Goal: Task Accomplishment & Management: Contribute content

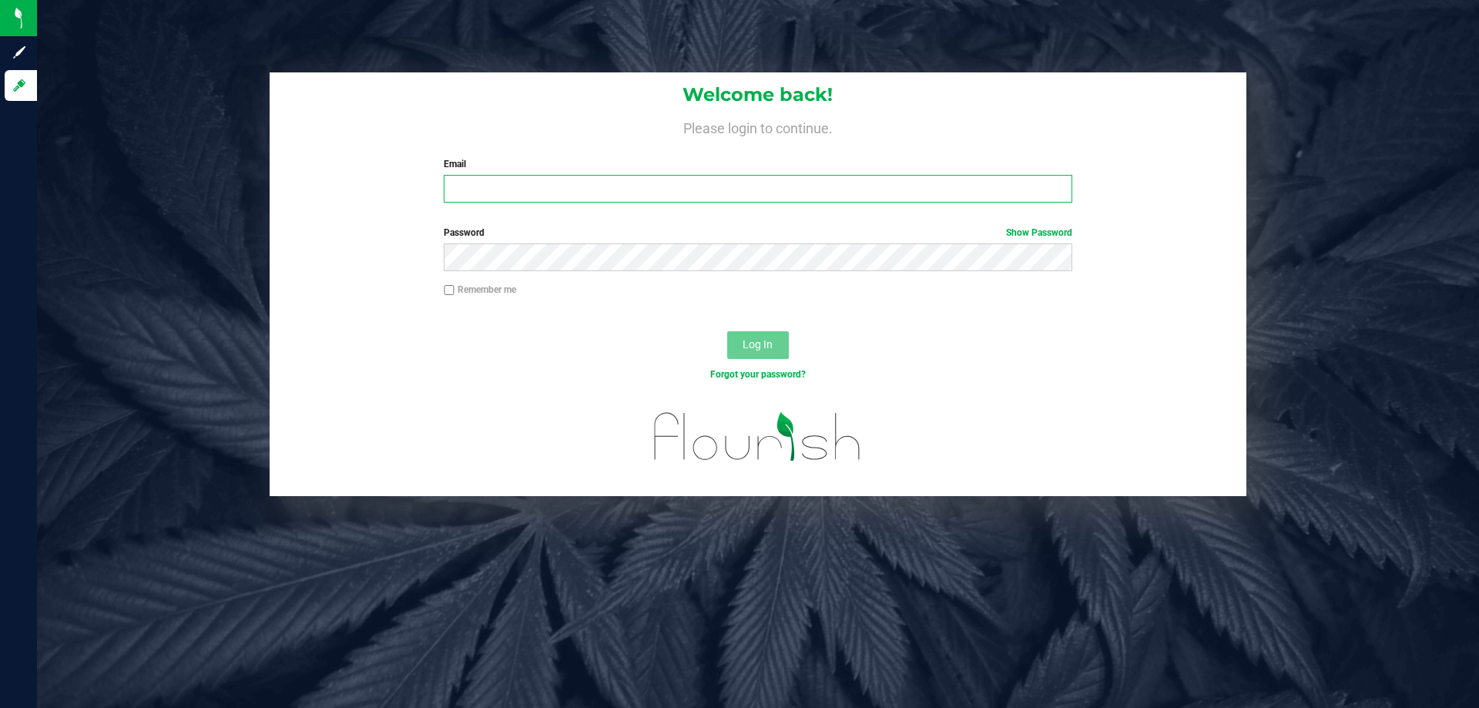
click at [684, 197] on input "Email" at bounding box center [758, 189] width 628 height 28
type input "[EMAIL_ADDRESS][DOMAIN_NAME]"
click at [727, 331] on button "Log In" at bounding box center [758, 345] width 62 height 28
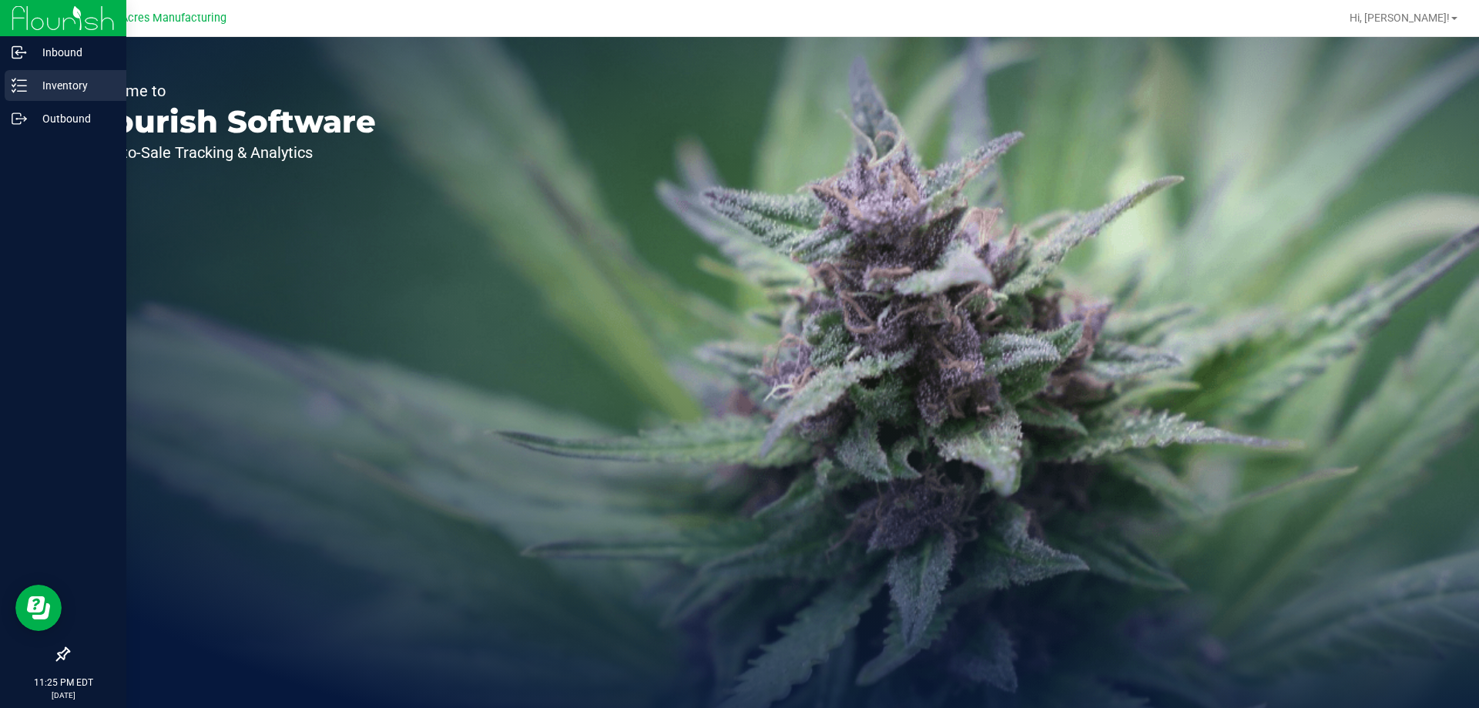
click at [14, 83] on icon at bounding box center [19, 85] width 15 height 15
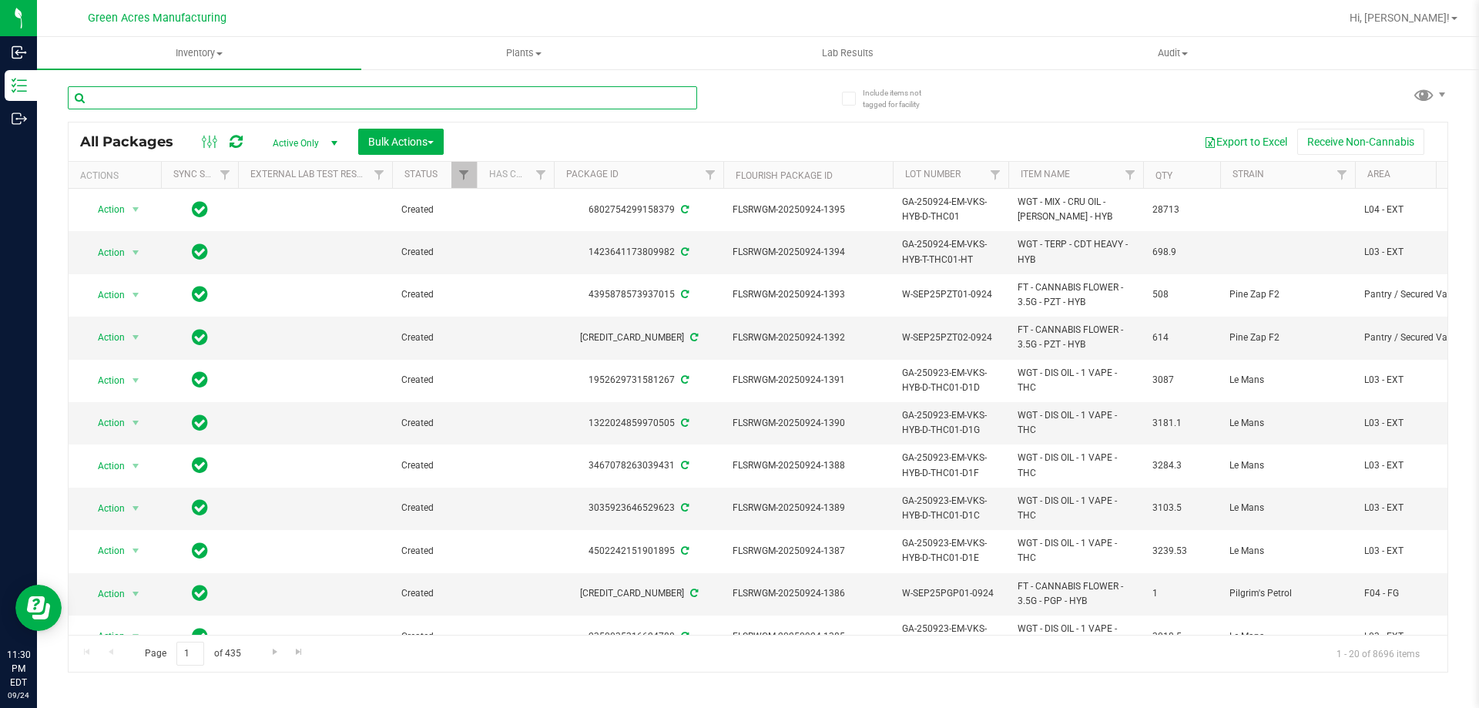
click at [490, 107] on input "text" at bounding box center [382, 97] width 629 height 23
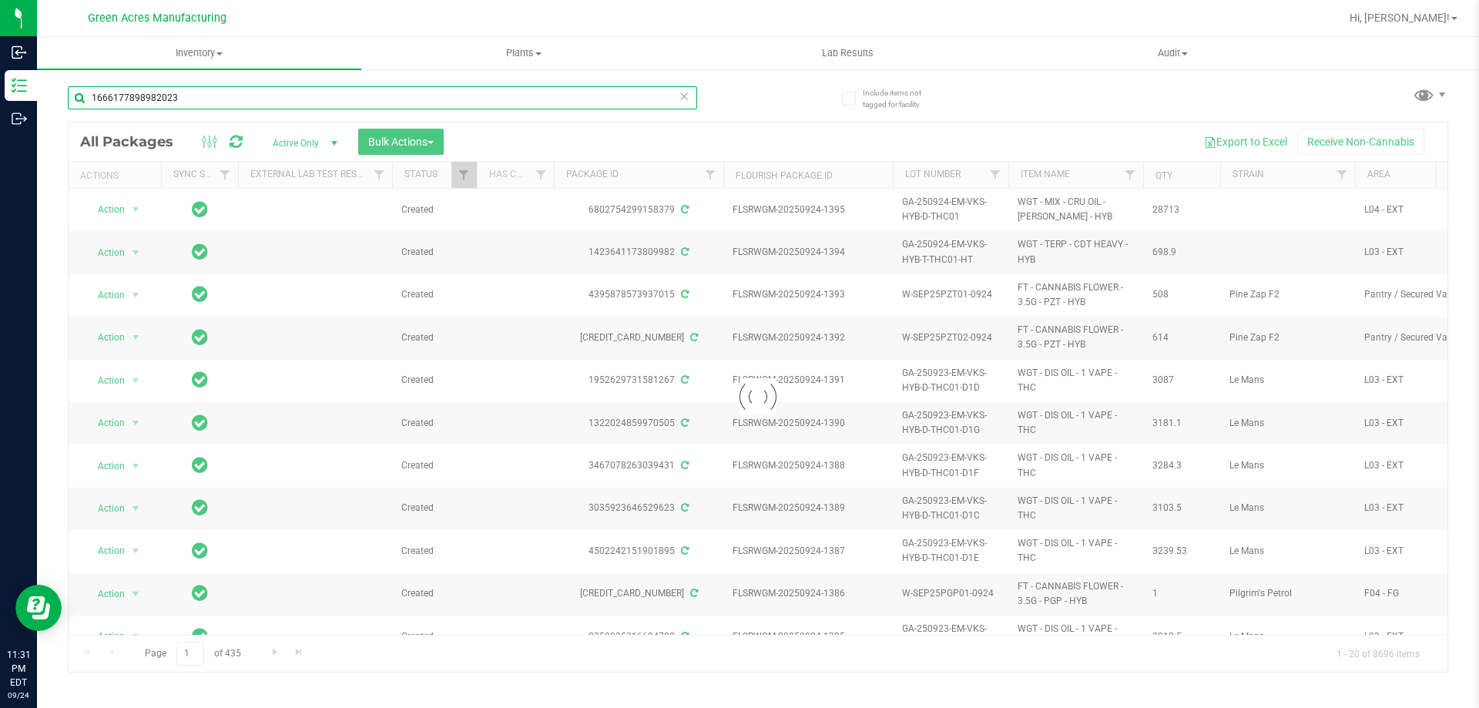
type input "1666177898982023"
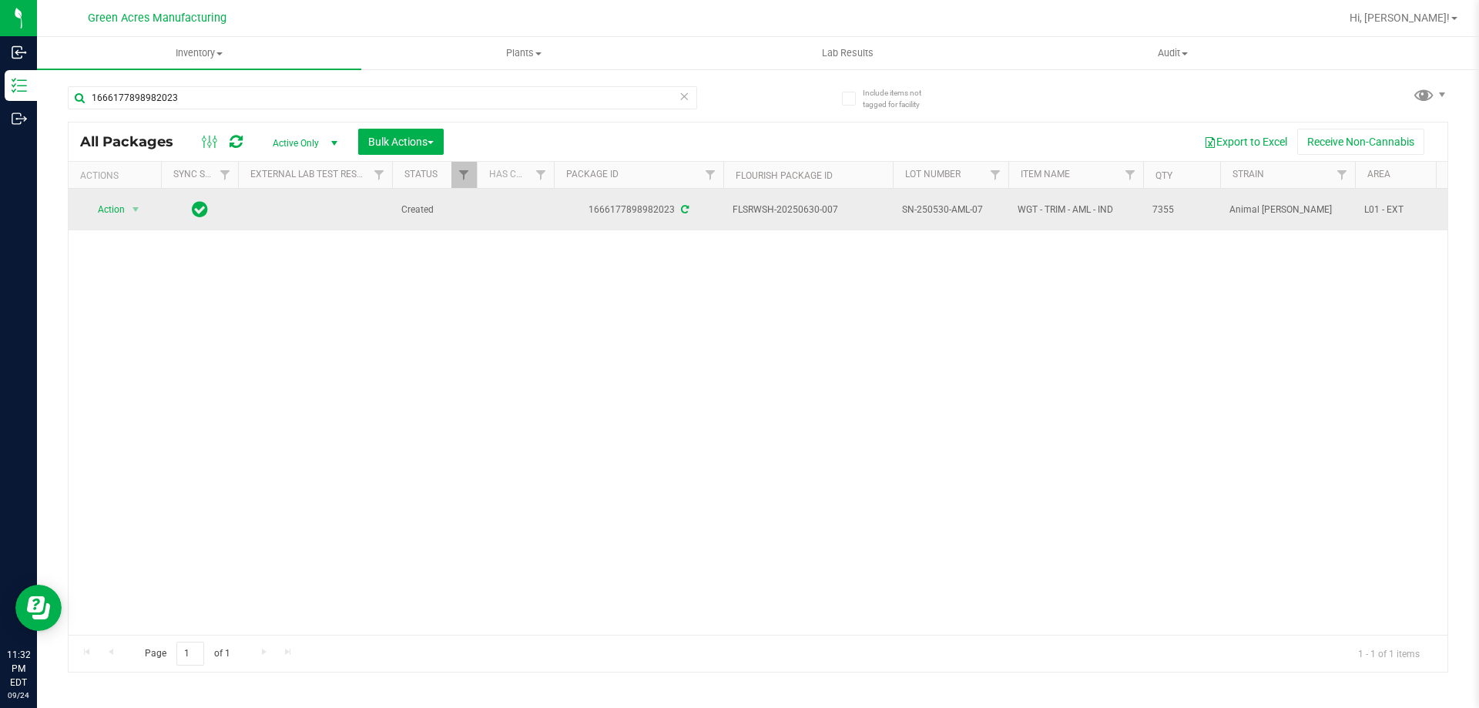
drag, startPoint x: 842, startPoint y: 202, endPoint x: 800, endPoint y: 210, distance: 42.5
click at [800, 210] on td "FLSRWSH-20250630-007" at bounding box center [807, 210] width 169 height 42
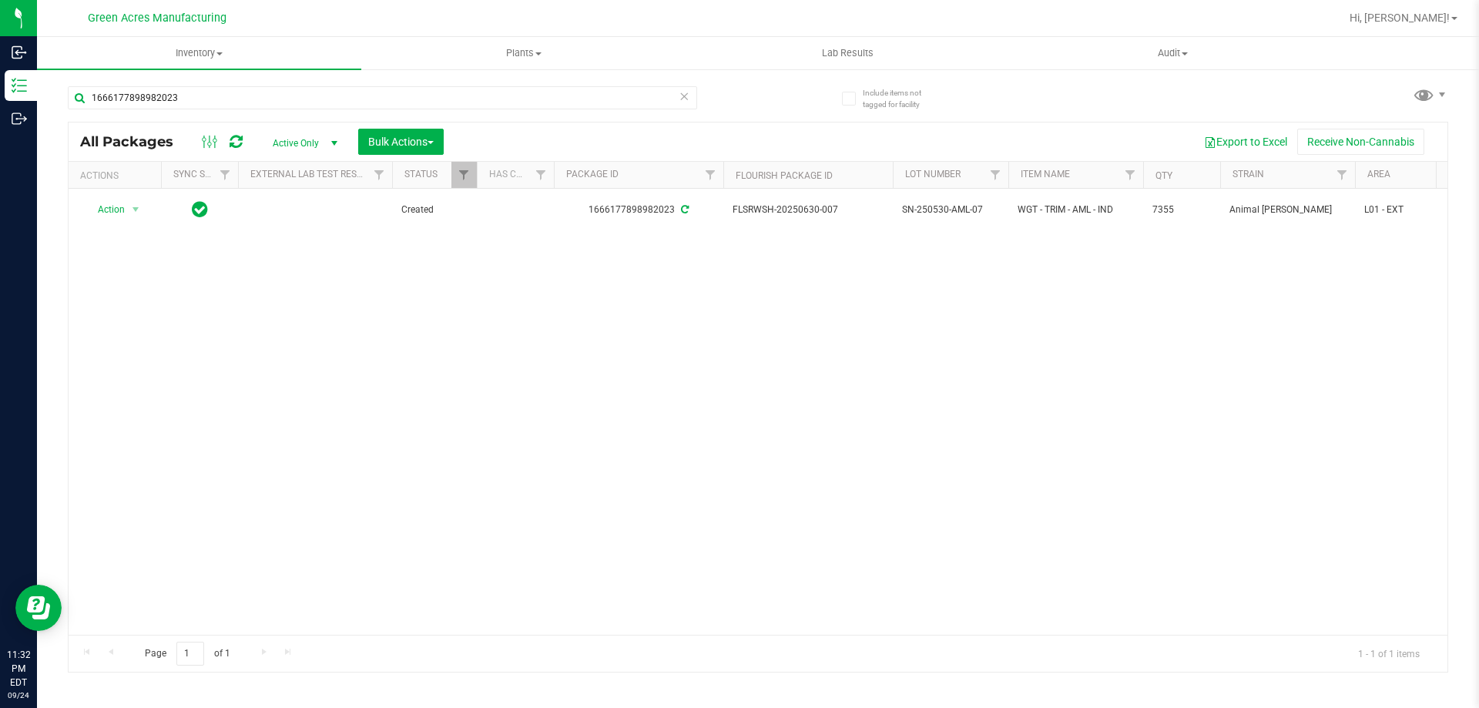
copy span "630-007"
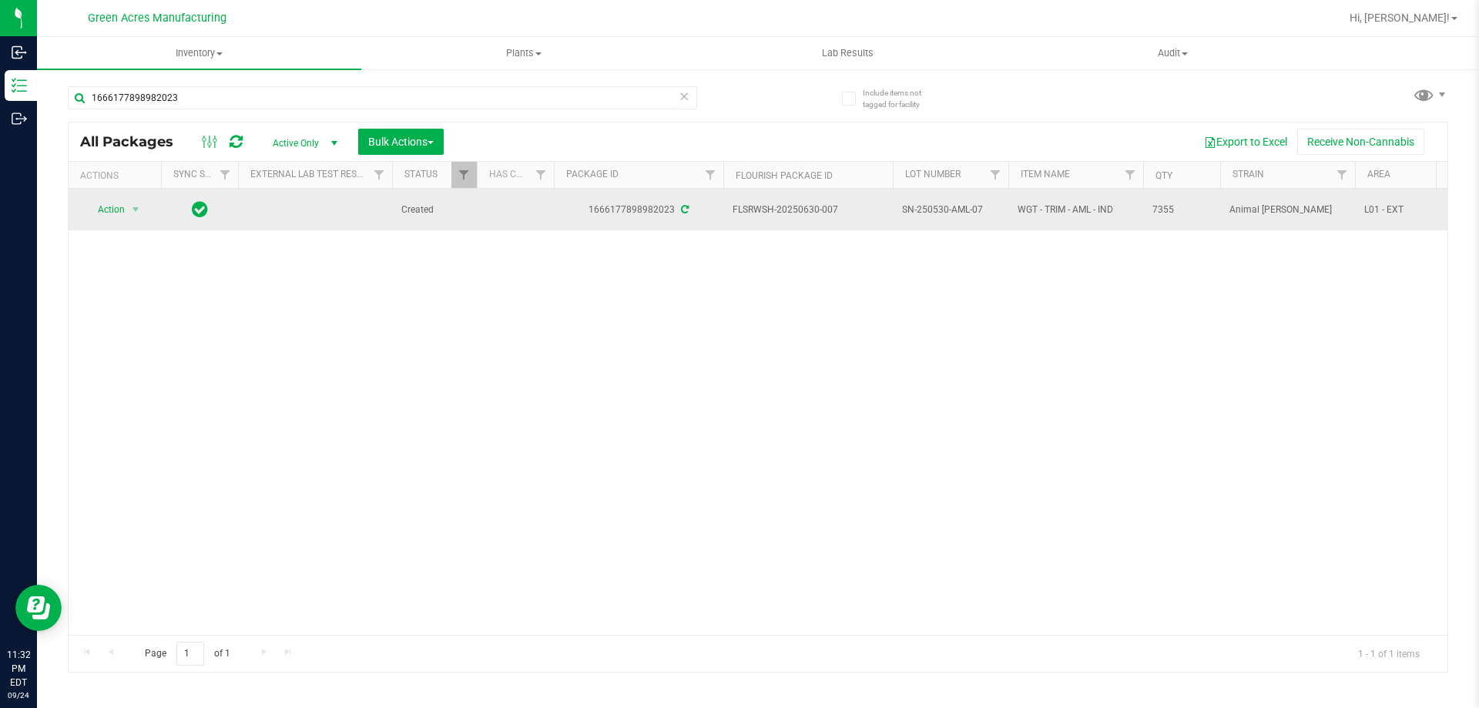
click at [938, 211] on span "SN-250530-AML-07" at bounding box center [950, 210] width 97 height 15
copy tr "SN-250530-AML-07"
click at [1166, 206] on span "7355" at bounding box center [1181, 210] width 59 height 15
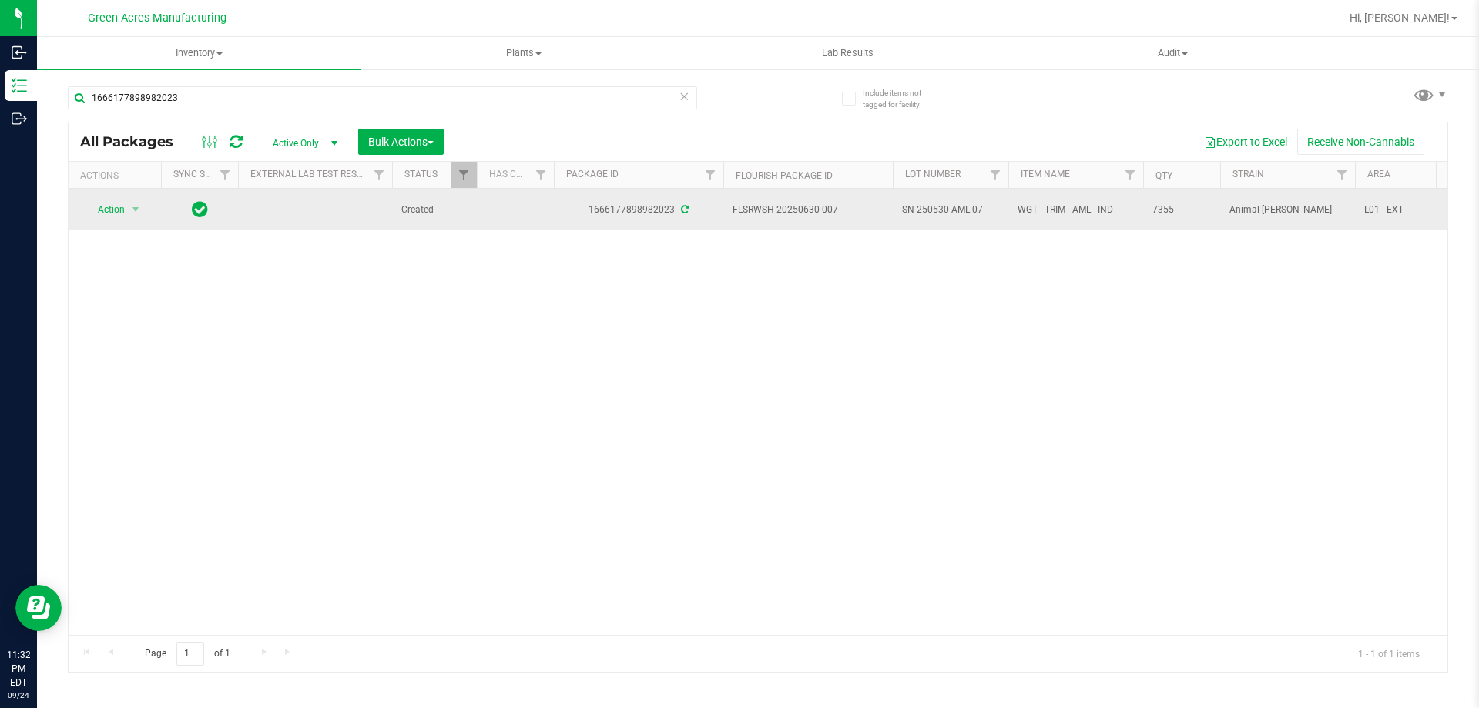
click at [1166, 206] on span "7355" at bounding box center [1181, 210] width 59 height 15
copy span "7355"
click at [128, 209] on span "select" at bounding box center [135, 210] width 19 height 22
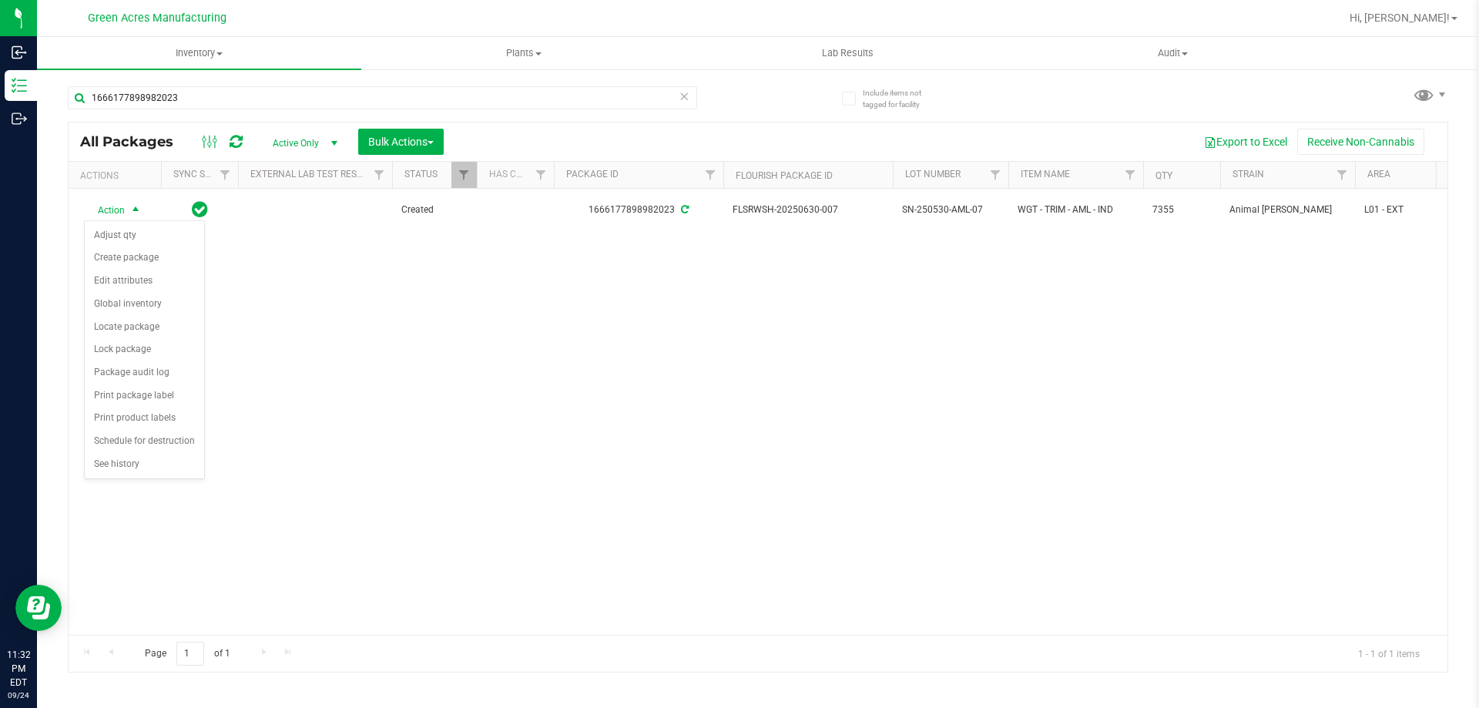
drag, startPoint x: 176, startPoint y: 253, endPoint x: 351, endPoint y: 362, distance: 206.9
click at [351, 362] on body "Inbound Inventory Outbound 11:32 PM EDT [DATE] 09/24 Green Acres Manufacturing …" at bounding box center [739, 354] width 1479 height 708
click at [180, 393] on li "Print package label" at bounding box center [144, 395] width 119 height 23
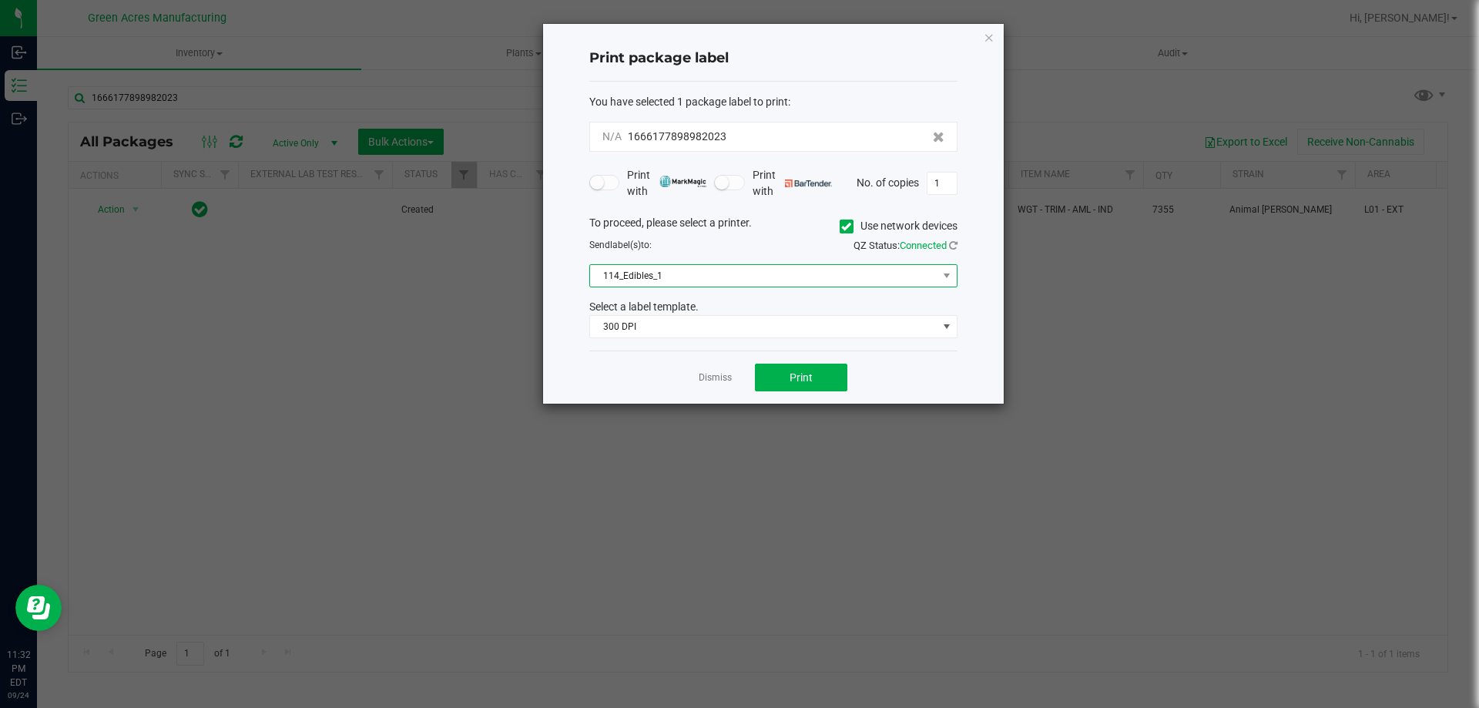
click at [796, 270] on span "114_Edibles_1" at bounding box center [763, 276] width 347 height 22
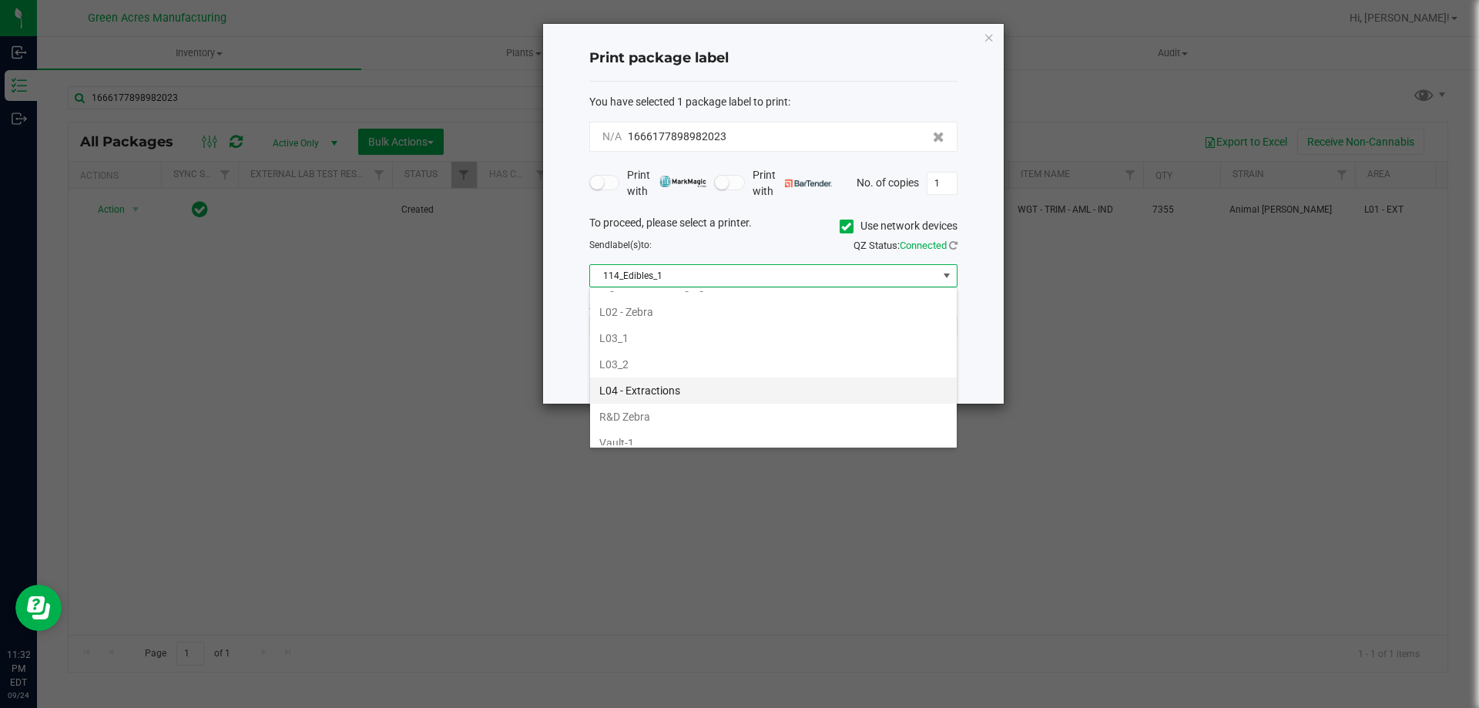
scroll to position [539, 0]
click at [699, 334] on li "L03_2" at bounding box center [773, 341] width 367 height 26
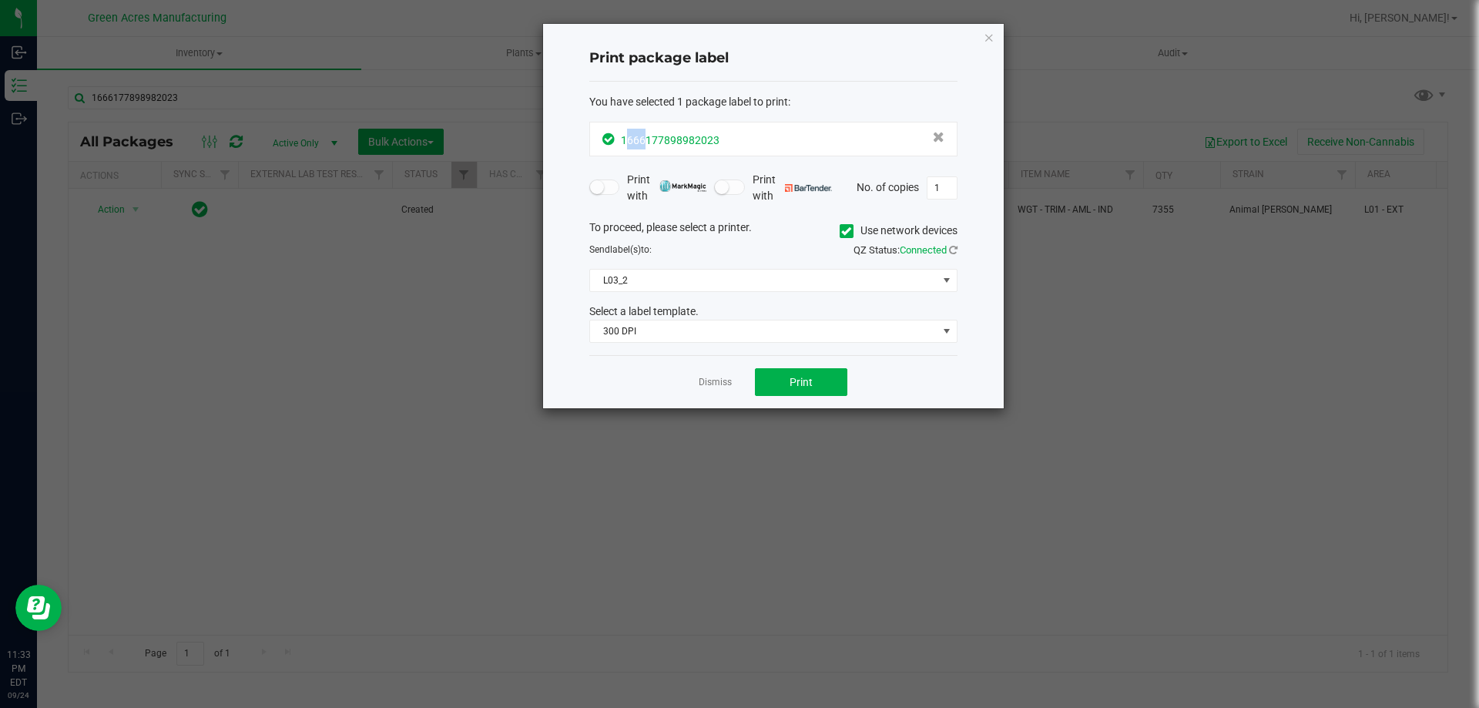
drag, startPoint x: 646, startPoint y: 144, endPoint x: 630, endPoint y: 145, distance: 16.2
click at [630, 145] on span "1666177898982023" at bounding box center [670, 140] width 99 height 12
click at [850, 53] on h4 "Print package label" at bounding box center [773, 59] width 368 height 20
click at [819, 394] on button "Print" at bounding box center [801, 382] width 92 height 28
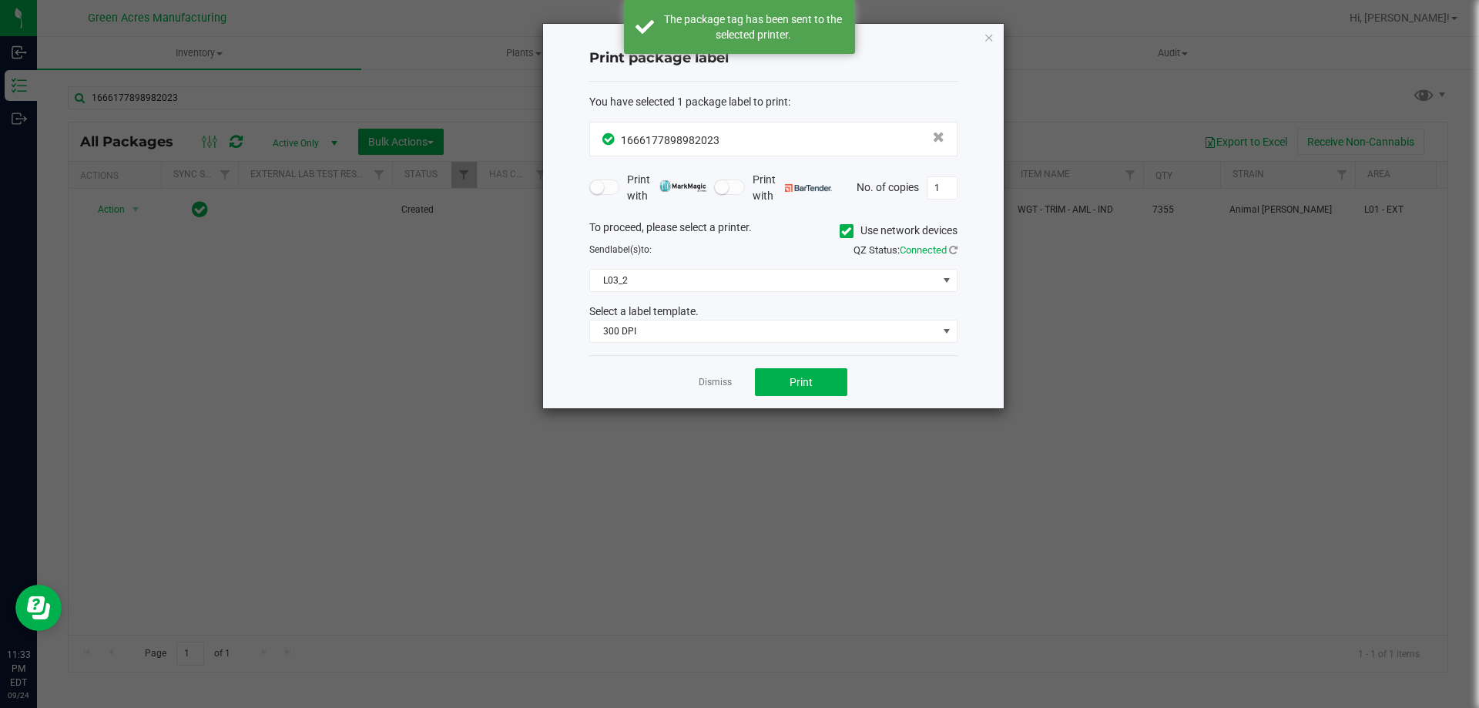
drag, startPoint x: 721, startPoint y: 388, endPoint x: 713, endPoint y: 419, distance: 32.0
click at [713, 419] on ngb-modal-window "Print package label You have selected 1 package label to print : 16661778989820…" at bounding box center [745, 354] width 1491 height 708
click at [708, 381] on link "Dismiss" at bounding box center [715, 382] width 33 height 13
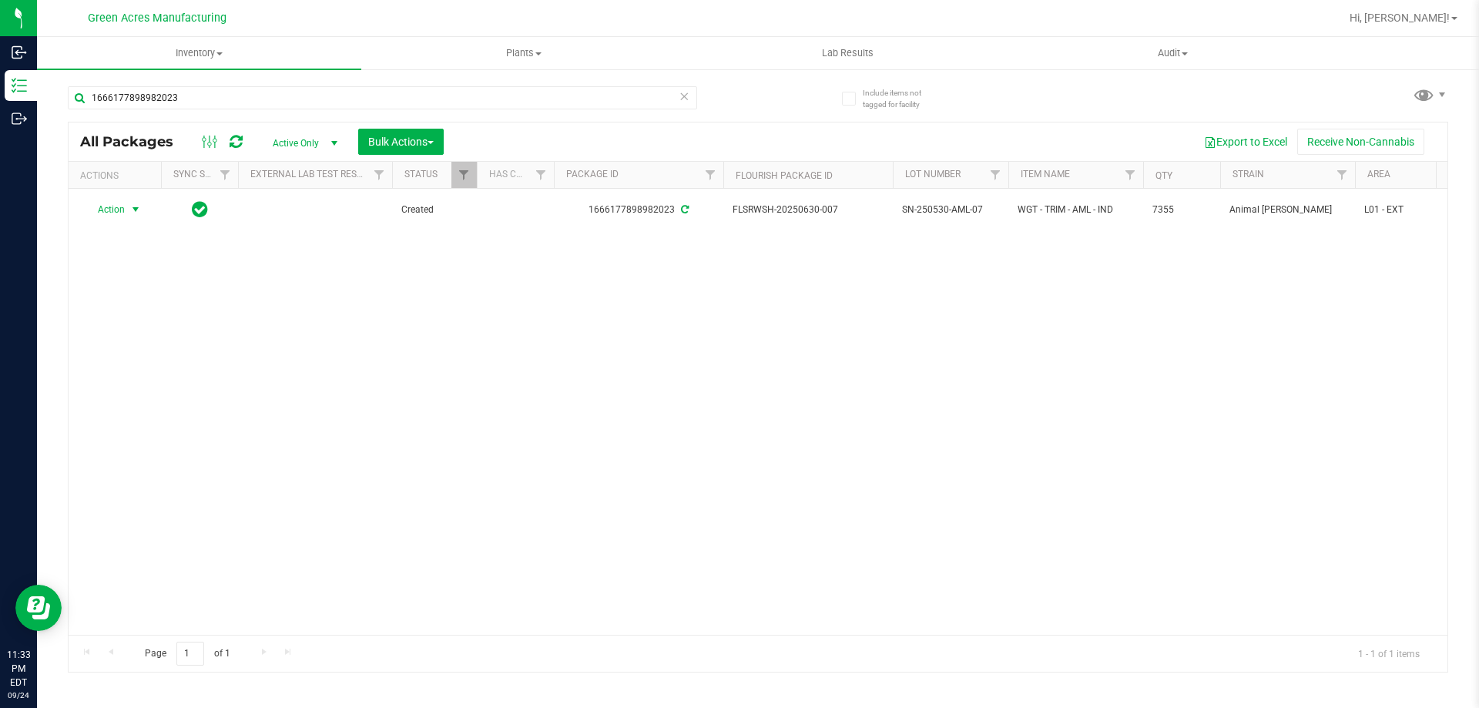
click at [682, 95] on icon at bounding box center [684, 95] width 11 height 18
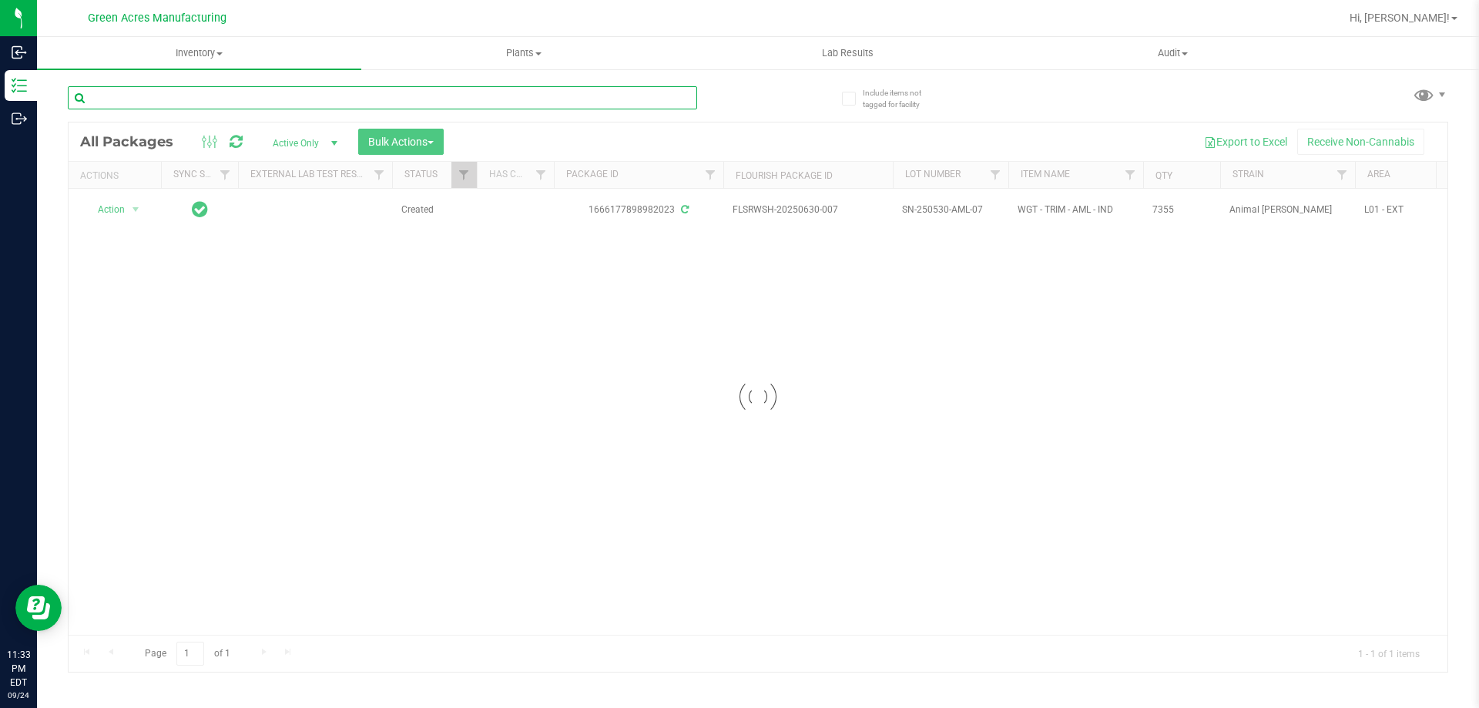
click at [599, 98] on input "text" at bounding box center [382, 97] width 629 height 23
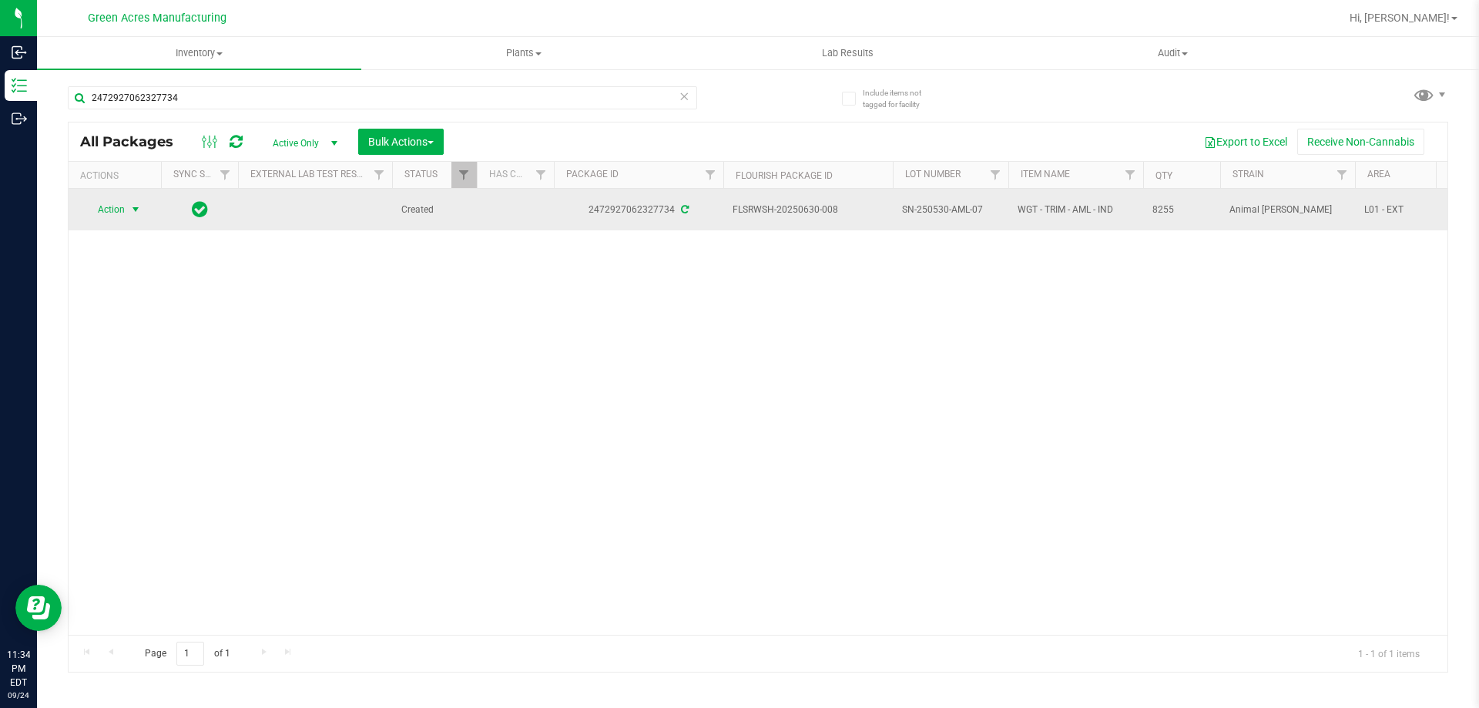
click at [133, 206] on span "select" at bounding box center [135, 209] width 12 height 12
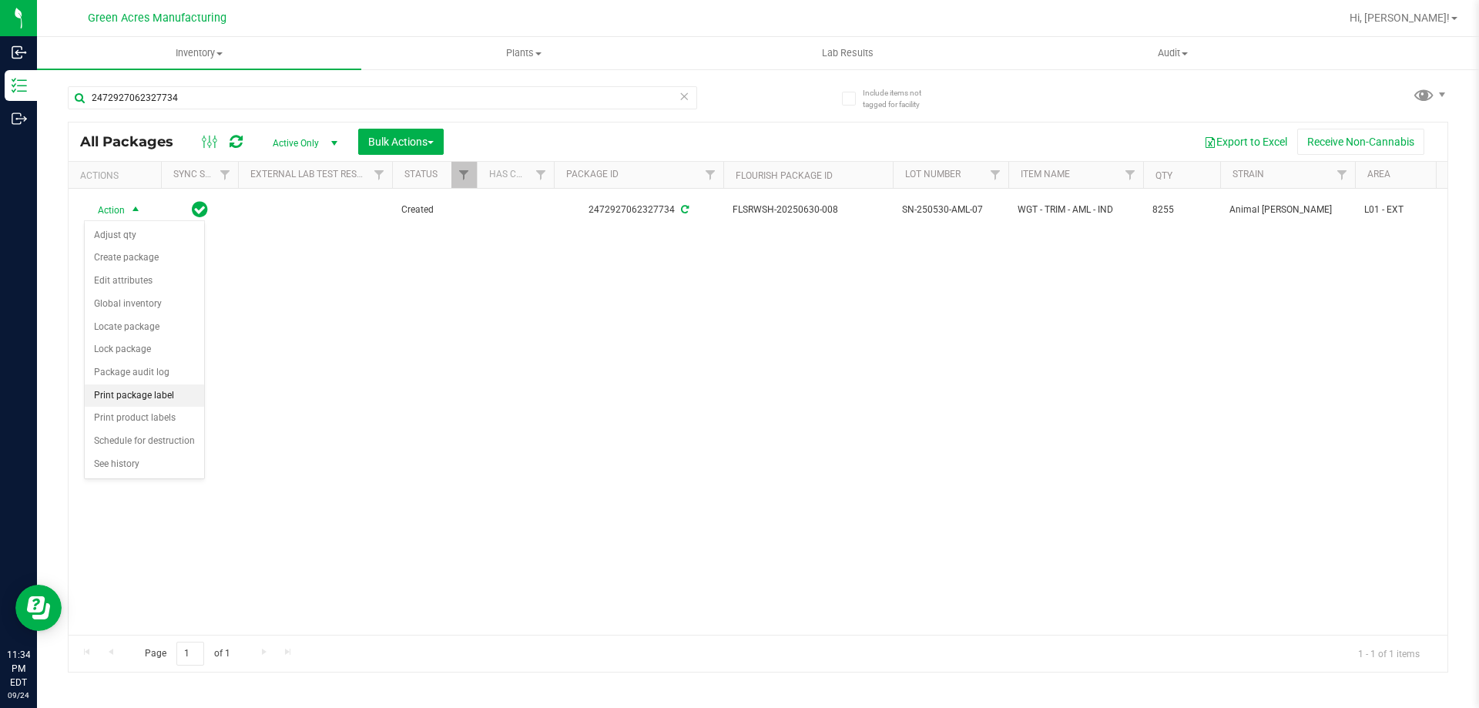
click at [144, 394] on li "Print package label" at bounding box center [144, 395] width 119 height 23
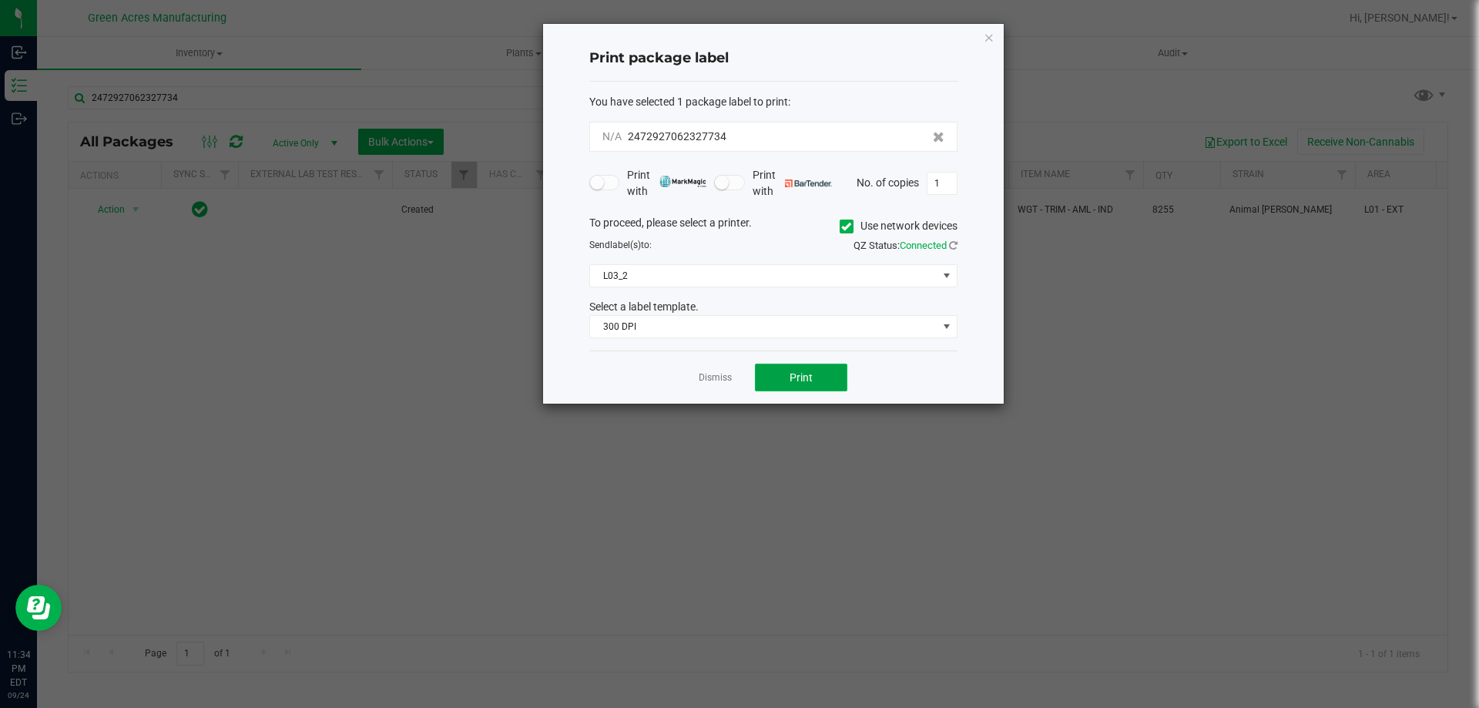
click at [816, 376] on button "Print" at bounding box center [801, 378] width 92 height 28
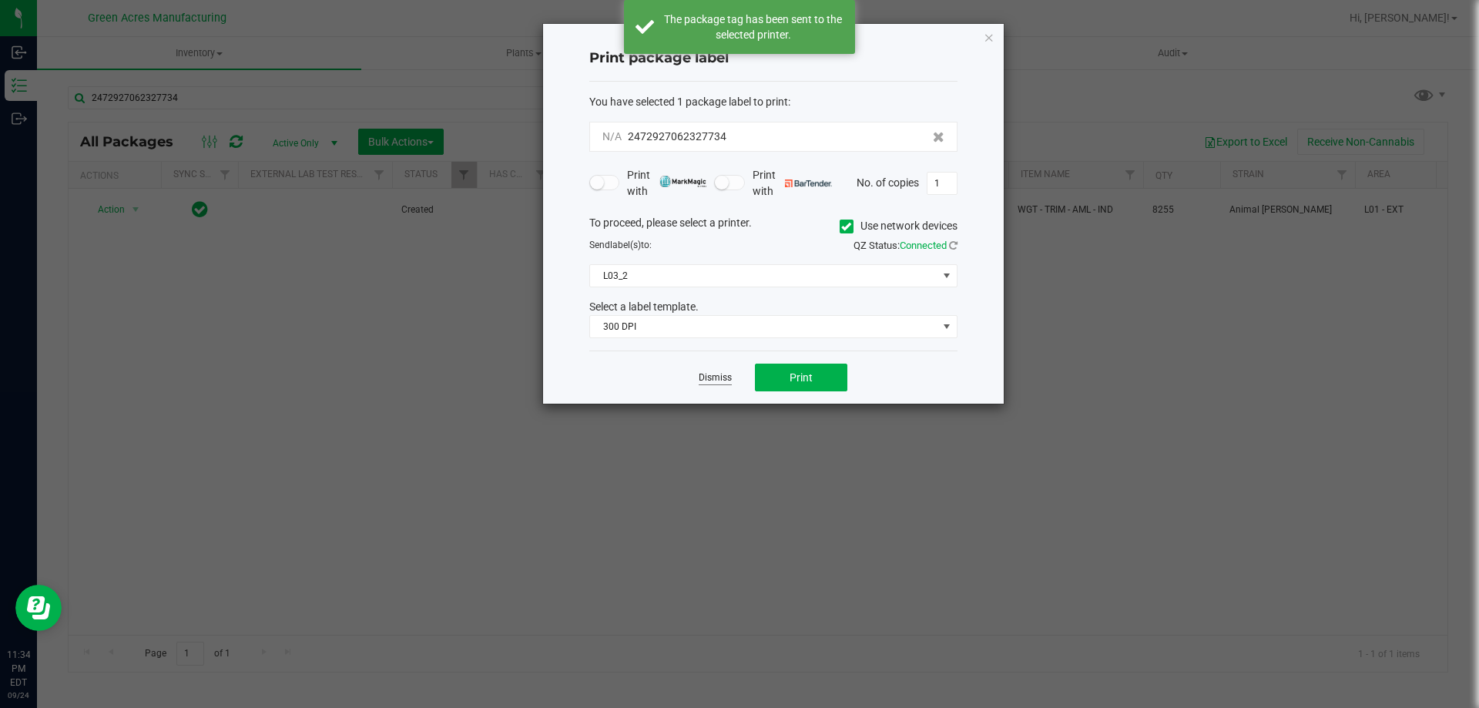
click at [710, 384] on link "Dismiss" at bounding box center [715, 377] width 33 height 13
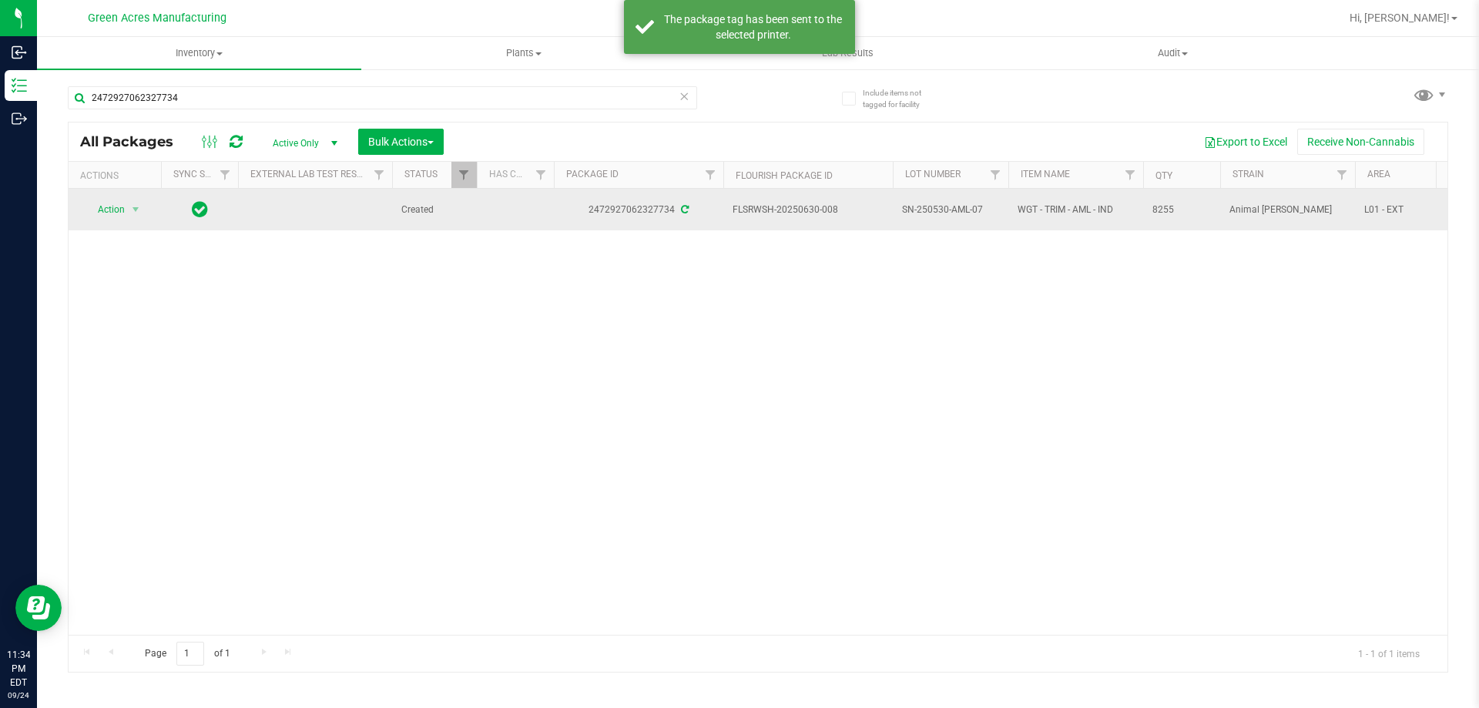
drag, startPoint x: 844, startPoint y: 214, endPoint x: 803, endPoint y: 216, distance: 40.9
click at [803, 216] on span "FLSRWSH-20250630-008" at bounding box center [808, 210] width 151 height 15
copy span "630-008"
click at [953, 209] on span "SN-250530-AML-07" at bounding box center [950, 210] width 97 height 15
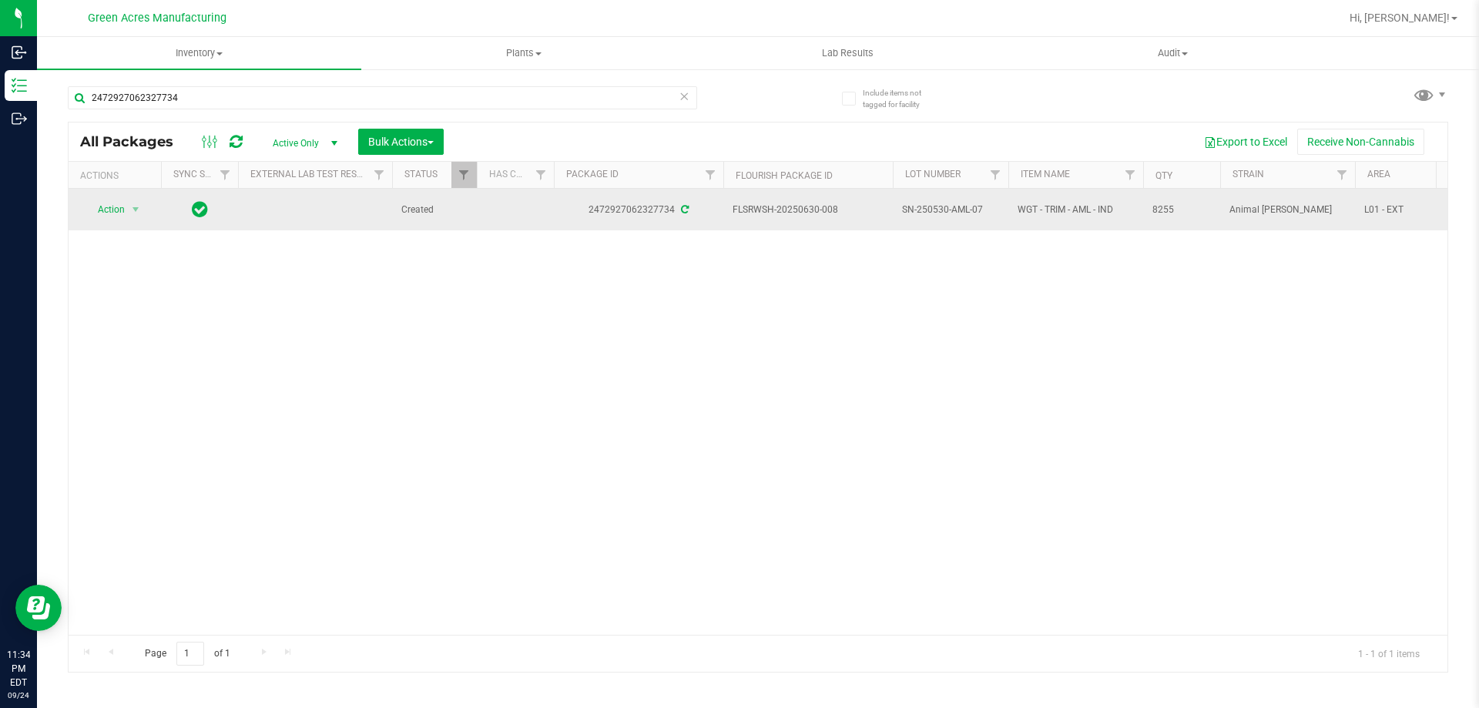
click at [952, 214] on span "SN-250530-AML-07" at bounding box center [950, 210] width 97 height 15
copy tr "SN-250530-AML-07"
click at [1159, 206] on span "8255" at bounding box center [1181, 210] width 59 height 15
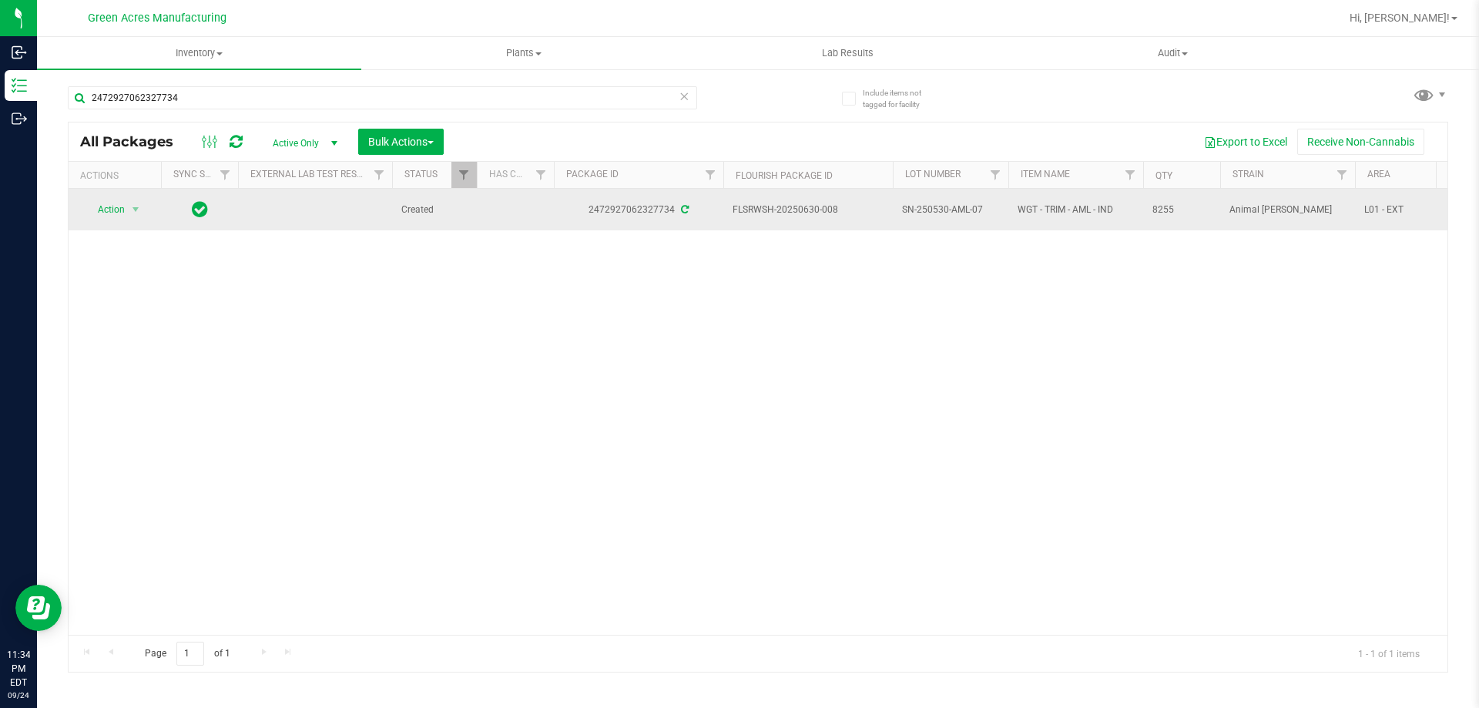
click at [1159, 206] on span "8255" at bounding box center [1181, 210] width 59 height 15
copy span "8255"
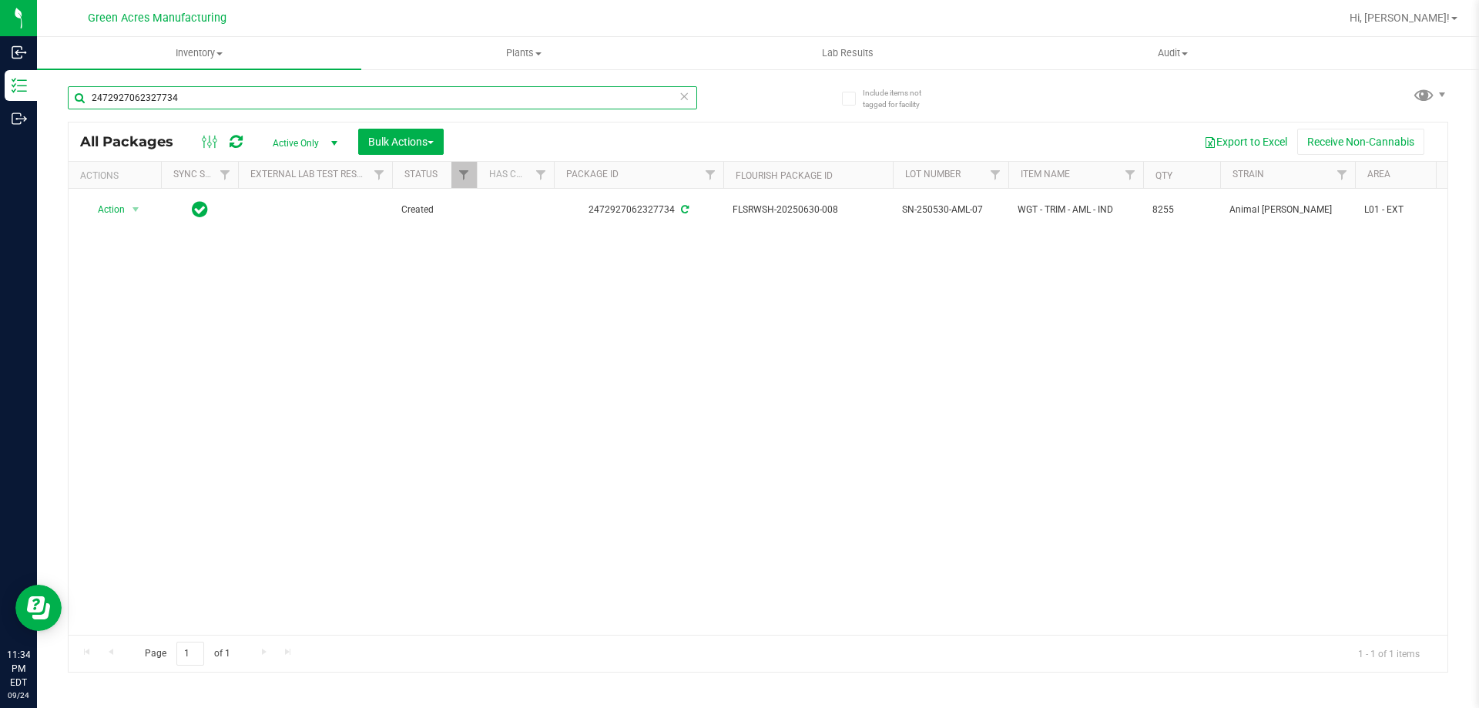
click at [548, 103] on input "2472927062327734" at bounding box center [382, 97] width 629 height 23
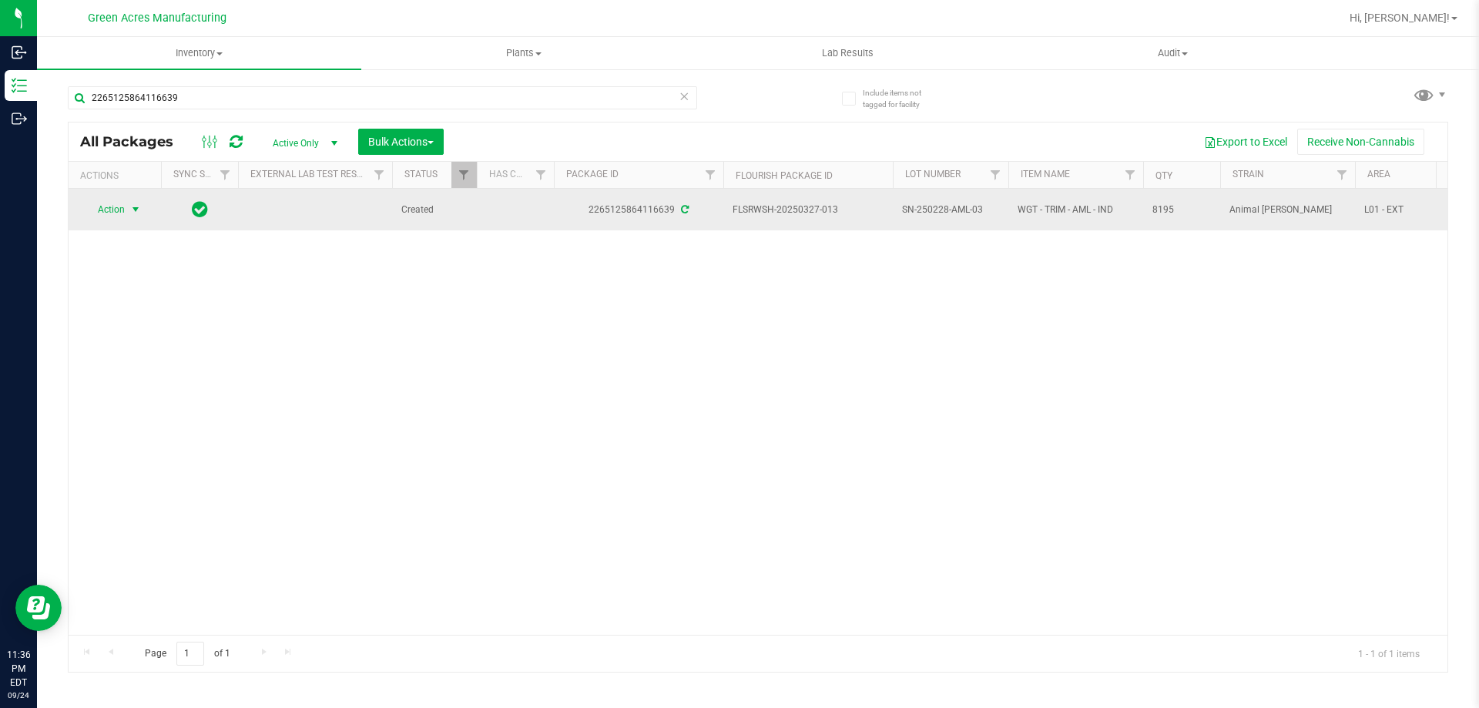
click at [112, 215] on span "Action" at bounding box center [105, 210] width 42 height 22
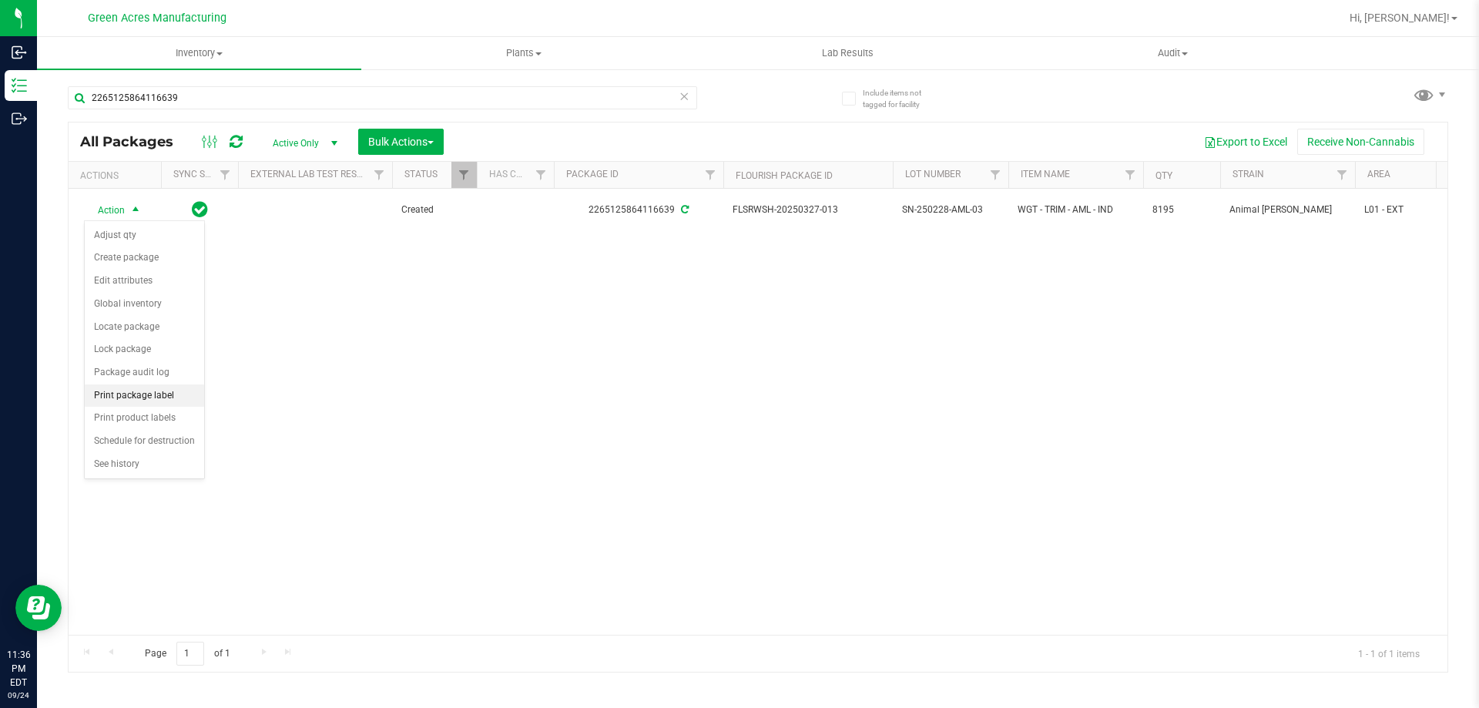
click at [148, 401] on li "Print package label" at bounding box center [144, 395] width 119 height 23
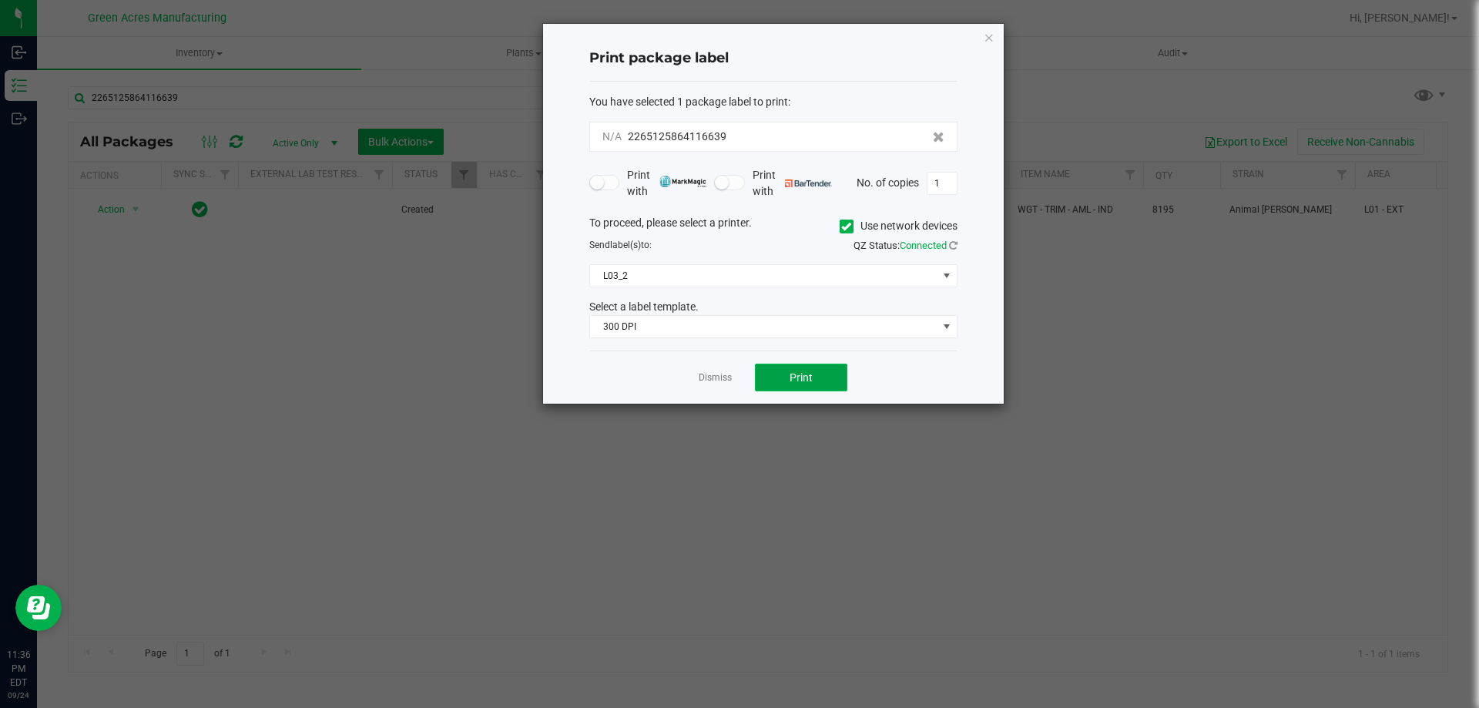
click at [827, 381] on button "Print" at bounding box center [801, 378] width 92 height 28
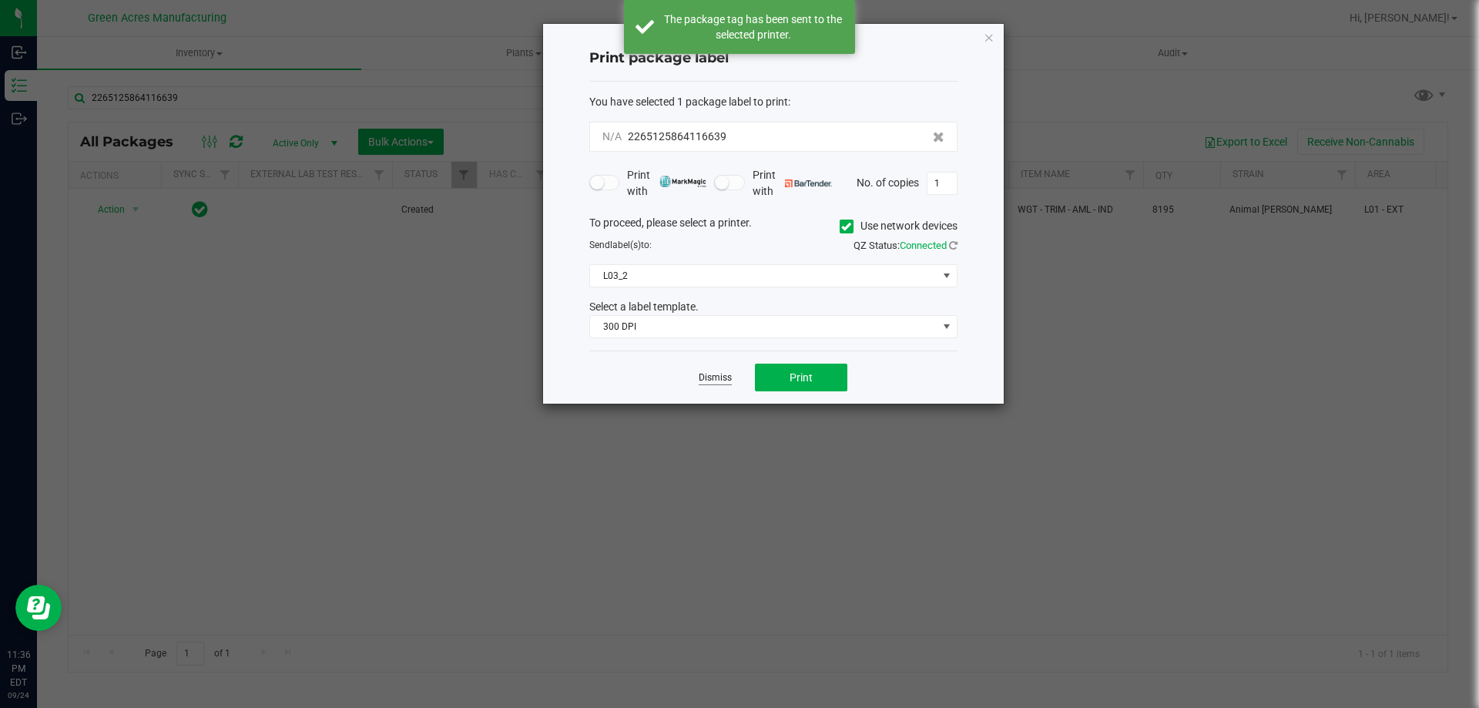
click at [716, 381] on link "Dismiss" at bounding box center [715, 377] width 33 height 13
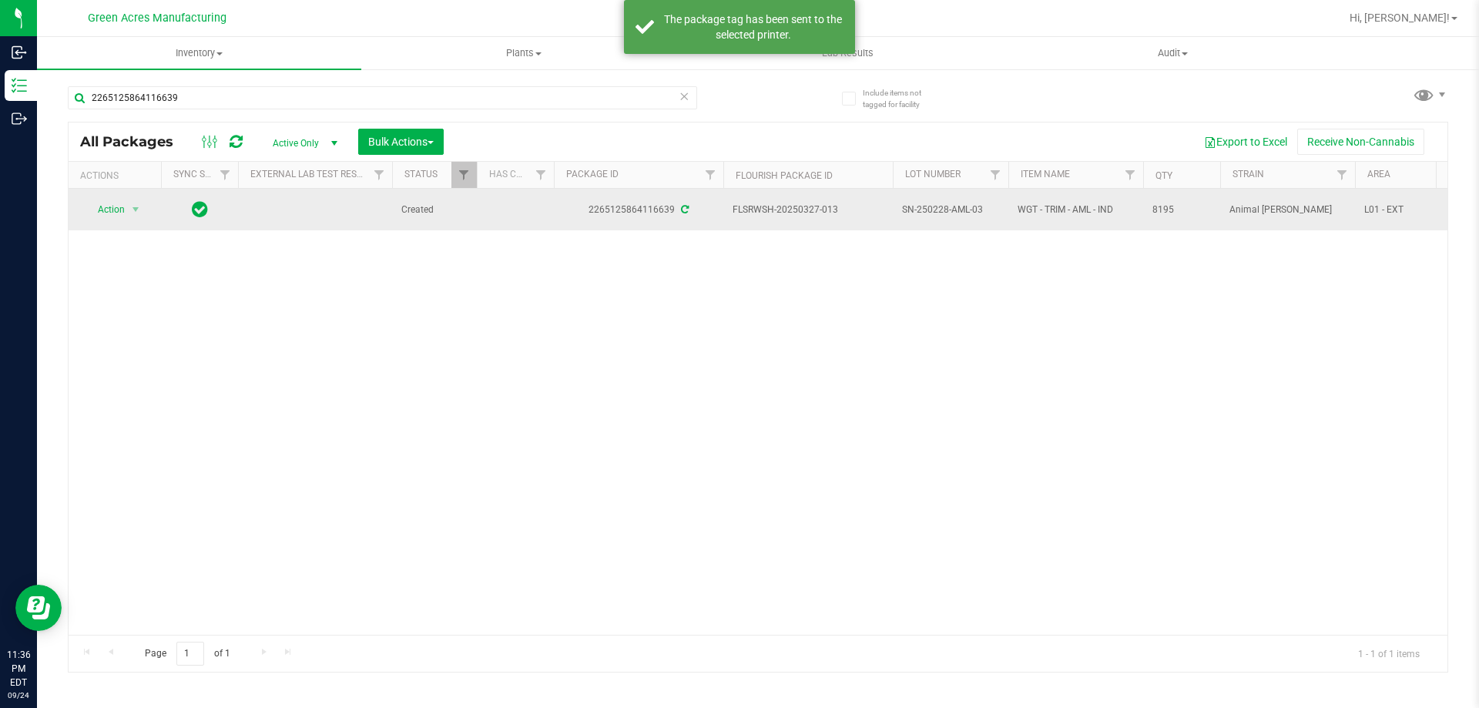
drag, startPoint x: 853, startPoint y: 206, endPoint x: 801, endPoint y: 209, distance: 51.7
click at [801, 209] on span "FLSRWSH-20250327-013" at bounding box center [808, 210] width 151 height 15
copy span "327-013"
click at [932, 204] on span "SN-250228-AML-03" at bounding box center [950, 210] width 97 height 15
click at [933, 205] on span "SN-250228-AML-03" at bounding box center [950, 210] width 97 height 15
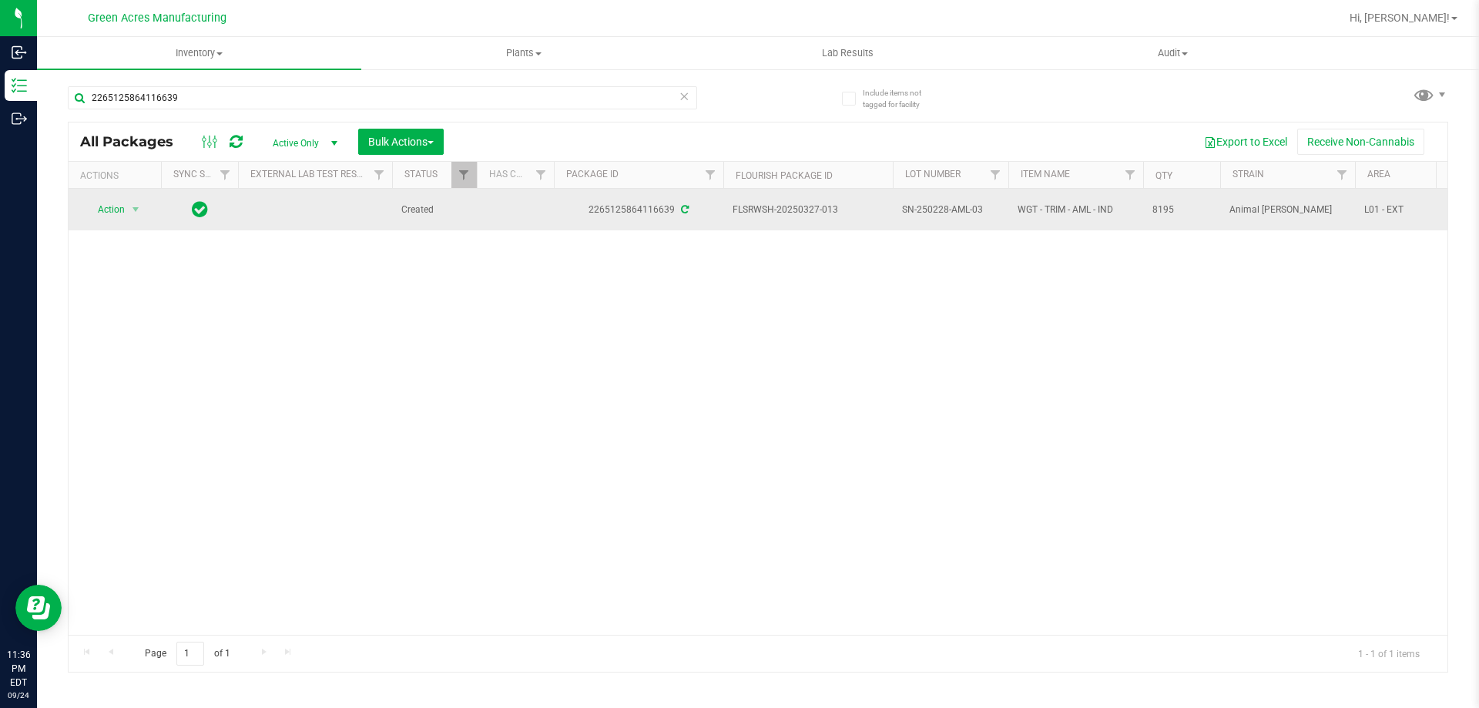
click at [934, 208] on span "SN-250228-AML-03" at bounding box center [950, 210] width 97 height 15
click at [1171, 213] on span "8195" at bounding box center [1181, 210] width 59 height 15
click at [1171, 212] on span "8195" at bounding box center [1181, 210] width 59 height 15
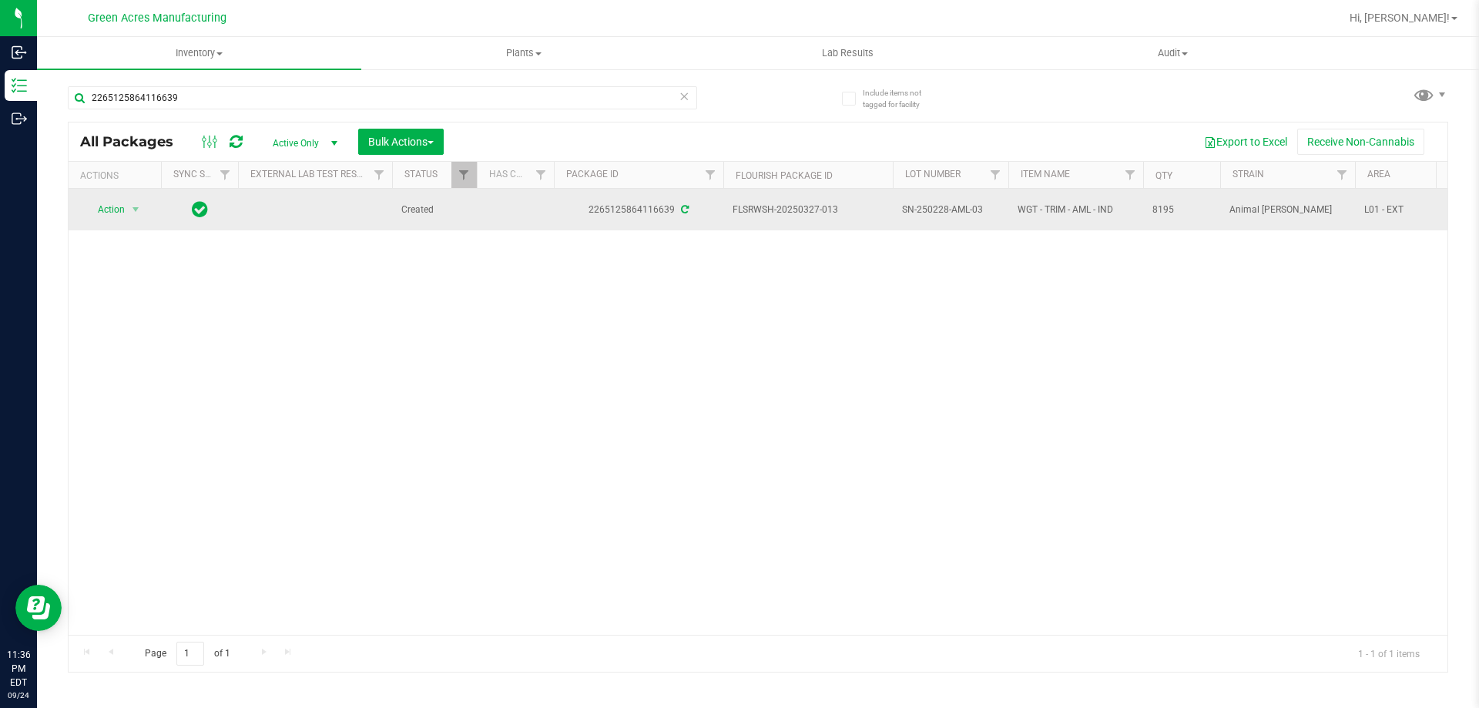
click at [1171, 211] on span "8195" at bounding box center [1181, 210] width 59 height 15
copy tr "8195"
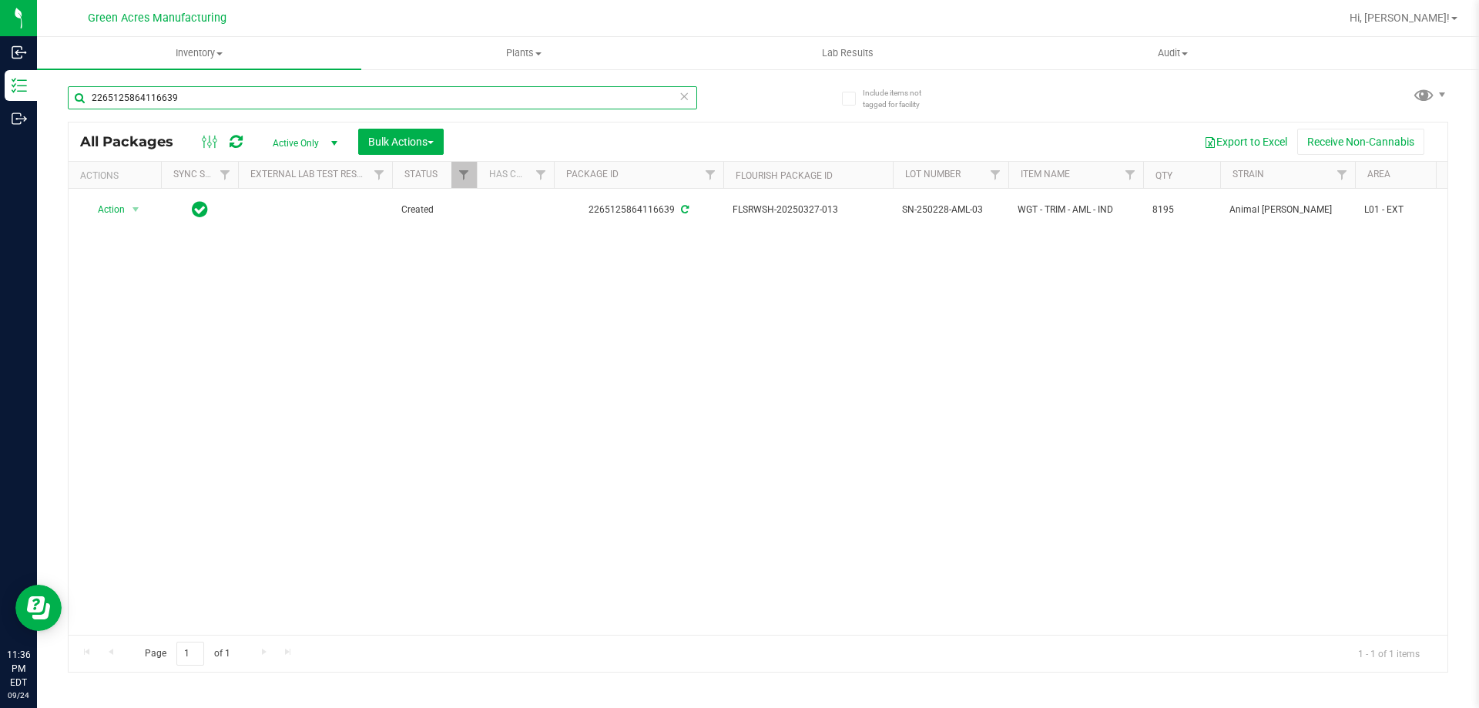
click at [548, 100] on input "2265125864116639" at bounding box center [382, 97] width 629 height 23
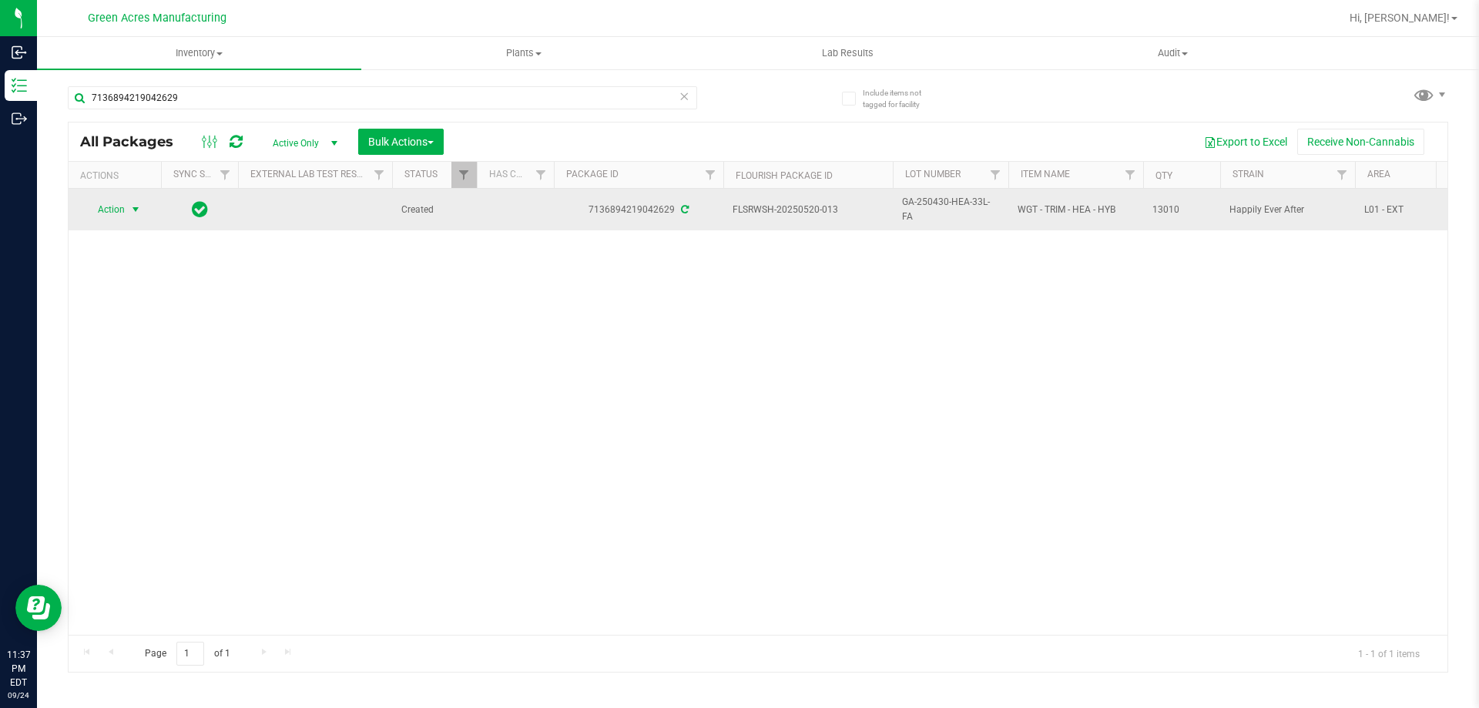
click at [137, 210] on span "select" at bounding box center [135, 209] width 12 height 12
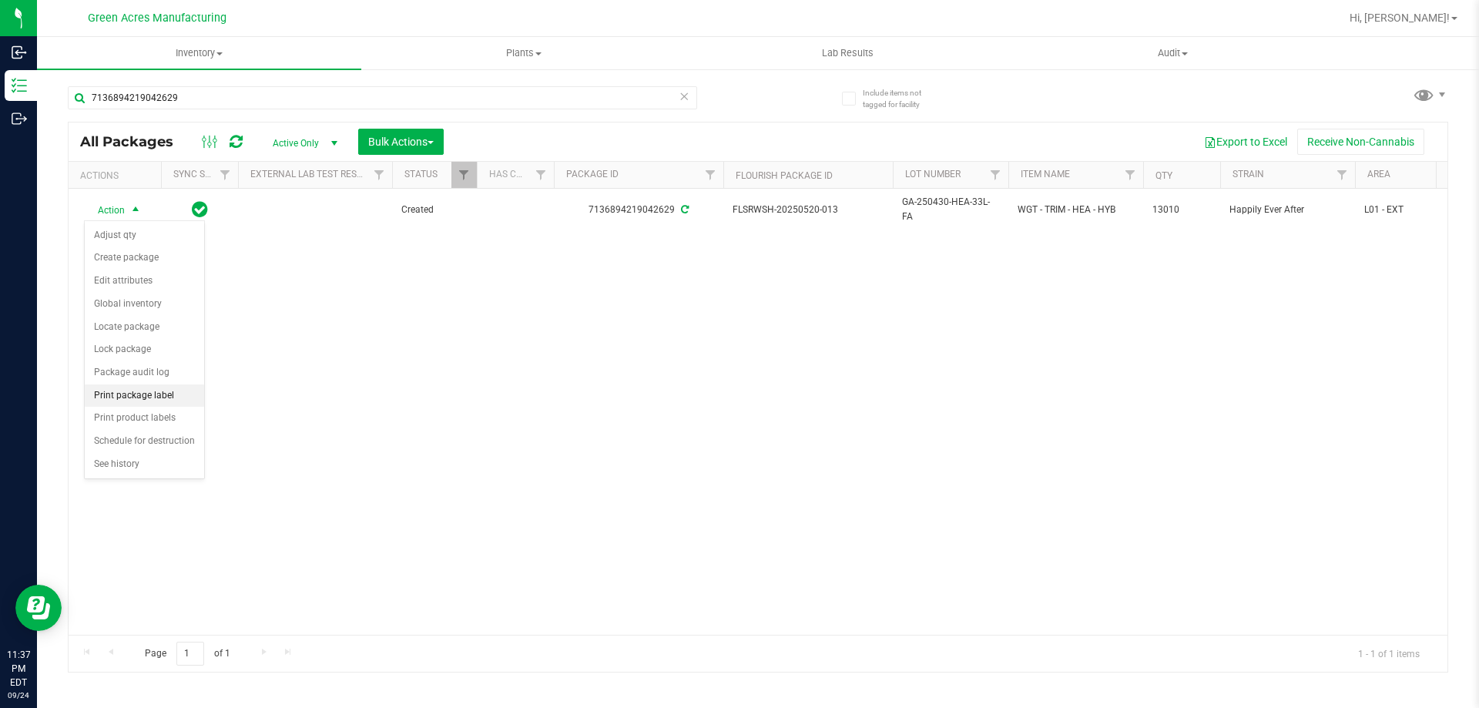
drag, startPoint x: 163, startPoint y: 379, endPoint x: 163, endPoint y: 394, distance: 15.4
click at [163, 394] on ul "Adjust qty Create package Edit attributes Global inventory Locate package Lock …" at bounding box center [144, 350] width 119 height 252
click at [163, 394] on li "Print package label" at bounding box center [144, 395] width 119 height 23
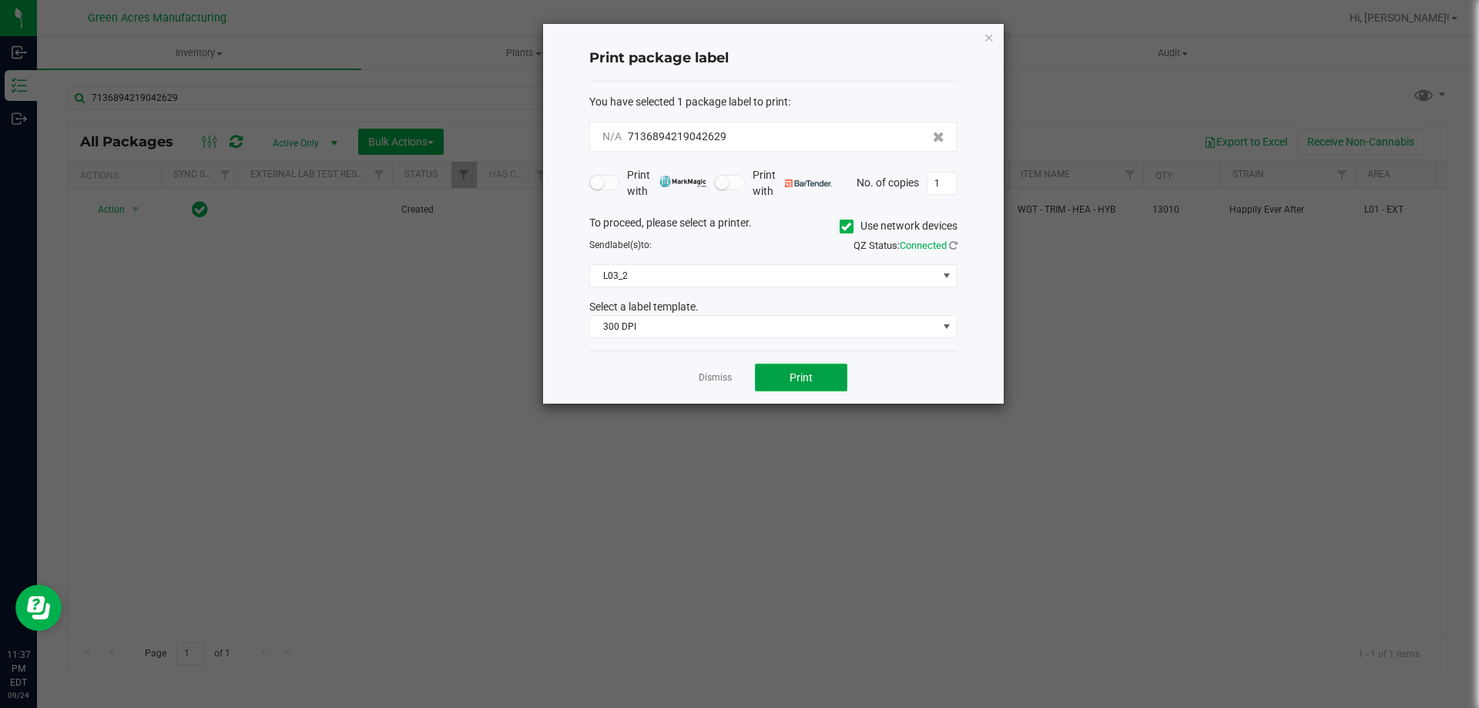
click at [823, 371] on button "Print" at bounding box center [801, 378] width 92 height 28
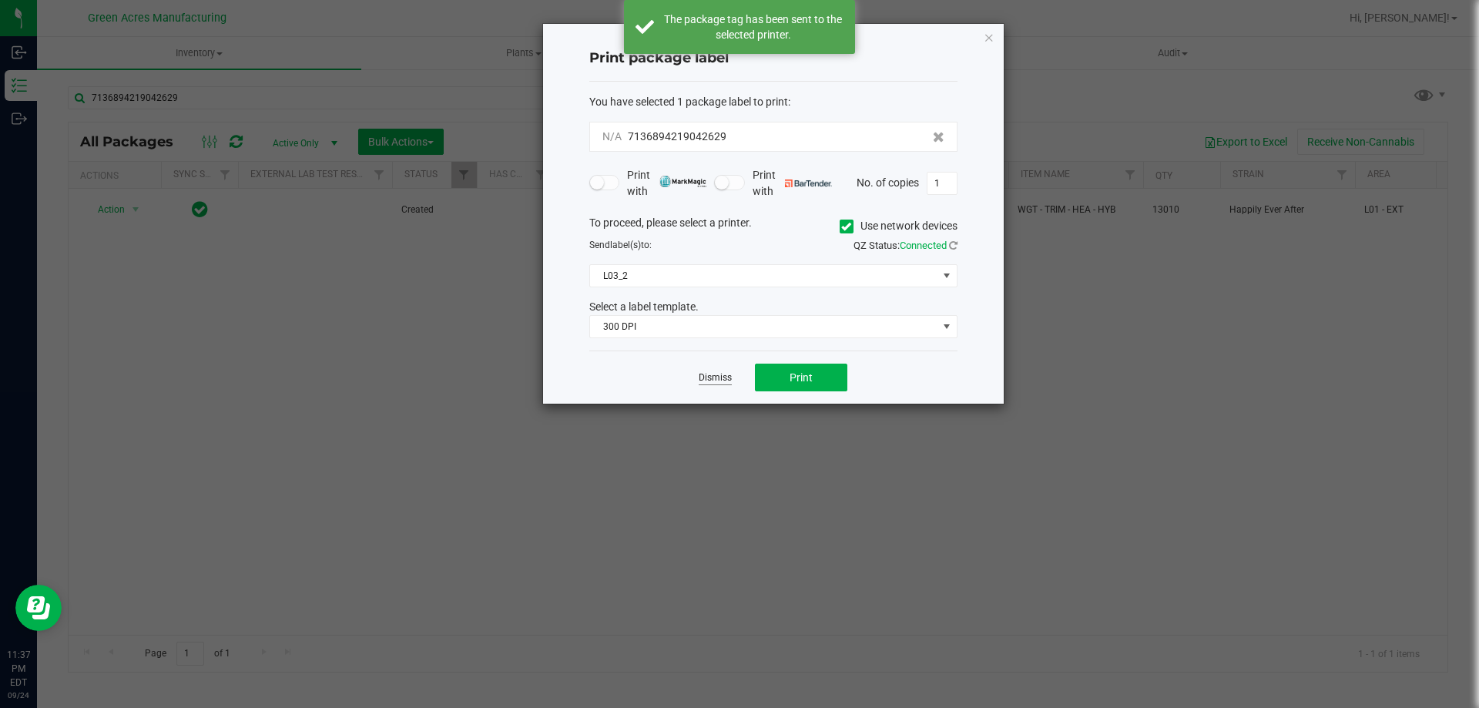
click at [724, 375] on link "Dismiss" at bounding box center [715, 377] width 33 height 13
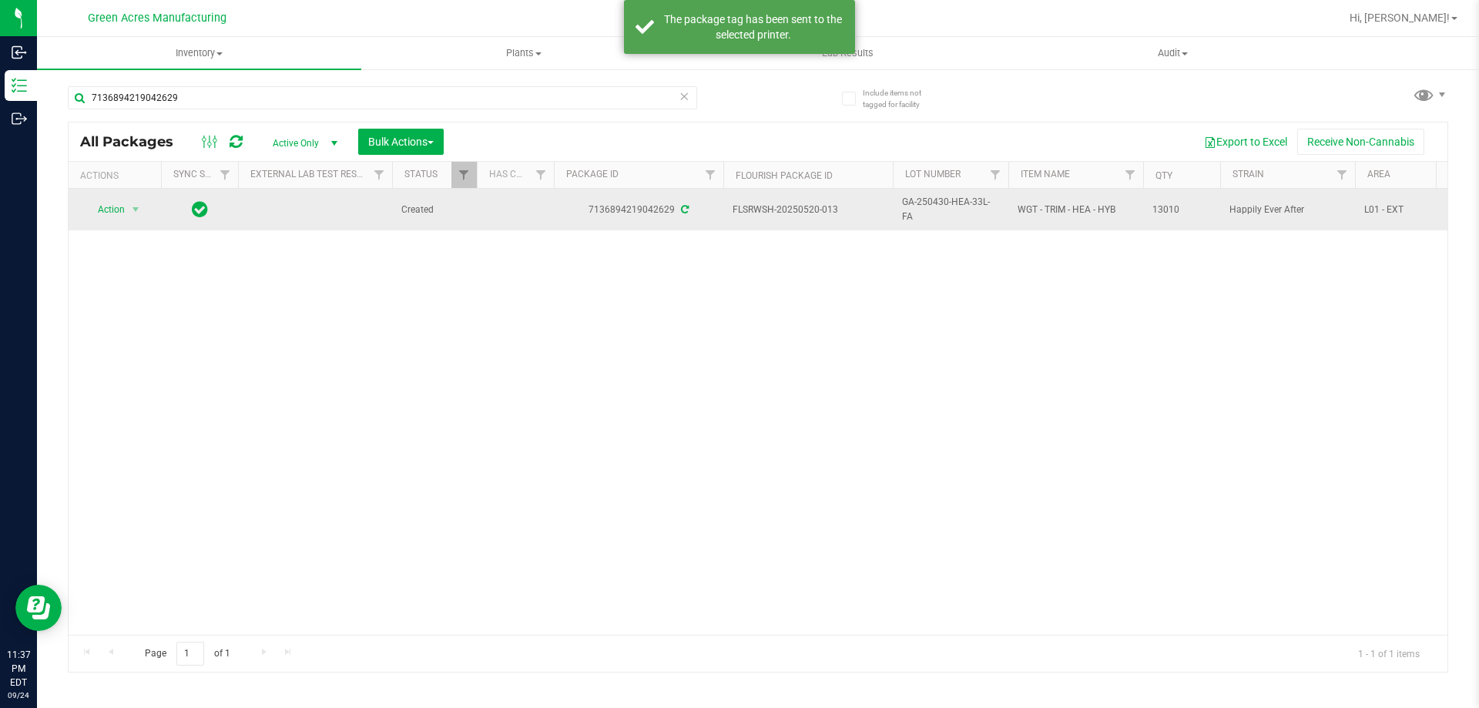
drag, startPoint x: 845, startPoint y: 209, endPoint x: 803, endPoint y: 213, distance: 42.5
click at [803, 213] on span "FLSRWSH-20250520-013" at bounding box center [808, 210] width 151 height 15
copy span "520-013"
click at [938, 206] on span "GA-250430-HEA-33L-FA" at bounding box center [950, 209] width 97 height 29
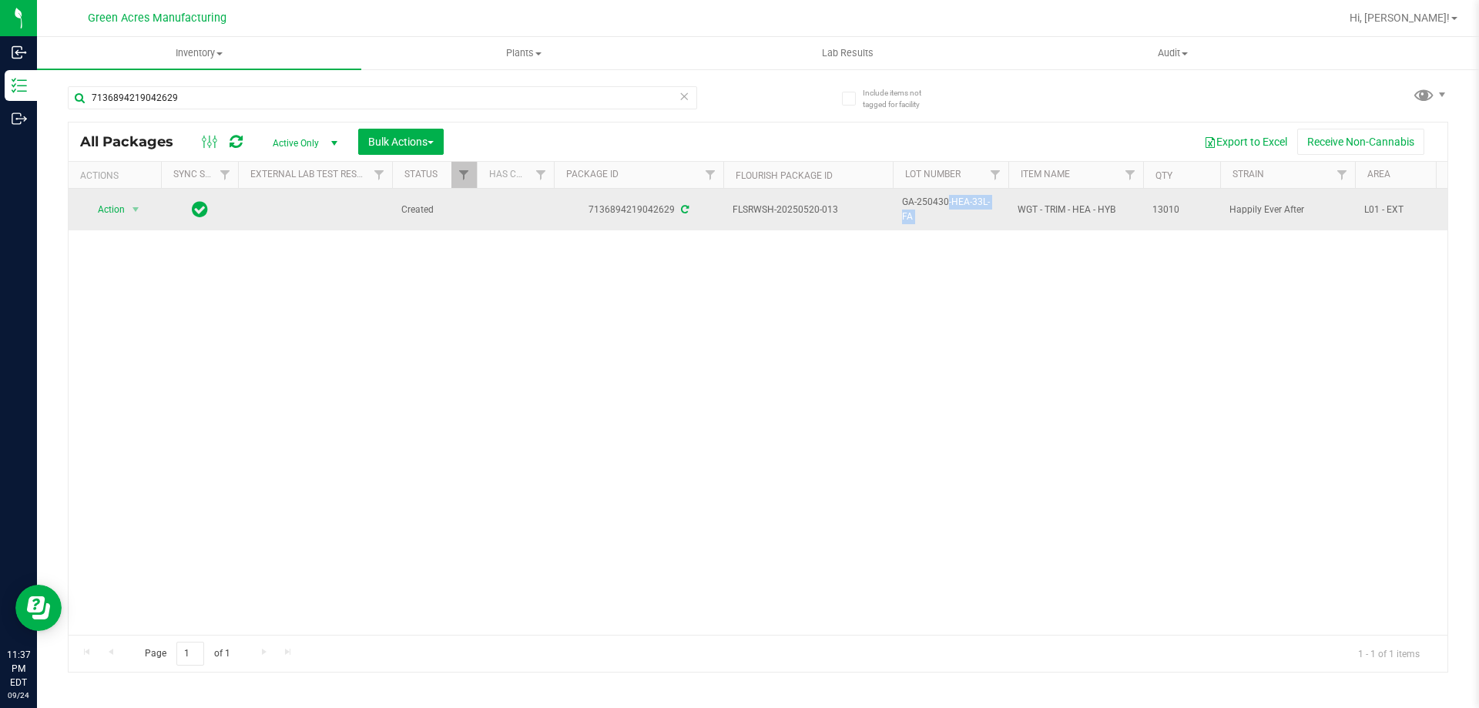
click at [938, 206] on span "GA-250430-HEA-33L-FA" at bounding box center [950, 209] width 97 height 29
copy tr "GA-250430-HEA-33L-FA"
click at [1176, 204] on span "13010" at bounding box center [1181, 210] width 59 height 15
click at [1173, 206] on span "13010" at bounding box center [1181, 210] width 59 height 15
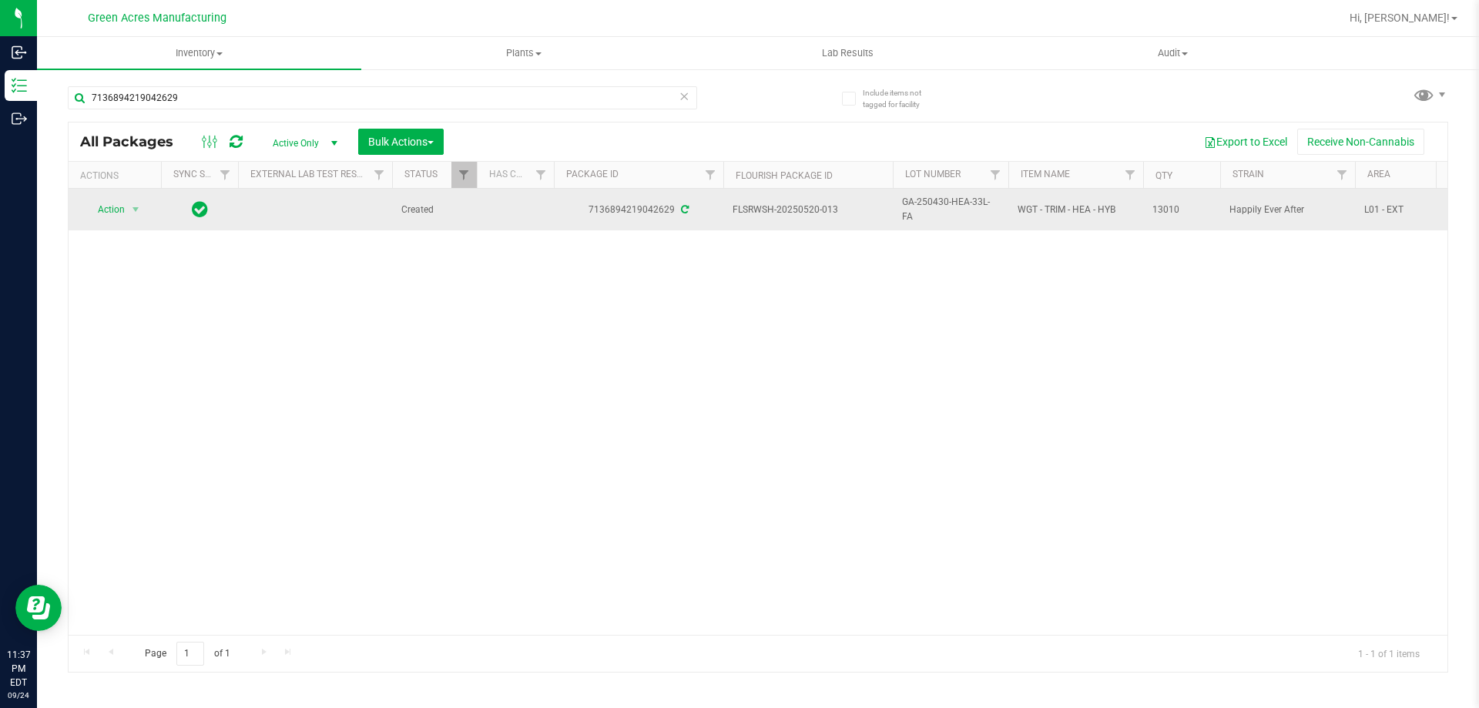
click at [1173, 206] on span "13010" at bounding box center [1181, 210] width 59 height 15
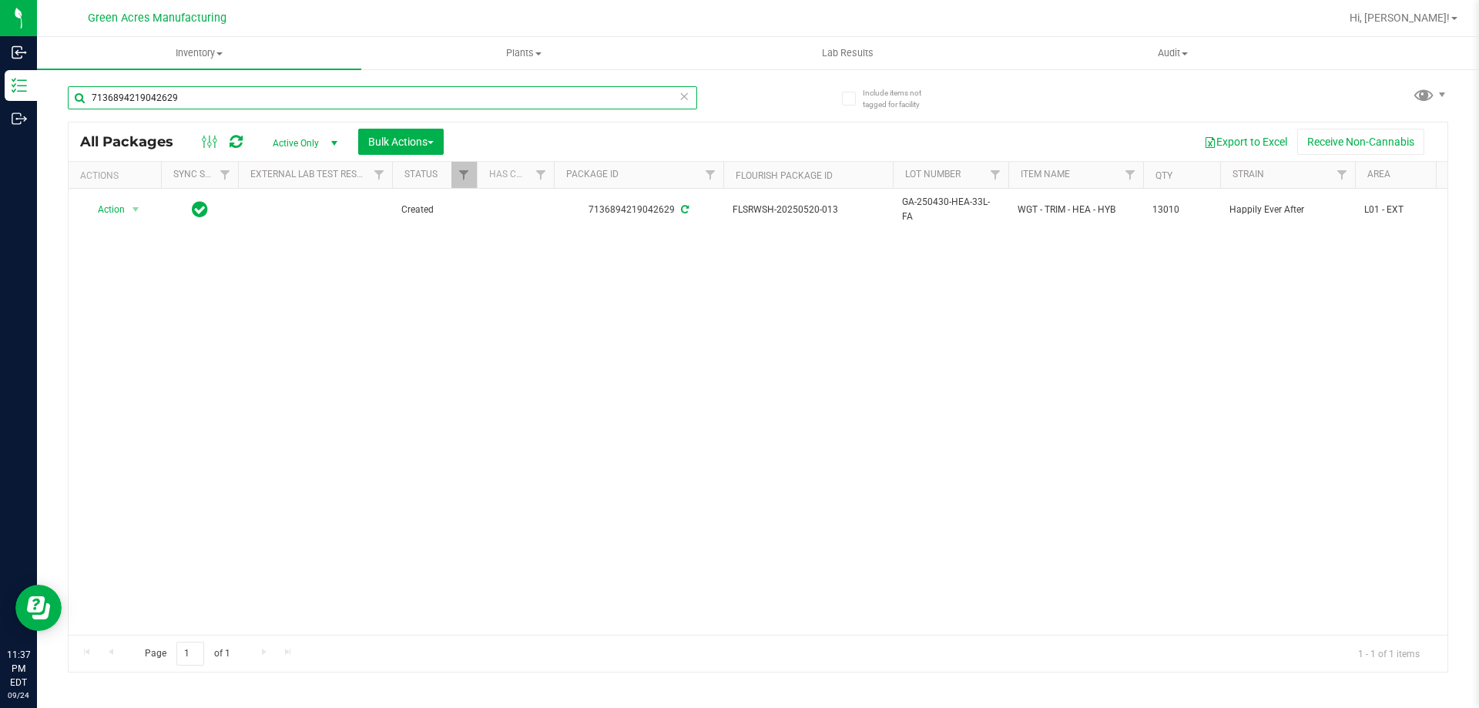
click at [632, 100] on input "7136894219042629" at bounding box center [382, 97] width 629 height 23
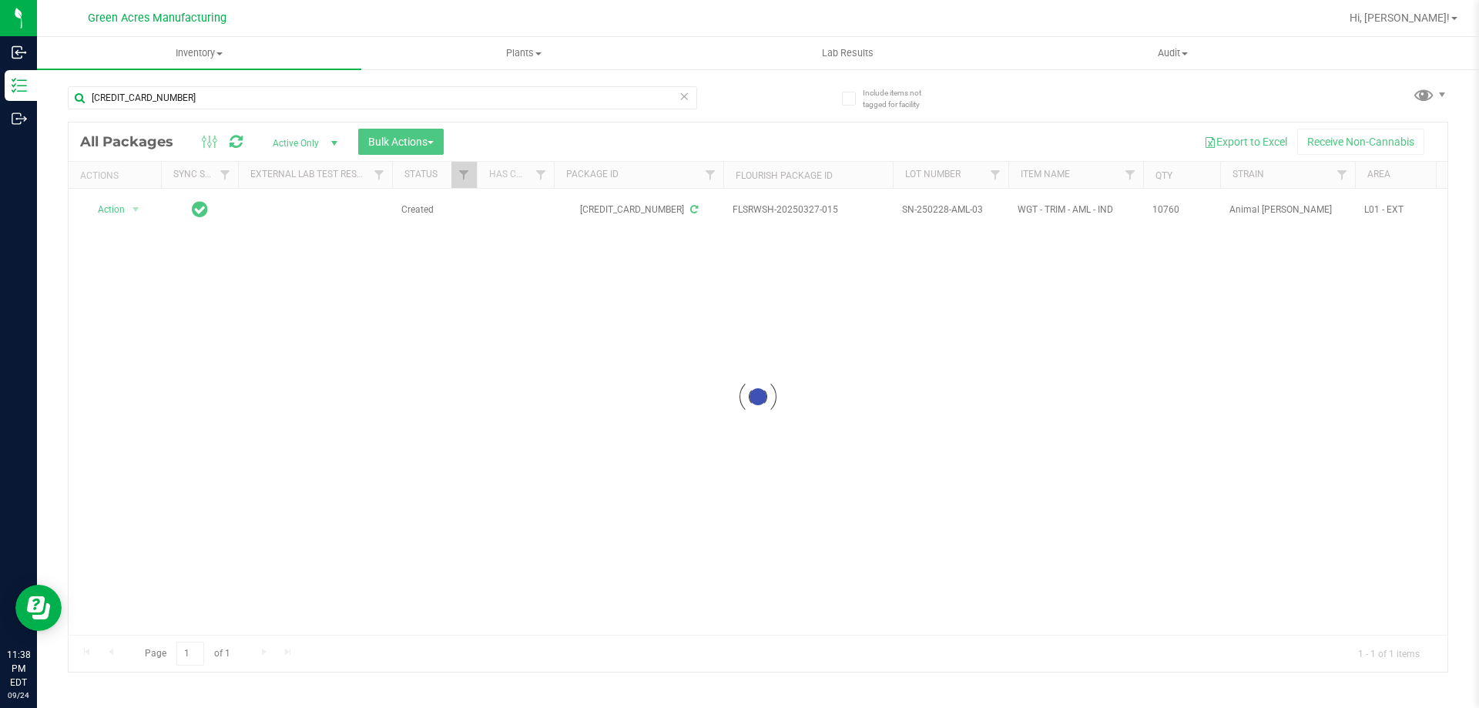
click at [592, 312] on div at bounding box center [758, 396] width 1379 height 549
click at [589, 310] on div at bounding box center [758, 396] width 1379 height 549
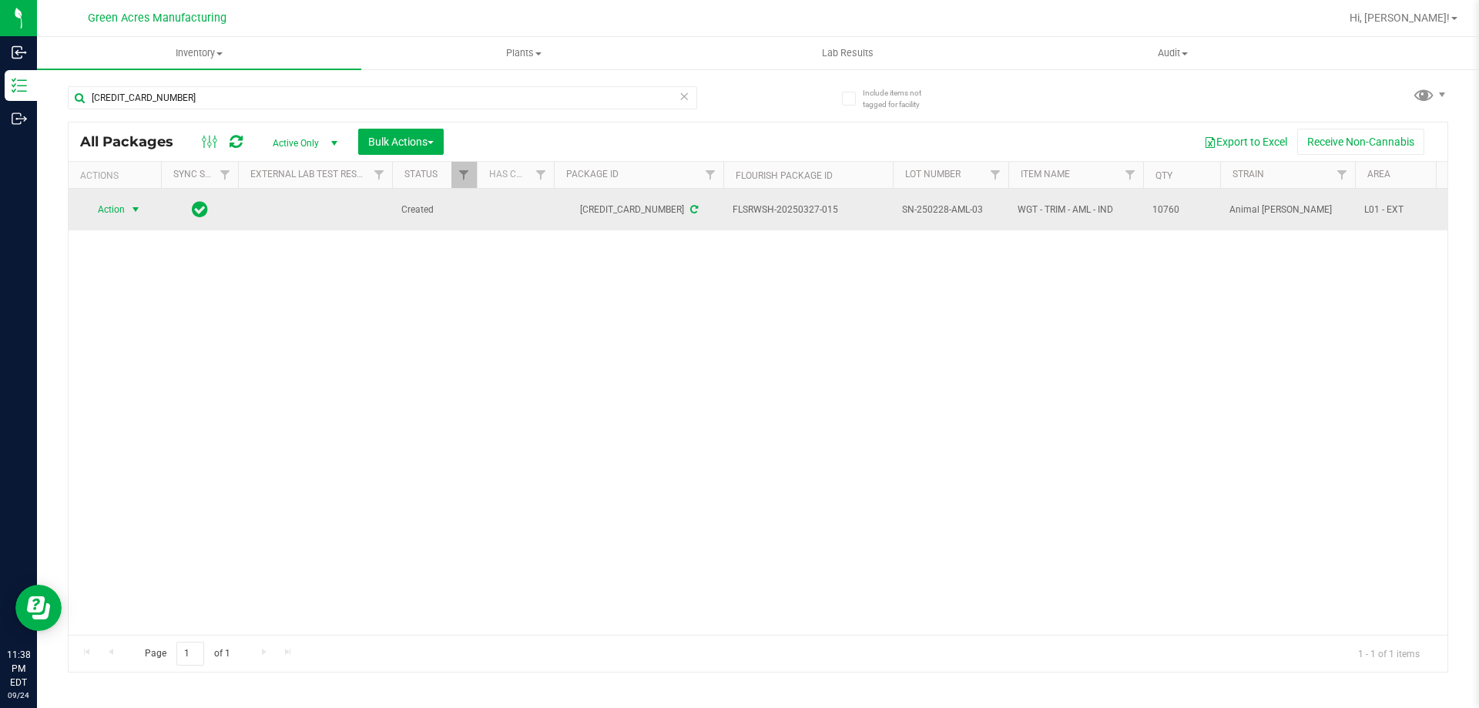
click at [134, 217] on span "select" at bounding box center [135, 210] width 19 height 22
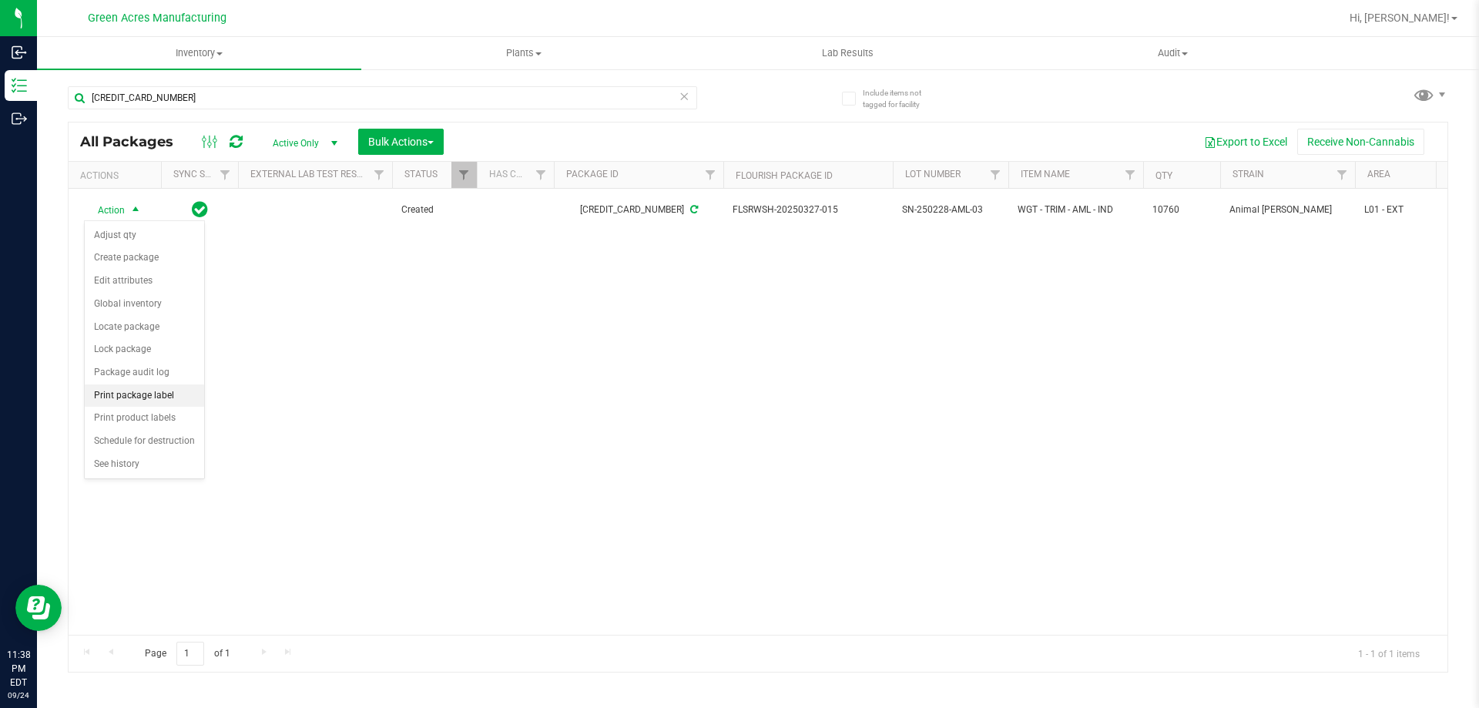
click at [149, 391] on li "Print package label" at bounding box center [144, 395] width 119 height 23
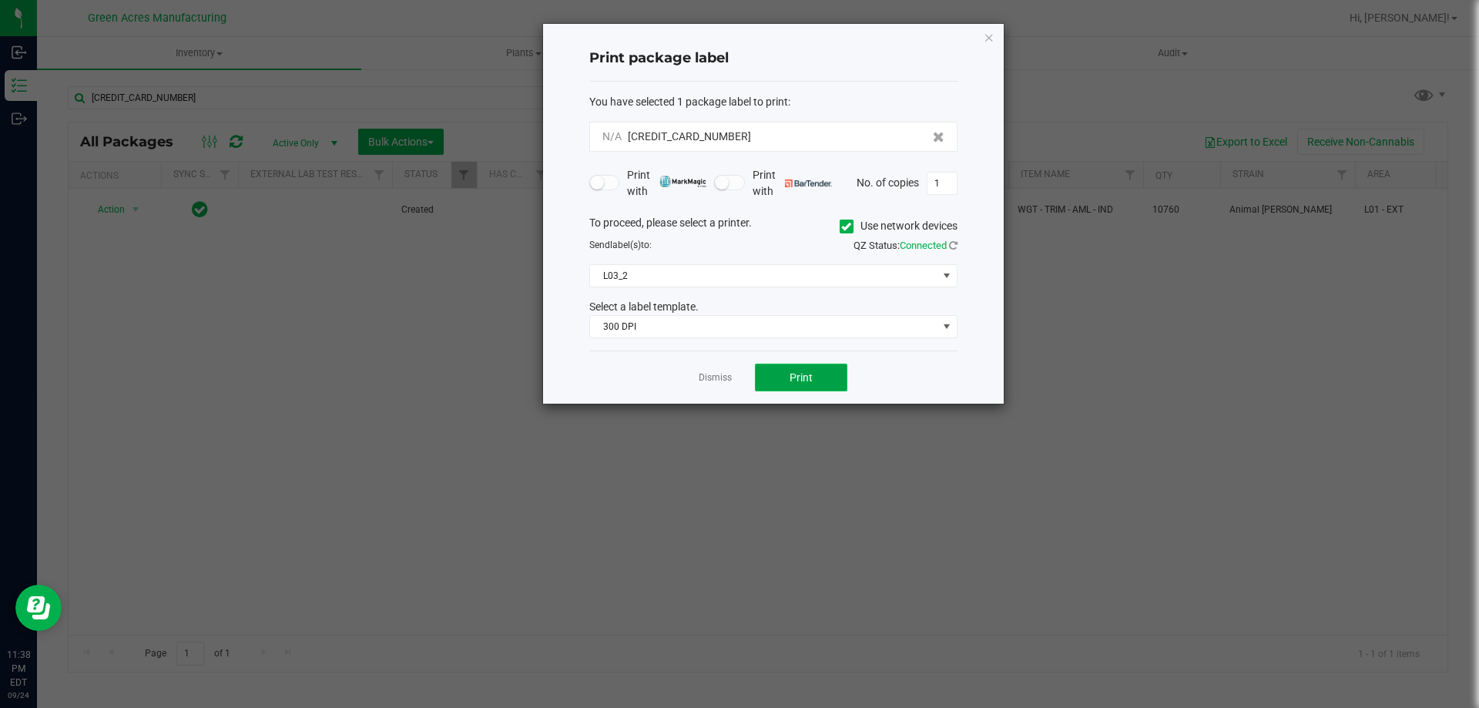
click at [797, 376] on span "Print" at bounding box center [801, 377] width 23 height 12
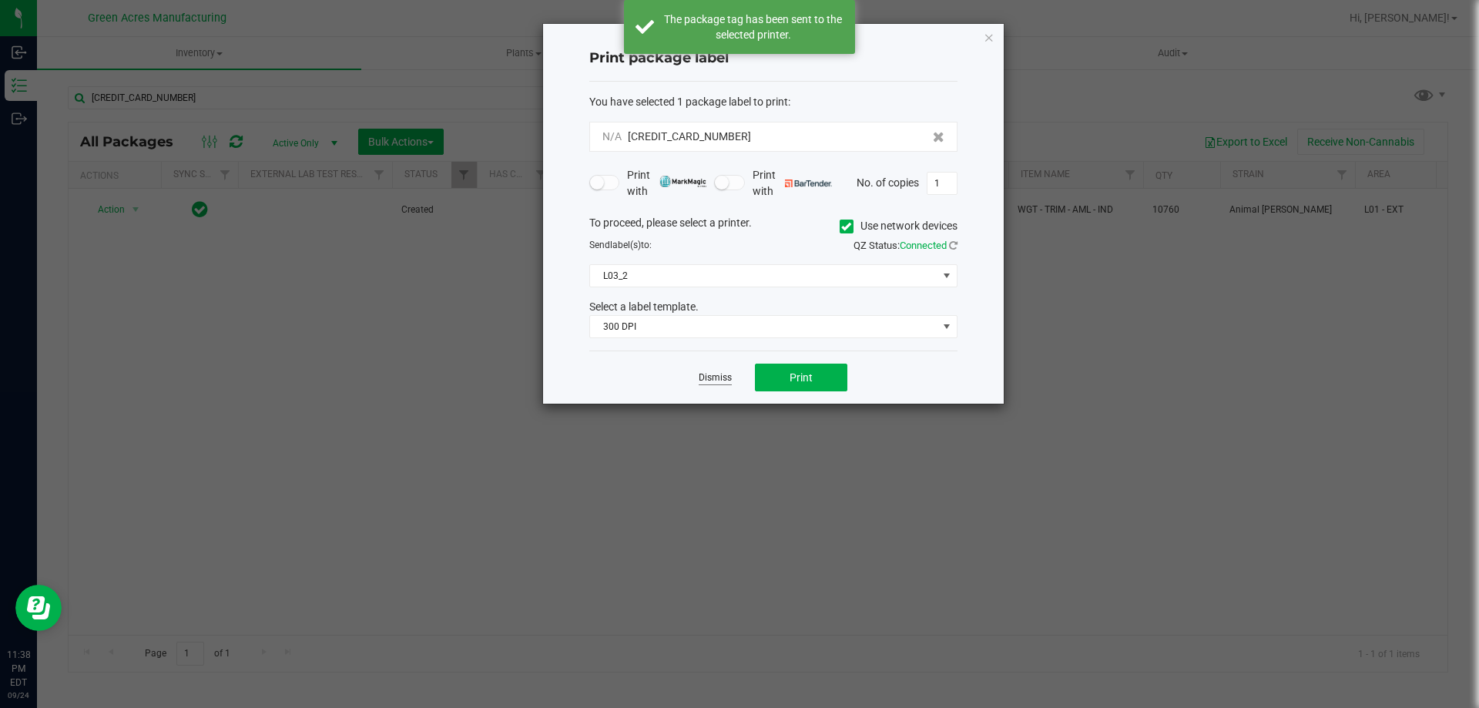
click at [729, 377] on link "Dismiss" at bounding box center [715, 377] width 33 height 13
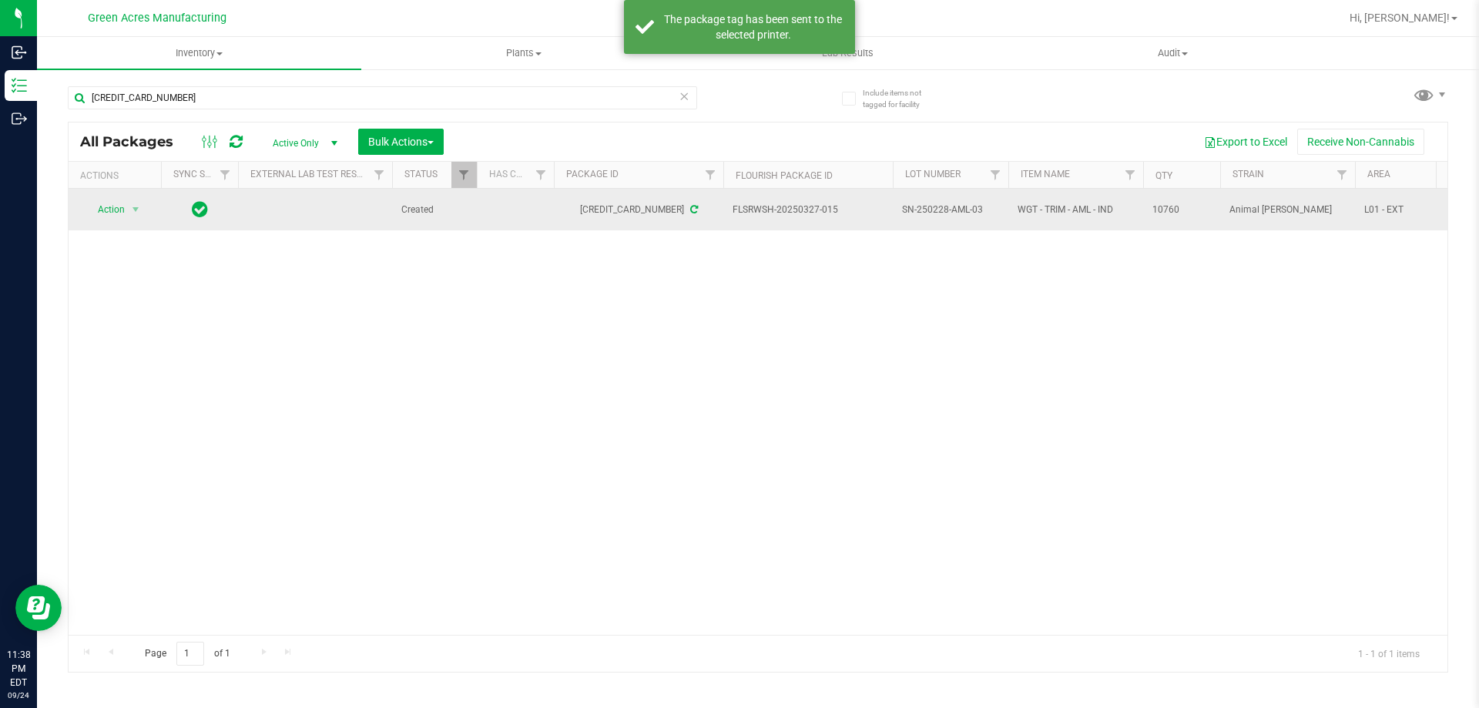
drag, startPoint x: 853, startPoint y: 208, endPoint x: 803, endPoint y: 212, distance: 49.4
click at [803, 212] on span "FLSRWSH-20250327-015" at bounding box center [808, 210] width 151 height 15
click at [952, 209] on span "SN-250228-AML-03" at bounding box center [950, 210] width 97 height 15
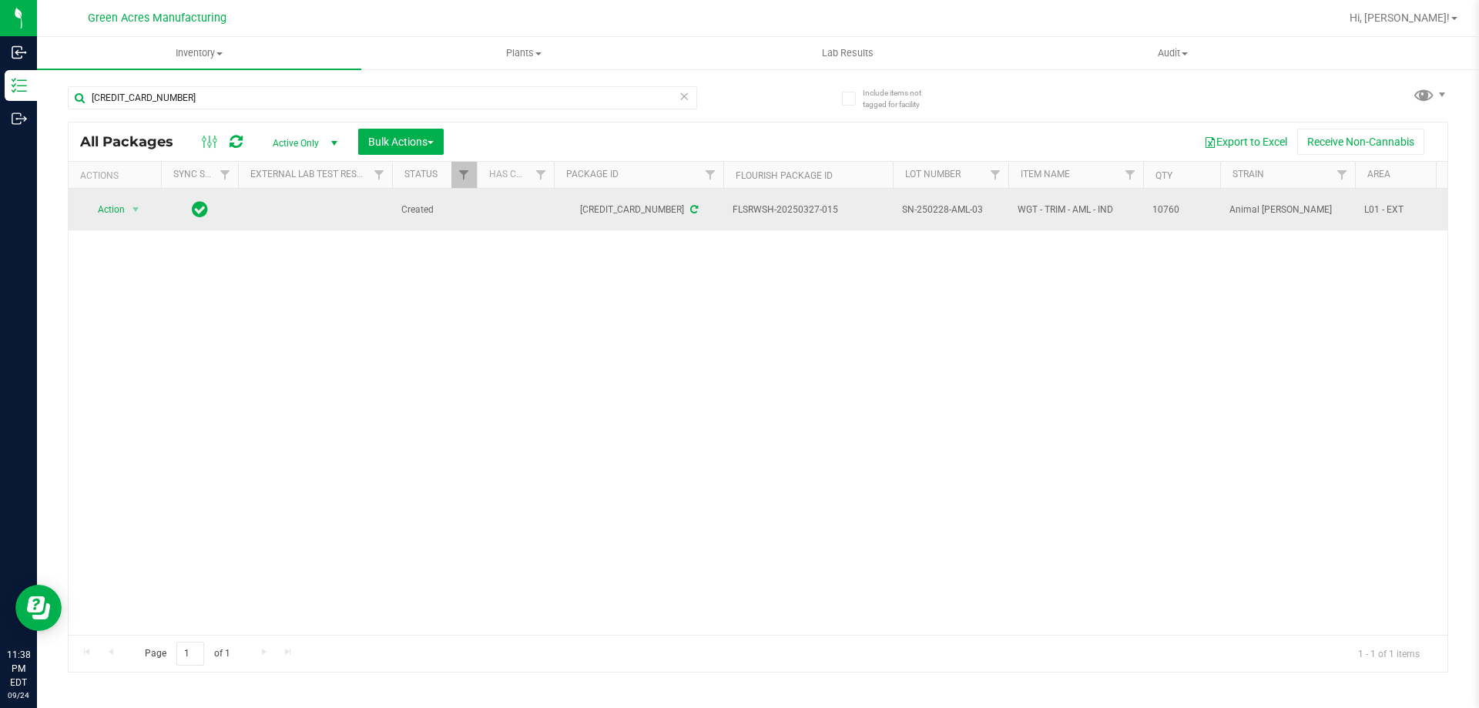
click at [1175, 212] on span "10760" at bounding box center [1181, 210] width 59 height 15
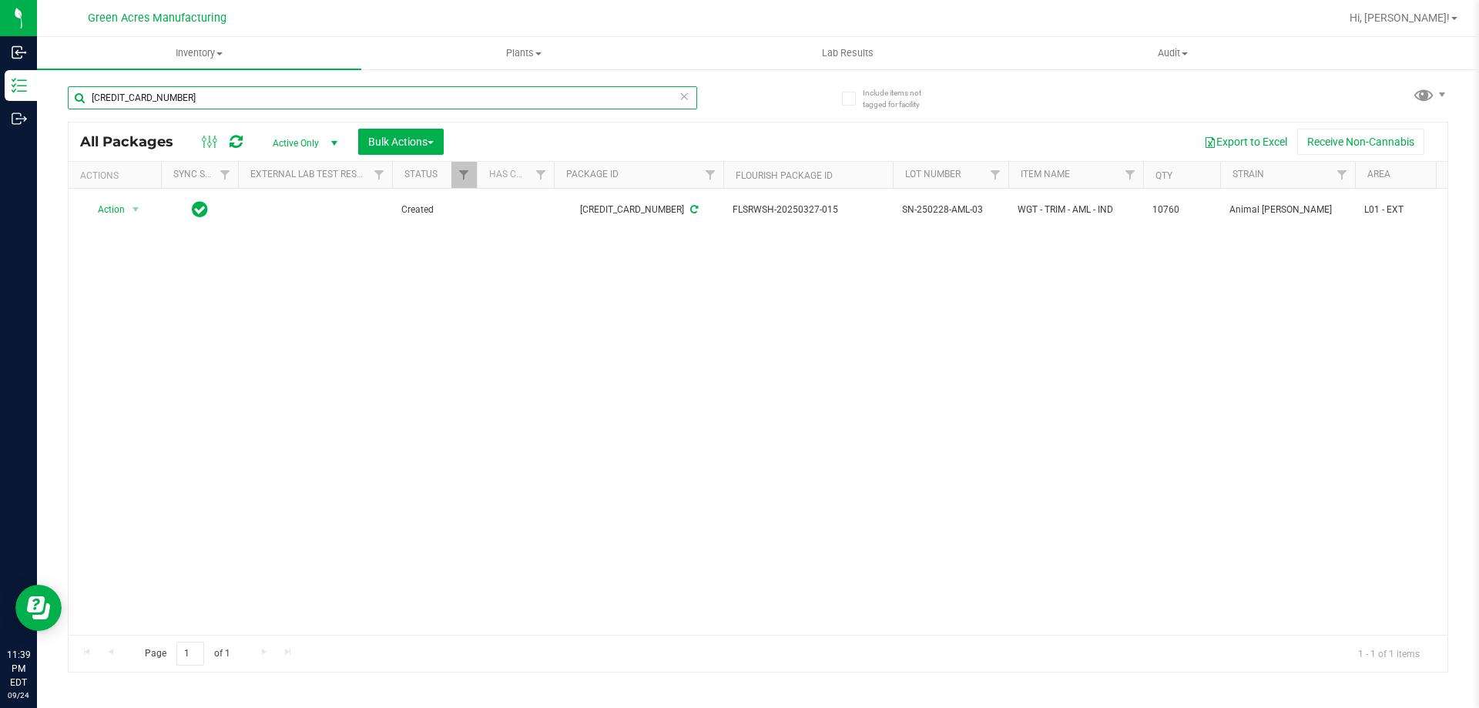
click at [431, 97] on input "[CREDIT_CARD_NUMBER]" at bounding box center [382, 97] width 629 height 23
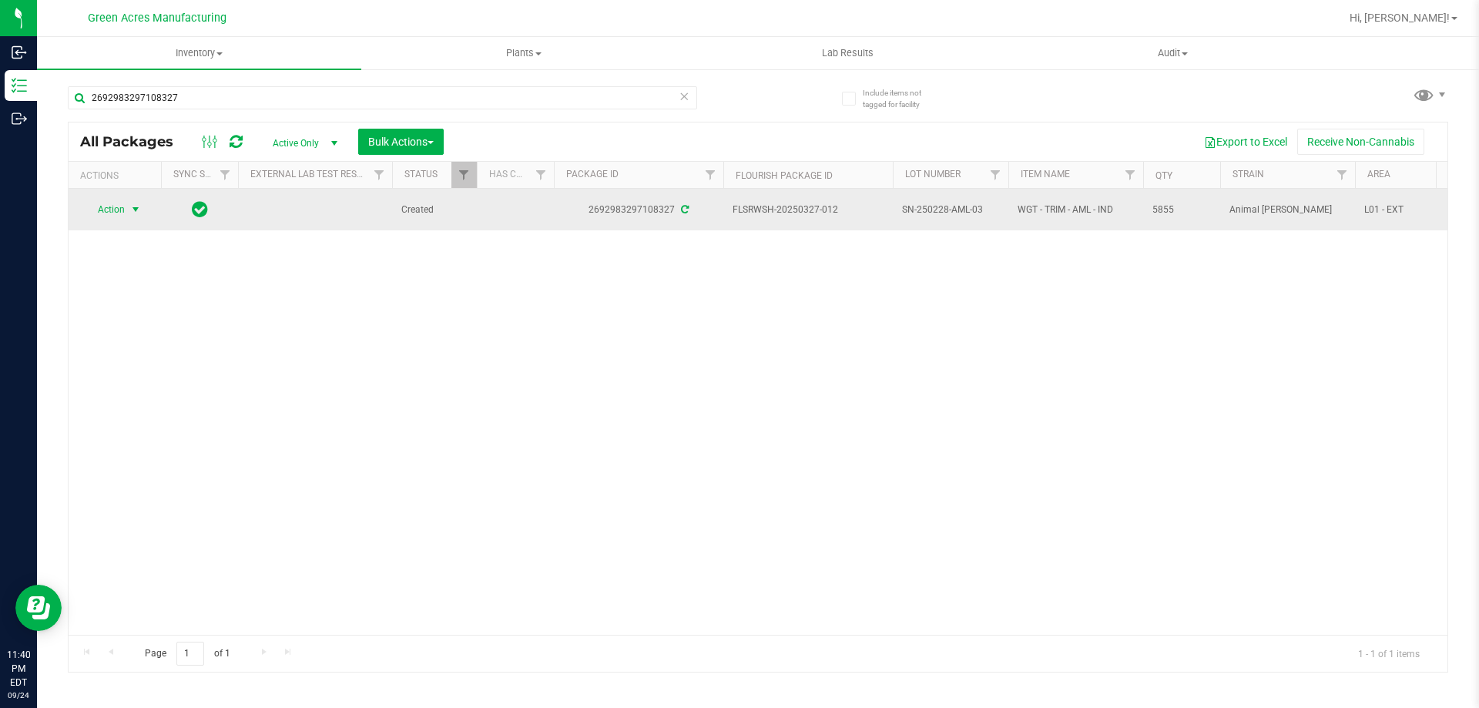
click at [139, 210] on span "select" at bounding box center [135, 209] width 12 height 12
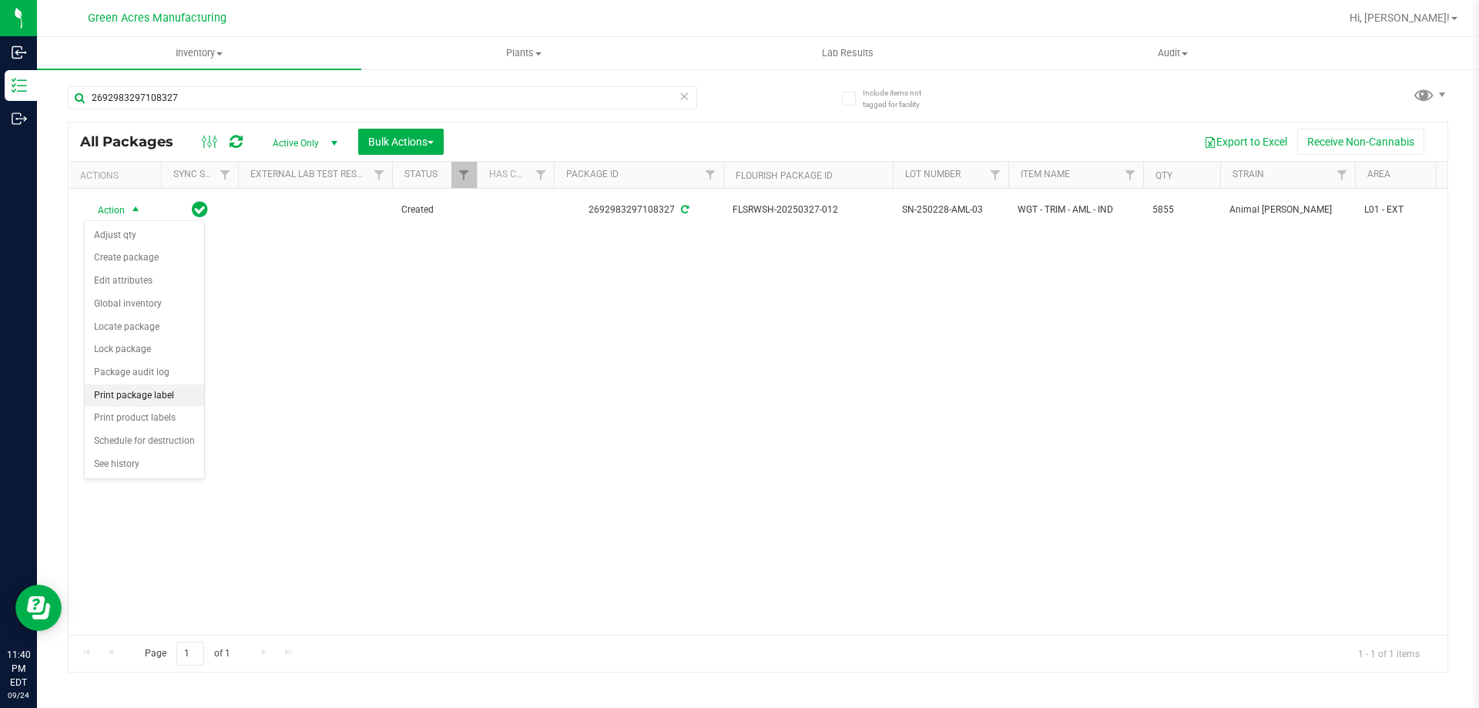
click at [149, 396] on li "Print package label" at bounding box center [144, 395] width 119 height 23
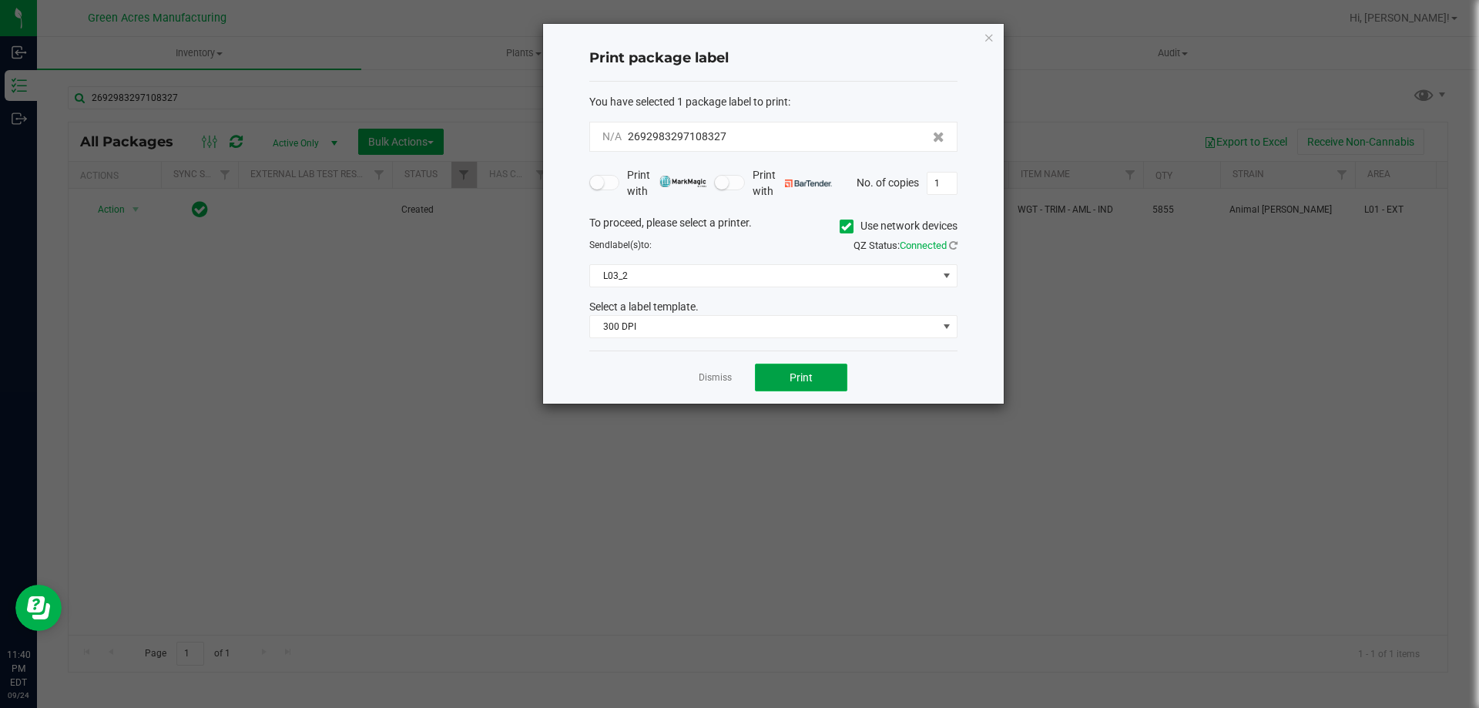
click at [777, 375] on button "Print" at bounding box center [801, 378] width 92 height 28
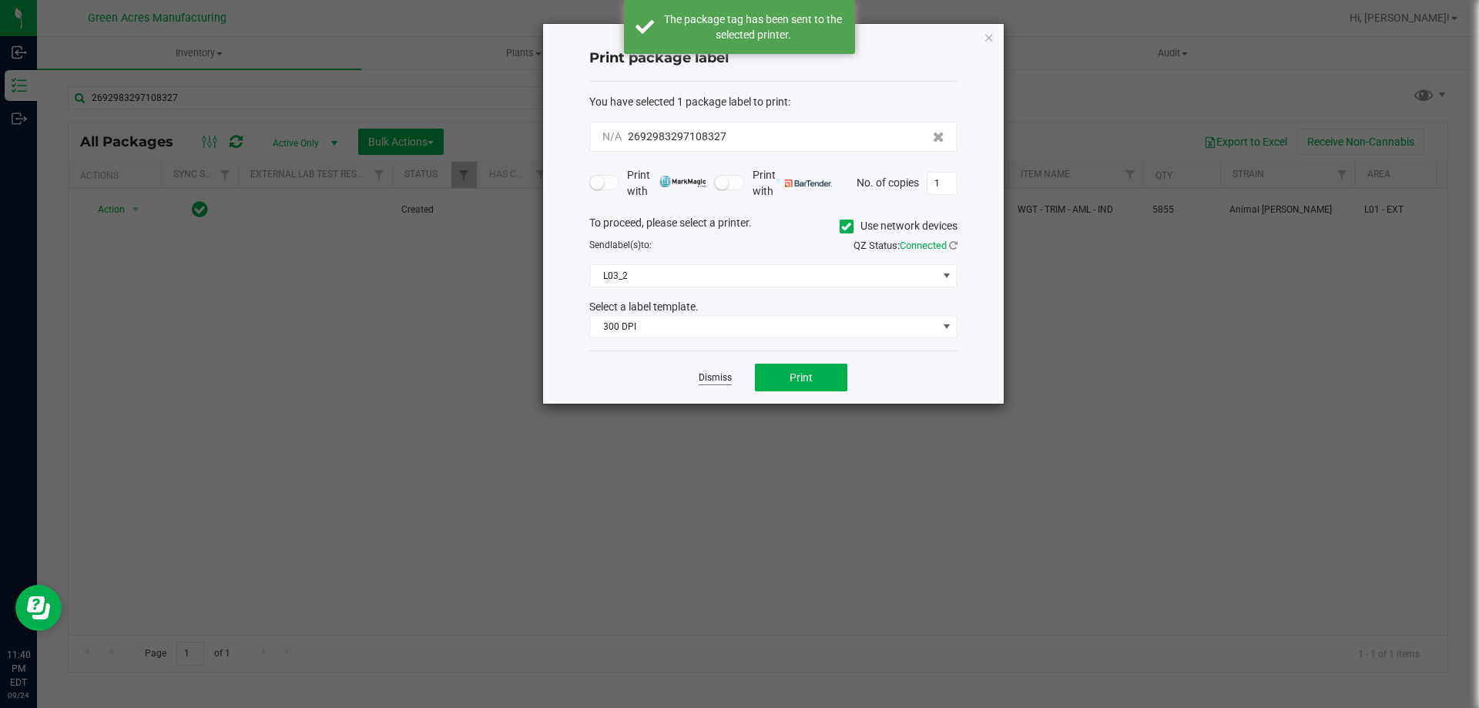
click at [704, 382] on link "Dismiss" at bounding box center [715, 377] width 33 height 13
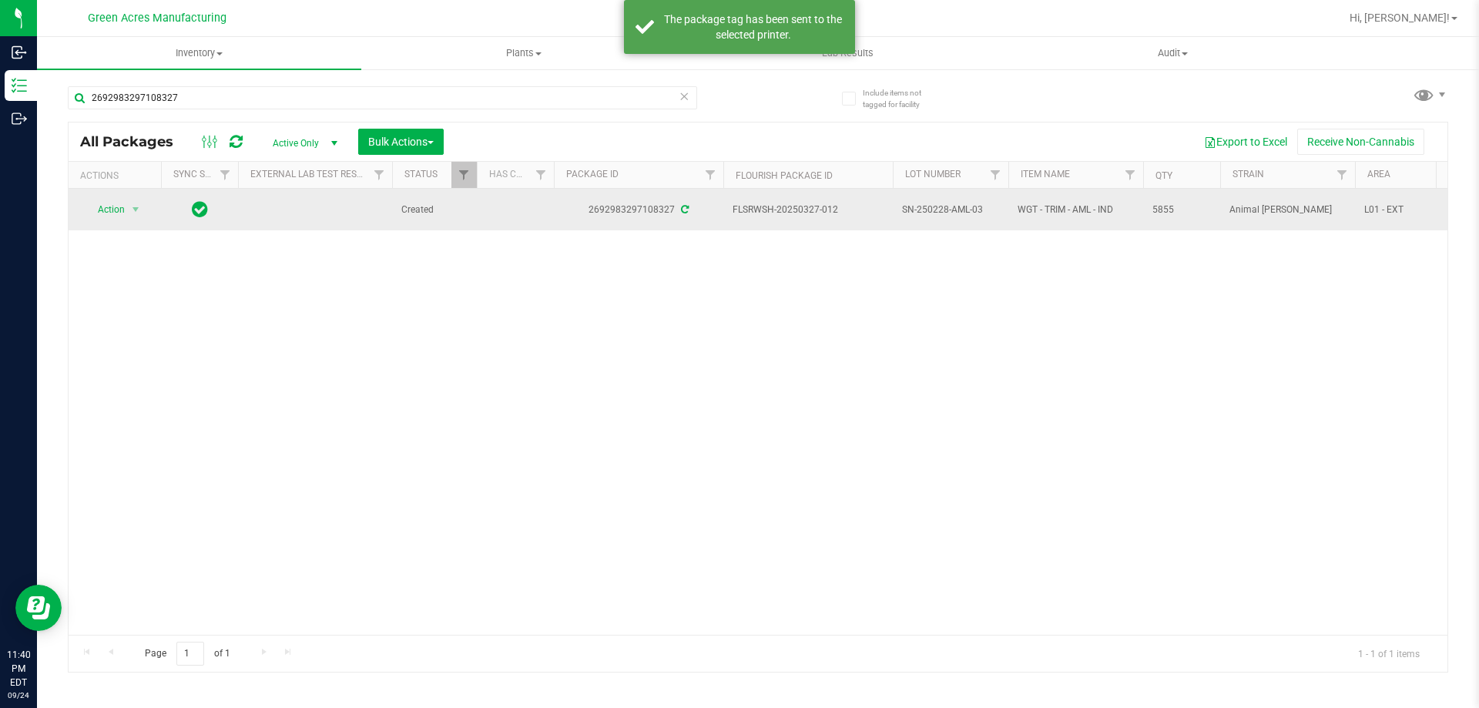
drag, startPoint x: 847, startPoint y: 210, endPoint x: 802, endPoint y: 215, distance: 44.9
click at [802, 215] on span "FLSRWSH-20250327-012" at bounding box center [808, 210] width 151 height 15
click at [941, 208] on span "SN-250228-AML-03" at bounding box center [950, 210] width 97 height 15
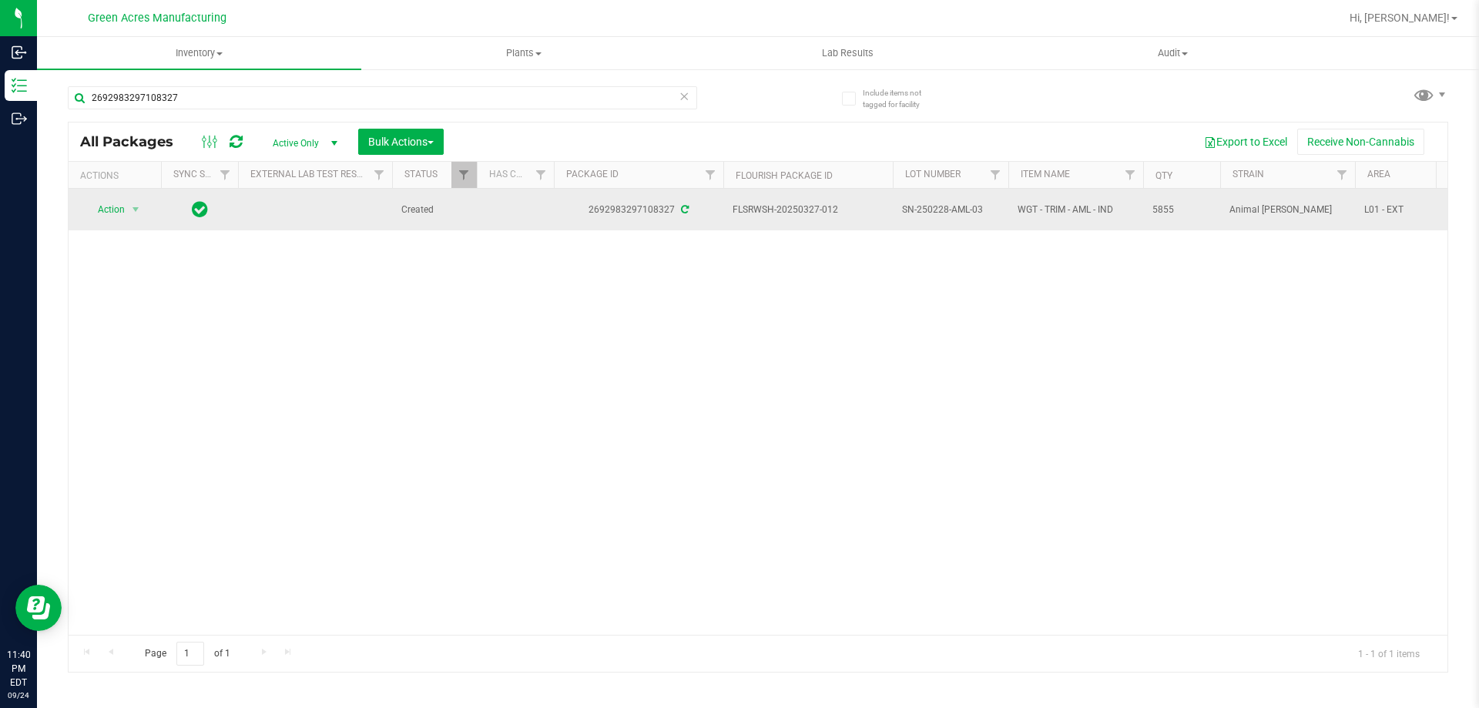
click at [1160, 210] on span "5855" at bounding box center [1181, 210] width 59 height 15
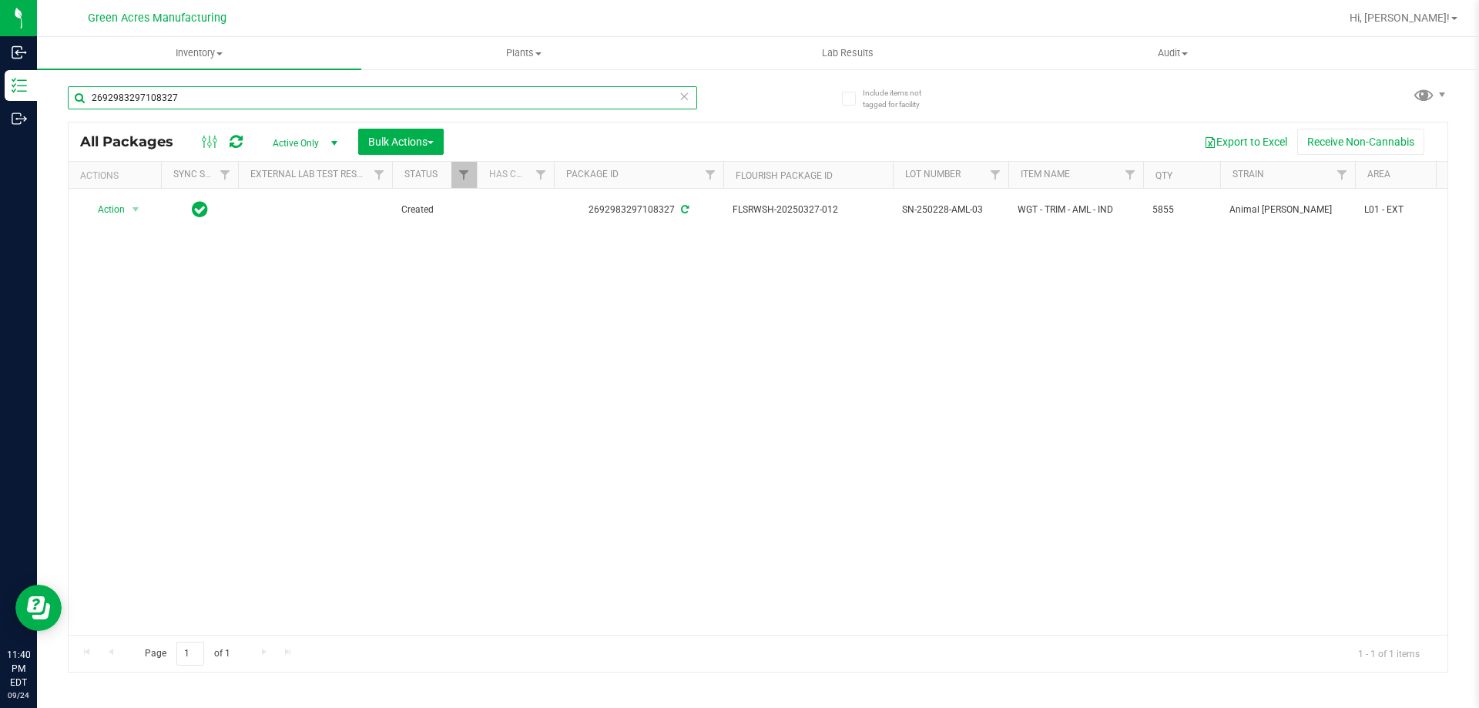
click at [525, 102] on input "2692983297108327" at bounding box center [382, 97] width 629 height 23
click at [526, 100] on input "2692983297108327" at bounding box center [382, 97] width 629 height 23
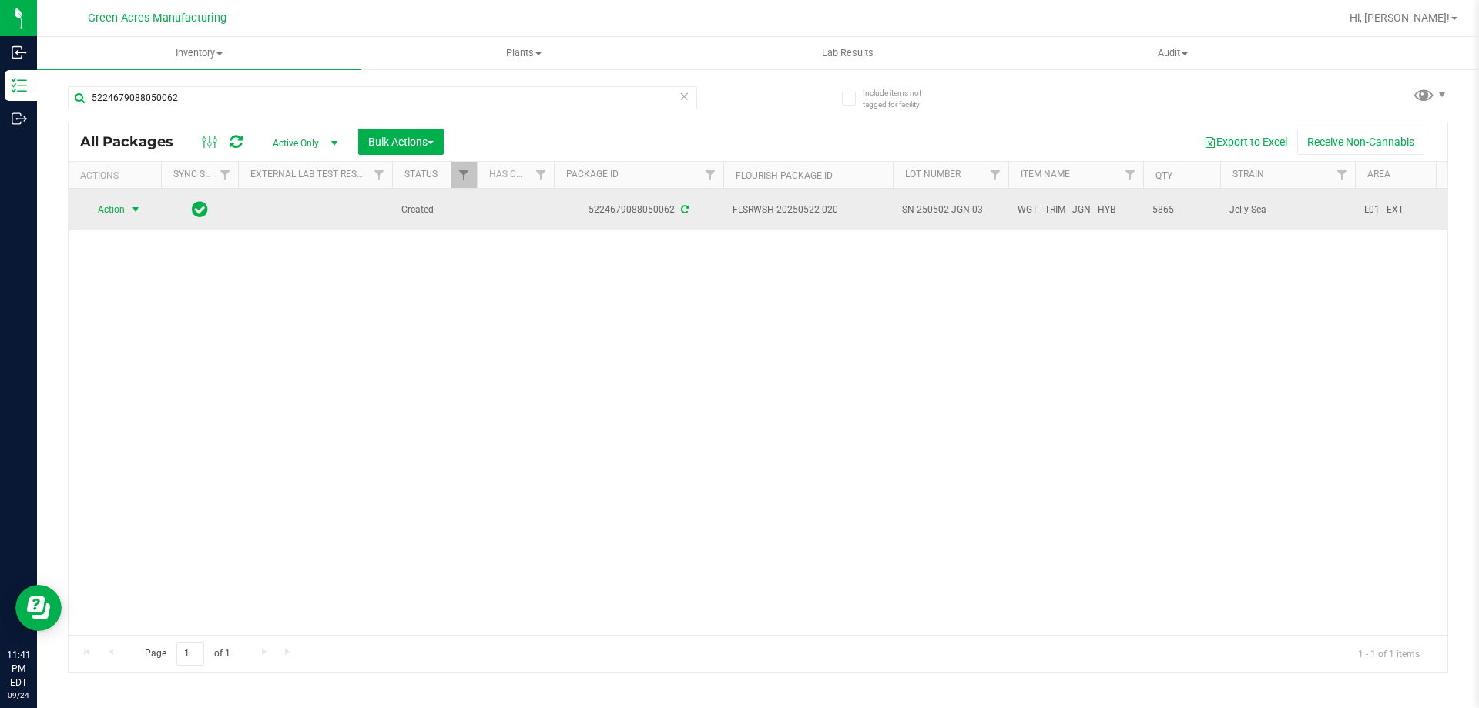
click at [122, 211] on span "Action" at bounding box center [105, 210] width 42 height 22
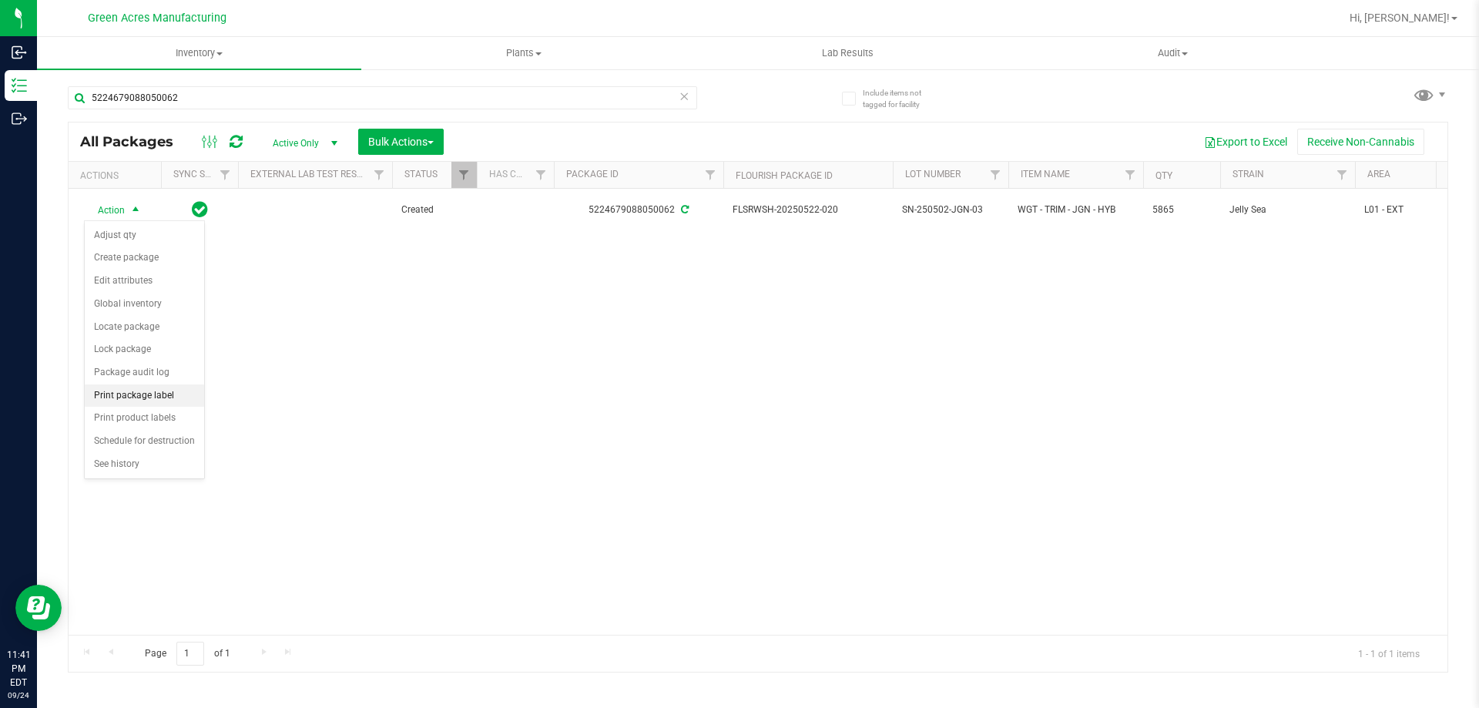
click at [148, 394] on li "Print package label" at bounding box center [144, 395] width 119 height 23
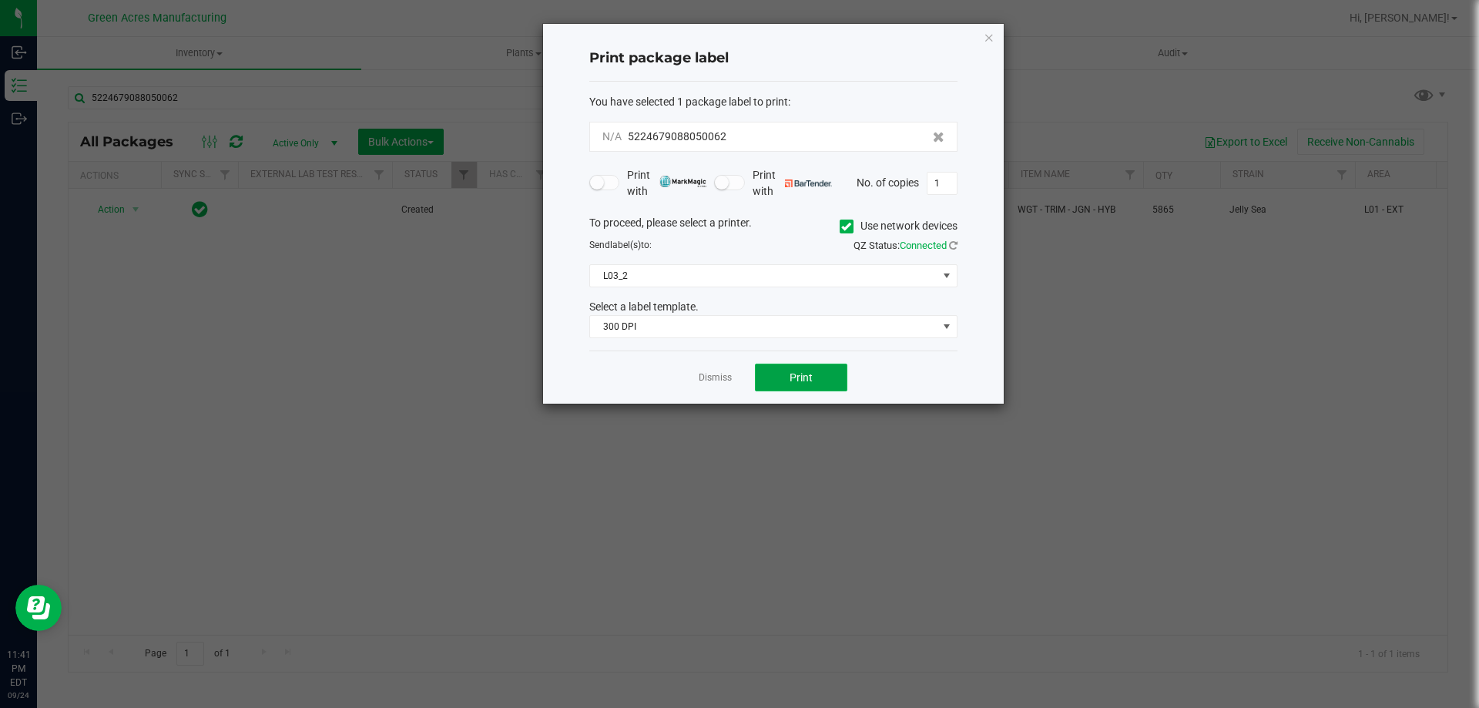
click at [815, 374] on button "Print" at bounding box center [801, 378] width 92 height 28
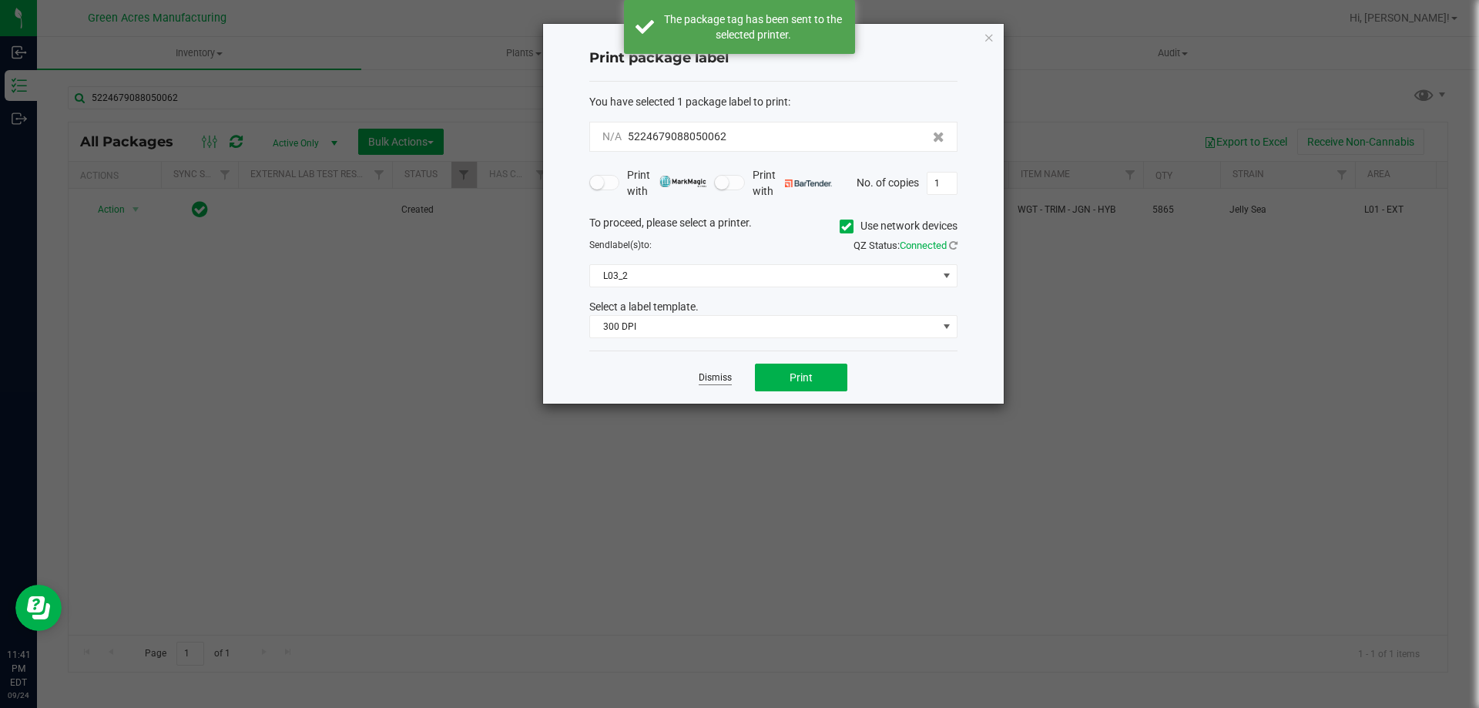
click at [699, 377] on link "Dismiss" at bounding box center [715, 377] width 33 height 13
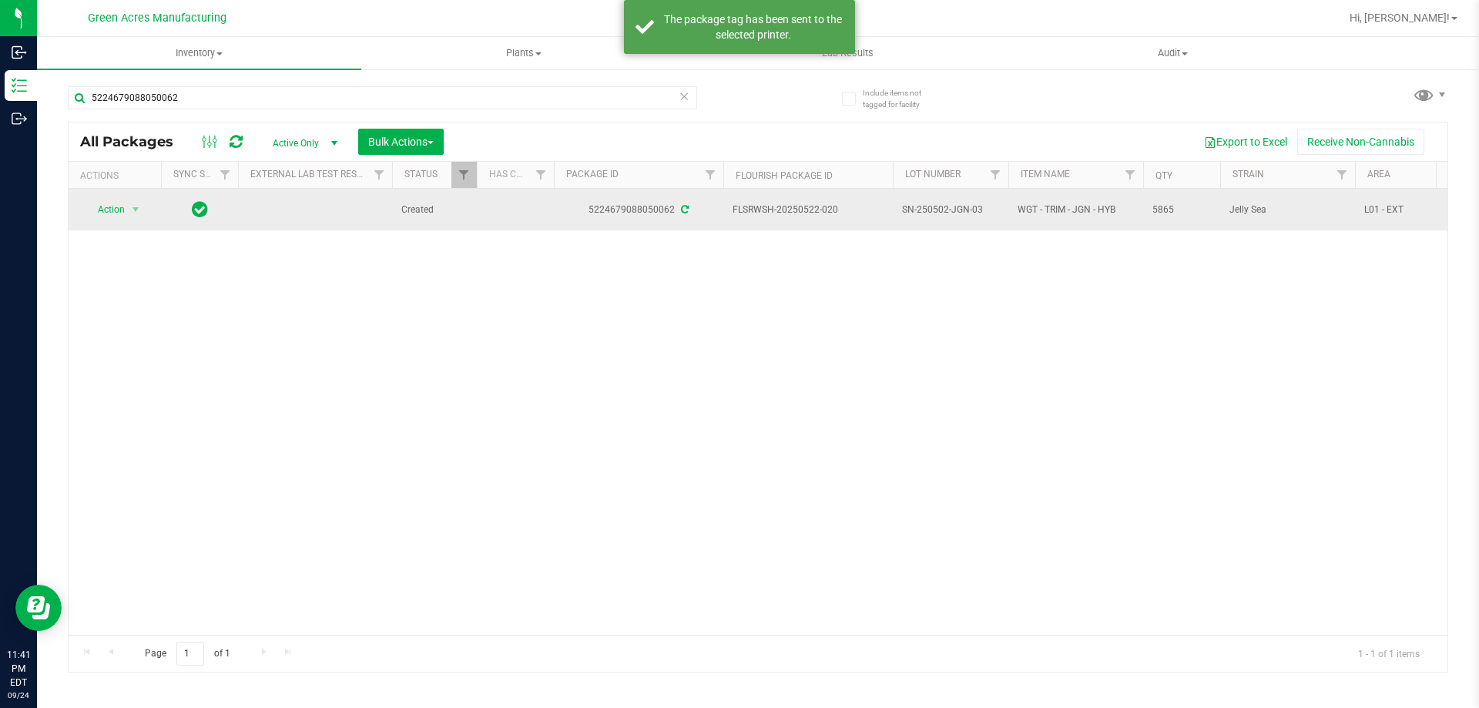
drag, startPoint x: 843, startPoint y: 209, endPoint x: 803, endPoint y: 210, distance: 39.3
click at [803, 210] on span "FLSRWSH-20250522-020" at bounding box center [808, 210] width 151 height 15
click at [910, 211] on span "SN-250502-JGN-03" at bounding box center [950, 210] width 97 height 15
click at [911, 210] on span "SN-250502-JGN-03" at bounding box center [950, 210] width 97 height 15
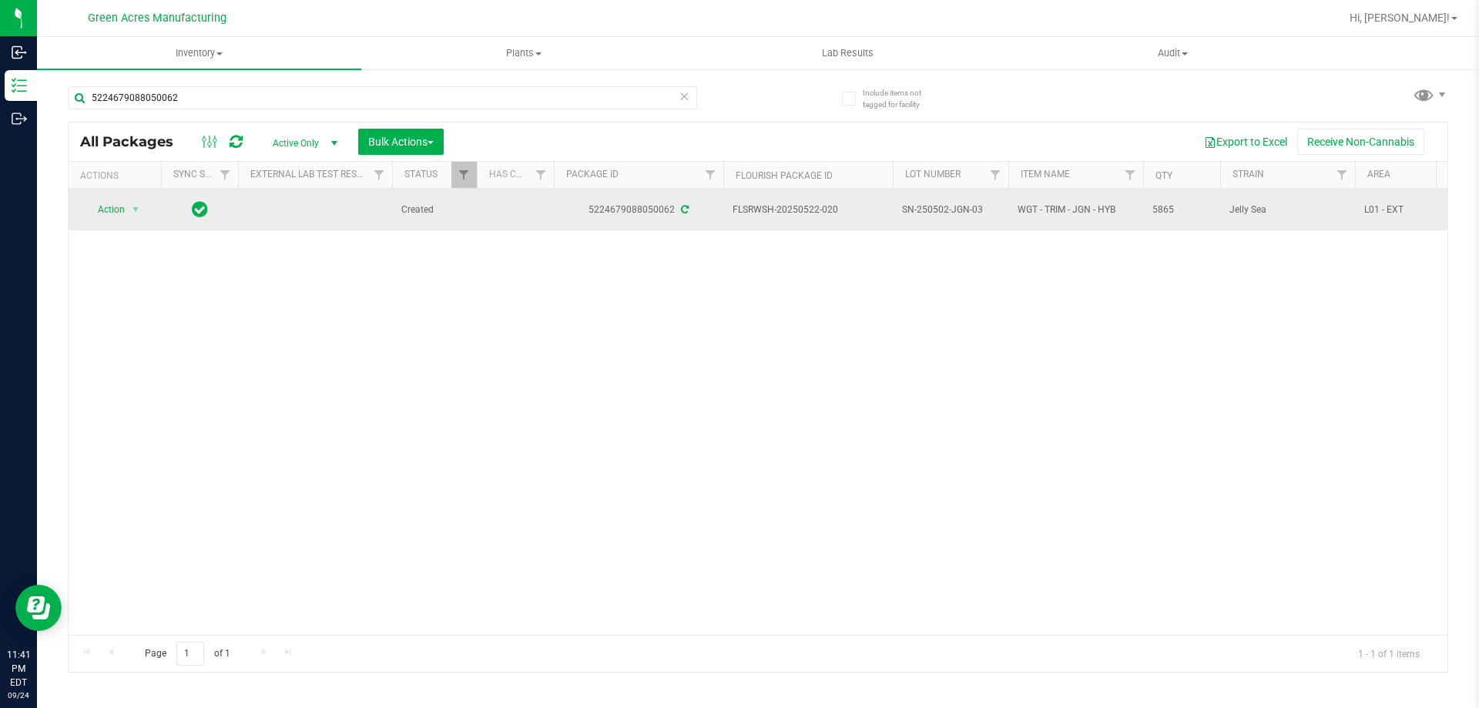
click at [1154, 206] on span "5865" at bounding box center [1181, 210] width 59 height 15
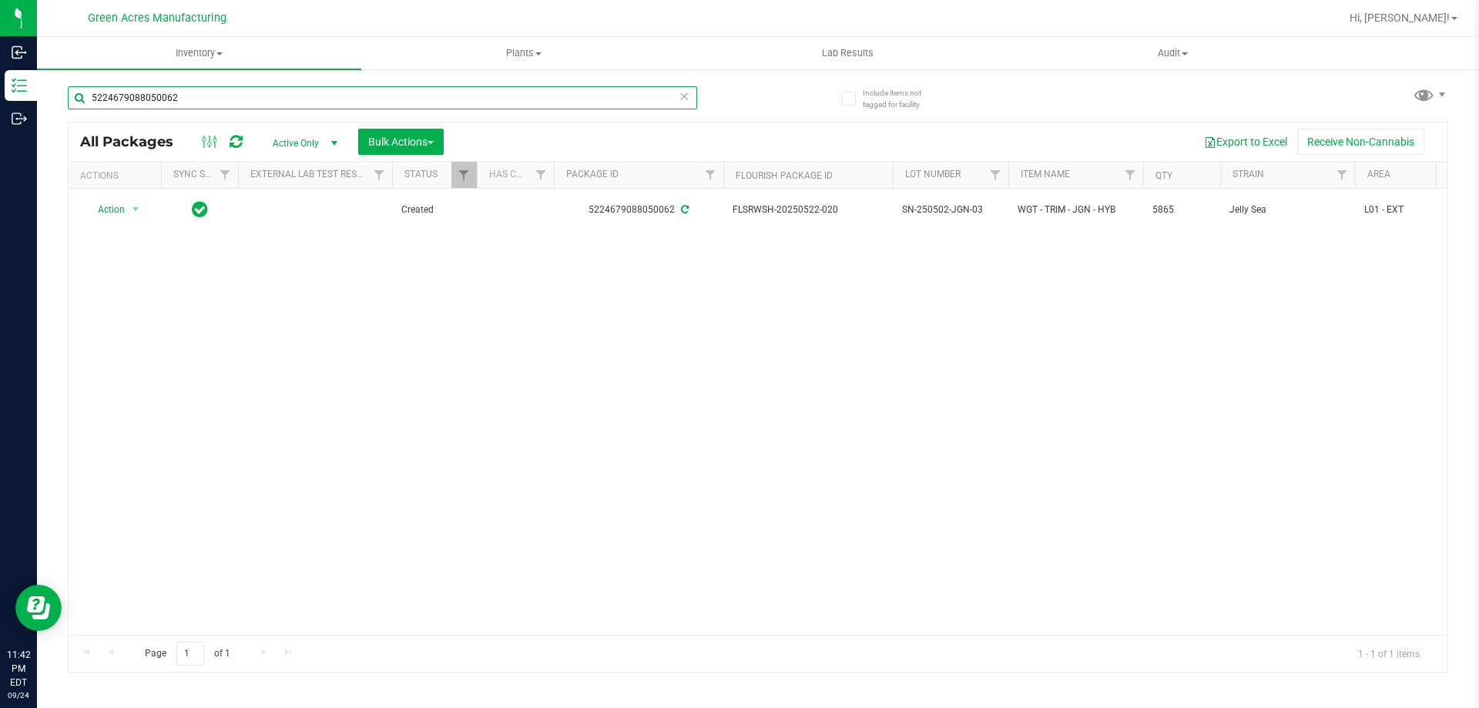
click at [525, 90] on input "5224679088050062" at bounding box center [382, 97] width 629 height 23
click at [424, 92] on input "7136894219042629" at bounding box center [382, 97] width 629 height 23
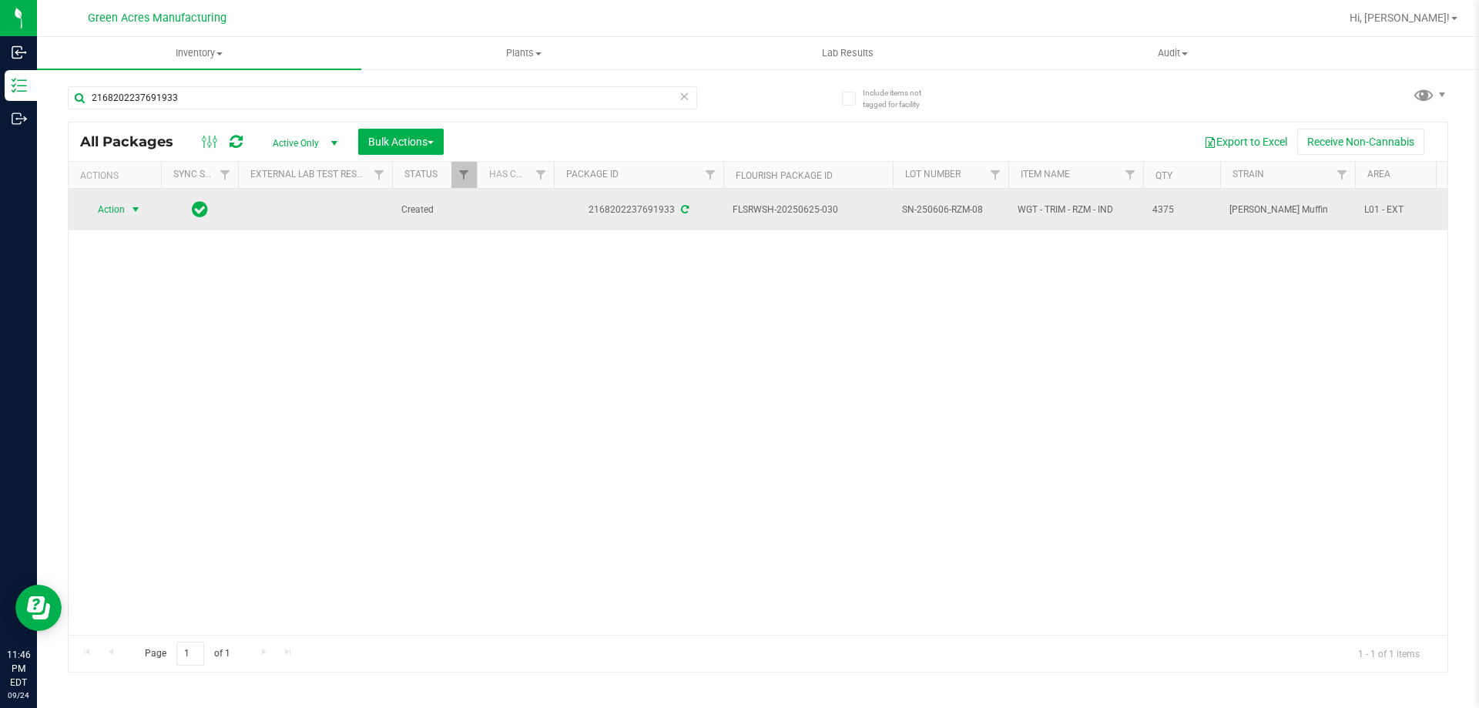
click at [130, 213] on span "select" at bounding box center [135, 209] width 12 height 12
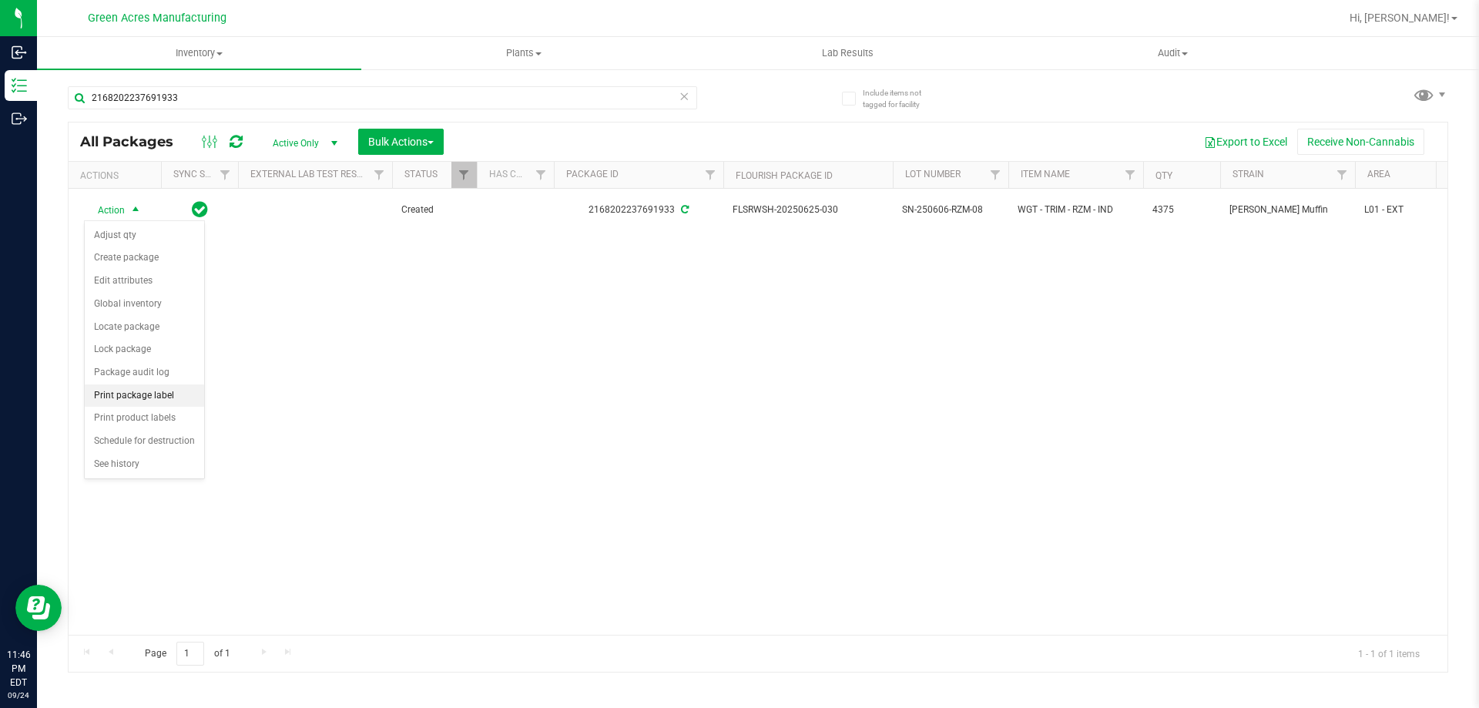
click at [148, 396] on li "Print package label" at bounding box center [144, 395] width 119 height 23
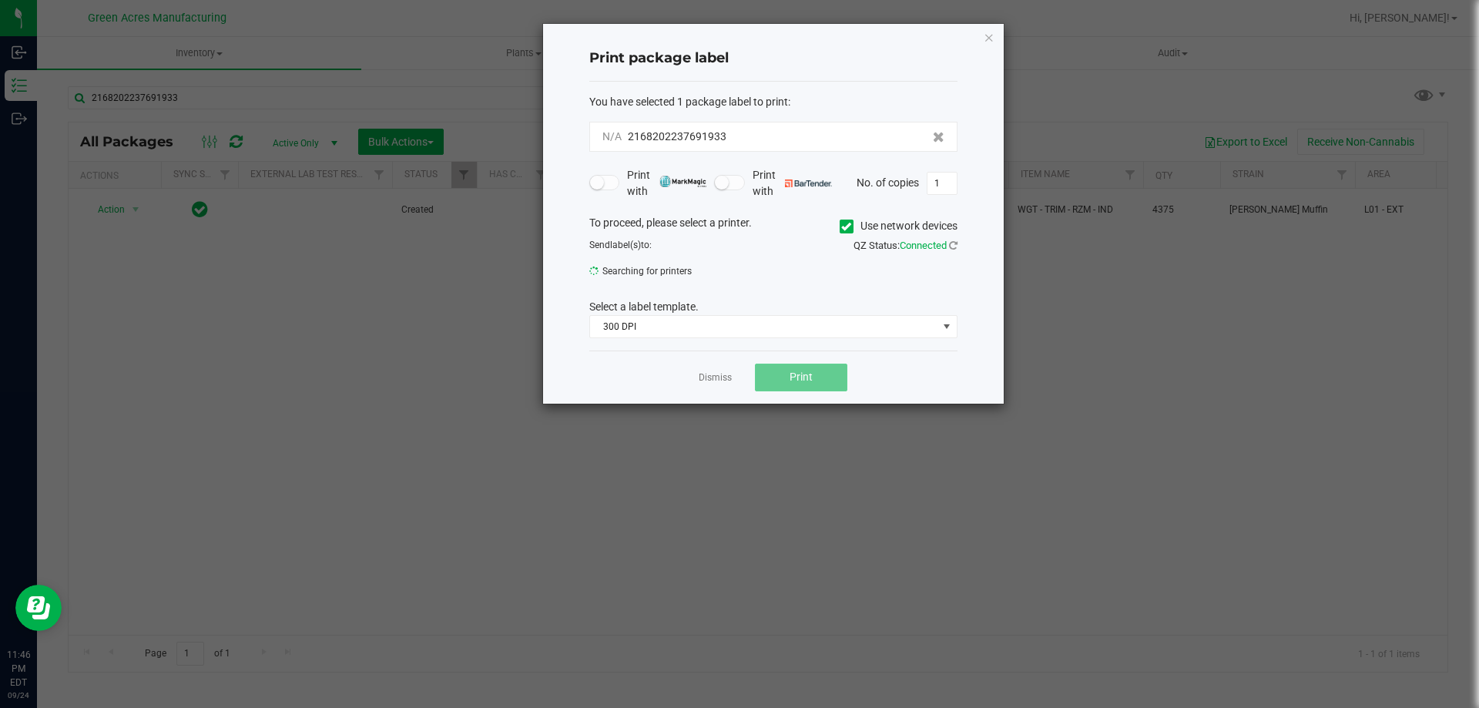
click at [834, 382] on button "Print" at bounding box center [801, 378] width 92 height 28
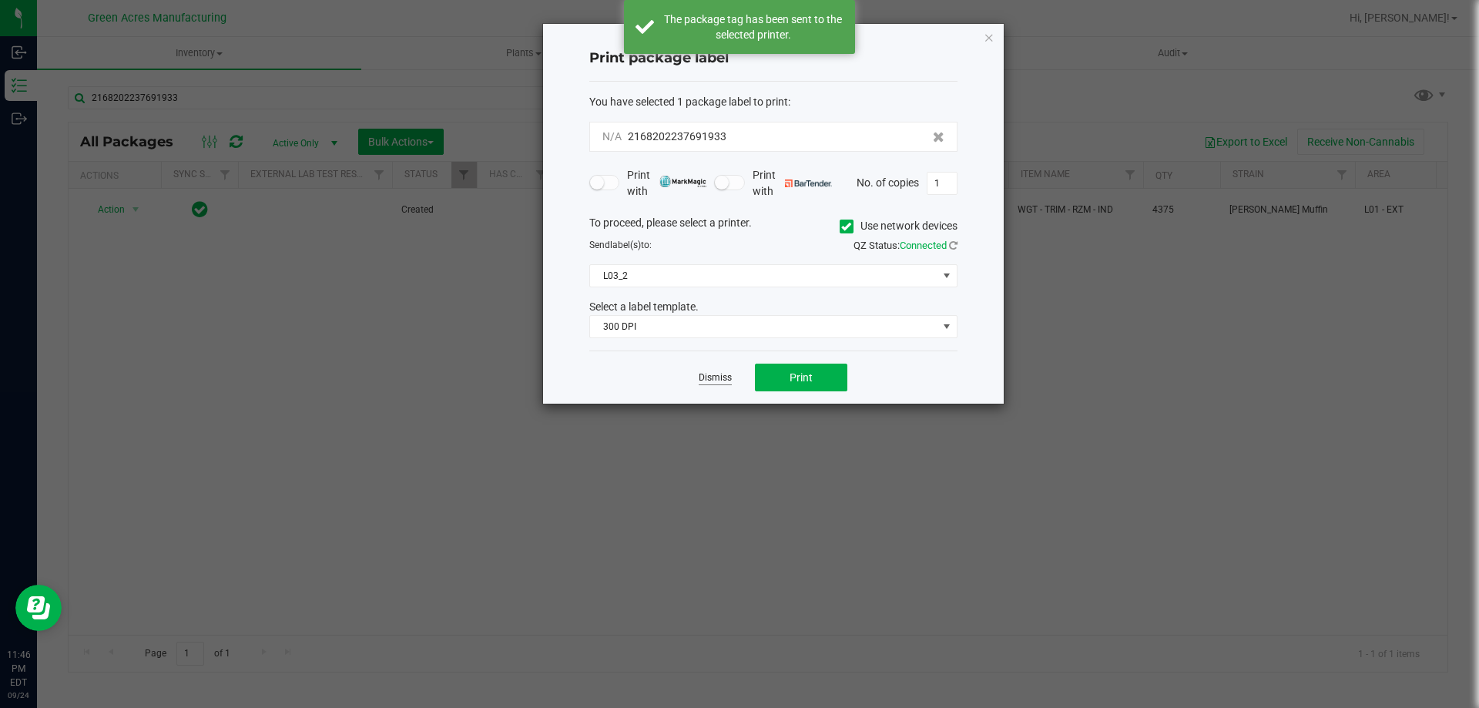
click at [709, 377] on link "Dismiss" at bounding box center [715, 377] width 33 height 13
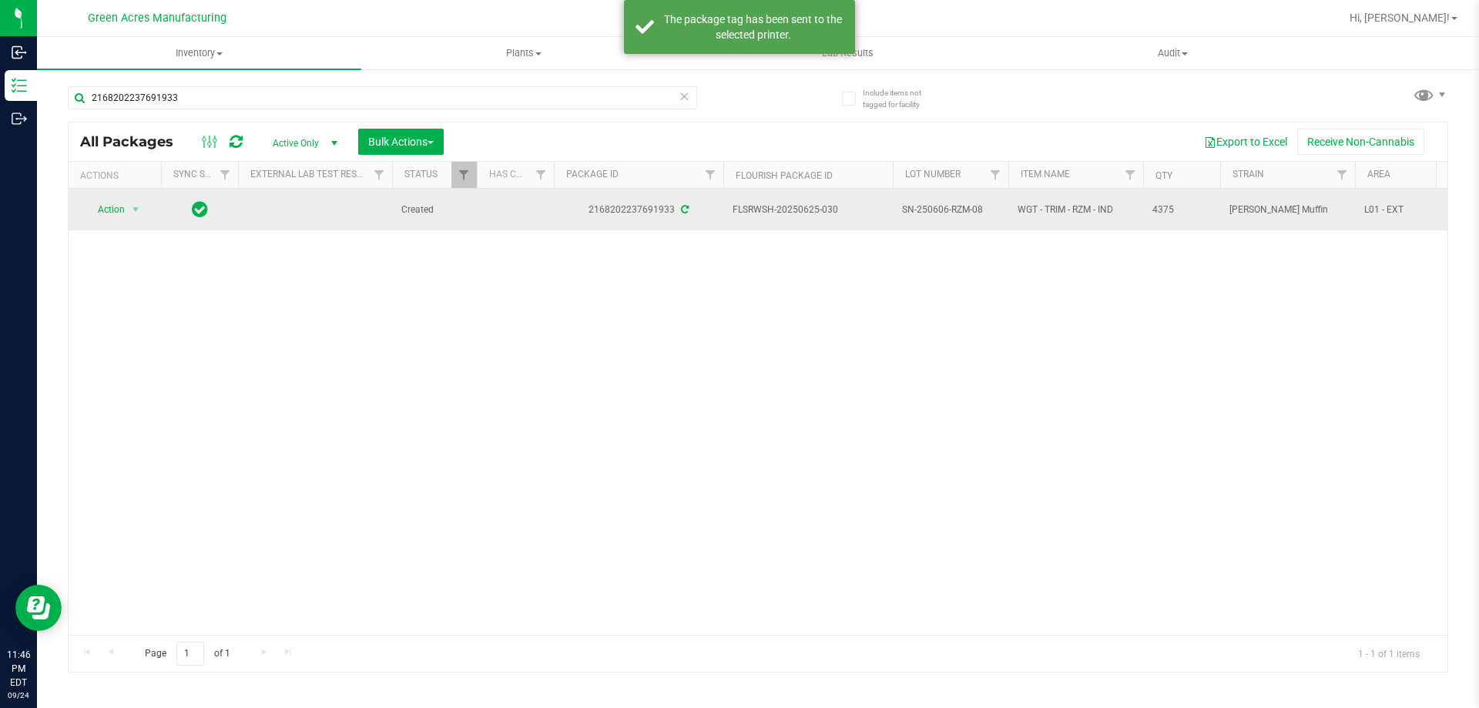
drag, startPoint x: 830, startPoint y: 210, endPoint x: 803, endPoint y: 212, distance: 26.3
click at [803, 212] on span "FLSRWSH-20250625-030" at bounding box center [808, 210] width 151 height 15
click at [1059, 209] on span "WGT - TRIM - RZM - IND" at bounding box center [1076, 210] width 116 height 15
click at [942, 208] on span "SN-250606-RZM-08" at bounding box center [950, 210] width 97 height 15
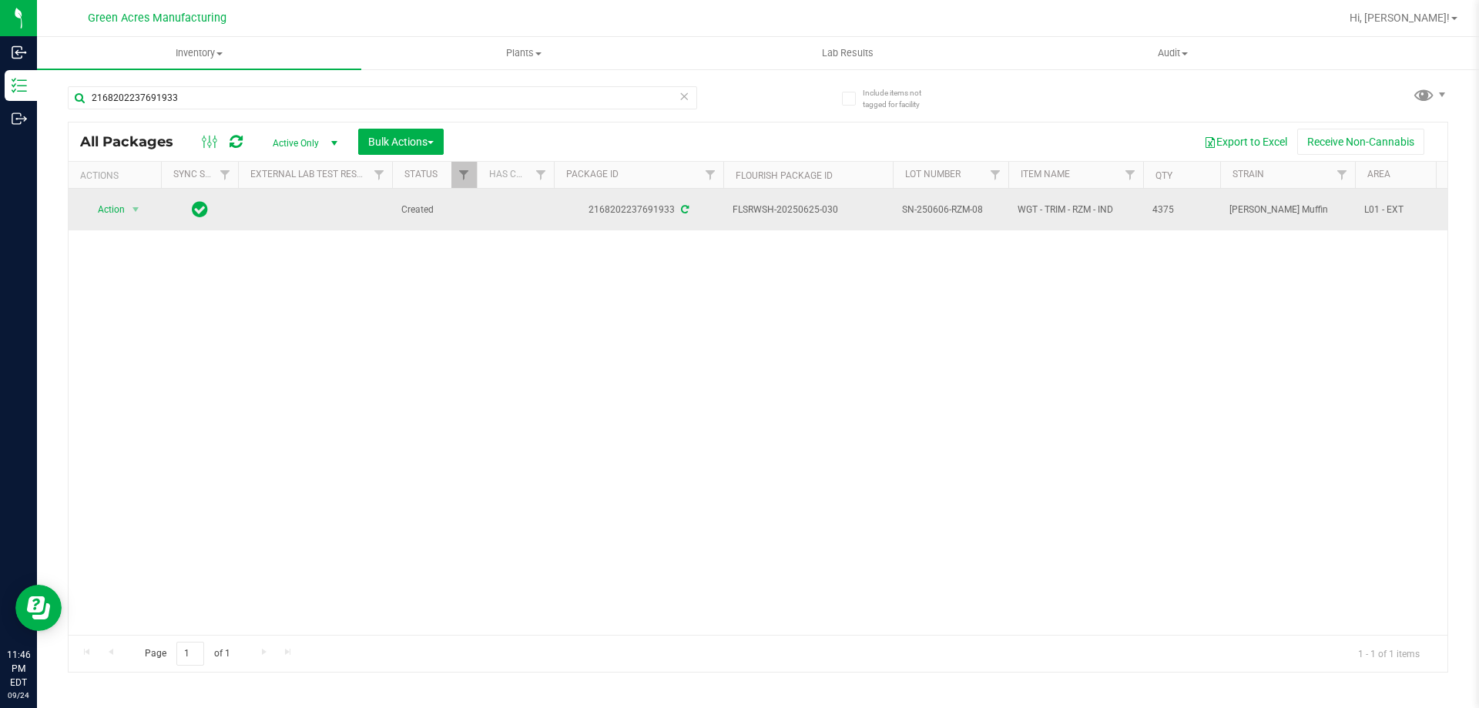
click at [945, 208] on span "SN-250606-RZM-08" at bounding box center [950, 210] width 97 height 15
click at [1150, 203] on td "4375" at bounding box center [1181, 210] width 77 height 42
click at [1167, 213] on span "4375" at bounding box center [1181, 210] width 59 height 15
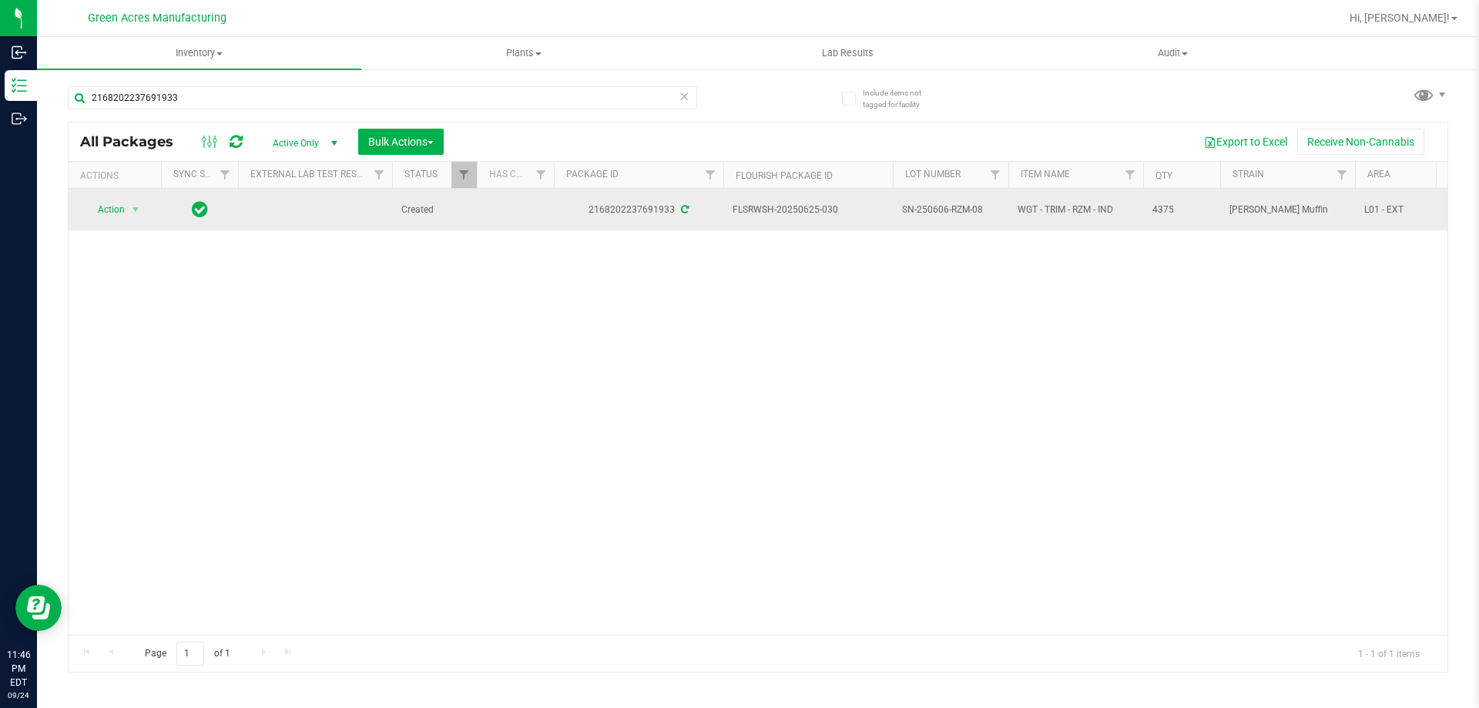
click at [1167, 213] on span "4375" at bounding box center [1181, 210] width 59 height 15
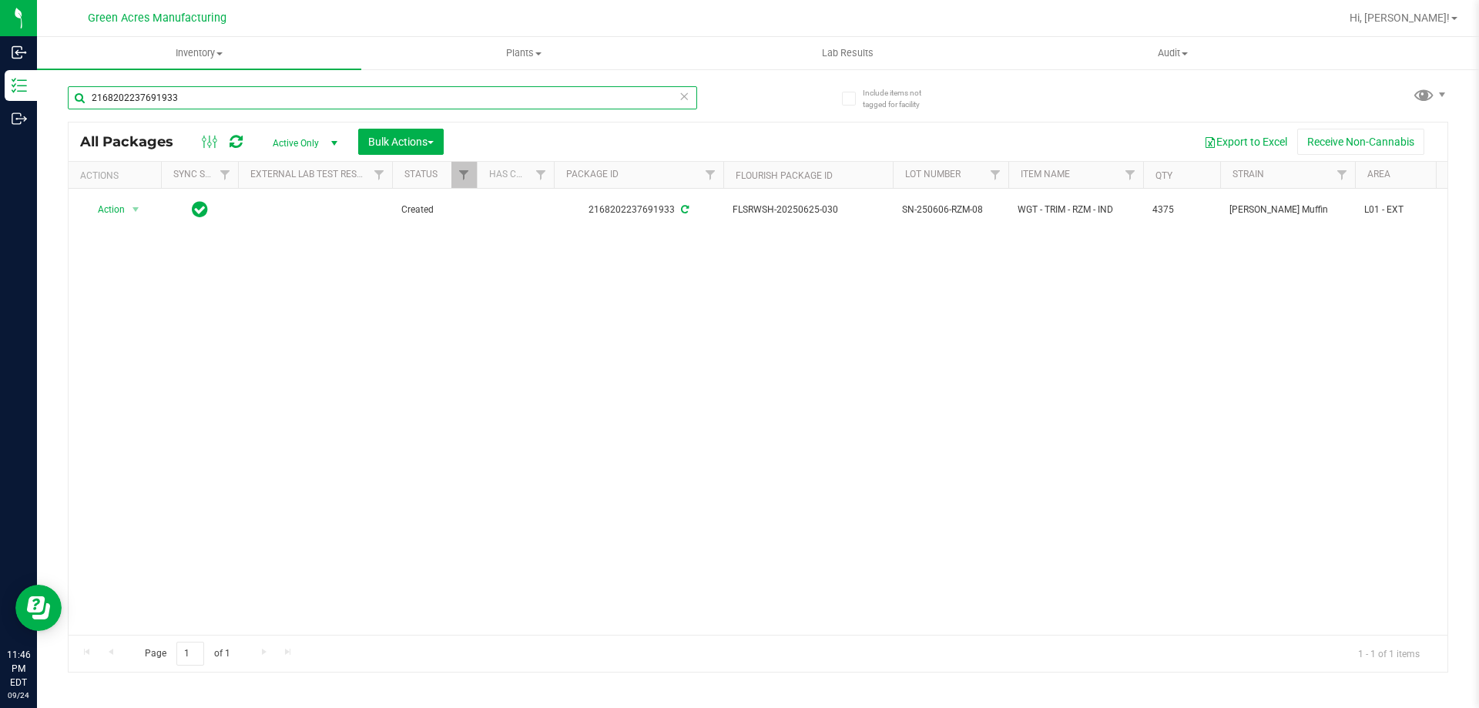
click at [431, 96] on input "2168202237691933" at bounding box center [382, 97] width 629 height 23
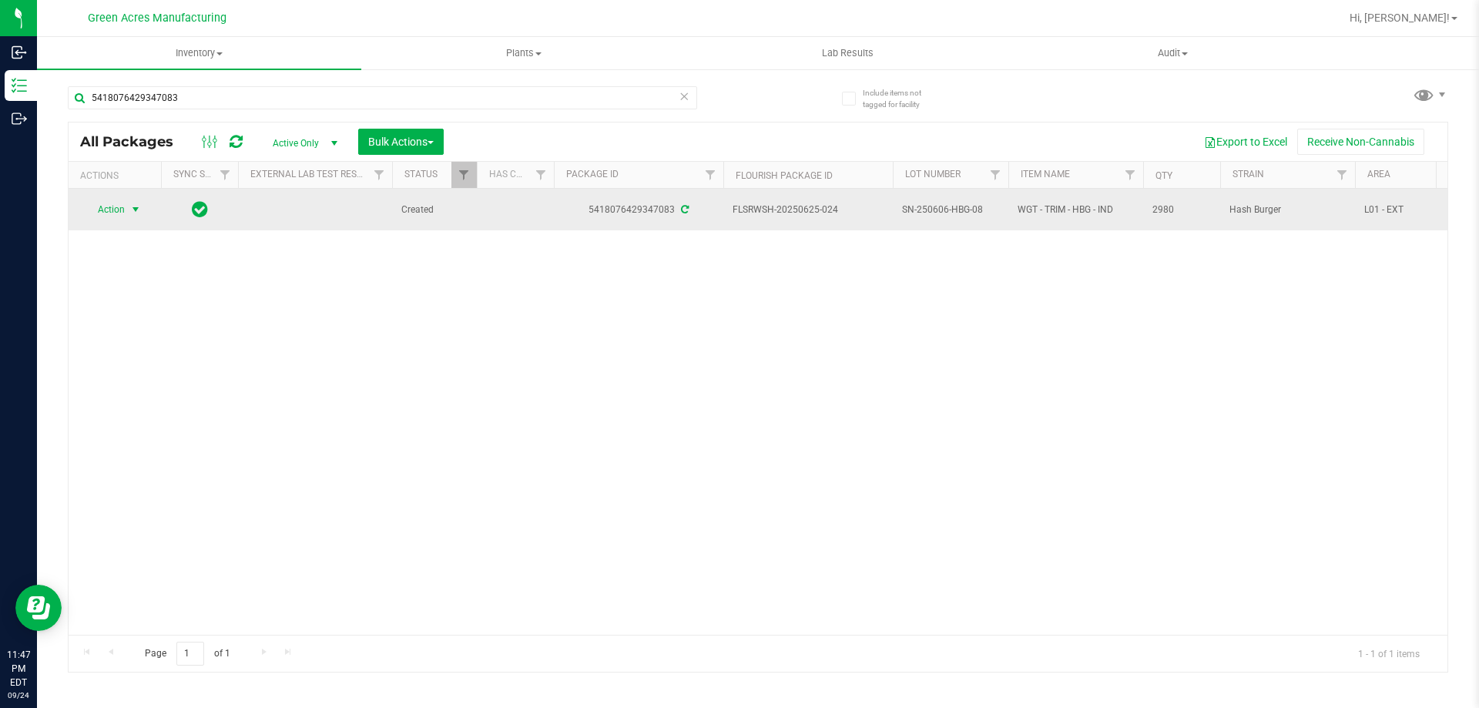
click at [109, 210] on span "Action" at bounding box center [105, 210] width 42 height 22
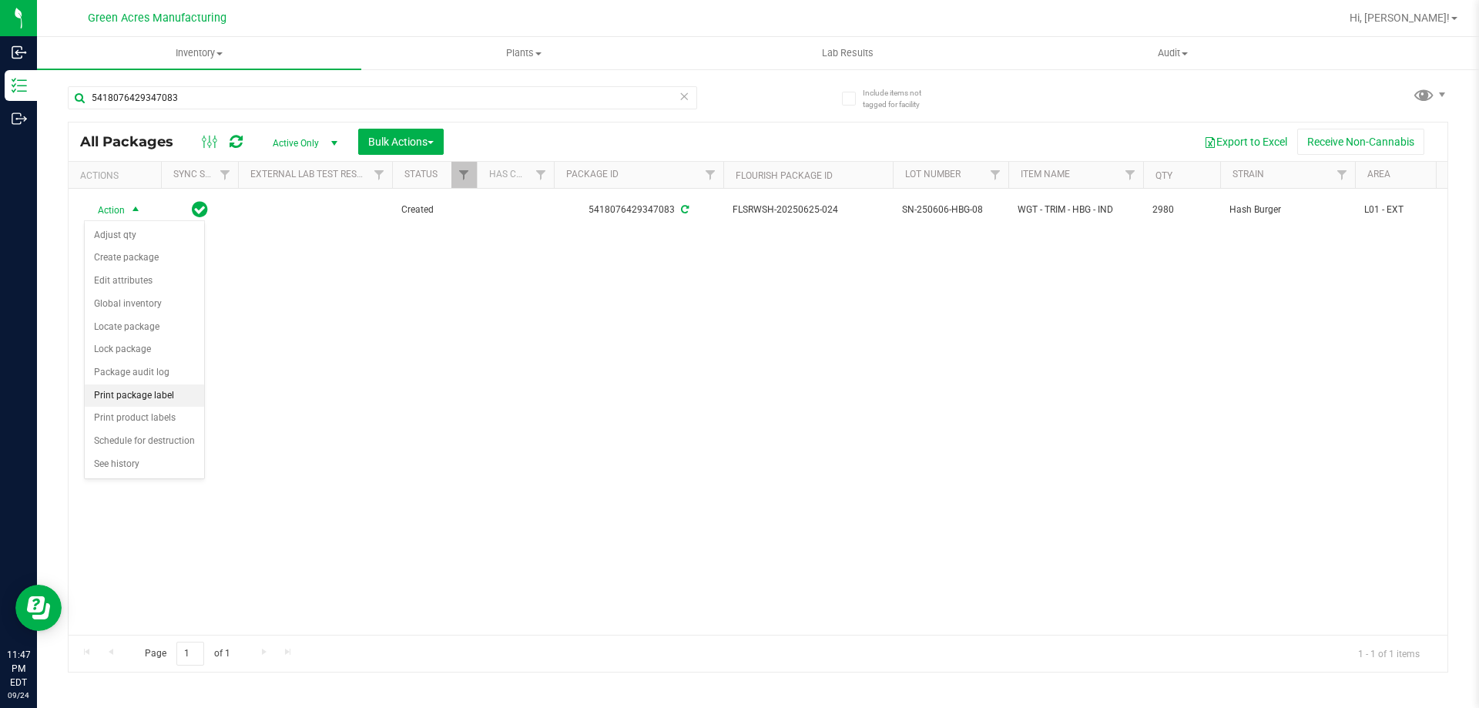
click at [163, 394] on li "Print package label" at bounding box center [144, 395] width 119 height 23
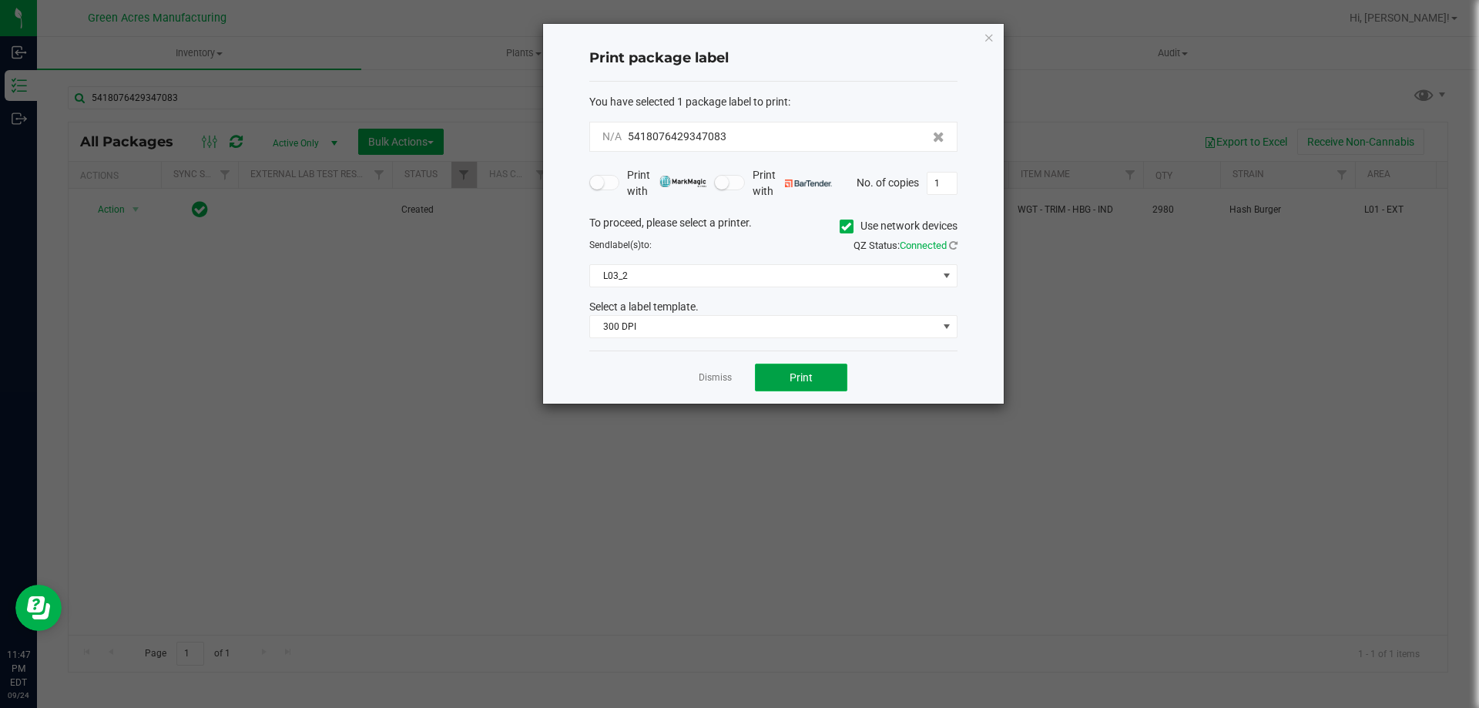
click at [826, 376] on button "Print" at bounding box center [801, 378] width 92 height 28
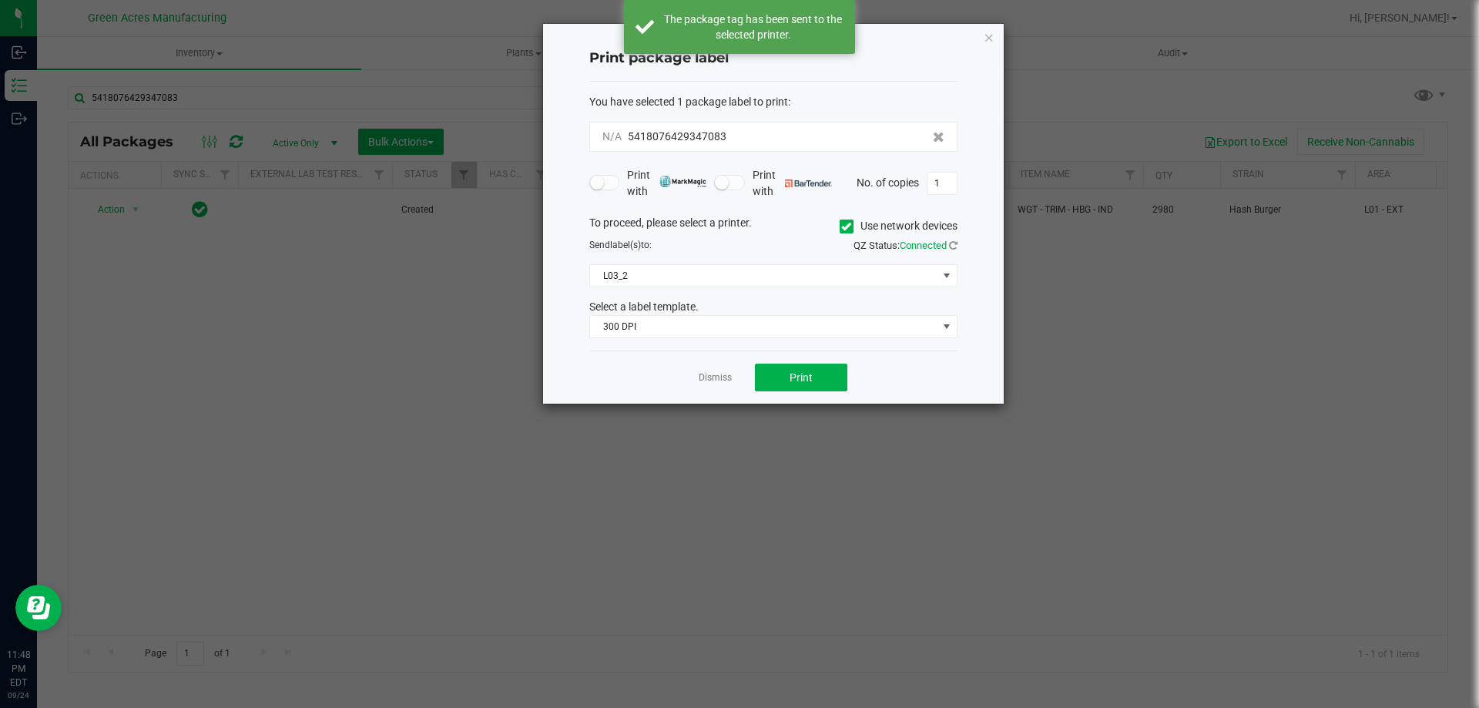
click at [692, 370] on div "Dismiss Print" at bounding box center [773, 376] width 368 height 53
drag, startPoint x: 696, startPoint y: 381, endPoint x: 705, endPoint y: 381, distance: 9.3
click at [704, 381] on div "Dismiss Print" at bounding box center [773, 376] width 368 height 53
click at [705, 381] on link "Dismiss" at bounding box center [715, 377] width 33 height 13
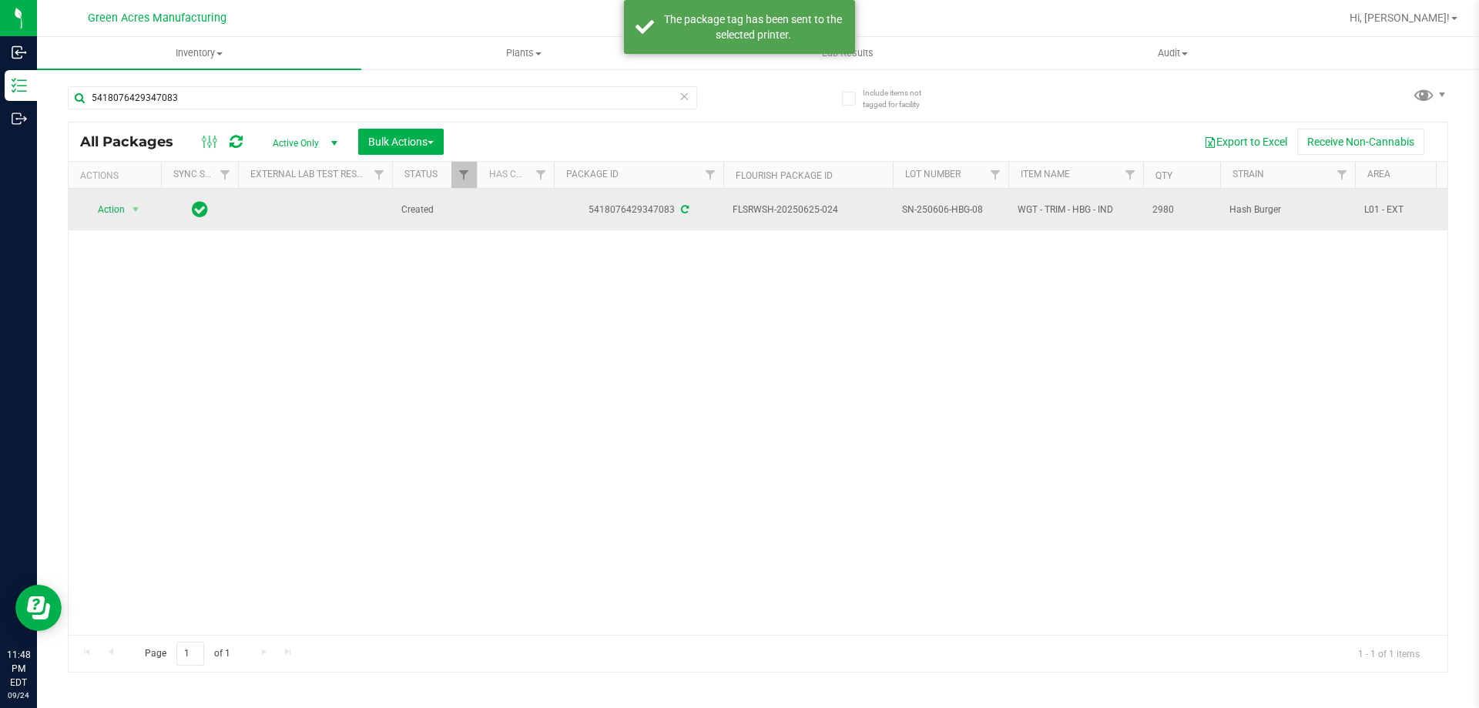
drag, startPoint x: 851, startPoint y: 216, endPoint x: 801, endPoint y: 211, distance: 50.4
click at [801, 211] on span "FLSRWSH-20250625-024" at bounding box center [808, 210] width 151 height 15
click at [1057, 217] on td "WGT - TRIM - HBG - IND" at bounding box center [1075, 210] width 135 height 42
click at [1059, 212] on span "WGT - TRIM - HBG - IND" at bounding box center [1076, 210] width 116 height 15
click at [943, 210] on span "SN-250606-HBG-08" at bounding box center [950, 210] width 97 height 15
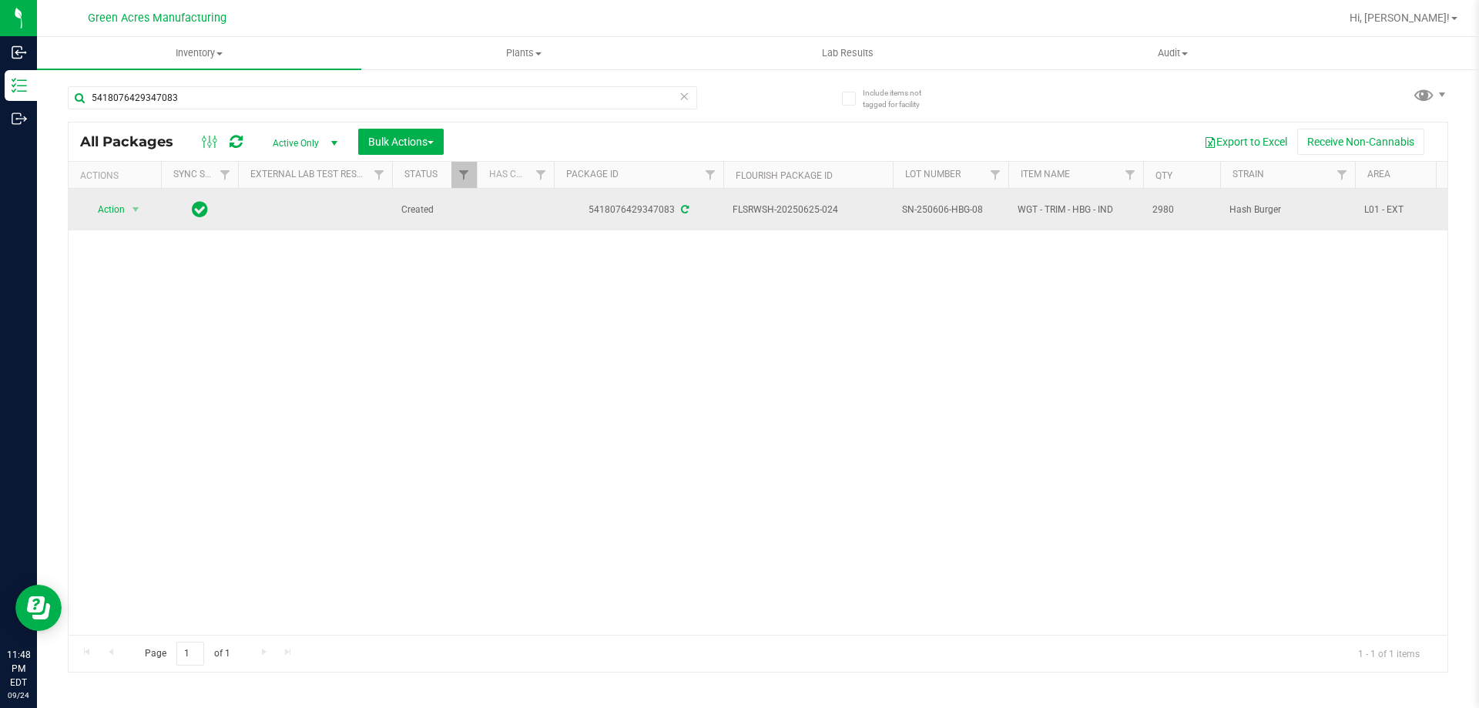
click at [943, 210] on span "SN-250606-HBG-08" at bounding box center [950, 210] width 97 height 15
click at [1156, 203] on span "2980" at bounding box center [1181, 210] width 59 height 15
click at [1161, 205] on span "2980" at bounding box center [1181, 210] width 59 height 15
click at [1164, 208] on span "2980" at bounding box center [1181, 210] width 59 height 15
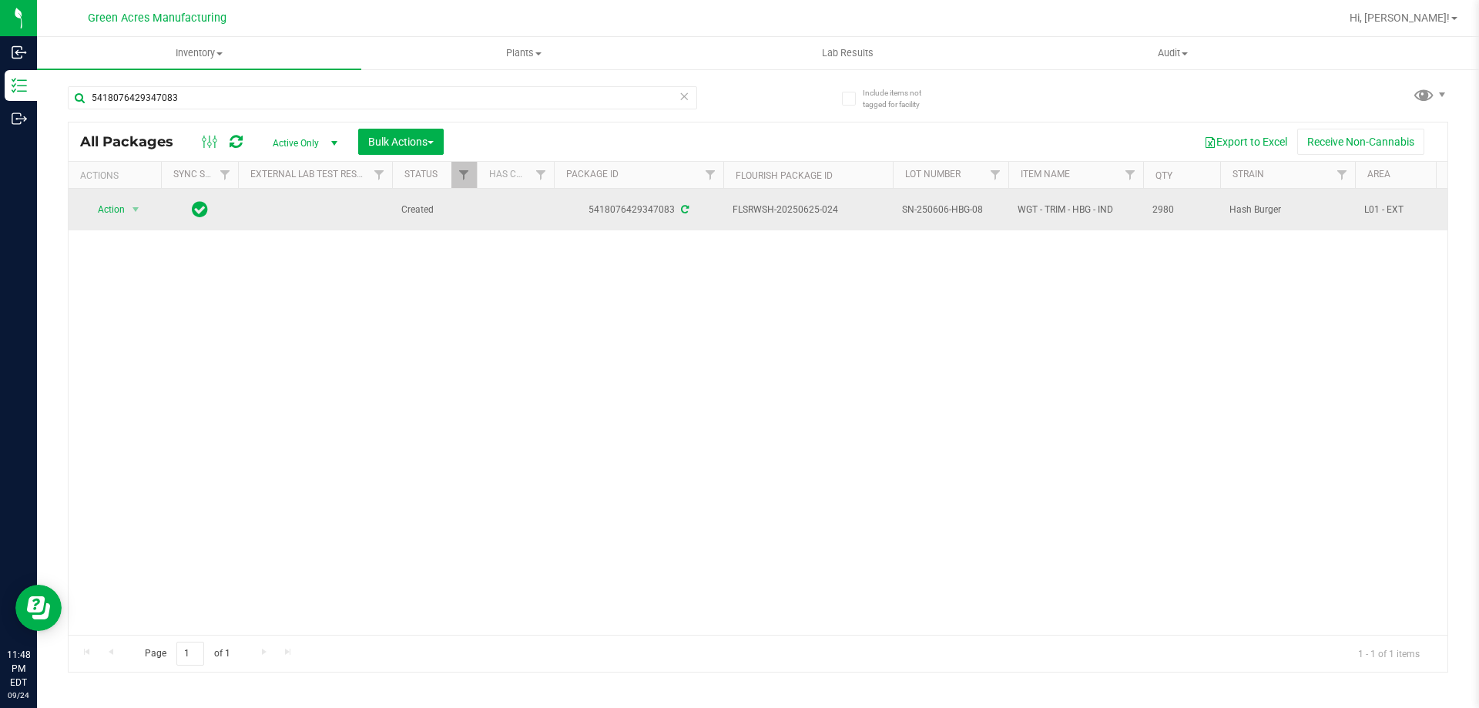
click at [1164, 208] on span "2980" at bounding box center [1181, 210] width 59 height 15
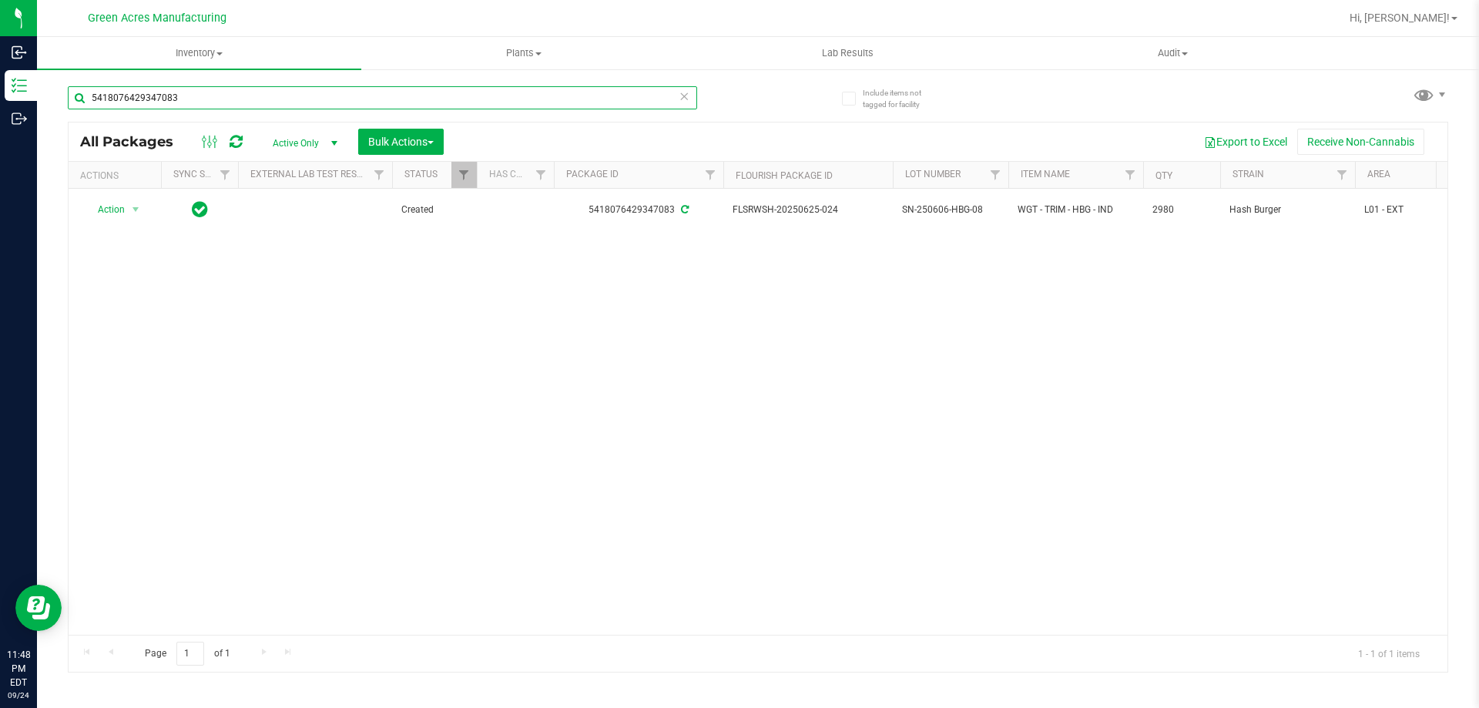
click at [533, 105] on input "5418076429347083" at bounding box center [382, 97] width 629 height 23
click at [533, 104] on input "5418076429347083" at bounding box center [382, 97] width 629 height 23
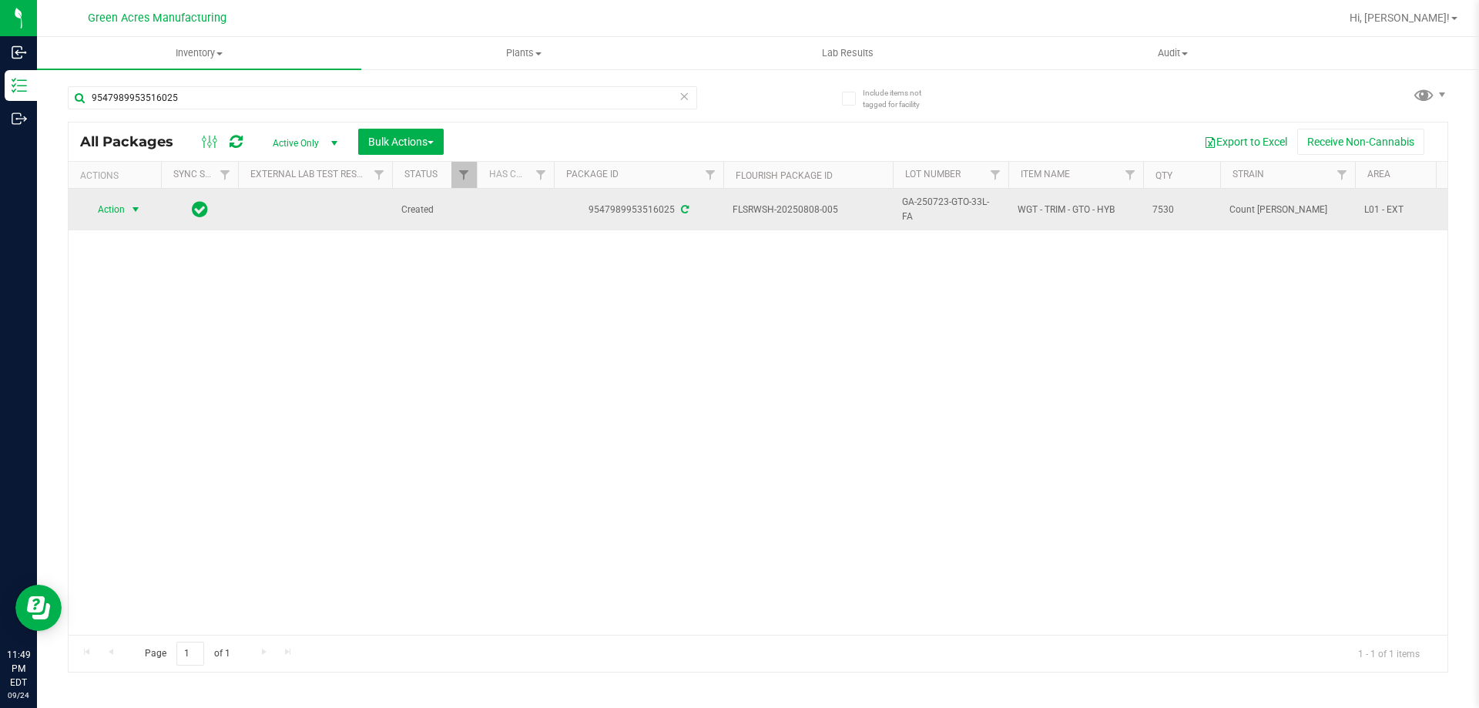
click at [125, 209] on span "Action" at bounding box center [105, 210] width 42 height 22
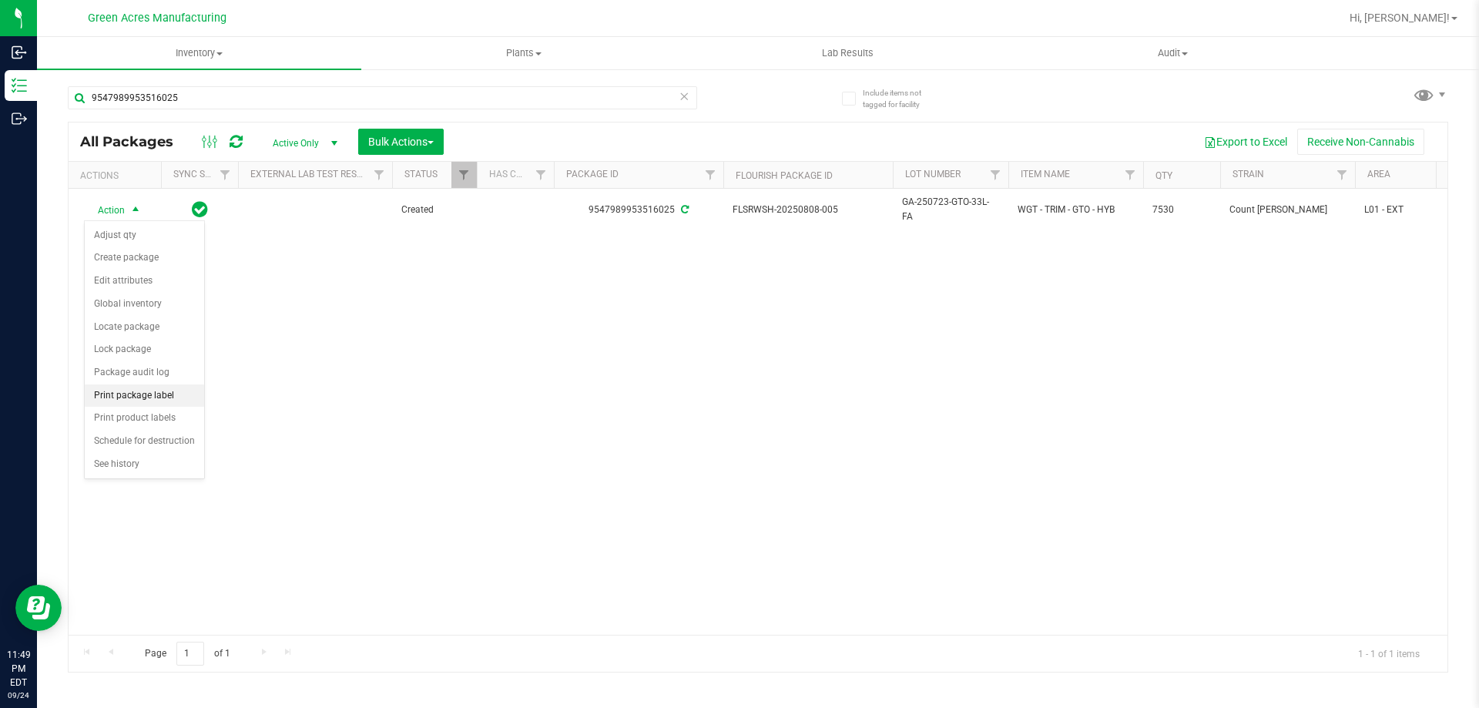
click at [149, 392] on li "Print package label" at bounding box center [144, 395] width 119 height 23
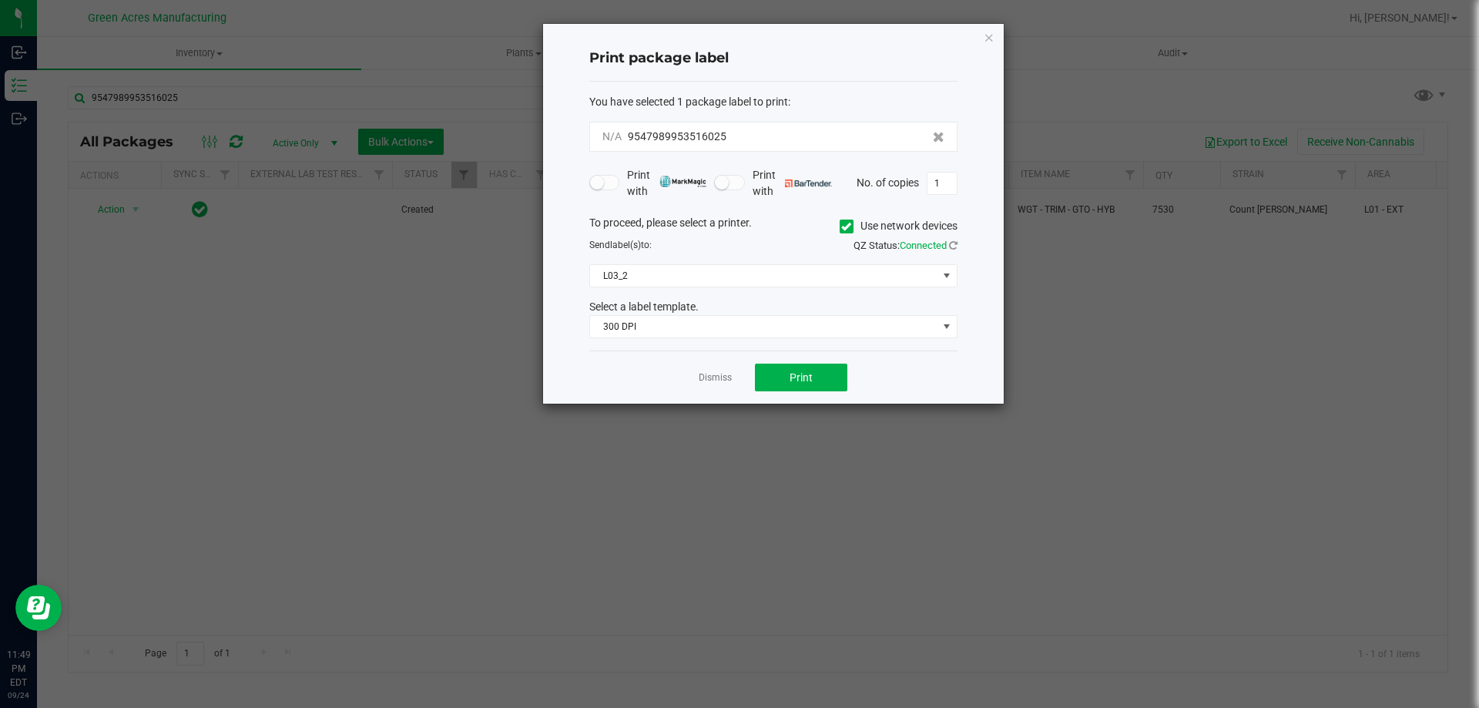
click at [798, 362] on div "Dismiss Print" at bounding box center [773, 376] width 368 height 53
drag, startPoint x: 719, startPoint y: 375, endPoint x: 570, endPoint y: 358, distance: 150.4
click at [570, 358] on div "Print package label You have selected 1 package label to print : N/A 9547989953…" at bounding box center [773, 214] width 461 height 380
click at [829, 374] on button "Print" at bounding box center [801, 378] width 92 height 28
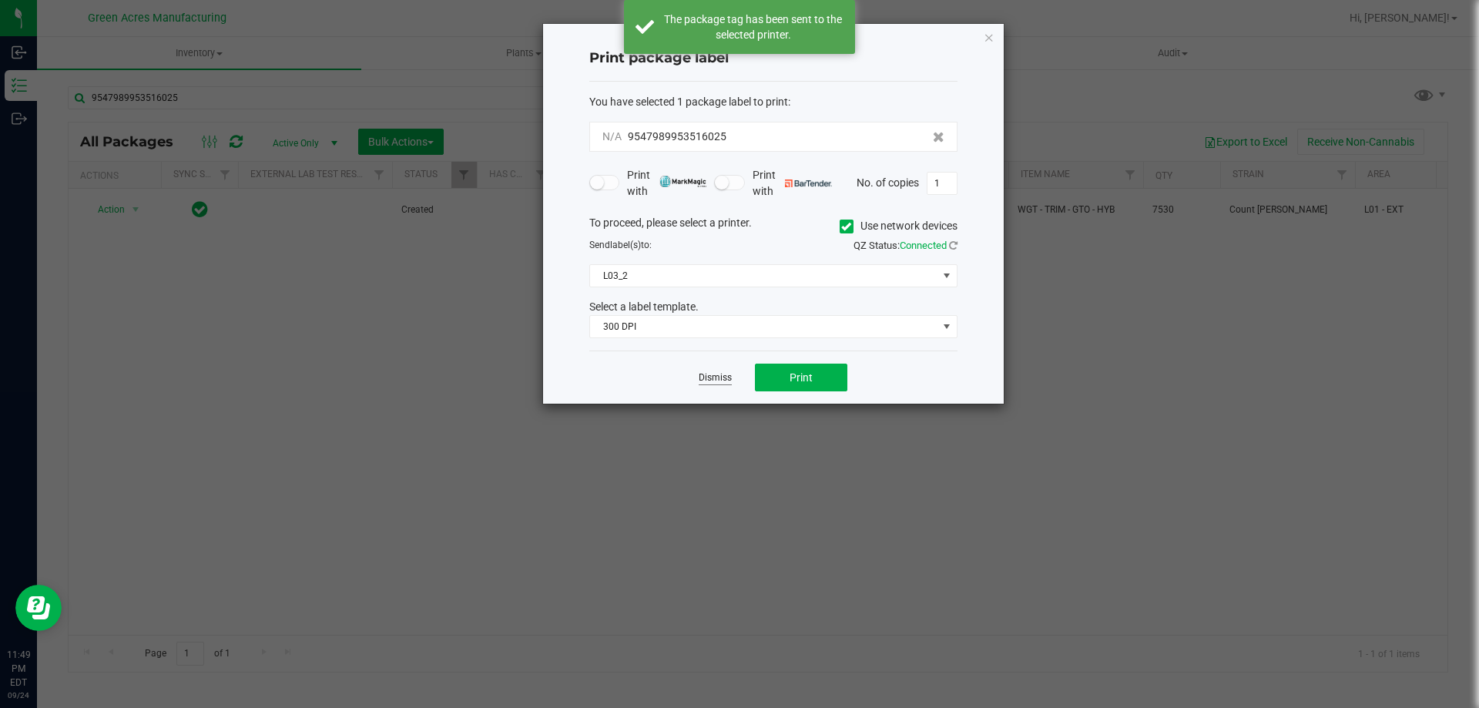
click at [716, 374] on link "Dismiss" at bounding box center [715, 377] width 33 height 13
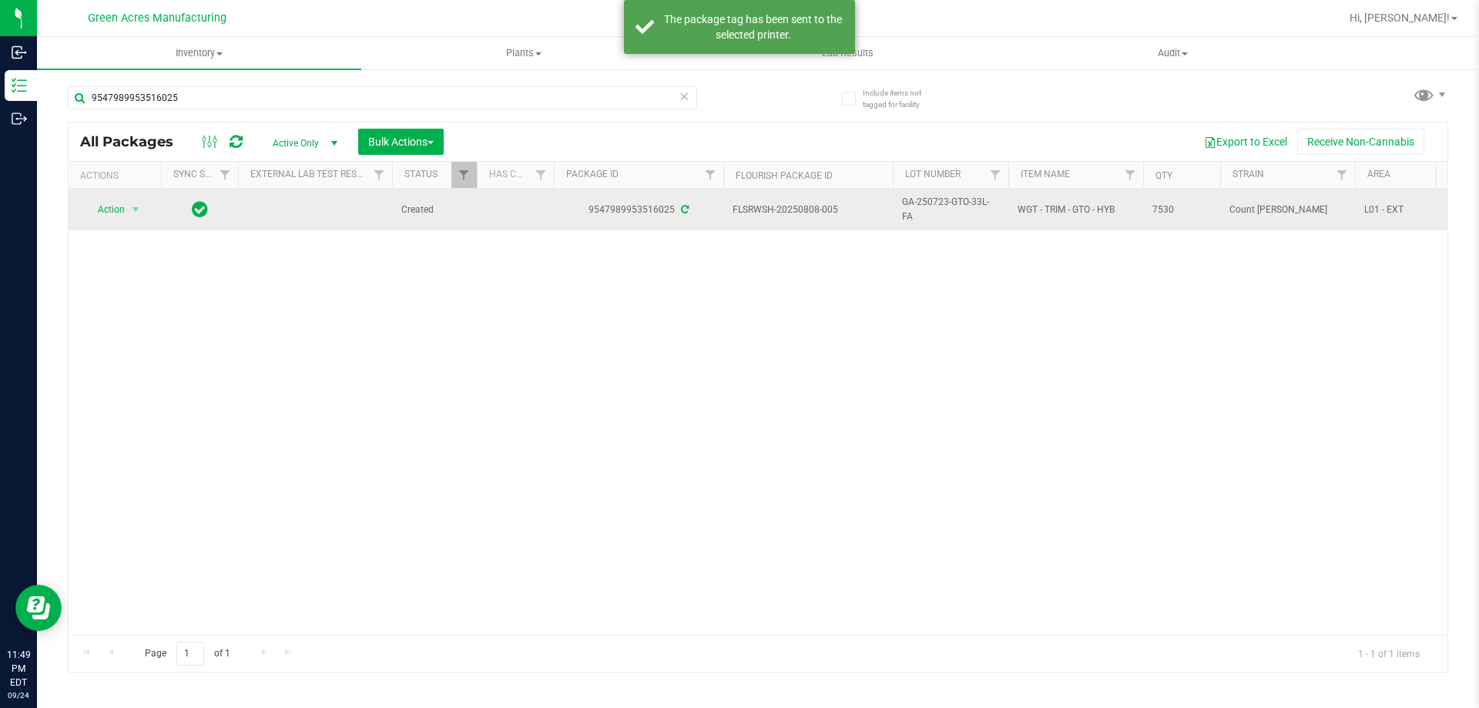
drag, startPoint x: 857, startPoint y: 203, endPoint x: 802, endPoint y: 210, distance: 55.9
click at [802, 210] on td "FLSRWSH-20250808-005" at bounding box center [807, 210] width 169 height 42
click at [928, 204] on span "GA-250723-GTO-33L-FA" at bounding box center [950, 209] width 97 height 29
click at [929, 204] on span "GA-250723-GTO-33L-FA" at bounding box center [950, 209] width 97 height 29
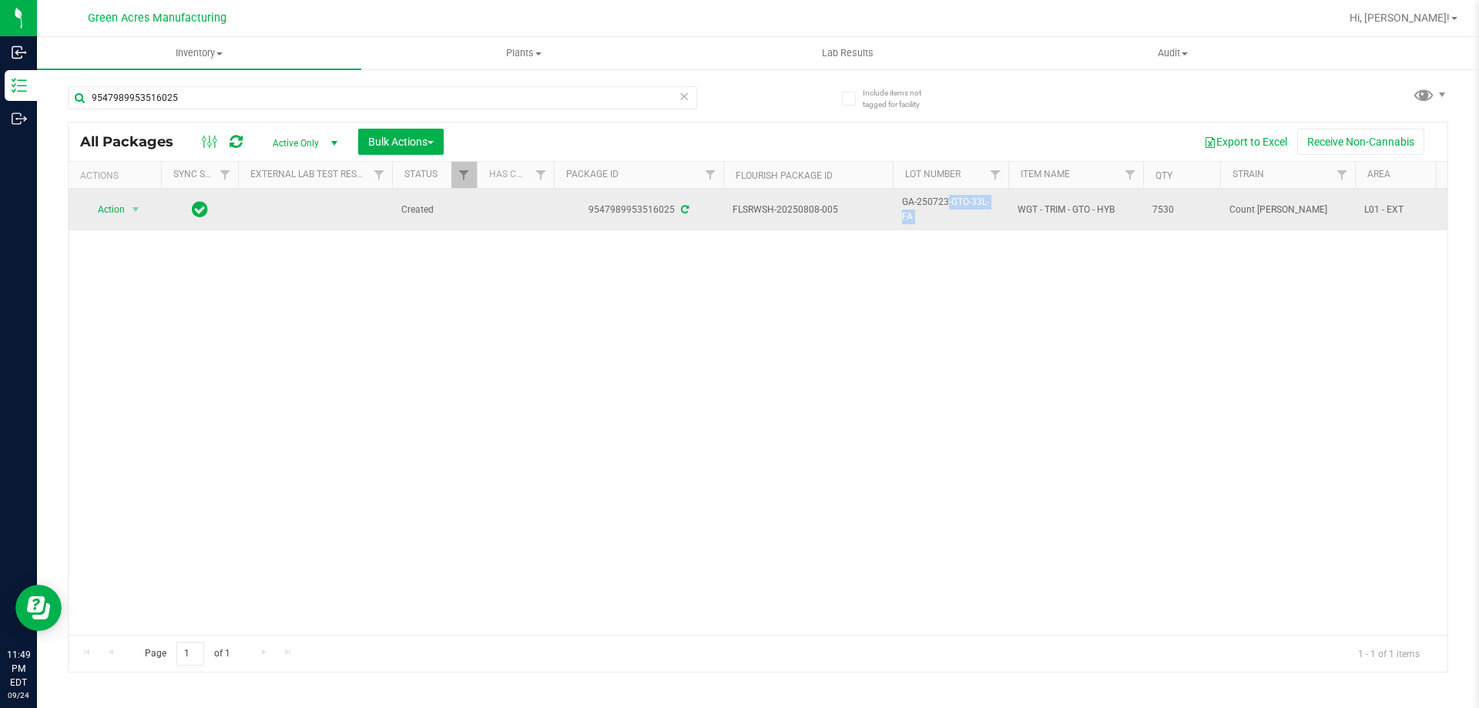
click at [929, 204] on span "GA-250723-GTO-33L-FA" at bounding box center [950, 209] width 97 height 29
click at [1199, 216] on span "7530" at bounding box center [1181, 210] width 59 height 15
click at [1172, 213] on span "7530" at bounding box center [1181, 210] width 59 height 15
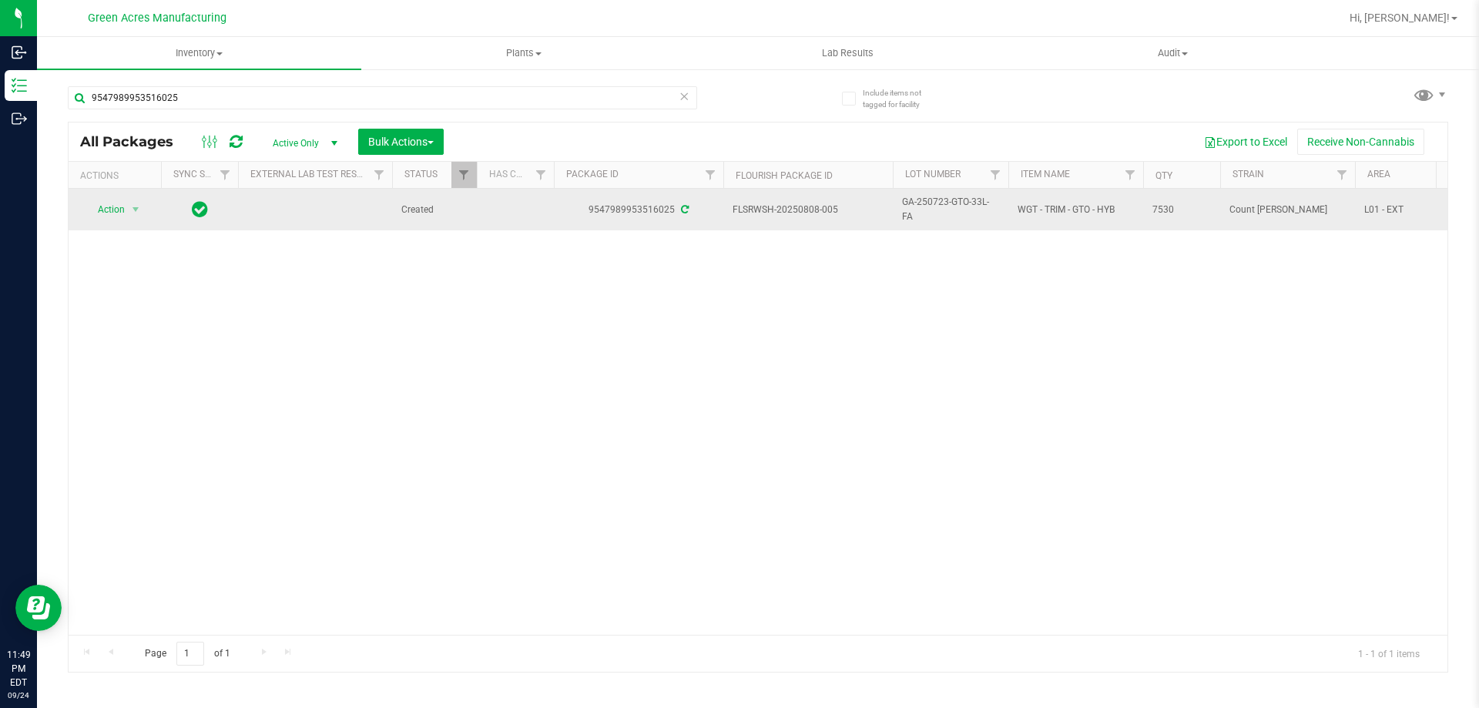
click at [1172, 213] on span "7530" at bounding box center [1181, 210] width 59 height 15
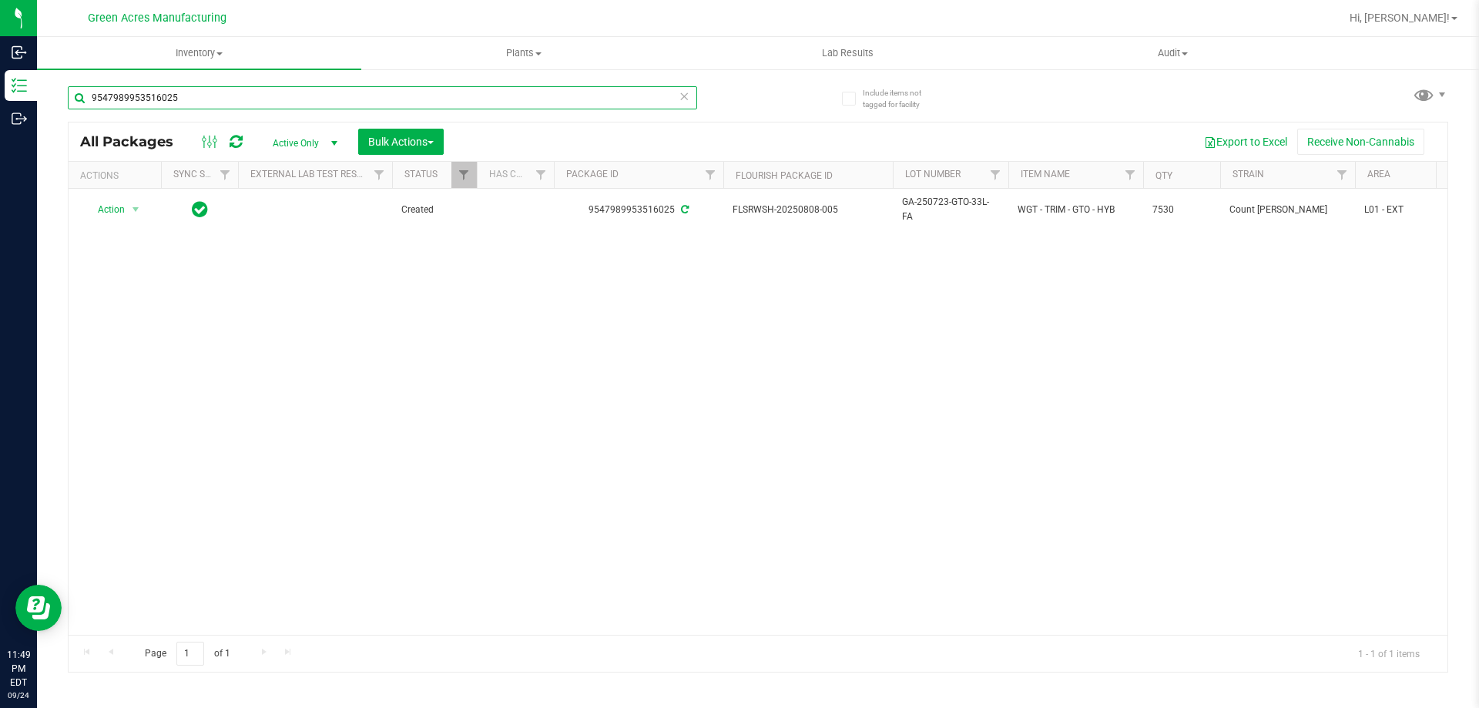
click at [575, 89] on input "9547989953516025" at bounding box center [382, 97] width 629 height 23
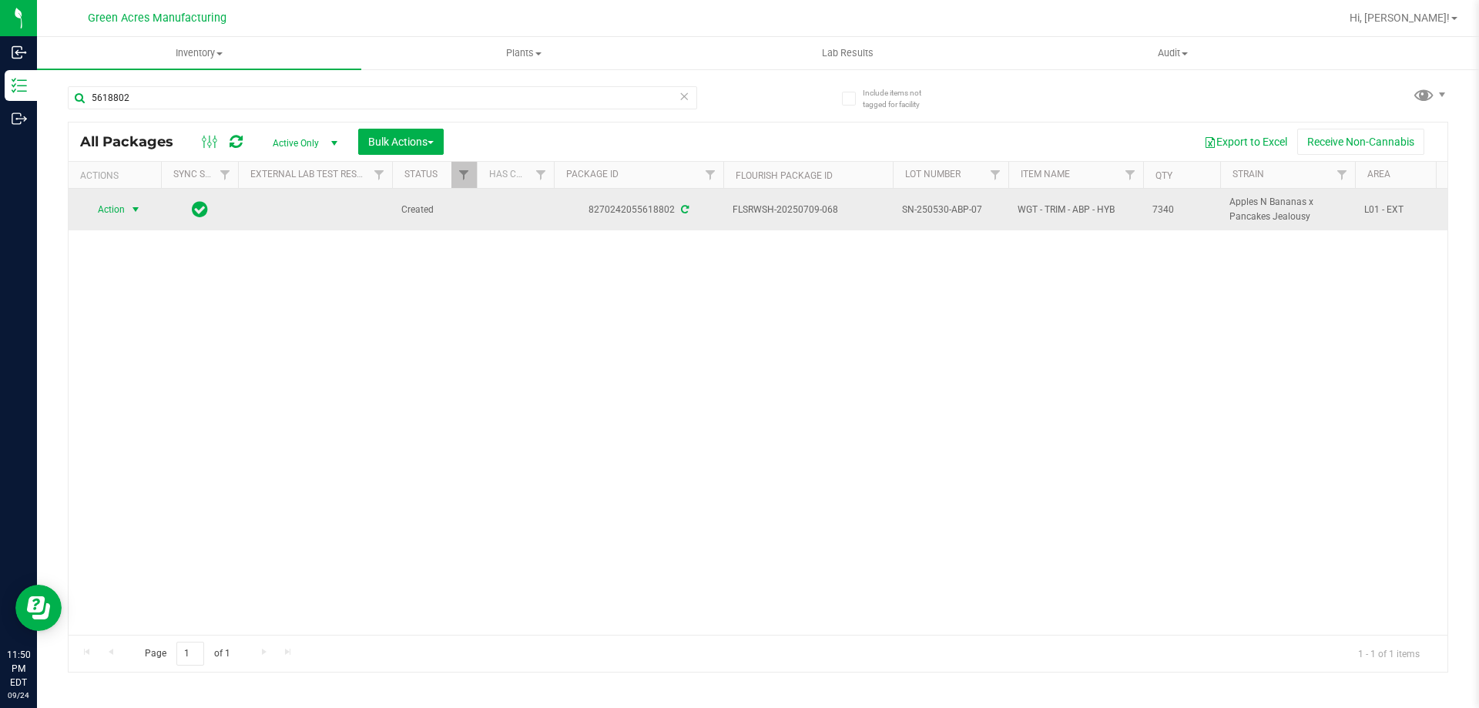
click at [123, 210] on span "Action" at bounding box center [105, 210] width 42 height 22
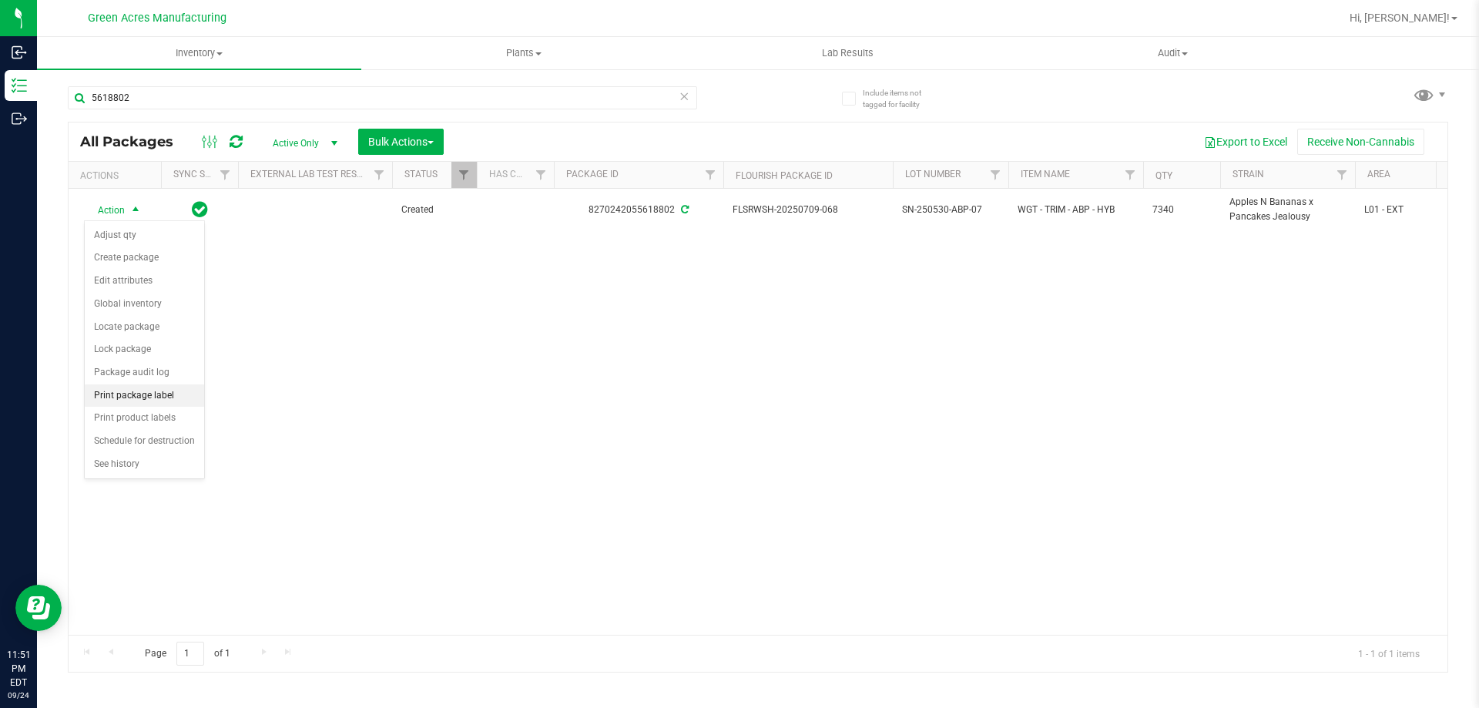
click at [161, 388] on li "Print package label" at bounding box center [144, 395] width 119 height 23
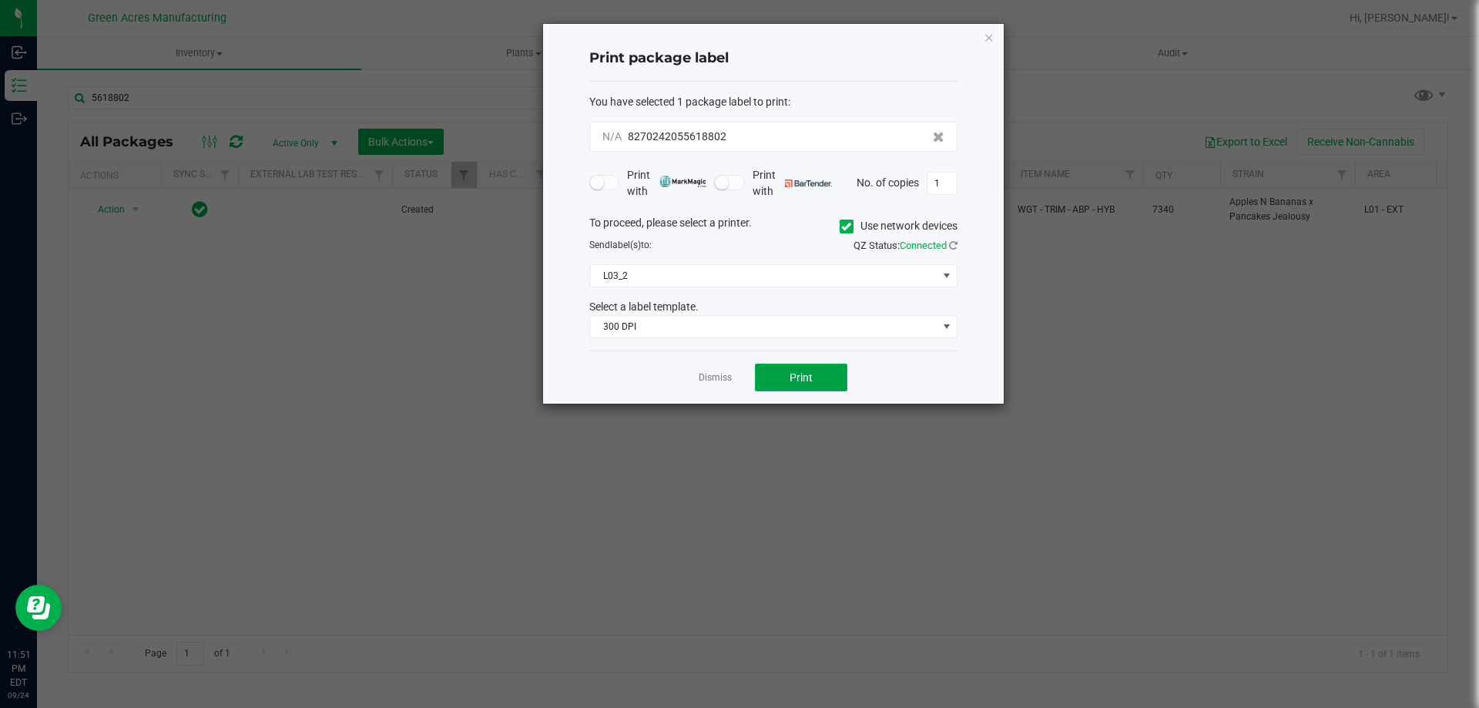
click at [814, 367] on button "Print" at bounding box center [801, 378] width 92 height 28
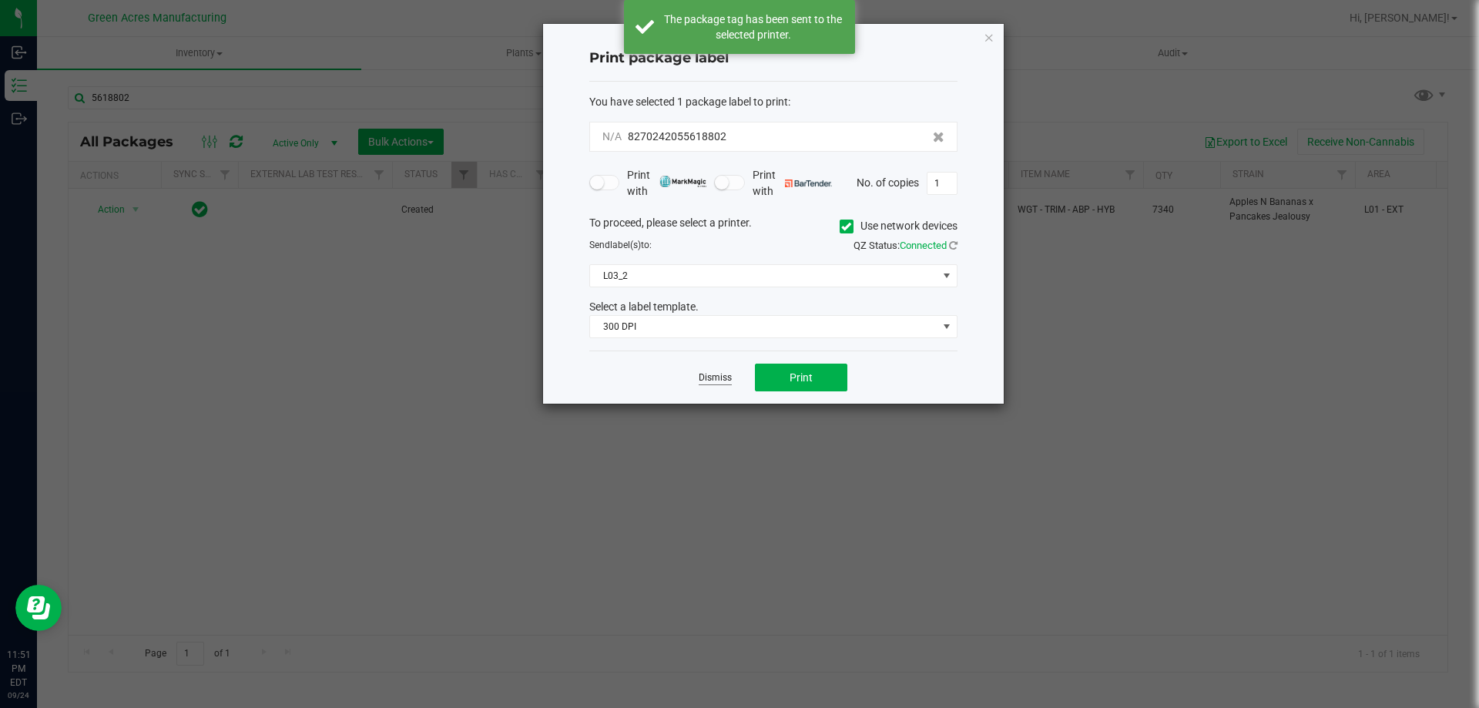
click at [706, 381] on link "Dismiss" at bounding box center [715, 377] width 33 height 13
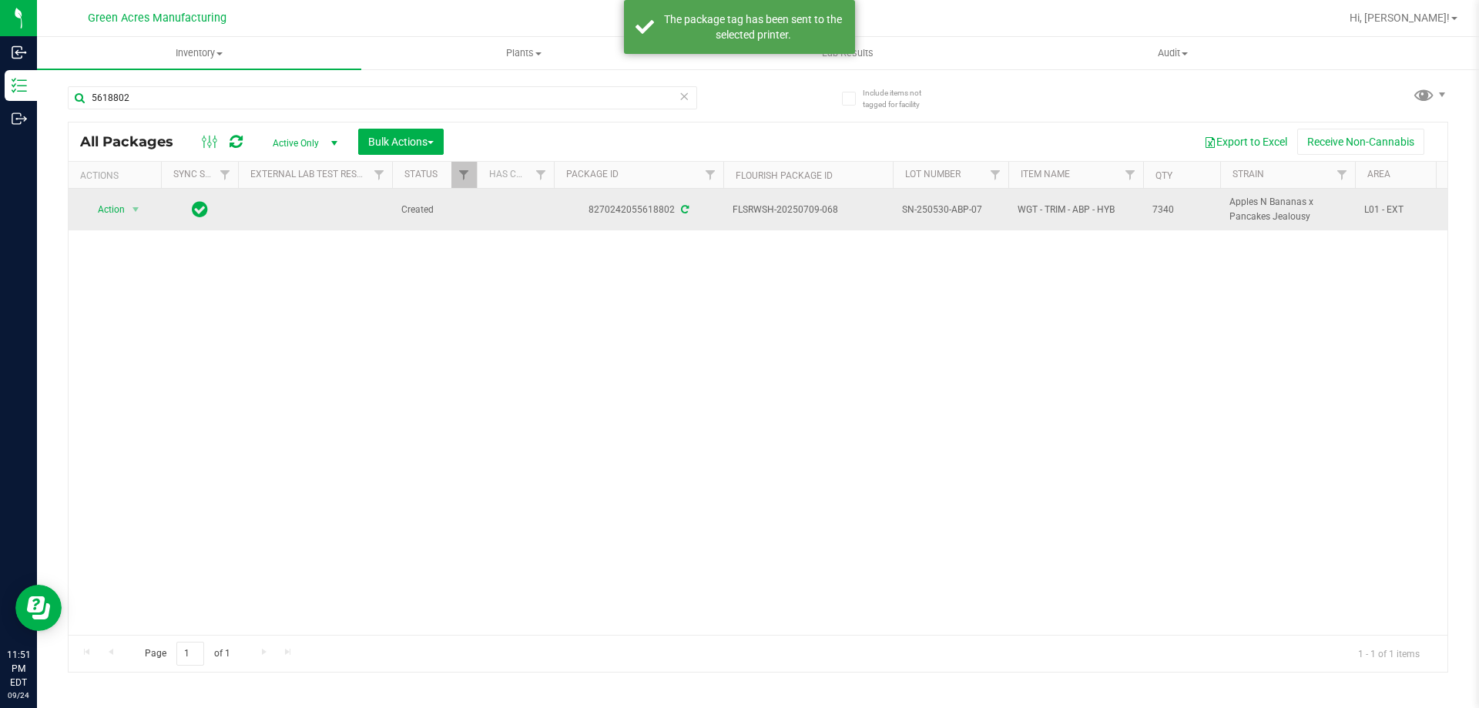
drag, startPoint x: 841, startPoint y: 213, endPoint x: 802, endPoint y: 216, distance: 39.5
click at [802, 216] on span "FLSRWSH-20250709-068" at bounding box center [808, 210] width 151 height 15
click at [940, 210] on span "SN-250530-ABP-07" at bounding box center [950, 210] width 97 height 15
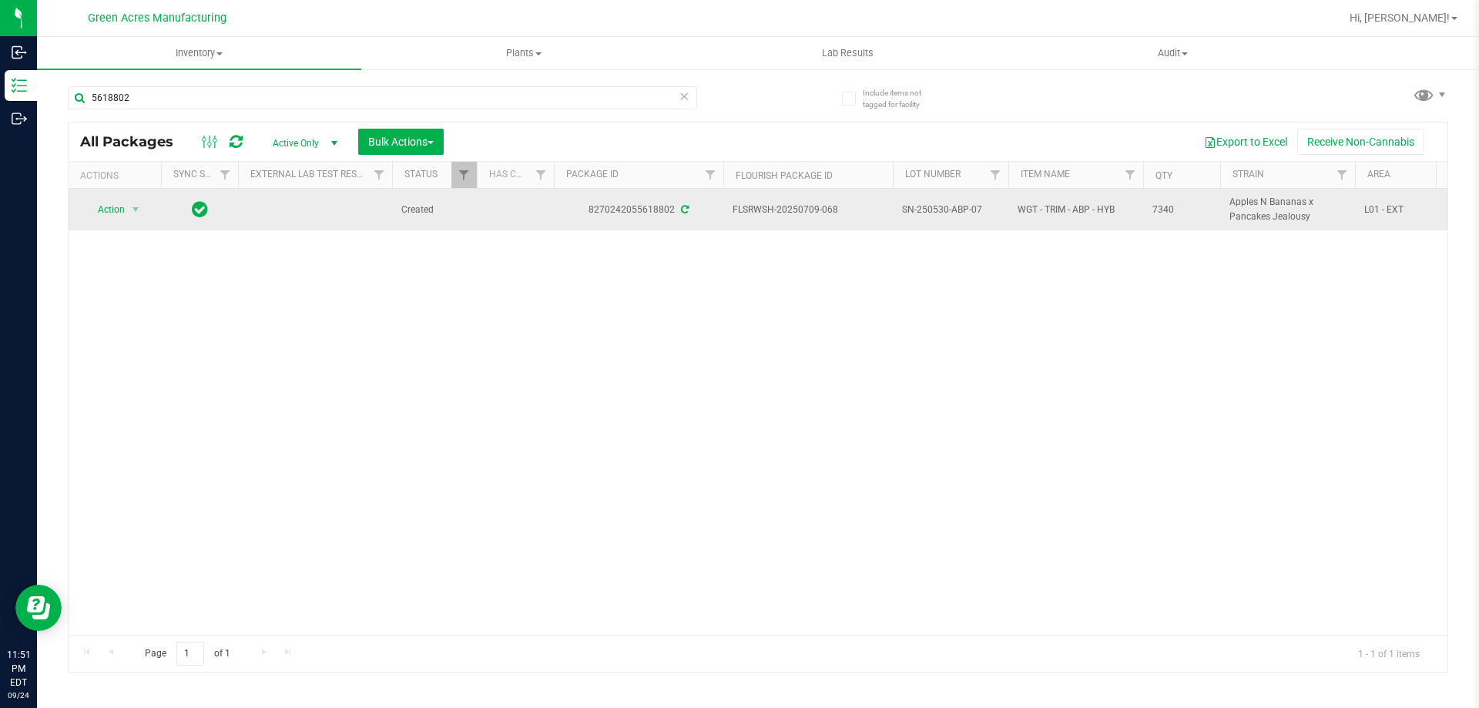
click at [1161, 210] on span "7340" at bounding box center [1181, 210] width 59 height 15
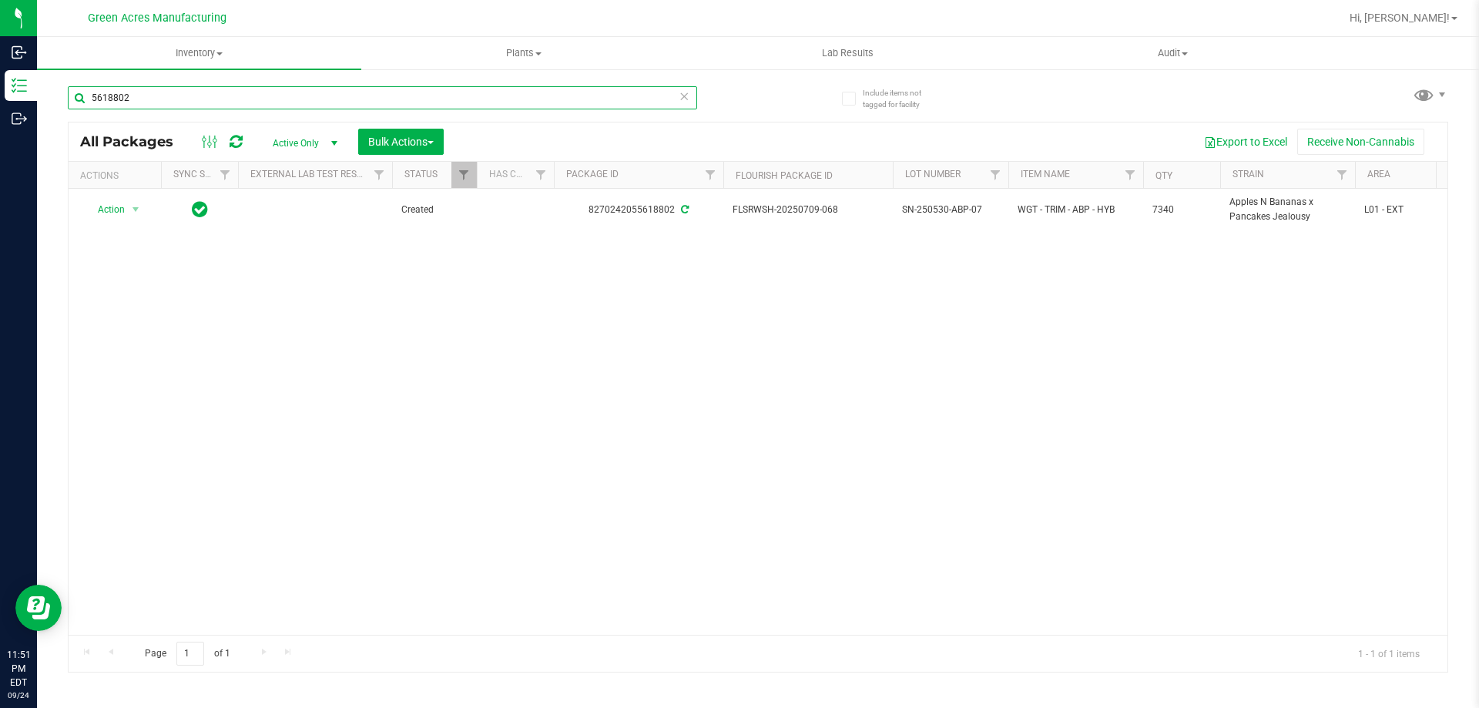
click at [372, 90] on input "5618802" at bounding box center [382, 97] width 629 height 23
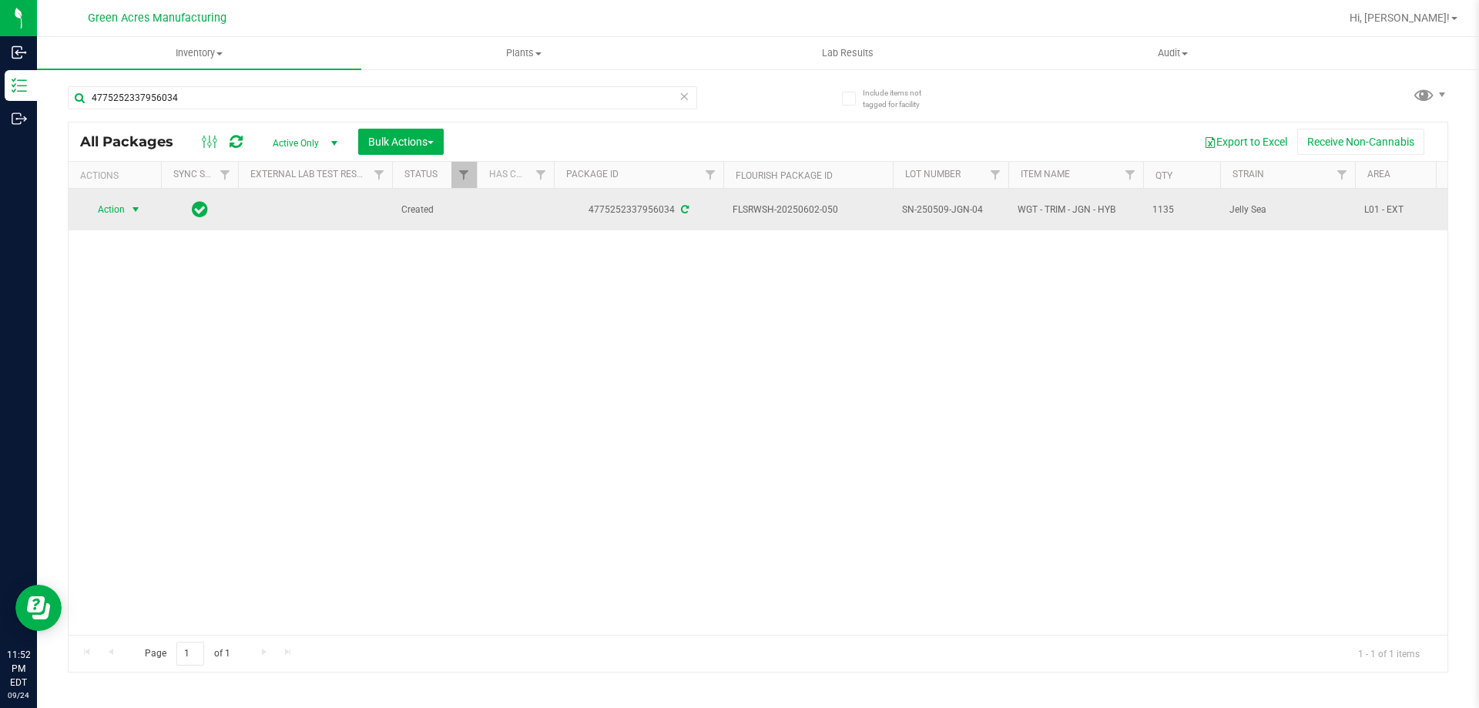
click at [136, 205] on span "select" at bounding box center [135, 209] width 12 height 12
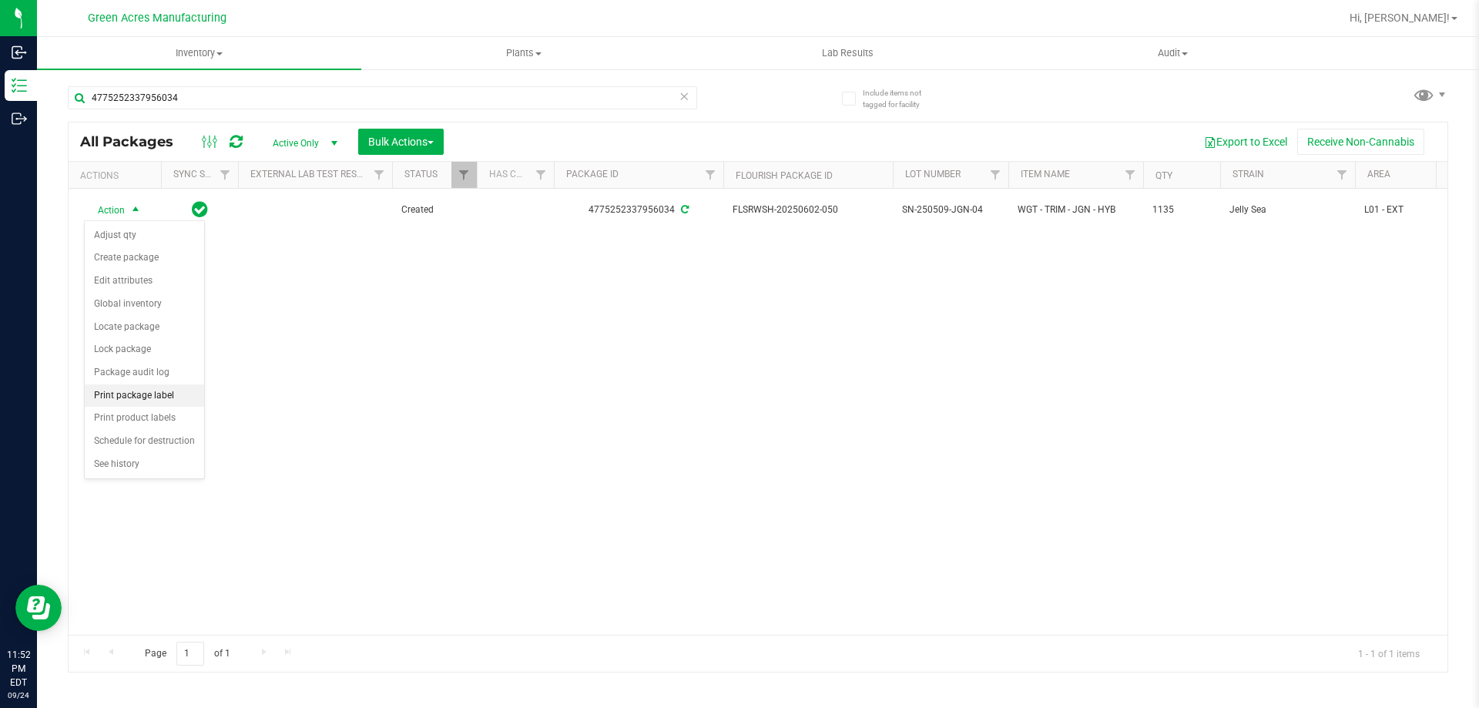
click at [161, 391] on li "Print package label" at bounding box center [144, 395] width 119 height 23
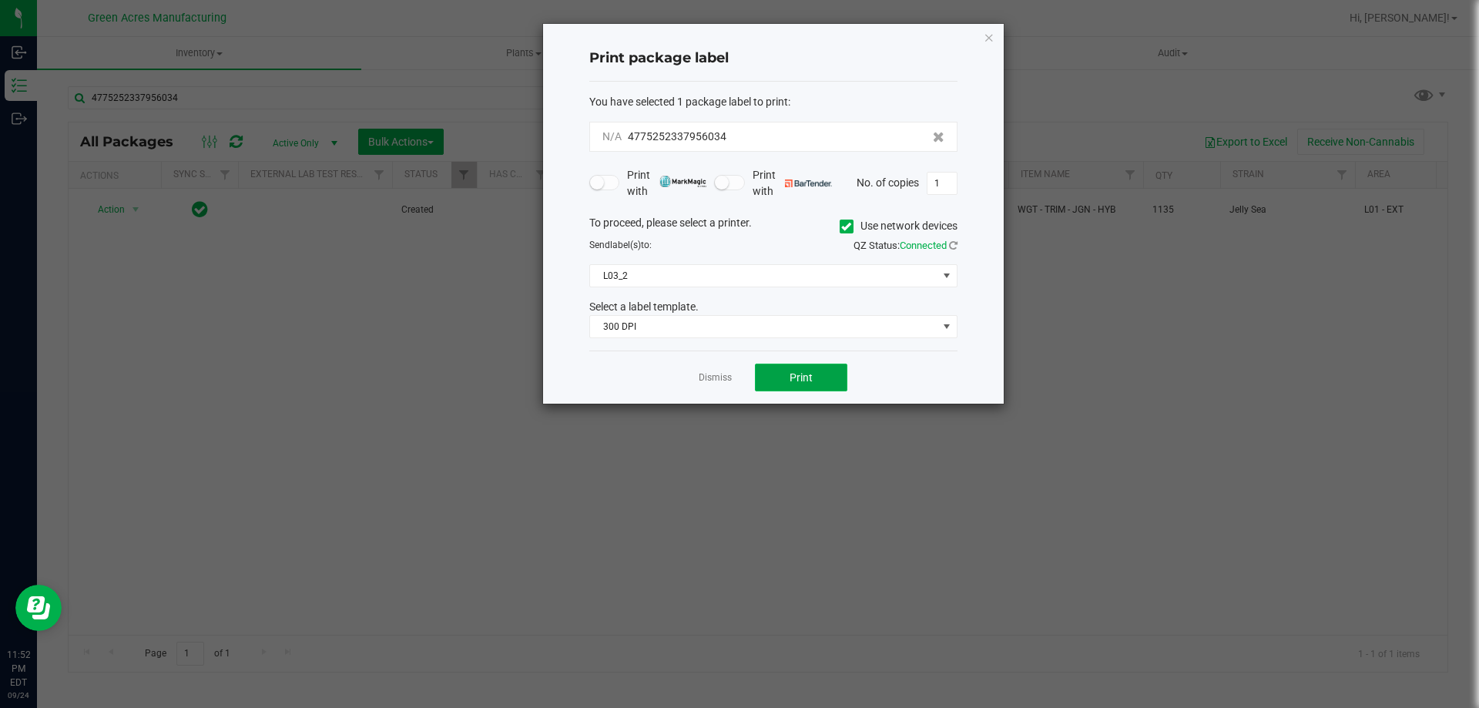
click at [783, 367] on button "Print" at bounding box center [801, 378] width 92 height 28
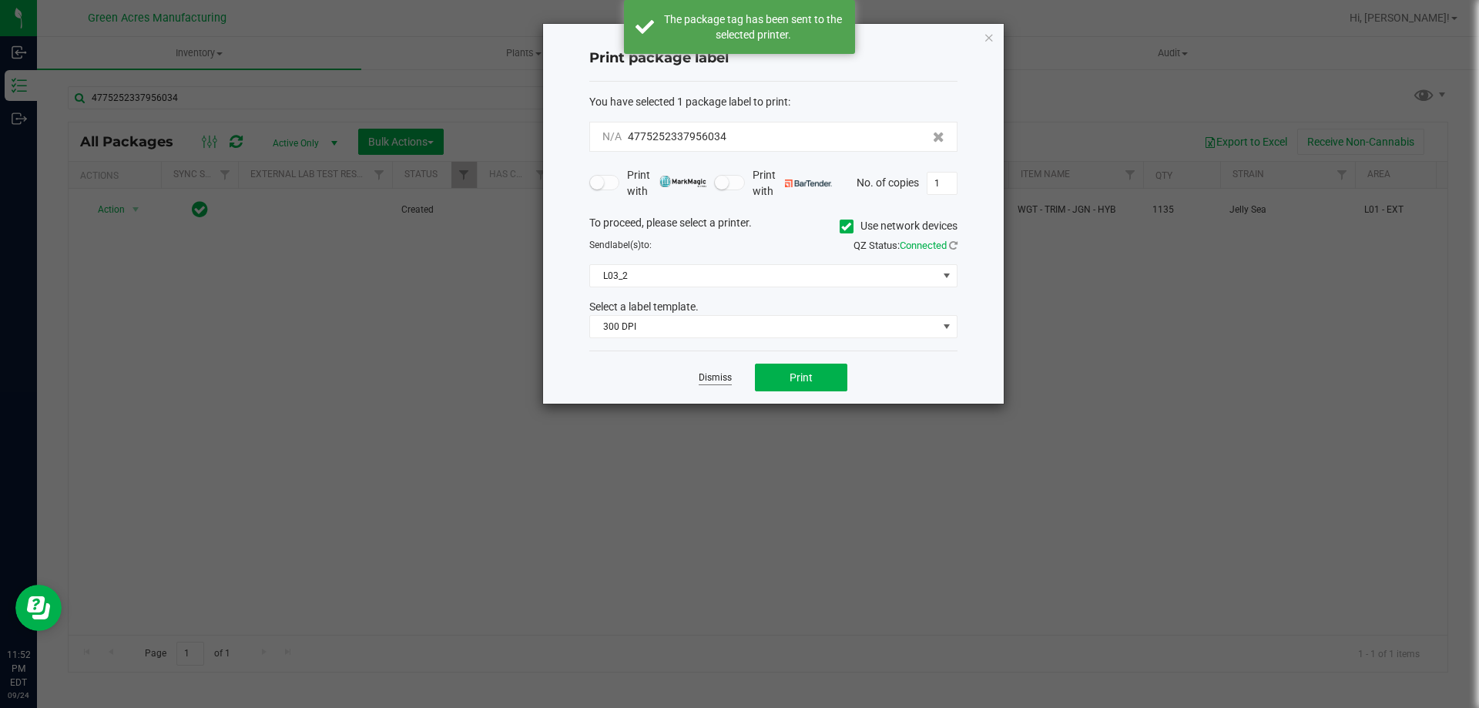
click at [719, 381] on link "Dismiss" at bounding box center [715, 377] width 33 height 13
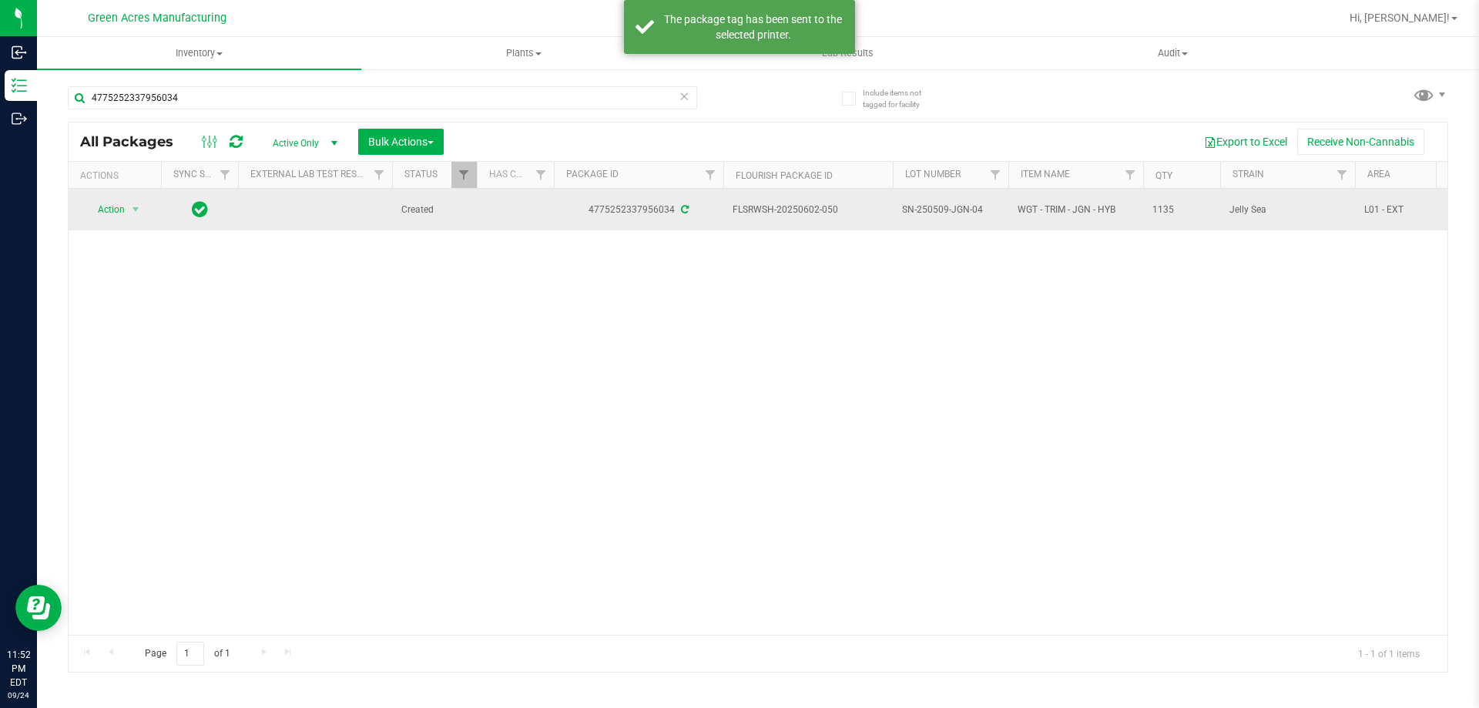
drag, startPoint x: 844, startPoint y: 205, endPoint x: 804, endPoint y: 216, distance: 41.5
click at [804, 216] on span "FLSRWSH-20250602-050" at bounding box center [808, 210] width 151 height 15
click at [947, 208] on span "SN-250509-JGN-04" at bounding box center [950, 210] width 97 height 15
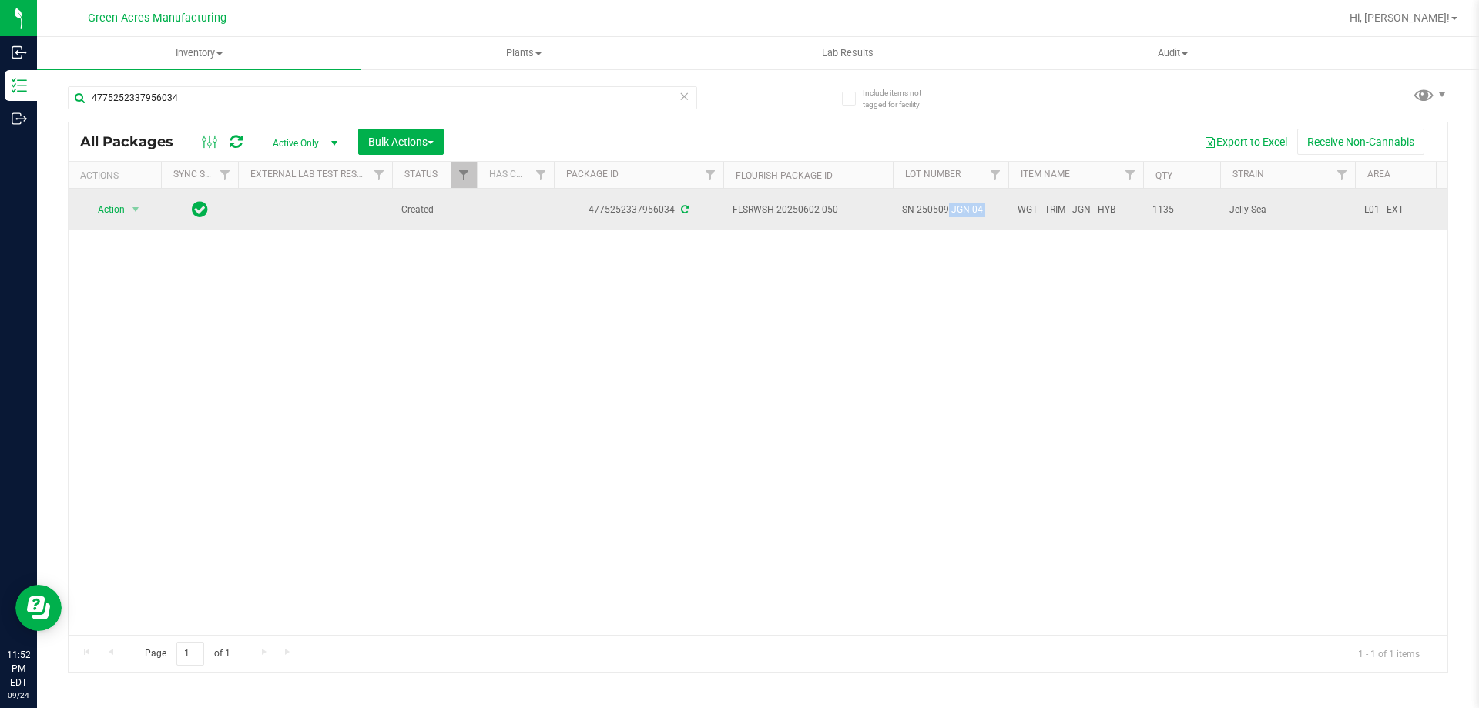
click at [947, 208] on span "SN-250509-JGN-04" at bounding box center [950, 210] width 97 height 15
click at [1168, 203] on span "1135" at bounding box center [1181, 210] width 59 height 15
click at [1168, 209] on span "1135" at bounding box center [1181, 210] width 59 height 15
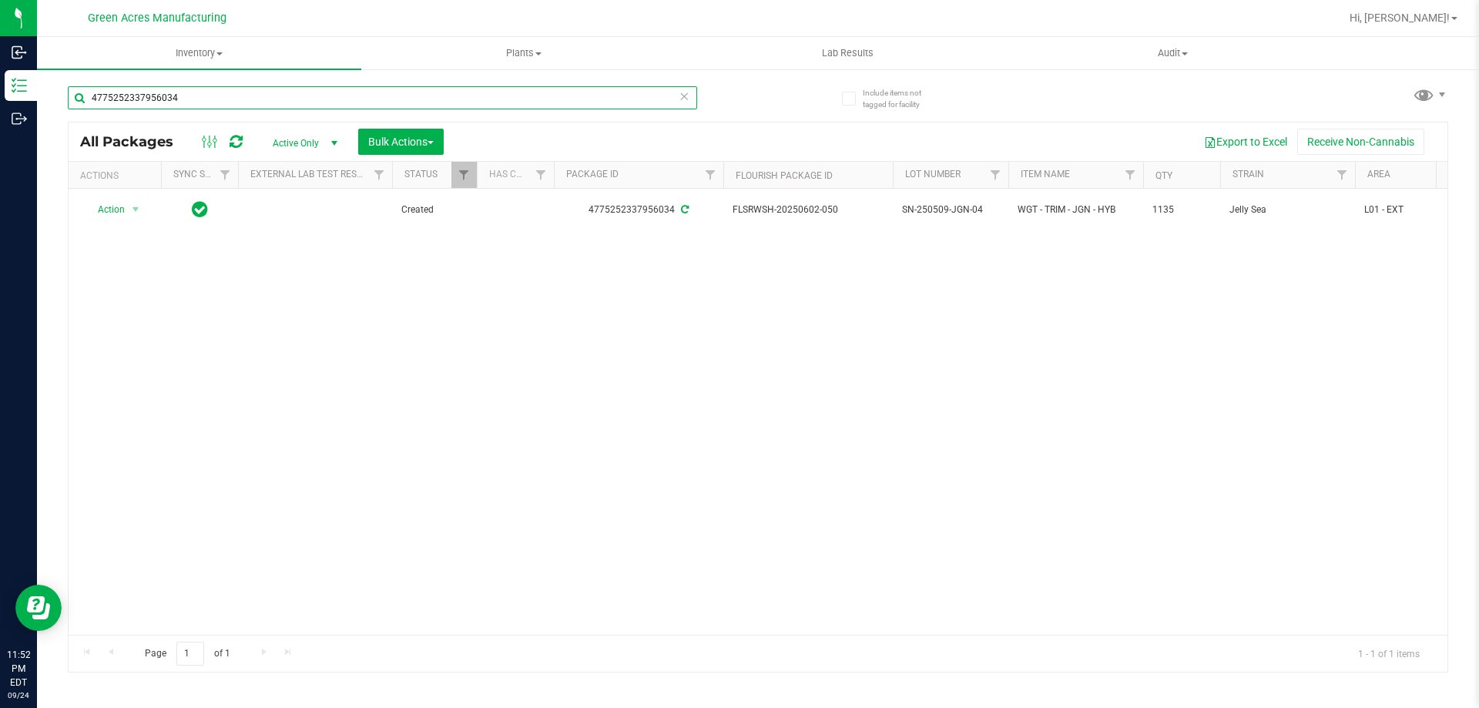
click at [424, 94] on input "4775252337956034" at bounding box center [382, 97] width 629 height 23
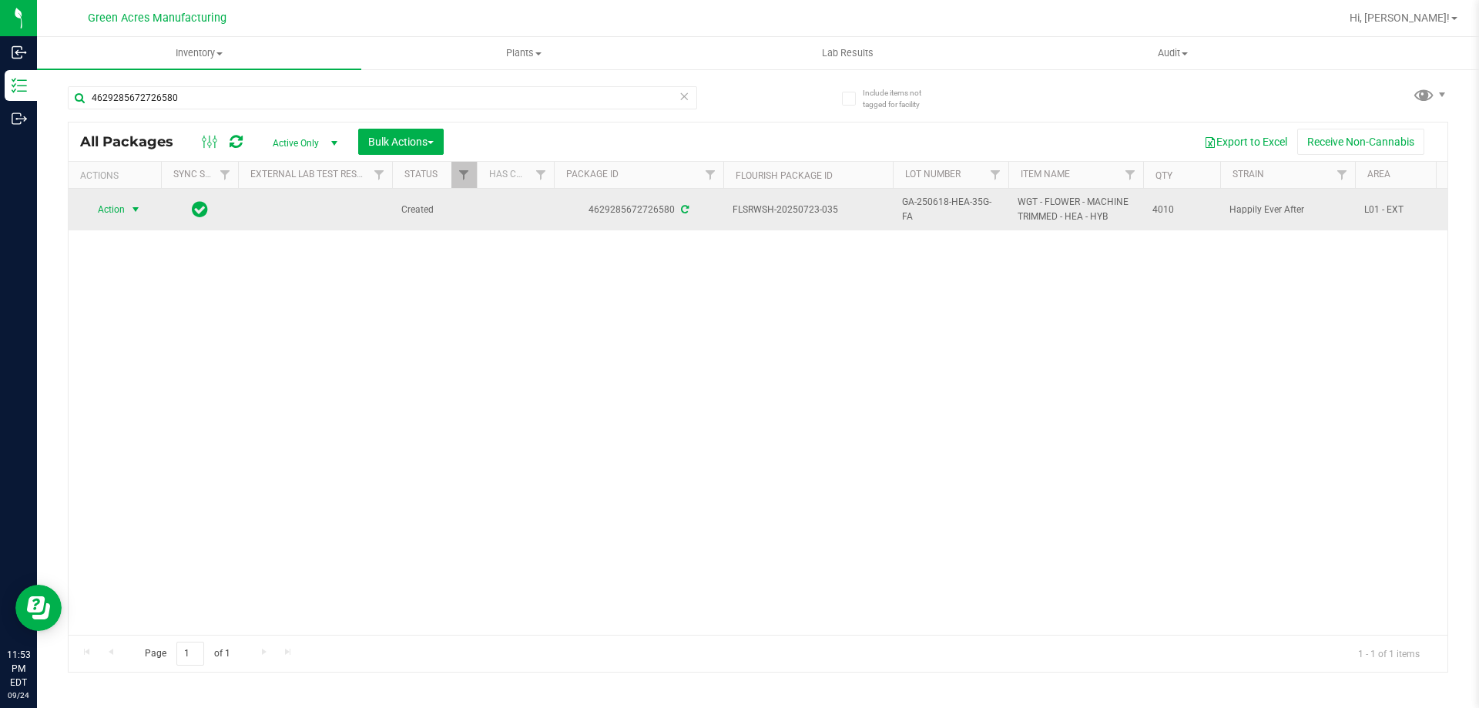
click at [126, 209] on span "select" at bounding box center [135, 210] width 19 height 22
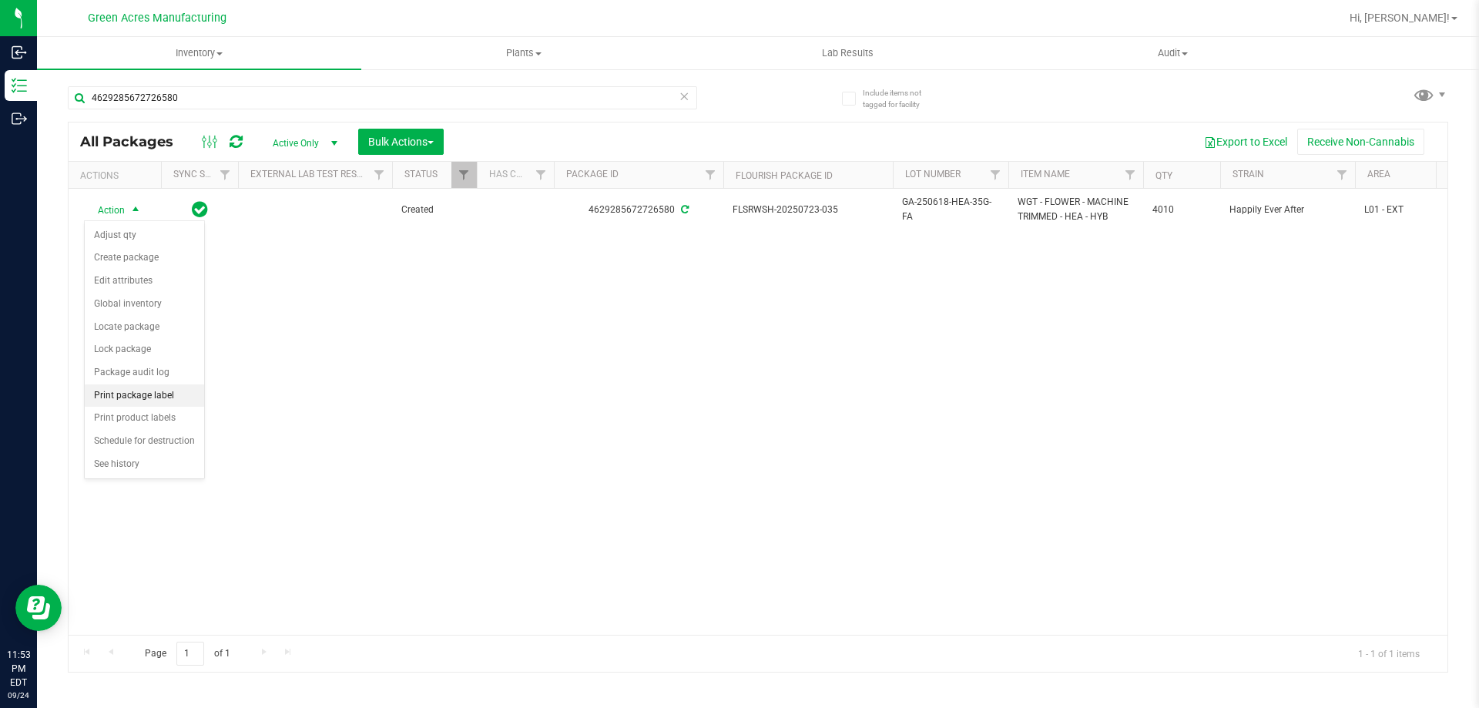
click at [150, 391] on li "Print package label" at bounding box center [144, 395] width 119 height 23
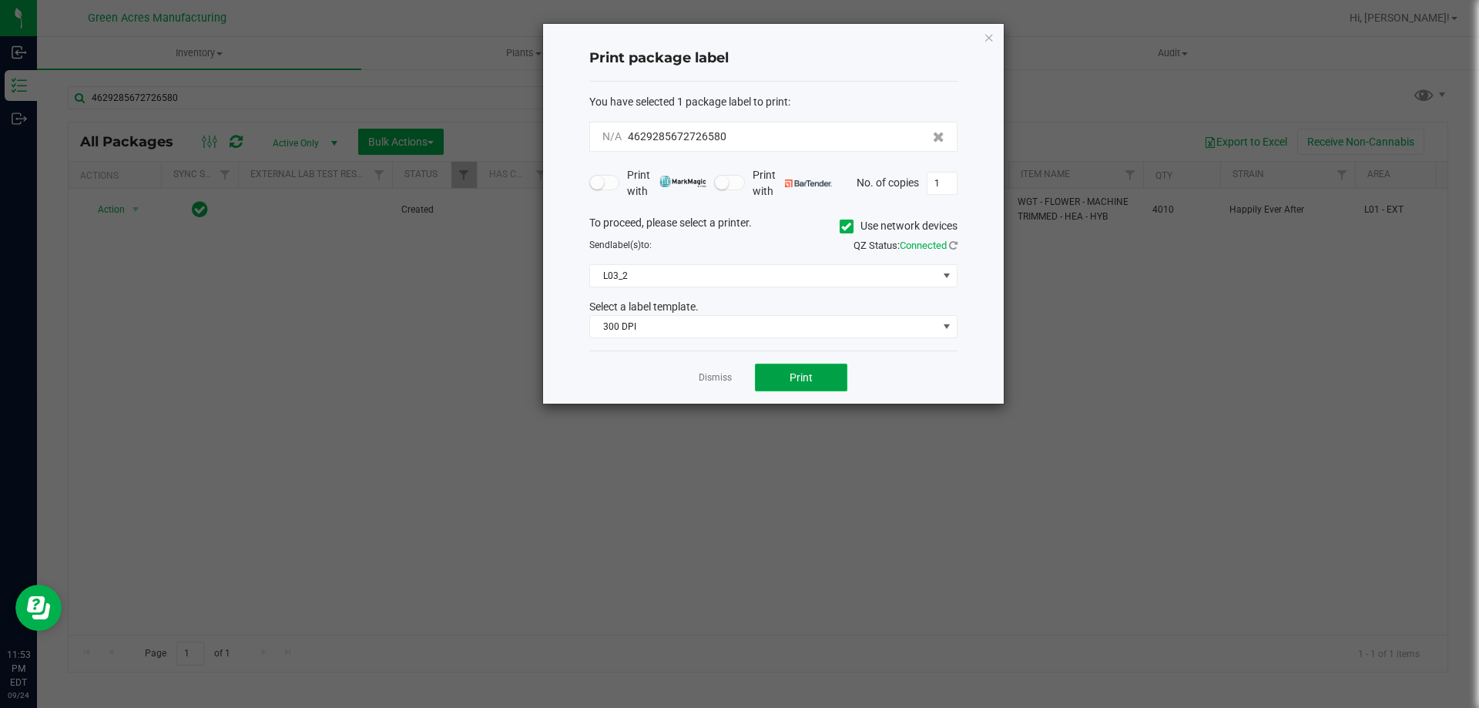
click at [791, 364] on button "Print" at bounding box center [801, 378] width 92 height 28
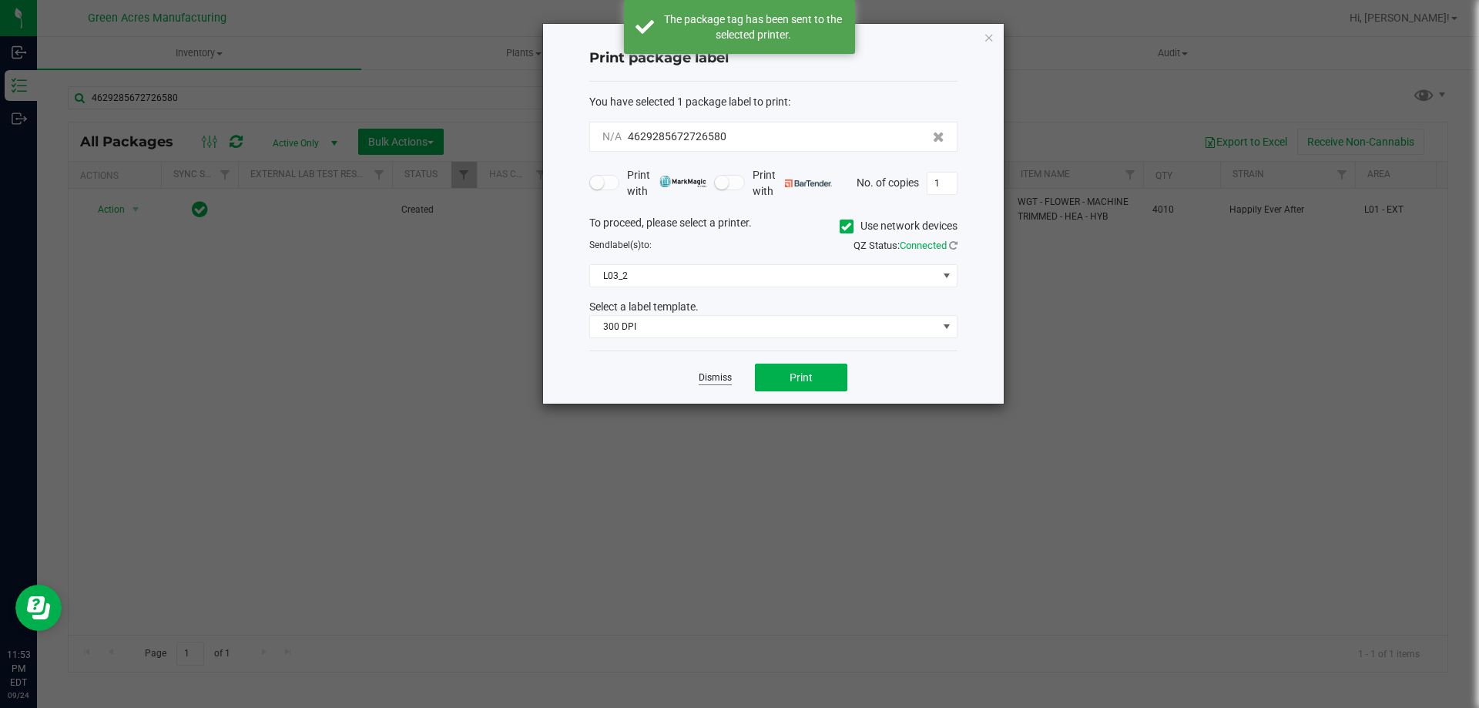
click at [729, 376] on link "Dismiss" at bounding box center [715, 377] width 33 height 13
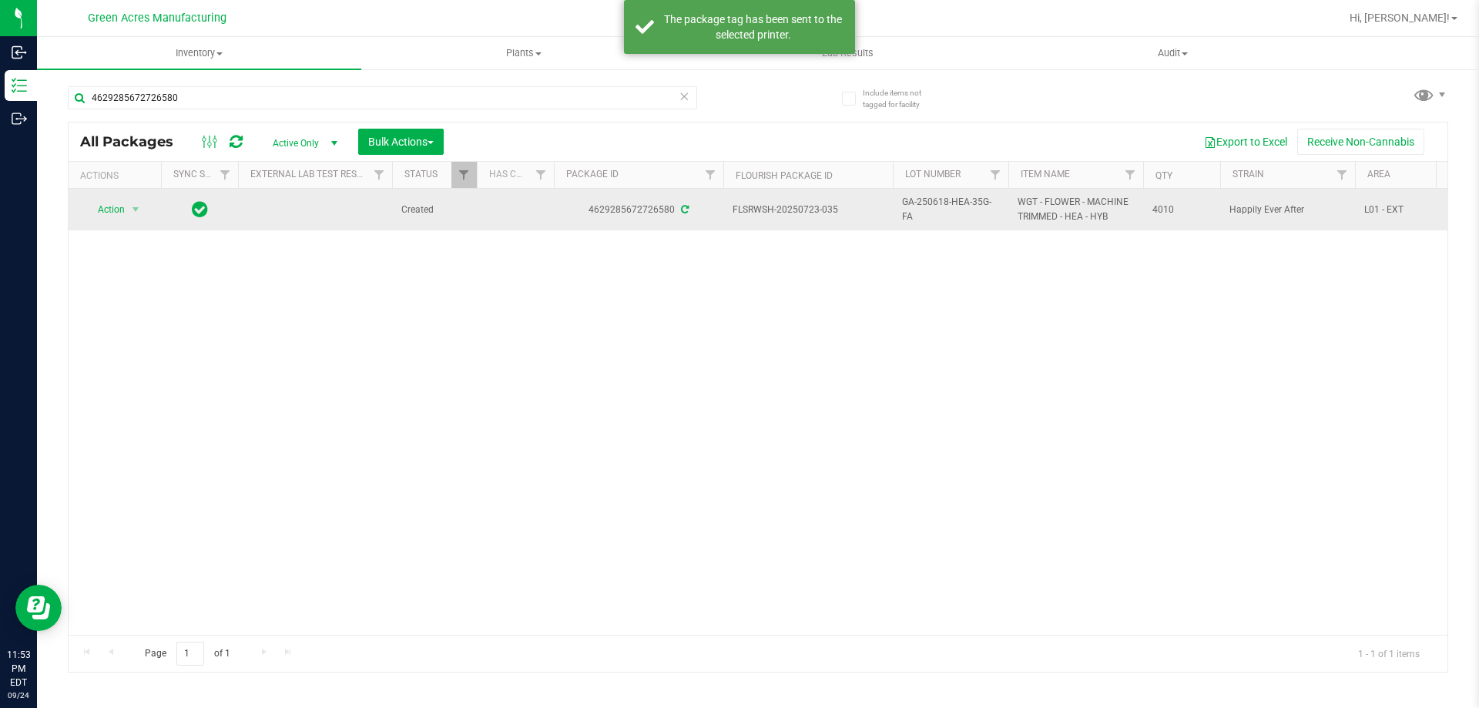
drag, startPoint x: 863, startPoint y: 203, endPoint x: 799, endPoint y: 216, distance: 66.2
click at [799, 216] on span "FLSRWSH-20250723-035" at bounding box center [808, 210] width 151 height 15
drag, startPoint x: 853, startPoint y: 219, endPoint x: 800, endPoint y: 213, distance: 53.4
click at [800, 213] on td "FLSRWSH-20250723-035" at bounding box center [807, 210] width 169 height 42
click at [944, 204] on span "GA-250618-HEA-35G-FA" at bounding box center [950, 209] width 97 height 29
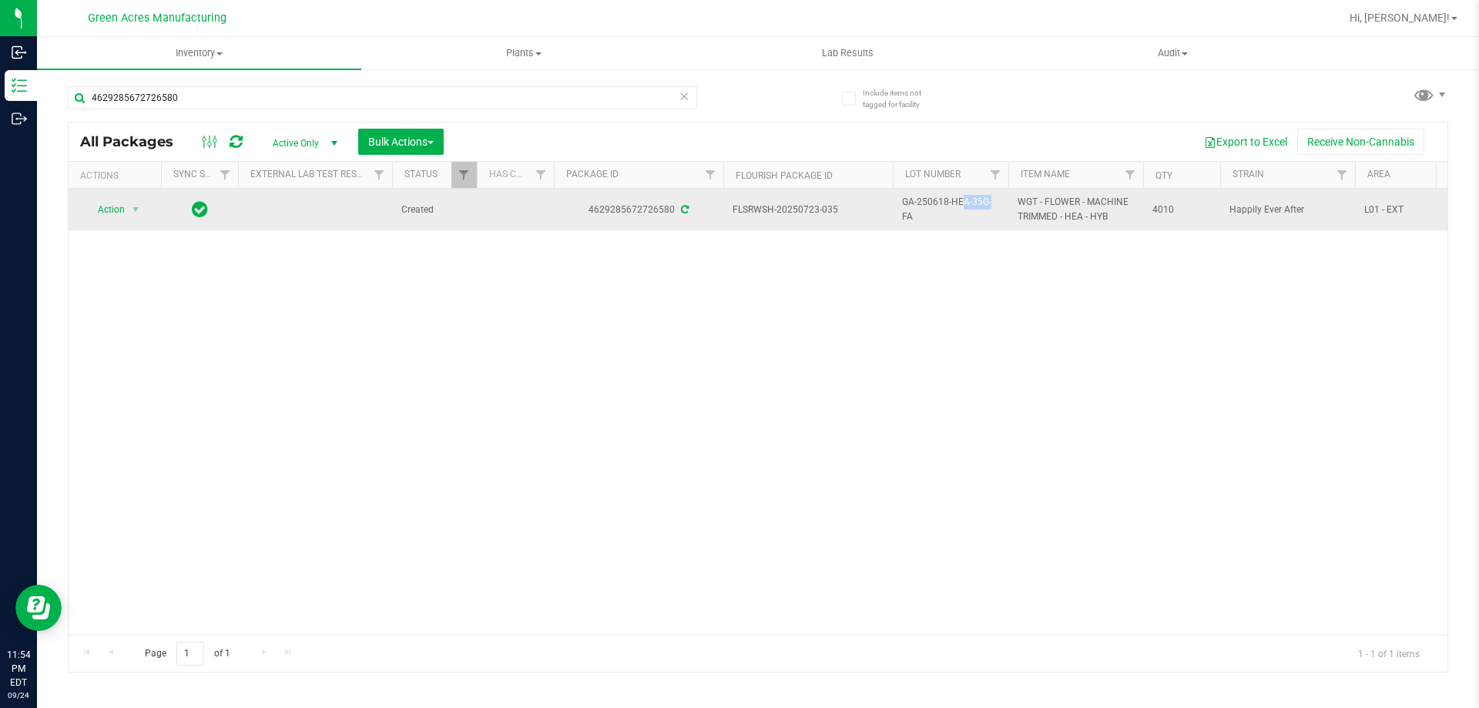
click at [944, 204] on span "GA-250618-HEA-35G-FA" at bounding box center [950, 209] width 97 height 29
click at [1168, 206] on span "4010" at bounding box center [1181, 210] width 59 height 15
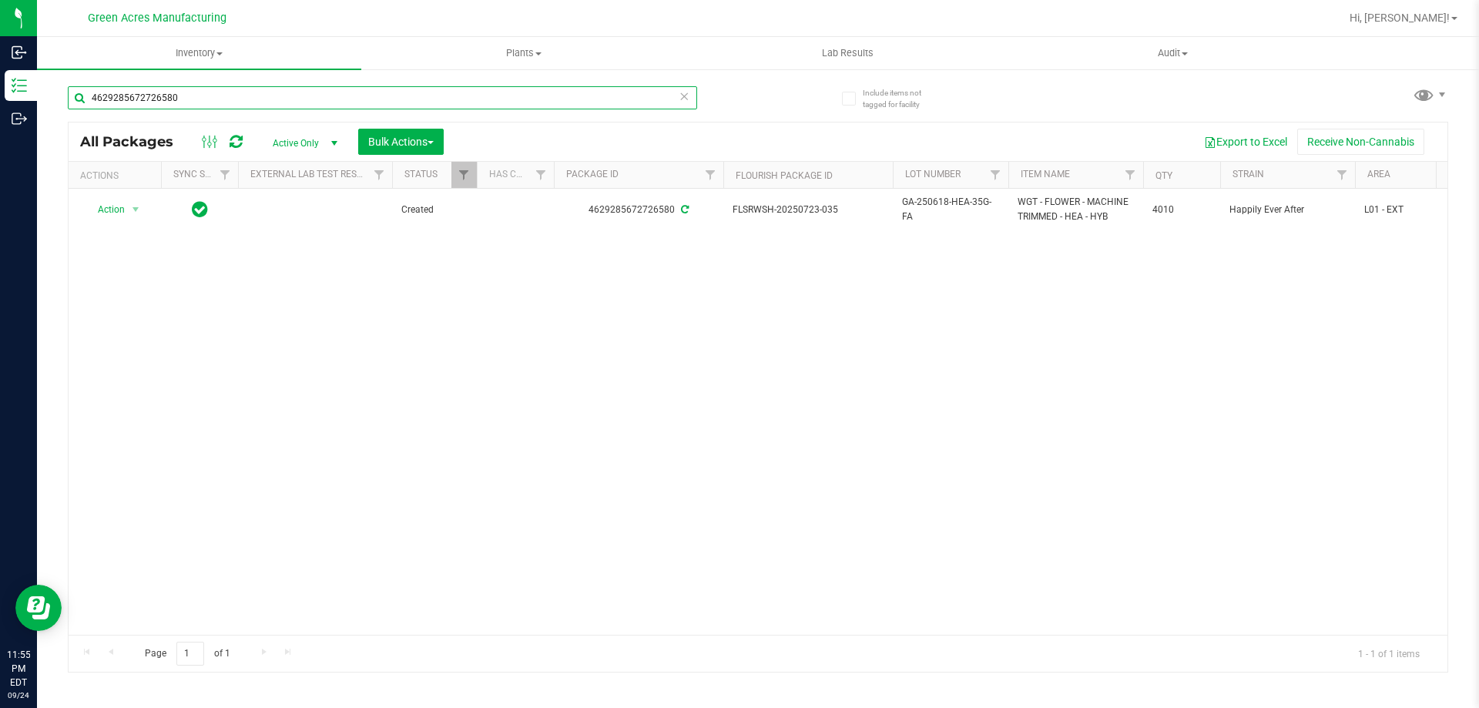
click at [338, 92] on input "4629285672726580" at bounding box center [382, 97] width 629 height 23
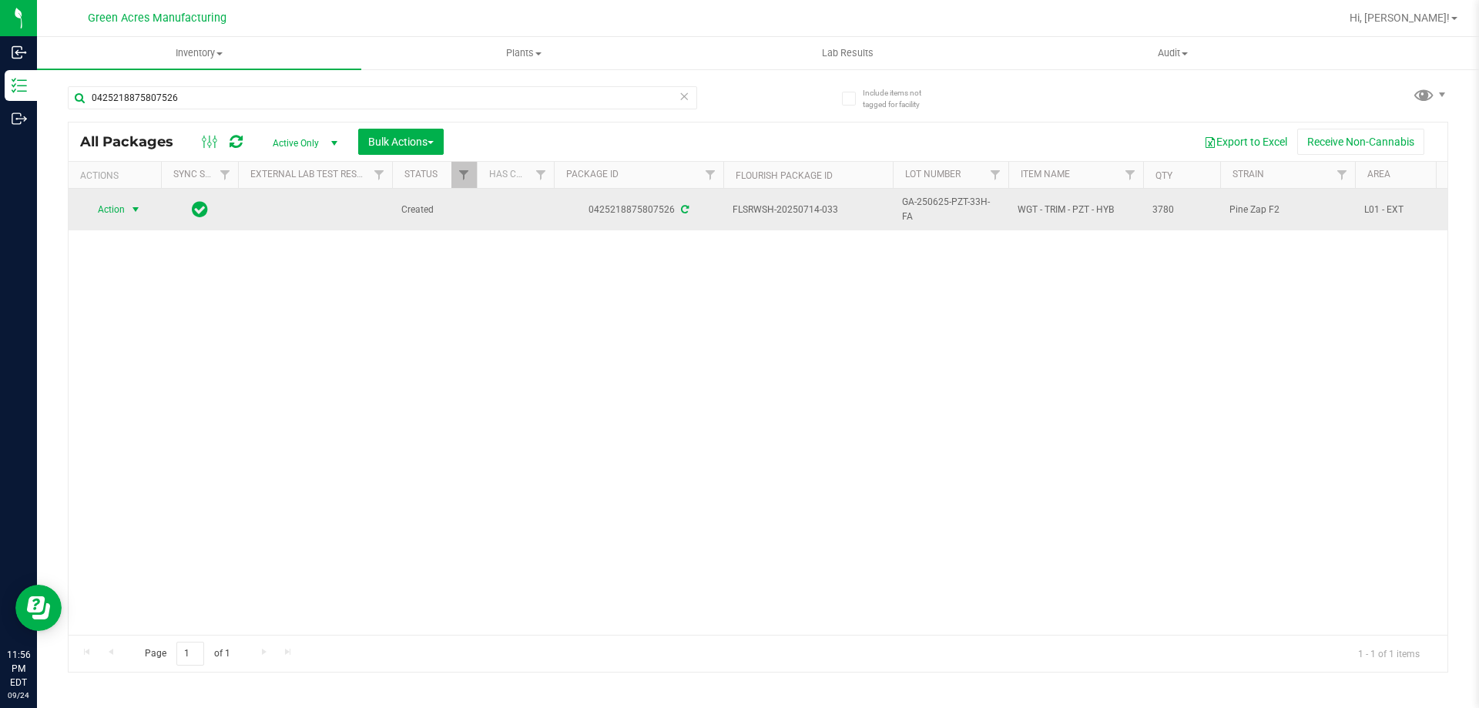
click at [136, 217] on span "select" at bounding box center [135, 210] width 19 height 22
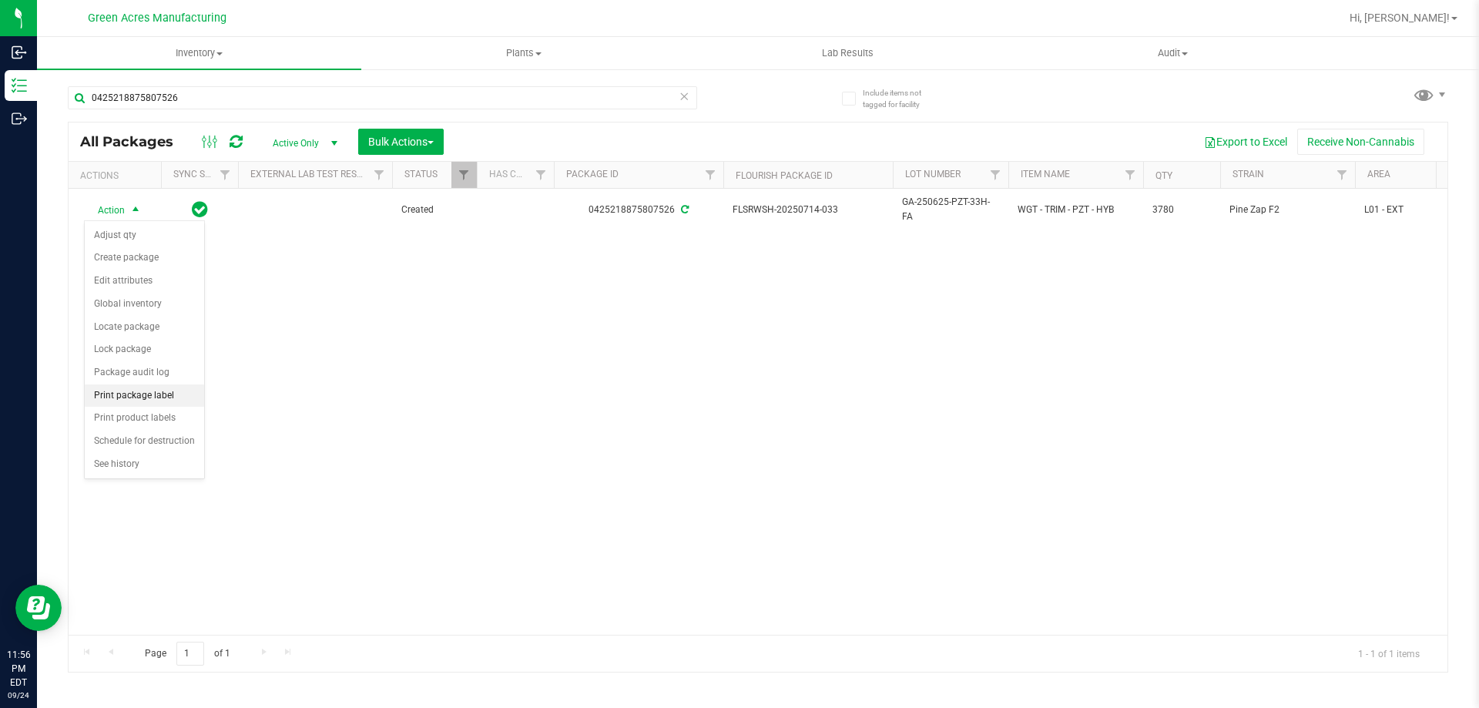
click at [142, 393] on li "Print package label" at bounding box center [144, 395] width 119 height 23
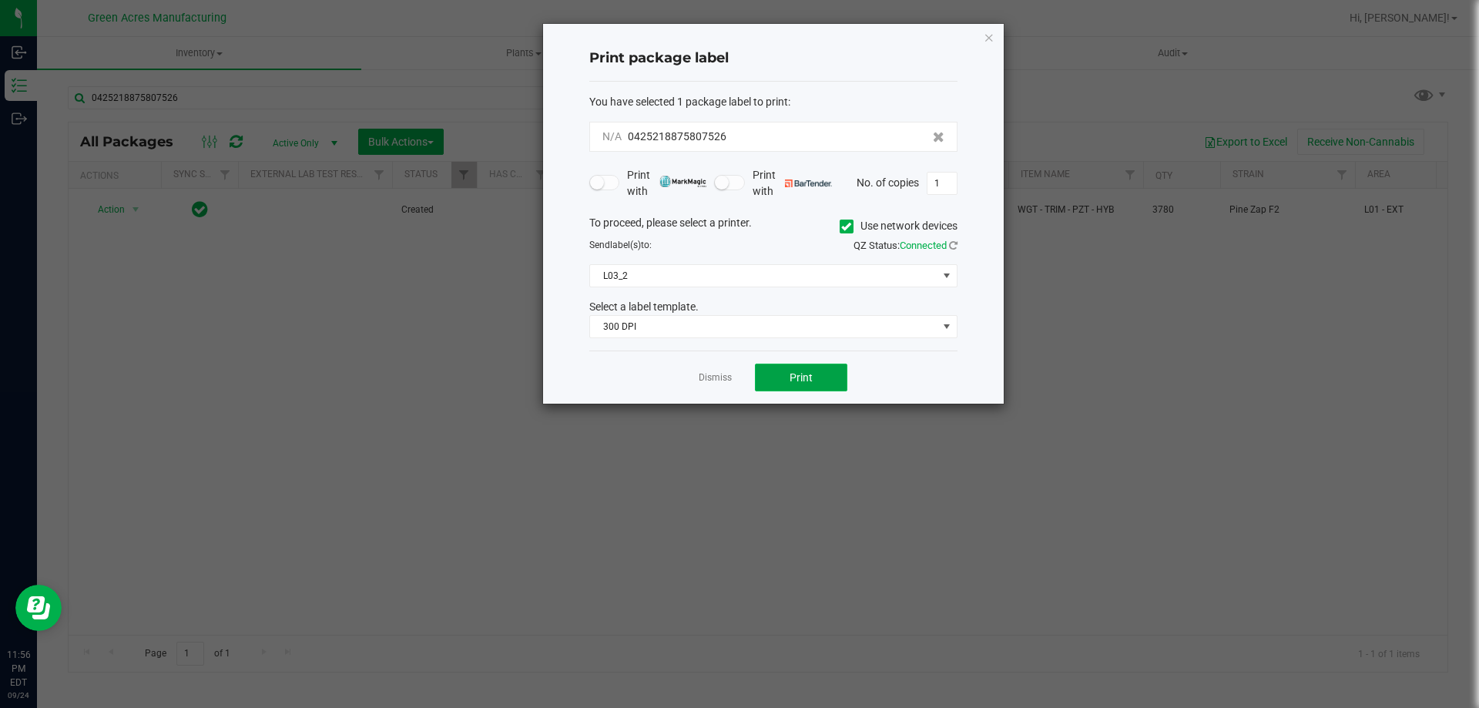
click at [792, 374] on span "Print" at bounding box center [801, 377] width 23 height 12
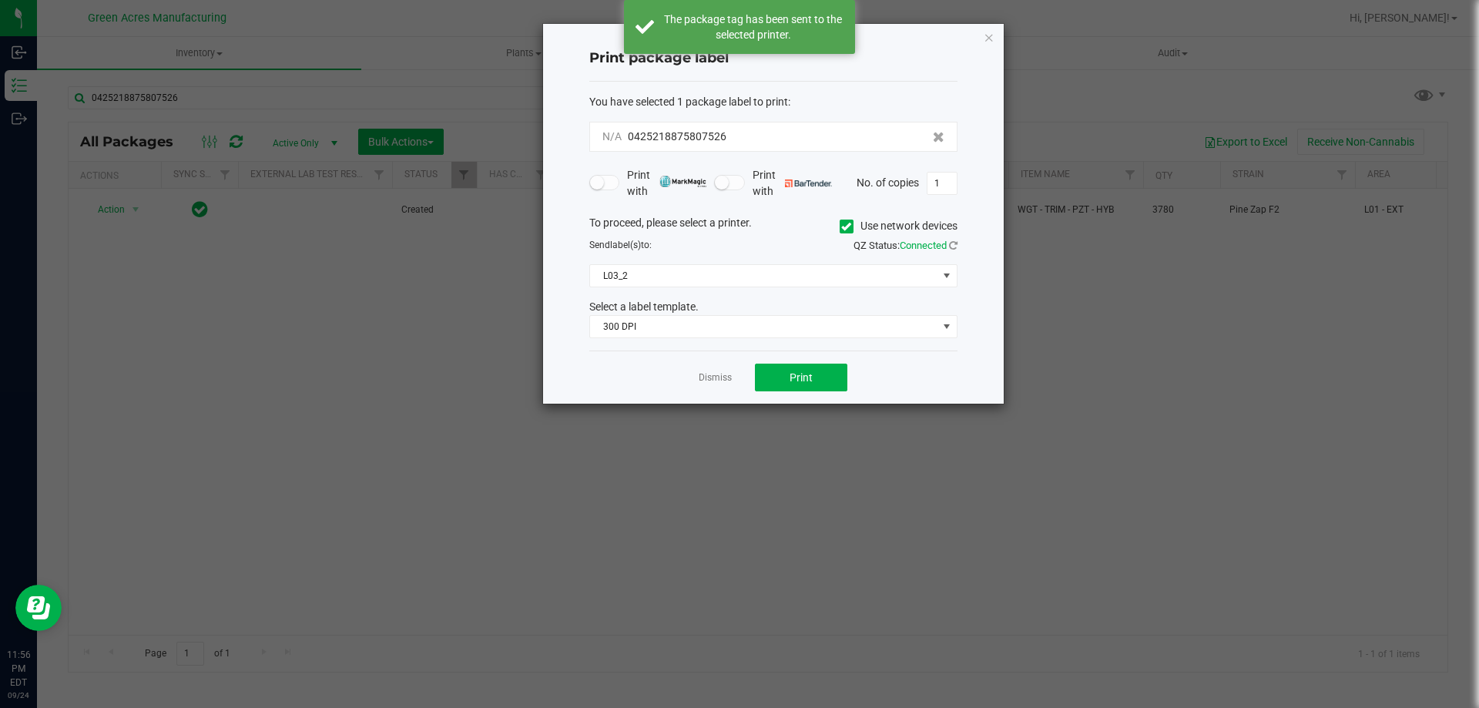
click at [711, 371] on app-cancel-button "Dismiss" at bounding box center [715, 378] width 33 height 16
click at [712, 368] on div "Dismiss Print" at bounding box center [773, 376] width 368 height 53
click at [711, 371] on app-cancel-button "Dismiss" at bounding box center [715, 378] width 33 height 16
click at [711, 372] on link "Dismiss" at bounding box center [715, 377] width 33 height 13
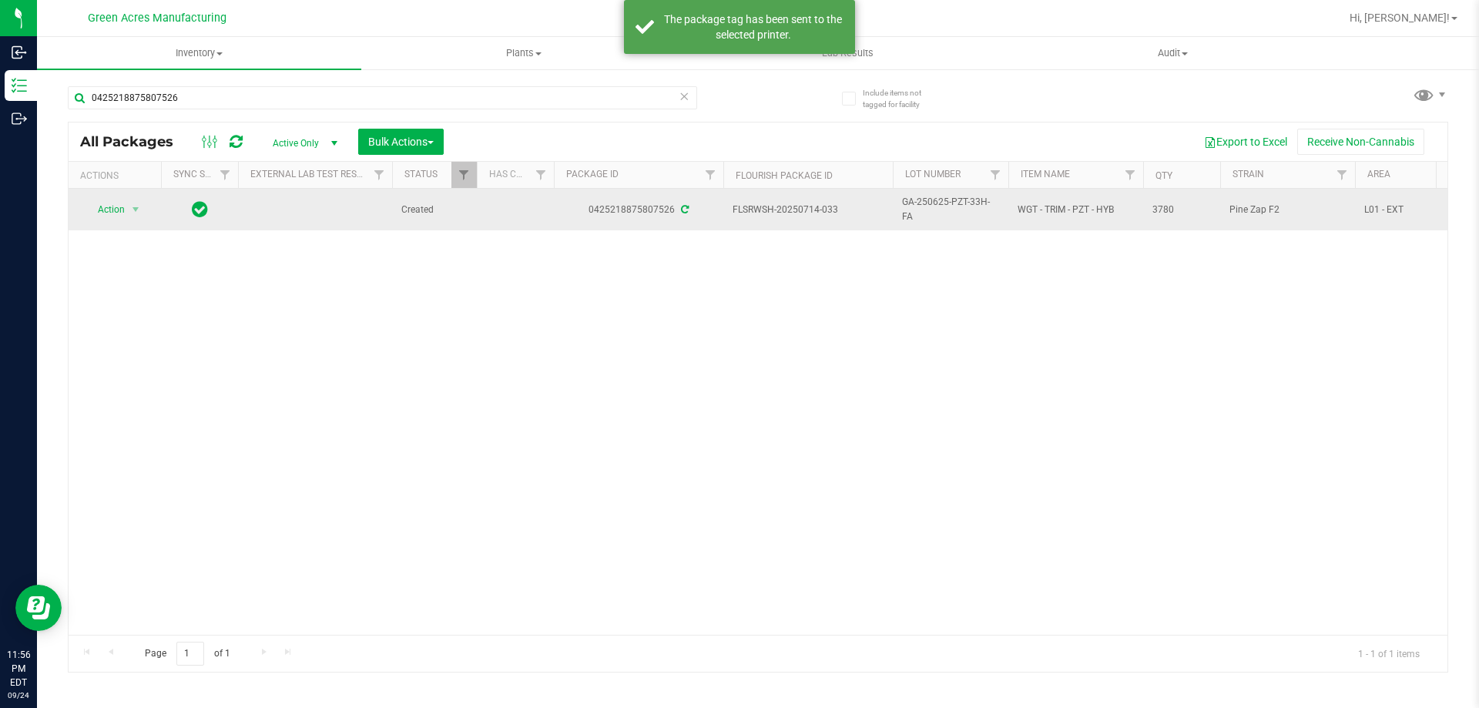
drag, startPoint x: 791, startPoint y: 212, endPoint x: 803, endPoint y: 213, distance: 11.7
click at [803, 213] on span "FLSRWSH-20250714-033" at bounding box center [808, 210] width 151 height 15
click at [931, 205] on span "GA-250625-PZT-33H-FA" at bounding box center [950, 209] width 97 height 29
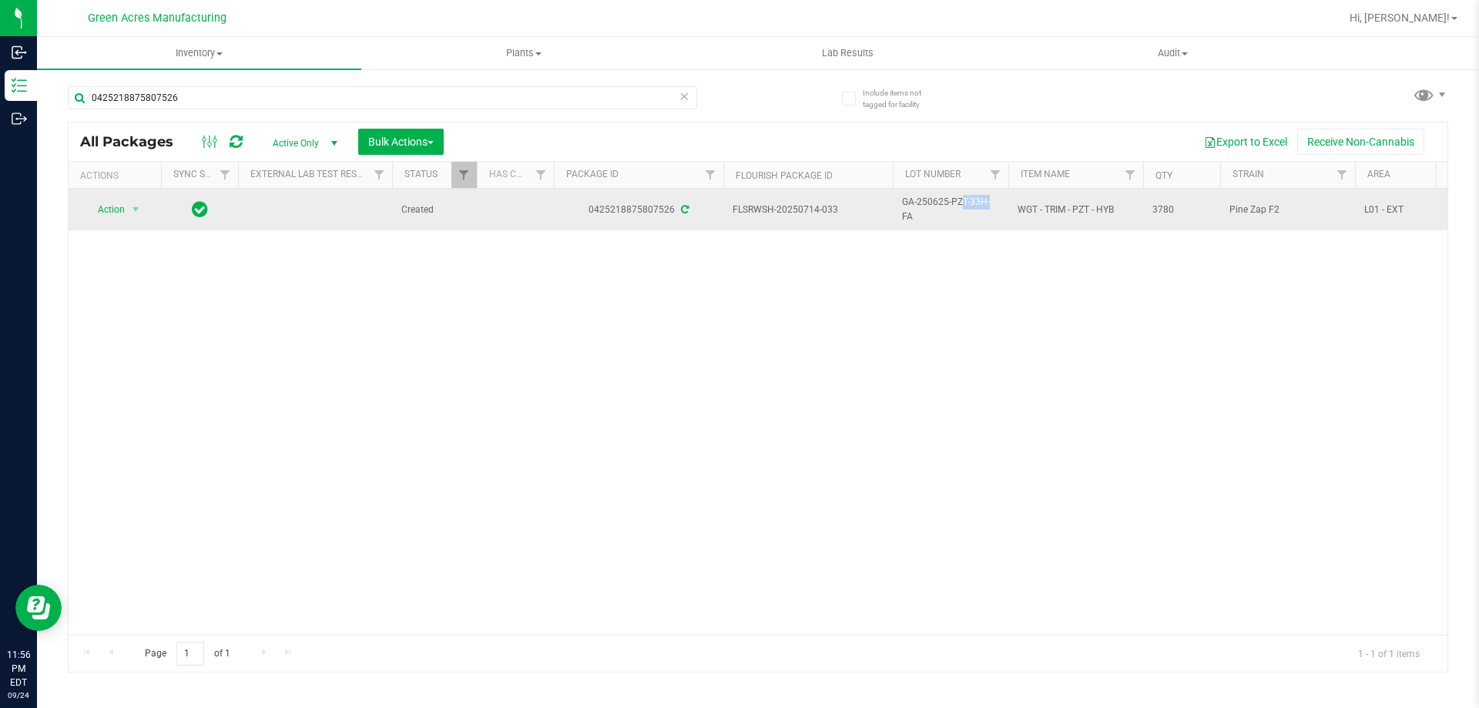
click at [931, 205] on span "GA-250625-PZT-33H-FA" at bounding box center [950, 209] width 97 height 29
click at [1169, 211] on span "3780" at bounding box center [1181, 210] width 59 height 15
click at [140, 208] on span "select" at bounding box center [135, 209] width 12 height 12
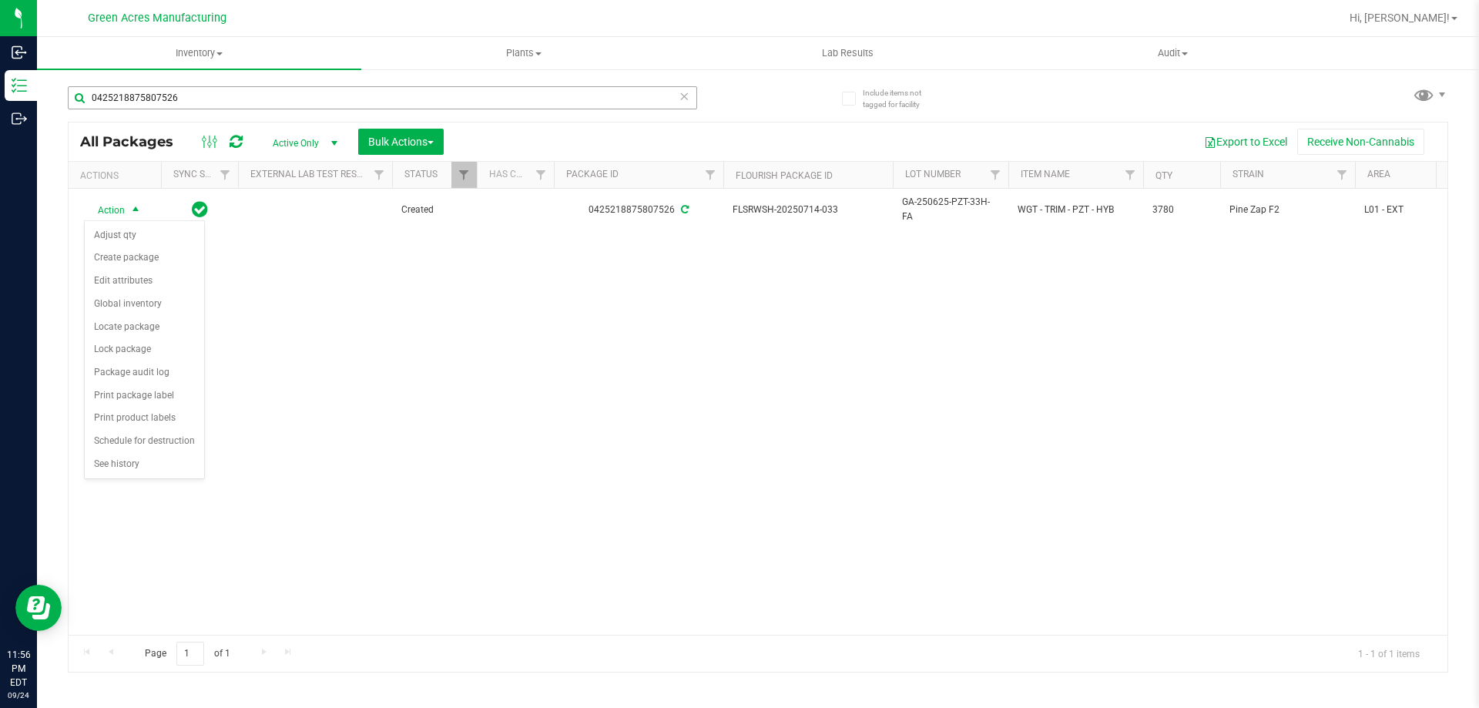
click at [419, 85] on div "0425218875807526" at bounding box center [413, 96] width 690 height 49
click at [419, 94] on input "0425218875807526" at bounding box center [382, 97] width 629 height 23
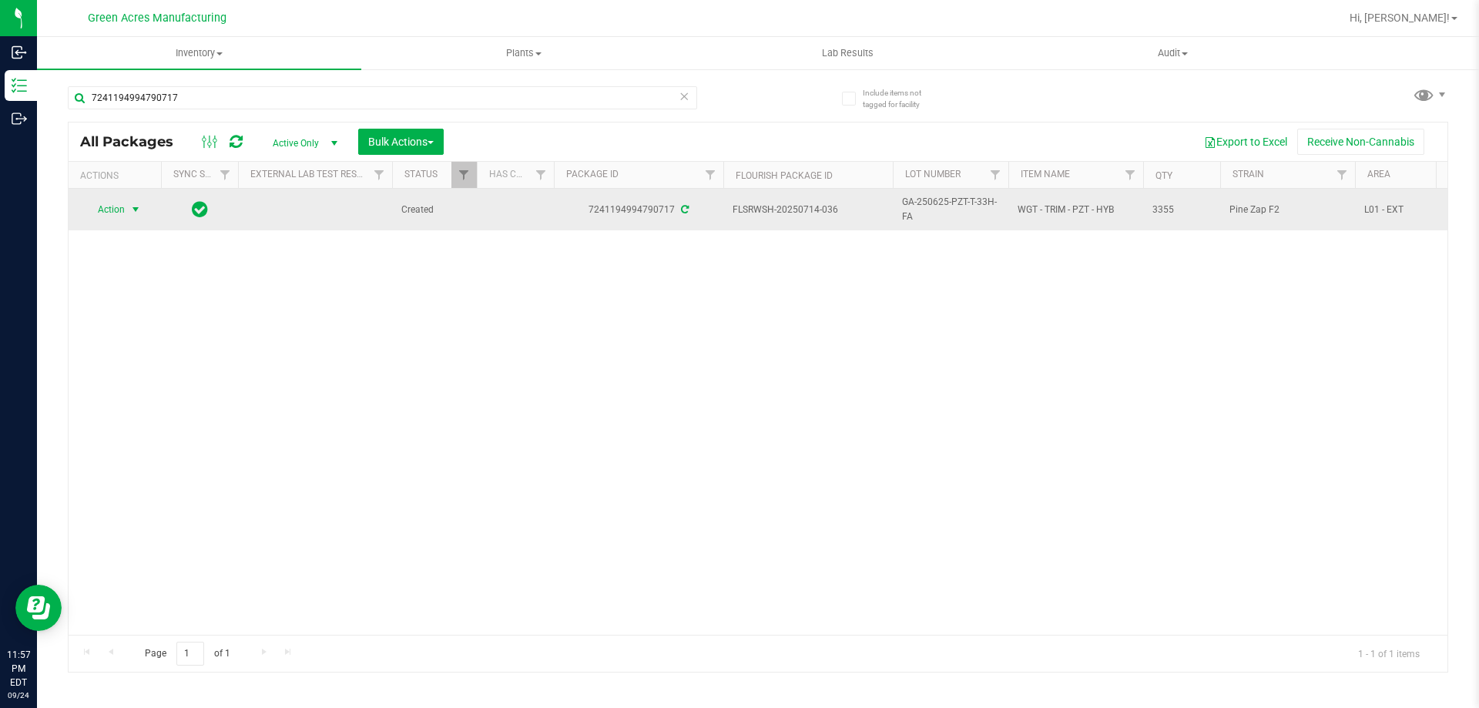
click at [137, 208] on span "select" at bounding box center [135, 209] width 12 height 12
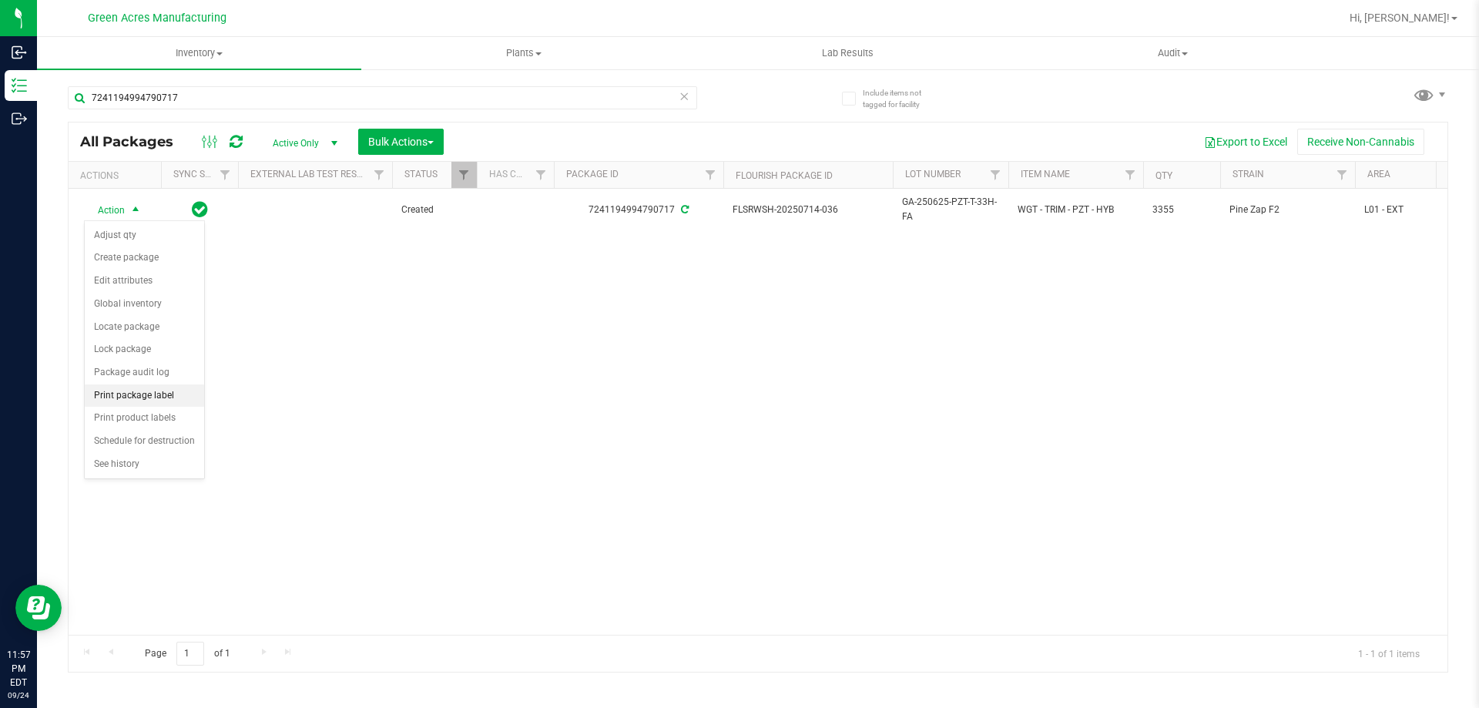
click at [168, 391] on li "Print package label" at bounding box center [144, 395] width 119 height 23
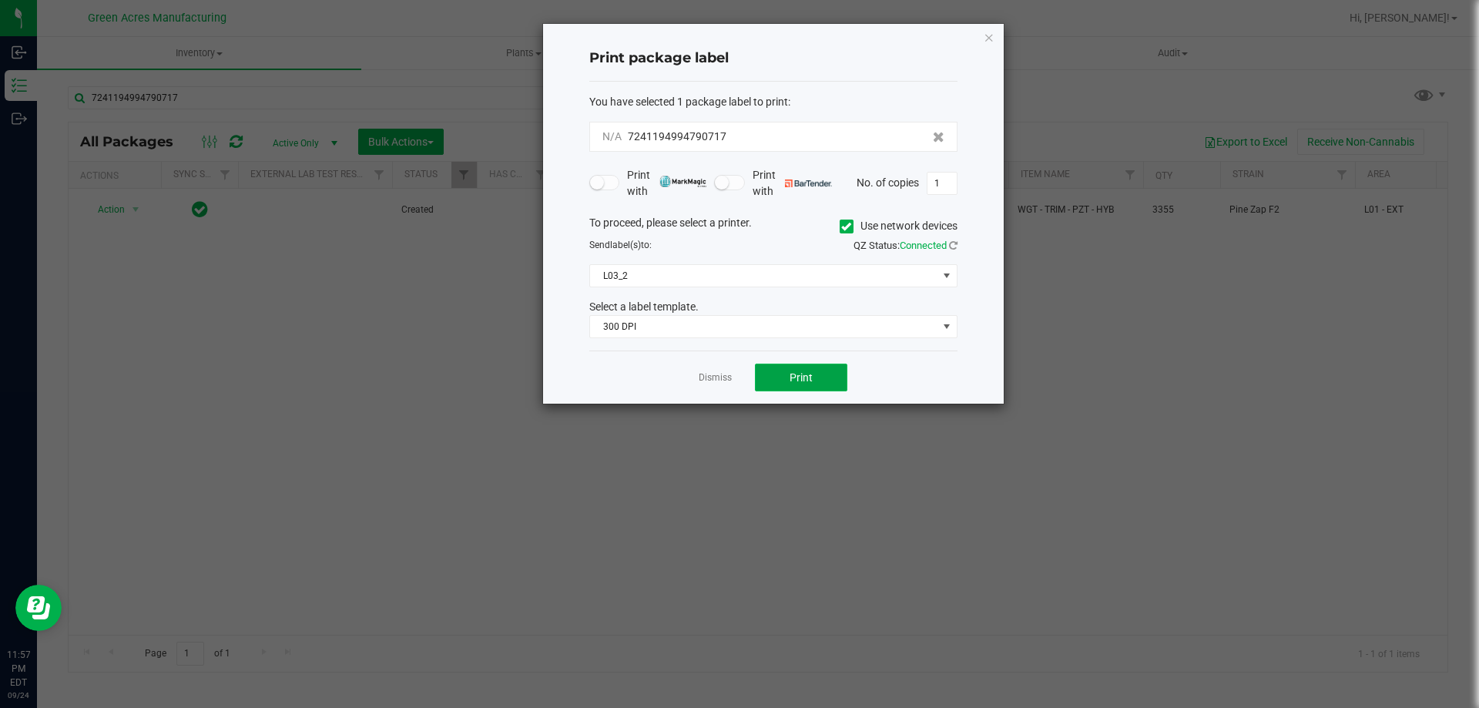
click at [828, 377] on button "Print" at bounding box center [801, 378] width 92 height 28
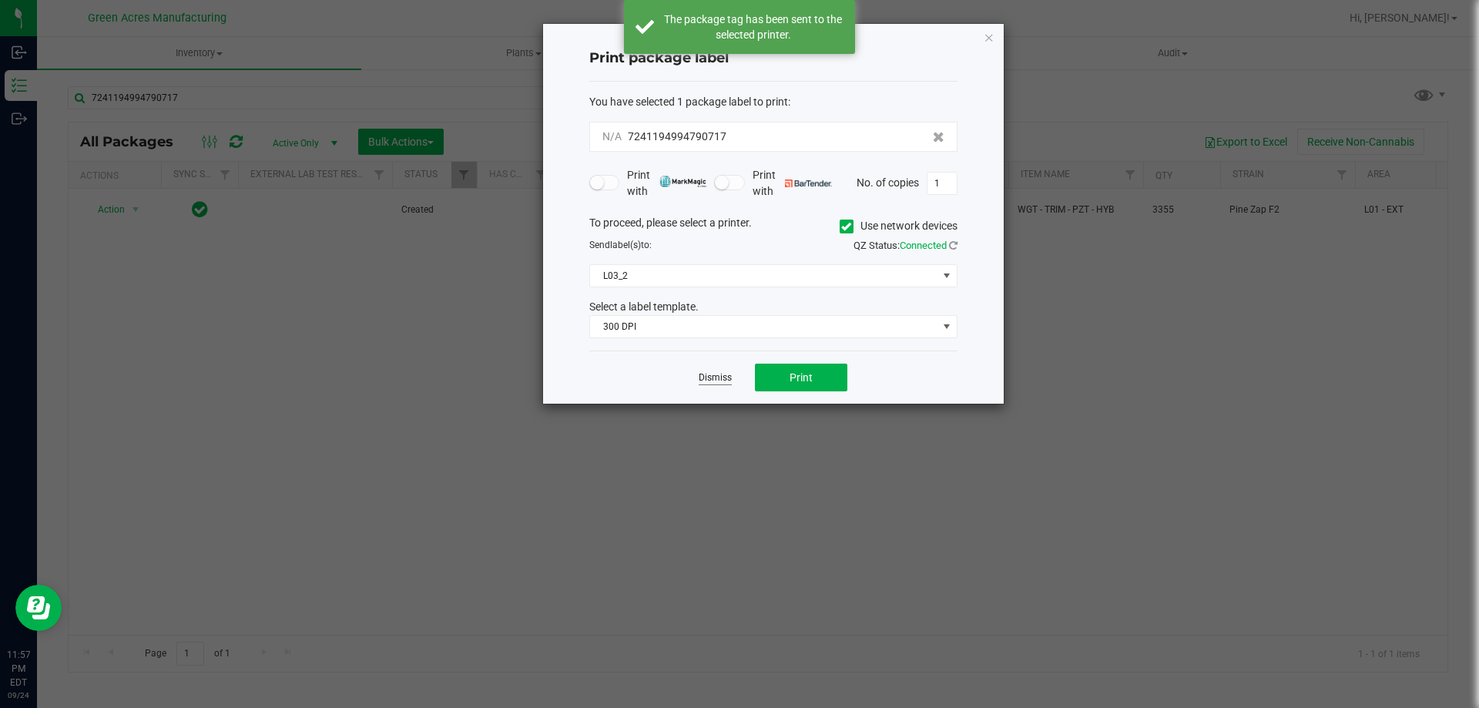
click at [721, 382] on link "Dismiss" at bounding box center [715, 377] width 33 height 13
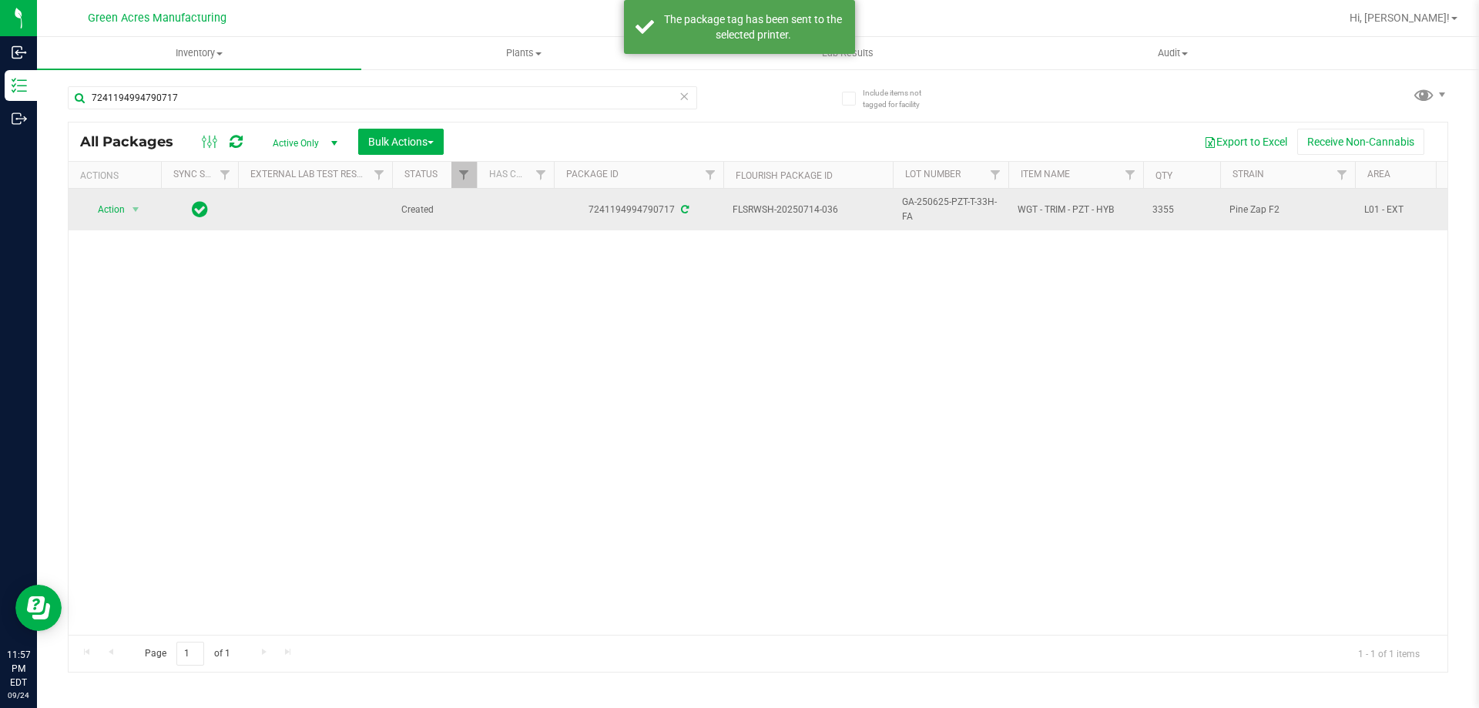
drag, startPoint x: 852, startPoint y: 205, endPoint x: 801, endPoint y: 212, distance: 51.3
click at [801, 212] on span "FLSRWSH-20250714-036" at bounding box center [808, 210] width 151 height 15
click at [941, 206] on span "GA-250625-PZT-T-33H-FA" at bounding box center [950, 209] width 97 height 29
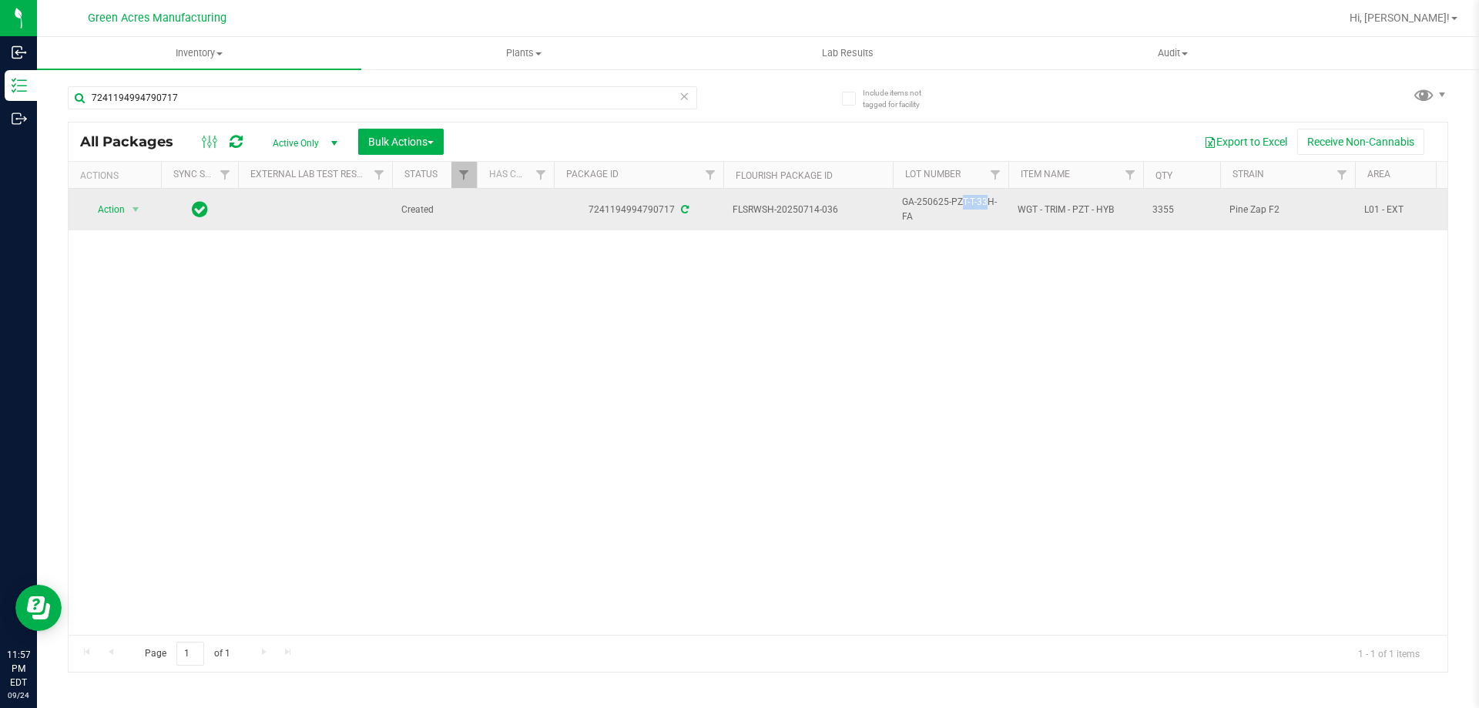
click at [941, 206] on span "GA-250625-PZT-T-33H-FA" at bounding box center [950, 209] width 97 height 29
click at [1172, 210] on span "3355" at bounding box center [1181, 210] width 59 height 15
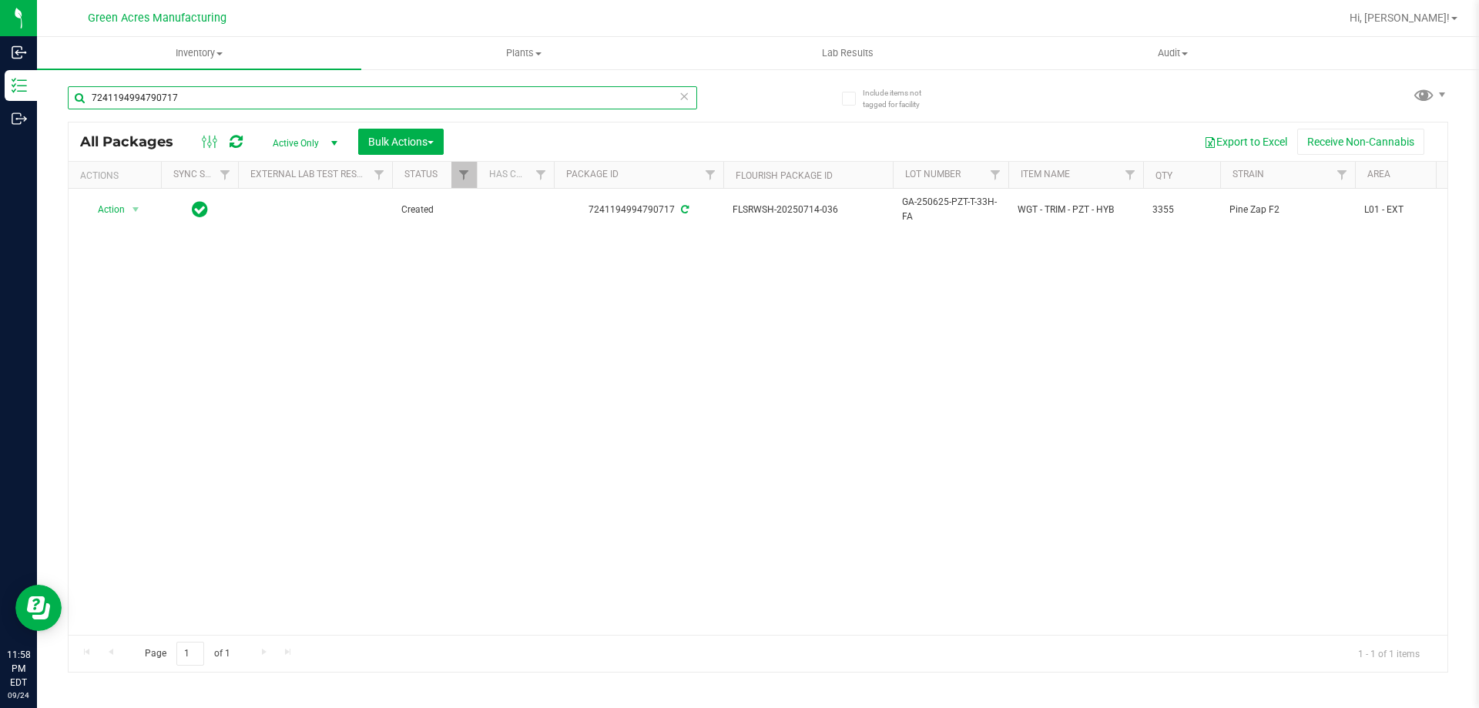
click at [249, 106] on input "7241194994790717" at bounding box center [382, 97] width 629 height 23
drag, startPoint x: 249, startPoint y: 106, endPoint x: 253, endPoint y: 112, distance: 7.9
click at [249, 106] on input "7241194994790717" at bounding box center [382, 97] width 629 height 23
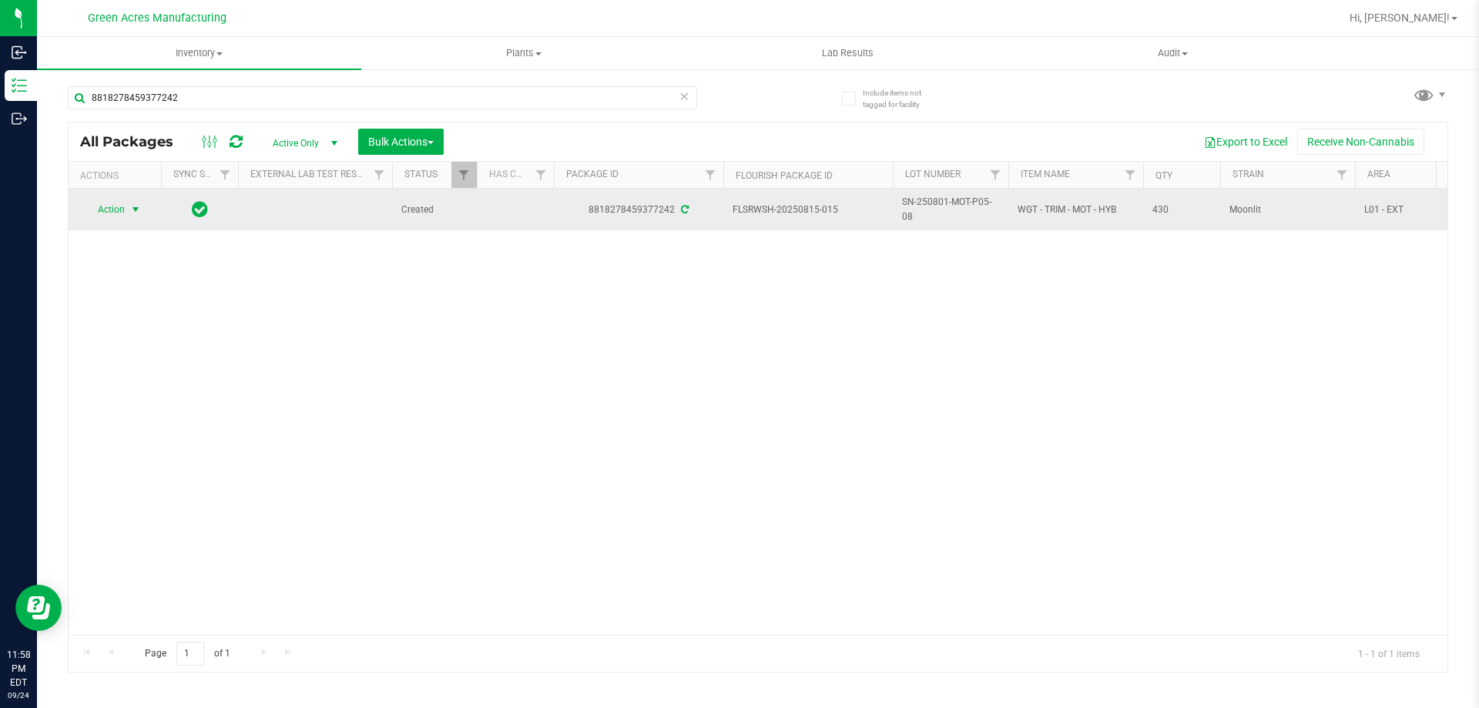
click at [142, 213] on span "select" at bounding box center [135, 209] width 12 height 12
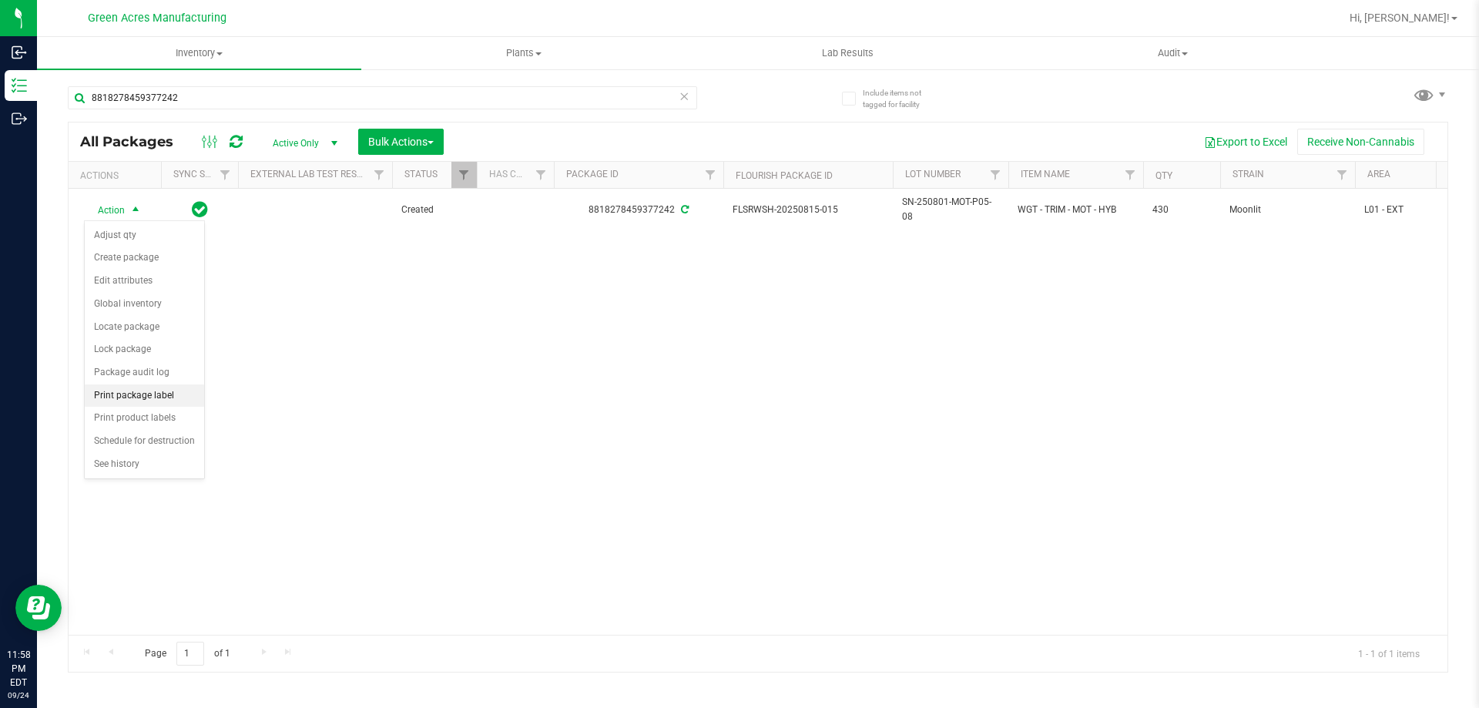
click at [169, 397] on li "Print package label" at bounding box center [144, 395] width 119 height 23
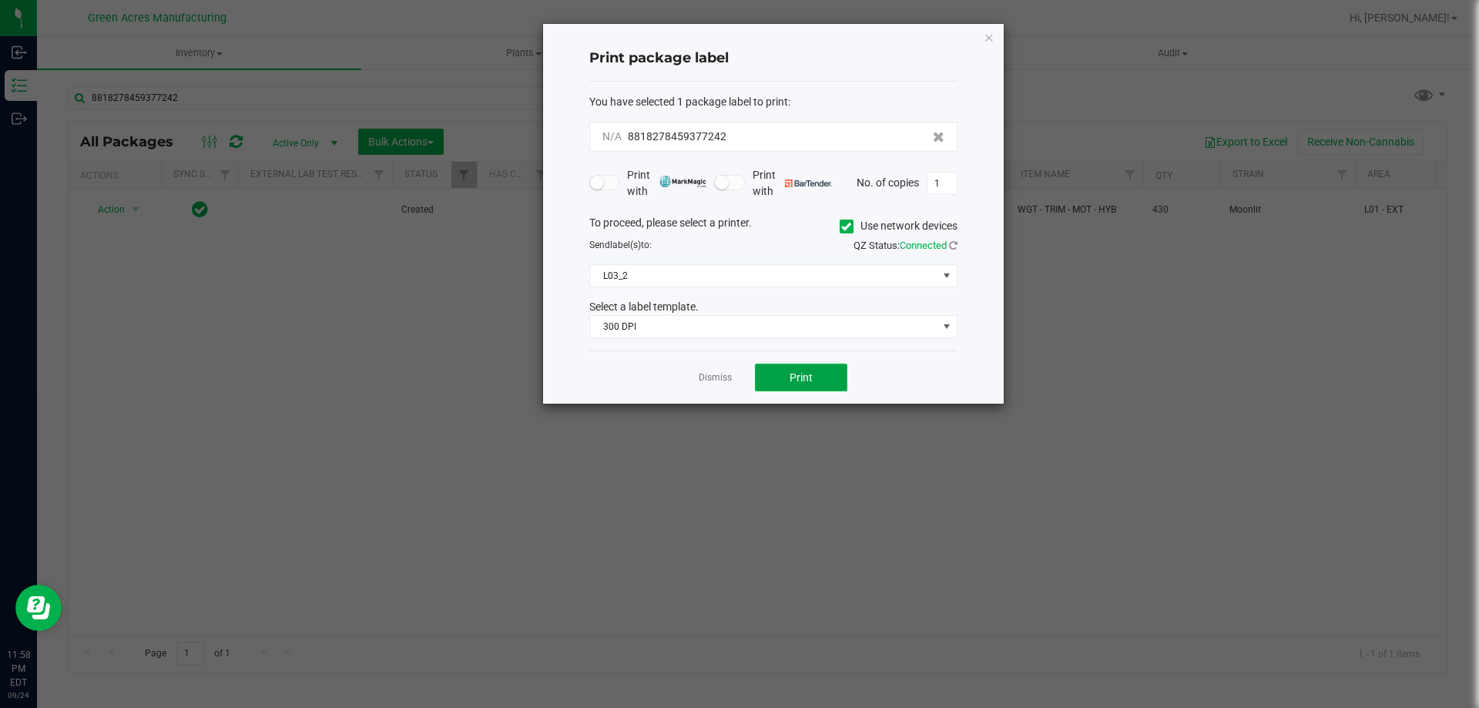
click at [815, 366] on button "Print" at bounding box center [801, 378] width 92 height 28
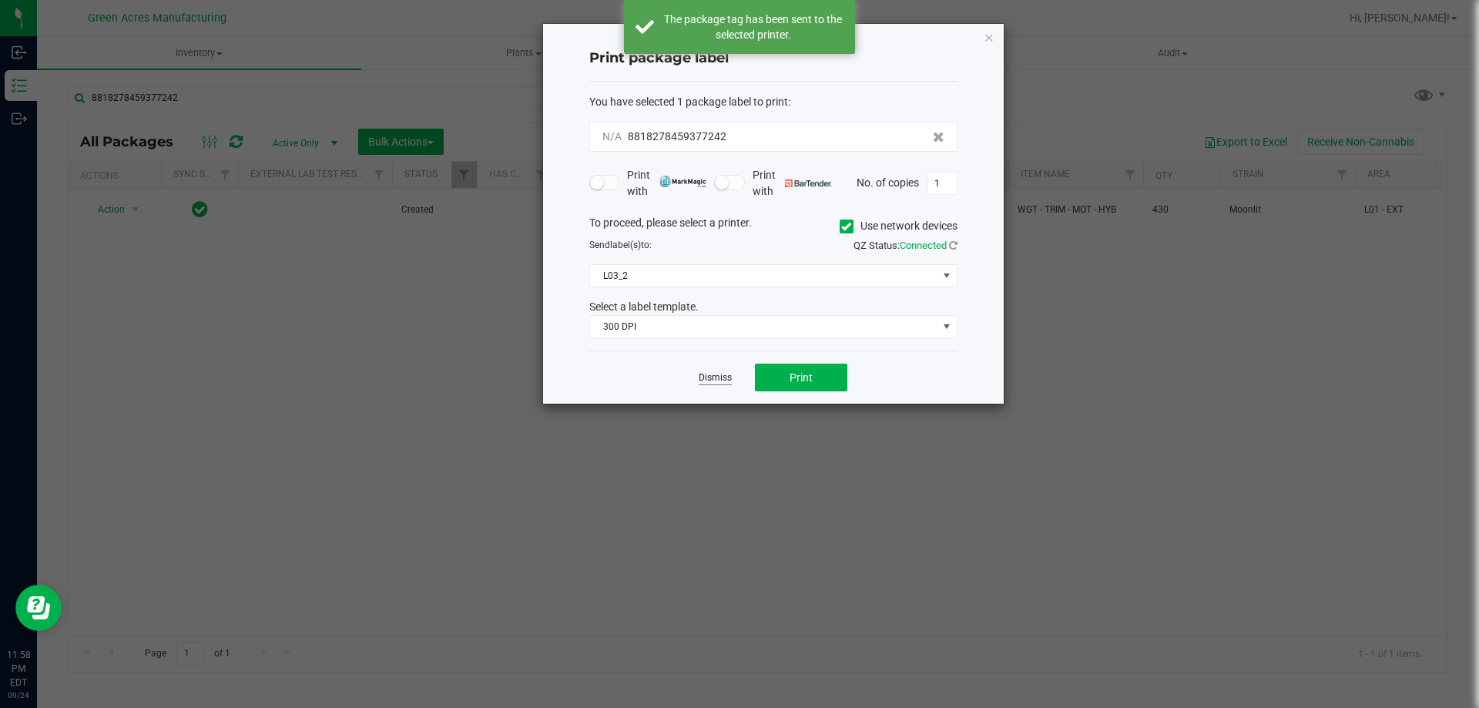
click at [715, 380] on link "Dismiss" at bounding box center [715, 377] width 33 height 13
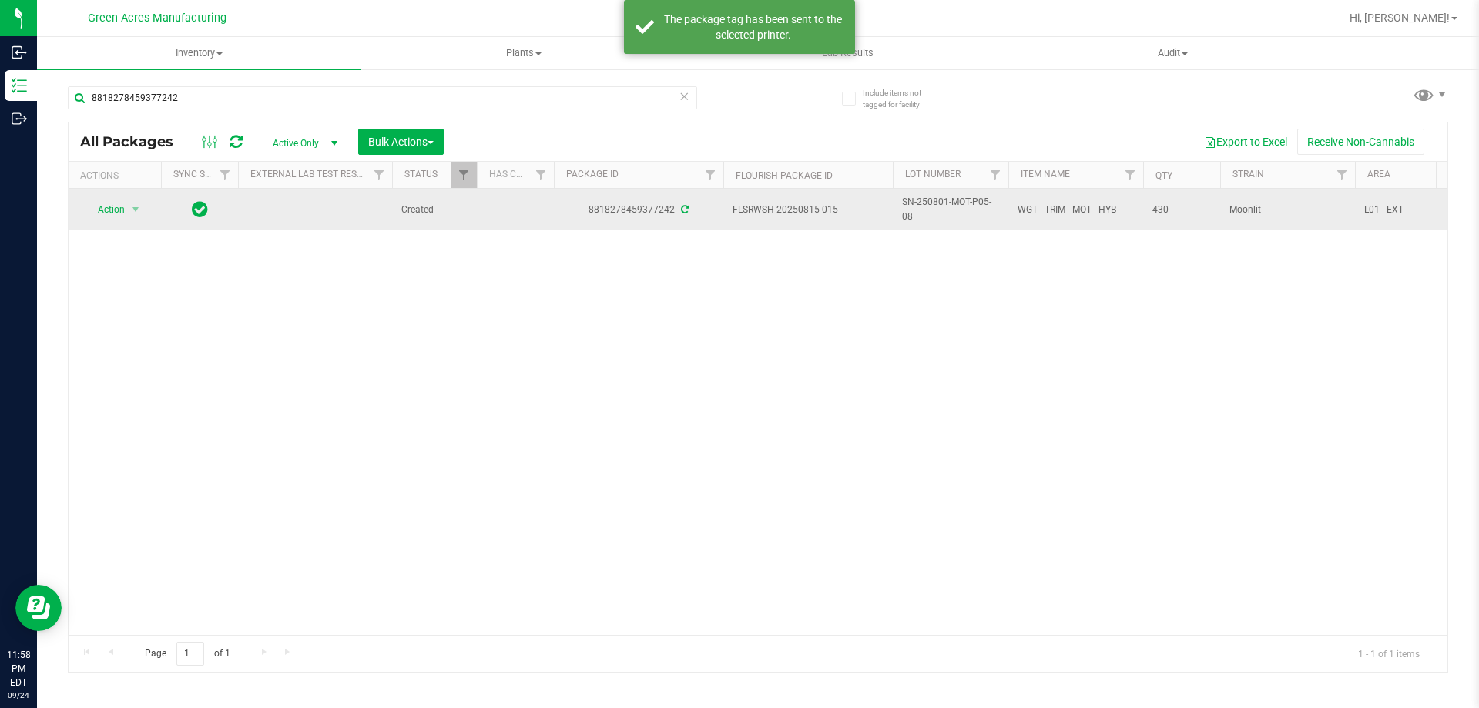
drag, startPoint x: 839, startPoint y: 211, endPoint x: 802, endPoint y: 210, distance: 37.0
click at [802, 210] on span "FLSRWSH-20250815-015" at bounding box center [808, 210] width 151 height 15
click at [926, 199] on span "SN-250801-MOT-P05-08" at bounding box center [950, 209] width 97 height 29
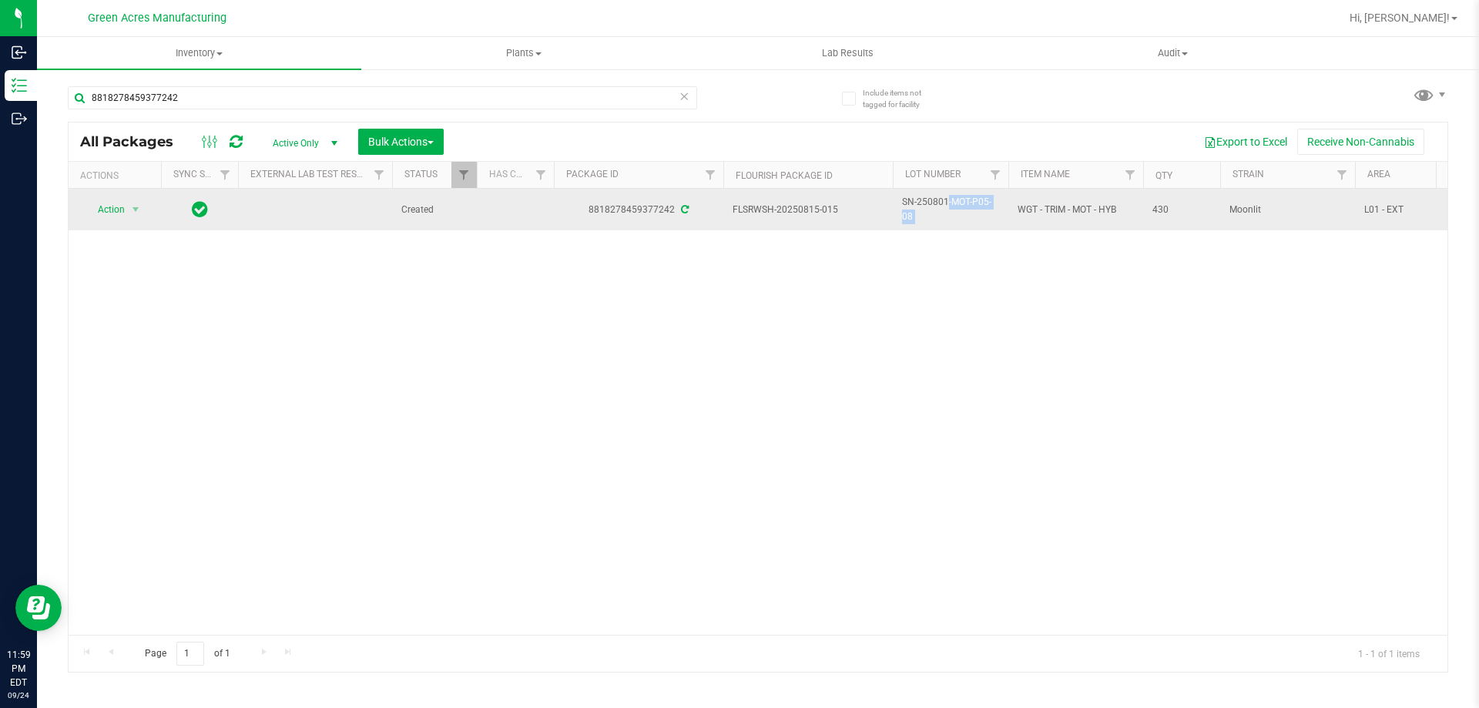
click at [927, 199] on span "SN-250801-MOT-P05-08" at bounding box center [950, 209] width 97 height 29
click at [1160, 204] on span "430" at bounding box center [1181, 210] width 59 height 15
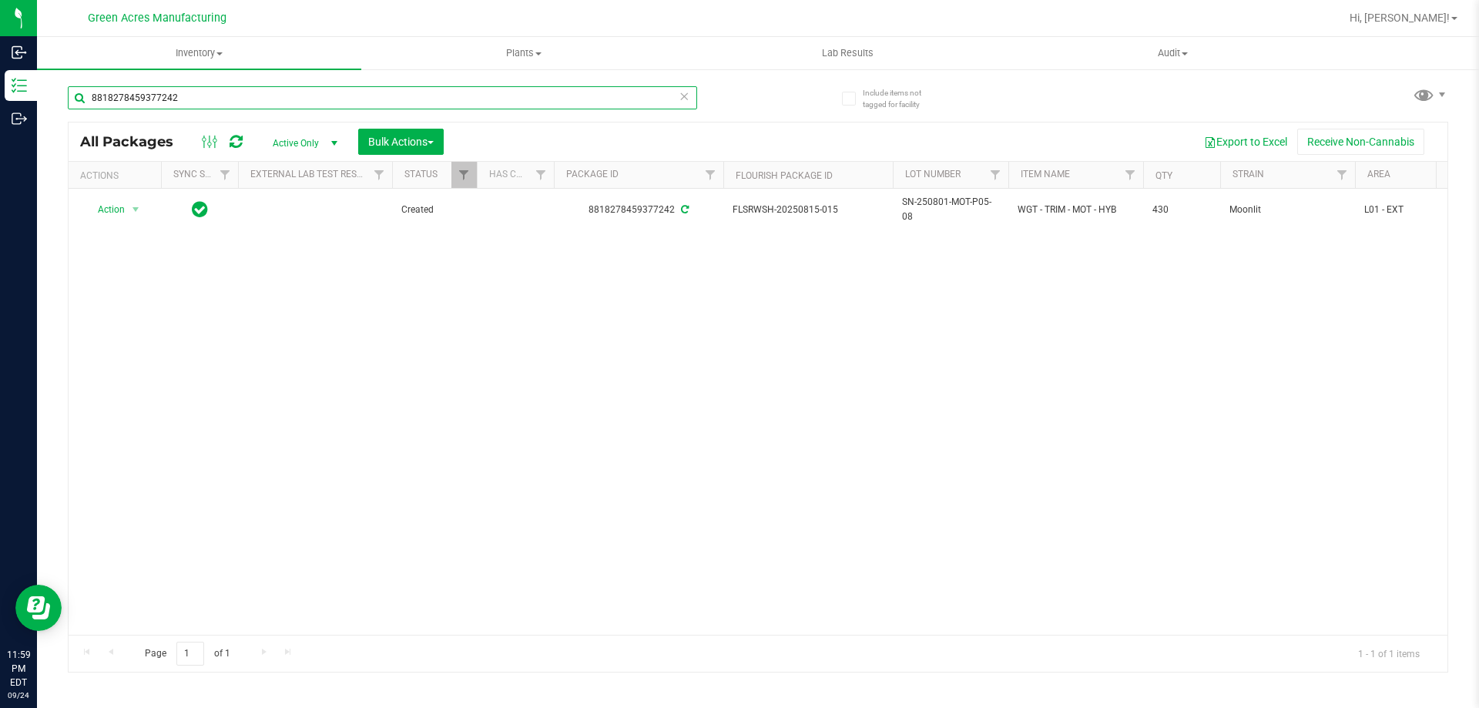
click at [260, 106] on input "8818278459377242" at bounding box center [382, 97] width 629 height 23
type input "7392587135376884"
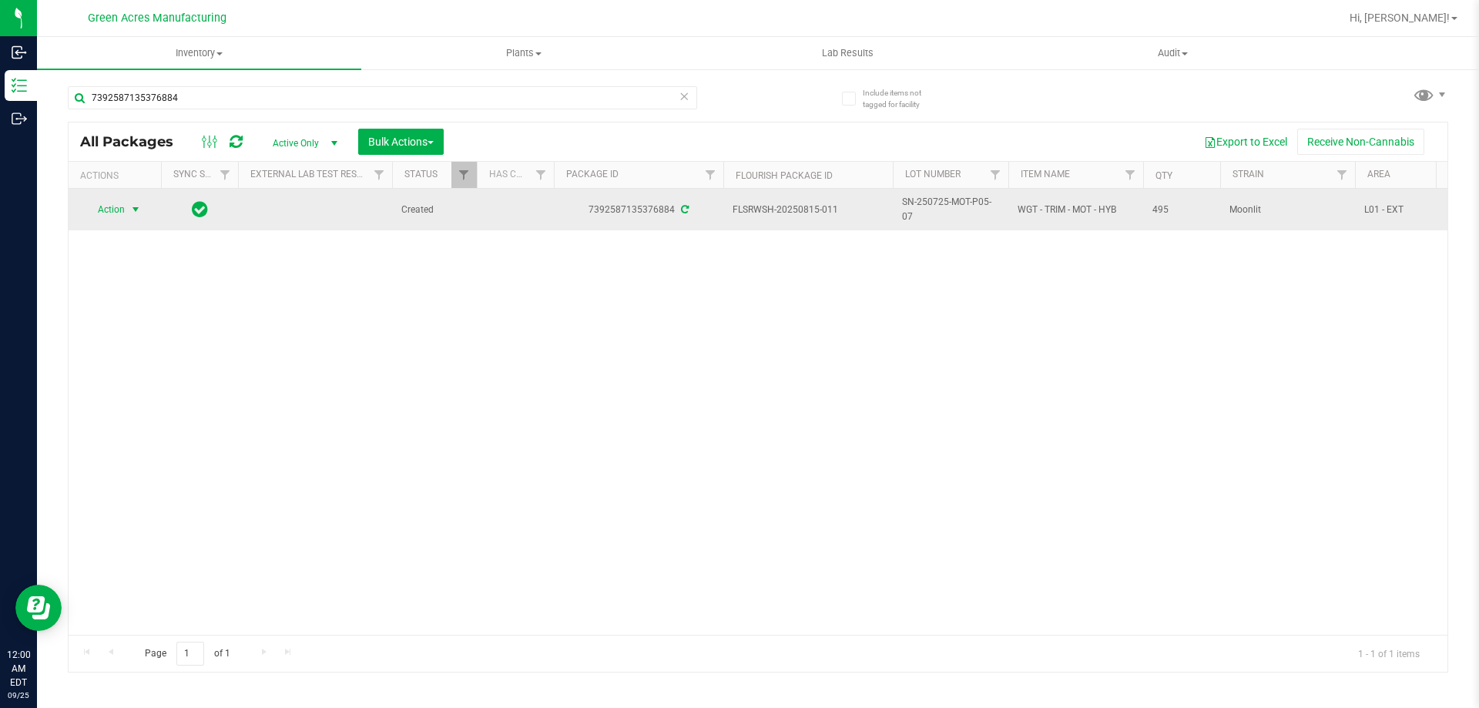
click at [111, 203] on span "Action" at bounding box center [105, 210] width 42 height 22
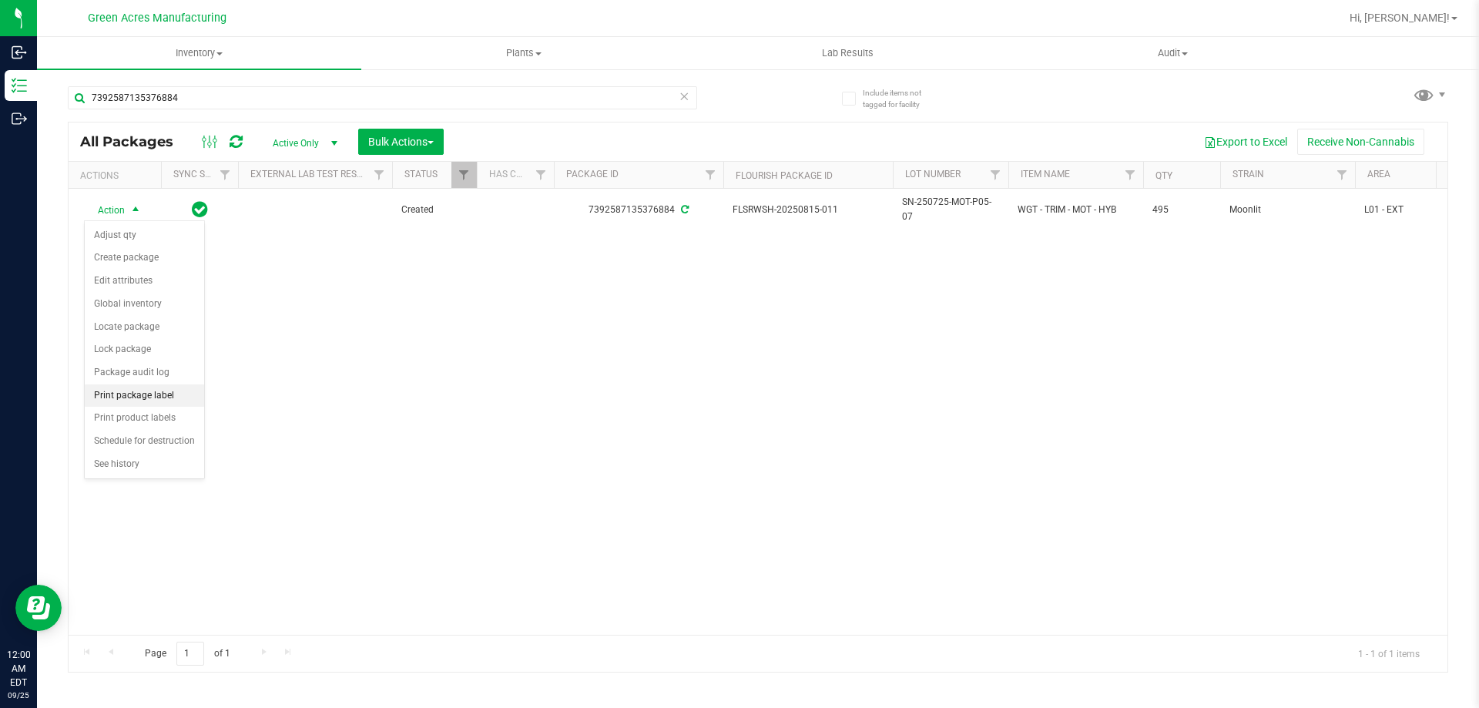
click at [165, 394] on li "Print package label" at bounding box center [144, 395] width 119 height 23
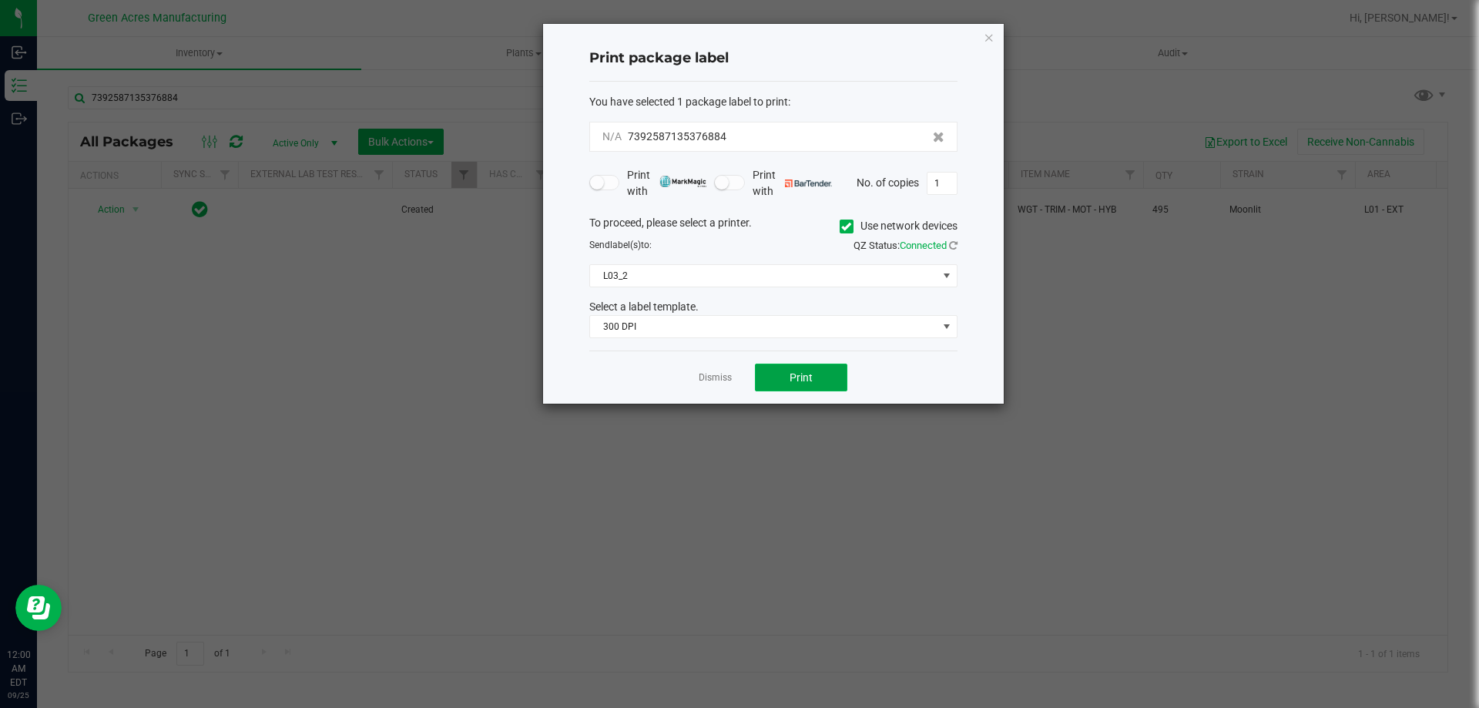
click at [810, 372] on span "Print" at bounding box center [801, 377] width 23 height 12
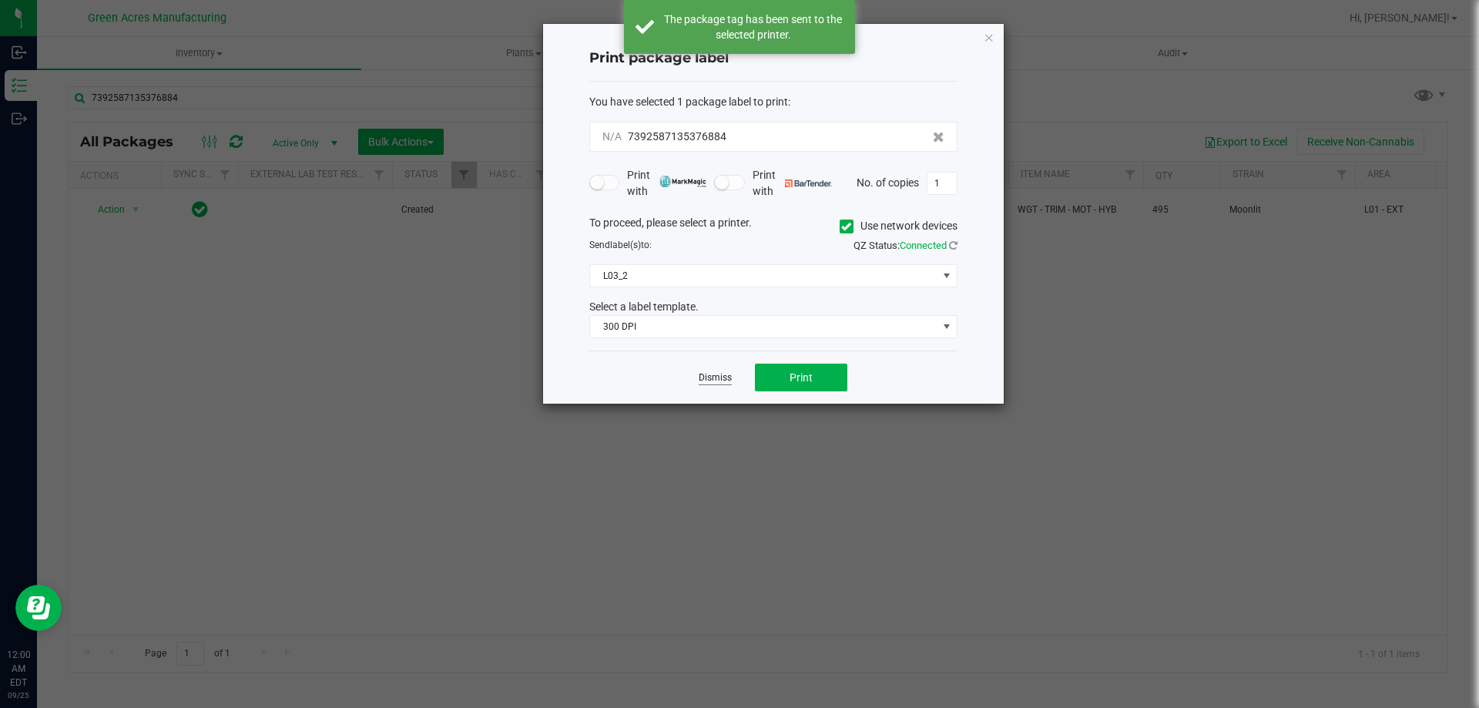
click at [714, 376] on link "Dismiss" at bounding box center [715, 377] width 33 height 13
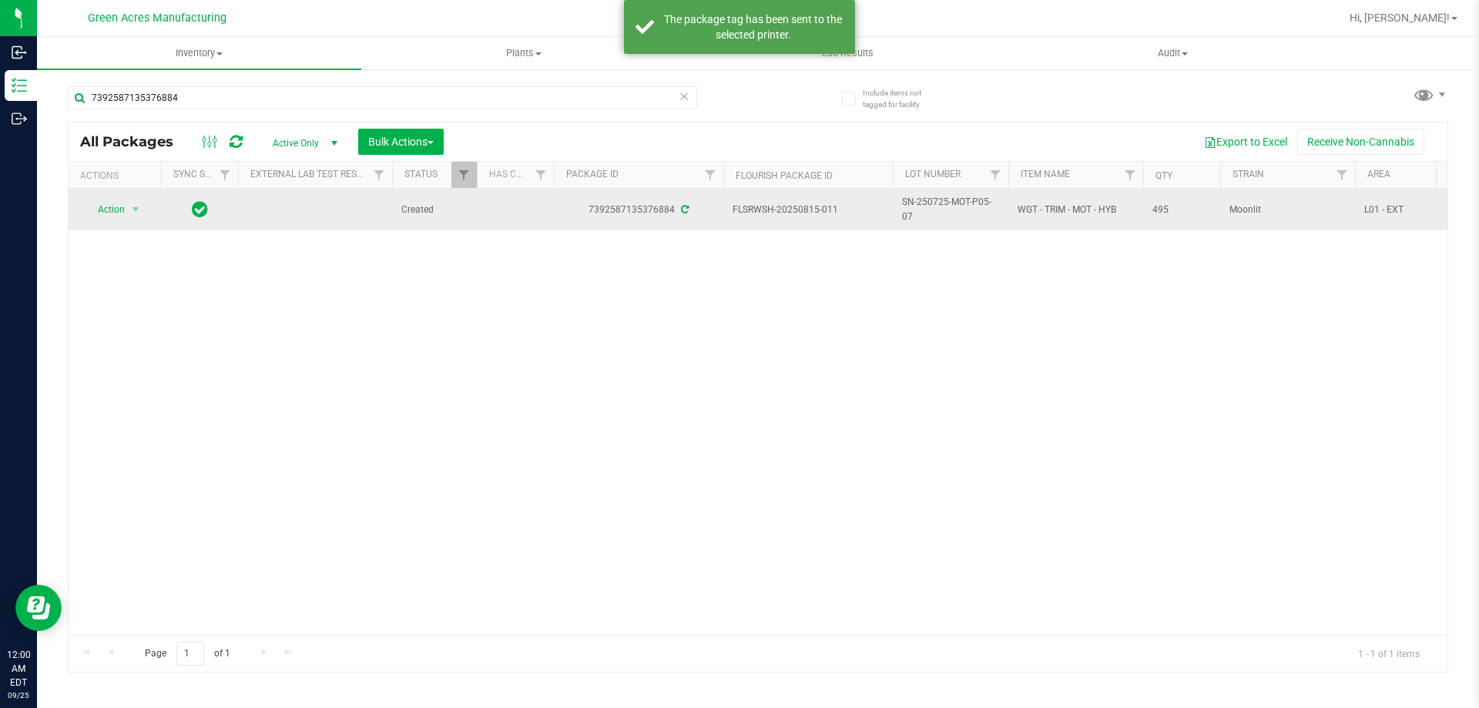
drag, startPoint x: 879, startPoint y: 211, endPoint x: 803, endPoint y: 215, distance: 76.4
click at [803, 215] on span "FLSRWSH-20250815-011" at bounding box center [808, 210] width 151 height 15
click at [936, 200] on span "SN-250725-MOT-P05-07" at bounding box center [950, 209] width 97 height 29
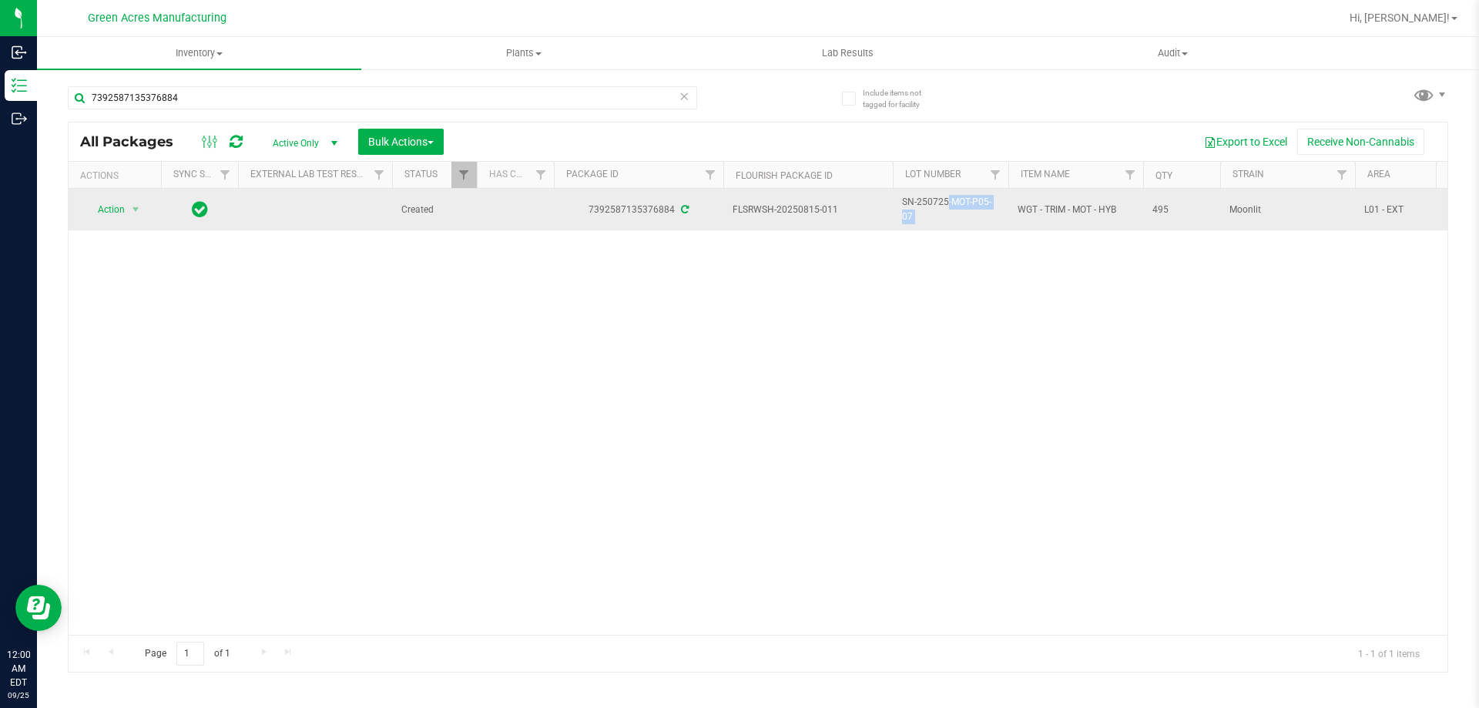
click at [936, 200] on span "SN-250725-MOT-P05-07" at bounding box center [950, 209] width 97 height 29
click at [1157, 208] on span "495" at bounding box center [1181, 210] width 59 height 15
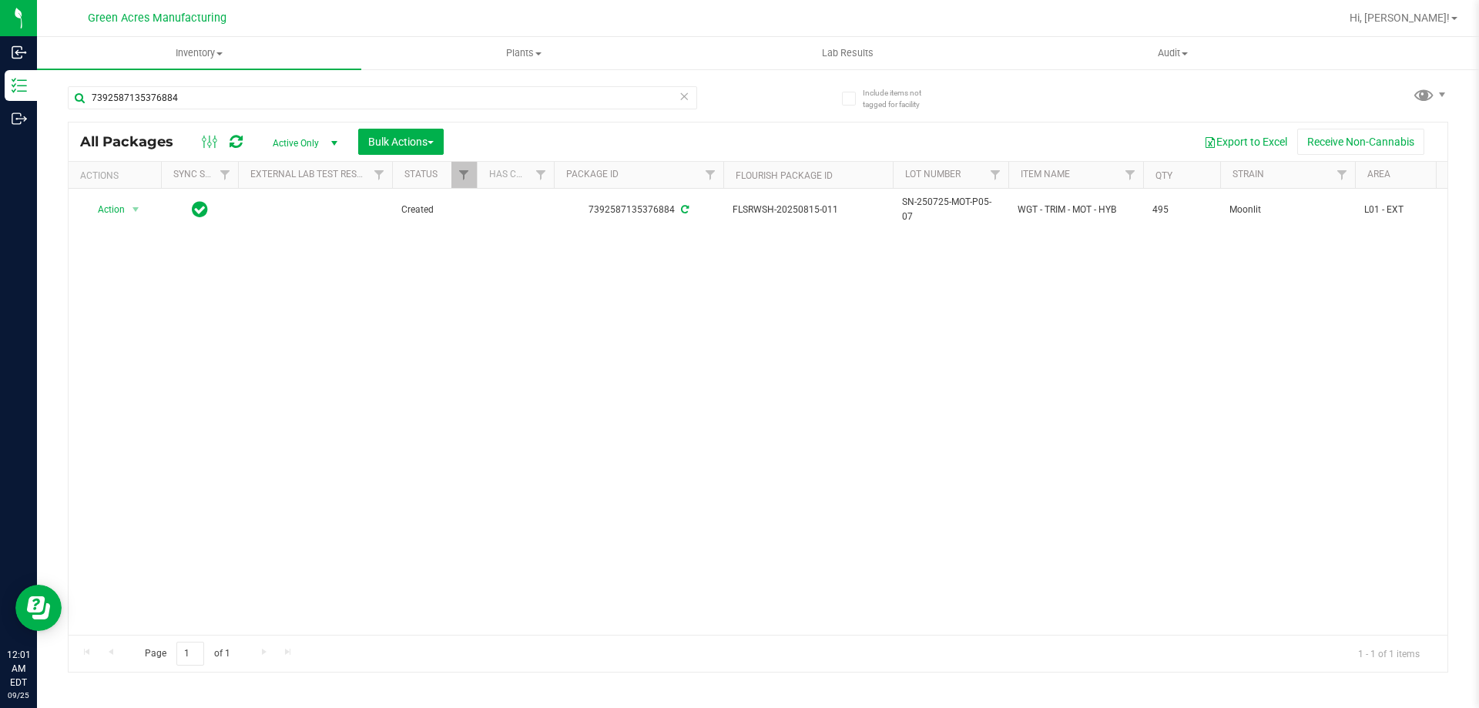
click at [965, 300] on div "Action Action Adjust qty Create package Edit attributes Global inventory Locate…" at bounding box center [758, 412] width 1379 height 446
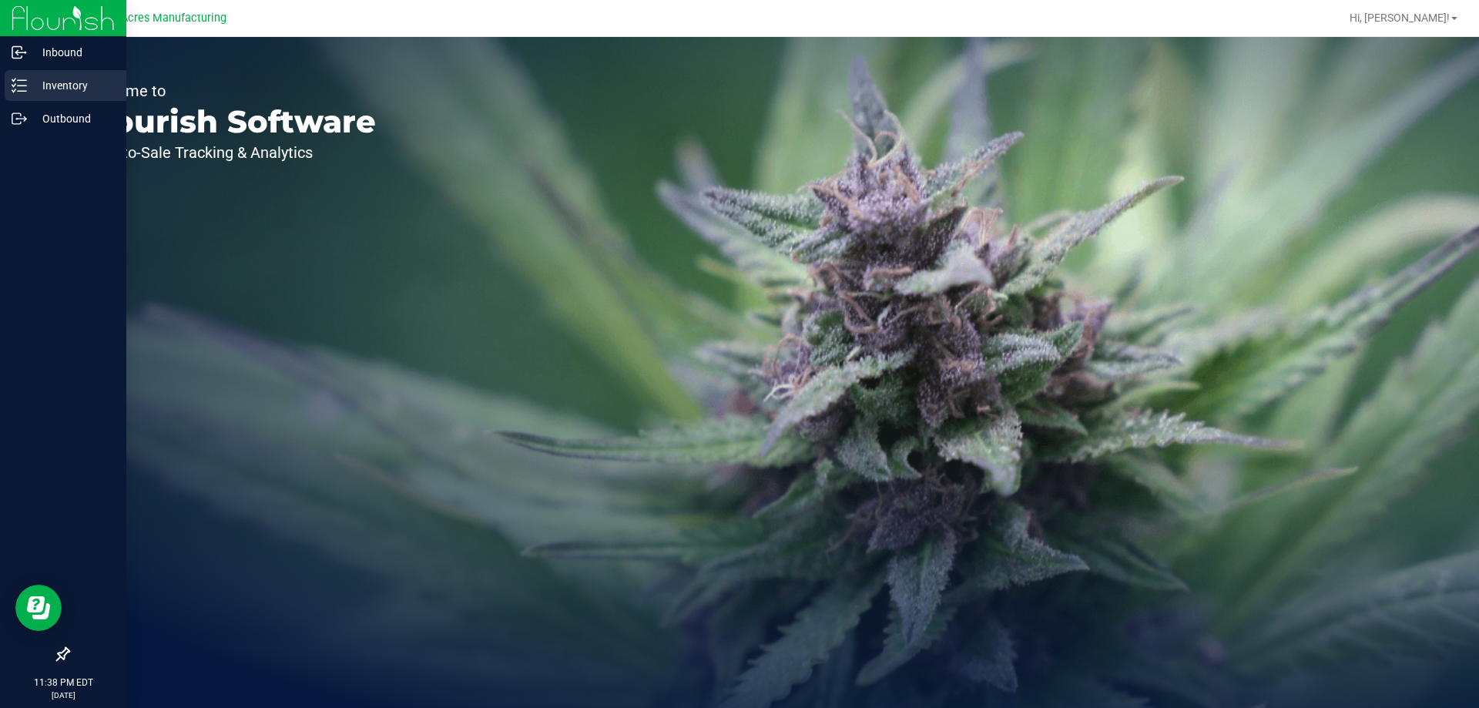
click at [15, 85] on icon at bounding box center [13, 85] width 3 height 2
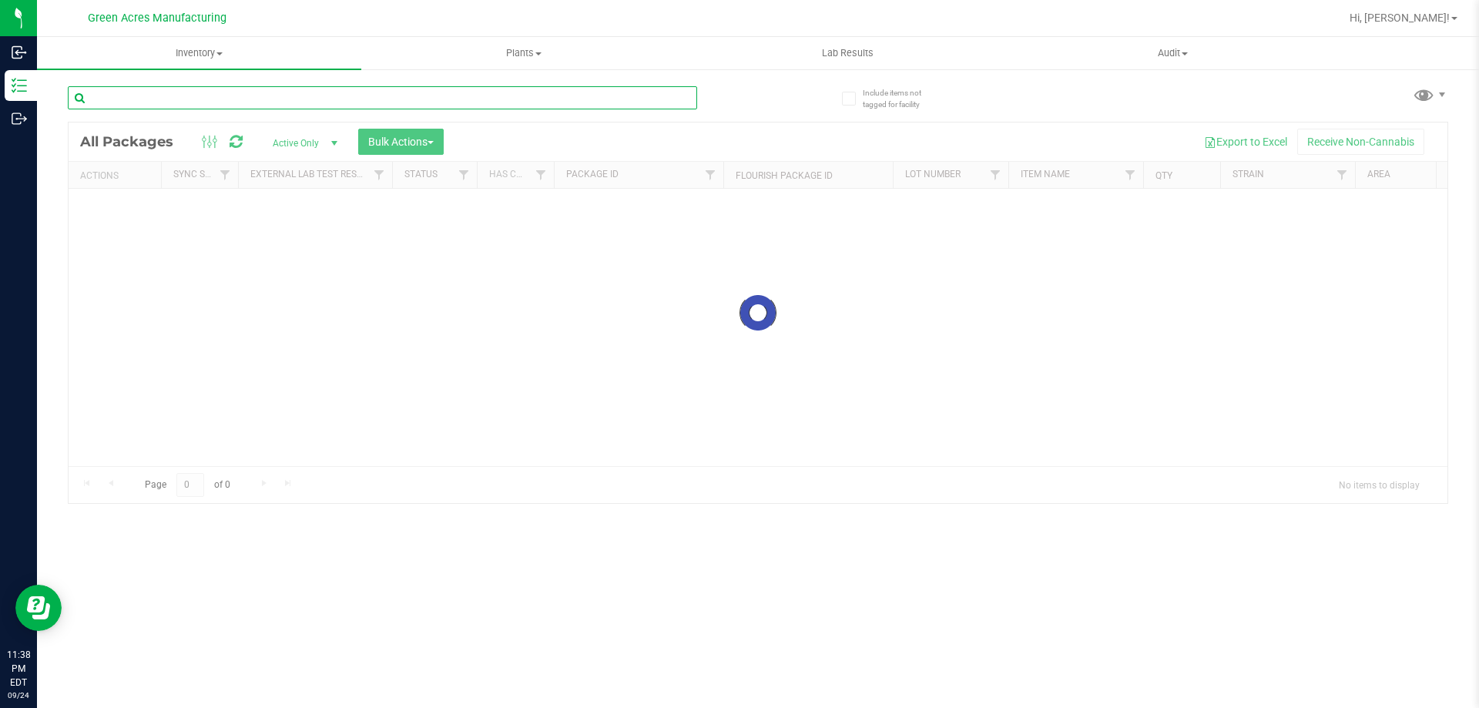
click at [336, 96] on input "text" at bounding box center [382, 97] width 629 height 23
type input "1666177898982023"
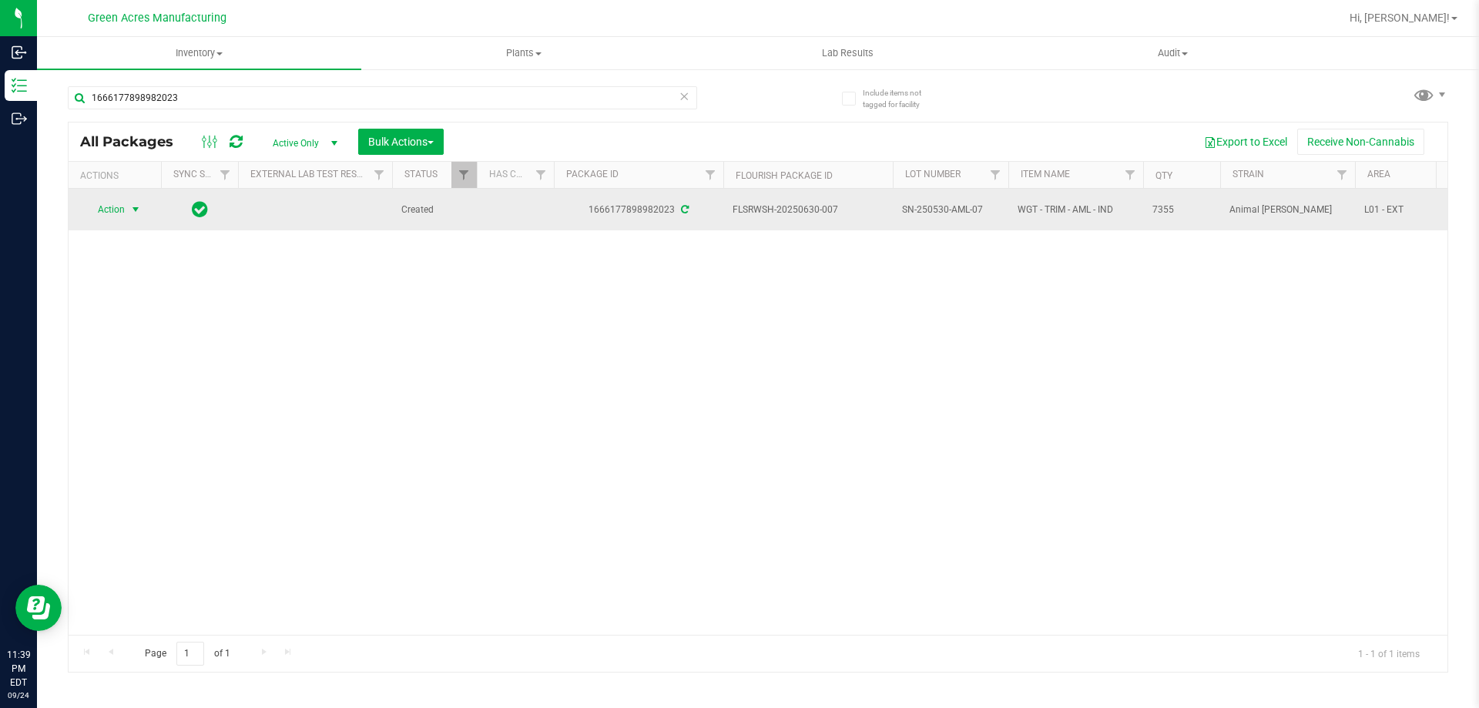
click at [124, 203] on span "Action" at bounding box center [105, 210] width 42 height 22
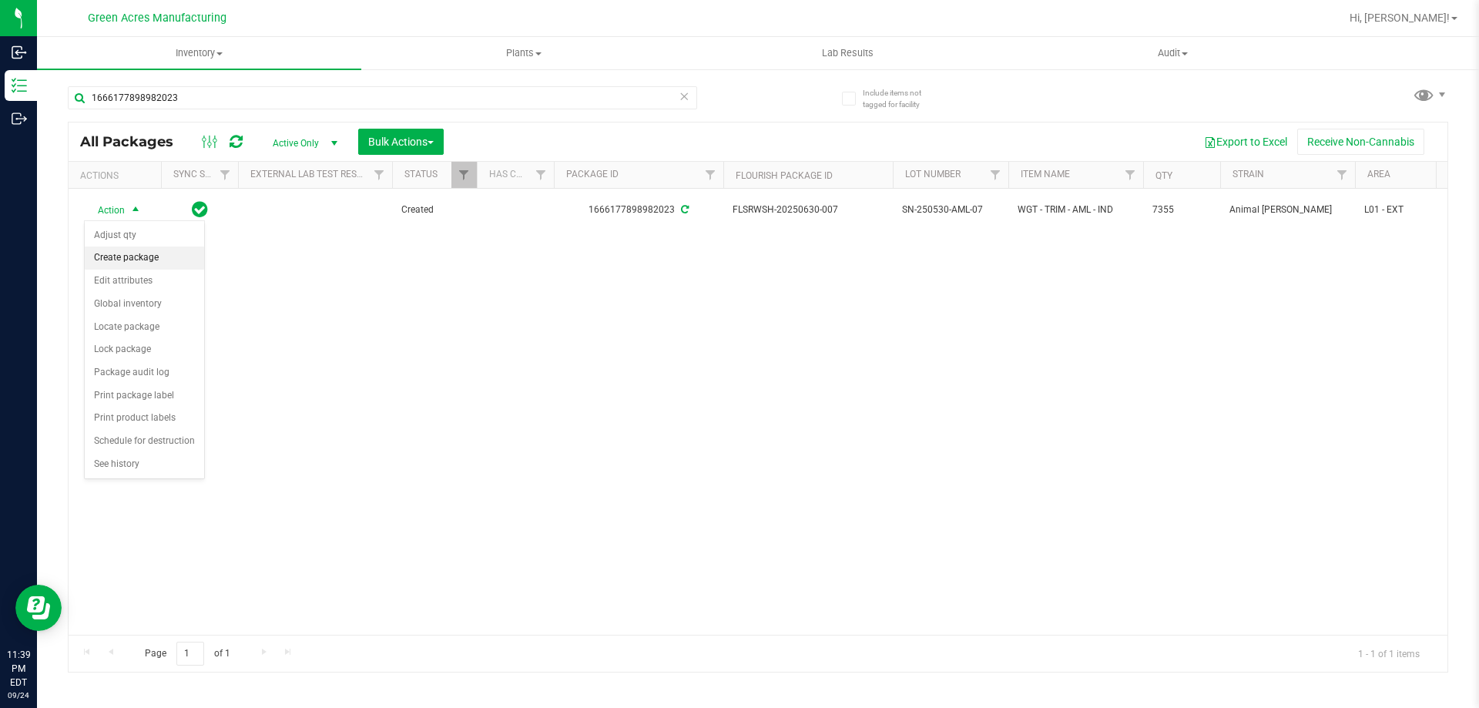
click at [125, 264] on li "Create package" at bounding box center [144, 257] width 119 height 23
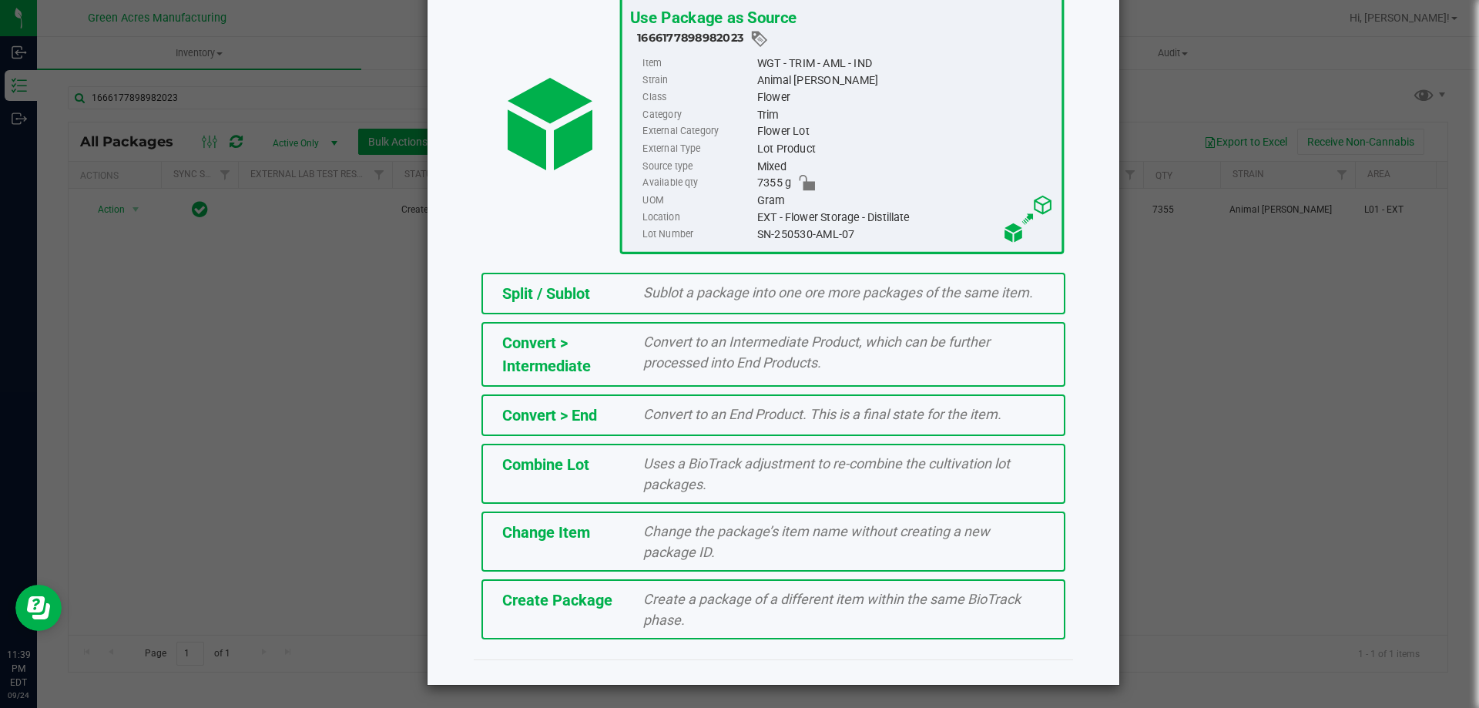
scroll to position [111, 0]
click at [751, 604] on span "Create a package of a different item within the same BioTrack phase." at bounding box center [831, 608] width 377 height 37
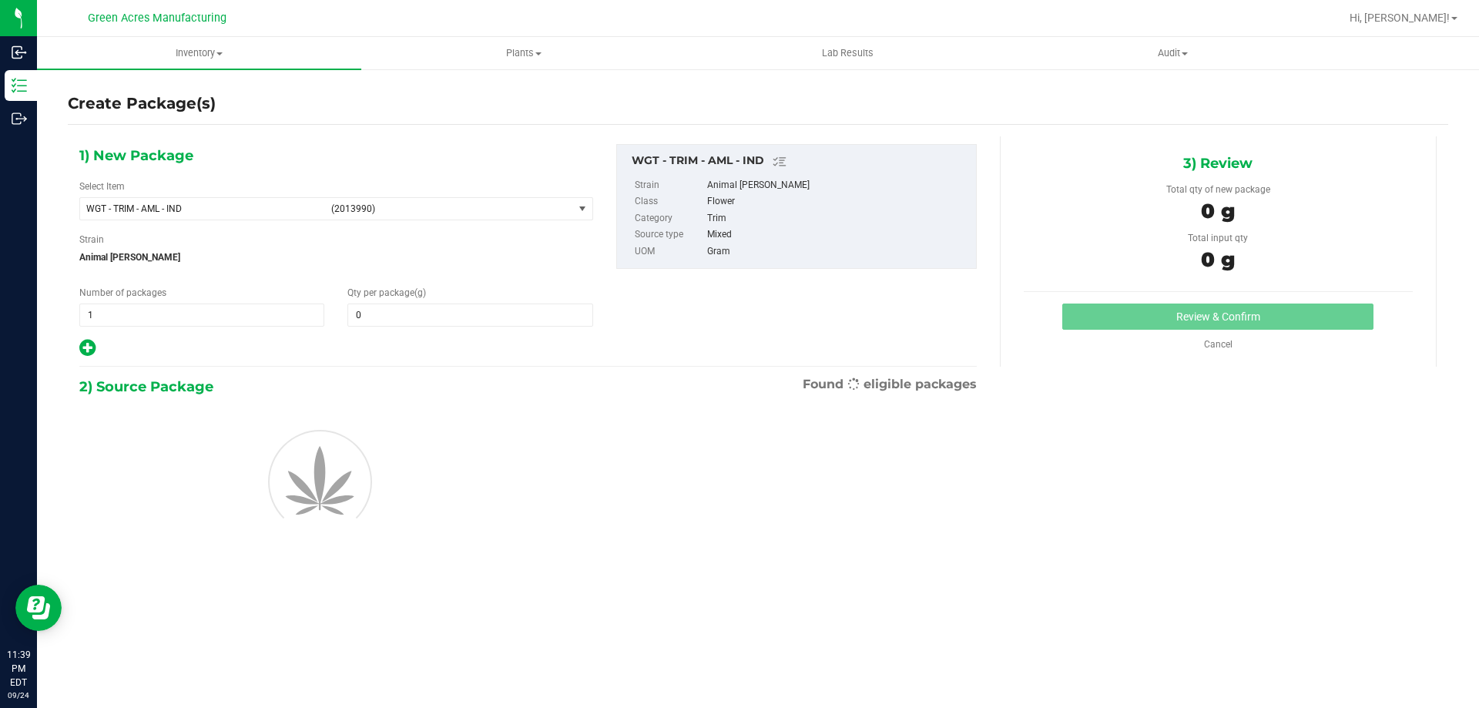
type input "0.0000"
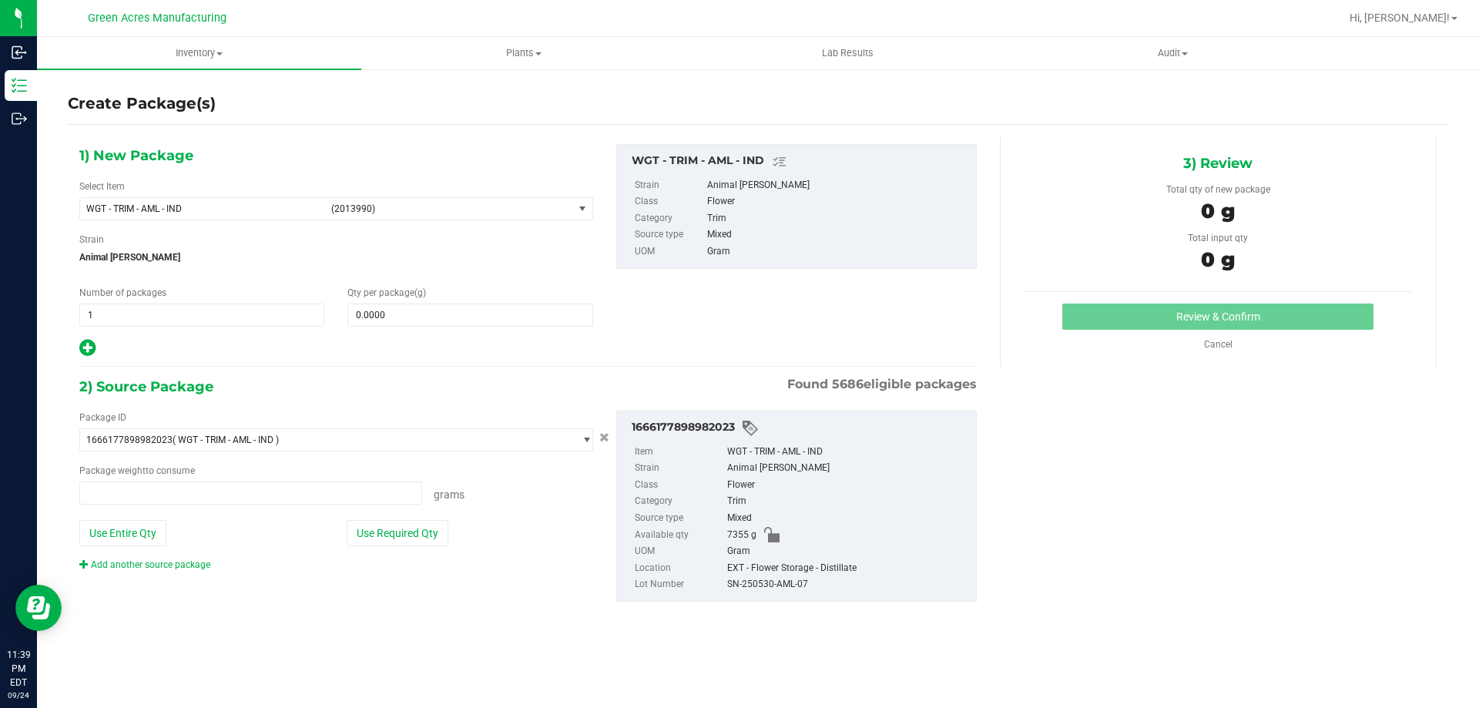
type input "0.0000 g"
click at [573, 206] on span "select" at bounding box center [582, 209] width 19 height 22
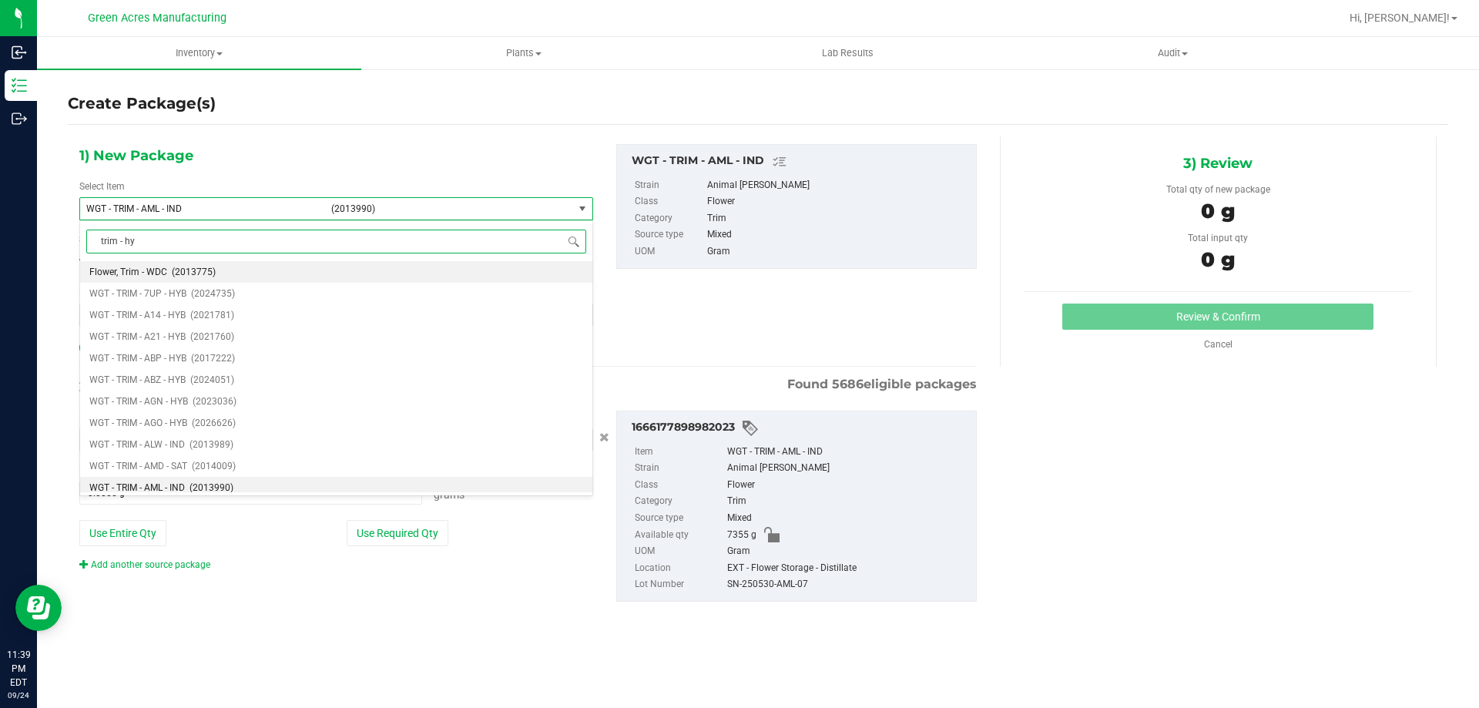
type input "trim - hyb"
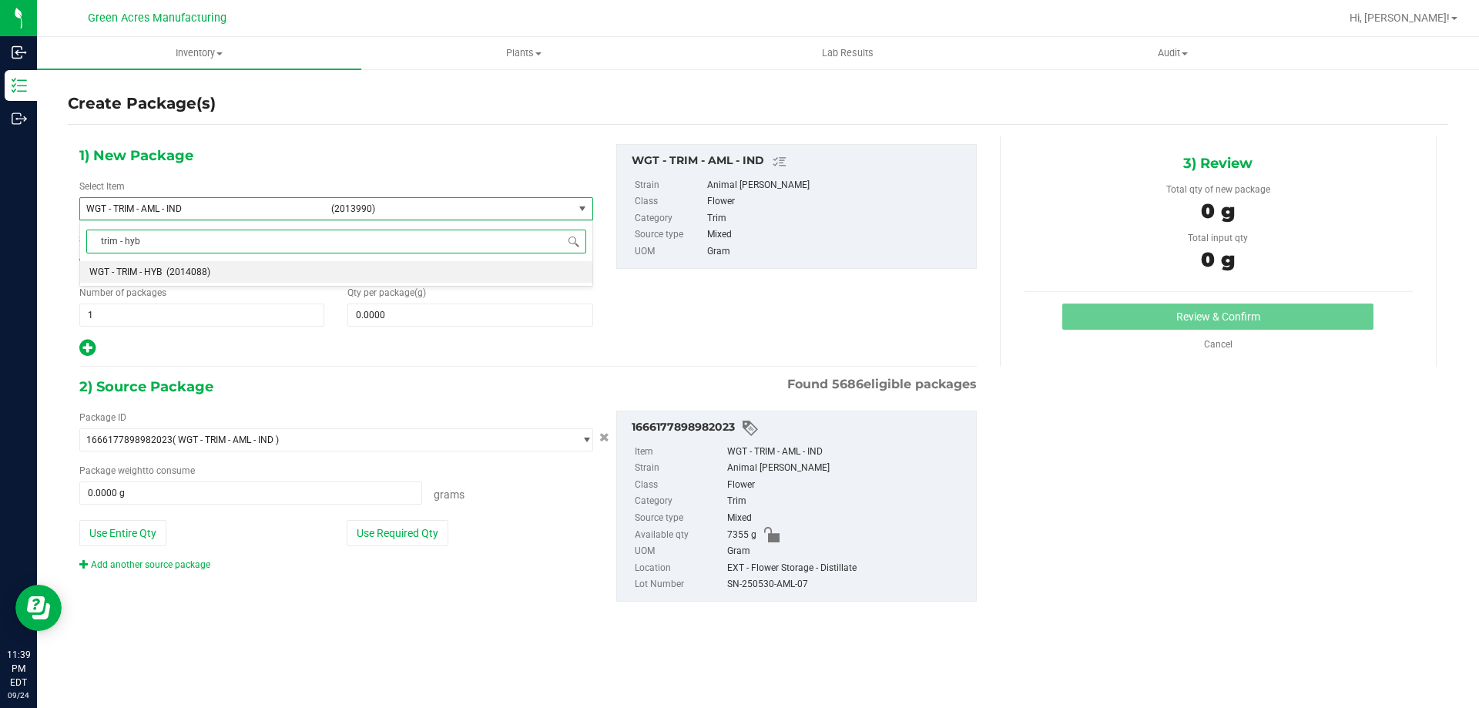
click at [350, 262] on li "WGT - TRIM - HYB (2014088)" at bounding box center [336, 272] width 512 height 22
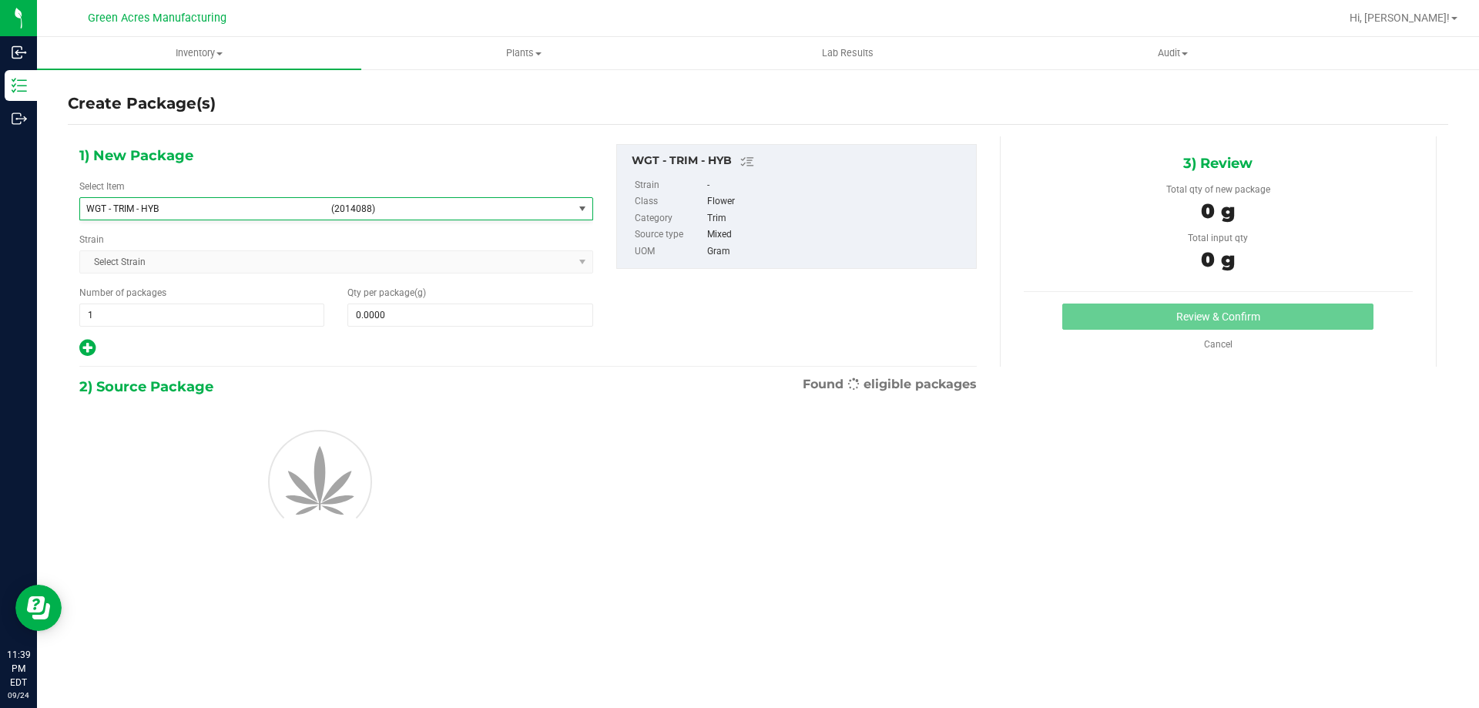
type input "0.0000"
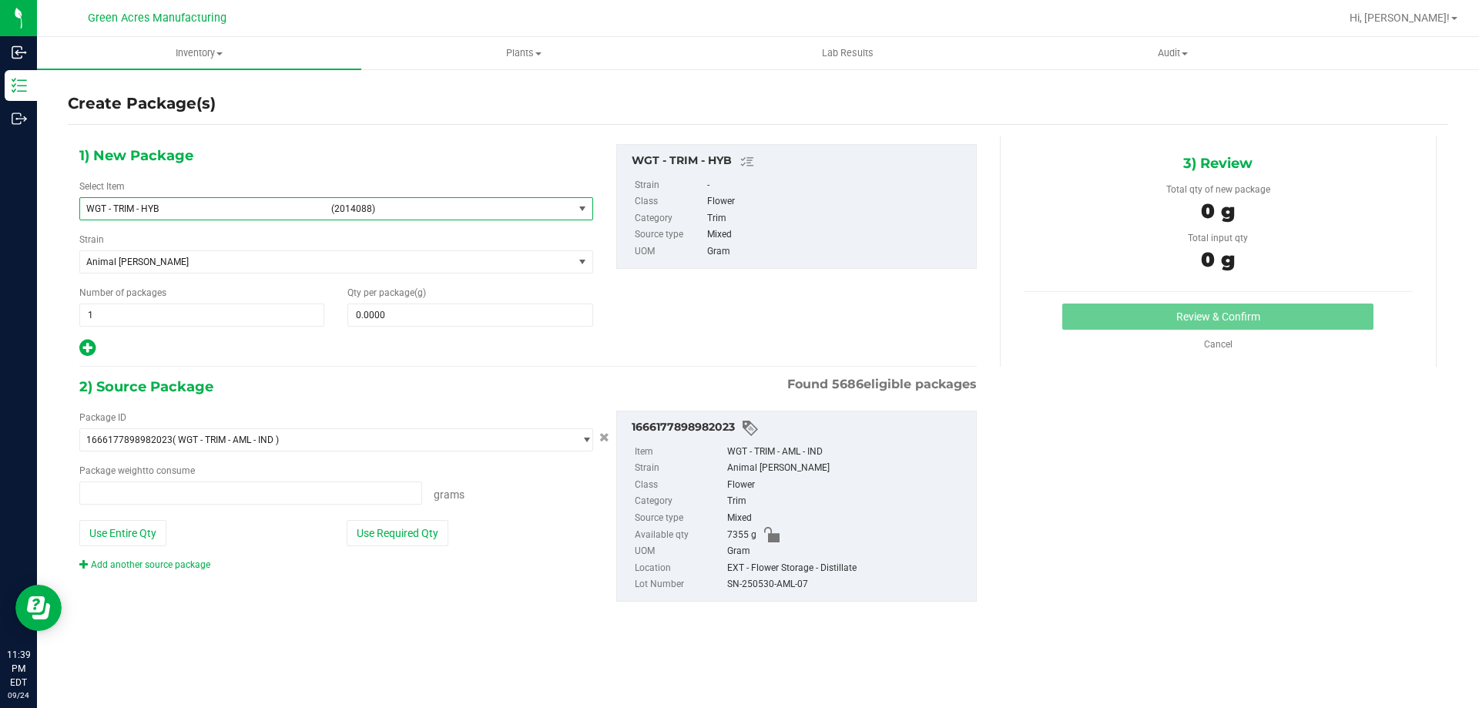
type input "0.0000 g"
click at [149, 566] on link "Add another source package" at bounding box center [144, 564] width 131 height 11
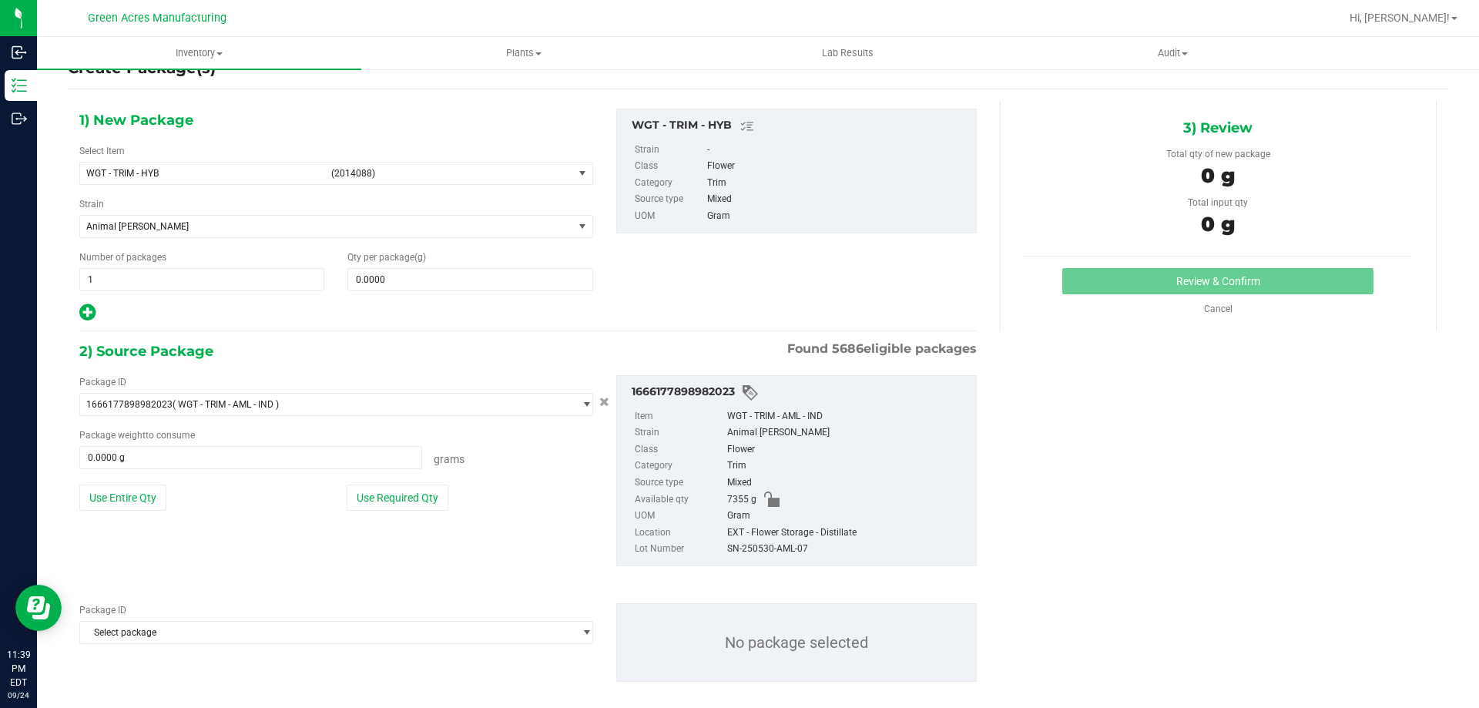
scroll to position [53, 0]
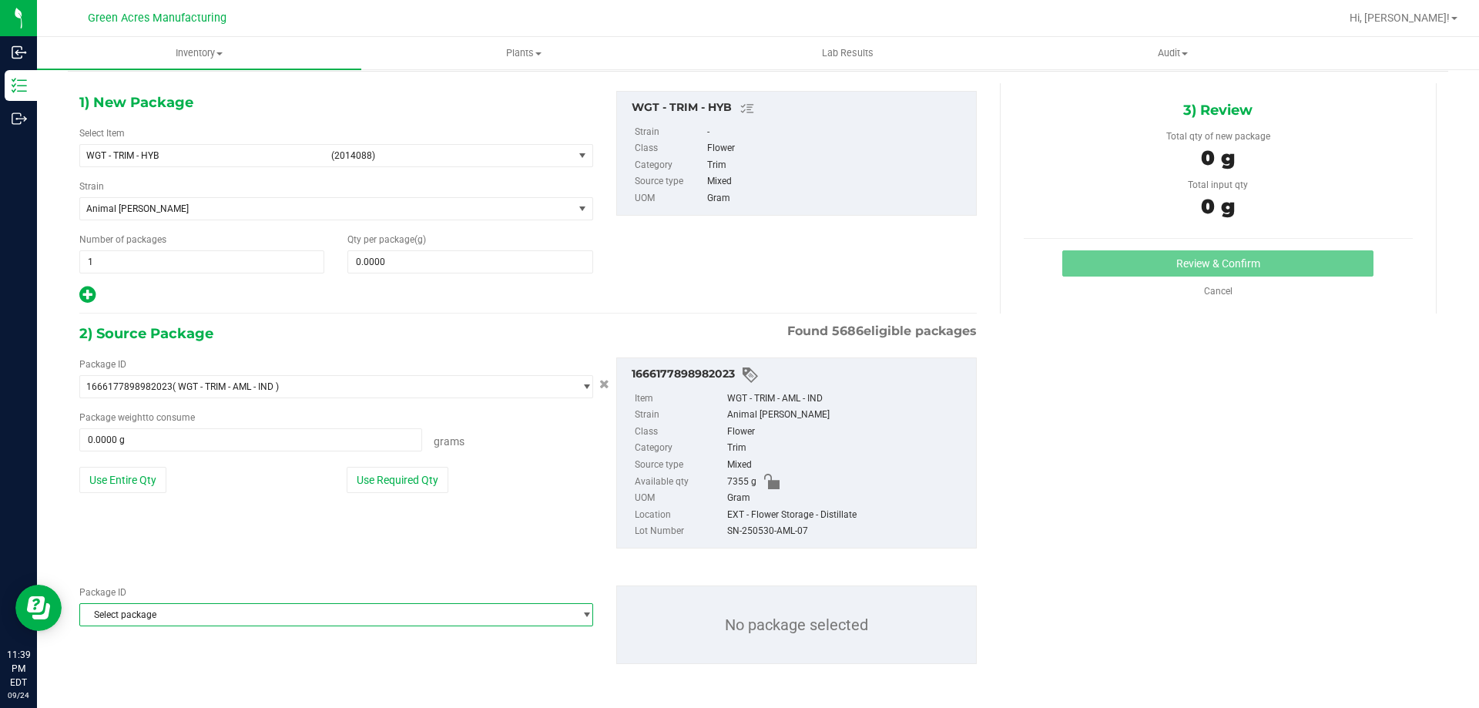
click at [281, 625] on span "Select package" at bounding box center [326, 615] width 493 height 22
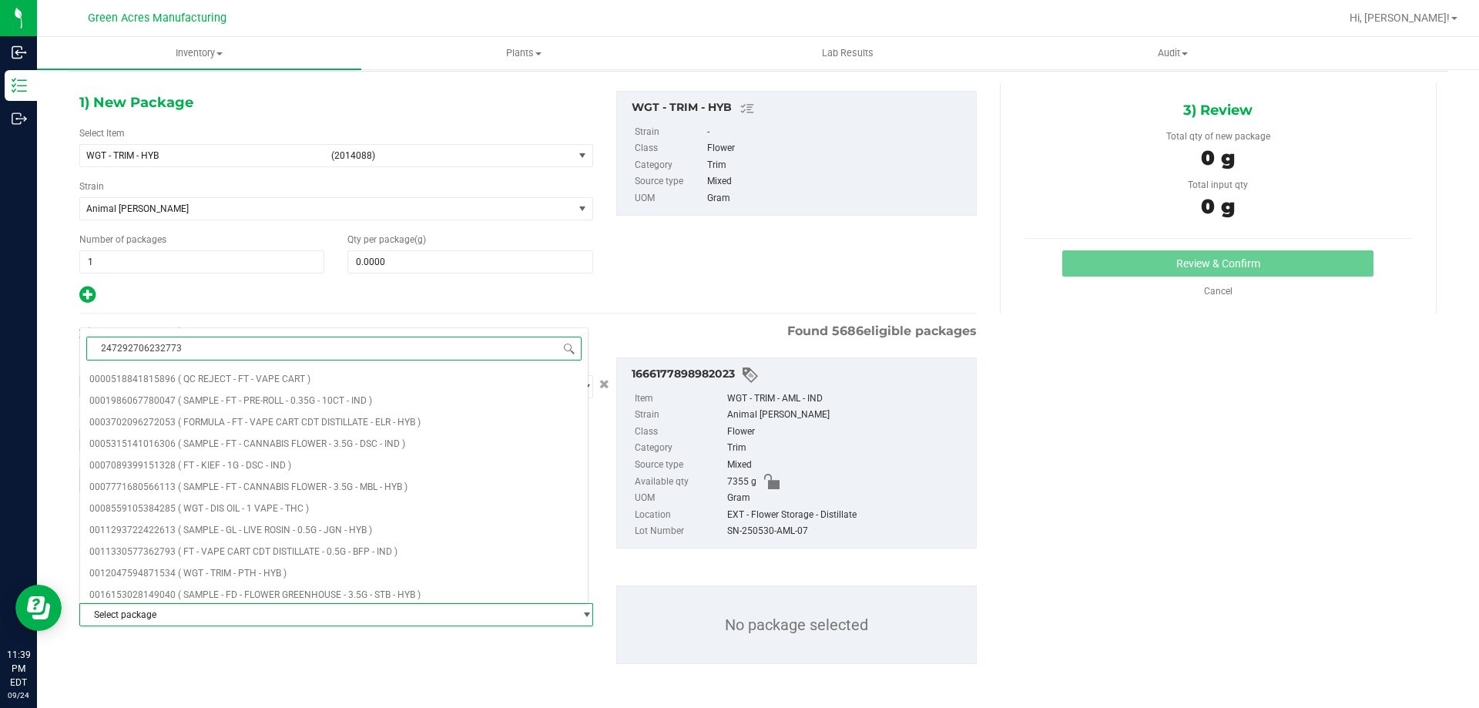
type input "2472927062327734"
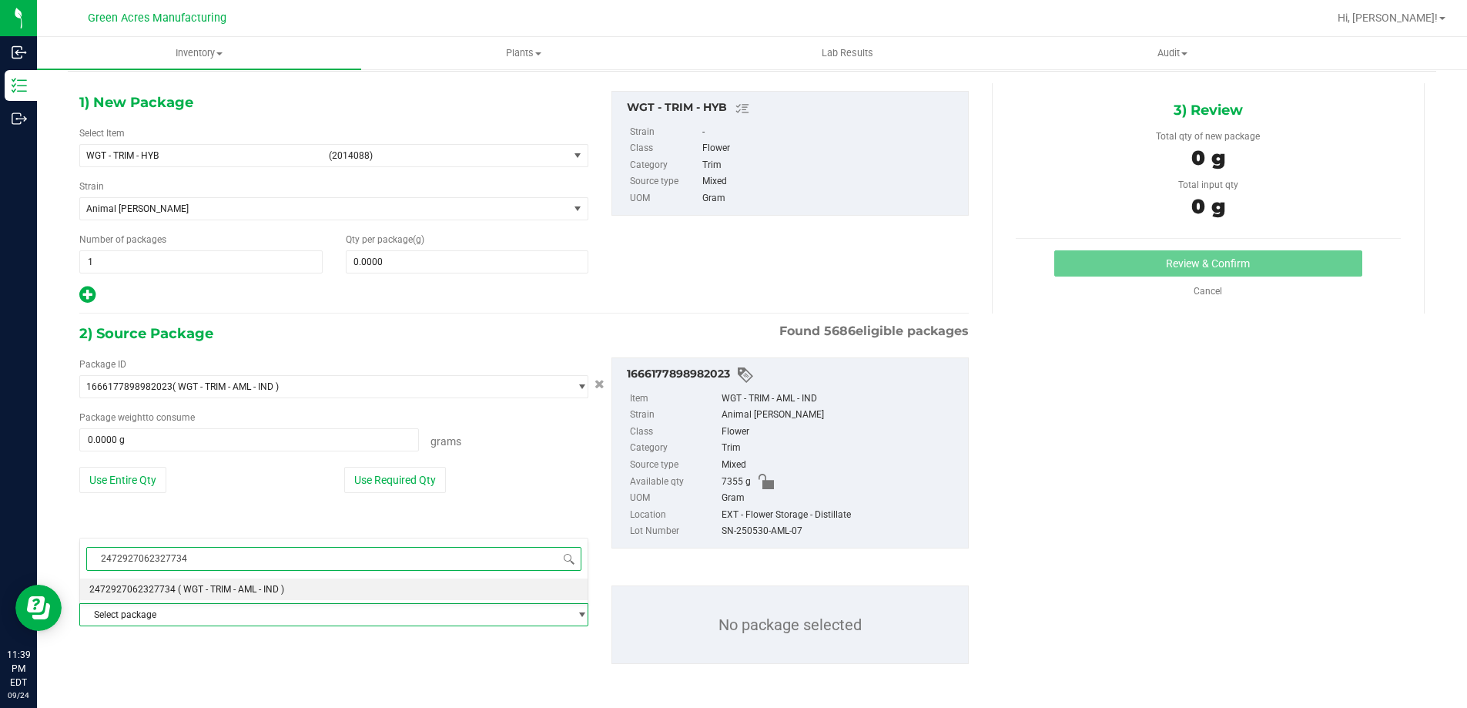
click at [260, 585] on span "( WGT - TRIM - AML - IND )" at bounding box center [231, 589] width 106 height 11
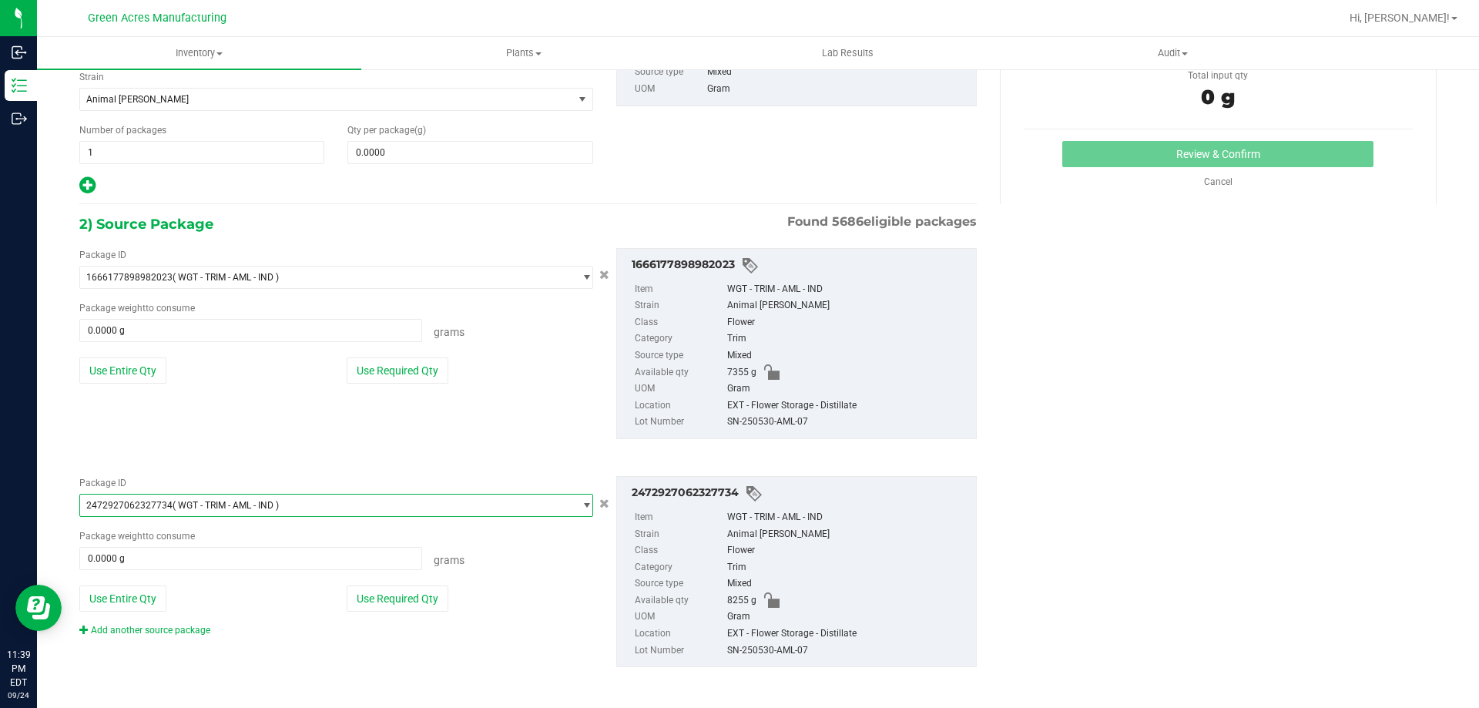
scroll to position [166, 0]
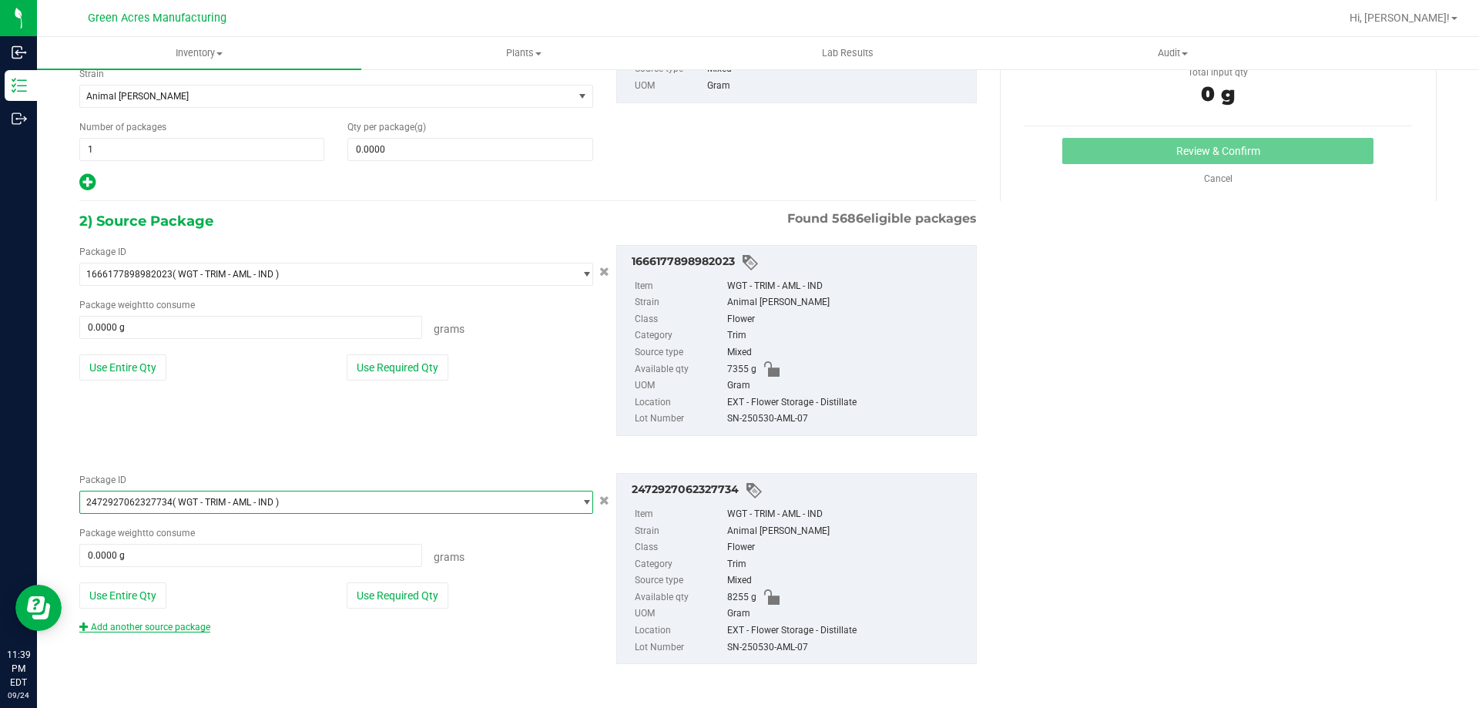
click at [159, 632] on div "Package ID 2472927062327734 ( WGT - TRIM - AML - IND ) 2459698565139469 2460652…" at bounding box center [528, 569] width 921 height 216
click at [159, 632] on div "Add another source package" at bounding box center [156, 627] width 154 height 14
click at [194, 627] on link "Add another source package" at bounding box center [144, 627] width 131 height 11
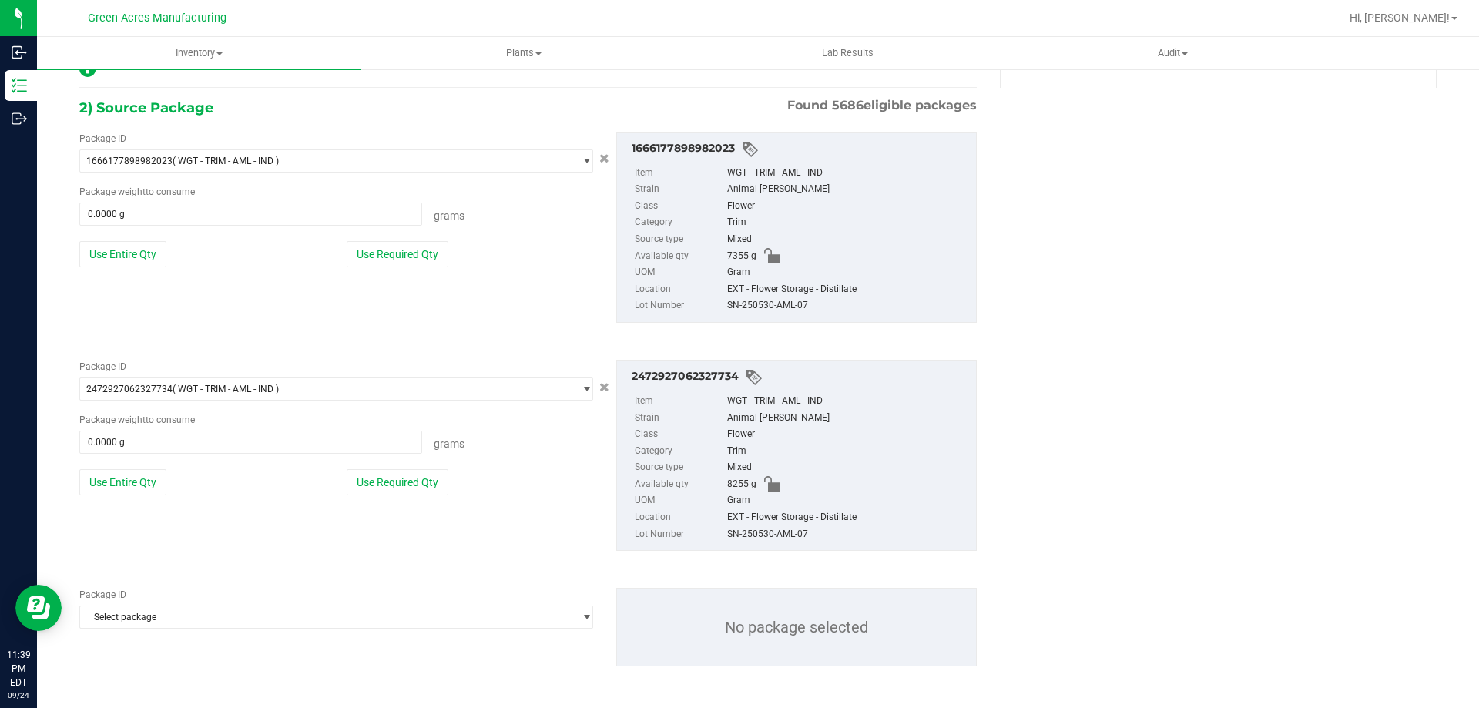
scroll to position [281, 0]
click at [367, 612] on span "Select package" at bounding box center [326, 615] width 493 height 22
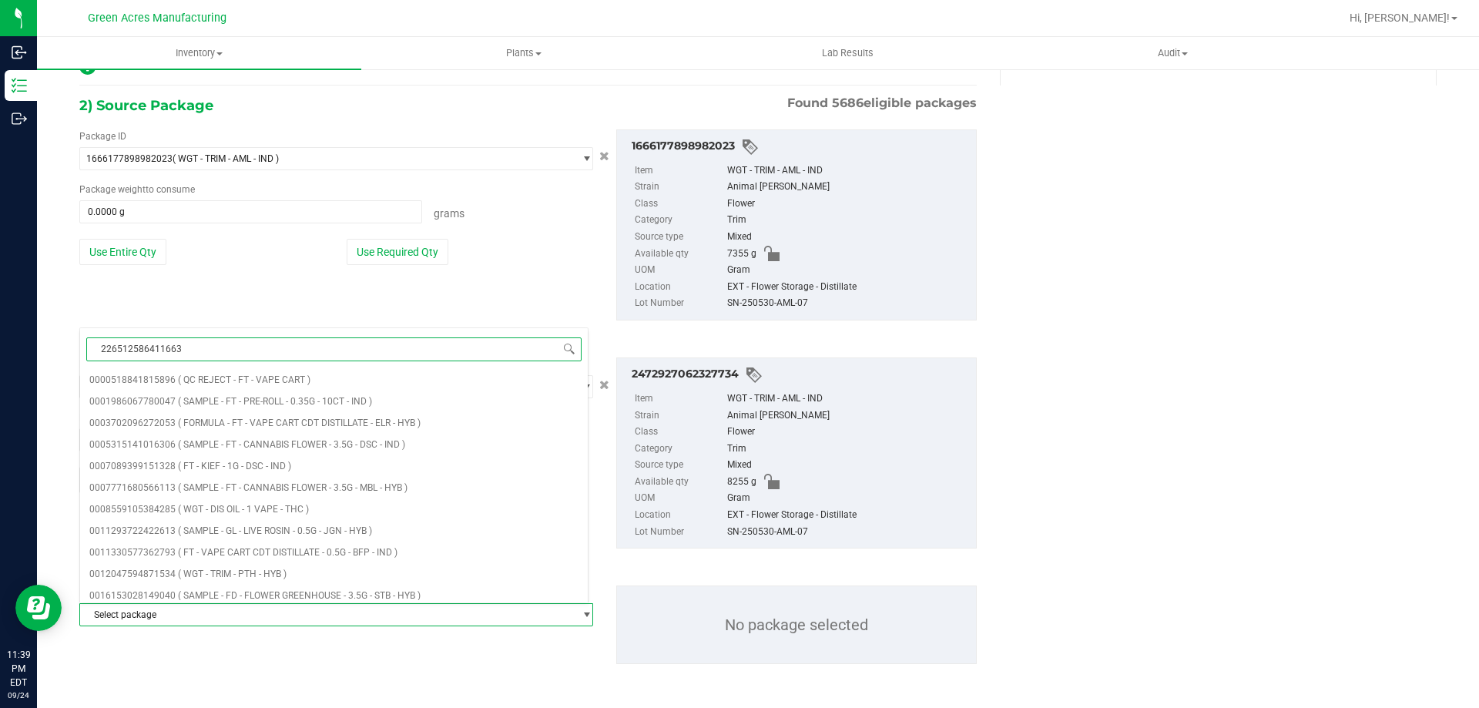
type input "2265125864116639"
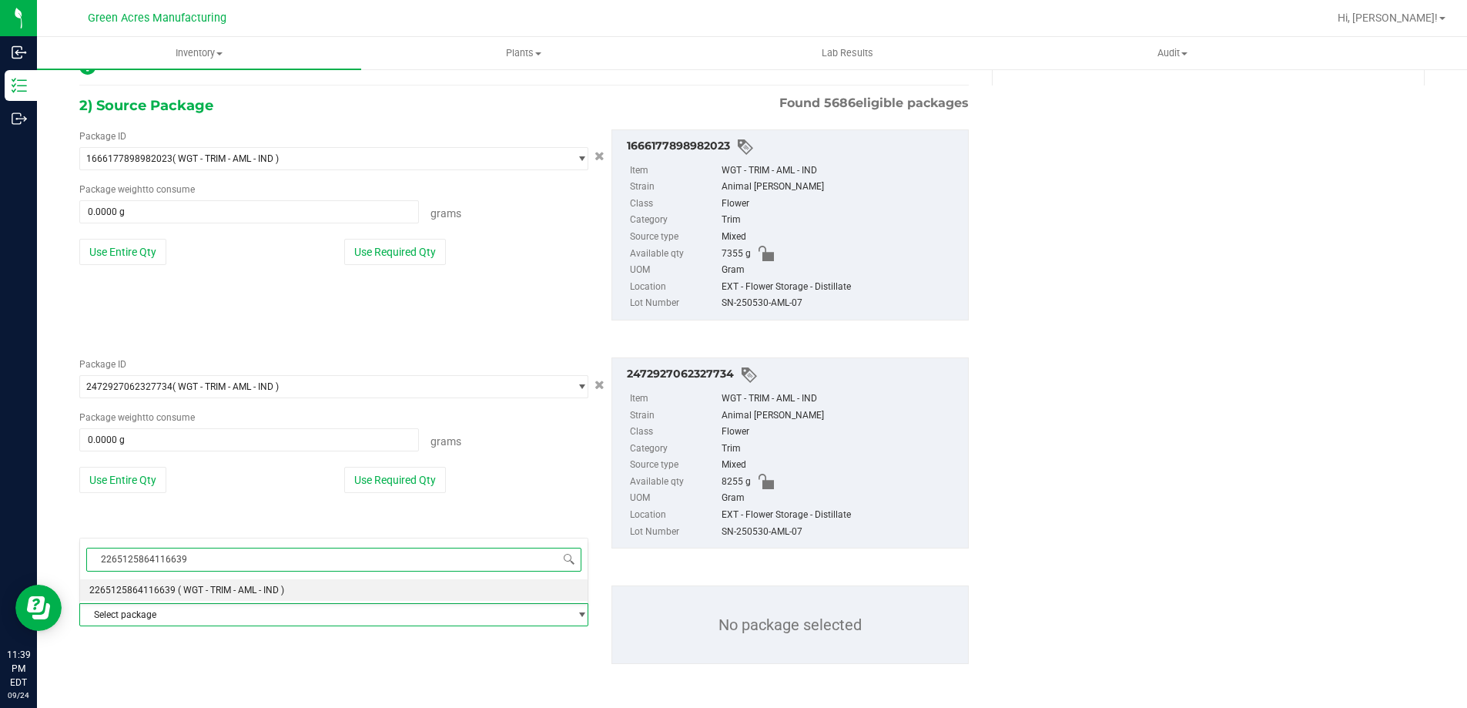
click at [393, 573] on span "2265125864116639" at bounding box center [334, 560] width 508 height 36
click at [390, 591] on li "2265125864116639 ( WGT - TRIM - AML - IND )" at bounding box center [334, 590] width 508 height 22
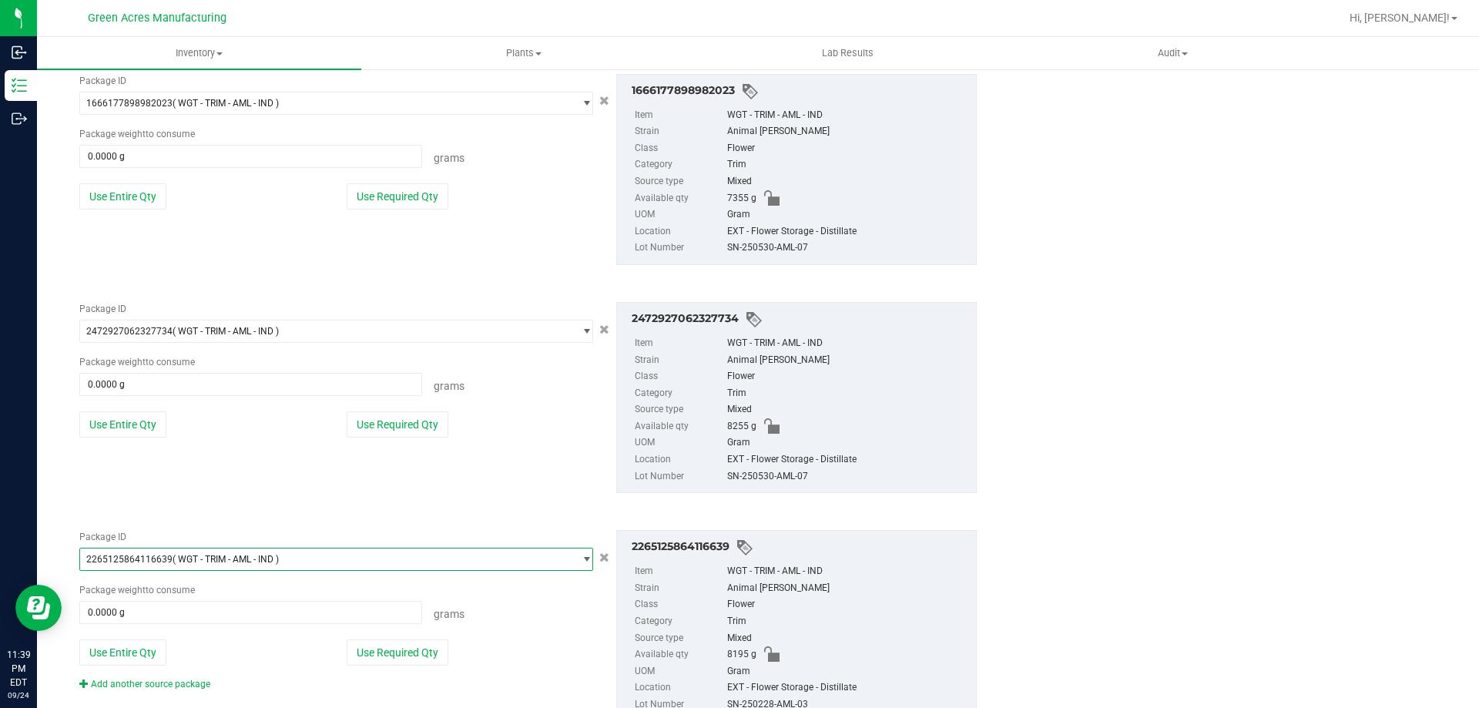
scroll to position [394, 0]
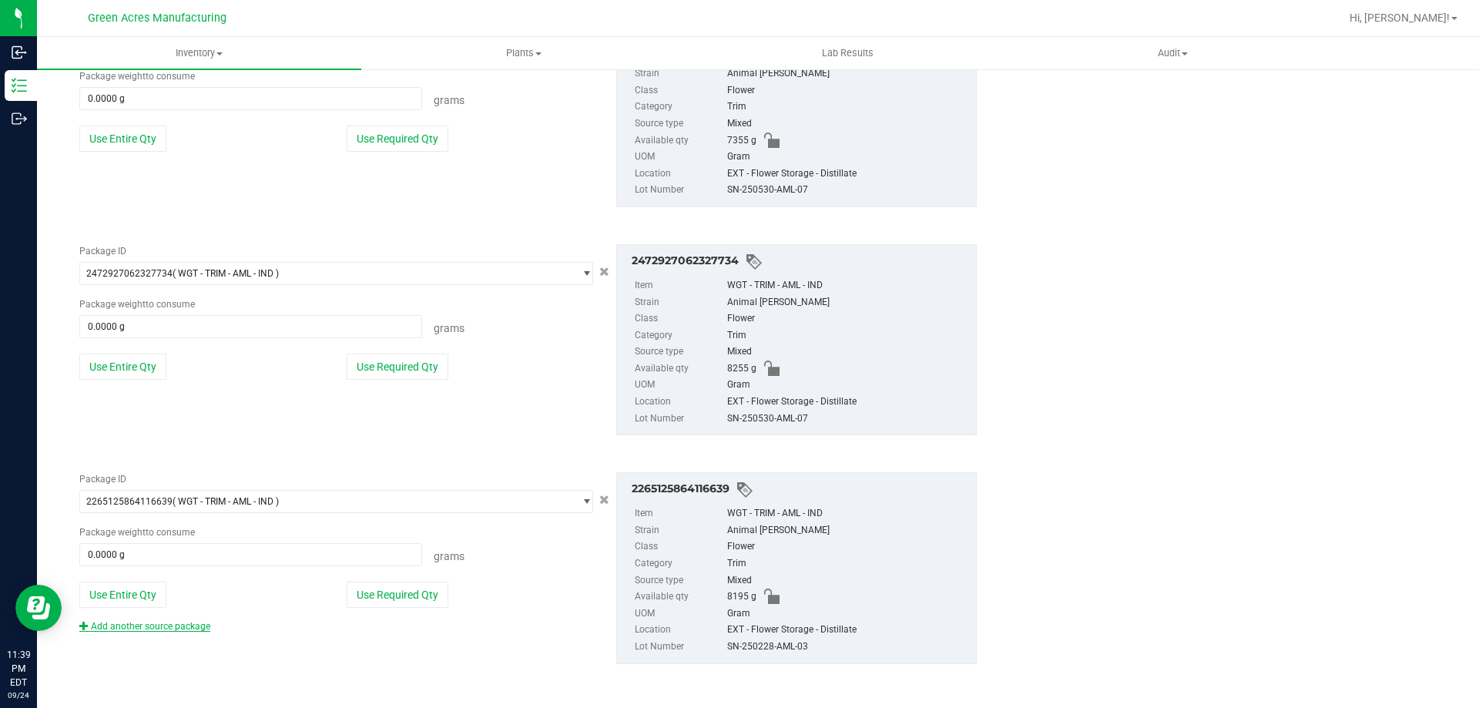
click at [189, 629] on link "Add another source package" at bounding box center [144, 626] width 131 height 11
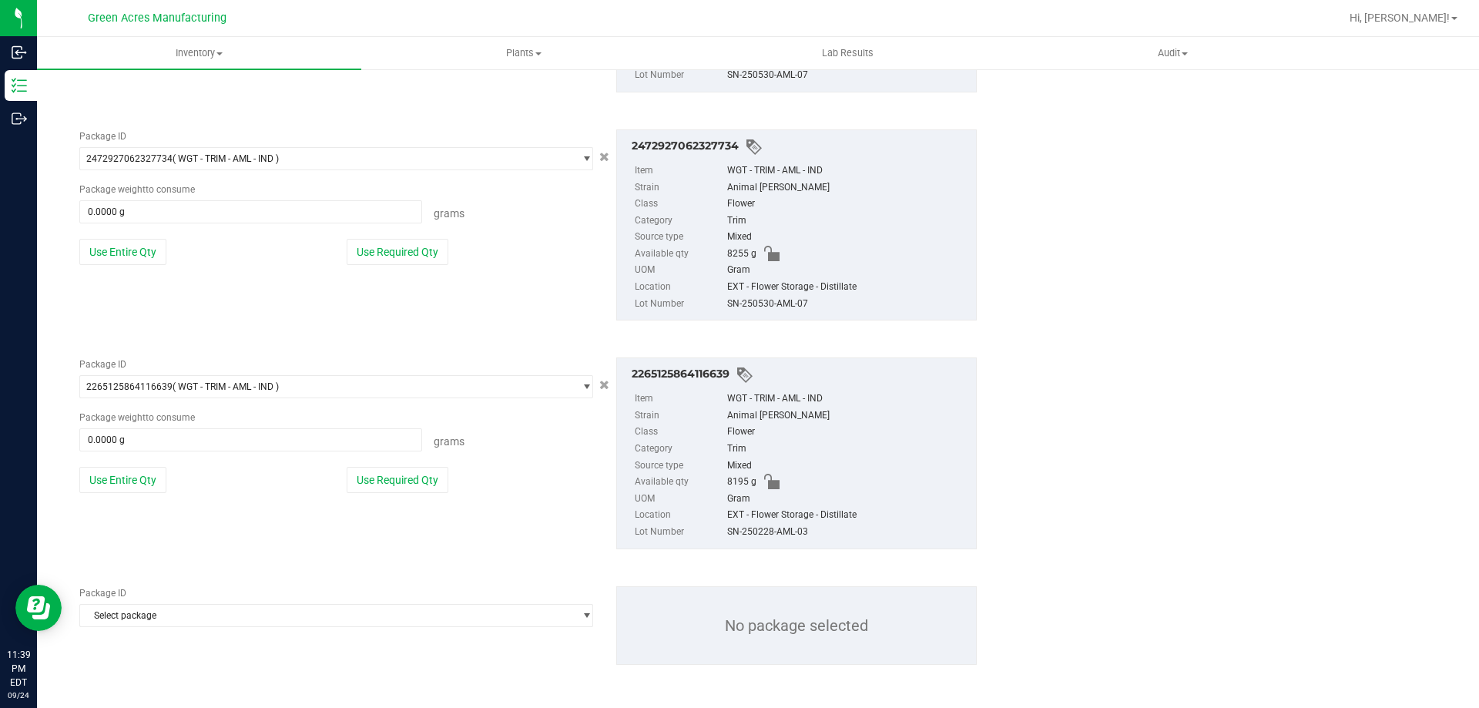
scroll to position [510, 0]
click at [297, 625] on span "Select package" at bounding box center [326, 615] width 493 height 22
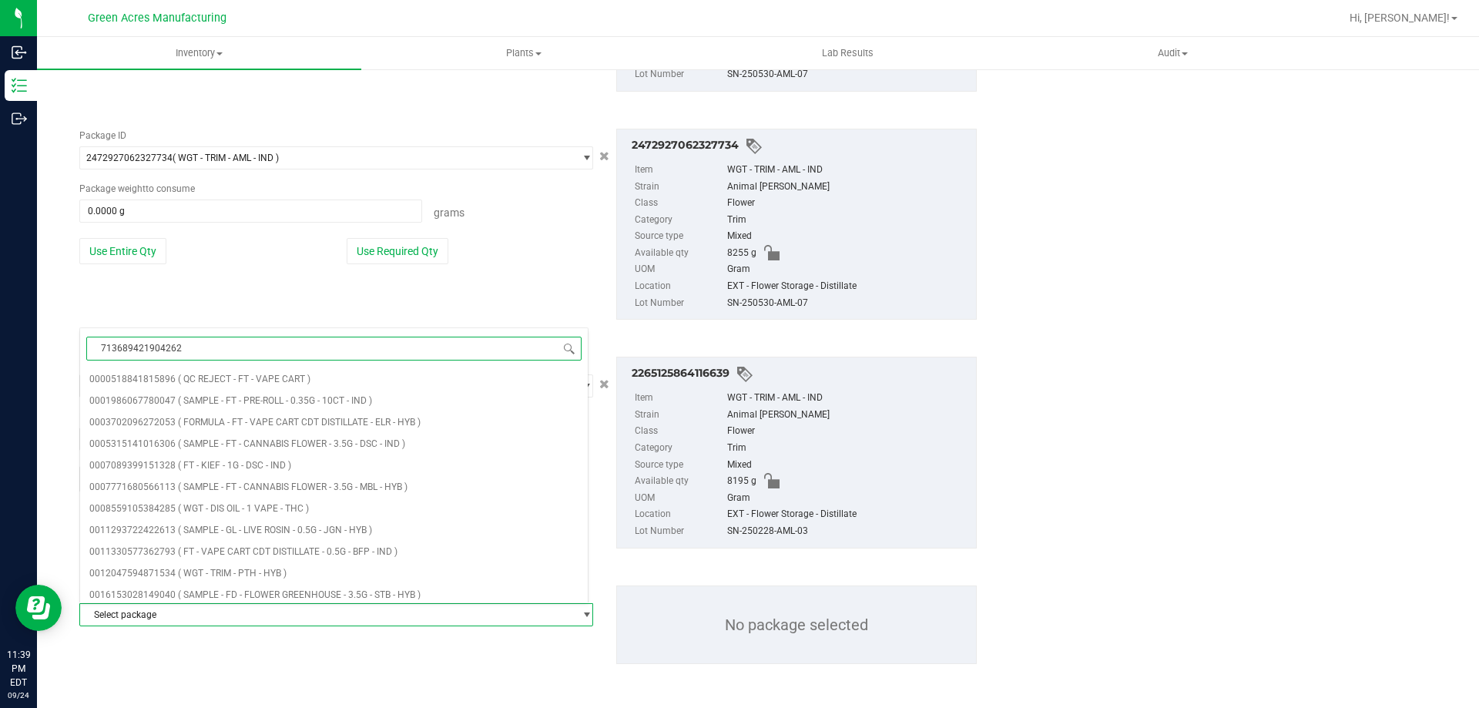
type input "7136894219042629"
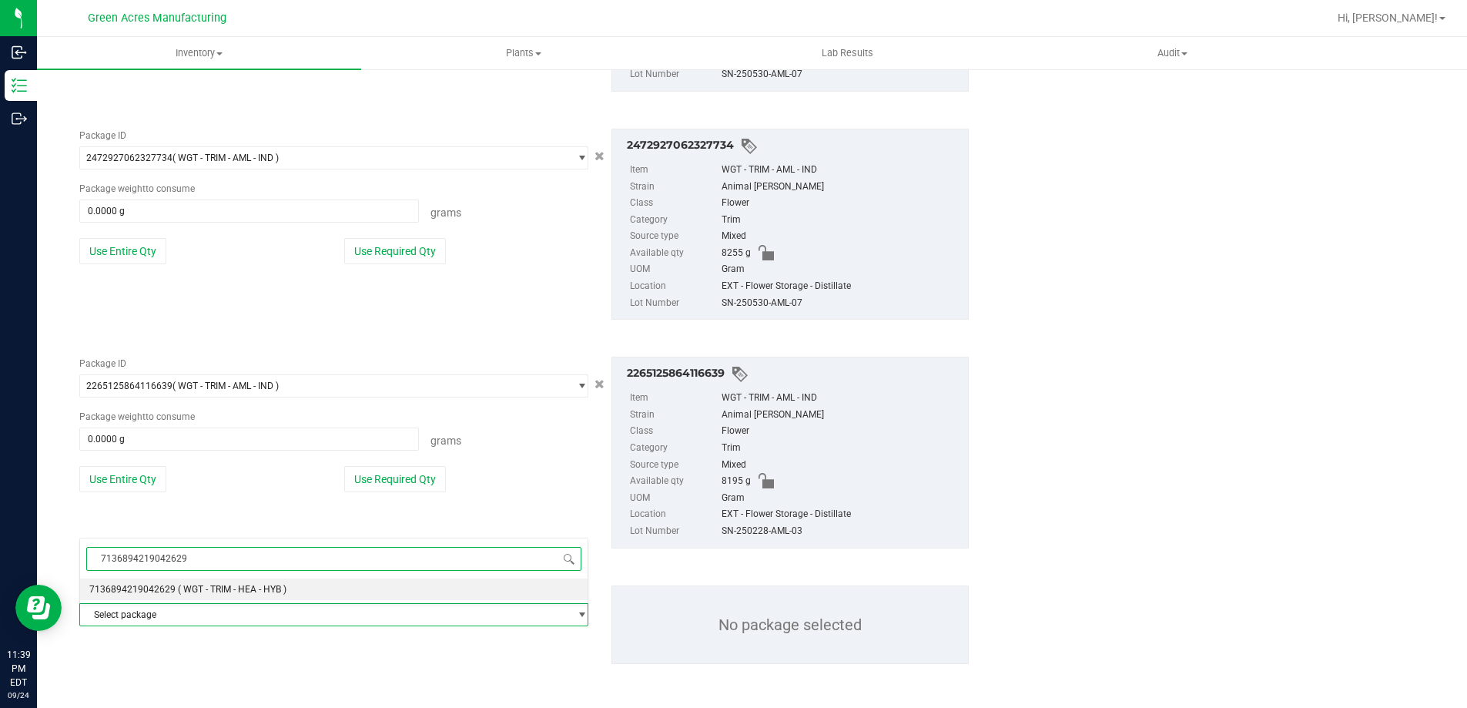
click at [306, 595] on li "7136894219042629 ( WGT - TRIM - HEA - HYB )" at bounding box center [334, 589] width 508 height 22
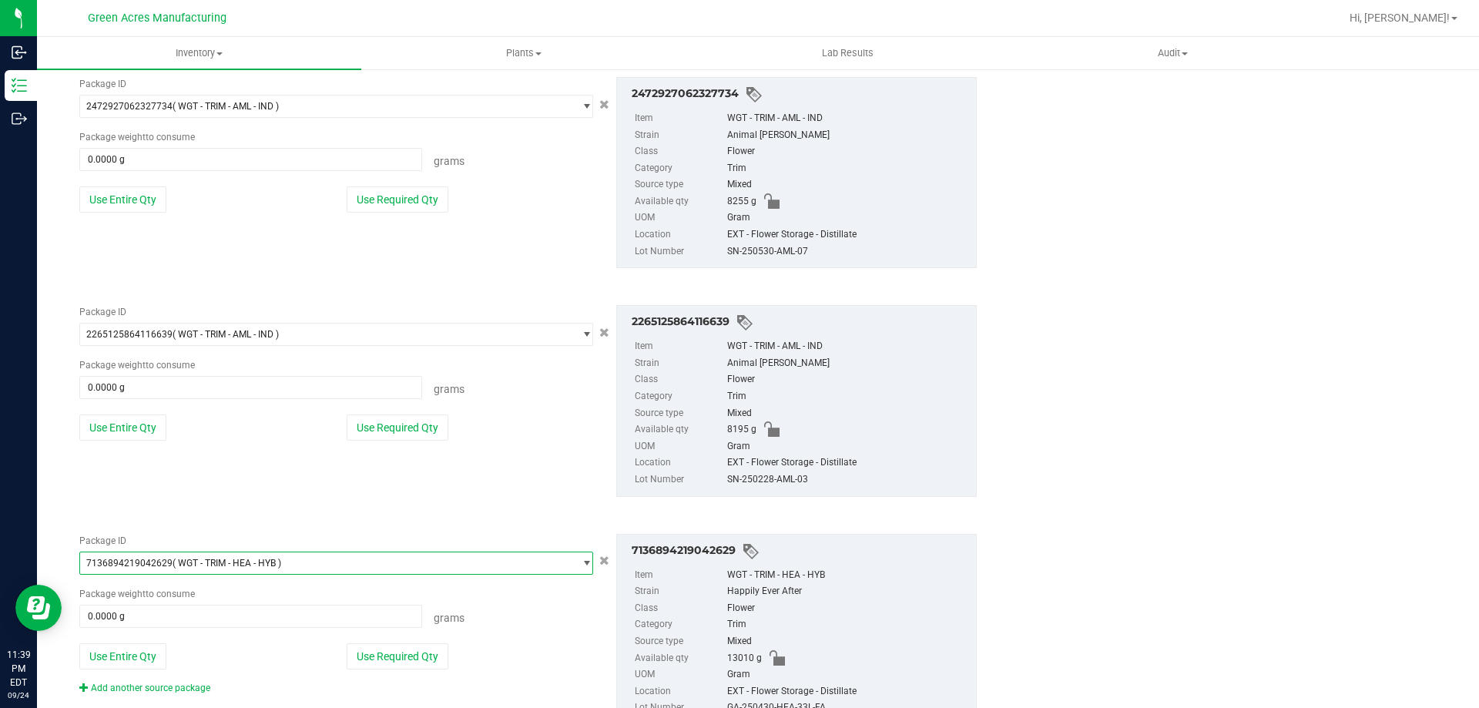
scroll to position [622, 0]
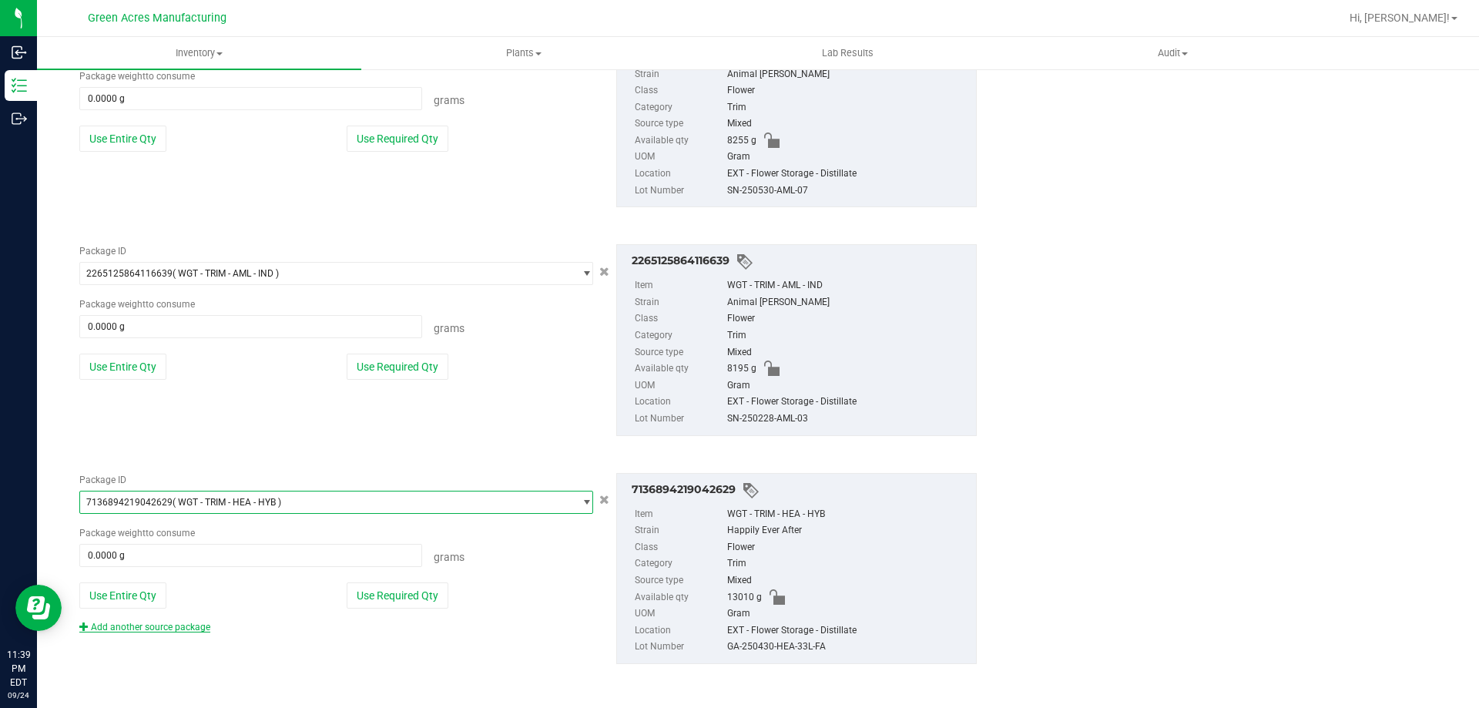
click at [183, 629] on link "Add another source package" at bounding box center [144, 627] width 131 height 11
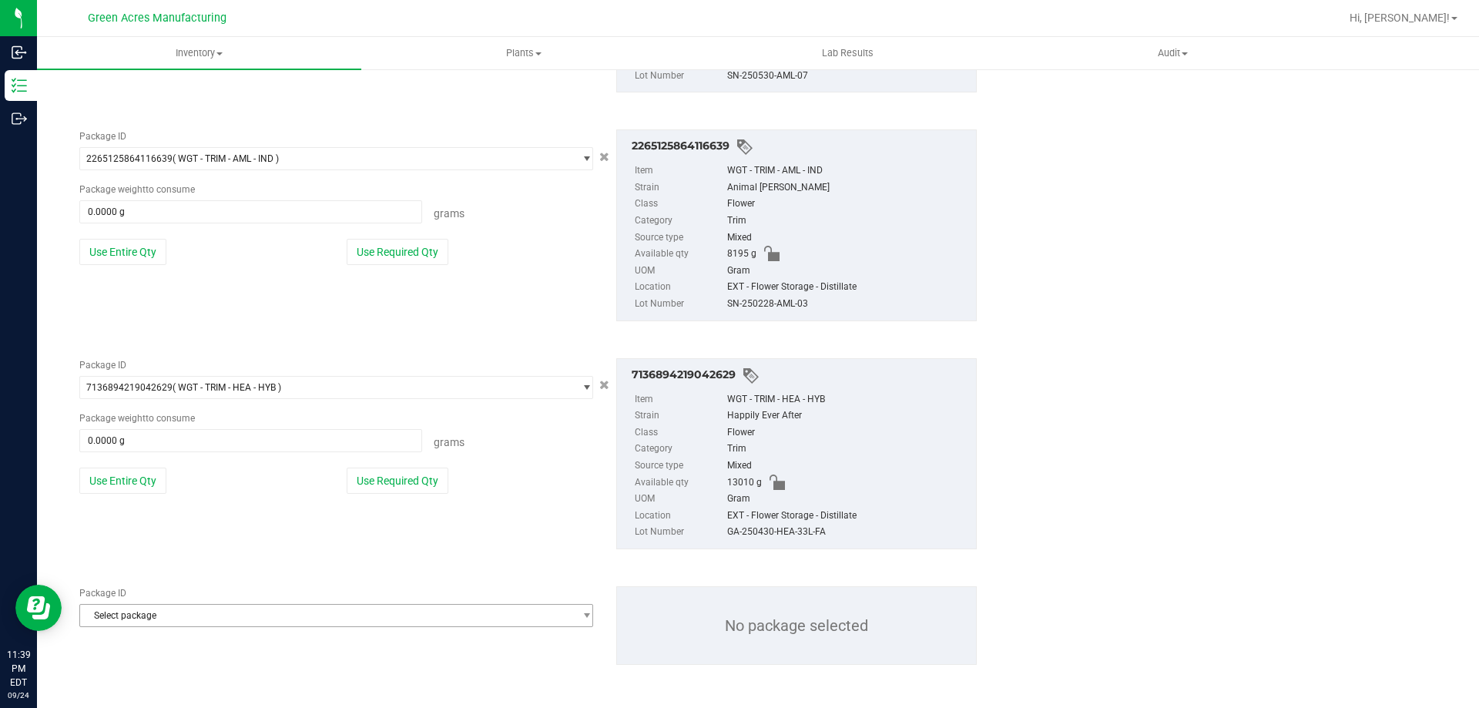
scroll to position [738, 0]
click at [352, 610] on span "Select package" at bounding box center [326, 615] width 493 height 22
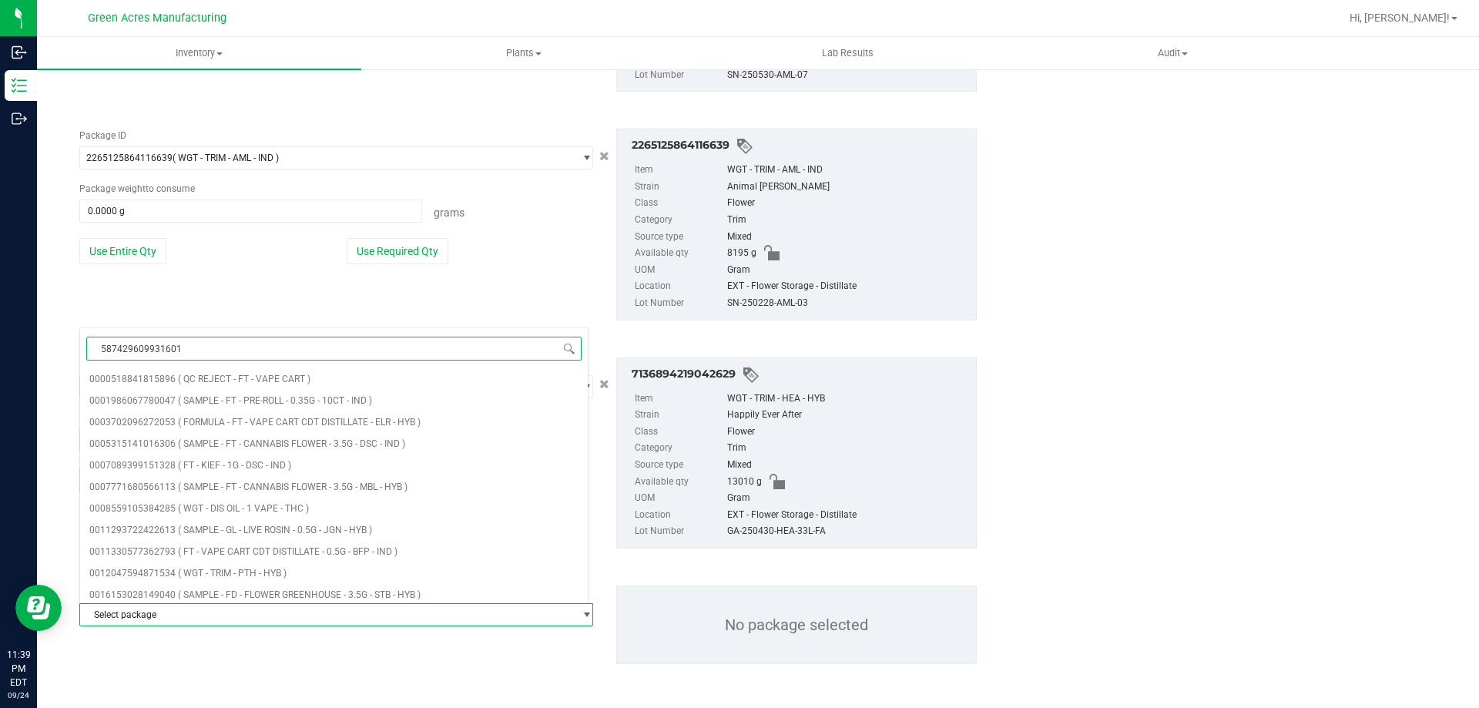
type input "[CREDIT_CARD_NUMBER]"
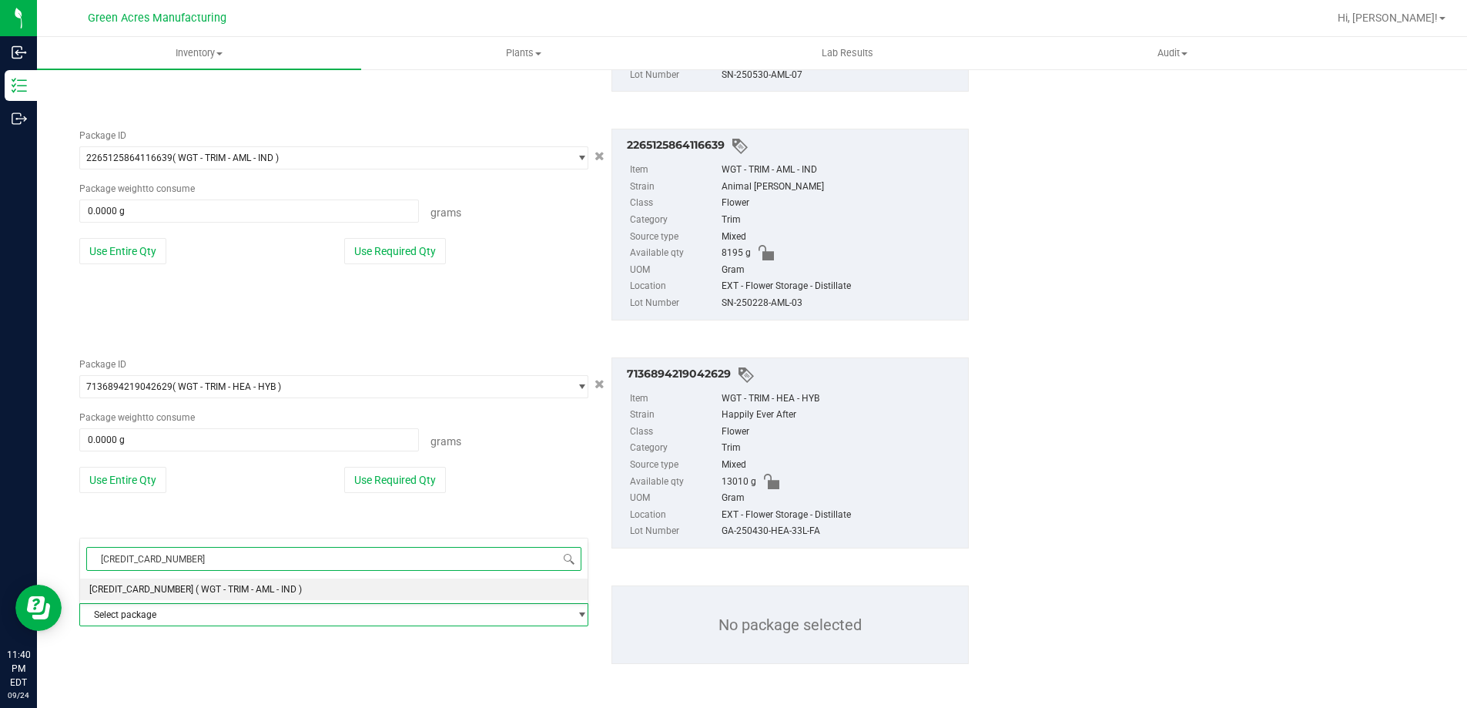
click at [358, 592] on li "5874296099316016 ( WGT - TRIM - AML - IND )" at bounding box center [334, 589] width 508 height 22
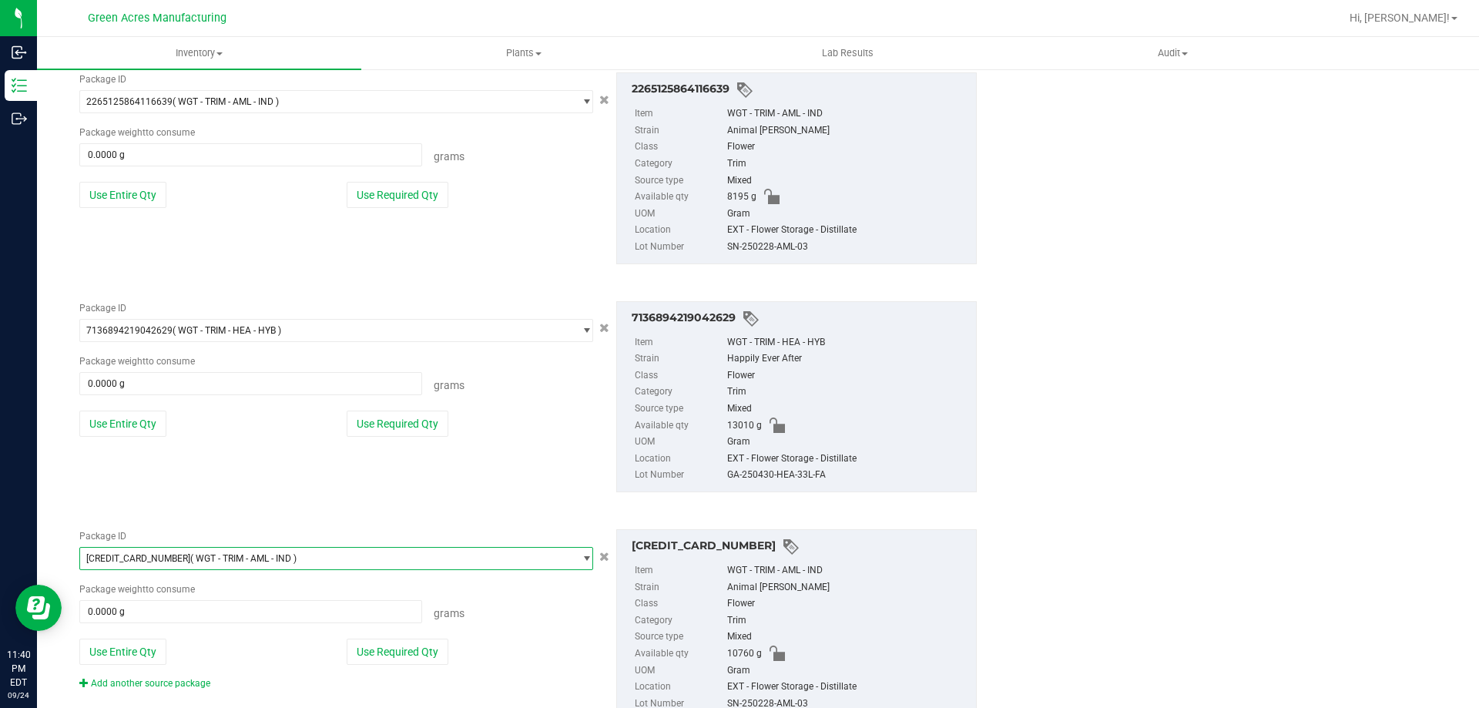
scroll to position [850, 0]
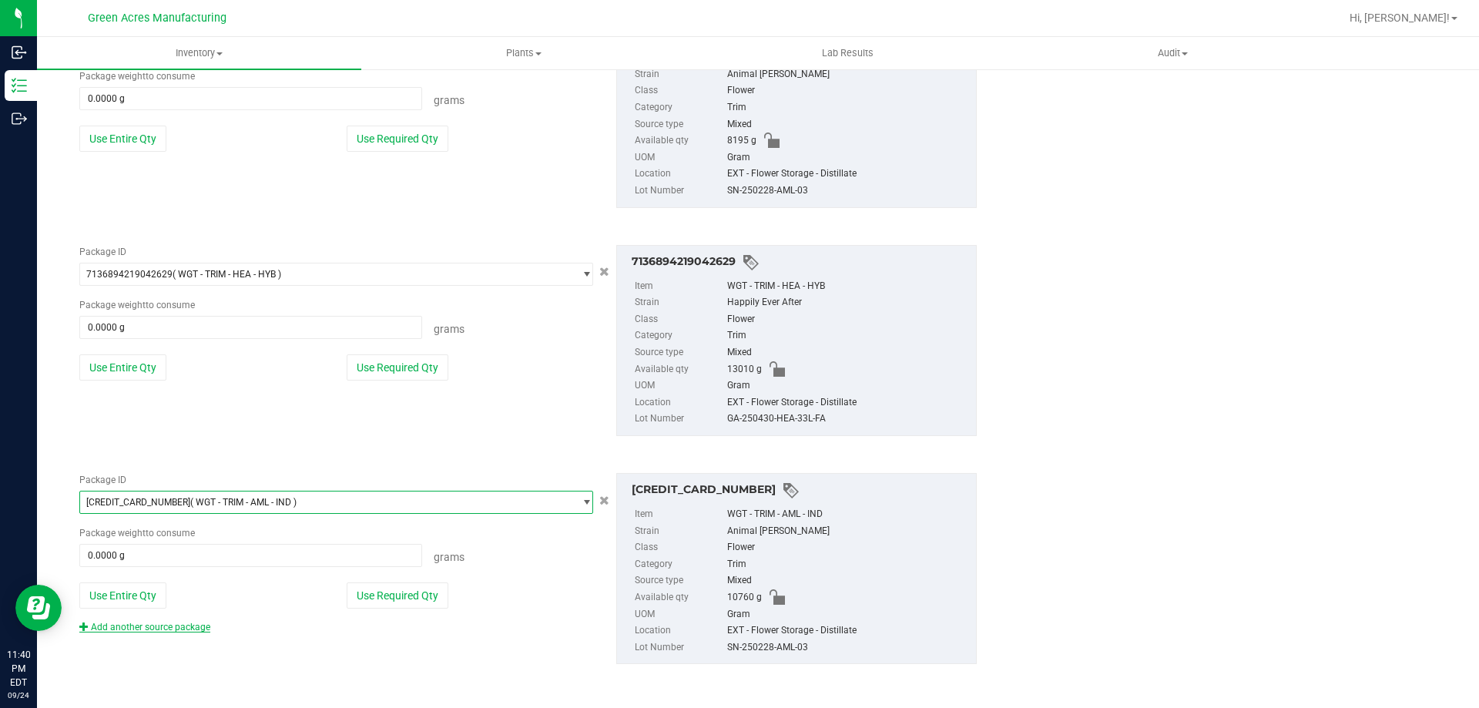
click at [156, 628] on link "Add another source package" at bounding box center [144, 627] width 131 height 11
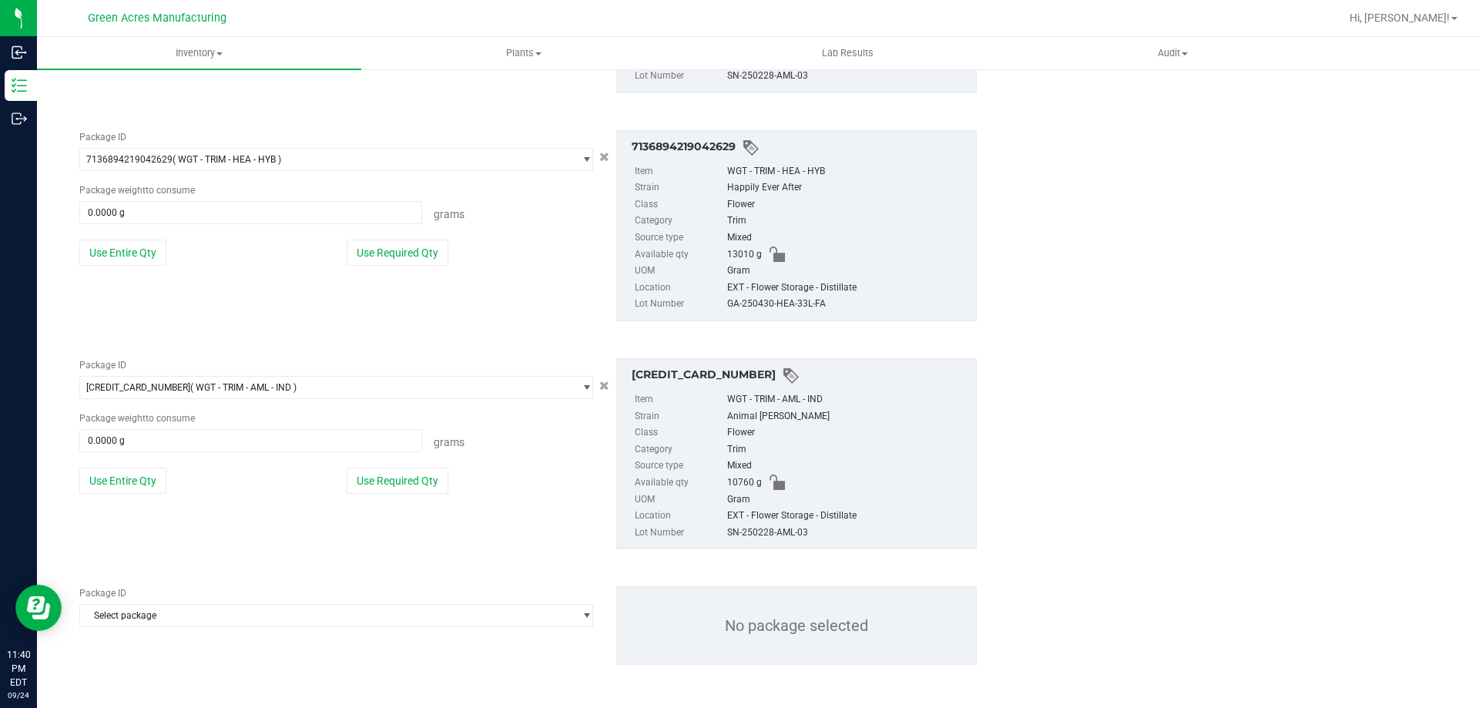
scroll to position [966, 0]
drag, startPoint x: 408, startPoint y: 618, endPoint x: 411, endPoint y: 629, distance: 12.0
click at [408, 619] on span "Select package" at bounding box center [326, 615] width 493 height 22
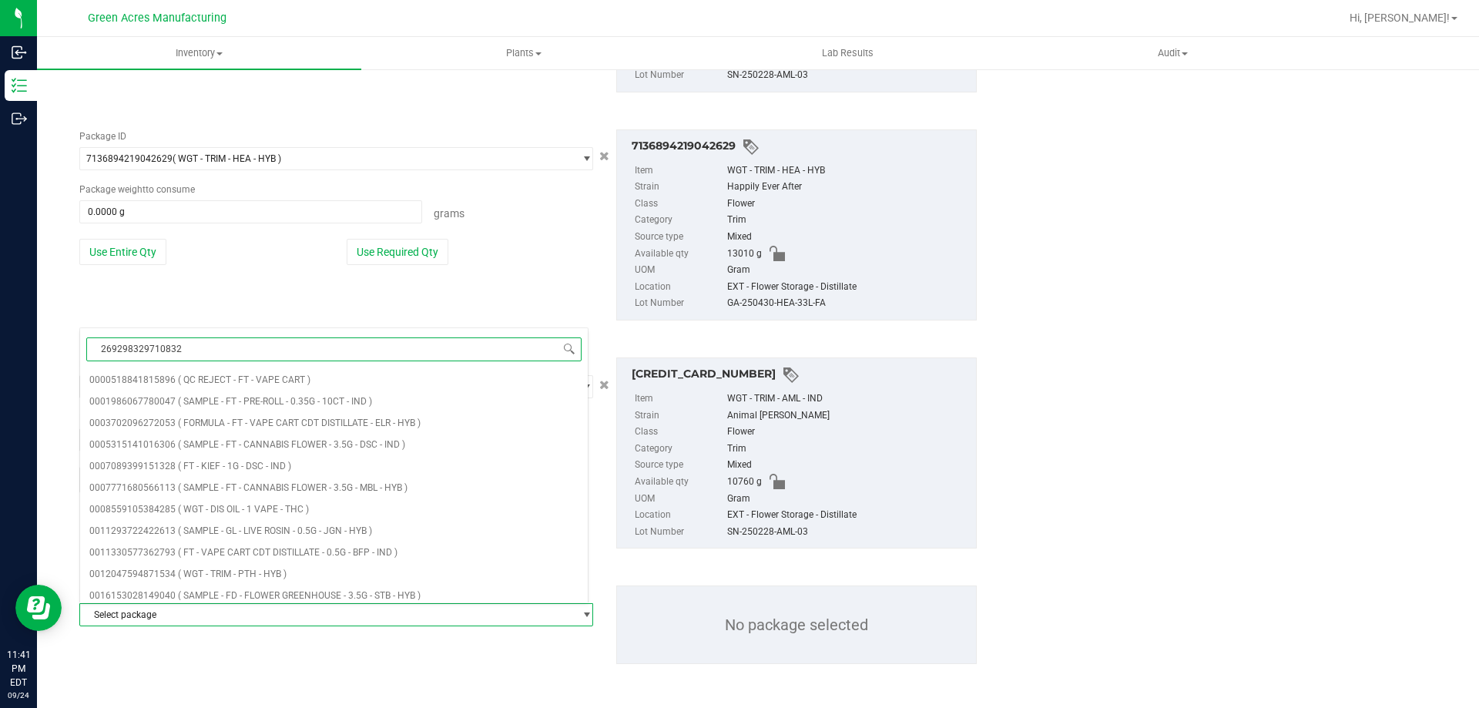
type input "2692983297108327"
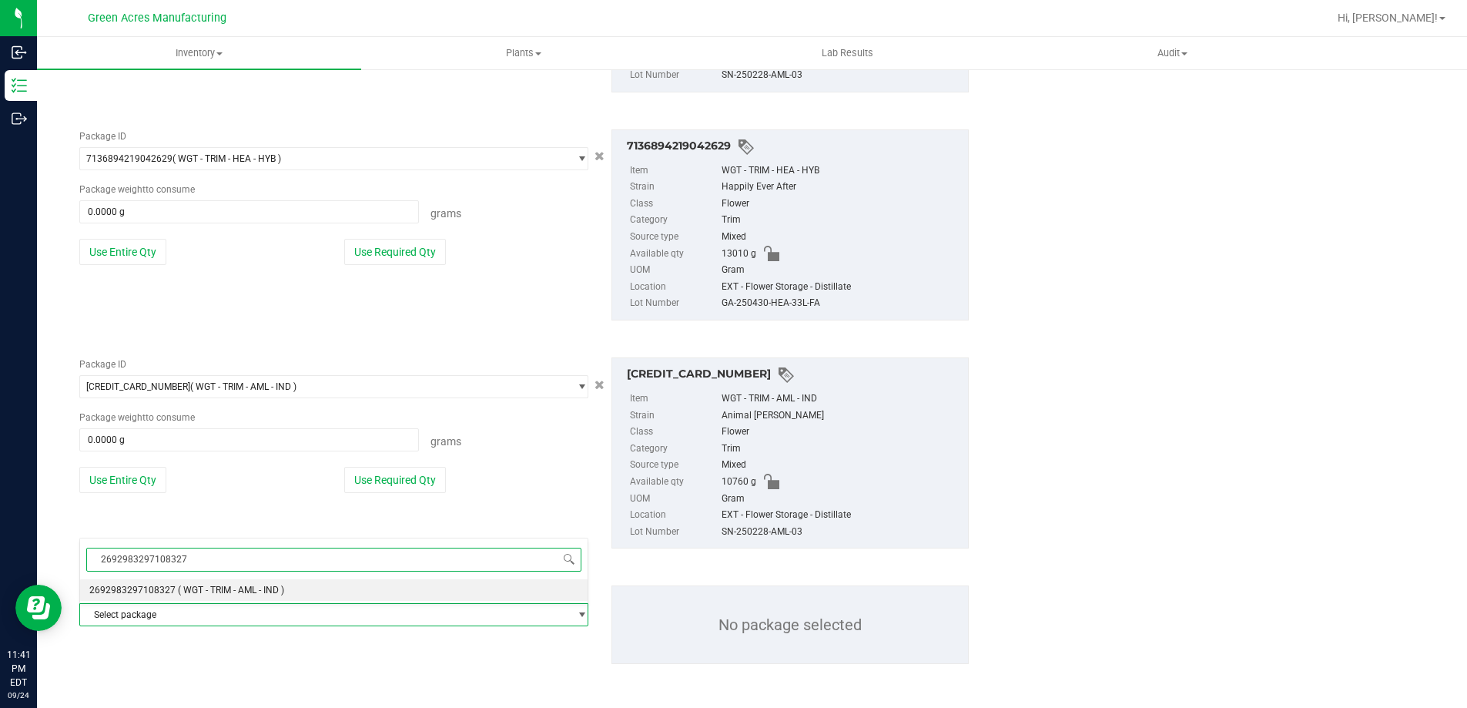
click at [432, 590] on li "2692983297108327 ( WGT - TRIM - AML - IND )" at bounding box center [334, 590] width 508 height 22
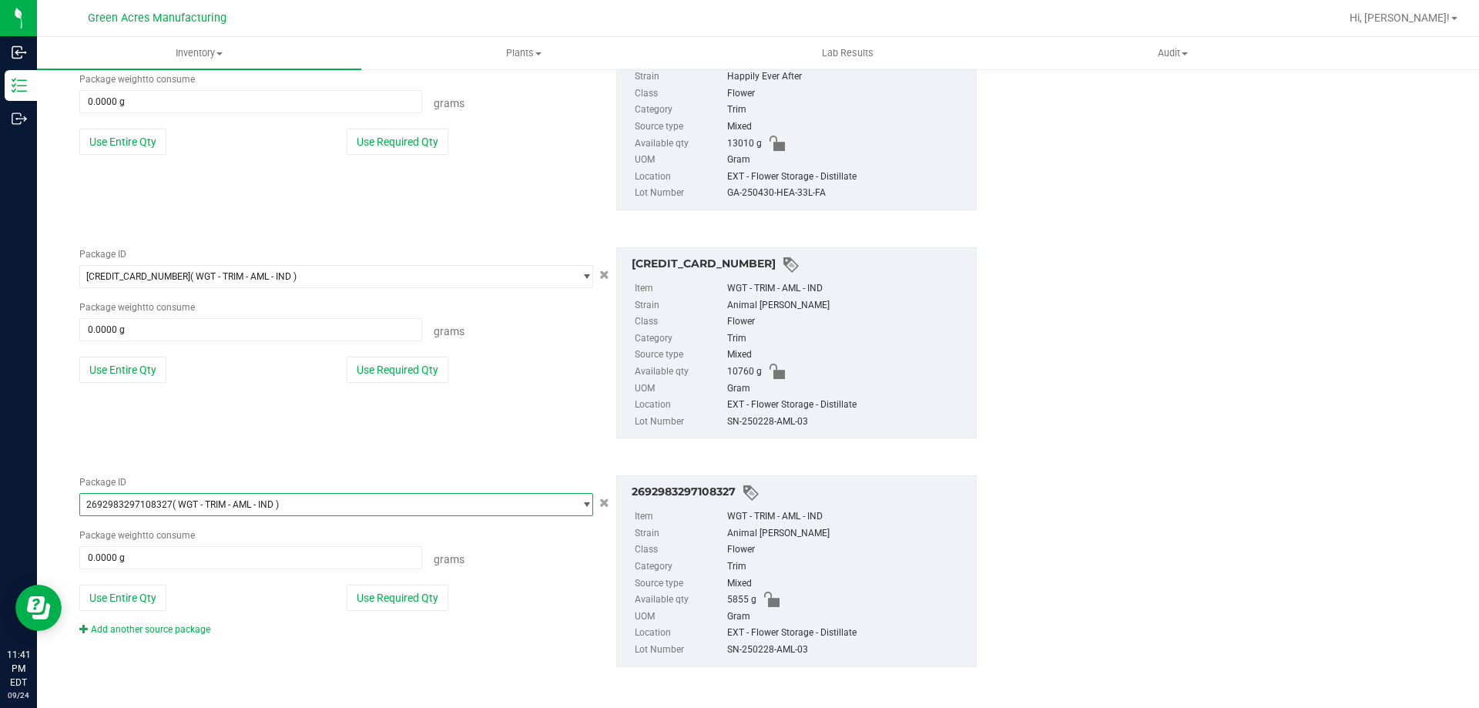
scroll to position [1079, 0]
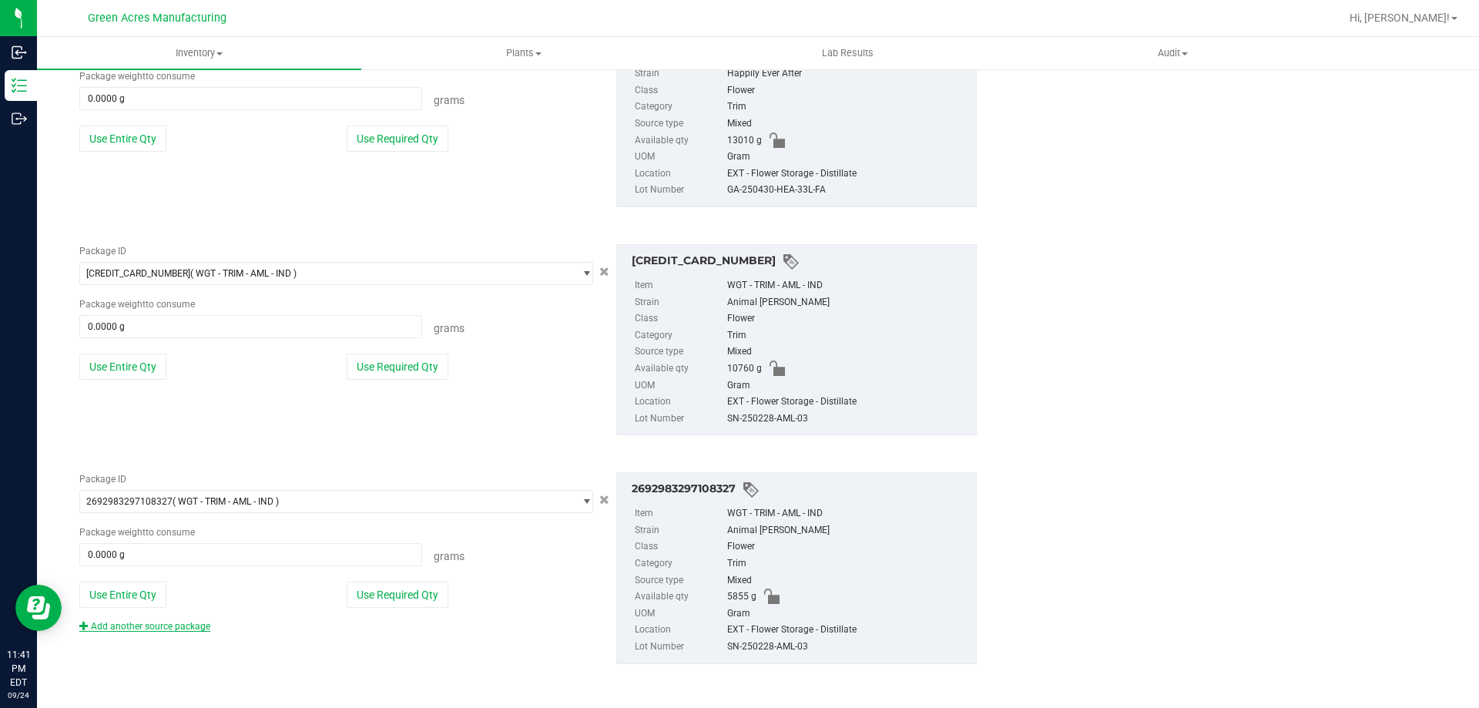
click at [176, 623] on link "Add another source package" at bounding box center [144, 626] width 131 height 11
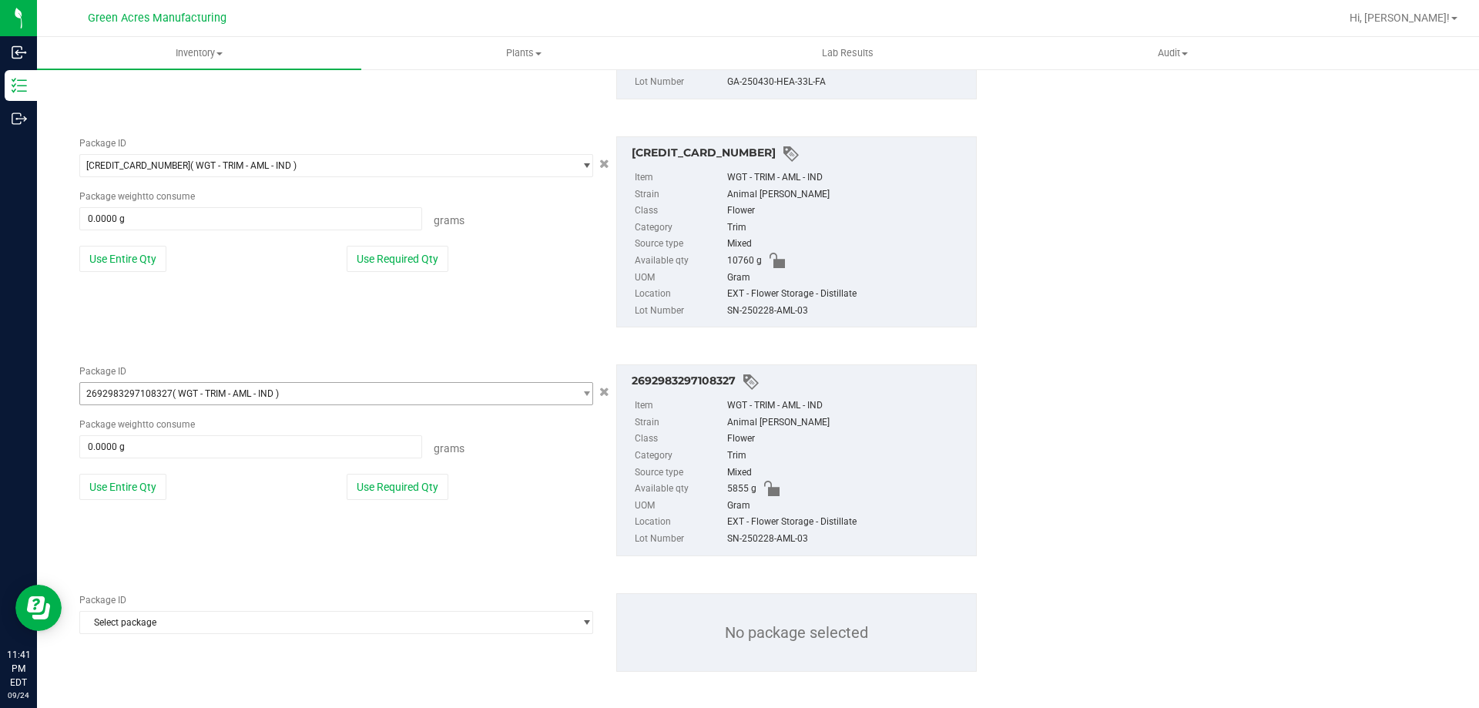
scroll to position [1195, 0]
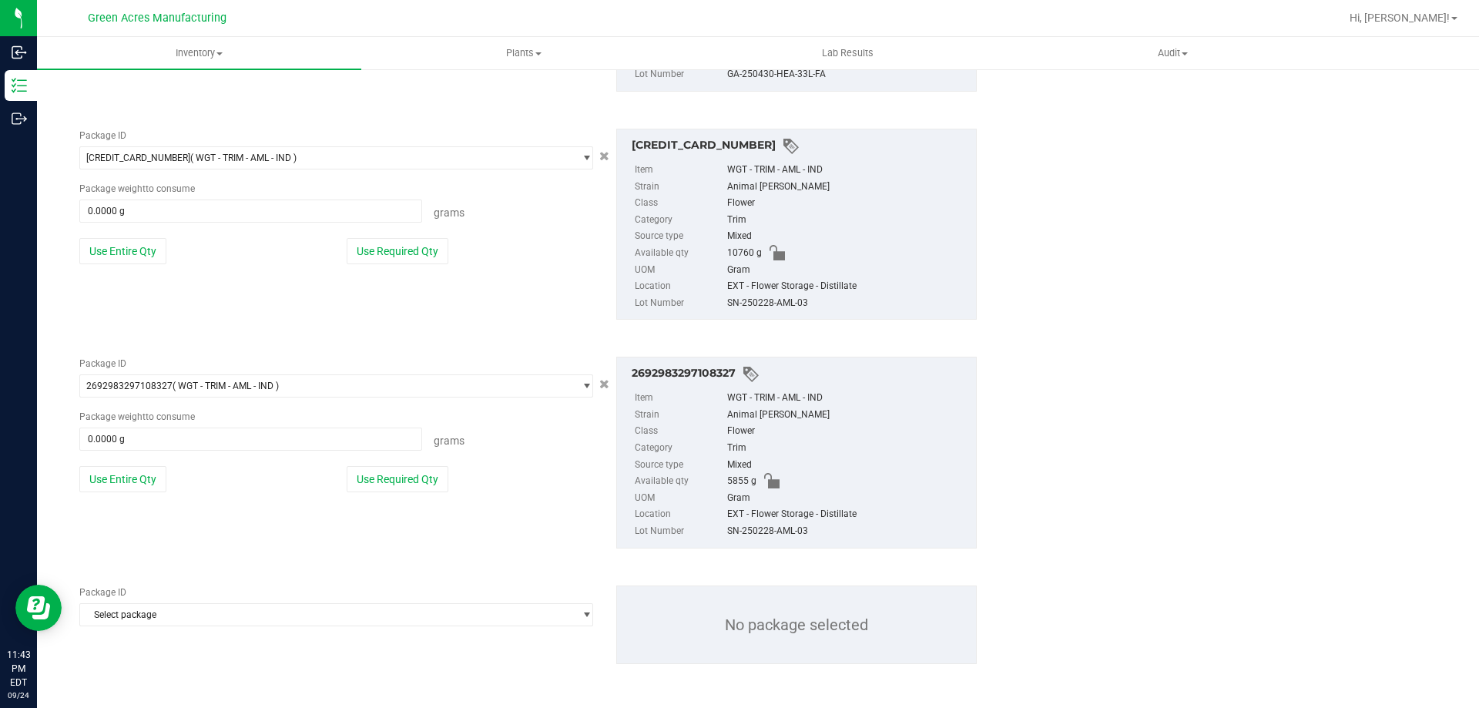
click at [476, 595] on div "Package ID" at bounding box center [336, 592] width 514 height 14
click at [469, 616] on span "Select package" at bounding box center [326, 615] width 493 height 22
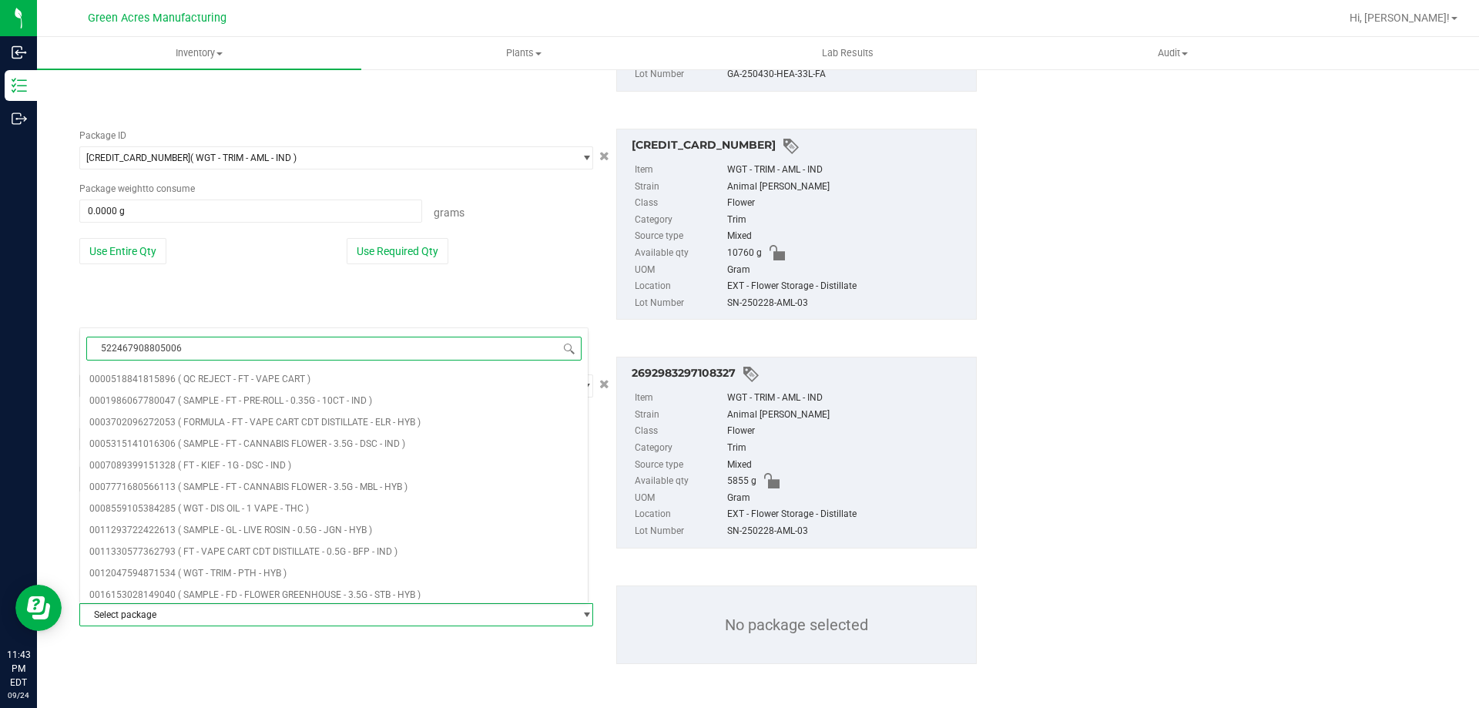
type input "5224679088050062"
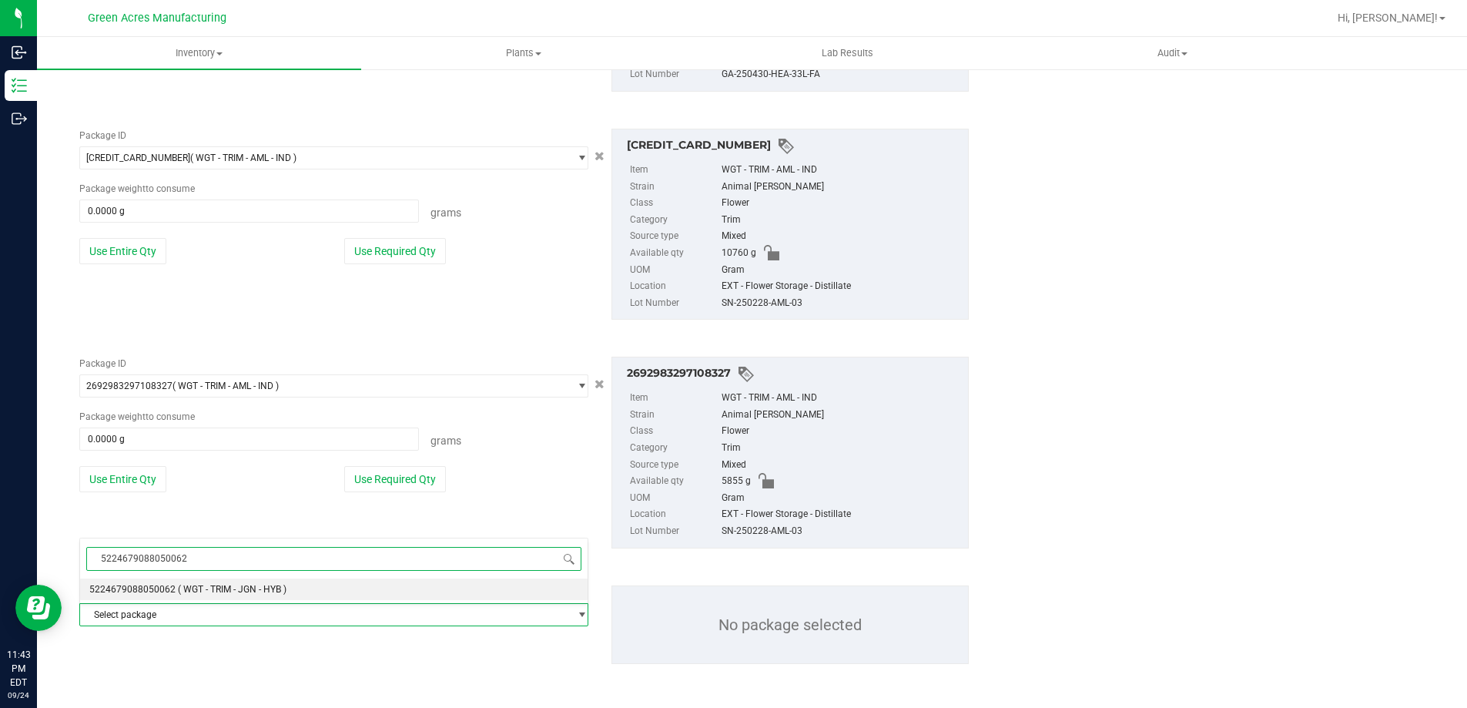
click at [460, 587] on li "5224679088050062 ( WGT - TRIM - JGN - HYB )" at bounding box center [334, 589] width 508 height 22
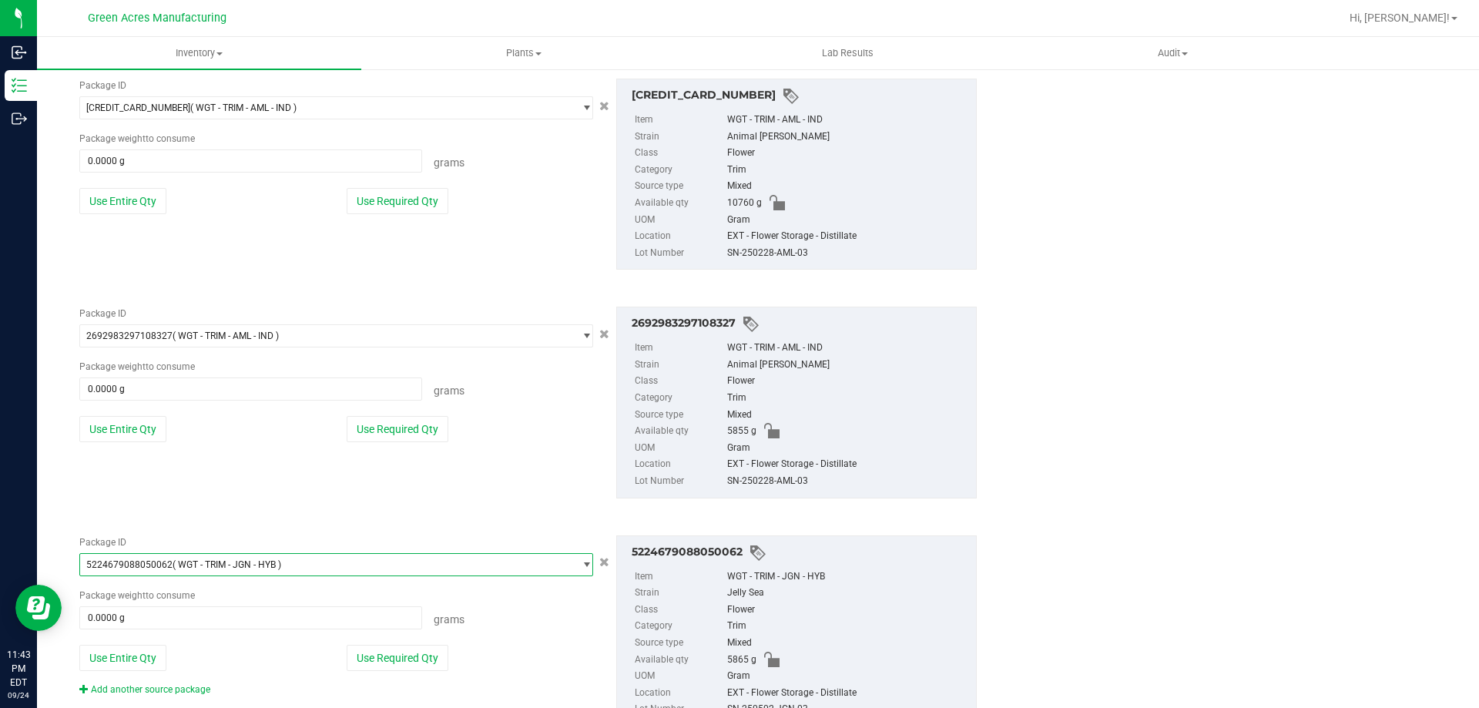
scroll to position [1307, 0]
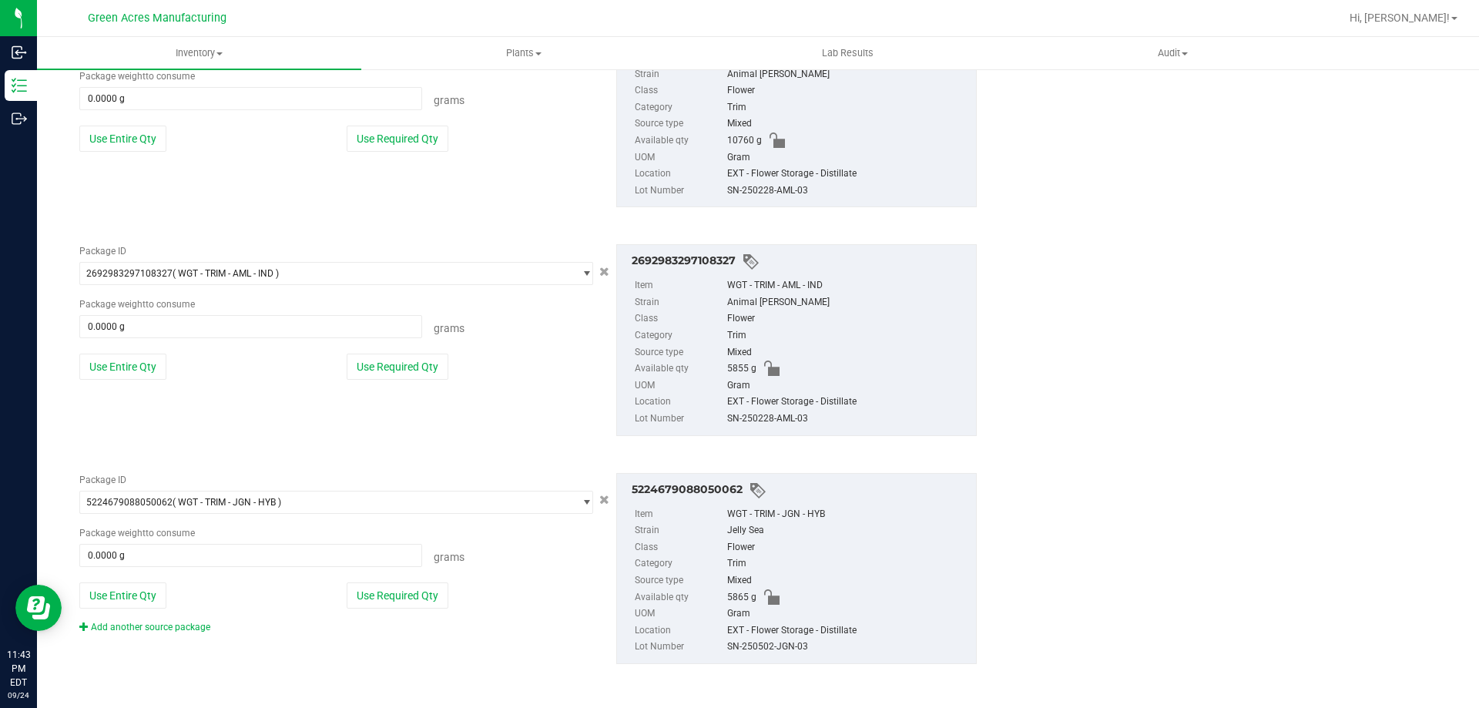
drag, startPoint x: 146, startPoint y: 635, endPoint x: 160, endPoint y: 633, distance: 14.1
click at [148, 635] on div "Package ID 5224679088050062 ( WGT - TRIM - JGN - HYB ) 5210513582213112 5212950…" at bounding box center [528, 569] width 921 height 216
click at [160, 633] on div "Add another source package" at bounding box center [156, 627] width 154 height 14
click at [169, 632] on link "Add another source package" at bounding box center [144, 627] width 131 height 11
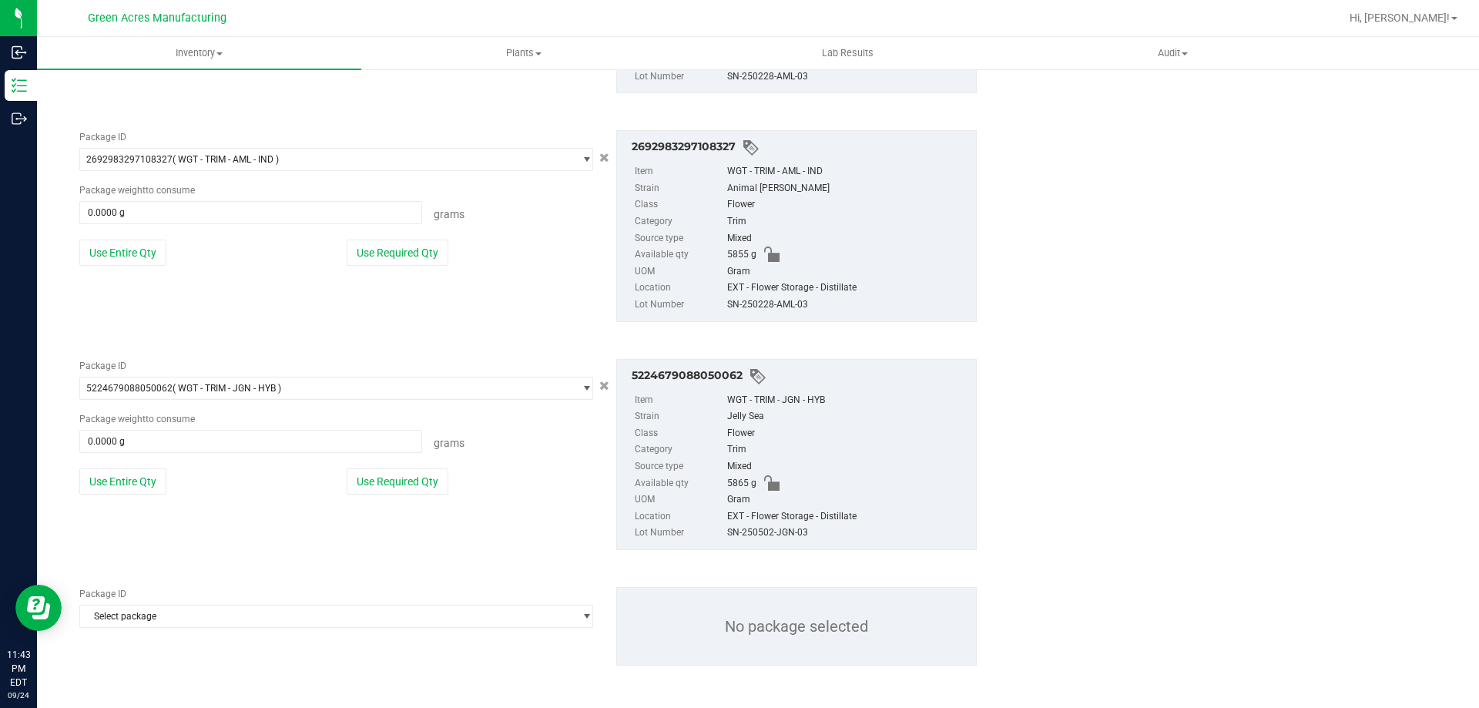
scroll to position [1423, 0]
drag, startPoint x: 332, startPoint y: 632, endPoint x: 342, endPoint y: 623, distance: 13.1
click at [334, 629] on div "Package ID Select package 0000518841815896 0001986067780047 0003702096272053 00…" at bounding box center [528, 624] width 921 height 103
click at [344, 622] on span "Select package" at bounding box center [326, 615] width 493 height 22
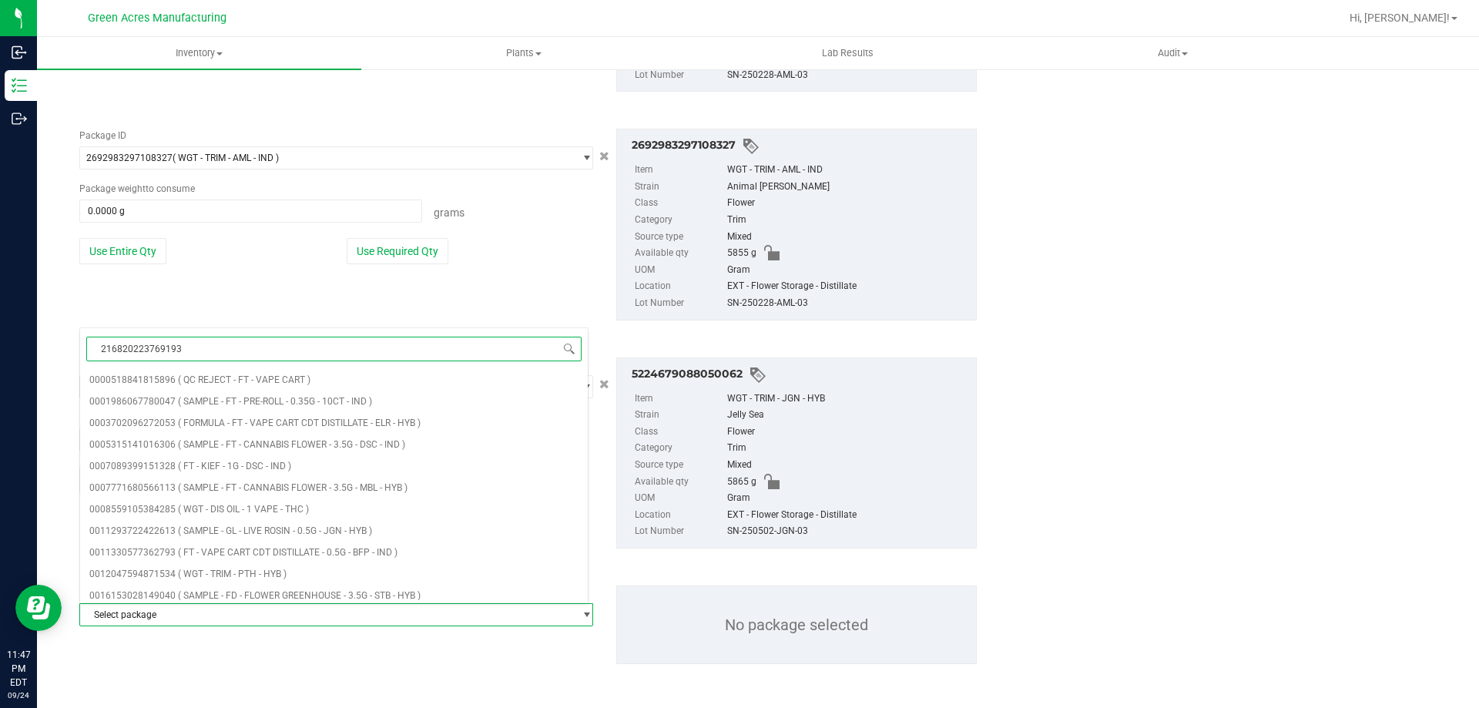
type input "2168202237691933"
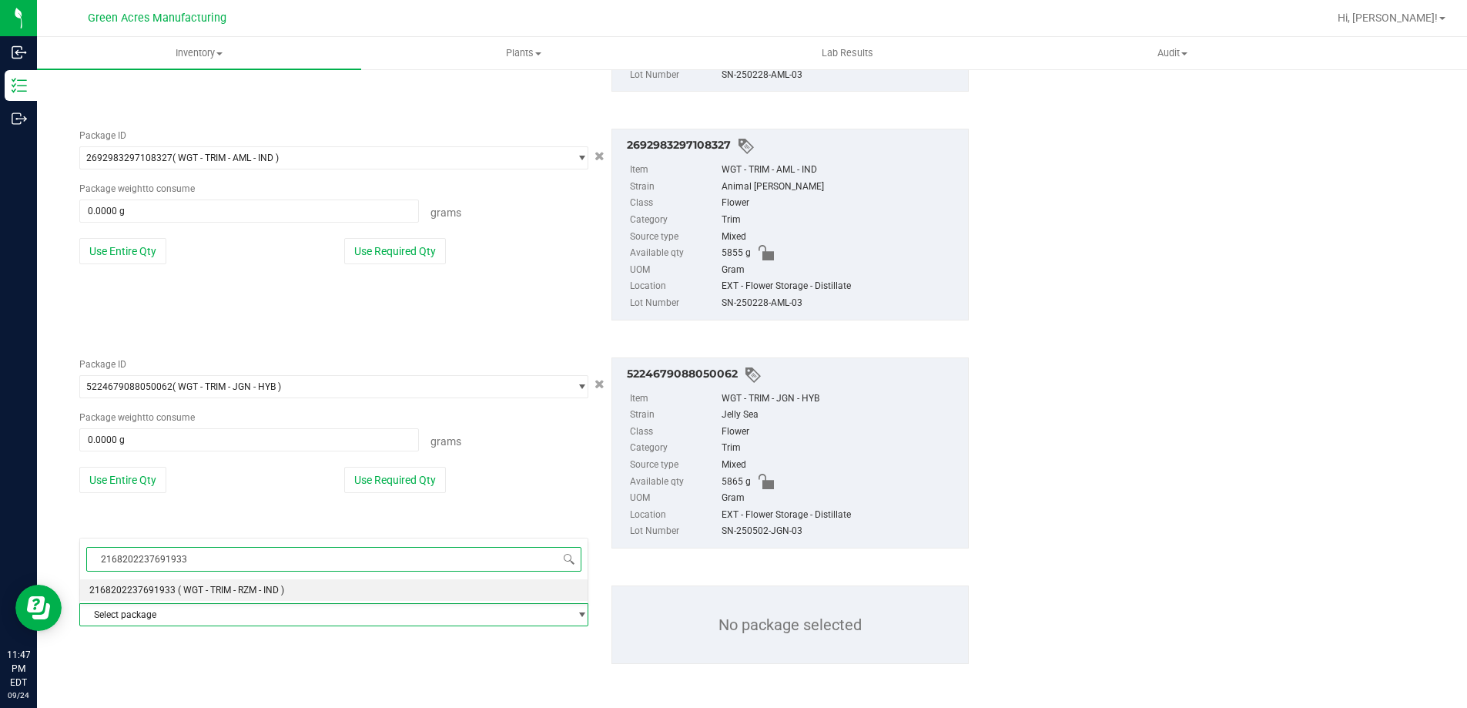
click at [351, 581] on li "2168202237691933 ( WGT - TRIM - RZM - IND )" at bounding box center [334, 590] width 508 height 22
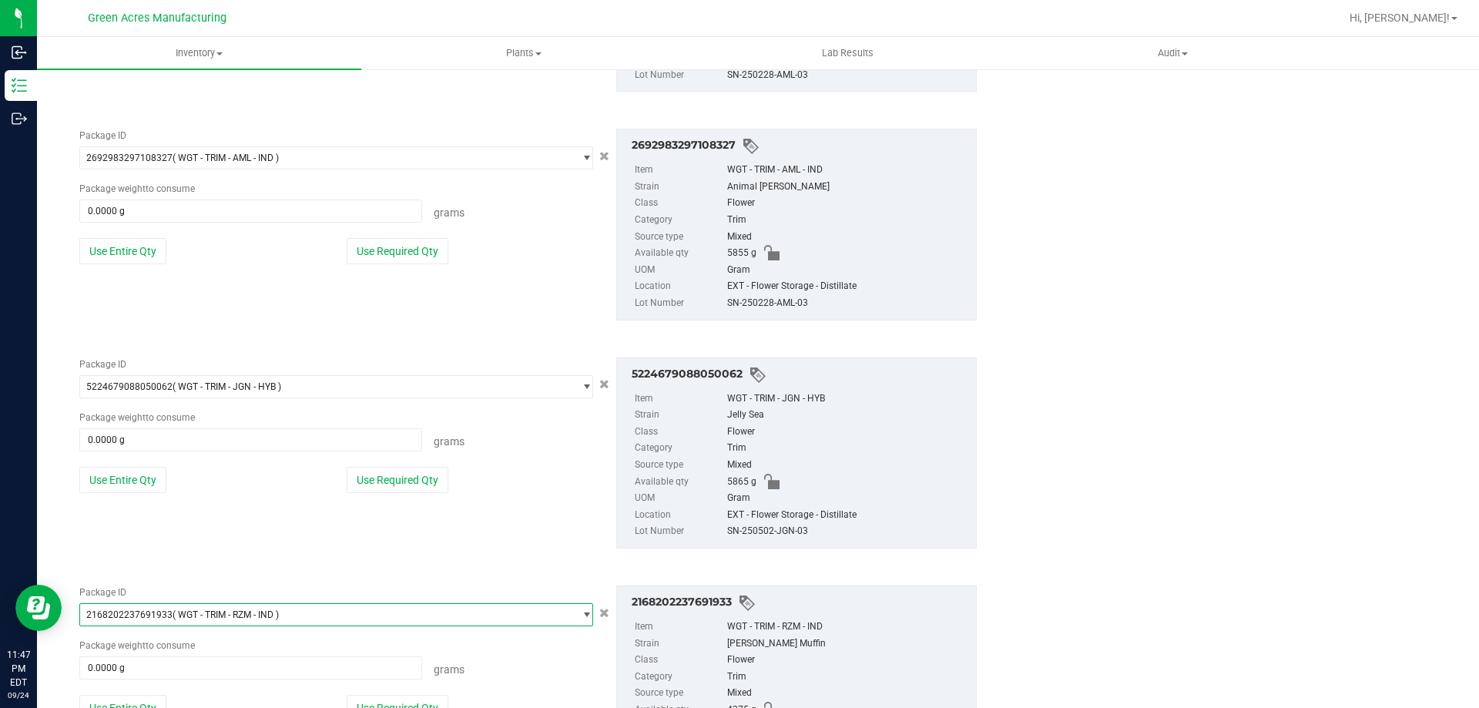
scroll to position [1535, 0]
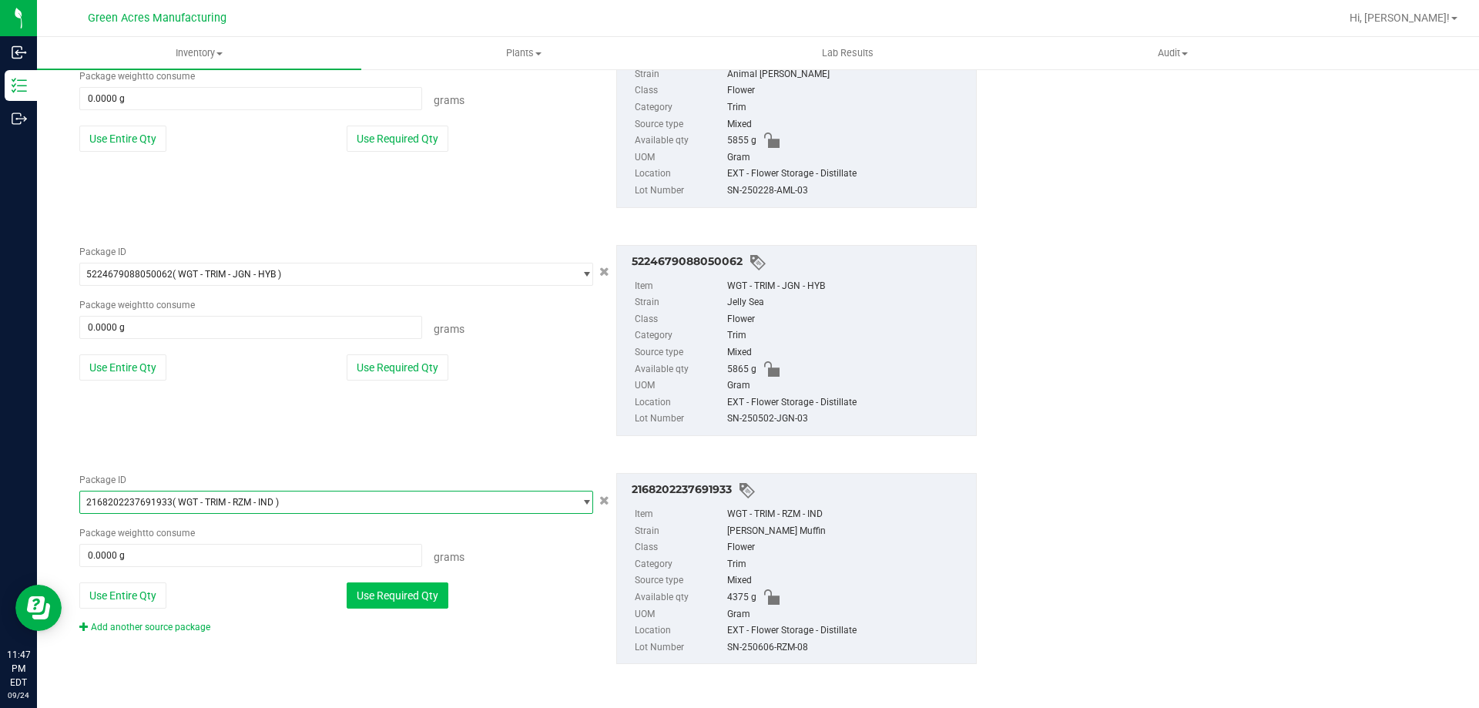
drag, startPoint x: 183, startPoint y: 630, endPoint x: 346, endPoint y: 608, distance: 164.1
click at [186, 627] on link "Add another source package" at bounding box center [144, 627] width 131 height 11
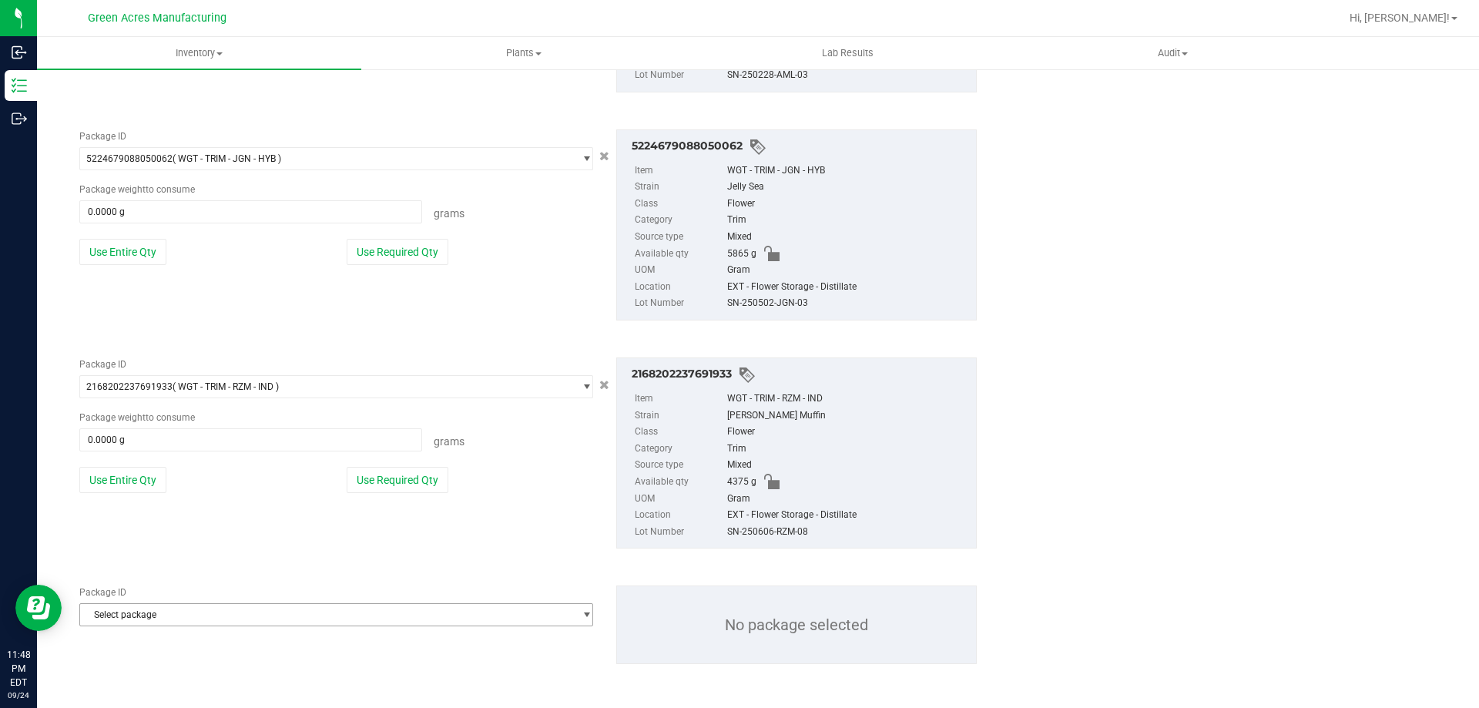
click at [229, 605] on span "Select package" at bounding box center [326, 615] width 493 height 22
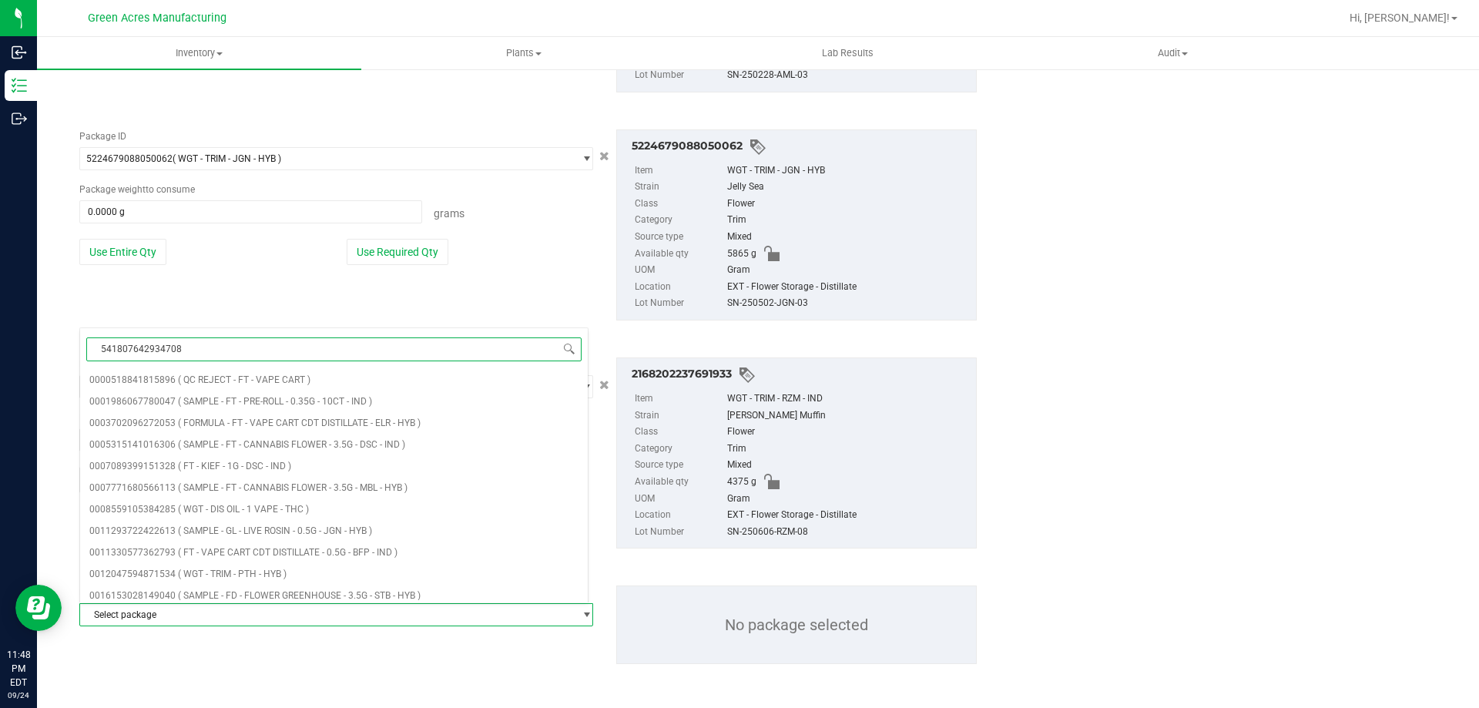
type input "5418076429347083"
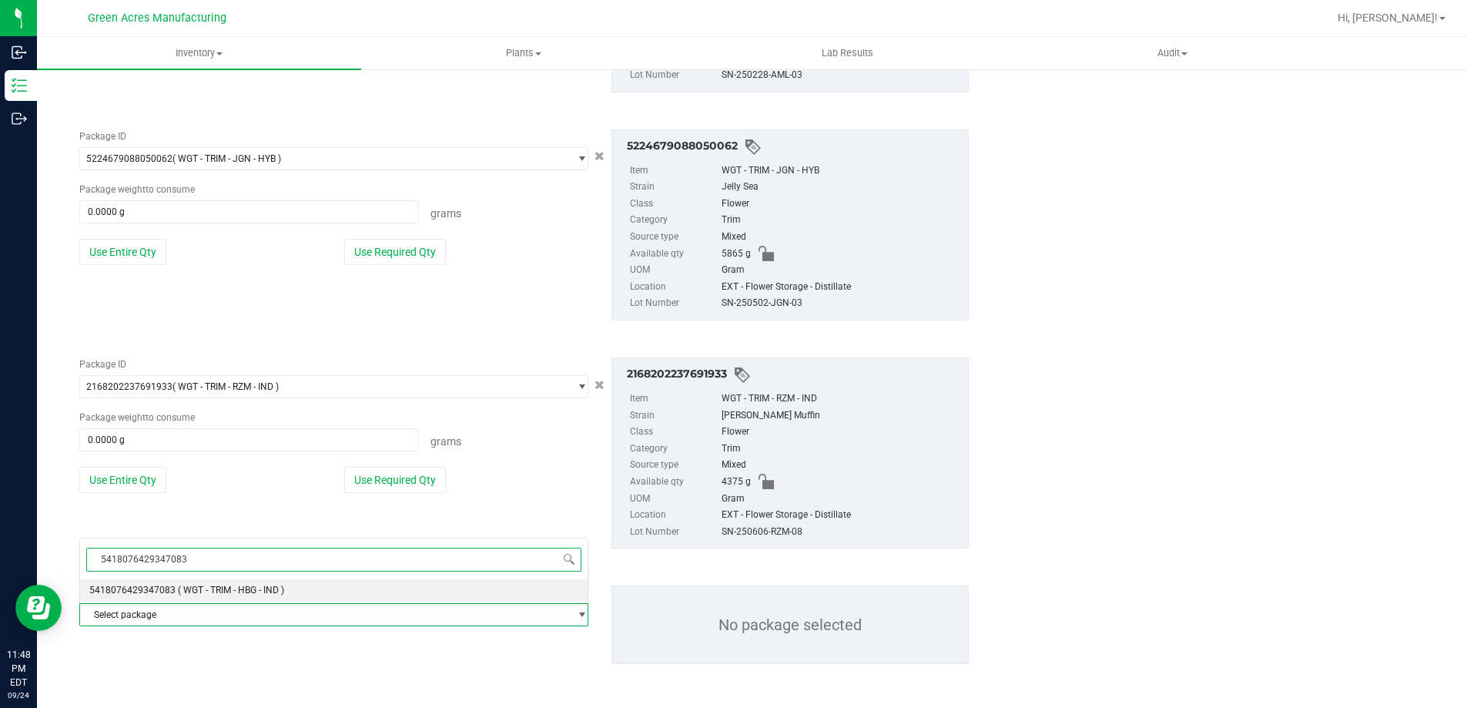
click at [280, 592] on span "( WGT - TRIM - HBG - IND )" at bounding box center [231, 590] width 106 height 11
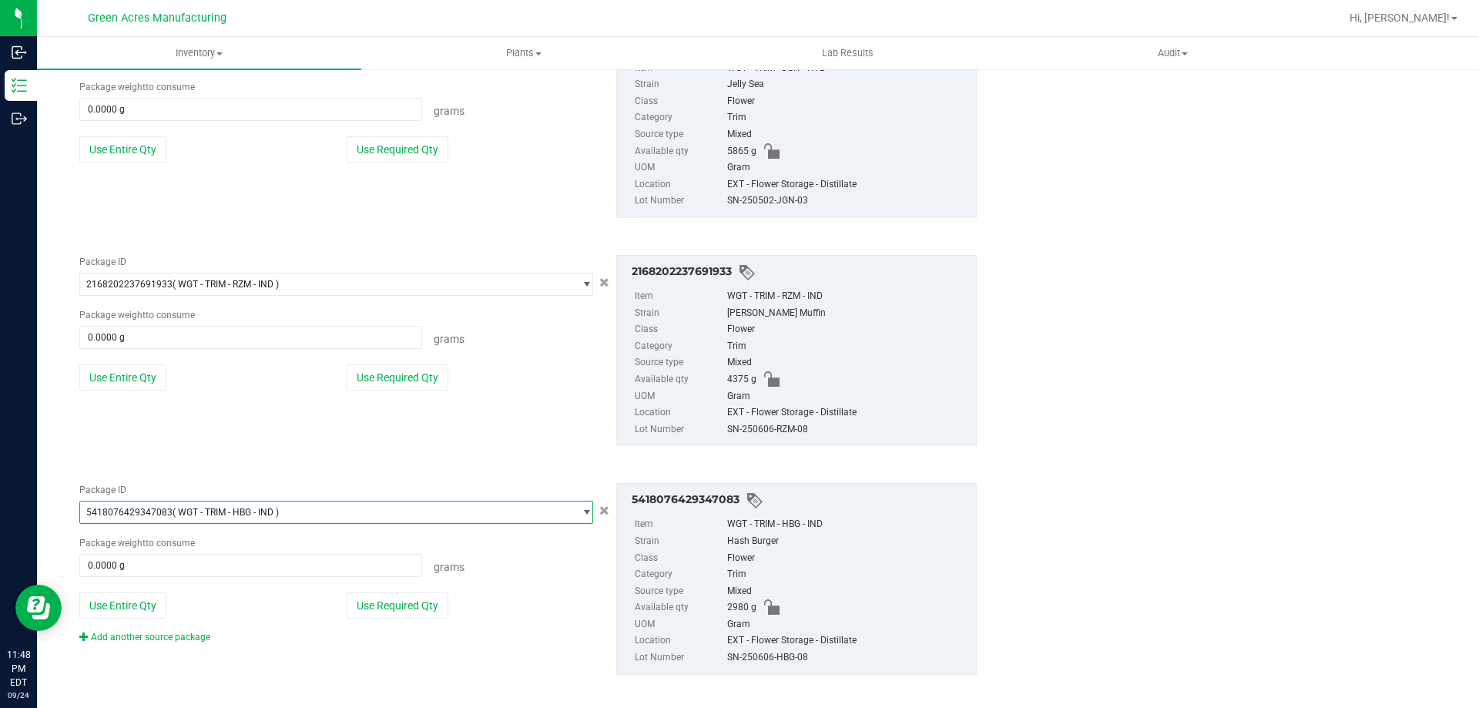
scroll to position [1764, 0]
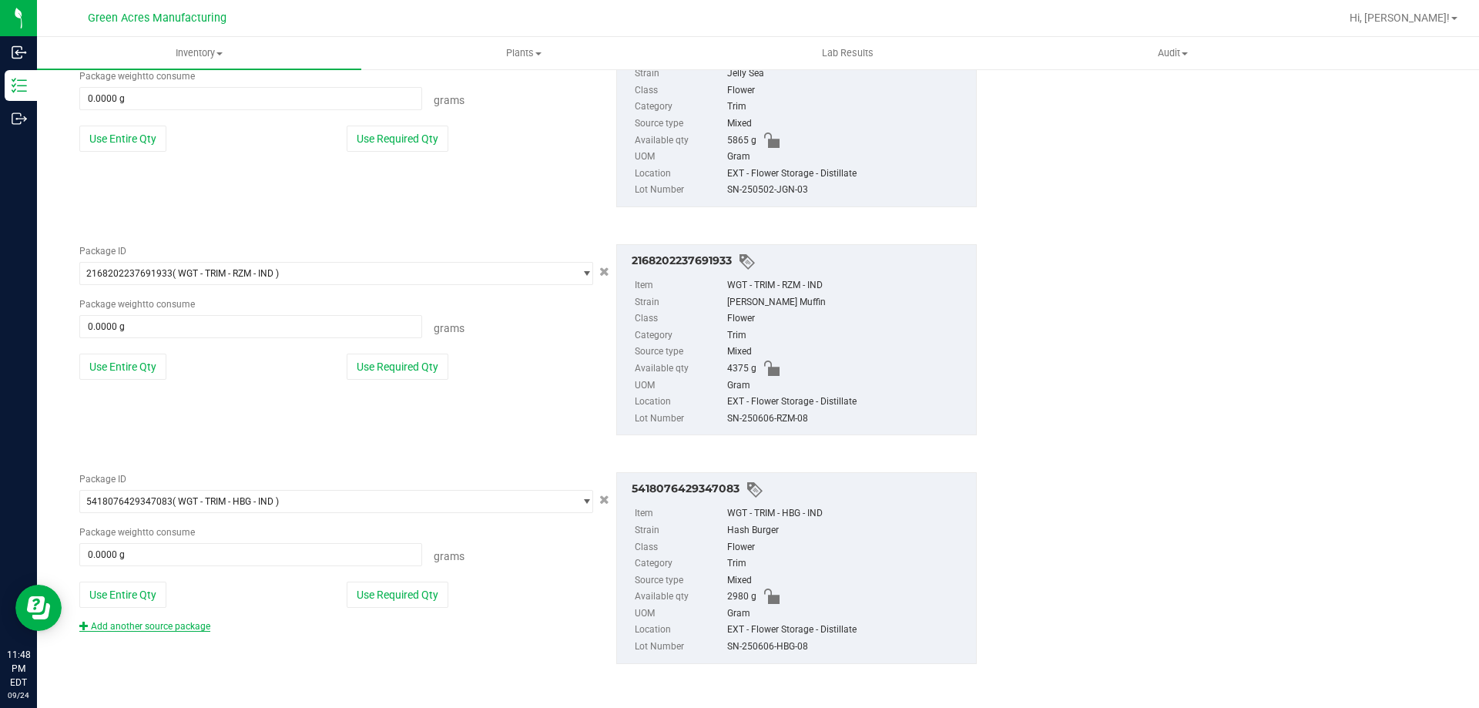
click at [203, 630] on link "Add another source package" at bounding box center [144, 626] width 131 height 11
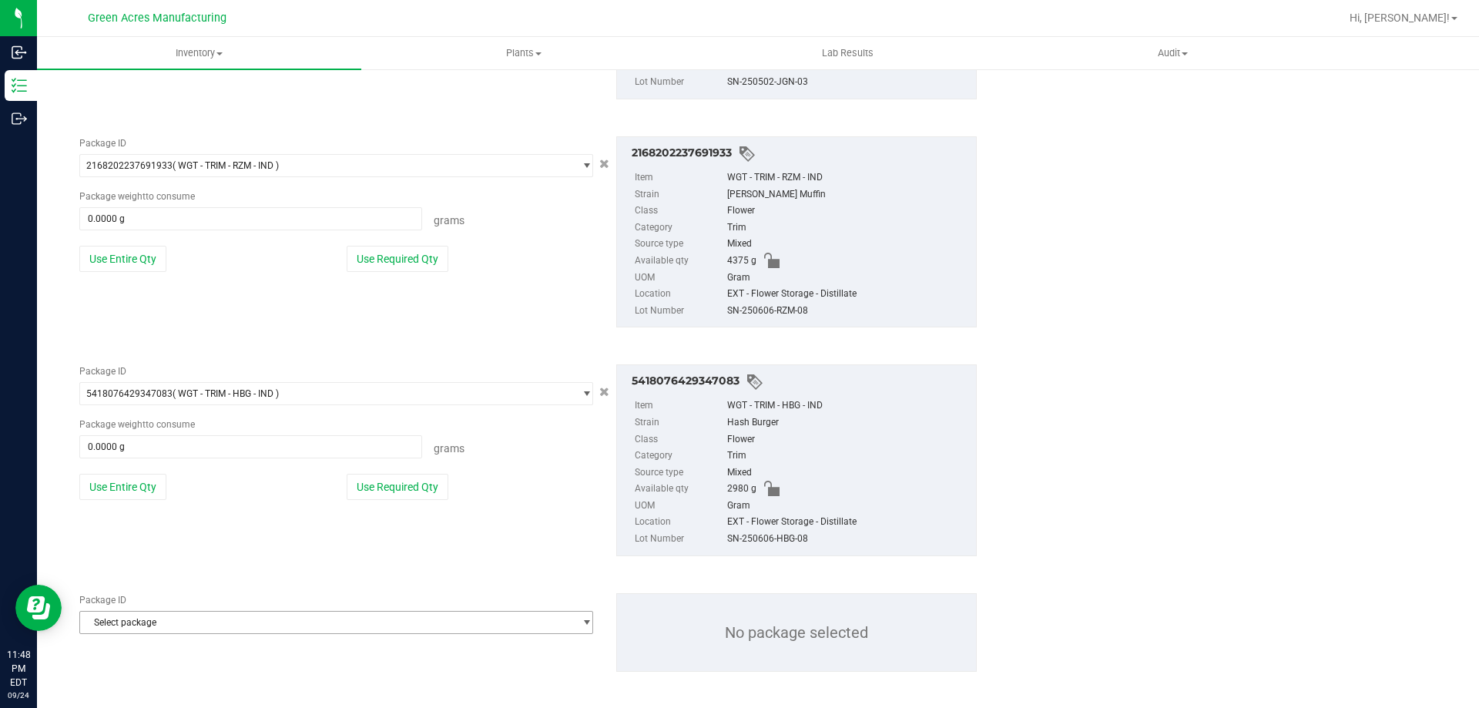
scroll to position [1880, 0]
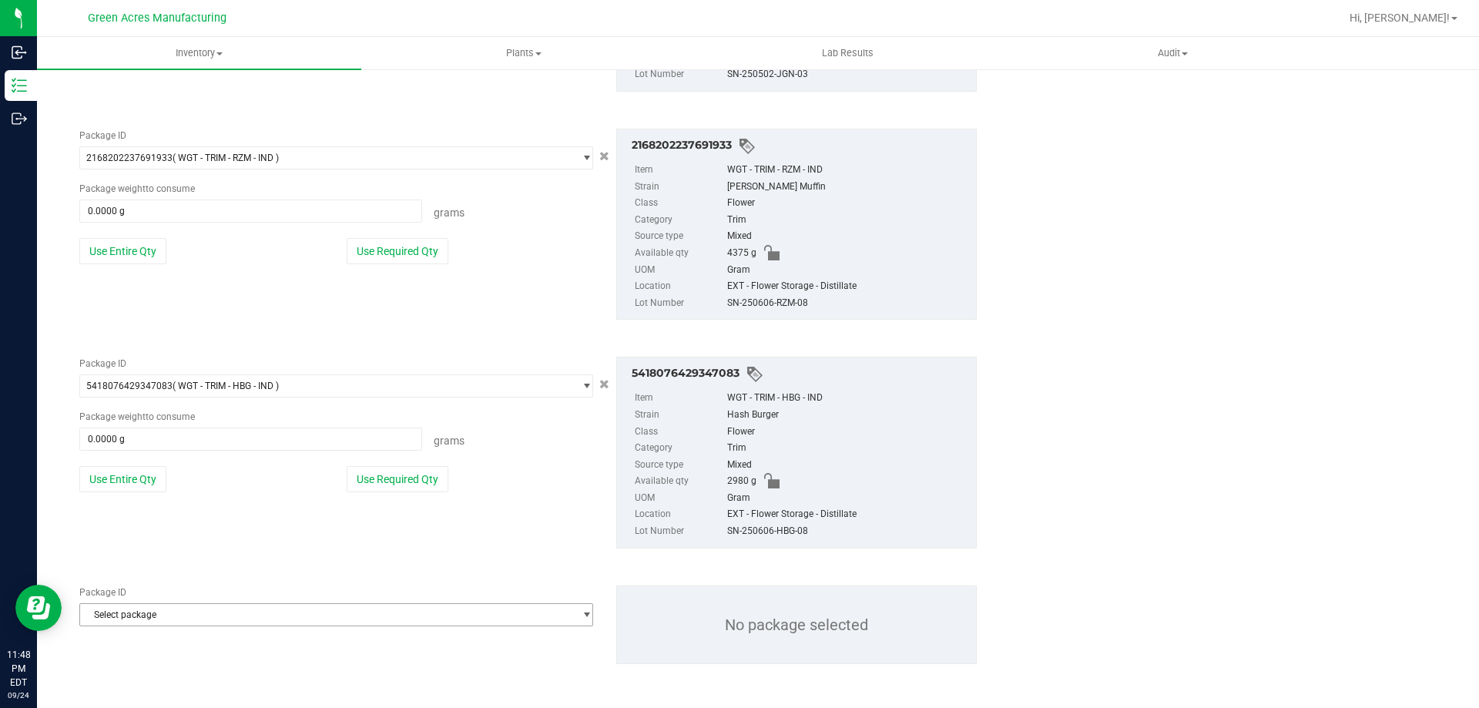
click at [524, 603] on span "Select package" at bounding box center [336, 614] width 514 height 23
click at [342, 620] on span "Select package" at bounding box center [326, 615] width 493 height 22
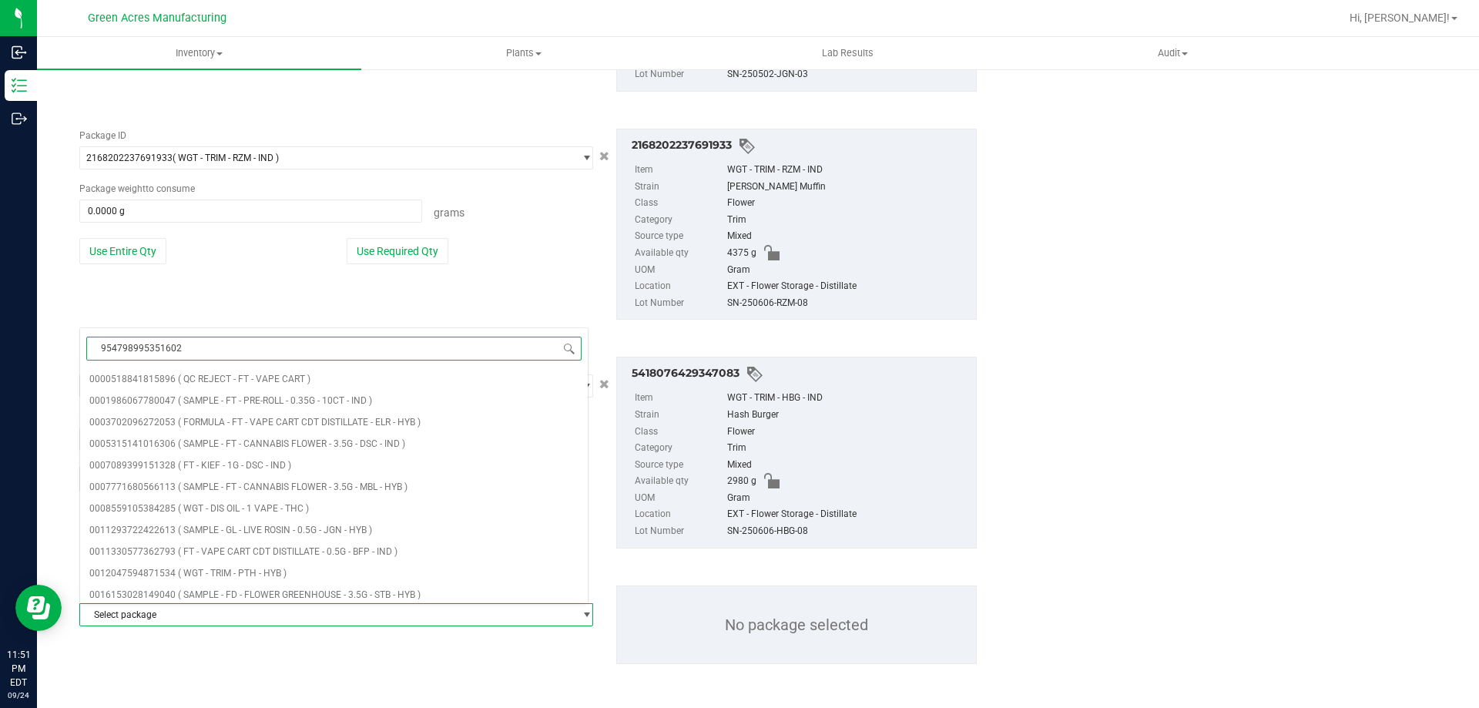
type input "9547989953516025"
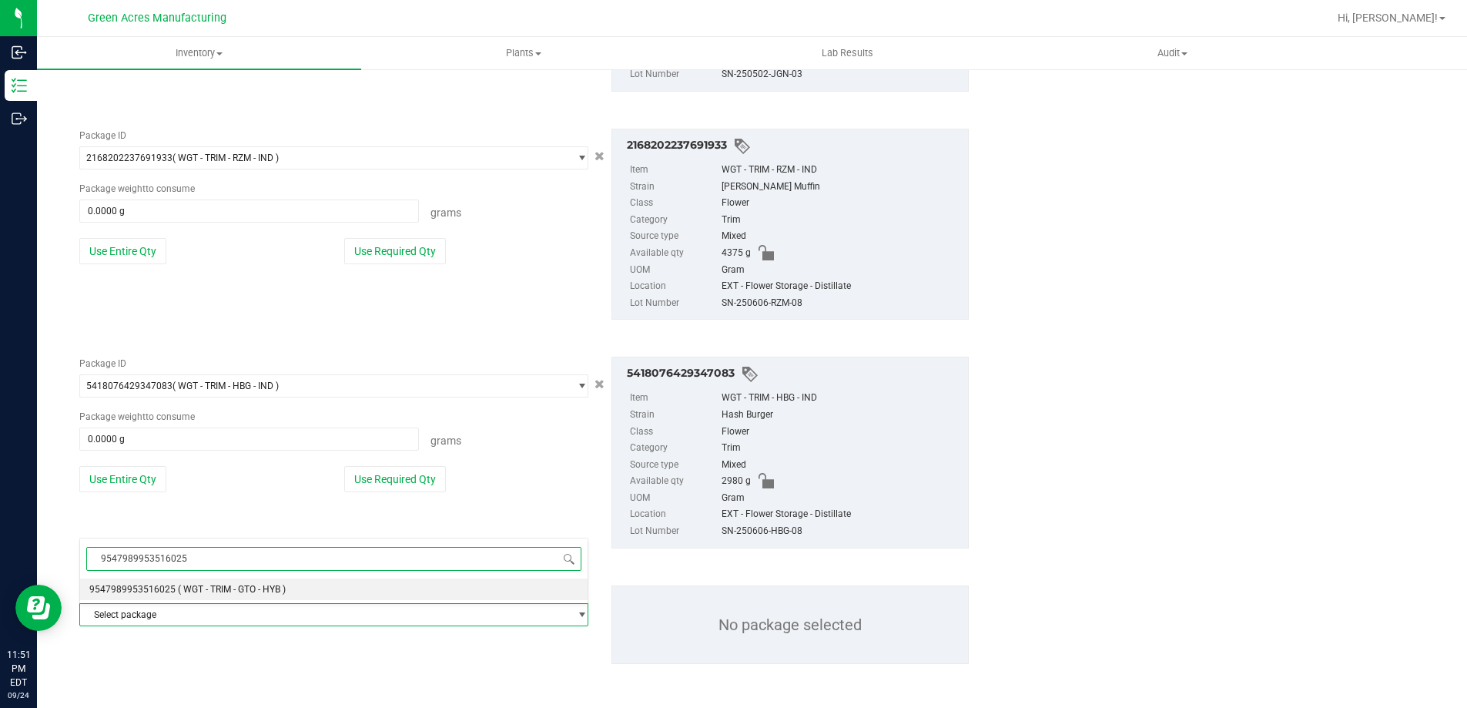
click at [332, 591] on li "9547989953516025 ( WGT - TRIM - GTO - HYB )" at bounding box center [334, 589] width 508 height 22
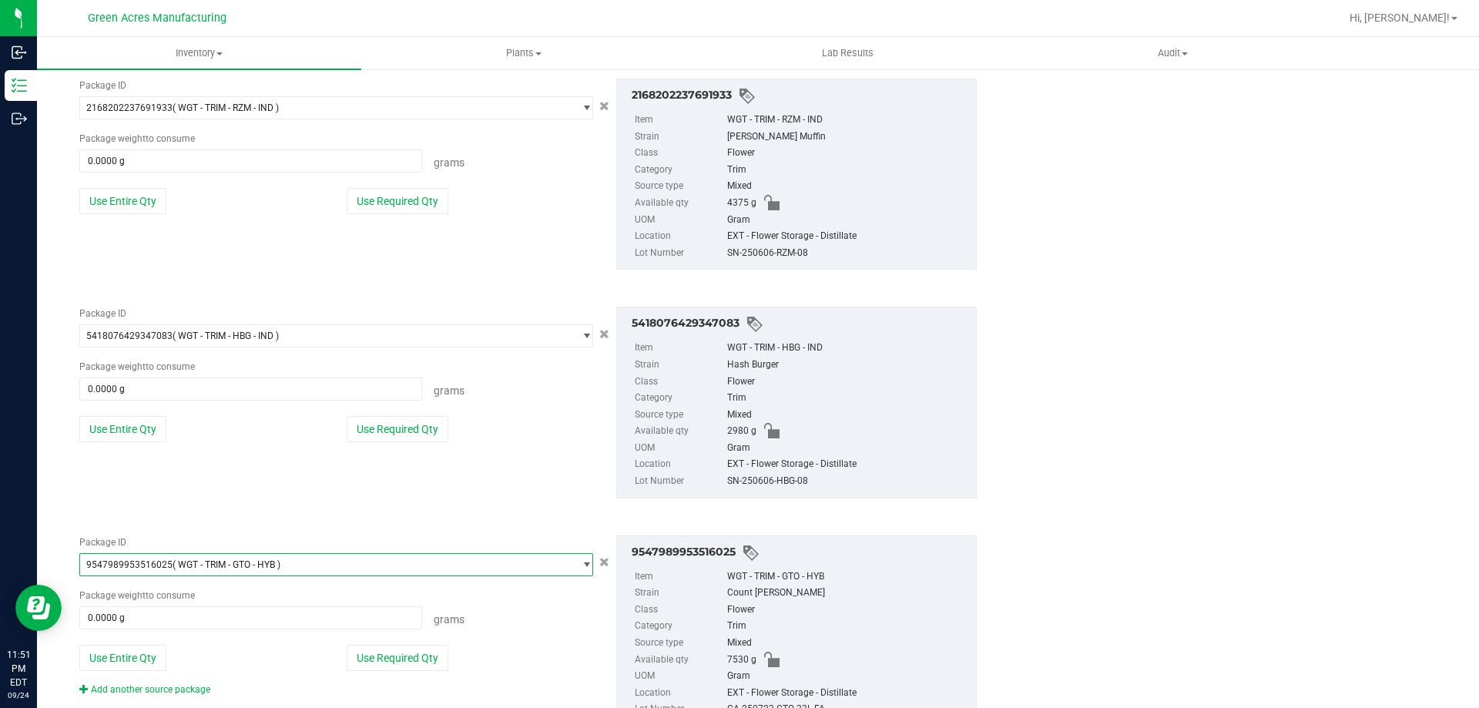
scroll to position [1992, 0]
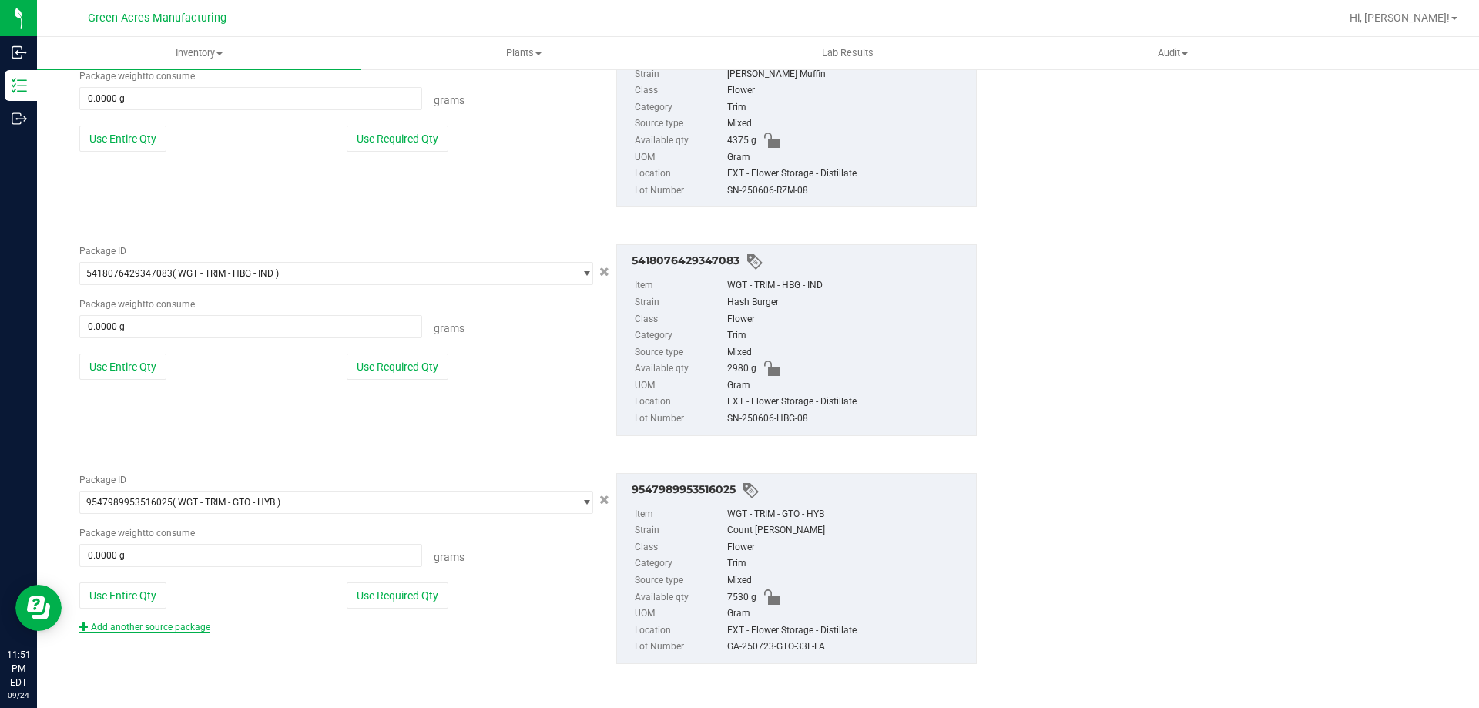
click at [186, 622] on link "Add another source package" at bounding box center [144, 627] width 131 height 11
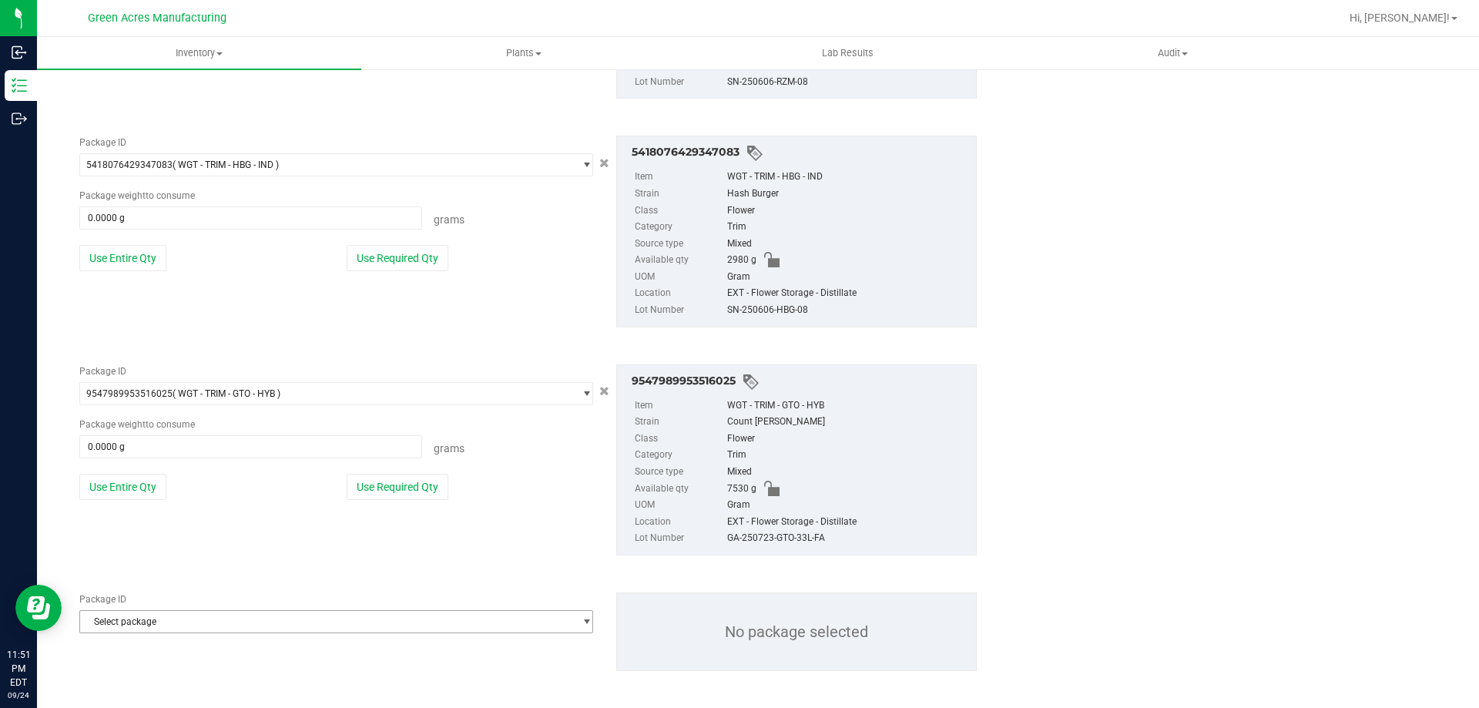
scroll to position [2108, 0]
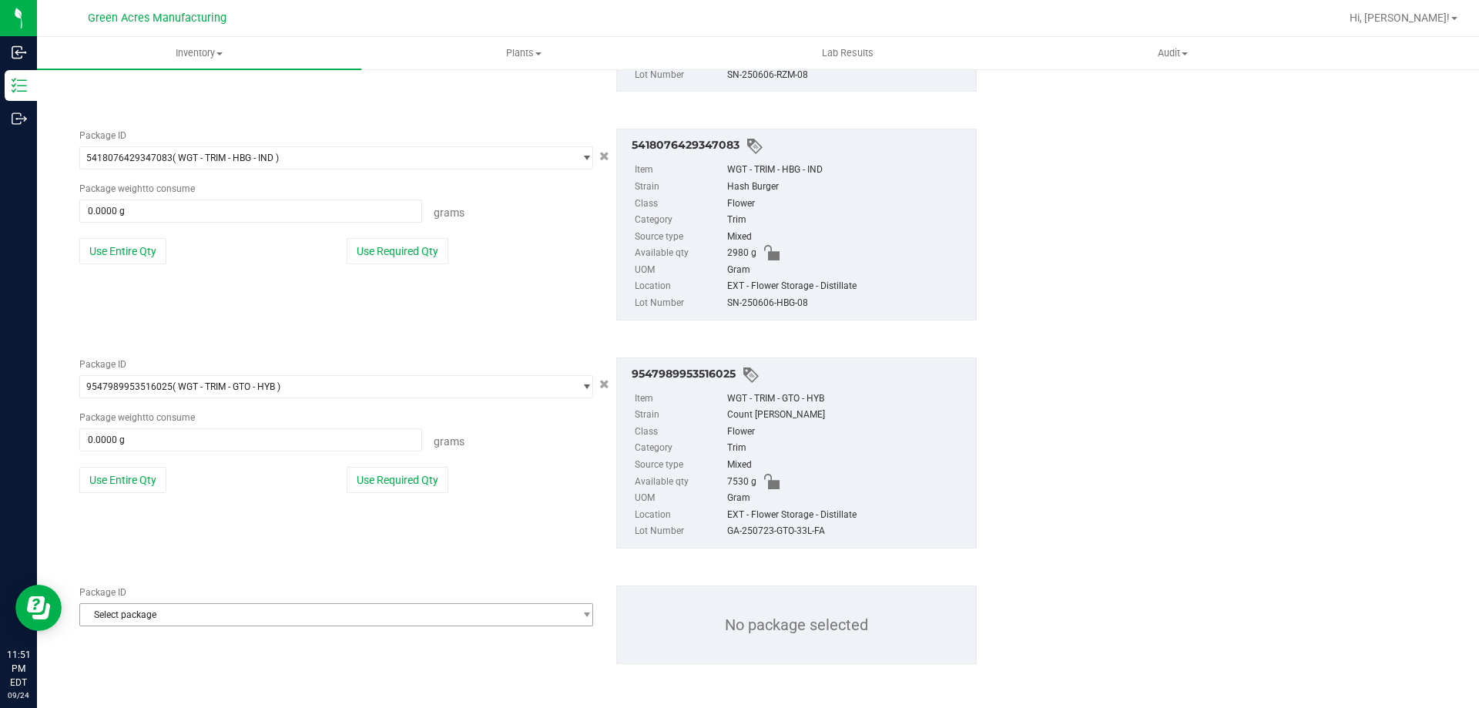
click at [359, 609] on span "Select package" at bounding box center [326, 615] width 493 height 22
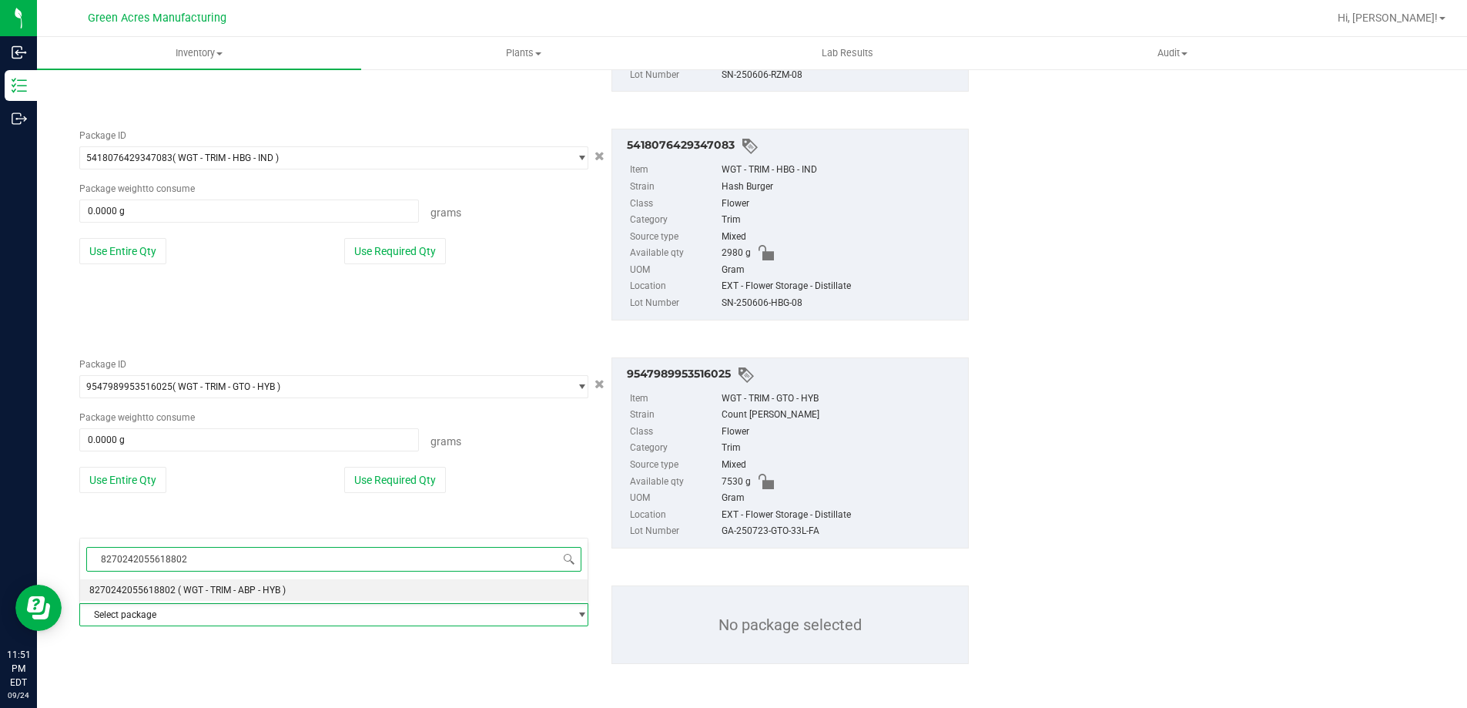
type input "8270242055618802"
click at [356, 603] on div "8270242055618802 Select package 8270242055618802 ( WGT - TRIM - ABP - HYB ) No …" at bounding box center [333, 676] width 509 height 276
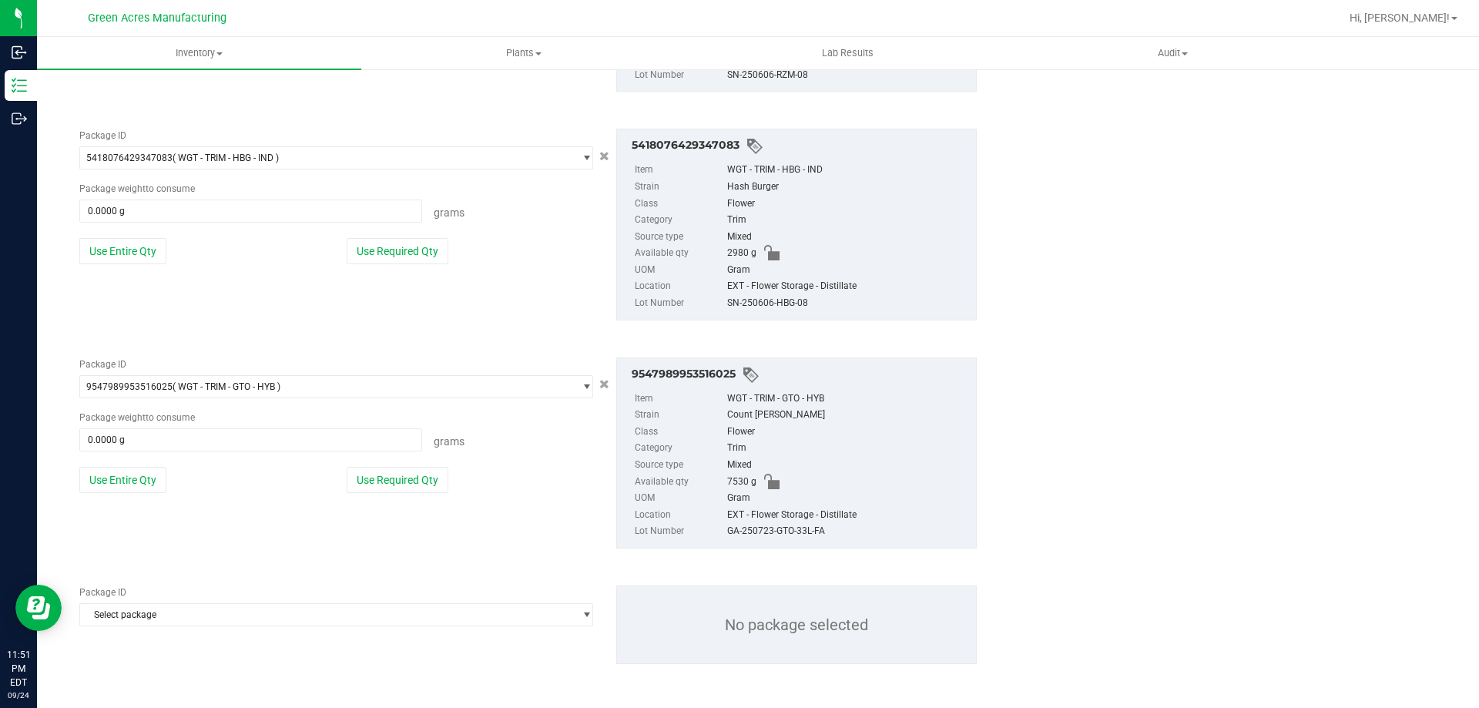
click at [360, 599] on div "Package ID" at bounding box center [336, 592] width 514 height 14
click at [354, 615] on span "Select package" at bounding box center [326, 615] width 493 height 22
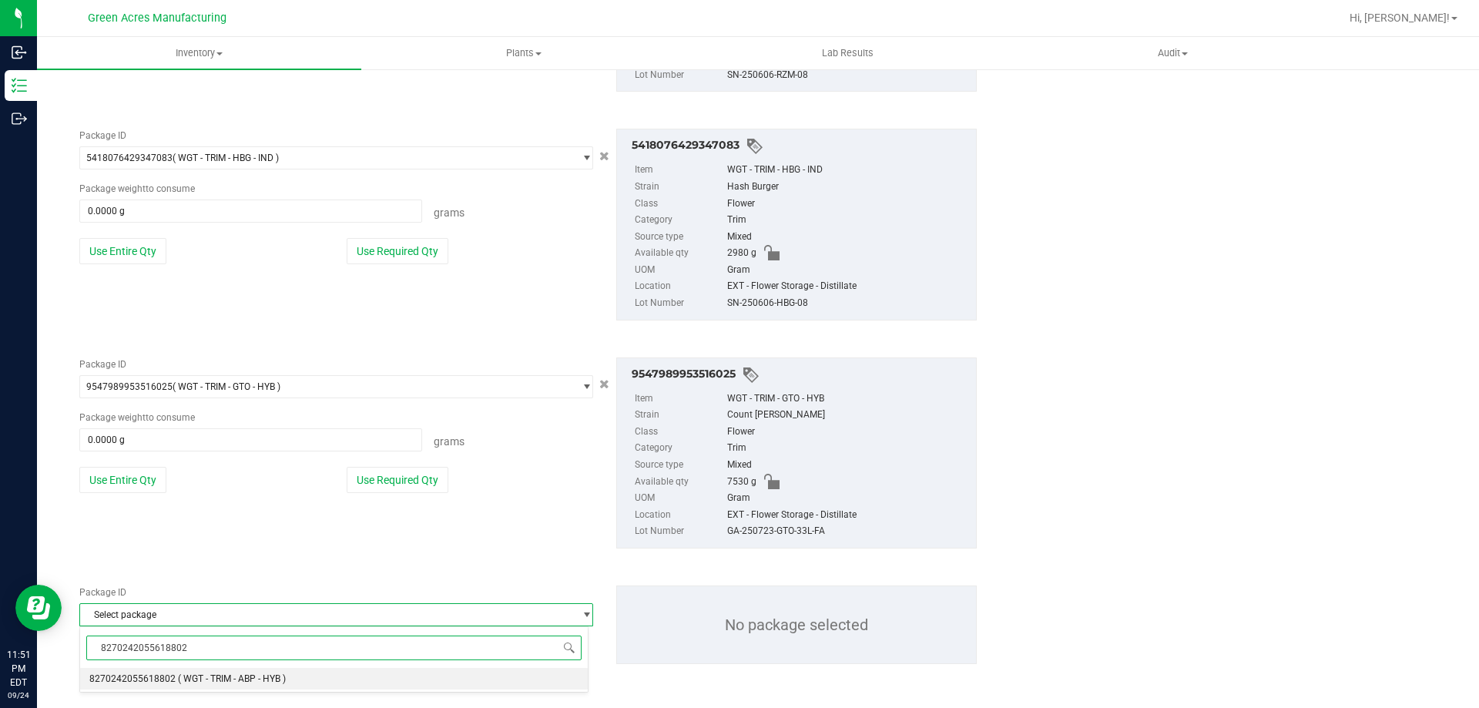
click at [310, 673] on li "8270242055618802 ( WGT - TRIM - ABP - HYB )" at bounding box center [334, 679] width 508 height 22
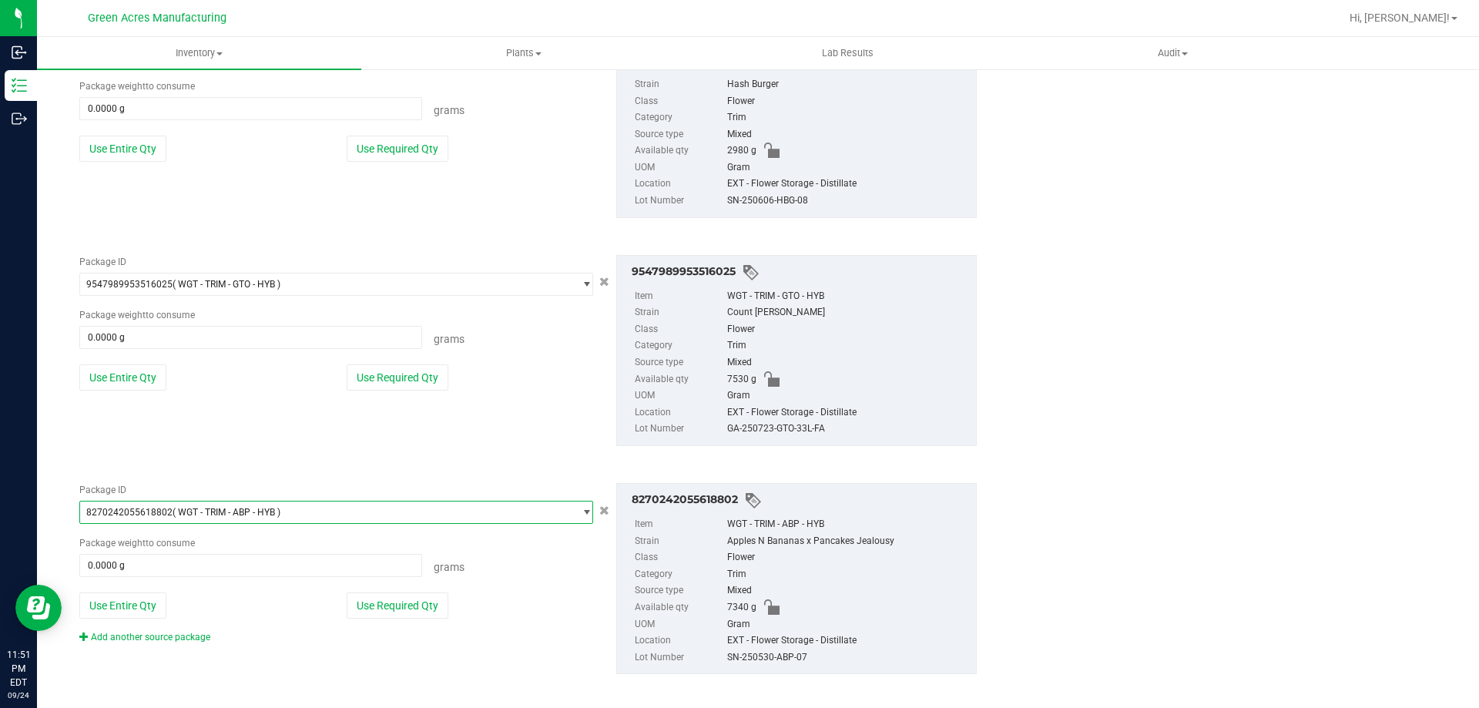
scroll to position [2220, 0]
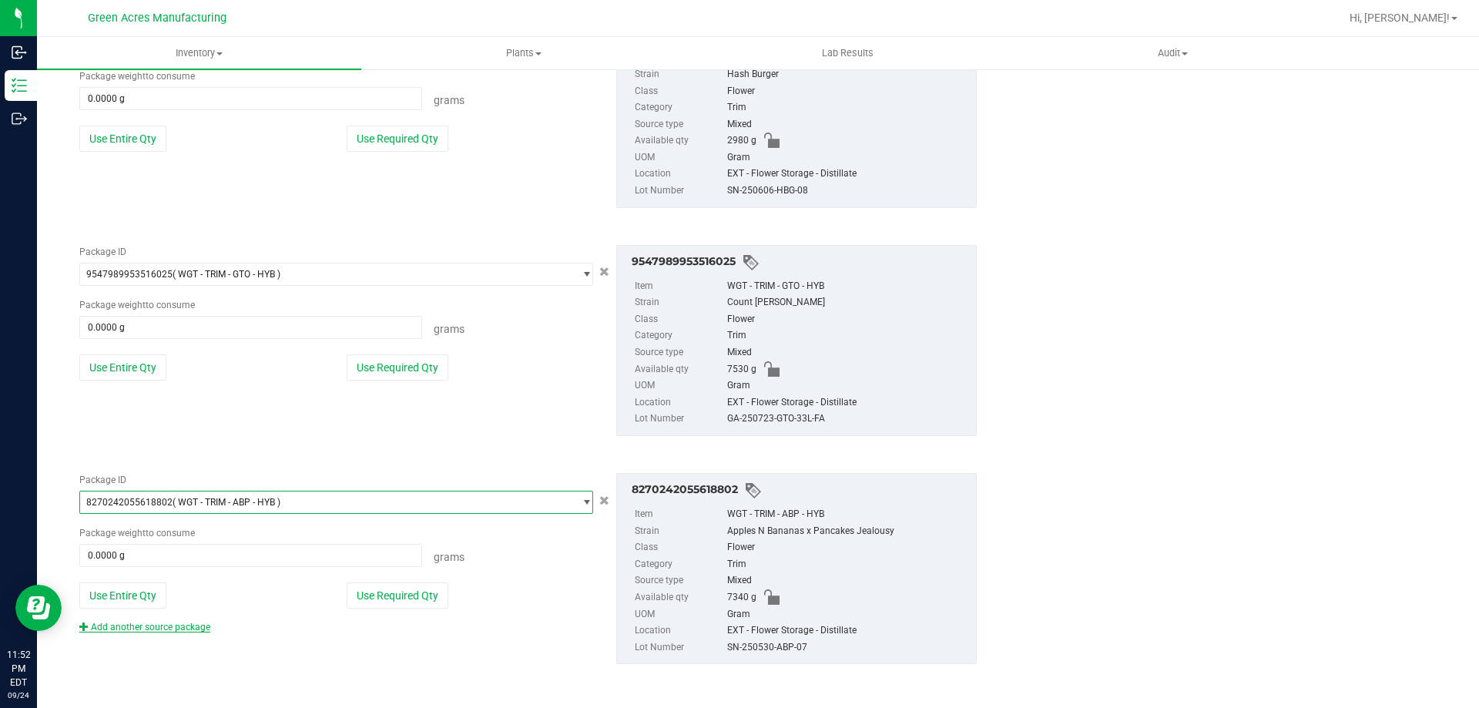
click at [192, 630] on link "Add another source package" at bounding box center [144, 627] width 131 height 11
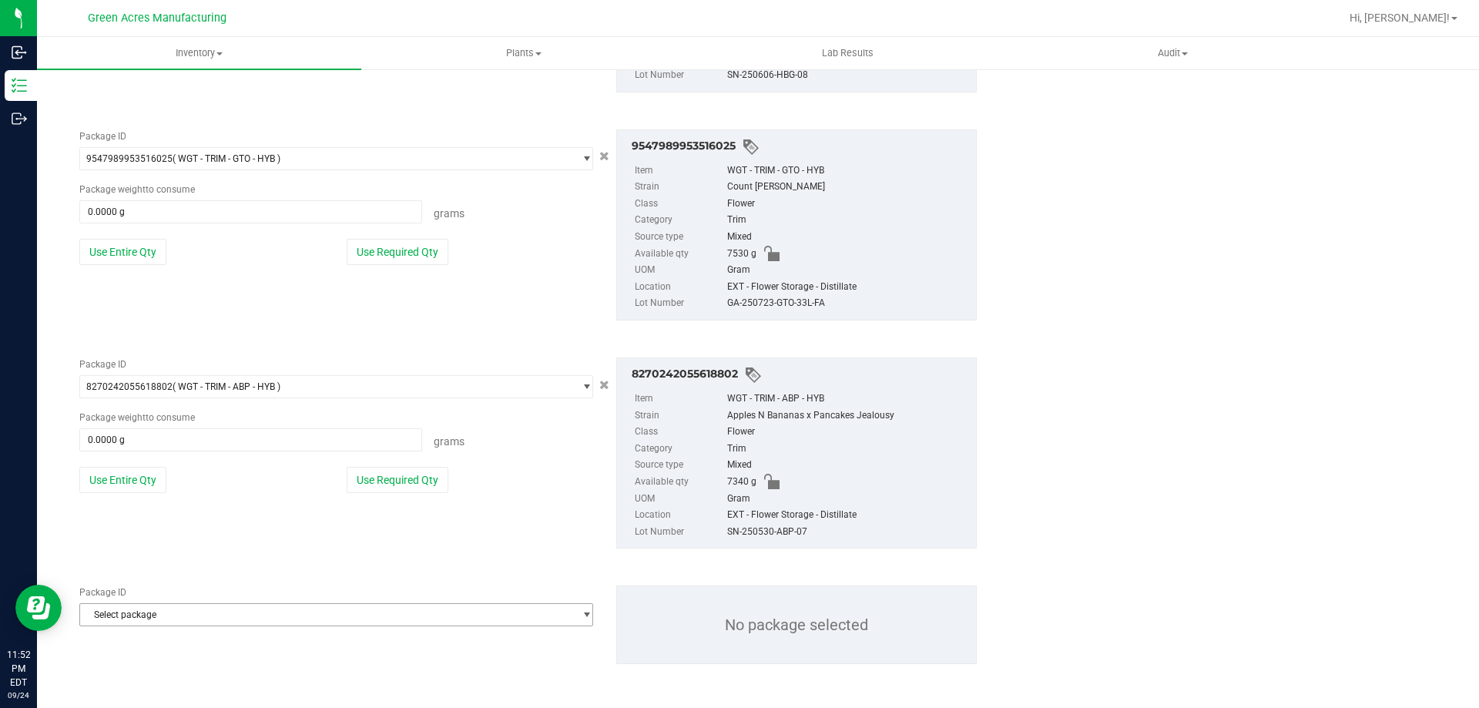
click at [337, 598] on div "Package ID" at bounding box center [336, 592] width 514 height 14
click at [336, 609] on span "Select package" at bounding box center [326, 615] width 493 height 22
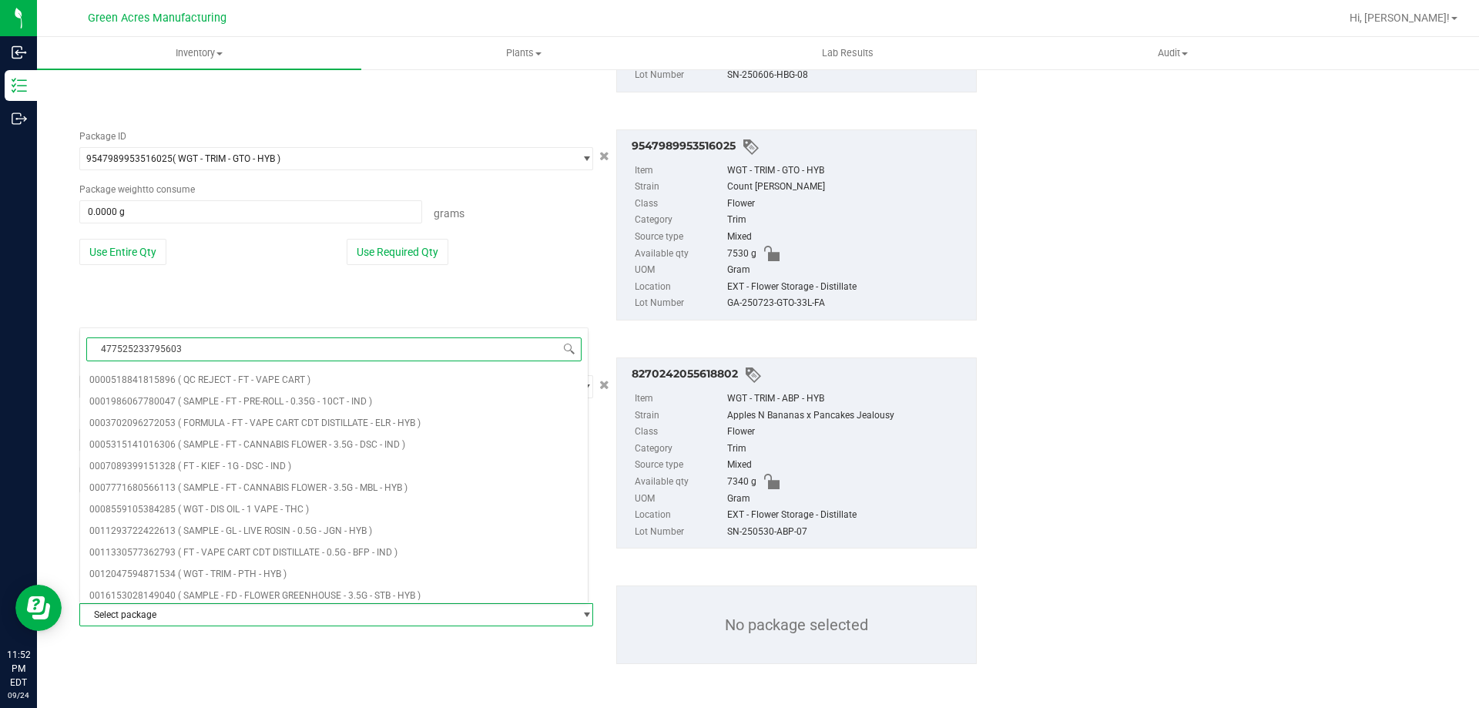
type input "4775252337956034"
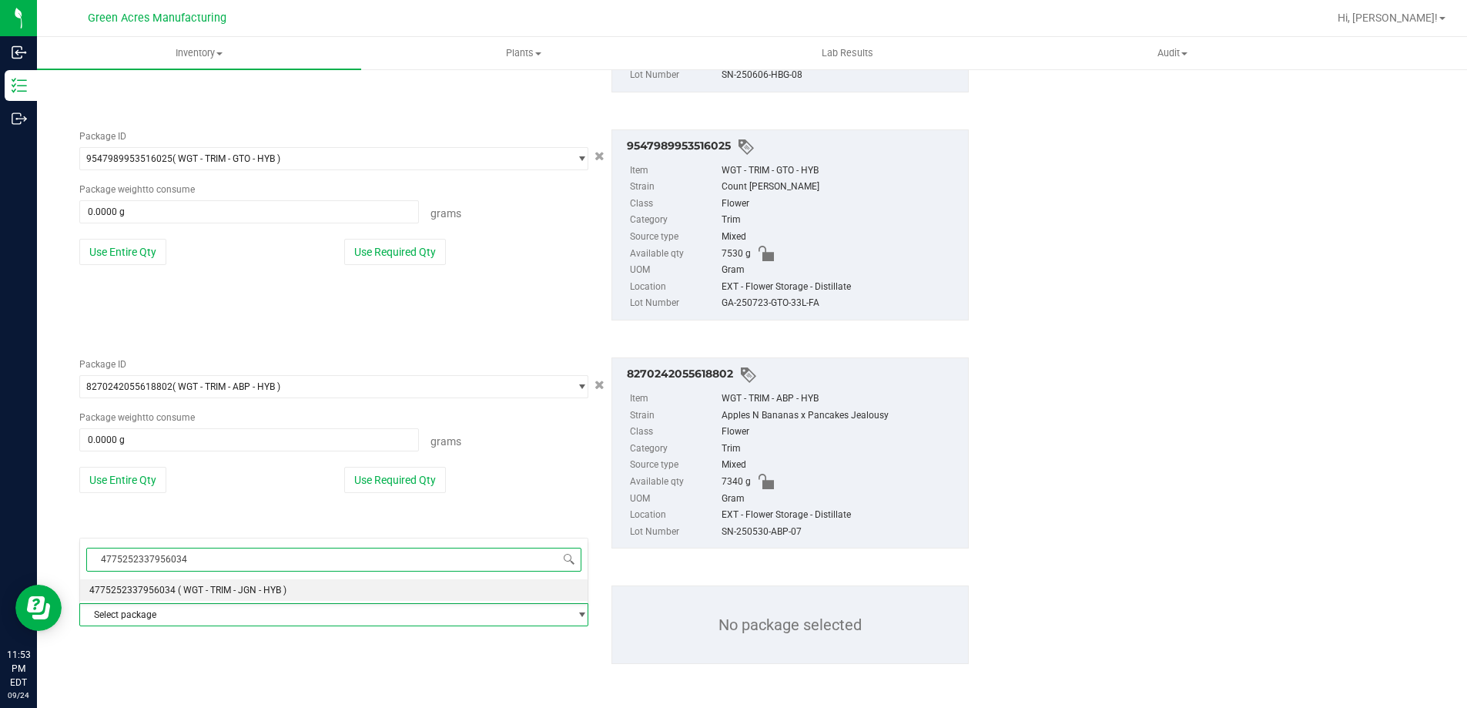
click at [292, 589] on li "4775252337956034 ( WGT - TRIM - JGN - HYB )" at bounding box center [334, 590] width 508 height 22
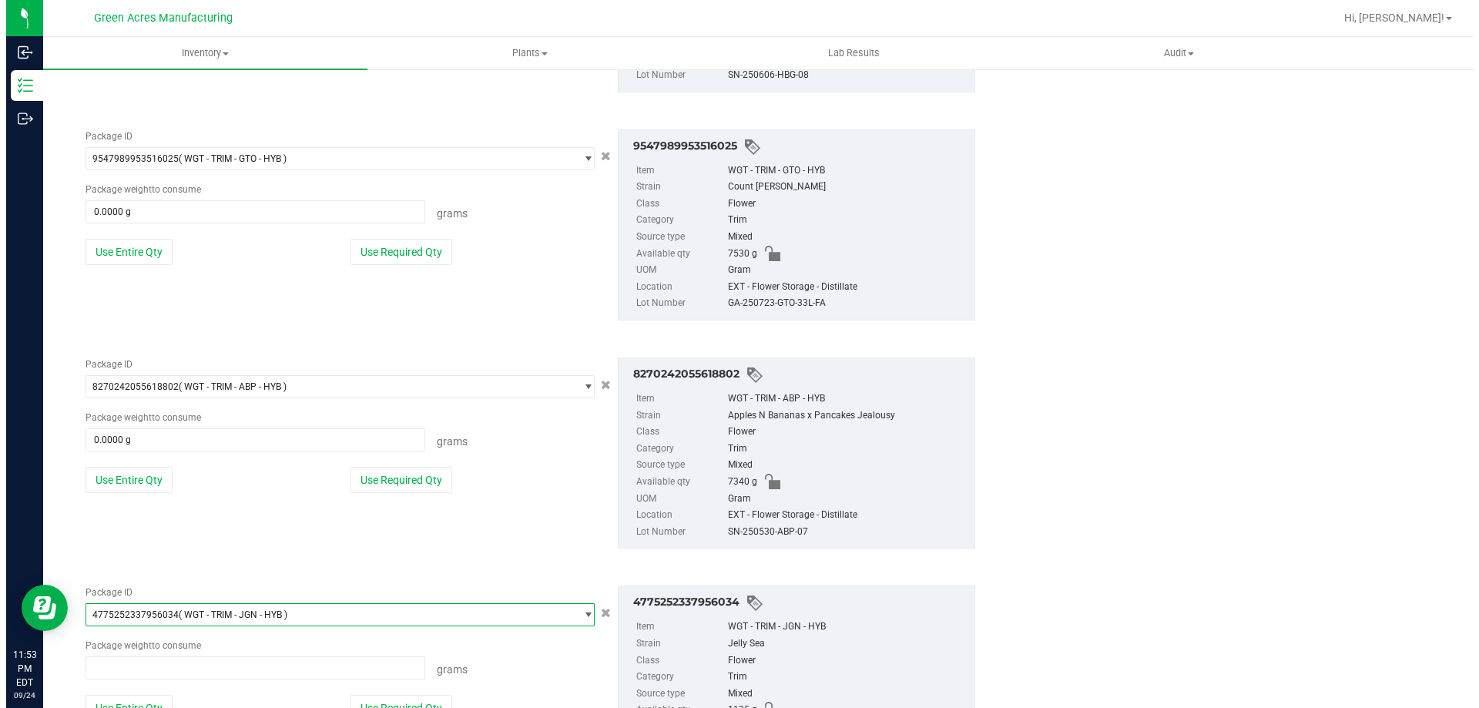
scroll to position [59766, 0]
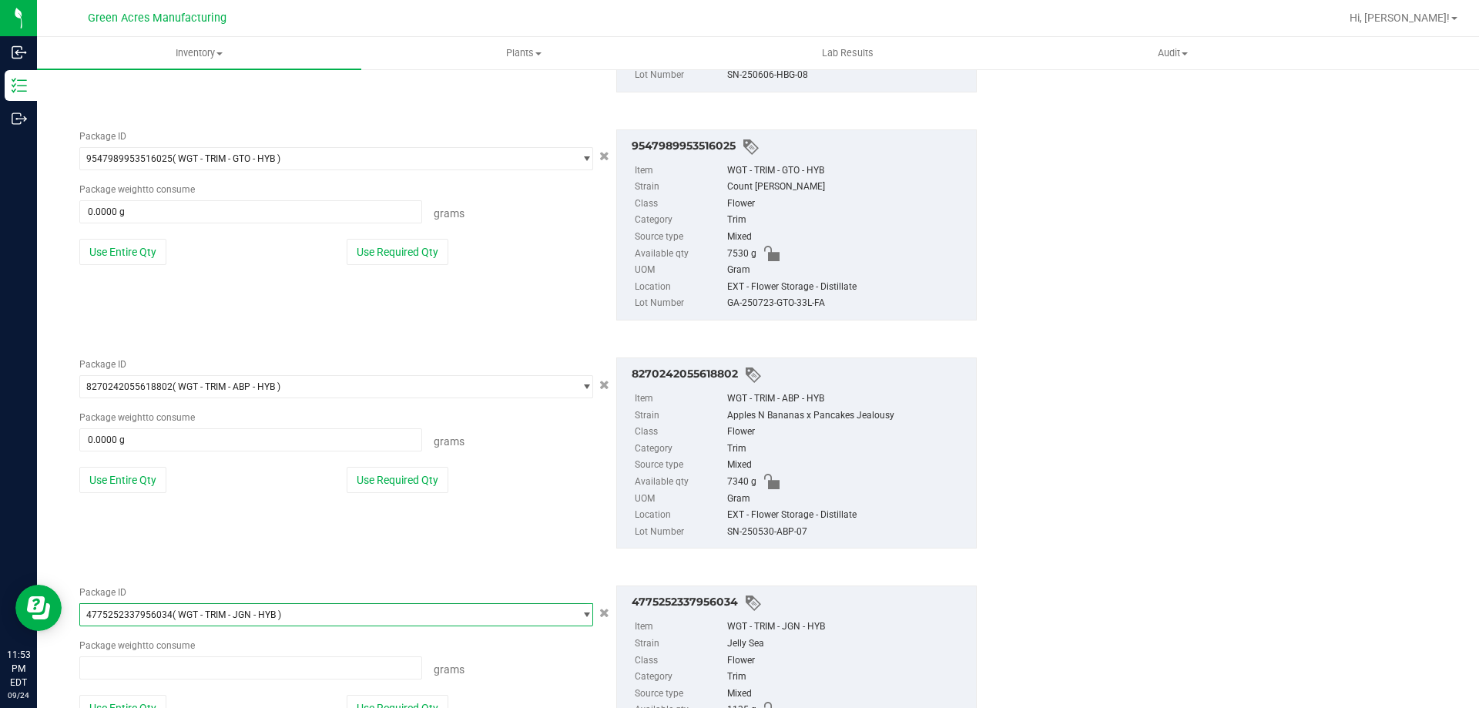
type input "0.0000 g"
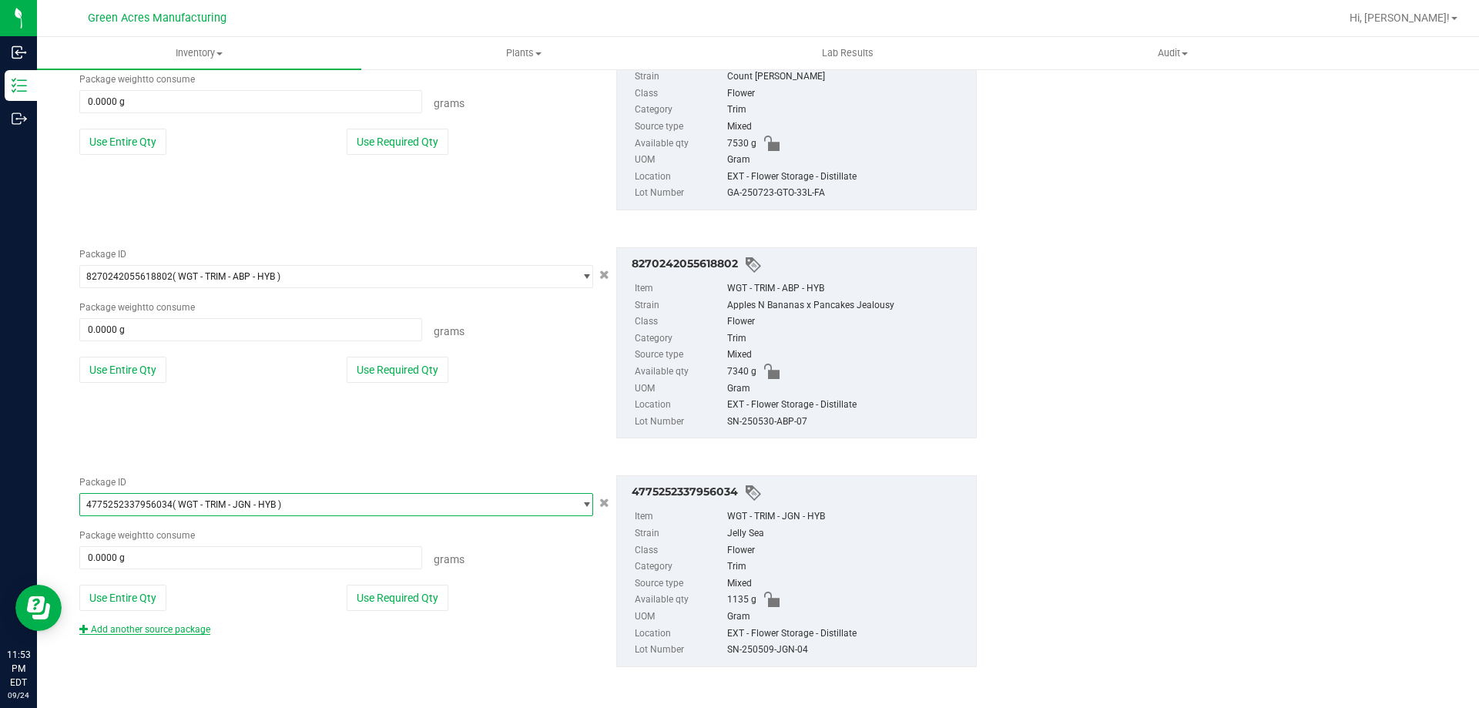
scroll to position [2449, 0]
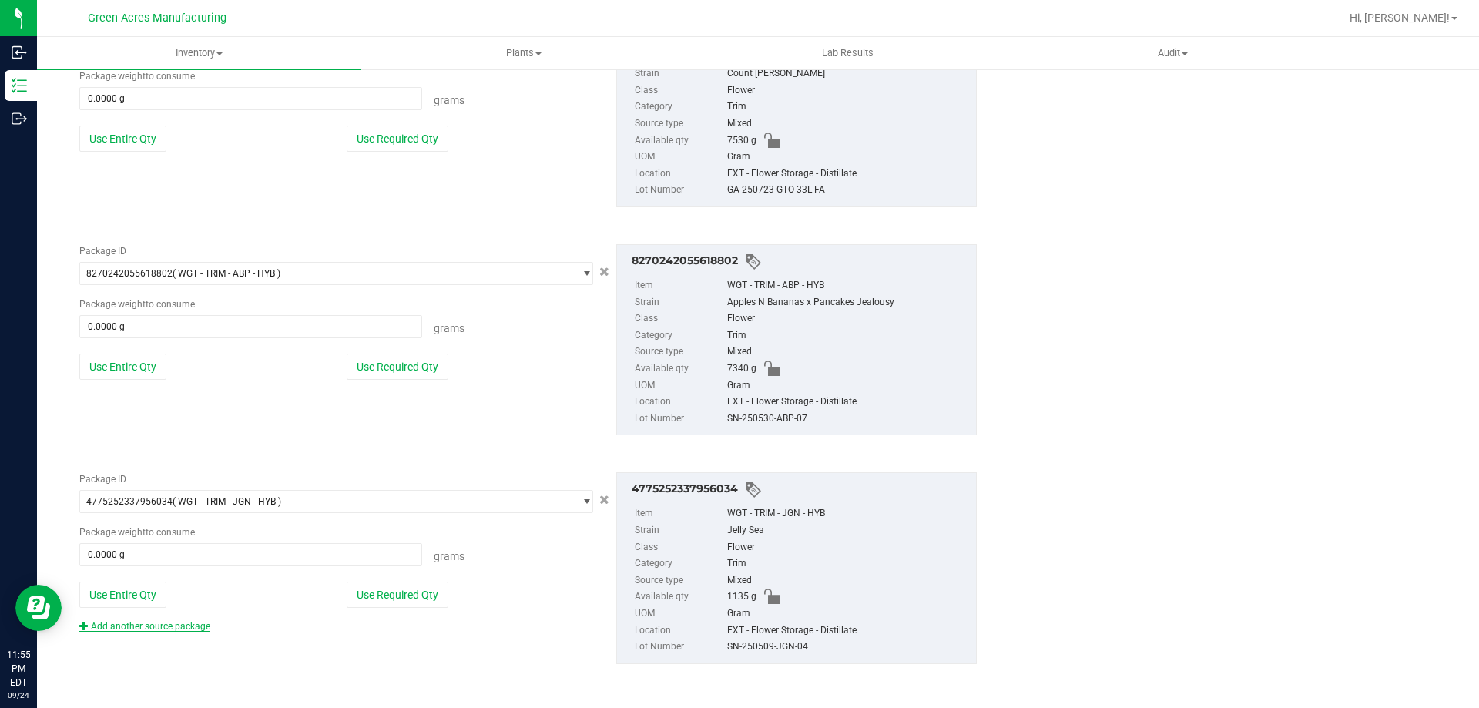
click at [158, 623] on link "Add another source package" at bounding box center [144, 626] width 131 height 11
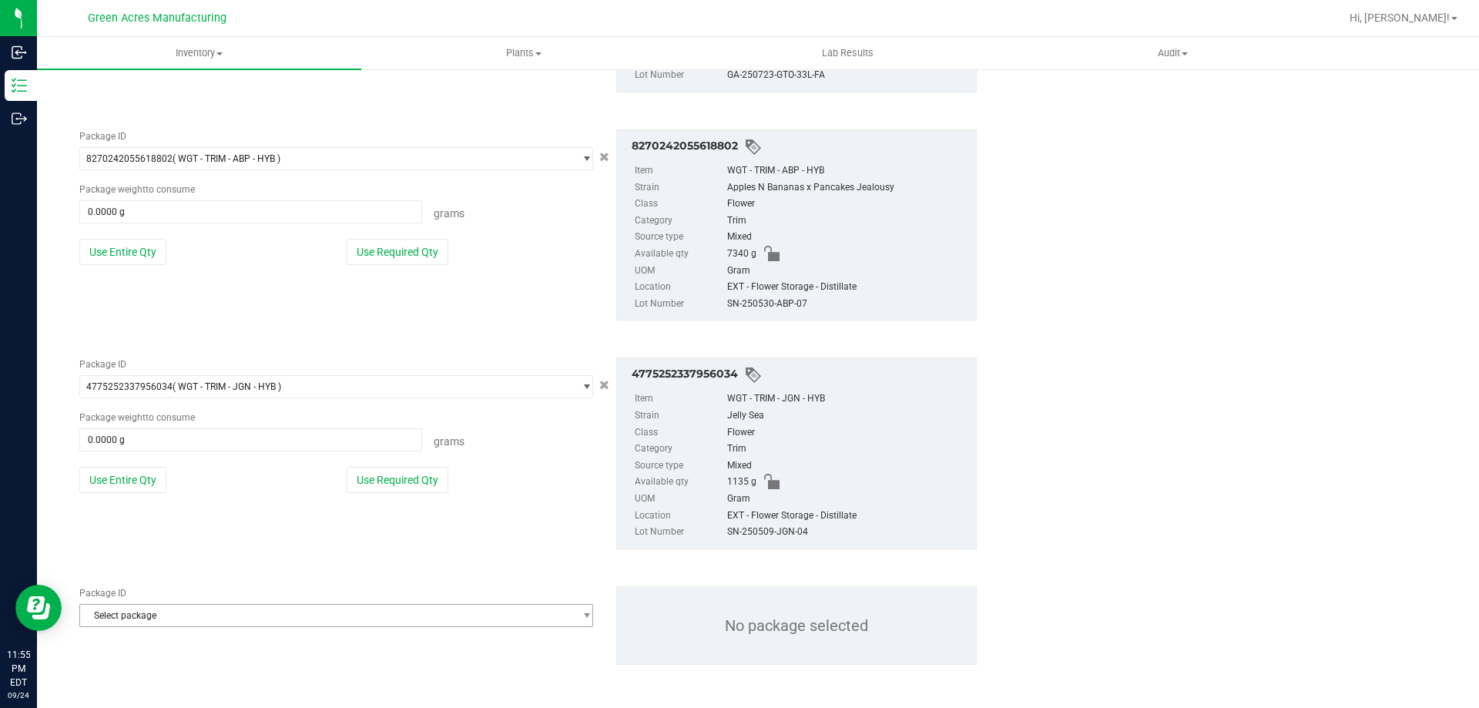
scroll to position [2564, 0]
click at [286, 612] on span "Select package" at bounding box center [326, 615] width 493 height 22
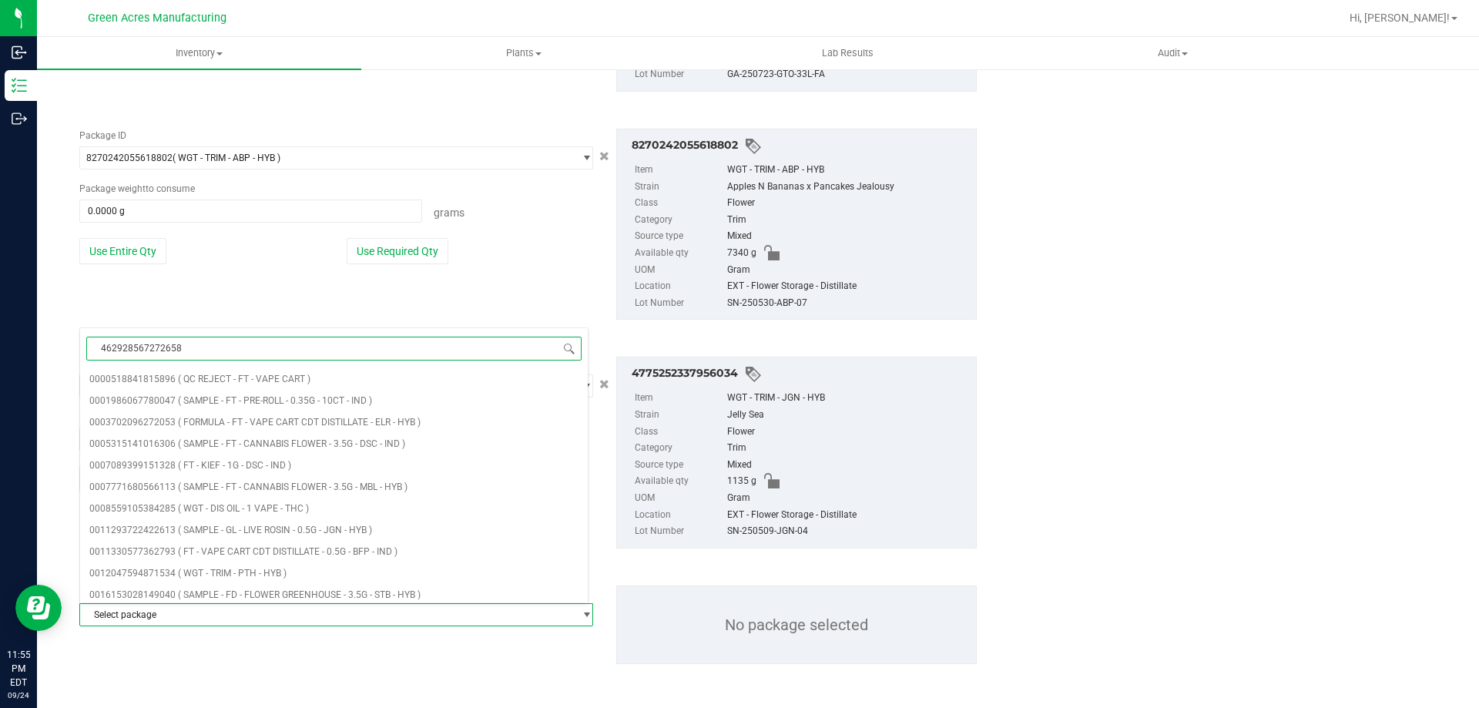
type input "4629285672726580"
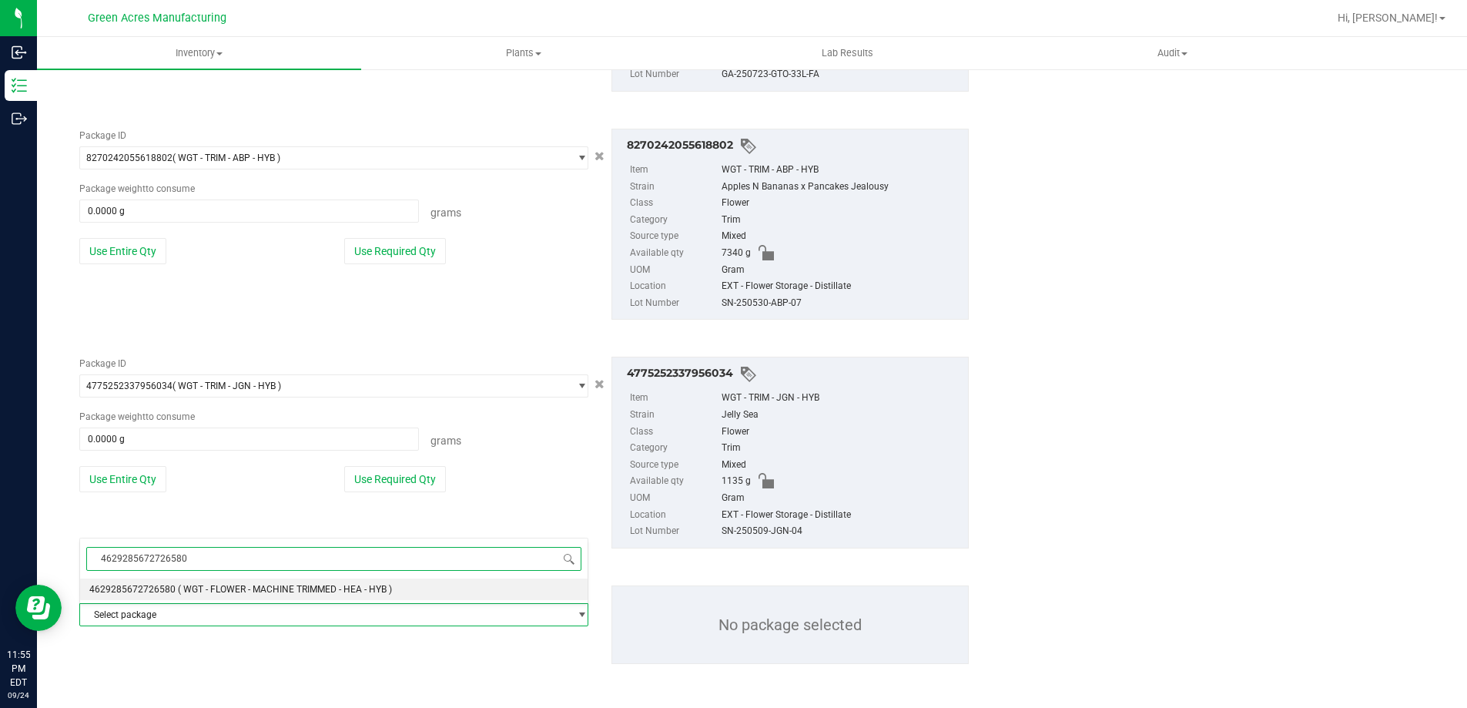
click at [324, 591] on span "( WGT - FLOWER - MACHINE TRIMMED - HEA - HYB )" at bounding box center [285, 589] width 214 height 11
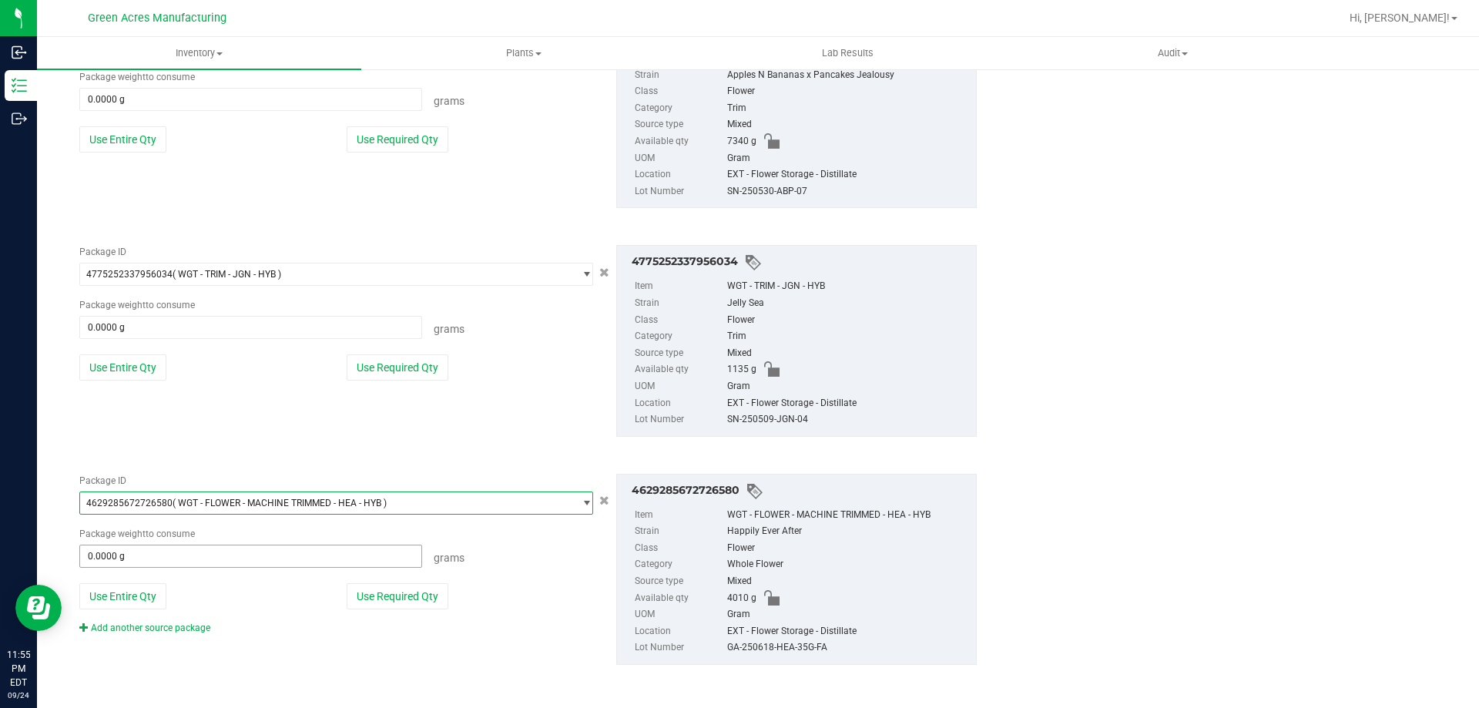
scroll to position [2677, 0]
click at [176, 624] on link "Add another source package" at bounding box center [144, 627] width 131 height 11
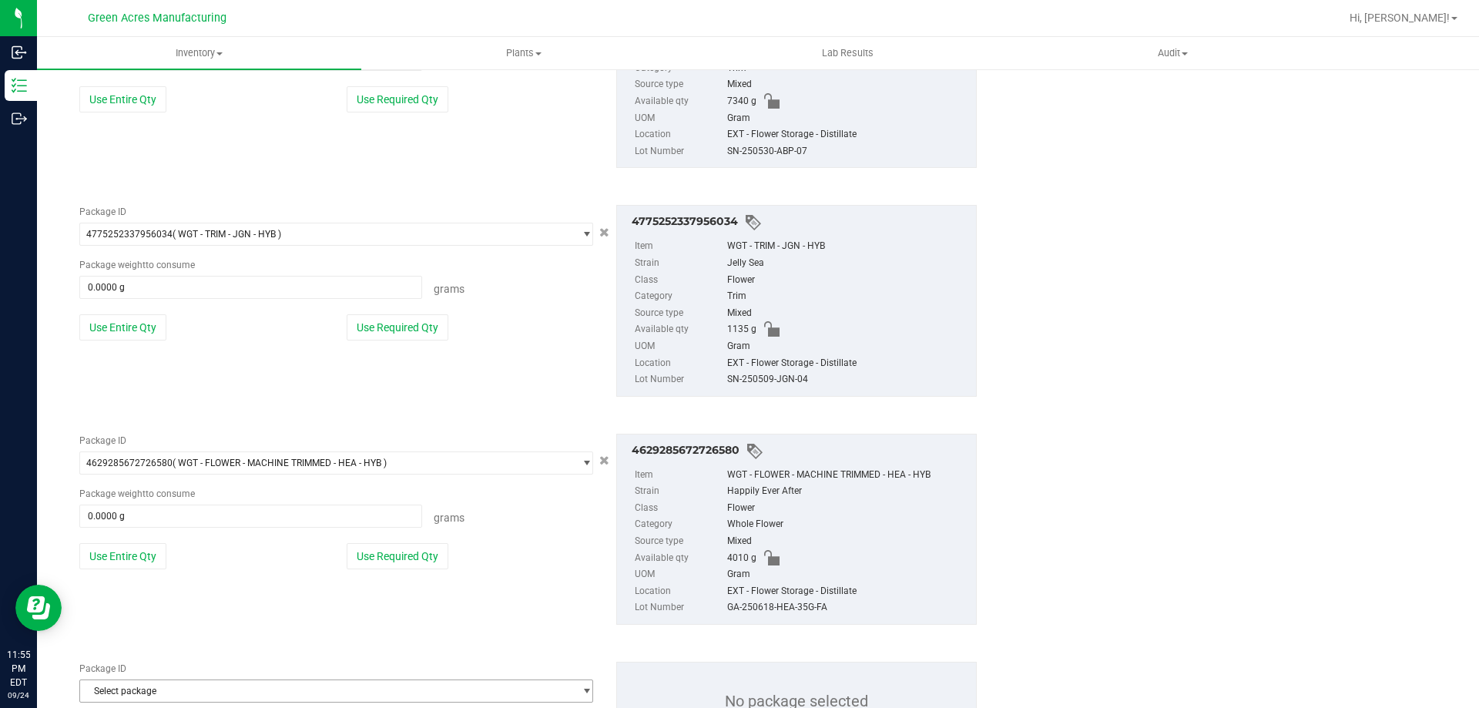
scroll to position [2792, 0]
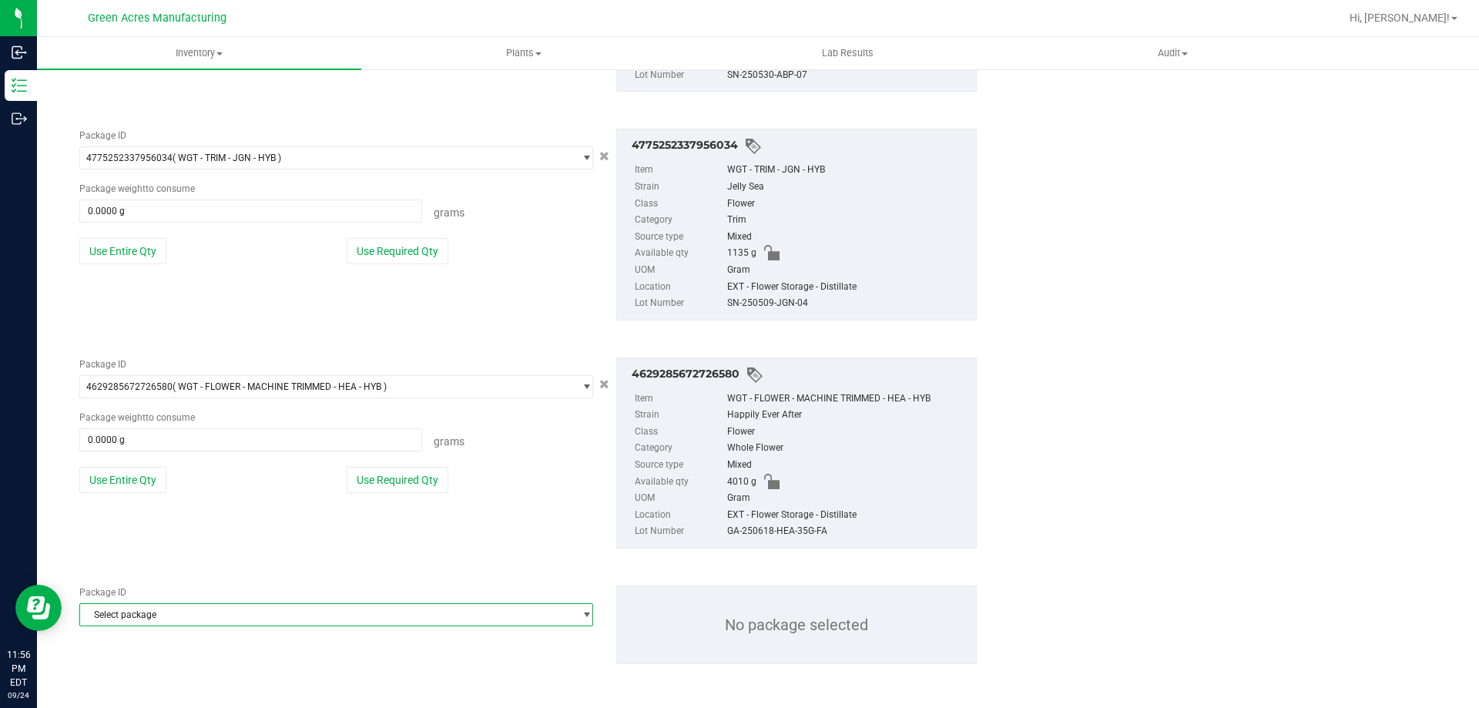
click at [186, 620] on span "Select package" at bounding box center [326, 615] width 493 height 22
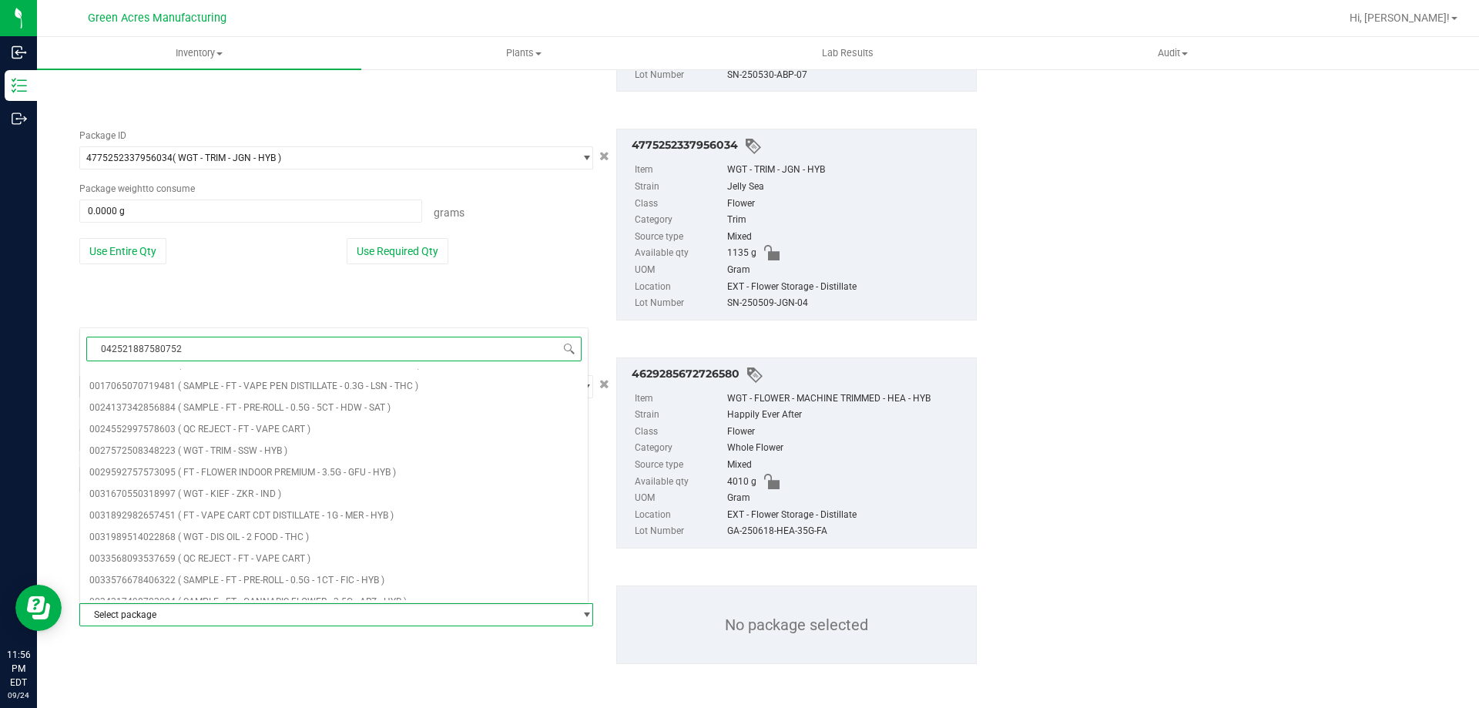
type input "0425218875807526"
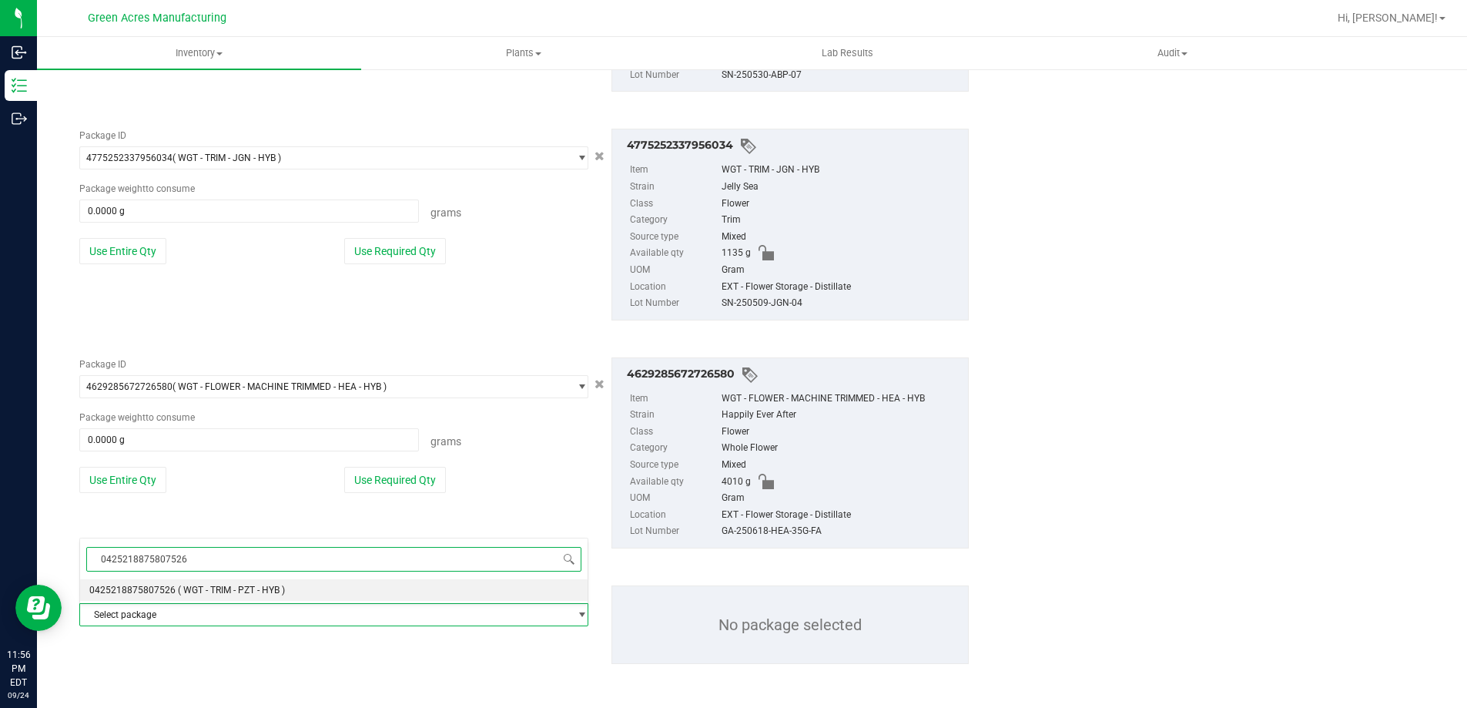
click at [421, 587] on li "0425218875807526 ( WGT - TRIM - PZT - HYB )" at bounding box center [334, 590] width 508 height 22
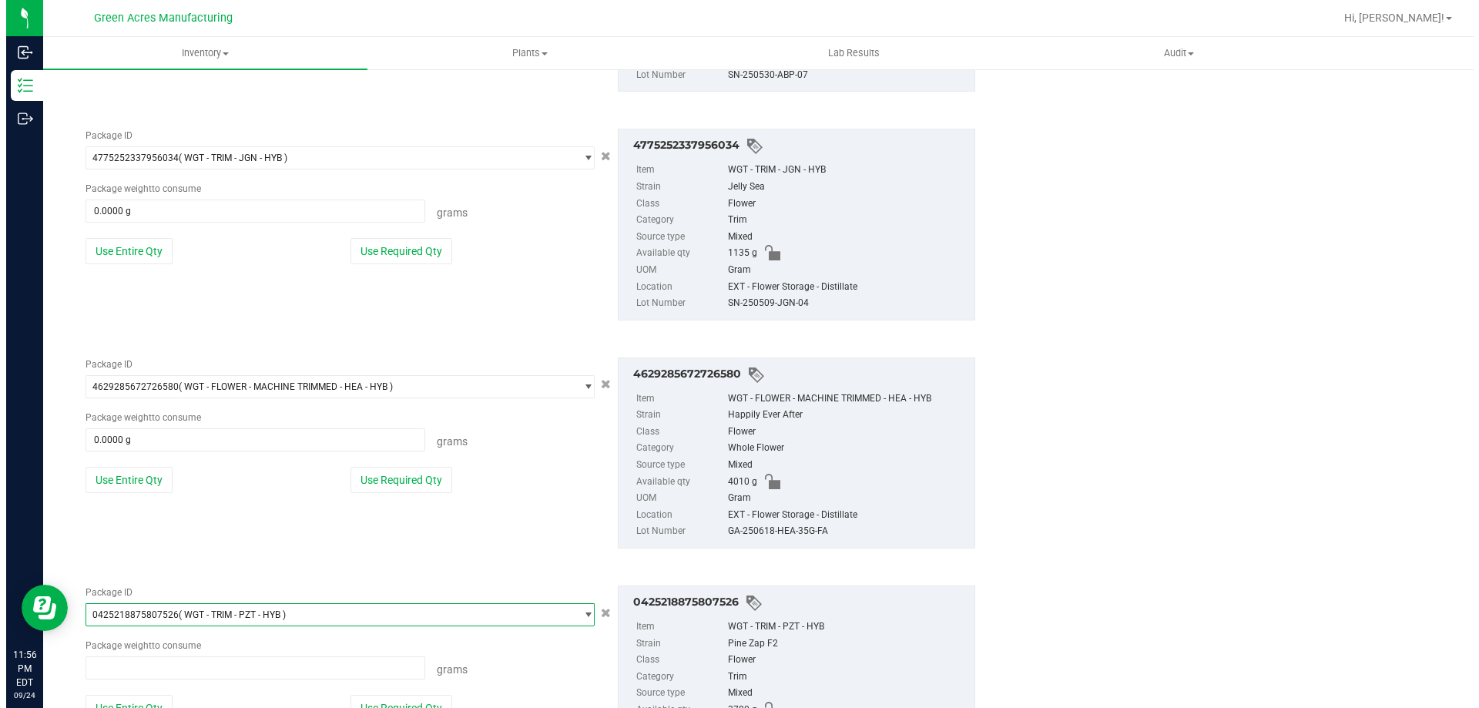
scroll to position [5716, 0]
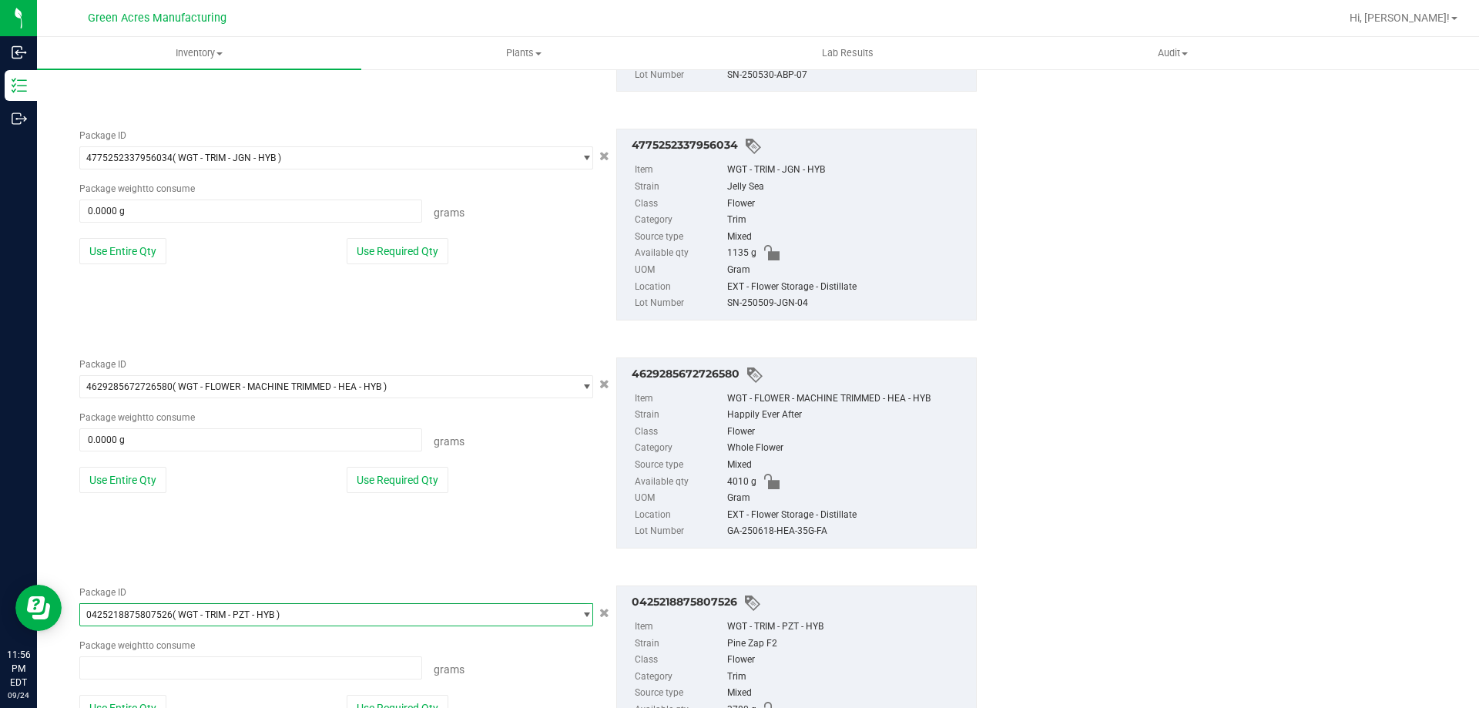
type input "0.0000 g"
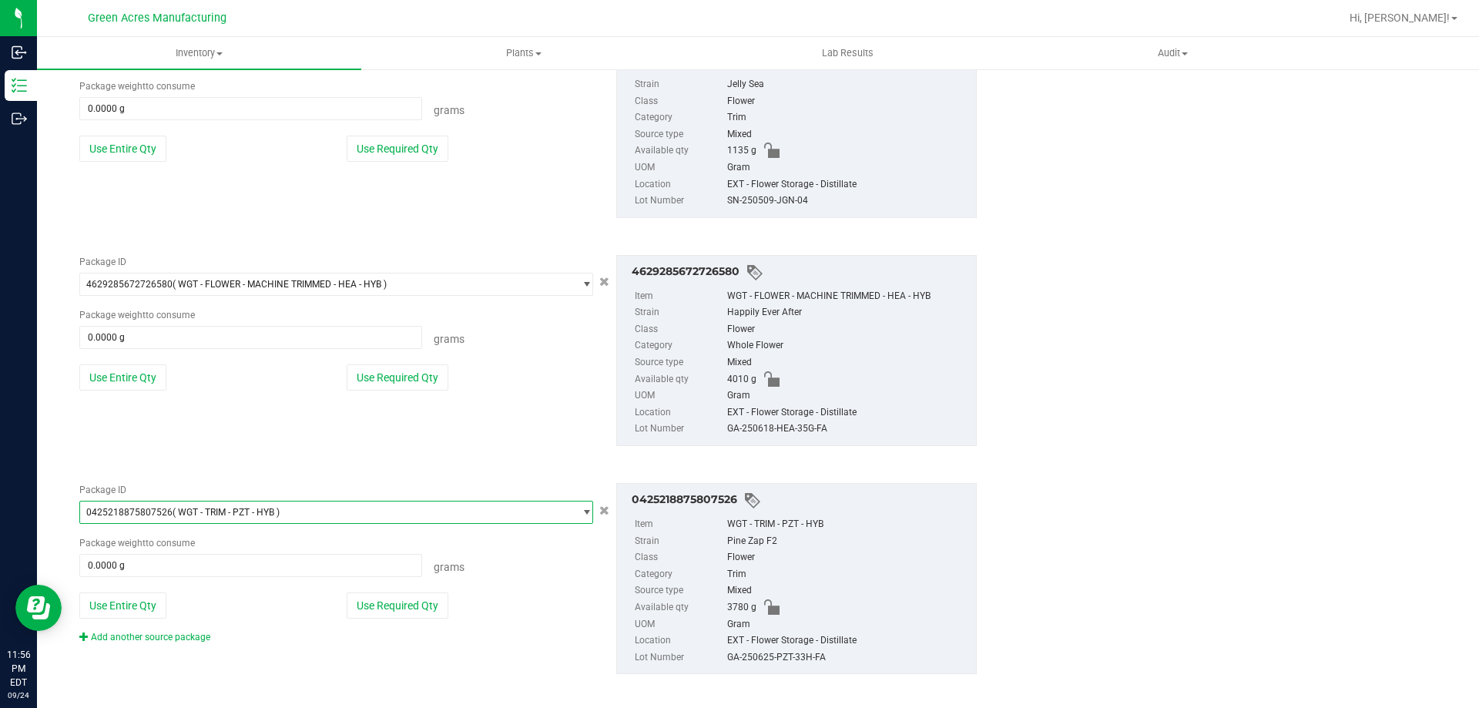
scroll to position [2905, 0]
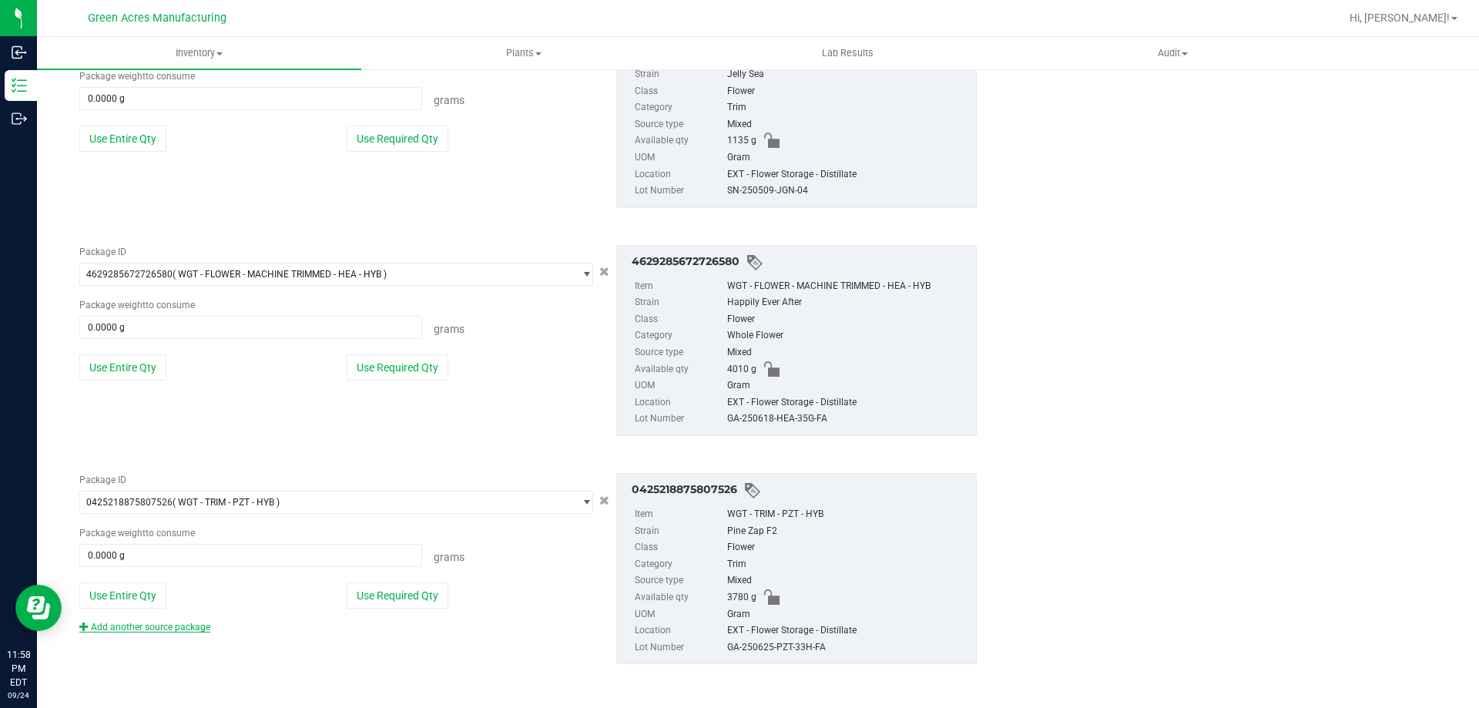
click at [180, 622] on link "Add another source package" at bounding box center [144, 627] width 131 height 11
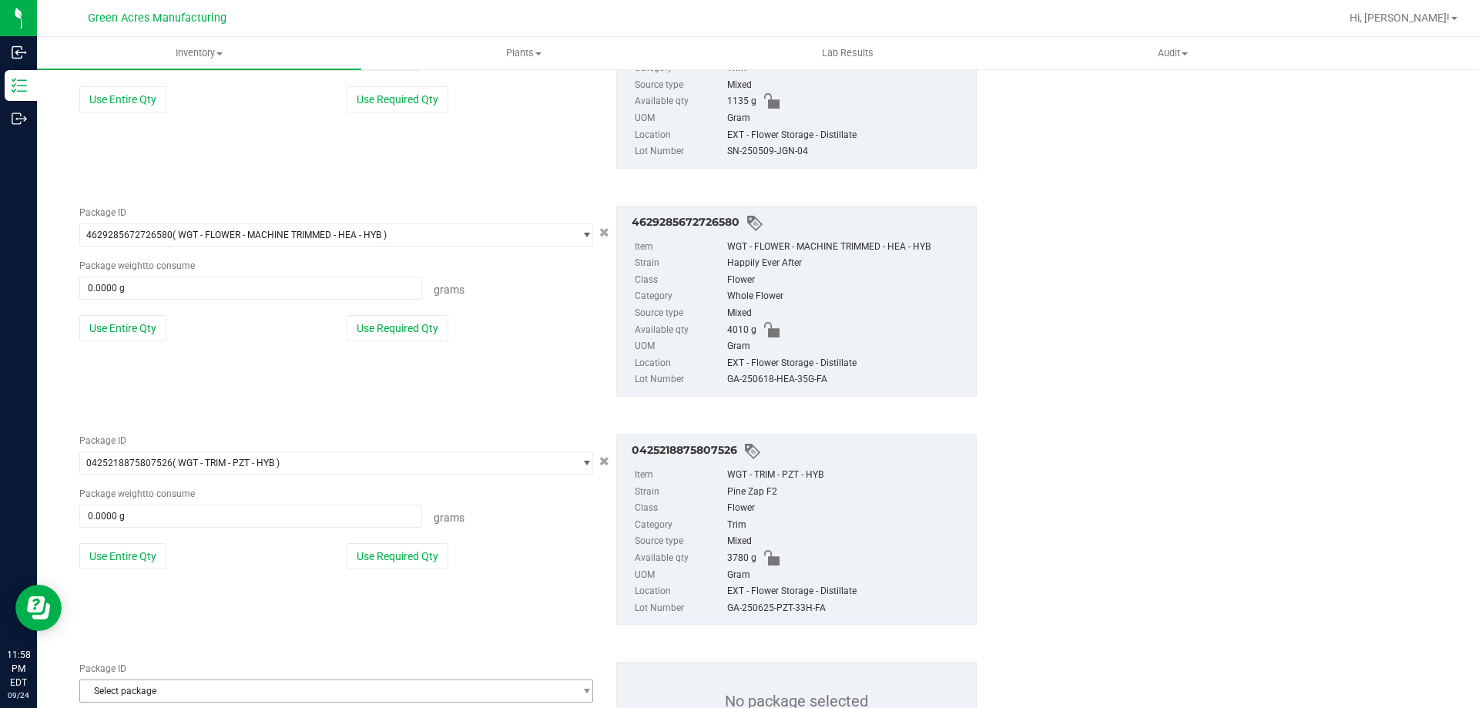
scroll to position [3020, 0]
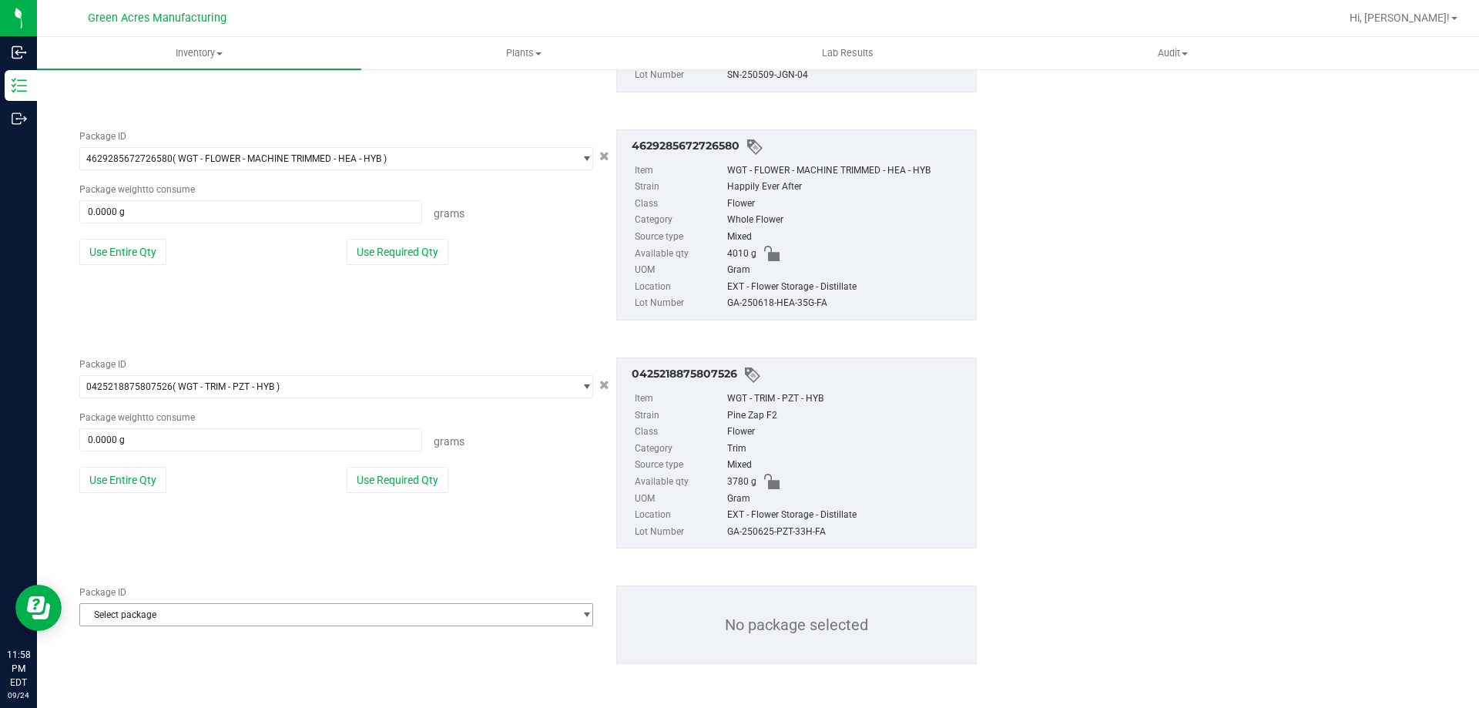
click at [203, 613] on span "Select package" at bounding box center [326, 615] width 493 height 22
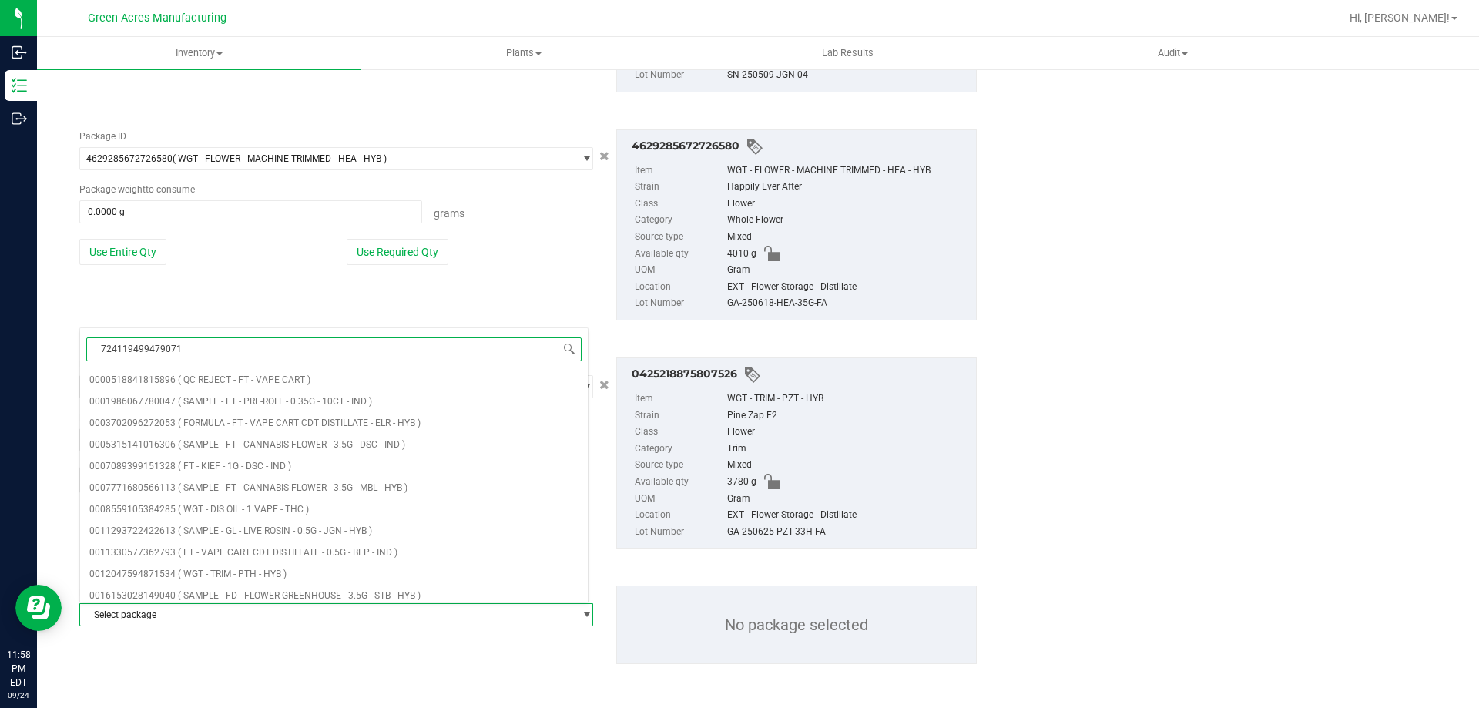
type input "7241194994790717"
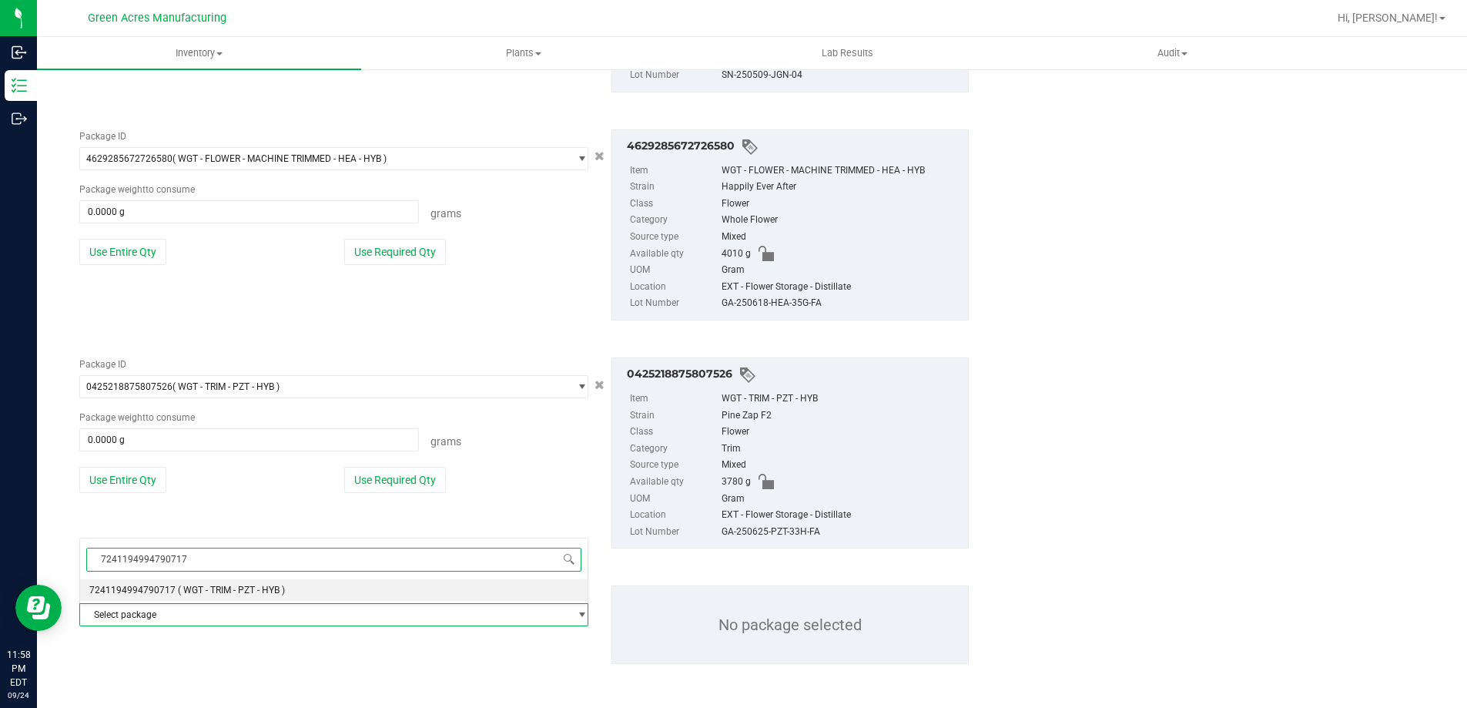
click at [193, 582] on li "7241194994790717 ( WGT - TRIM - PZT - HYB )" at bounding box center [334, 590] width 508 height 22
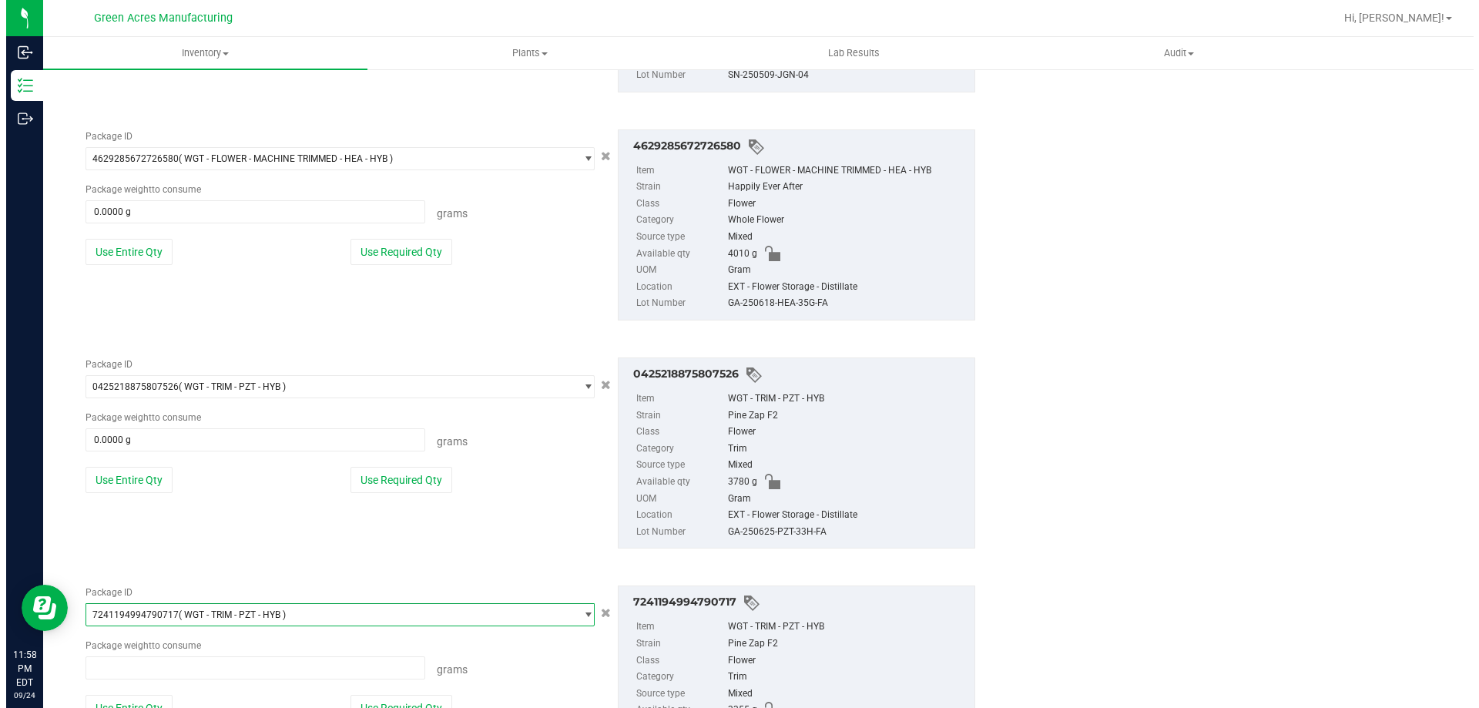
scroll to position [90414, 0]
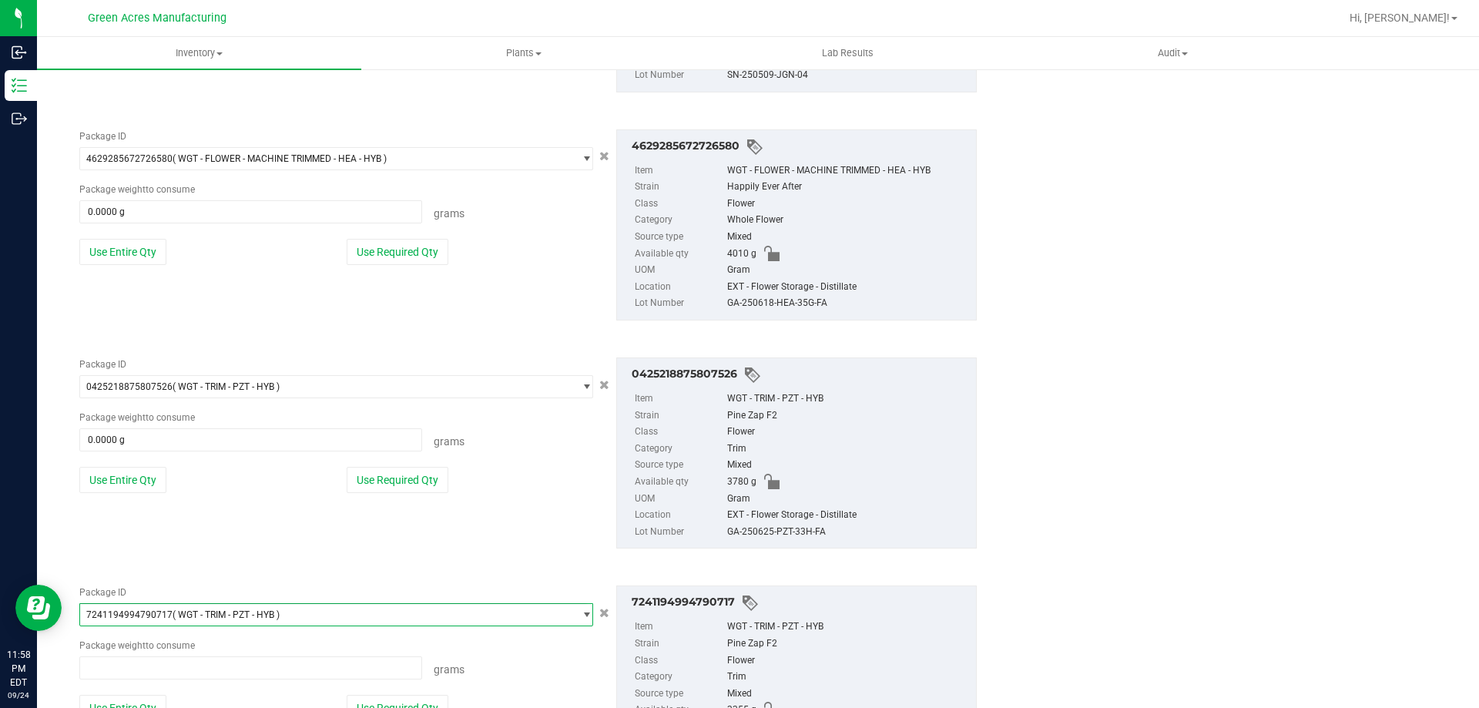
type input "0.0000 g"
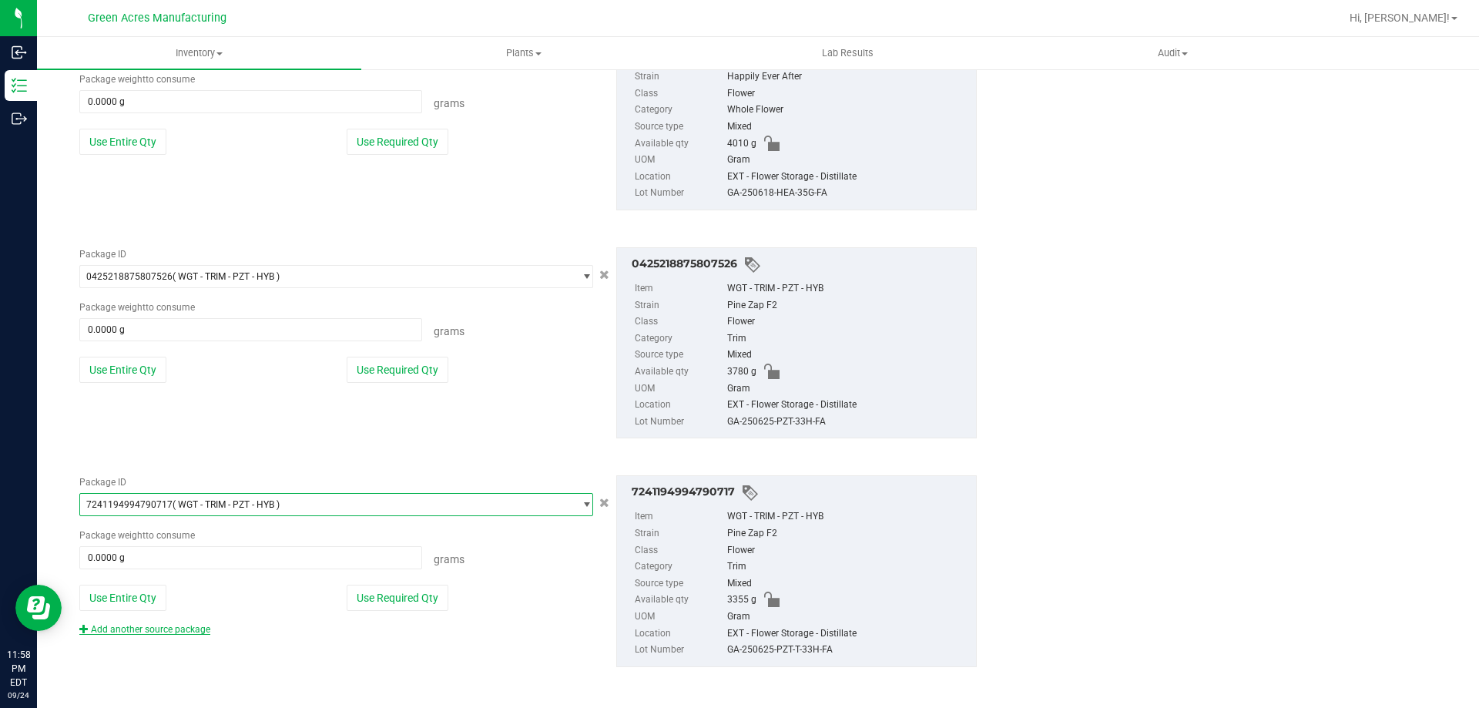
scroll to position [3134, 0]
click at [176, 630] on link "Add another source package" at bounding box center [144, 626] width 131 height 11
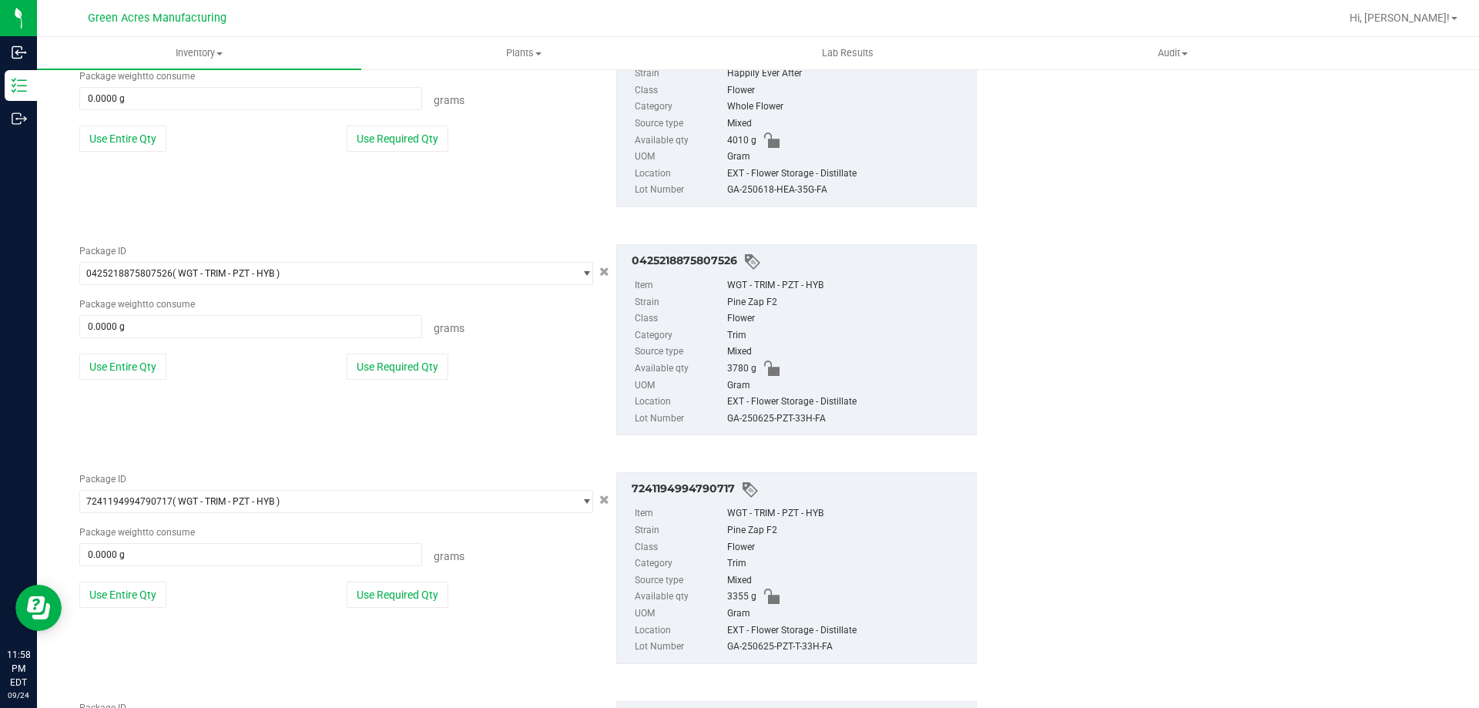
scroll to position [3249, 0]
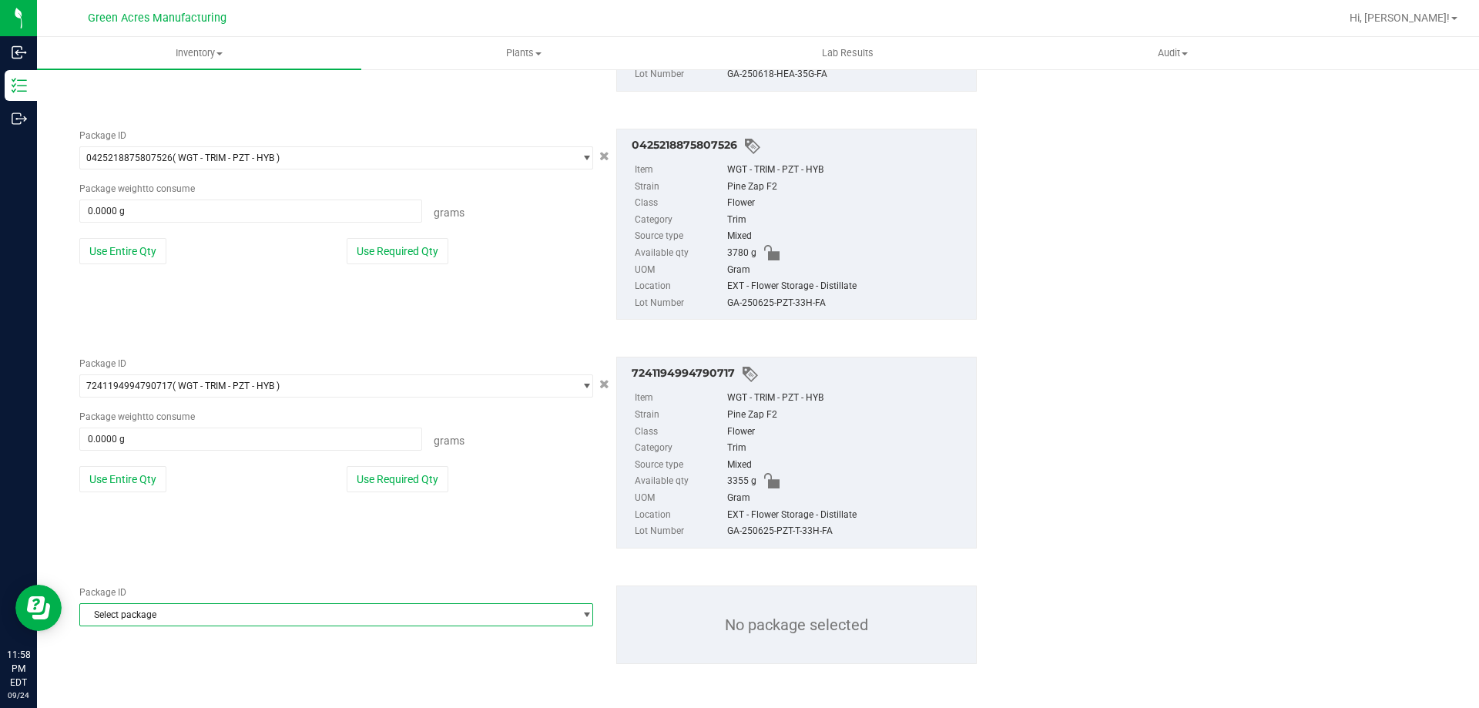
click at [263, 612] on span "Select package" at bounding box center [326, 615] width 493 height 22
click at [581, 618] on span "select" at bounding box center [587, 615] width 12 height 12
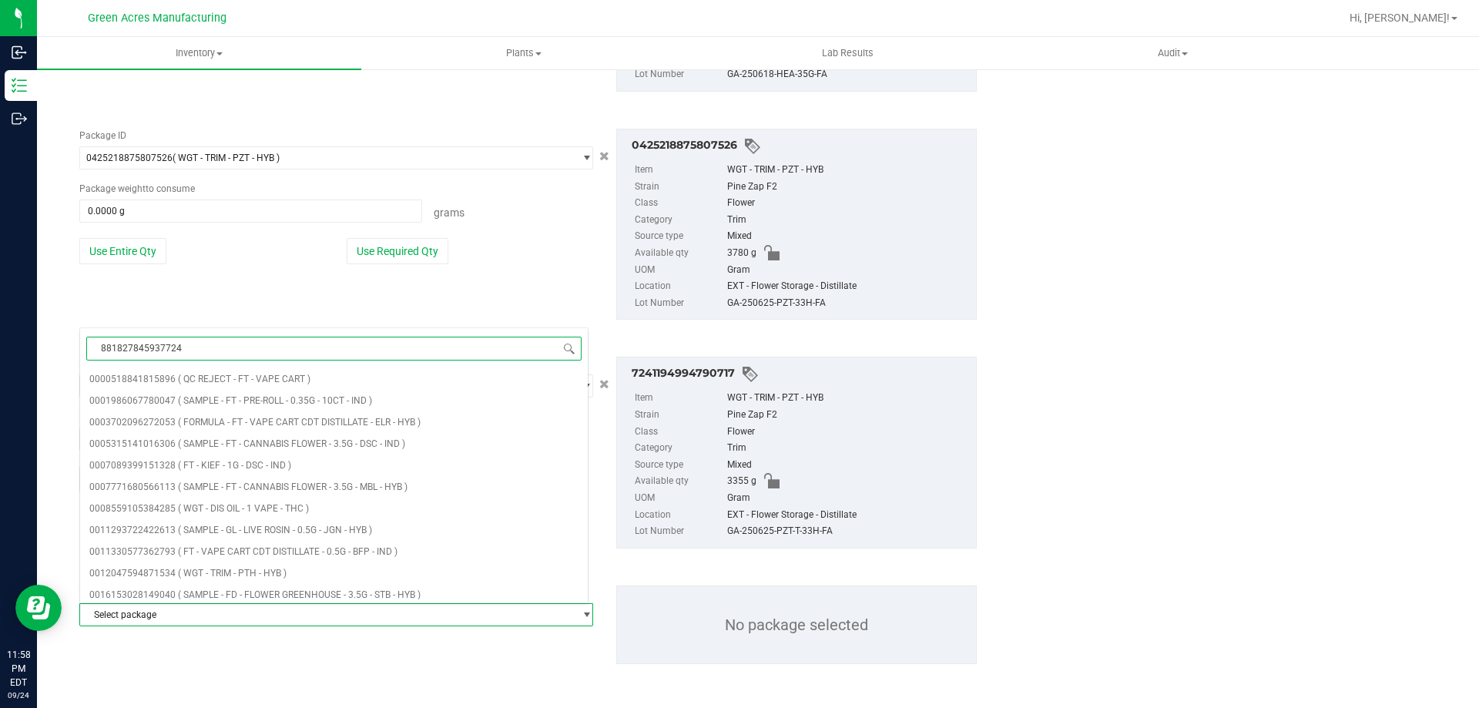
type input "8818278459377242"
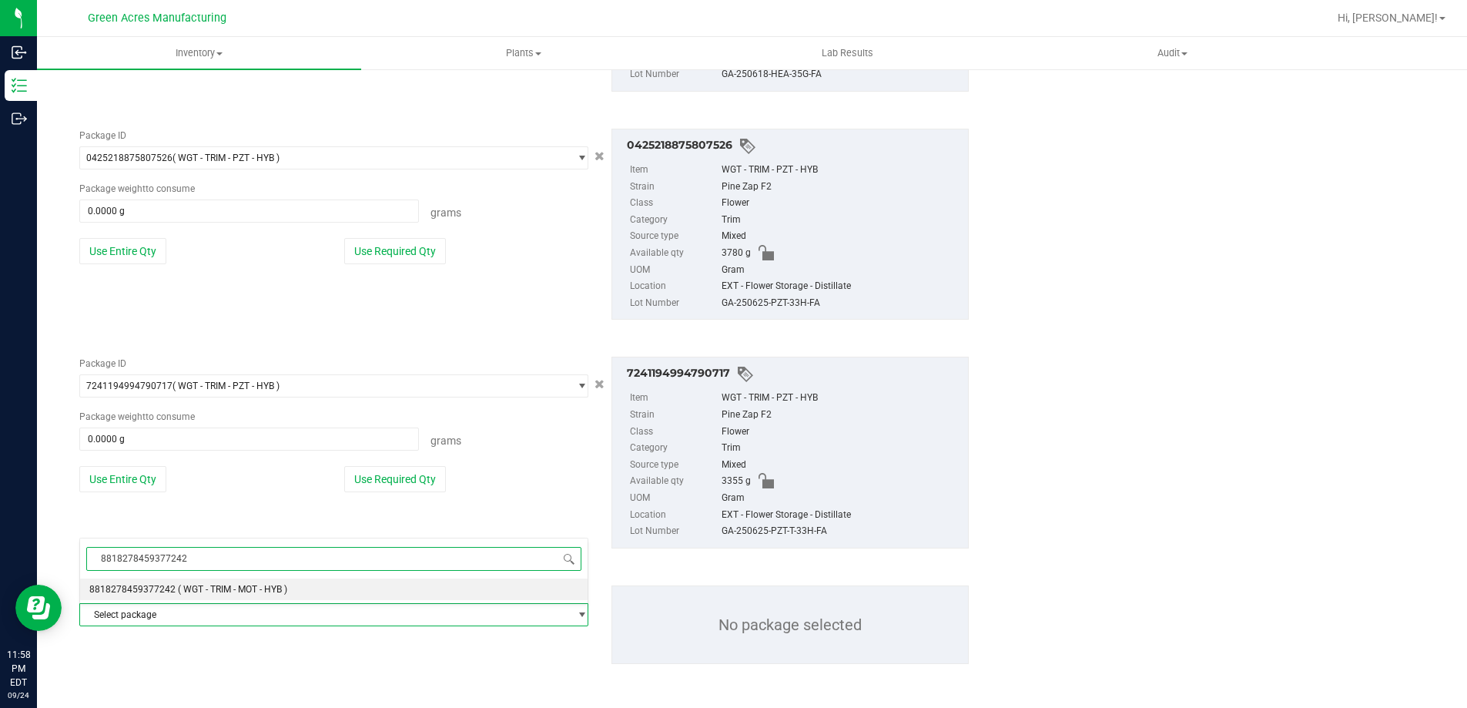
click at [351, 589] on li "8818278459377242 ( WGT - TRIM - MOT - HYB )" at bounding box center [334, 589] width 508 height 22
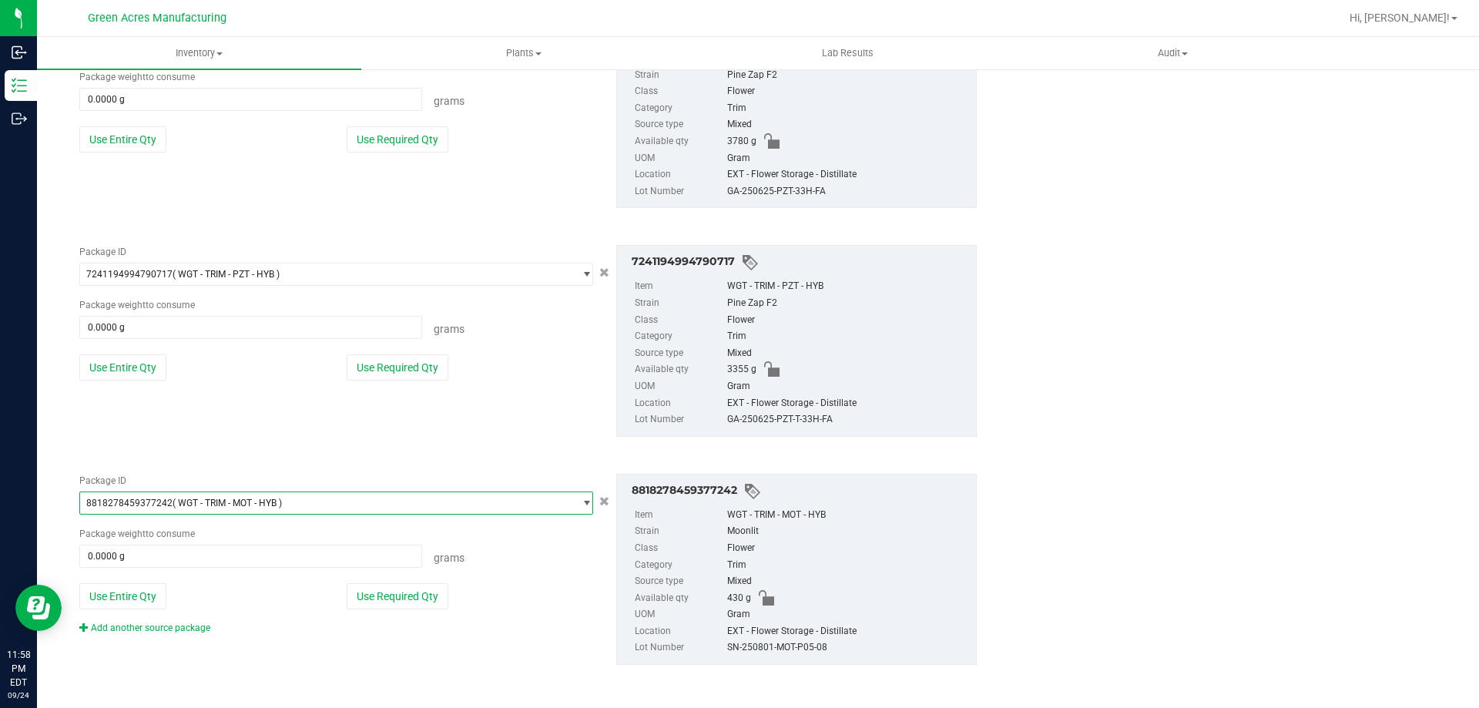
scroll to position [3362, 0]
click at [152, 625] on link "Add another source package" at bounding box center [144, 627] width 131 height 11
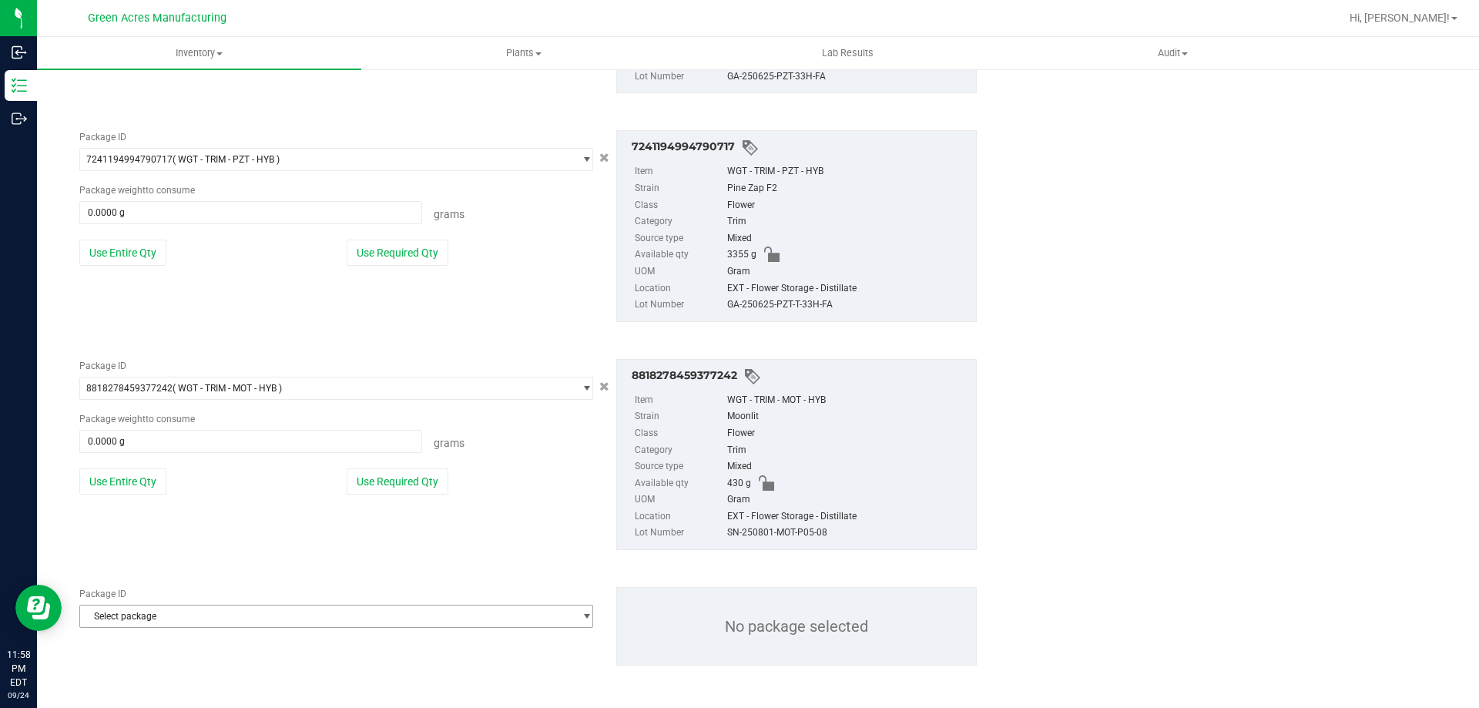
scroll to position [3477, 0]
click at [304, 615] on span "Select package" at bounding box center [326, 615] width 493 height 22
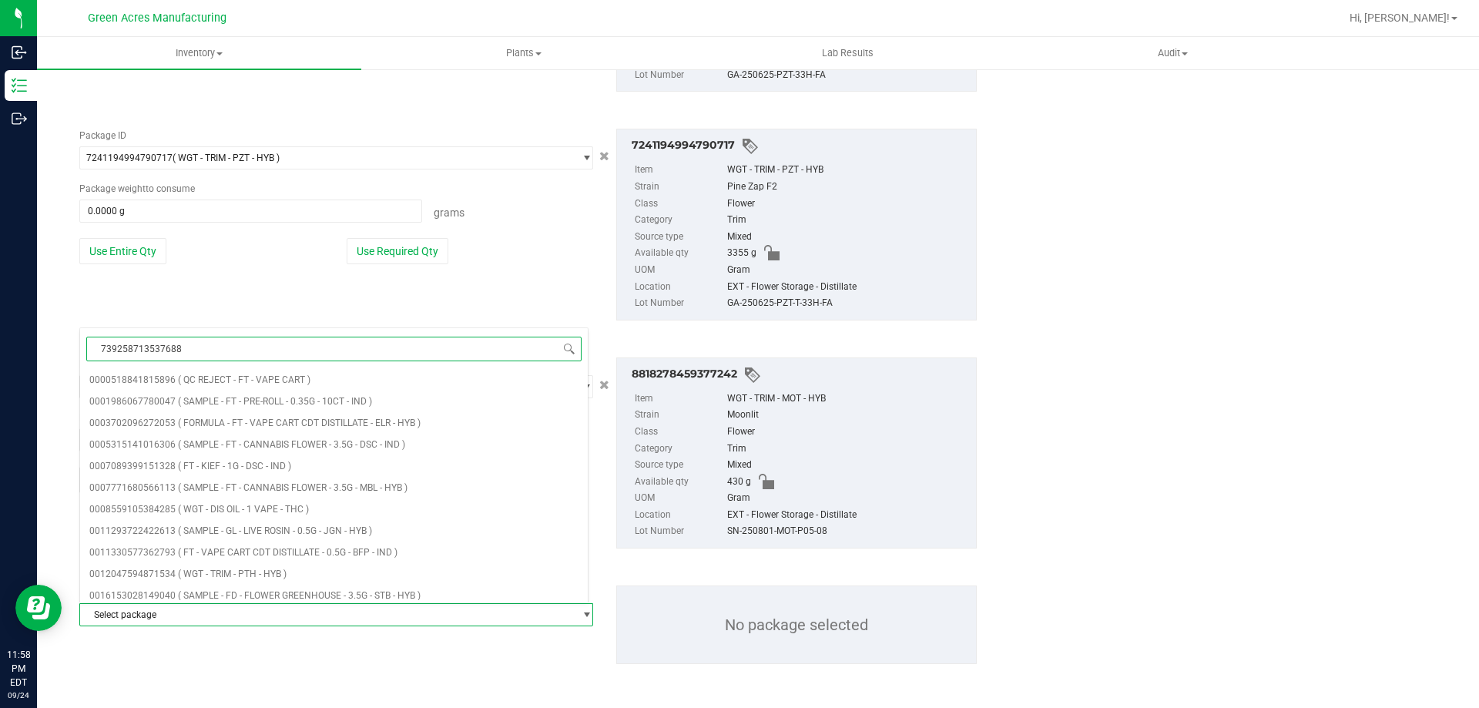
type input "7392587135376884"
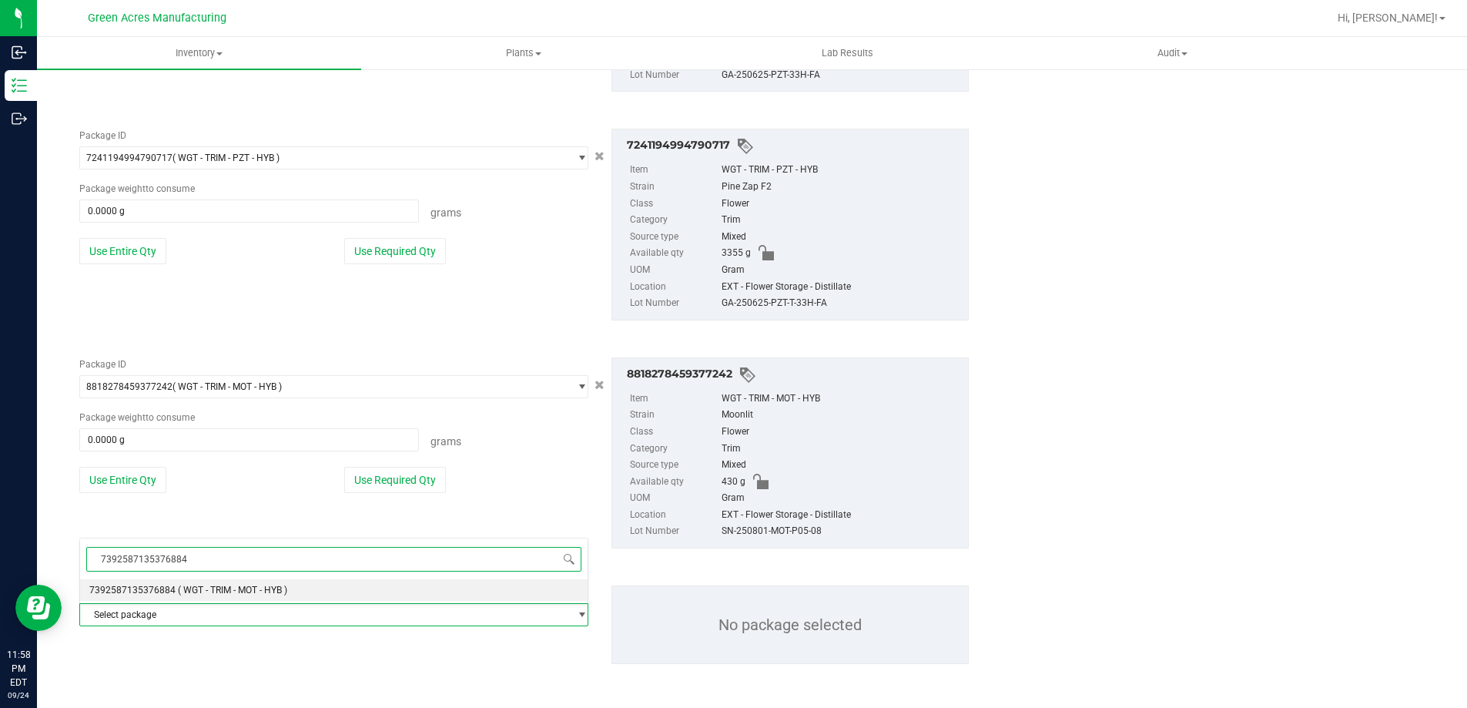
click at [307, 596] on li "7392587135376884 ( WGT - TRIM - MOT - HYB )" at bounding box center [334, 590] width 508 height 22
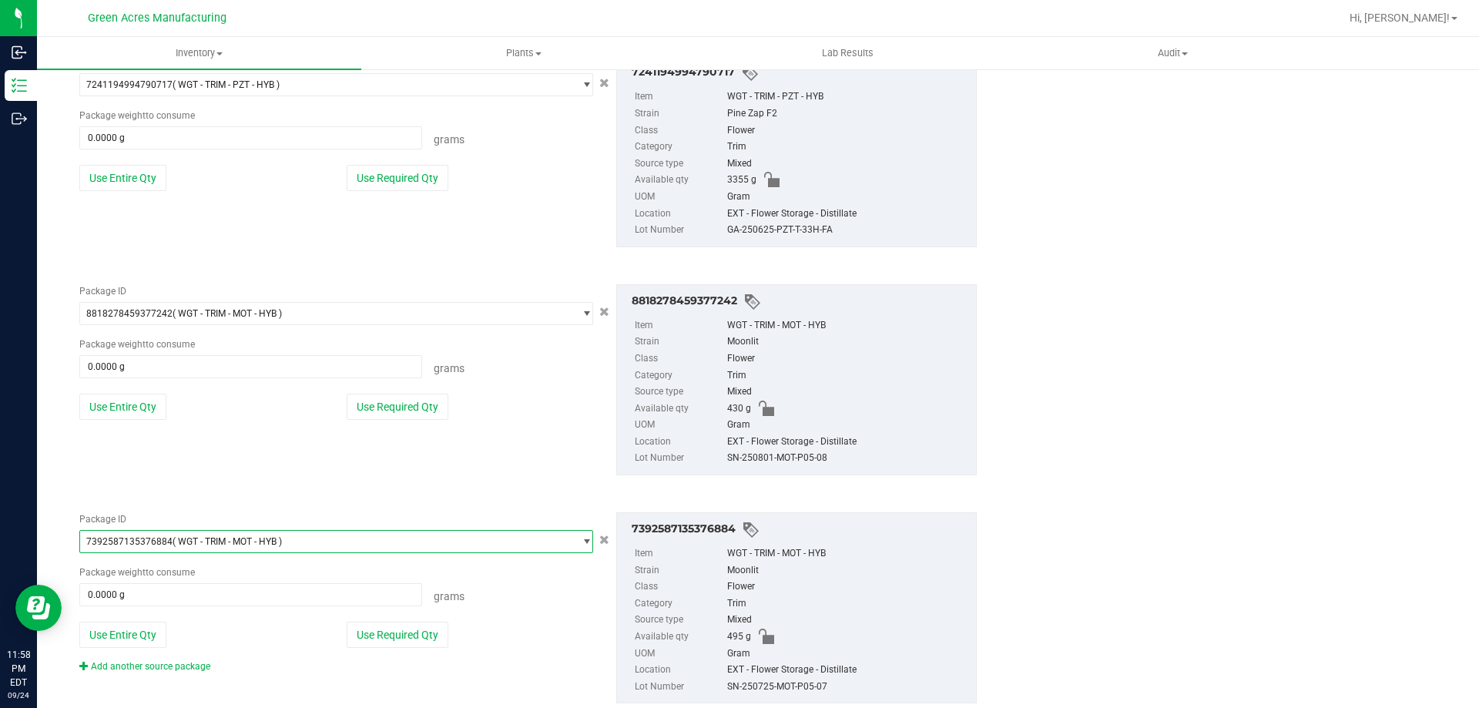
scroll to position [3590, 0]
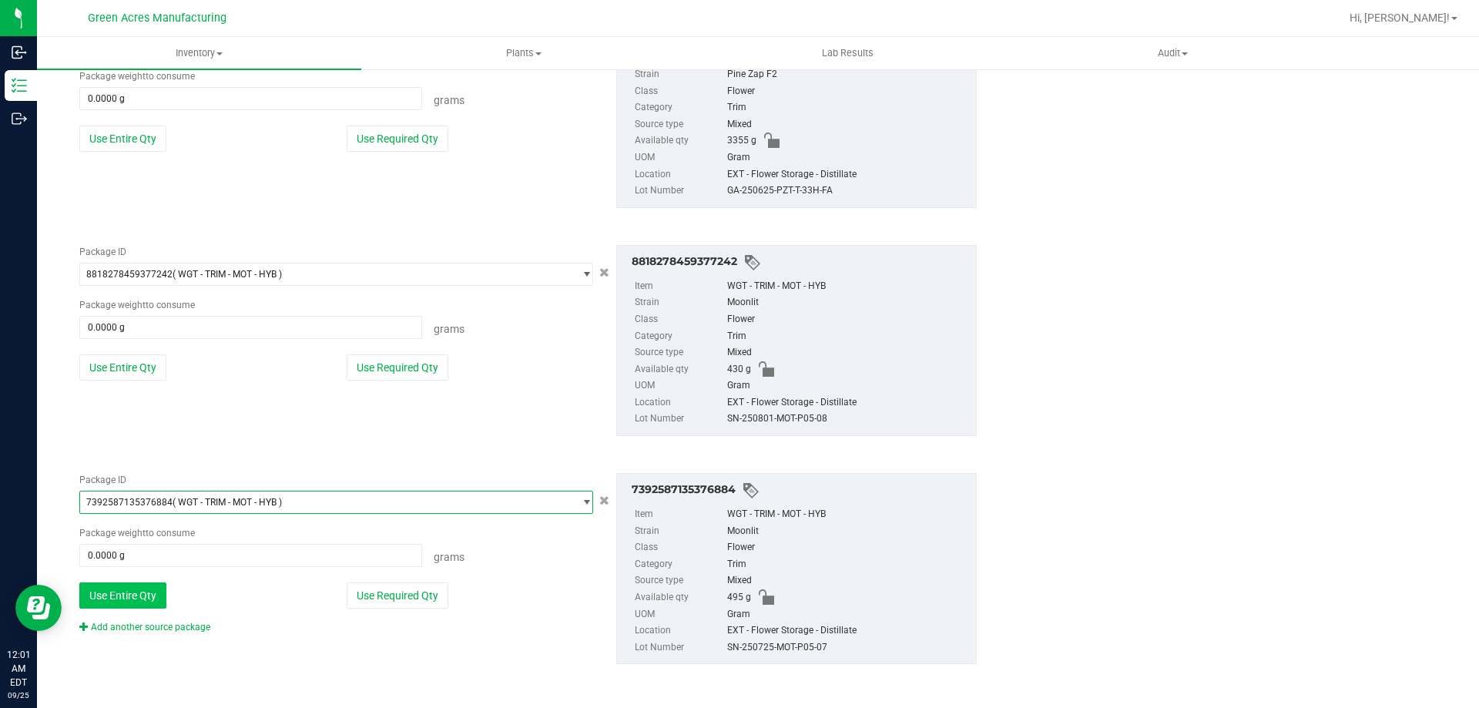
click at [148, 602] on button "Use Entire Qty" at bounding box center [122, 595] width 87 height 26
type input "495.0000 g"
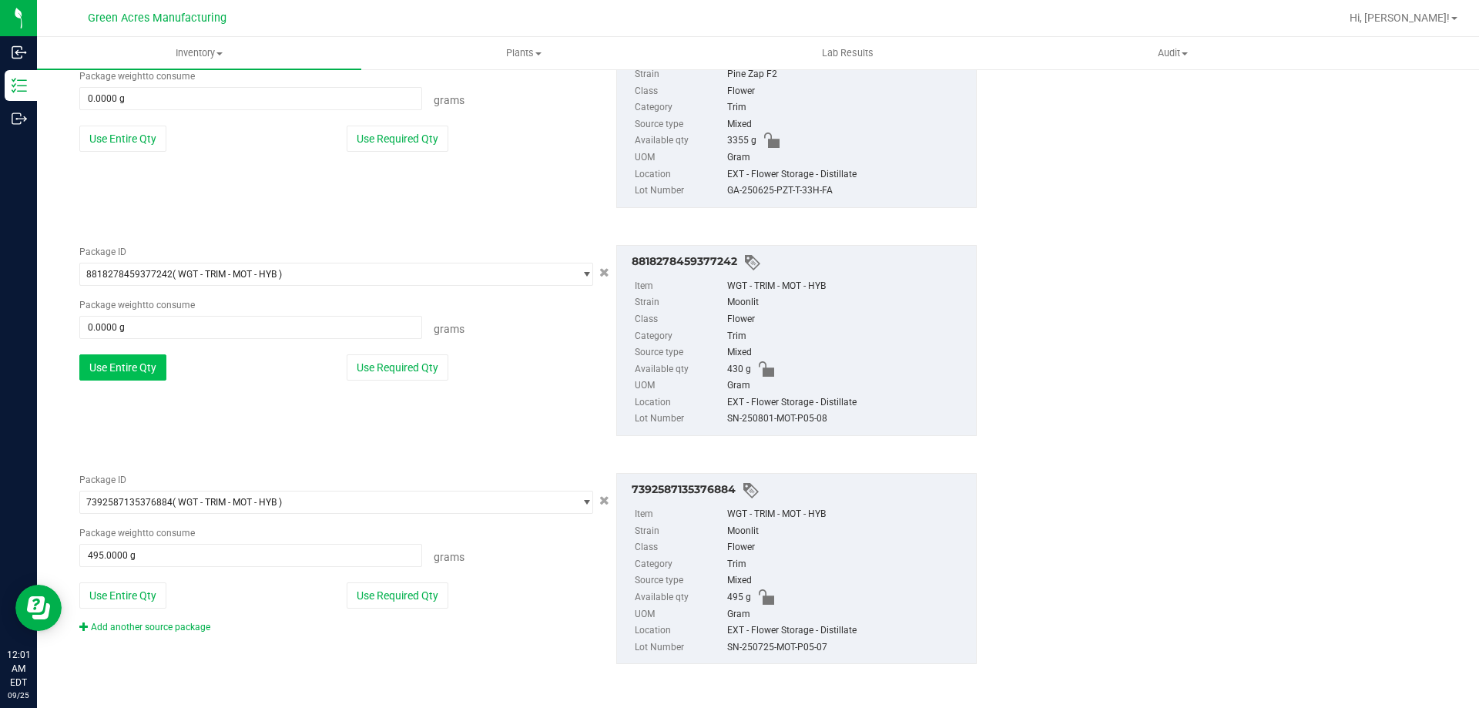
drag, startPoint x: 119, startPoint y: 381, endPoint x: 132, endPoint y: 364, distance: 21.6
click at [120, 377] on div "Package ID 8818278459377242 ( WGT - TRIM - MOT - HYB ) 8802029705553248 8804132…" at bounding box center [336, 318] width 537 height 147
click at [132, 364] on button "Use Entire Qty" at bounding box center [122, 367] width 87 height 26
type input "430.0000 g"
click at [112, 371] on button "Use Entire Qty" at bounding box center [122, 370] width 87 height 26
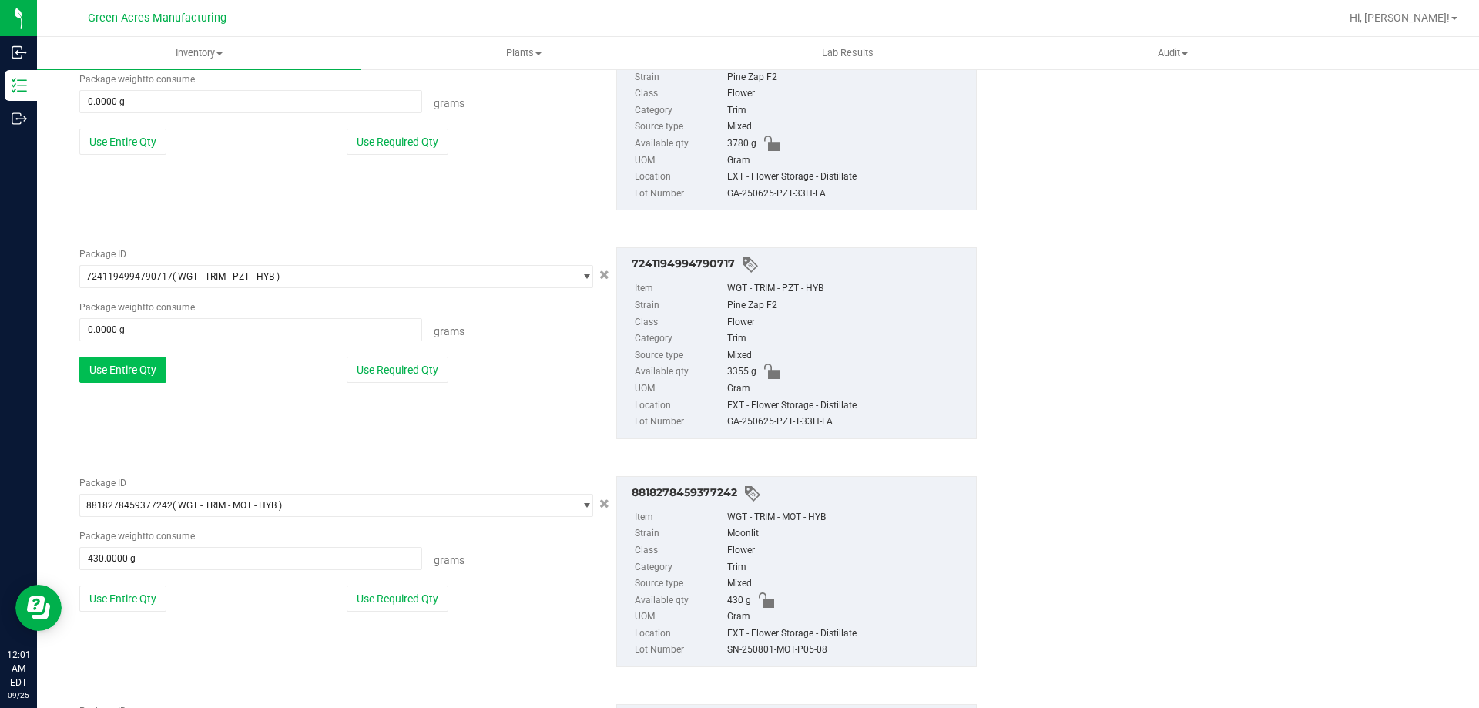
type input "3355.0000 g"
click at [124, 374] on button "Use Entire Qty" at bounding box center [122, 373] width 87 height 26
type input "3780.0000 g"
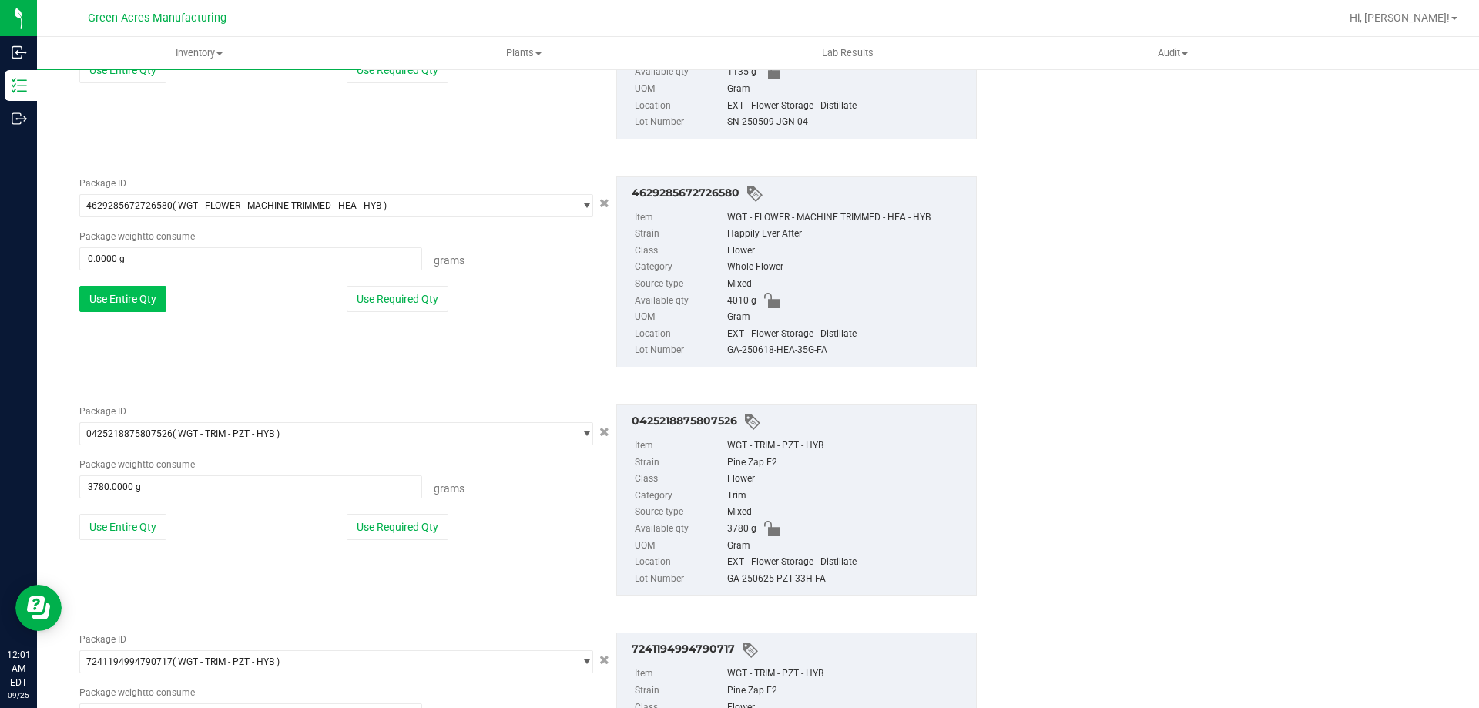
click at [140, 297] on button "Use Entire Qty" at bounding box center [122, 299] width 87 height 26
type input "4010.0000 g"
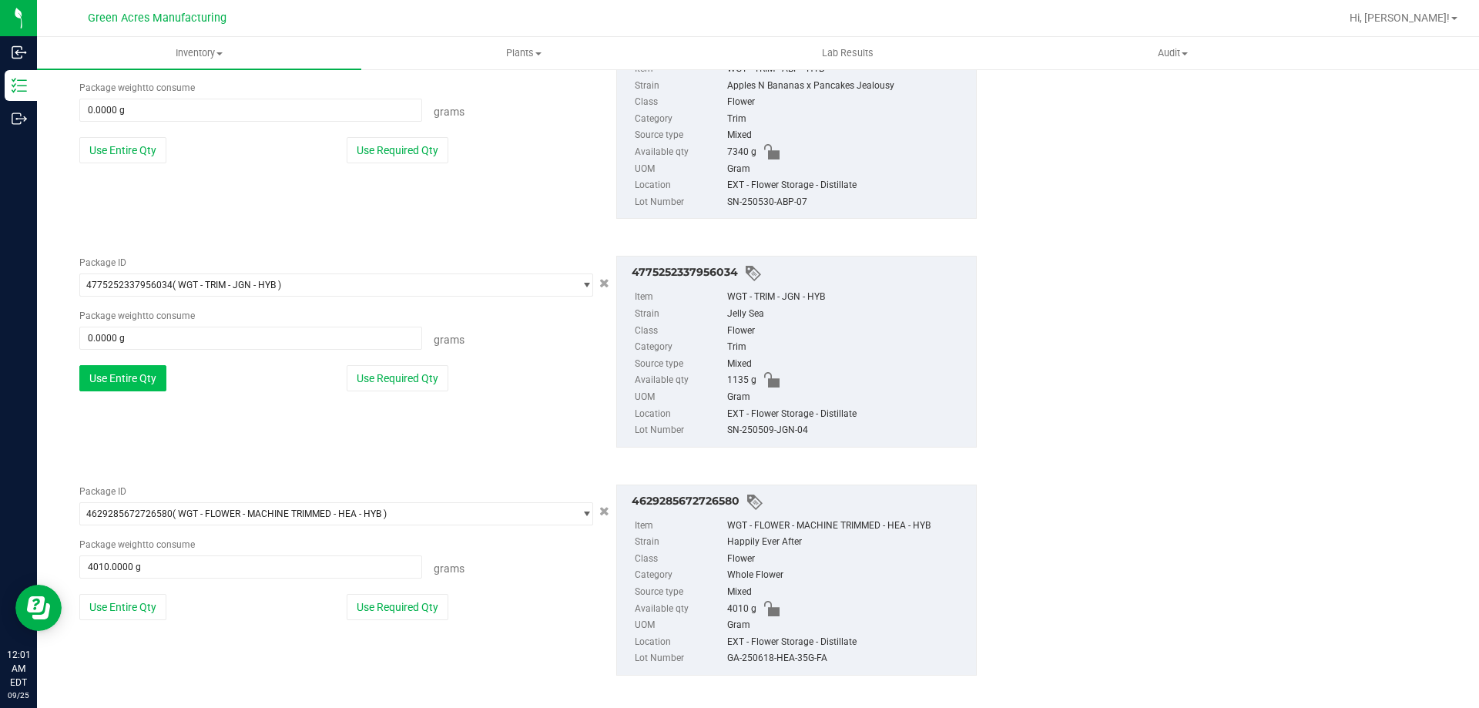
click at [109, 381] on button "Use Entire Qty" at bounding box center [122, 378] width 87 height 26
type input "1135.0000 g"
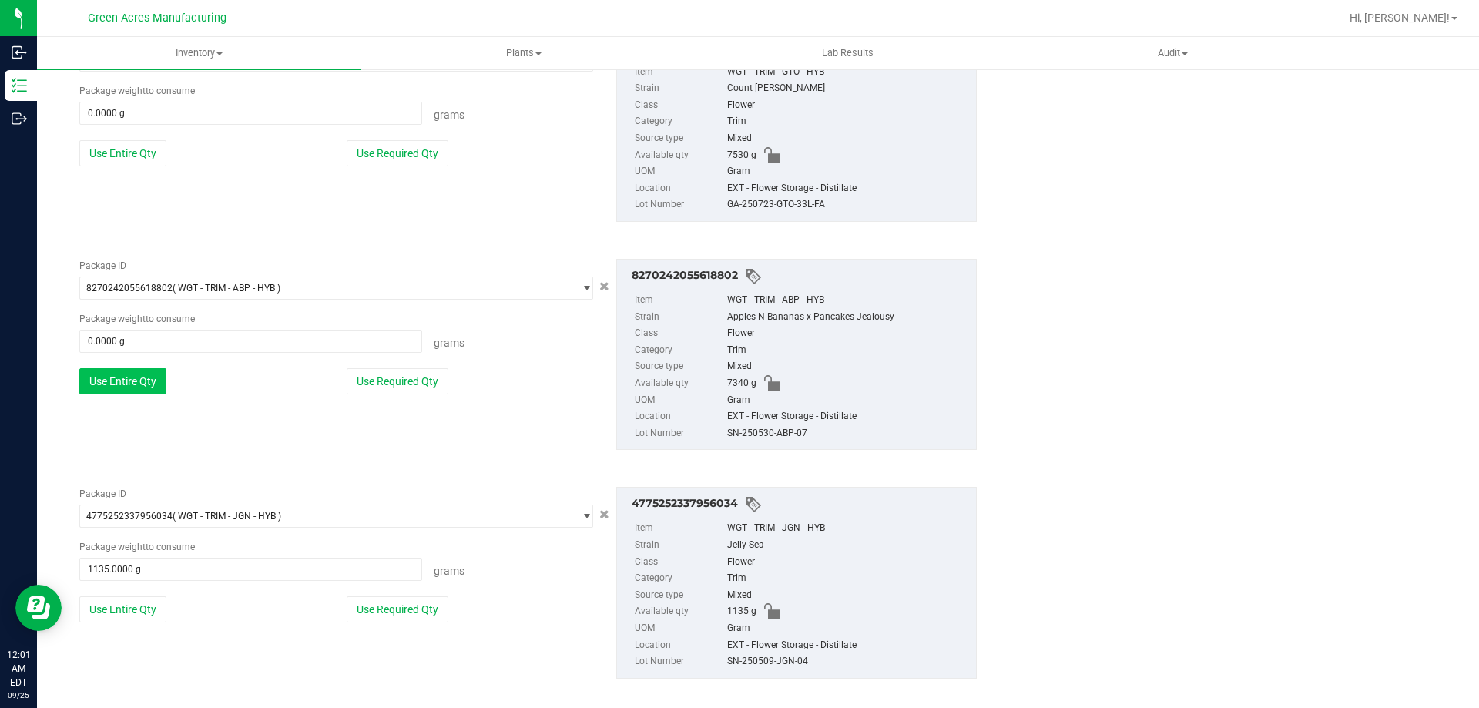
click at [113, 372] on button "Use Entire Qty" at bounding box center [122, 381] width 87 height 26
type input "7340.0000 g"
click at [114, 377] on button "Use Entire Qty" at bounding box center [122, 384] width 87 height 26
type input "7530.0000 g"
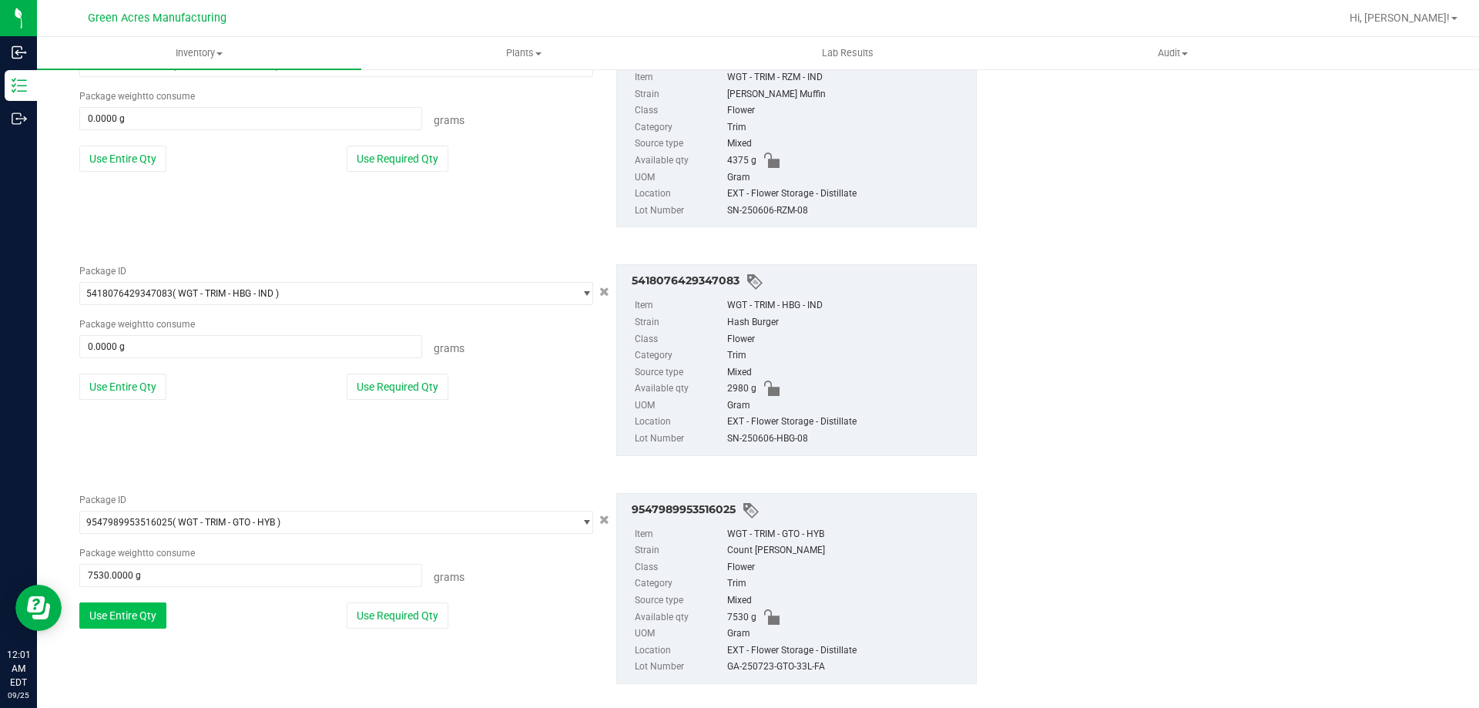
click at [114, 377] on button "Use Entire Qty" at bounding box center [122, 387] width 87 height 26
type input "2980.0000 g"
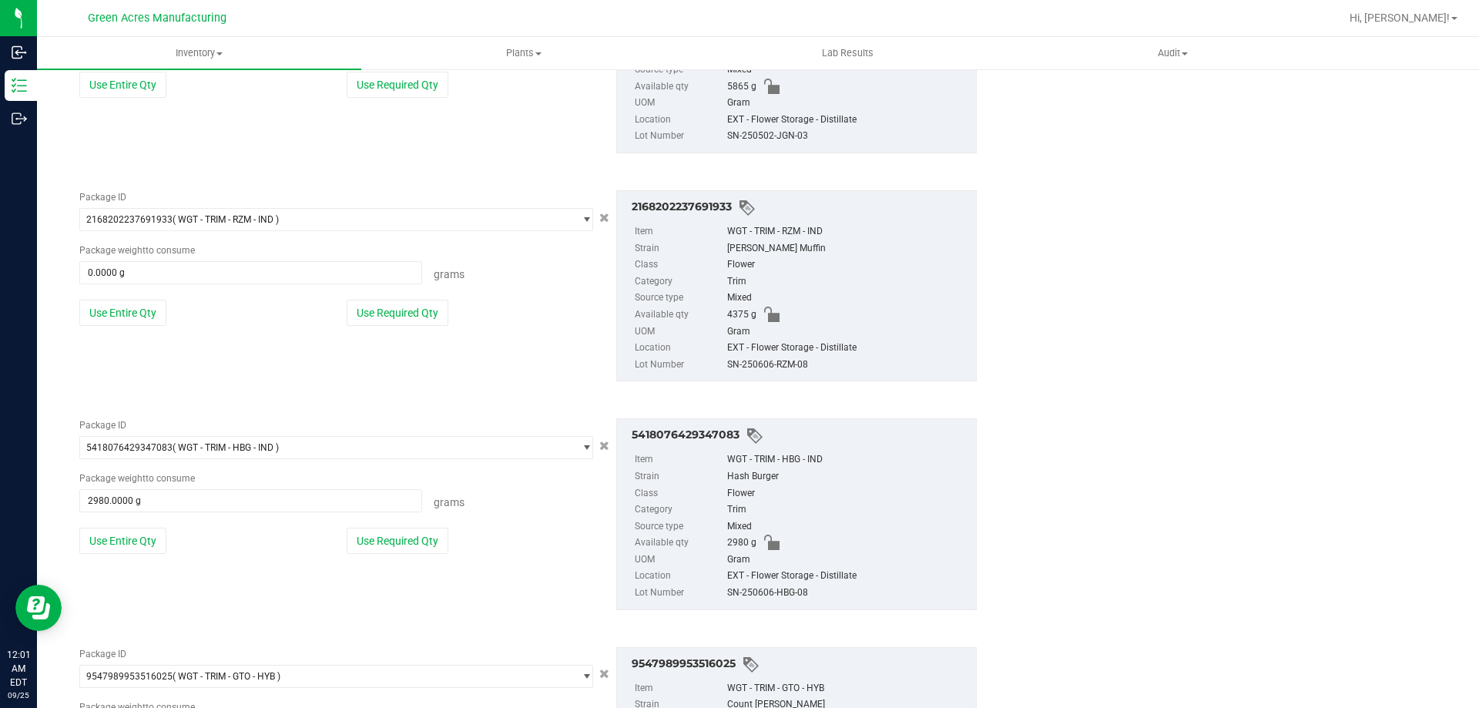
scroll to position [1741, 0]
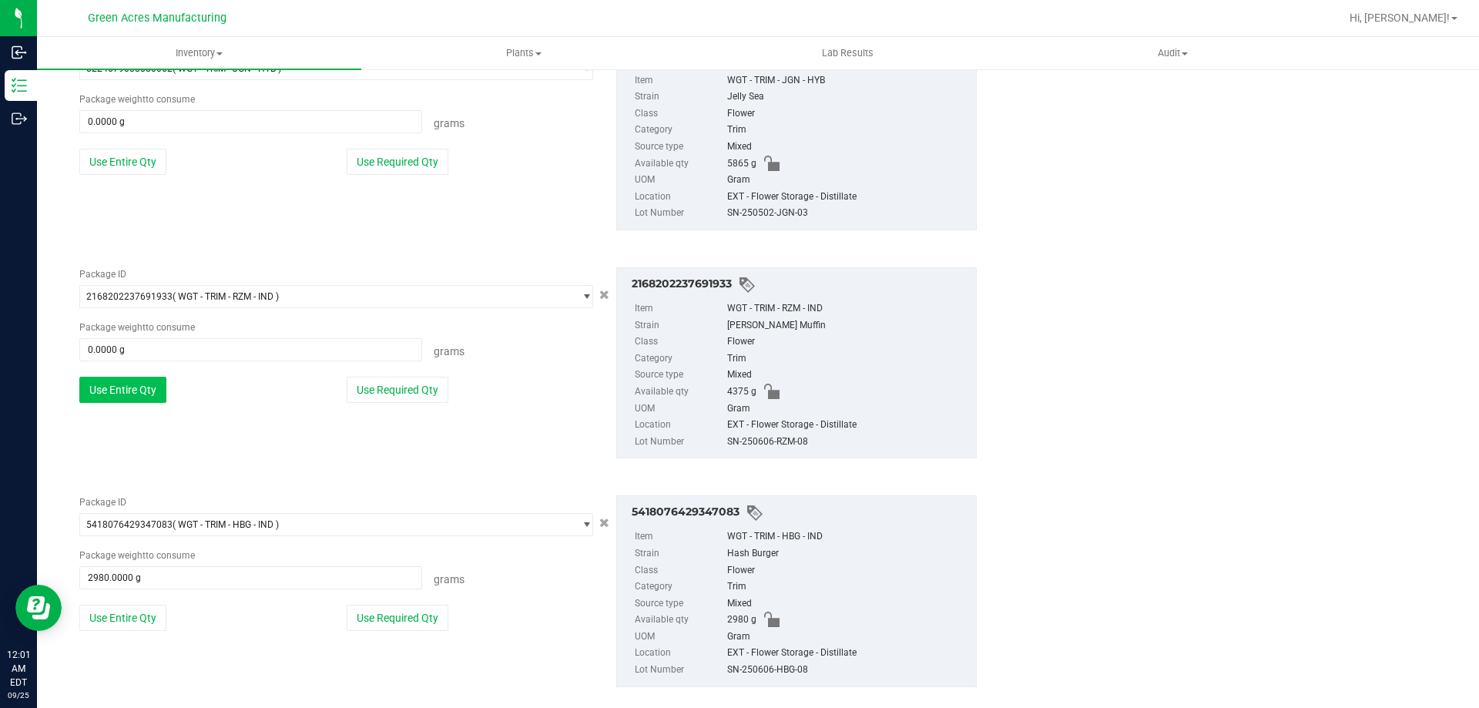
click at [102, 394] on button "Use Entire Qty" at bounding box center [122, 390] width 87 height 26
type input "4375.0000 g"
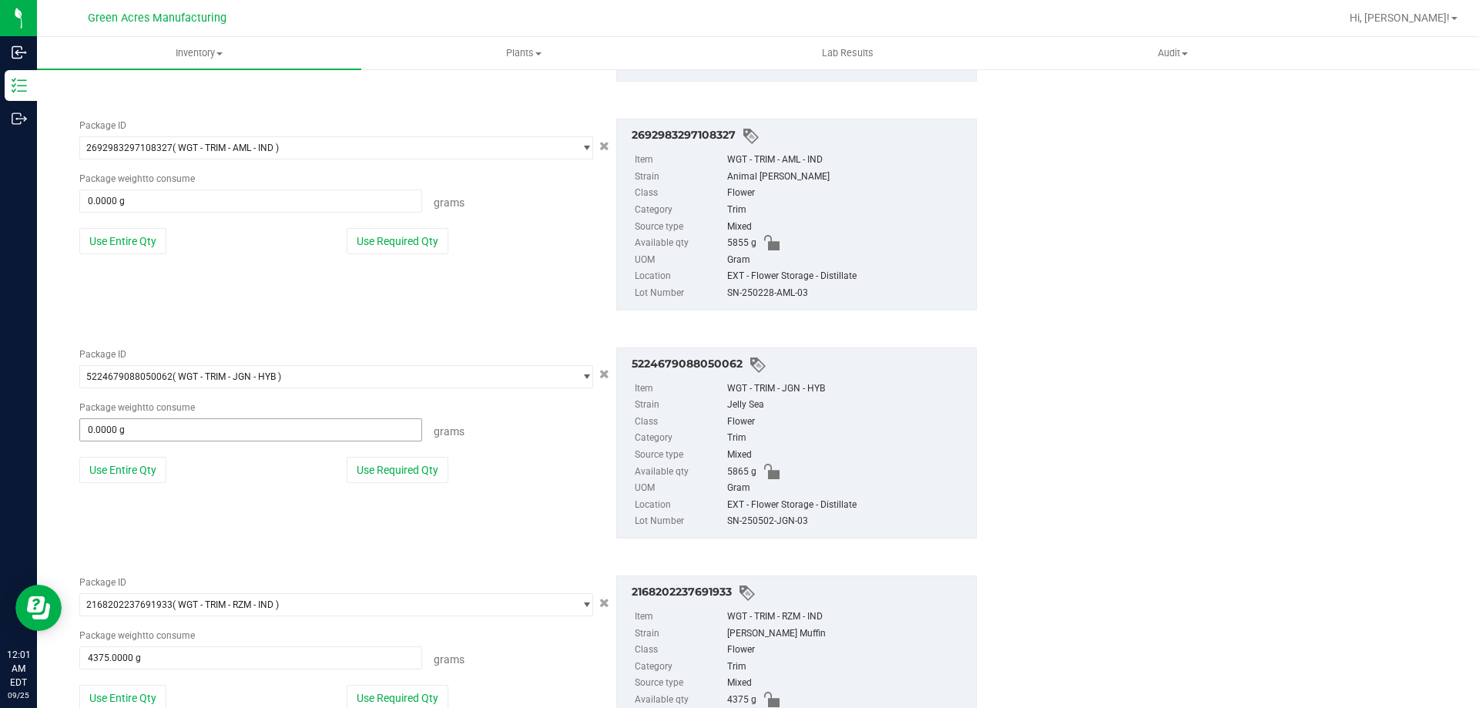
scroll to position [1510, 0]
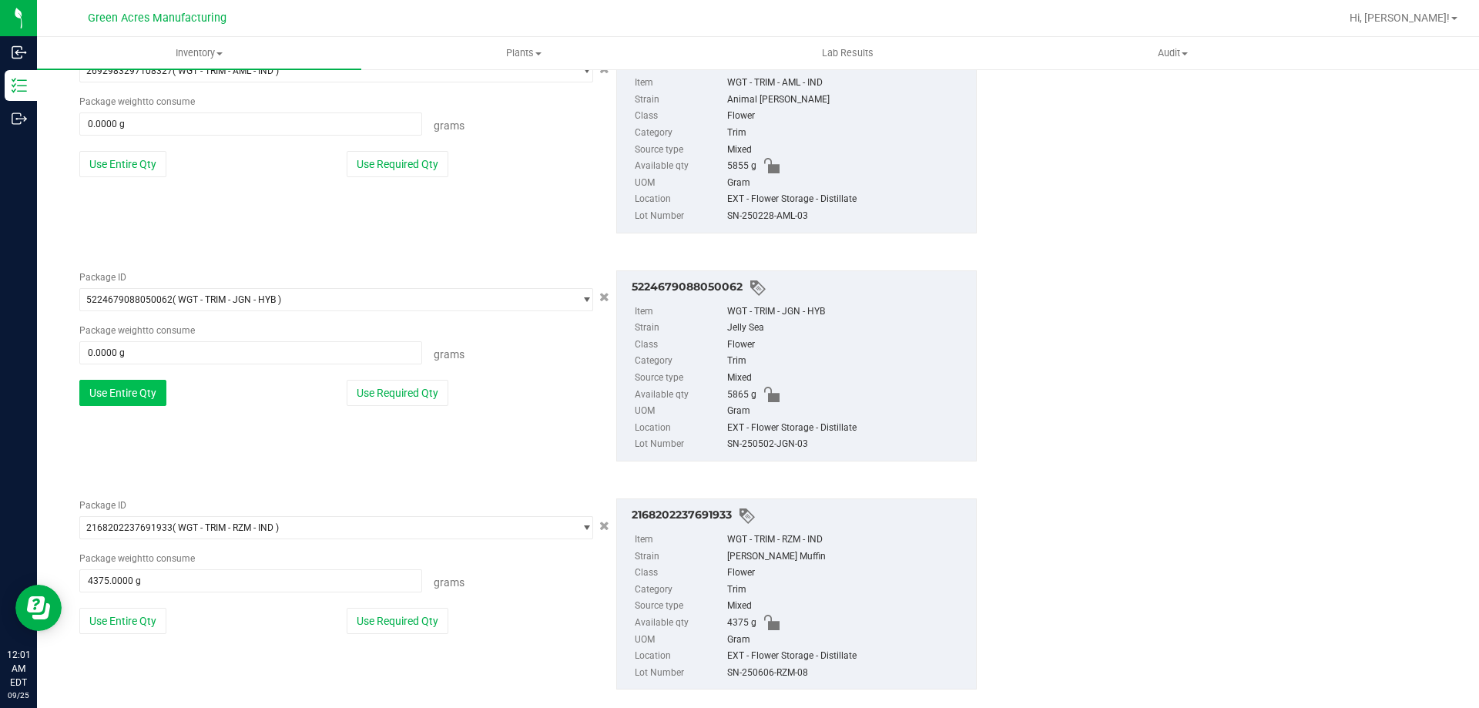
click at [129, 401] on button "Use Entire Qty" at bounding box center [122, 393] width 87 height 26
type input "5865.0000 g"
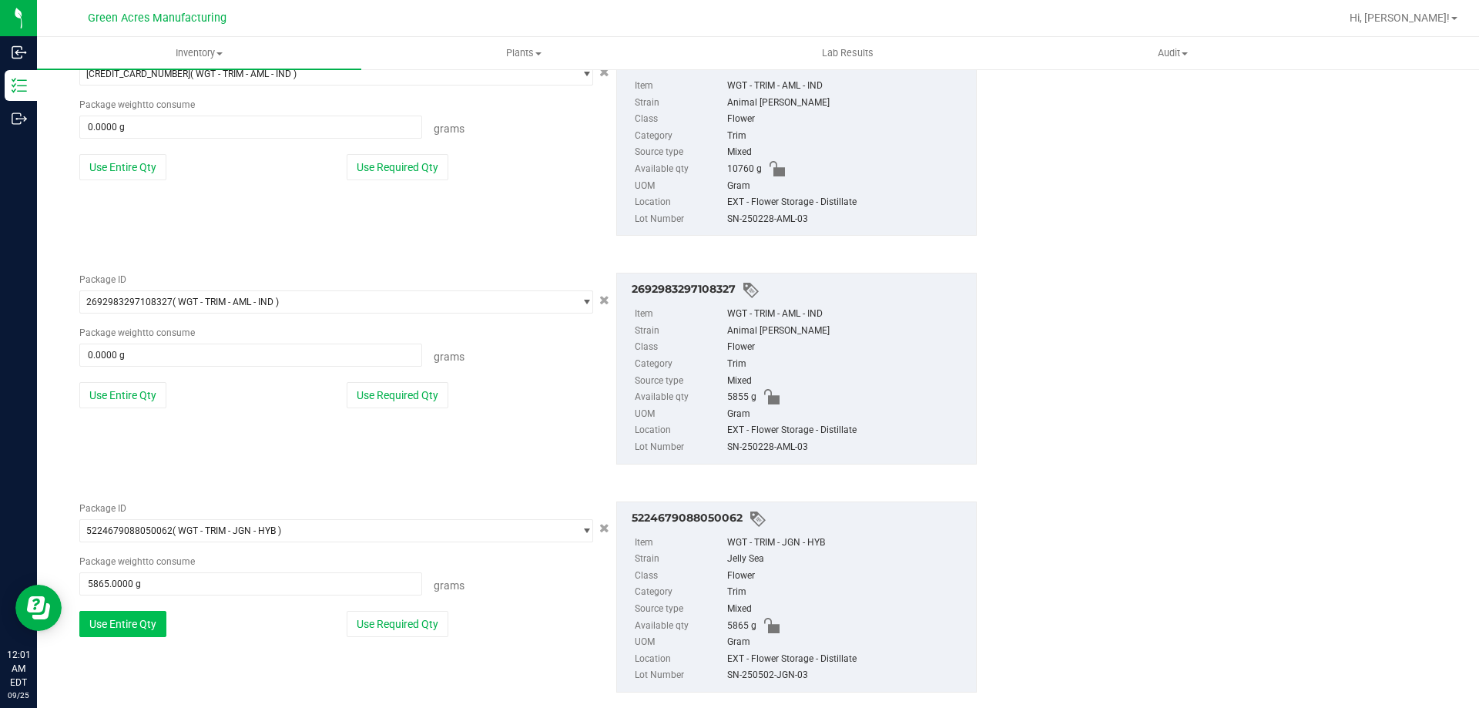
click at [129, 401] on button "Use Entire Qty" at bounding box center [122, 395] width 87 height 26
type input "5855.0000 g"
click at [129, 401] on button "Use Entire Qty" at bounding box center [122, 398] width 87 height 26
type input "10760.0000 g"
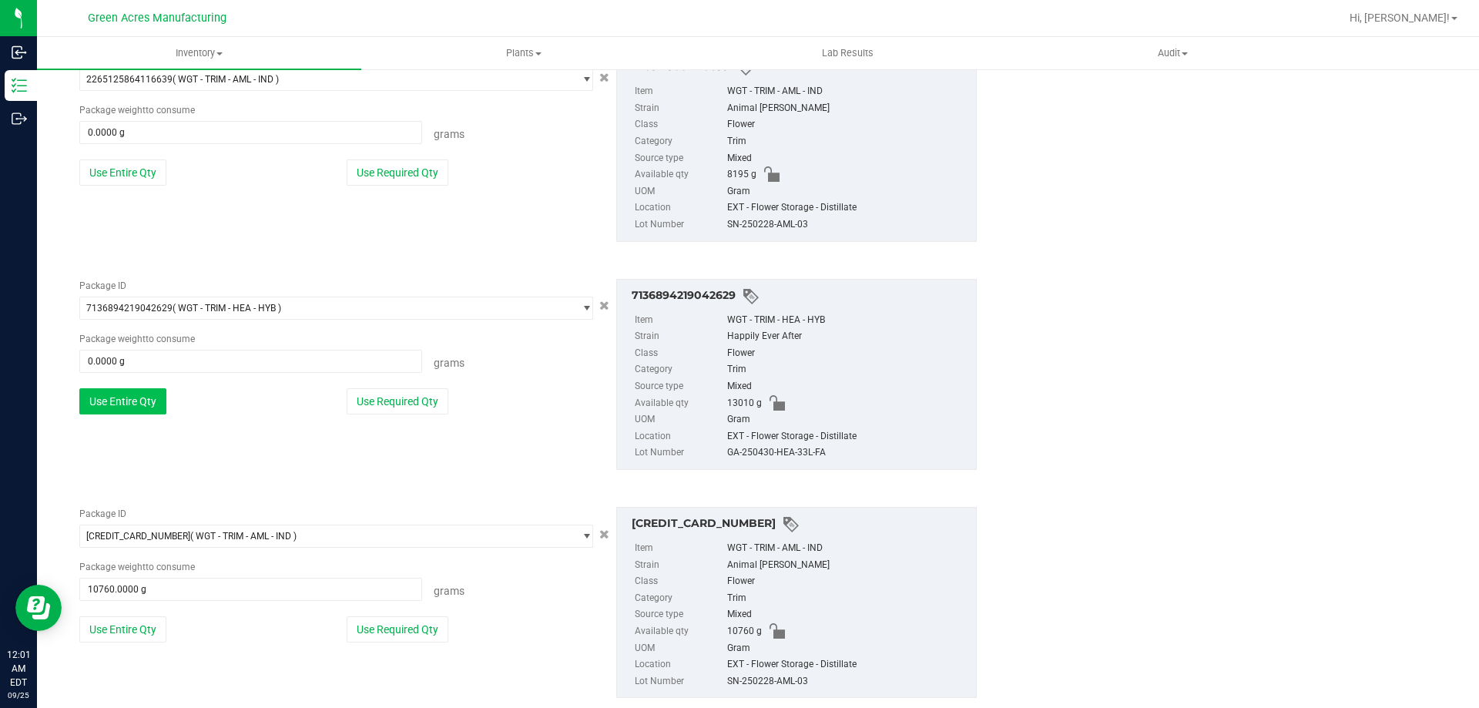
click at [128, 401] on button "Use Entire Qty" at bounding box center [122, 401] width 87 height 26
type input "13010.0000 g"
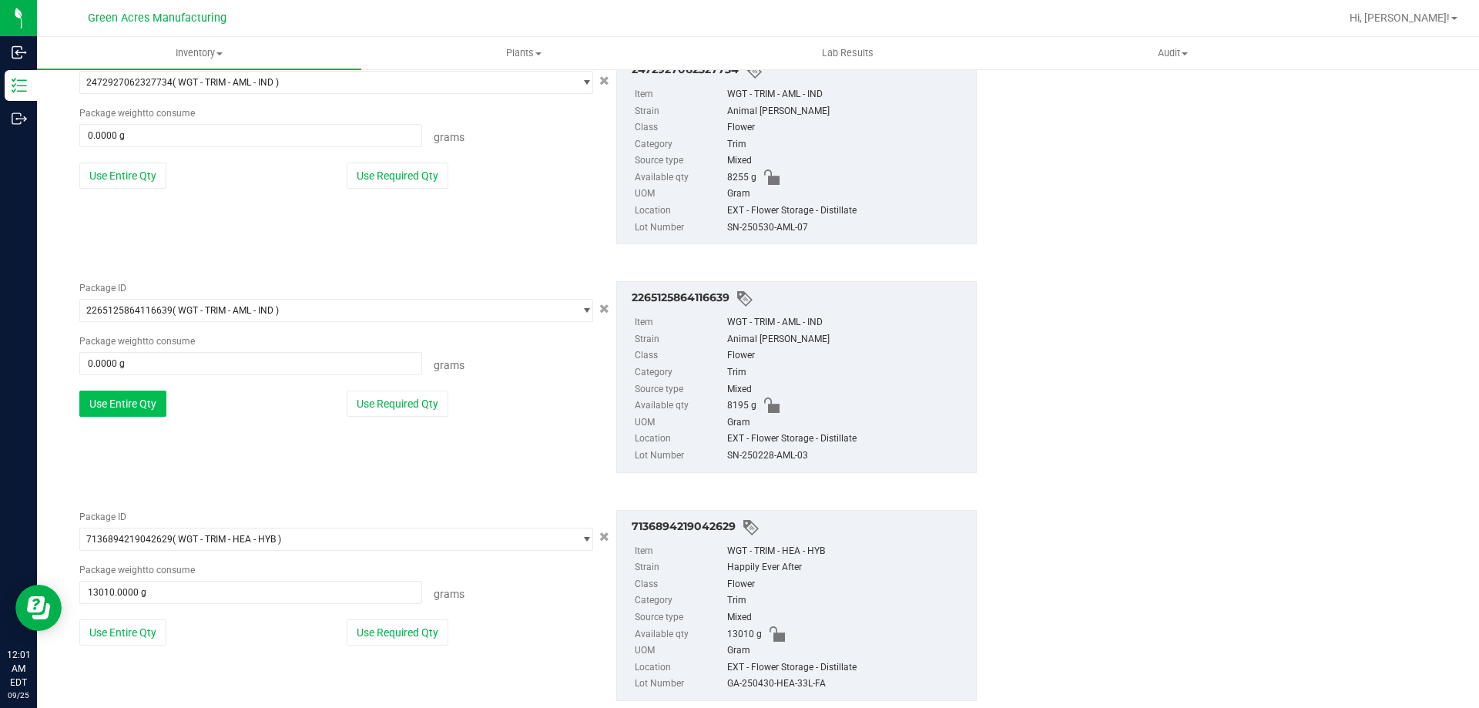
click at [128, 399] on button "Use Entire Qty" at bounding box center [122, 404] width 87 height 26
type input "8195.0000 g"
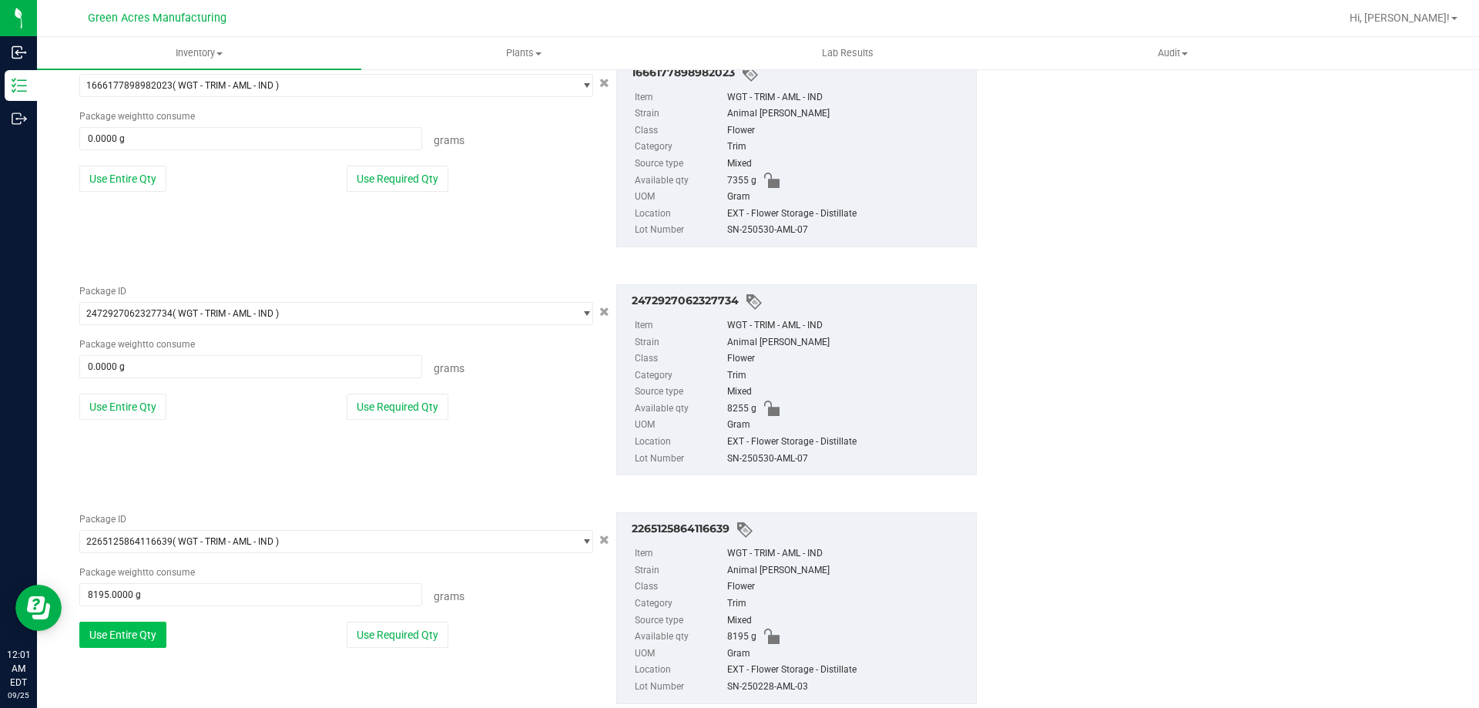
click at [128, 398] on button "Use Entire Qty" at bounding box center [122, 407] width 87 height 26
type input "8255.0000 g"
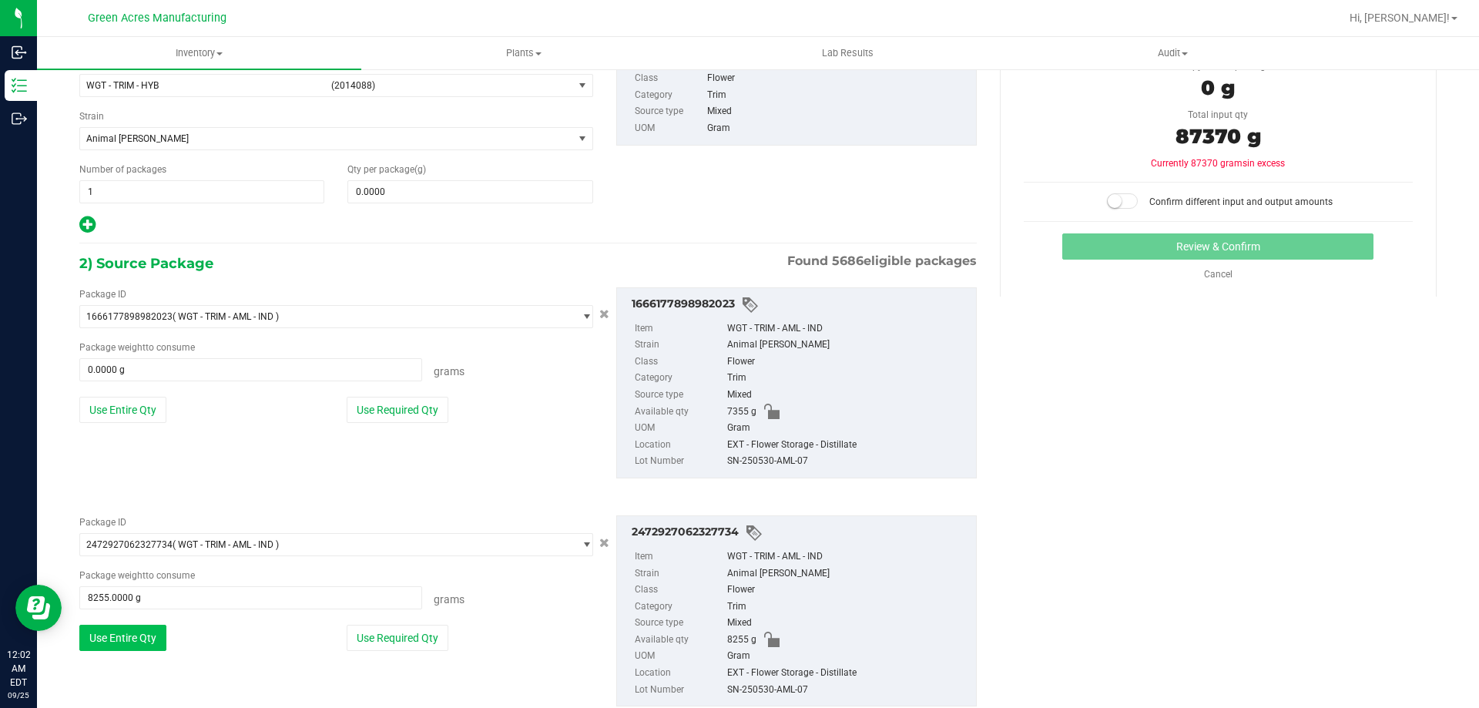
click at [128, 397] on button "Use Entire Qty" at bounding box center [122, 410] width 87 height 26
type input "7355.0000 g"
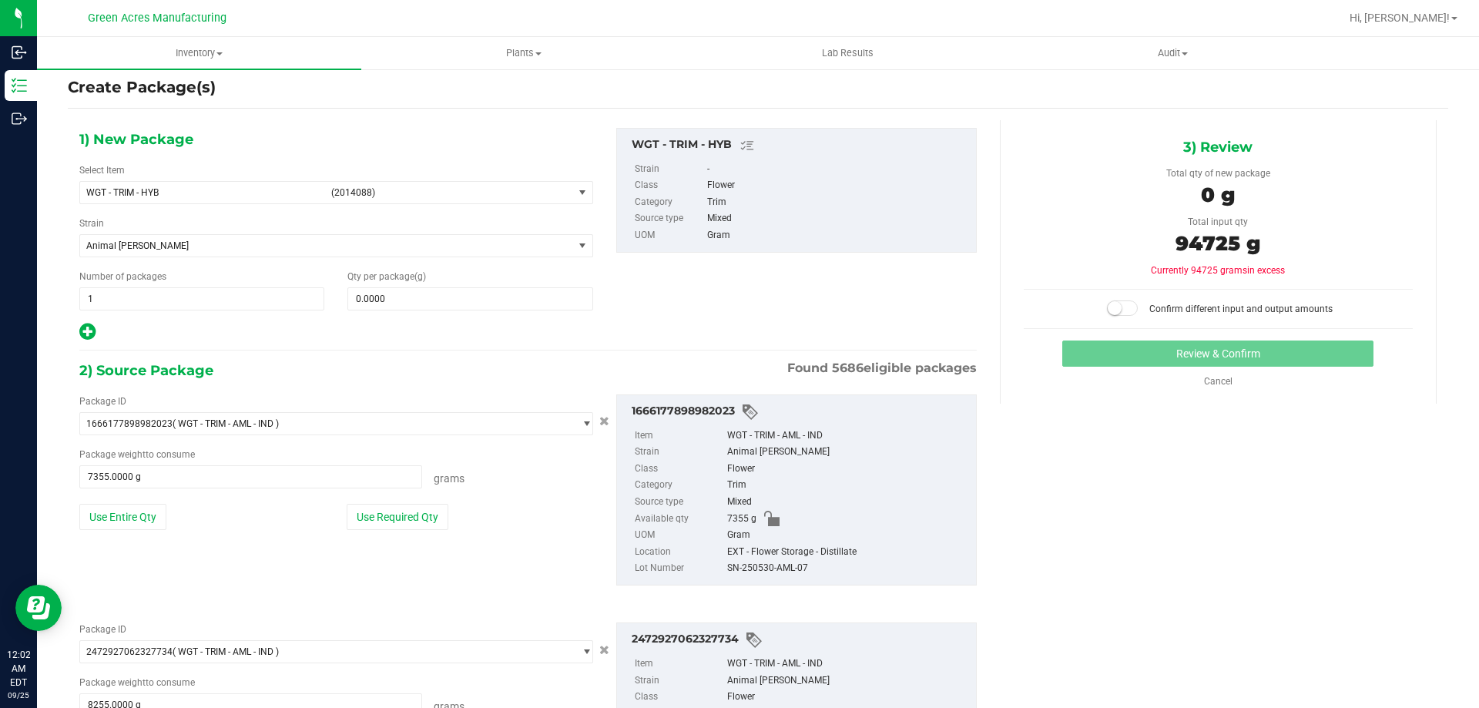
scroll to position [0, 0]
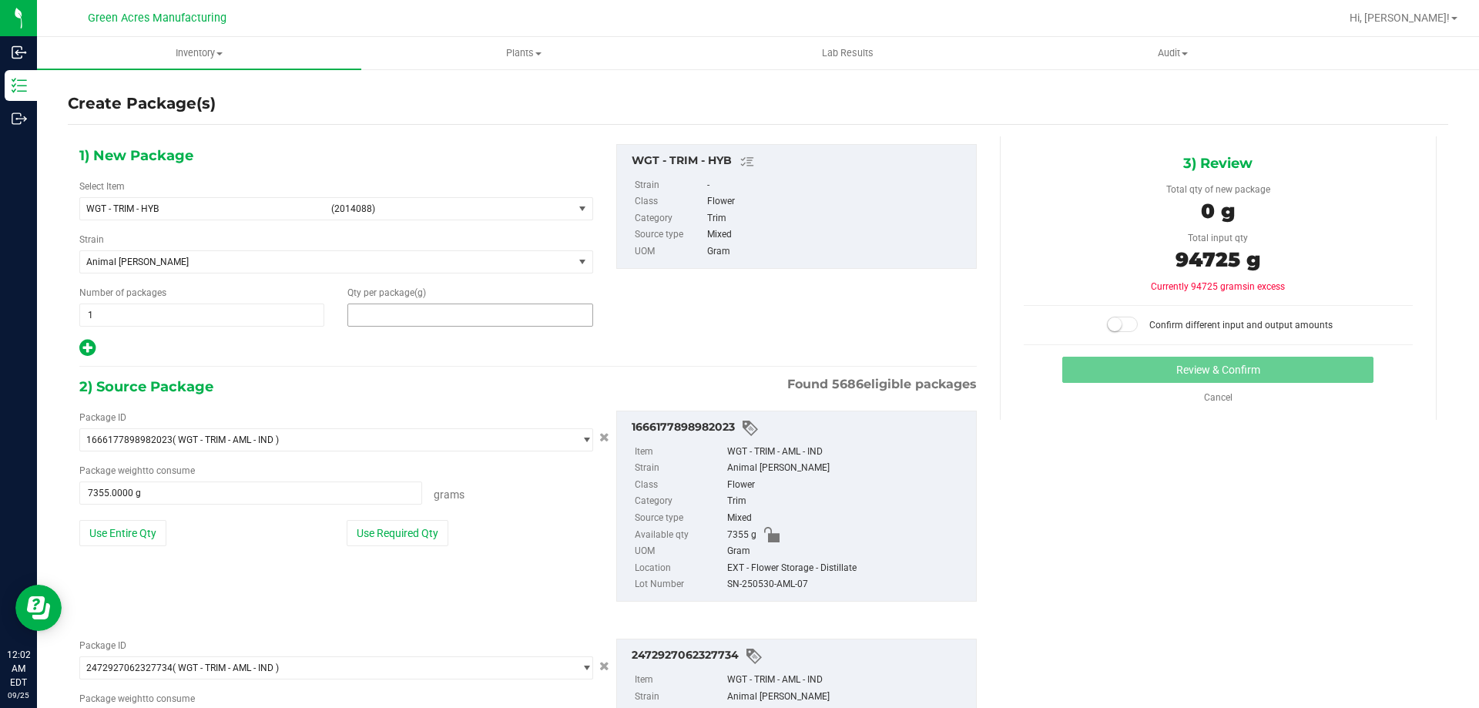
click at [501, 316] on span at bounding box center [469, 314] width 245 height 23
type input "94725"
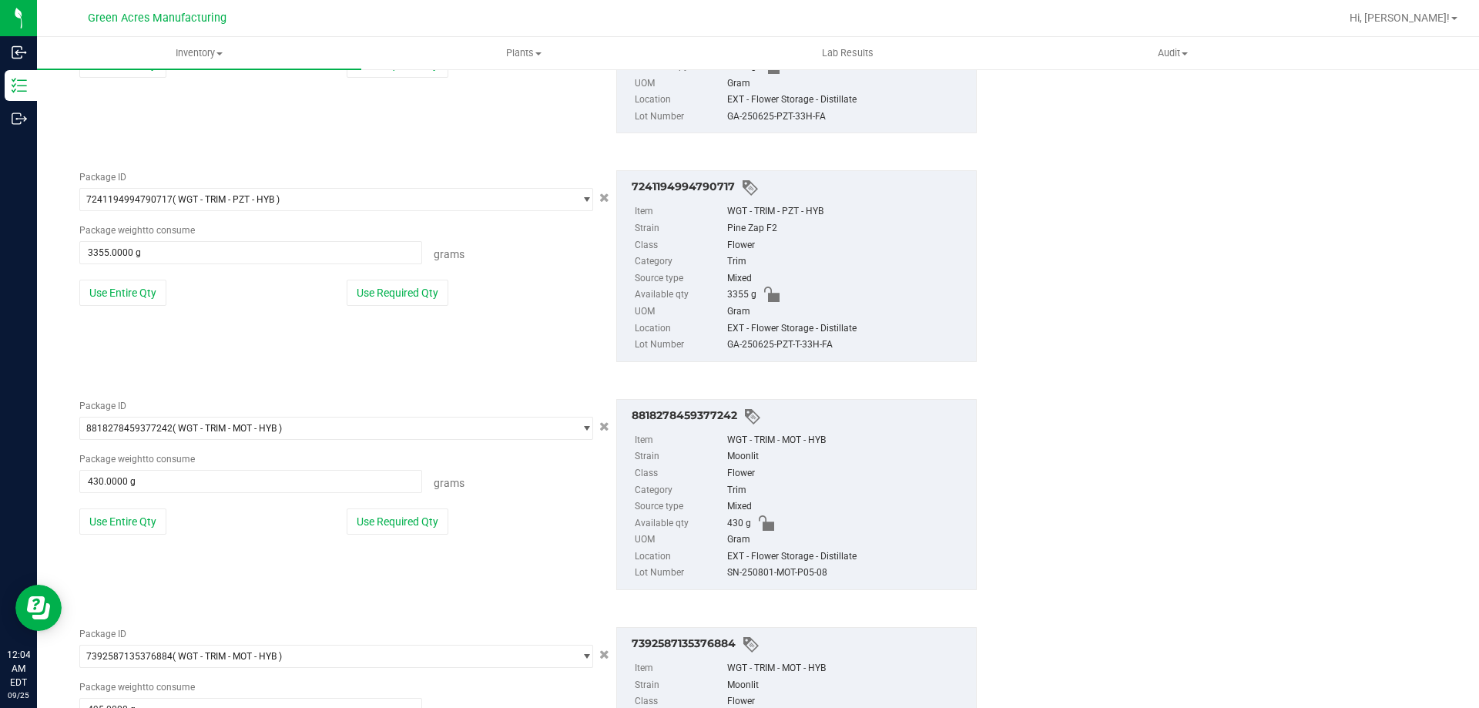
scroll to position [3590, 0]
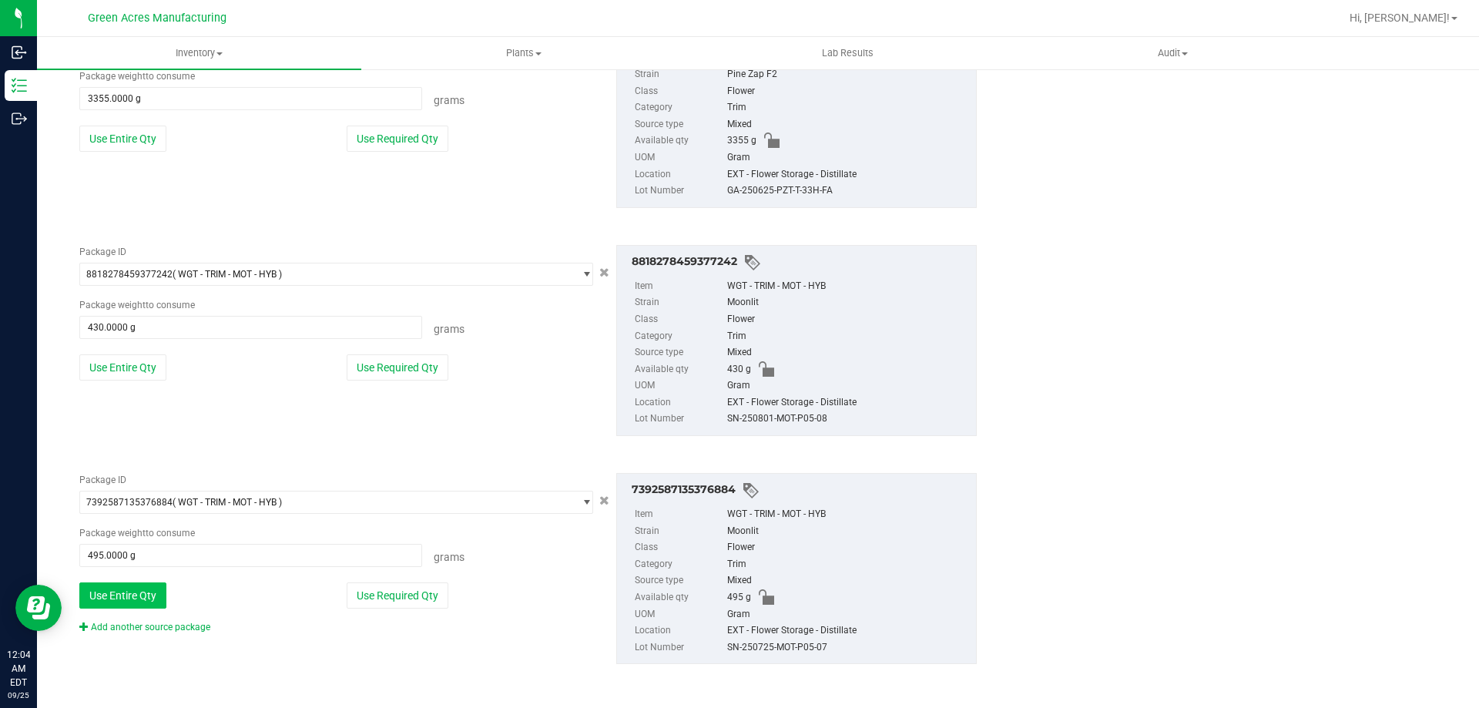
type input "94,725.0000"
click at [139, 596] on button "Use Entire Qty" at bounding box center [122, 595] width 87 height 26
click at [102, 371] on button "Use Entire Qty" at bounding box center [122, 367] width 87 height 26
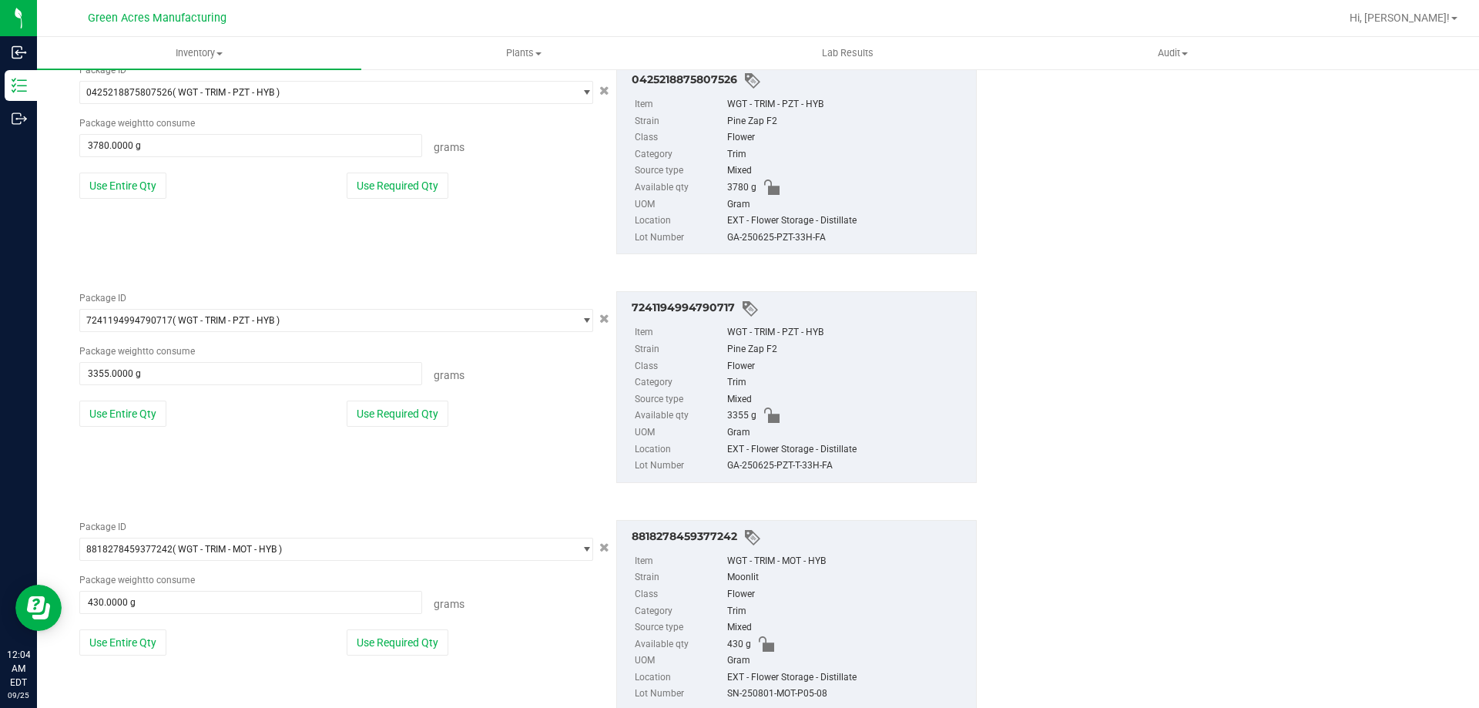
scroll to position [3281, 0]
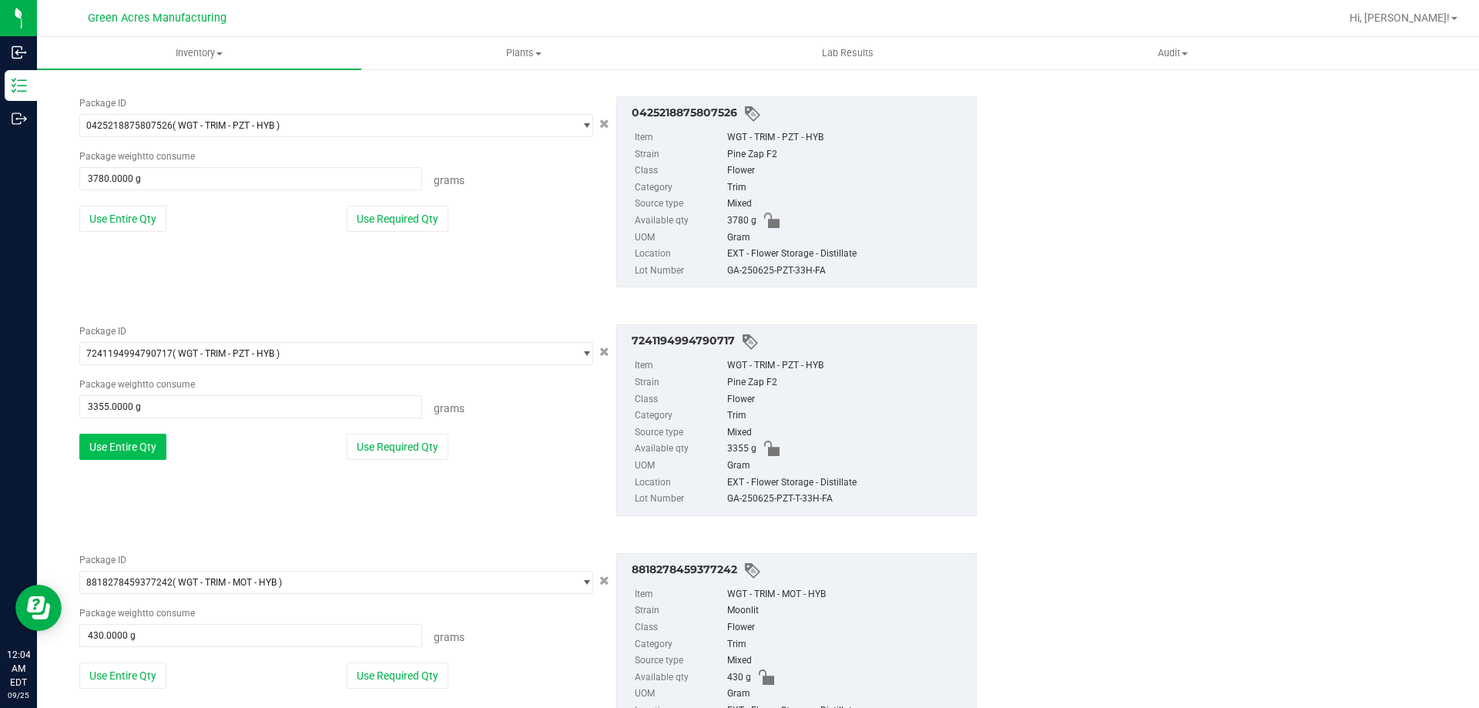
click at [122, 448] on button "Use Entire Qty" at bounding box center [122, 447] width 87 height 26
click at [135, 213] on button "Use Entire Qty" at bounding box center [122, 219] width 87 height 26
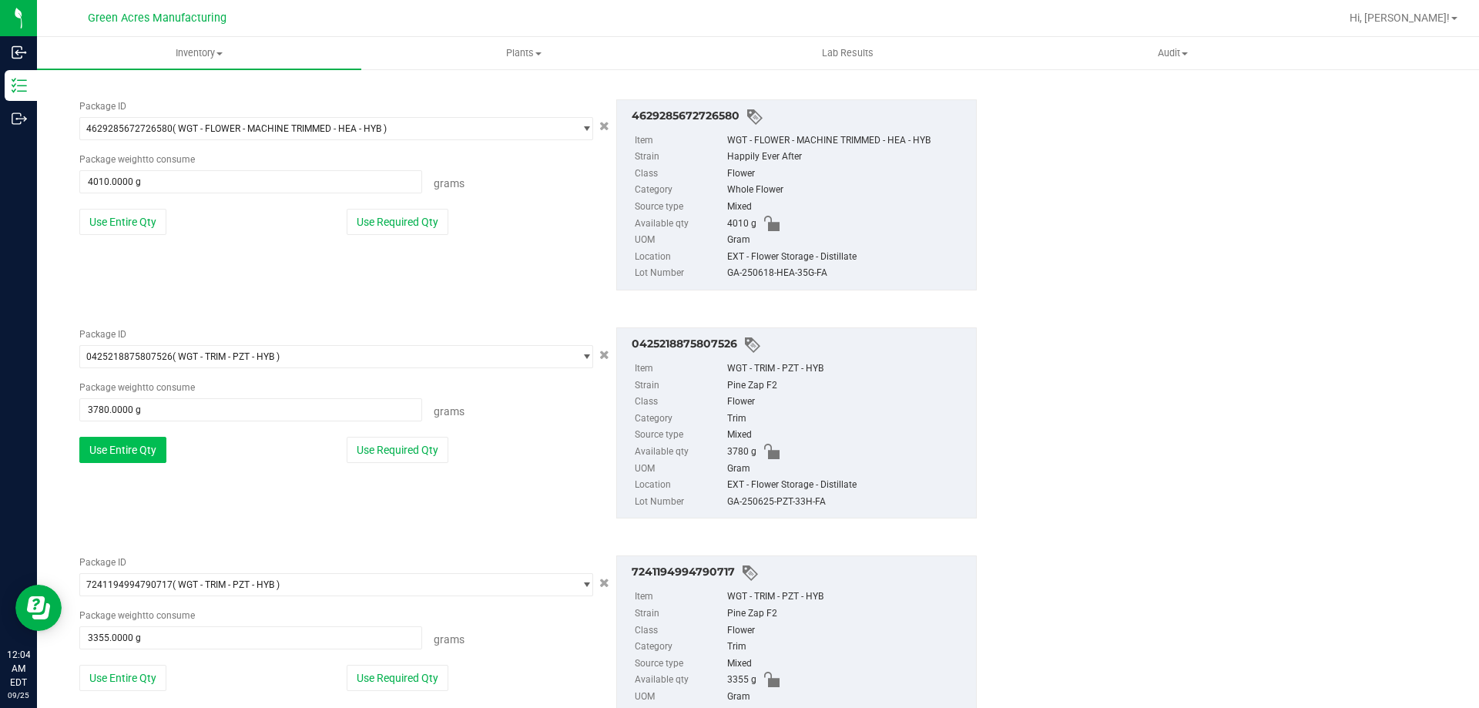
click at [136, 212] on button "Use Entire Qty" at bounding box center [122, 222] width 87 height 26
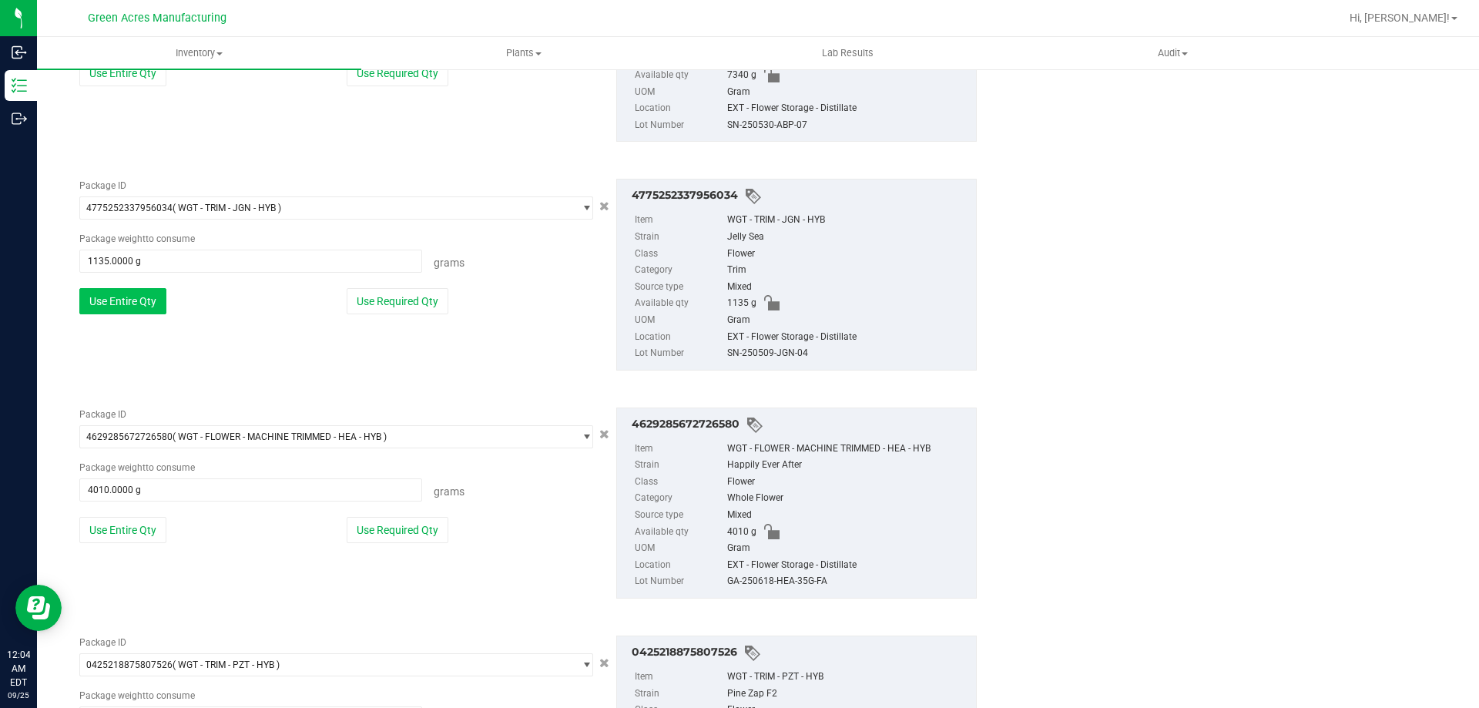
click at [136, 303] on button "Use Entire Qty" at bounding box center [122, 301] width 87 height 26
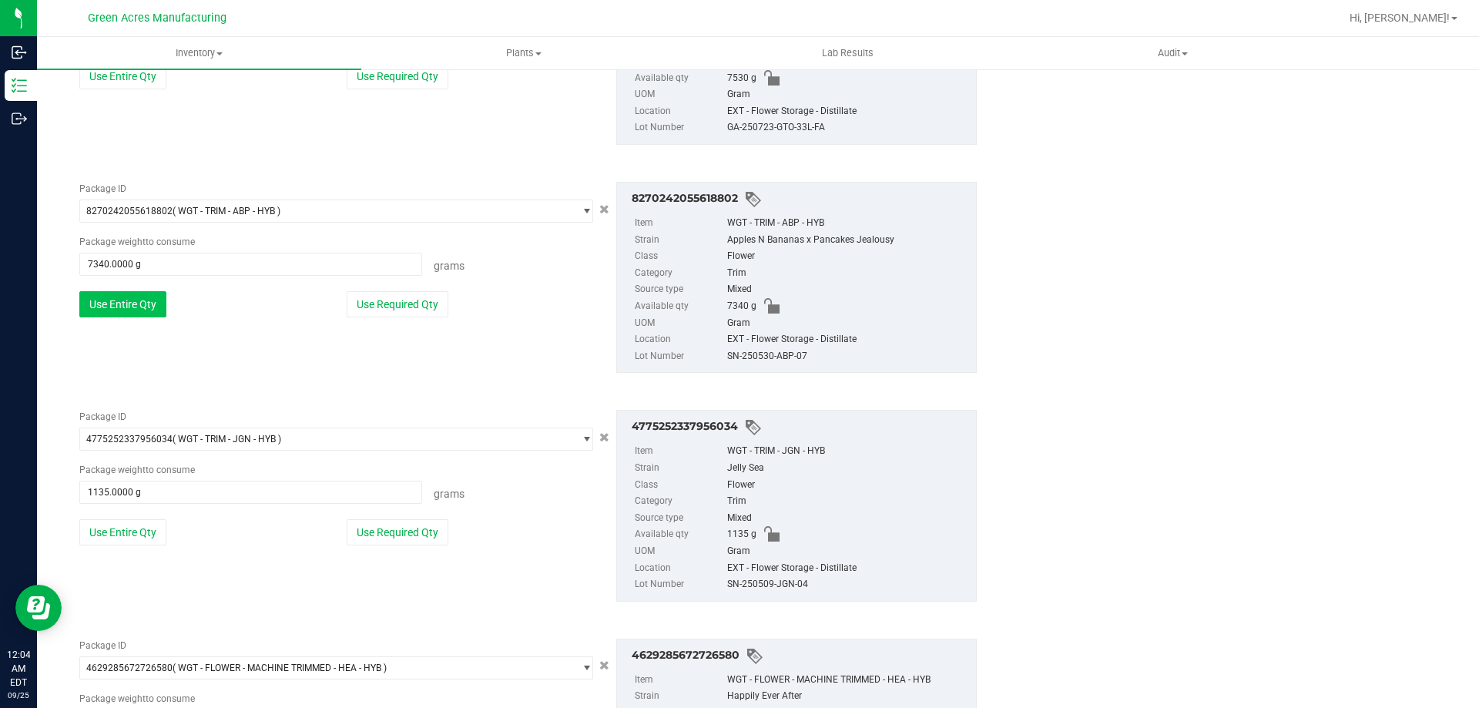
click at [134, 300] on button "Use Entire Qty" at bounding box center [122, 304] width 87 height 26
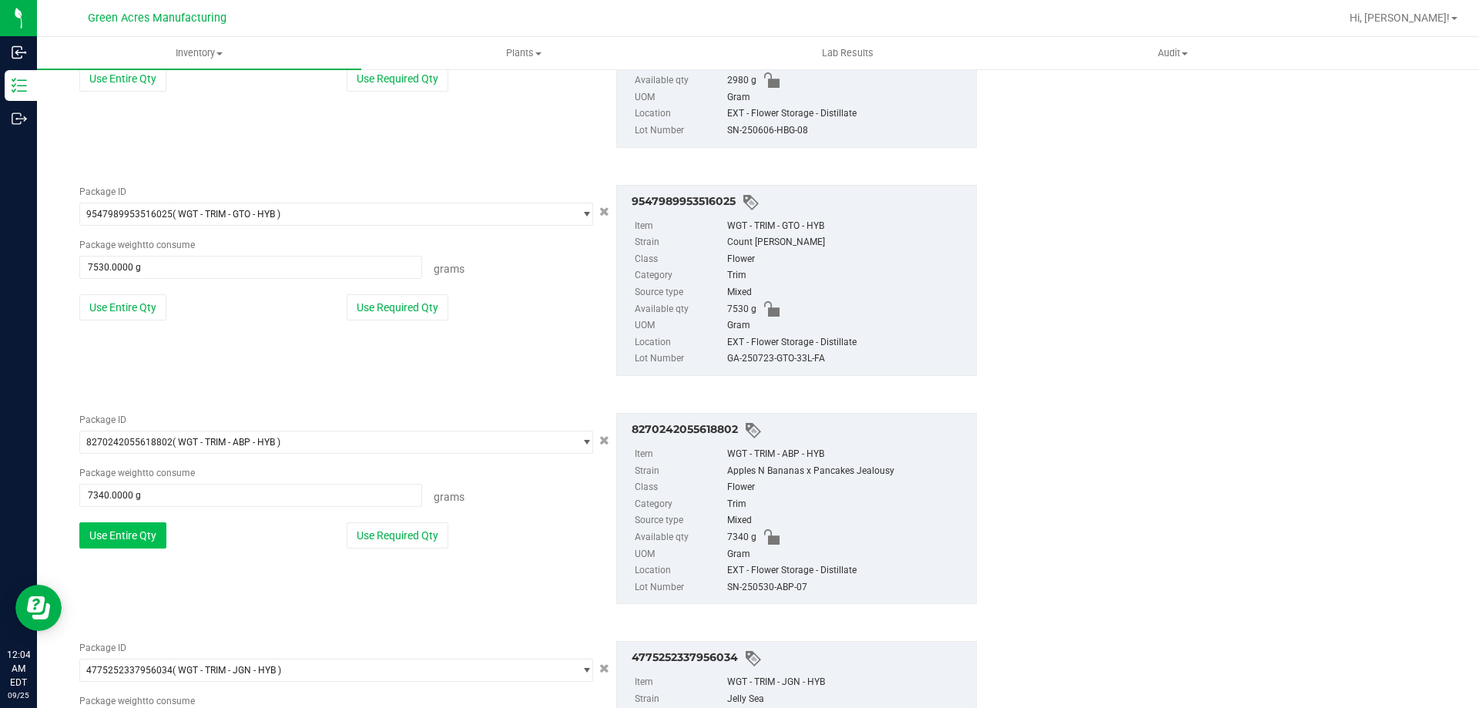
click at [134, 300] on button "Use Entire Qty" at bounding box center [122, 307] width 87 height 26
click at [134, 300] on button "Use Entire Qty" at bounding box center [122, 310] width 87 height 26
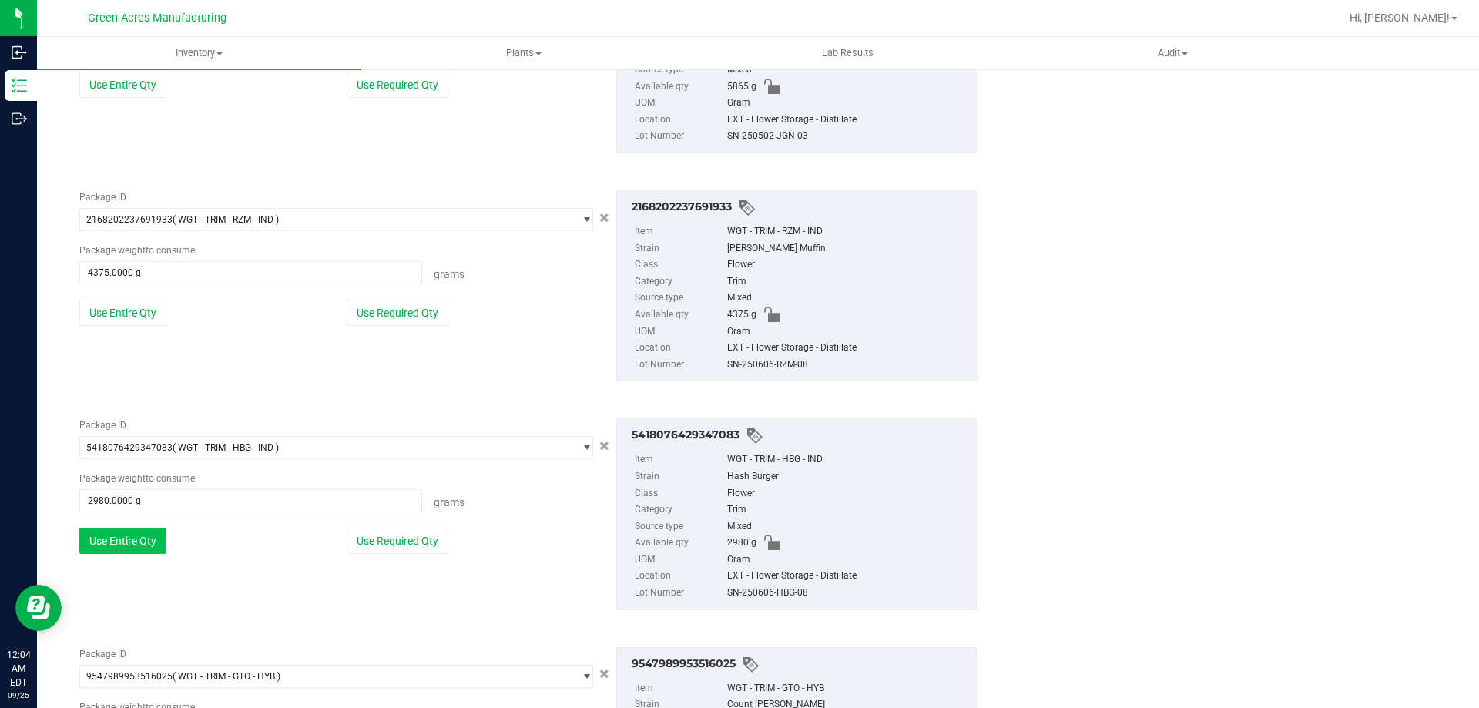
click at [134, 300] on button "Use Entire Qty" at bounding box center [122, 313] width 87 height 26
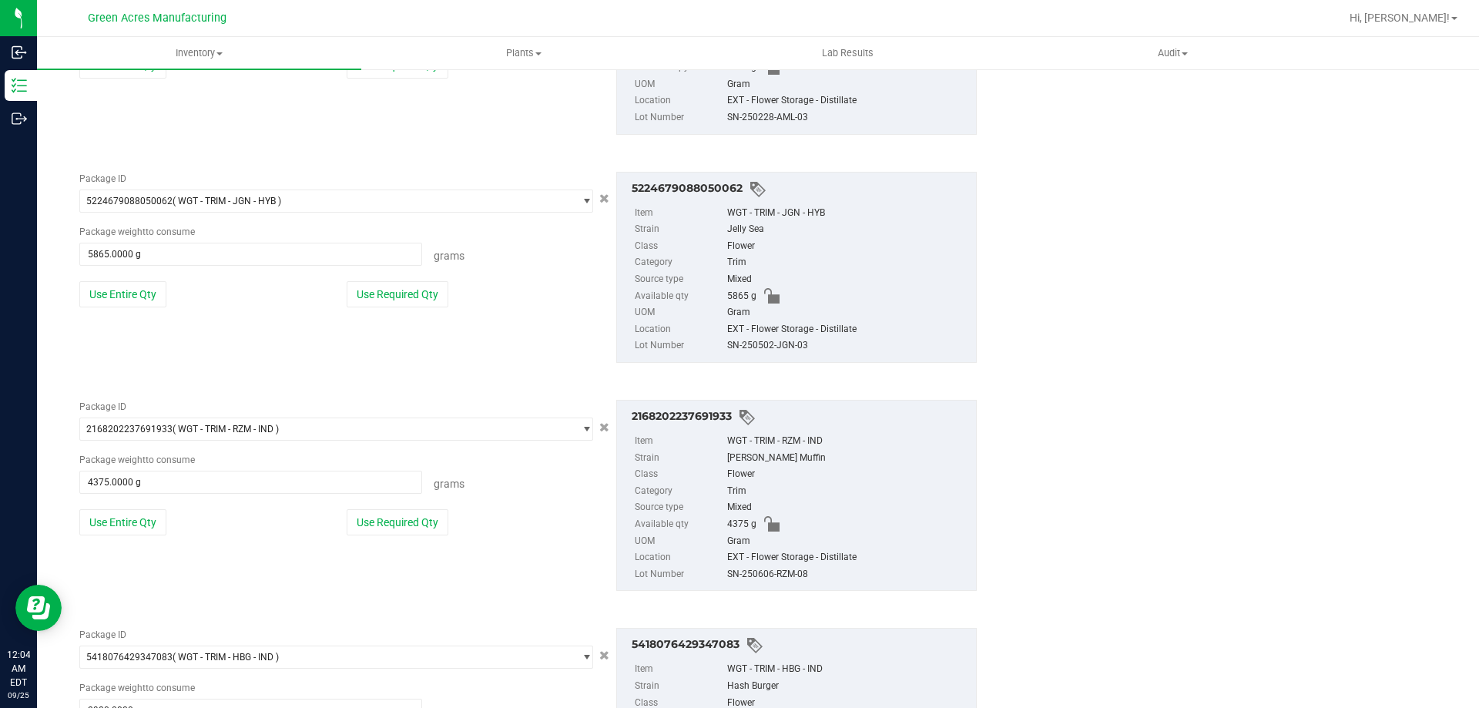
scroll to position [1587, 0]
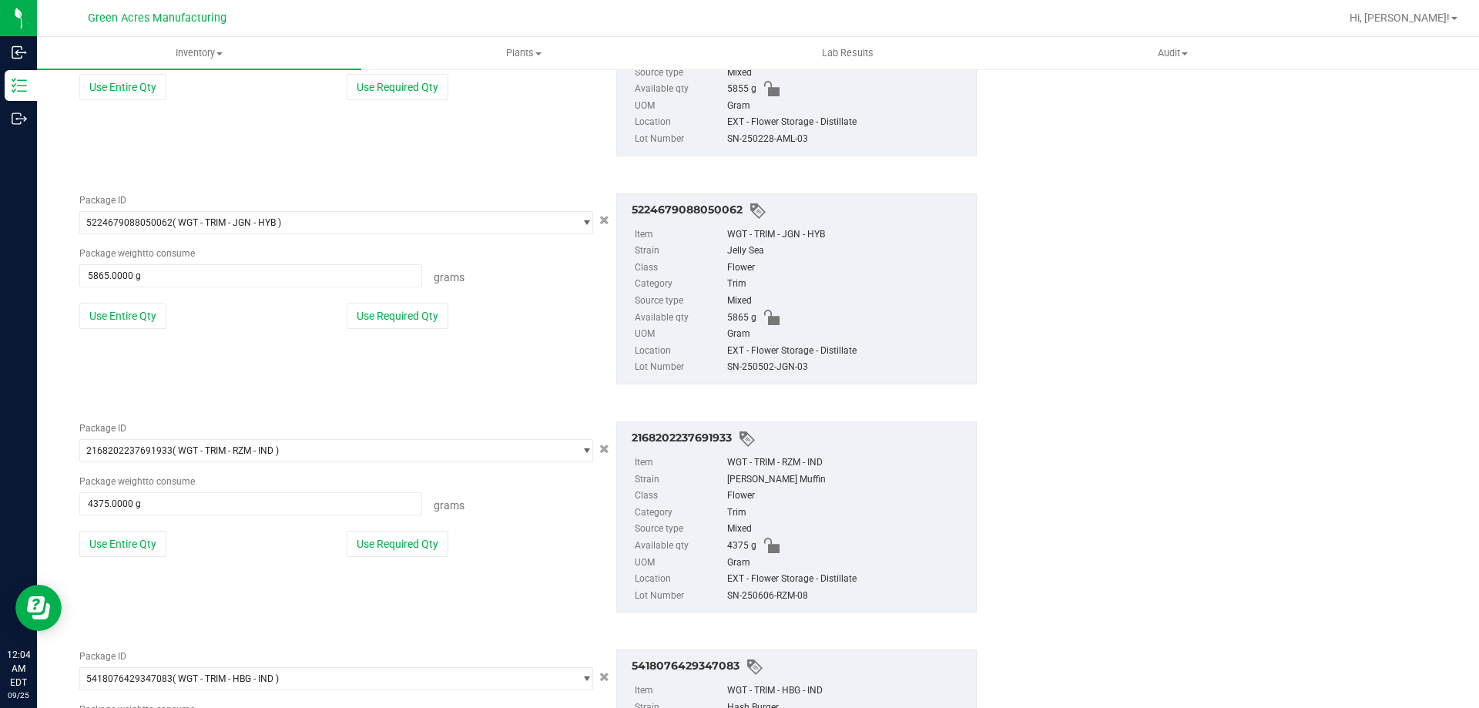
click at [134, 299] on div "Package ID 5224679088050062 ( WGT - TRIM - JGN - HYB ) 5210513582213112 5212950…" at bounding box center [336, 266] width 537 height 147
click at [134, 303] on button "Use Entire Qty" at bounding box center [122, 316] width 87 height 26
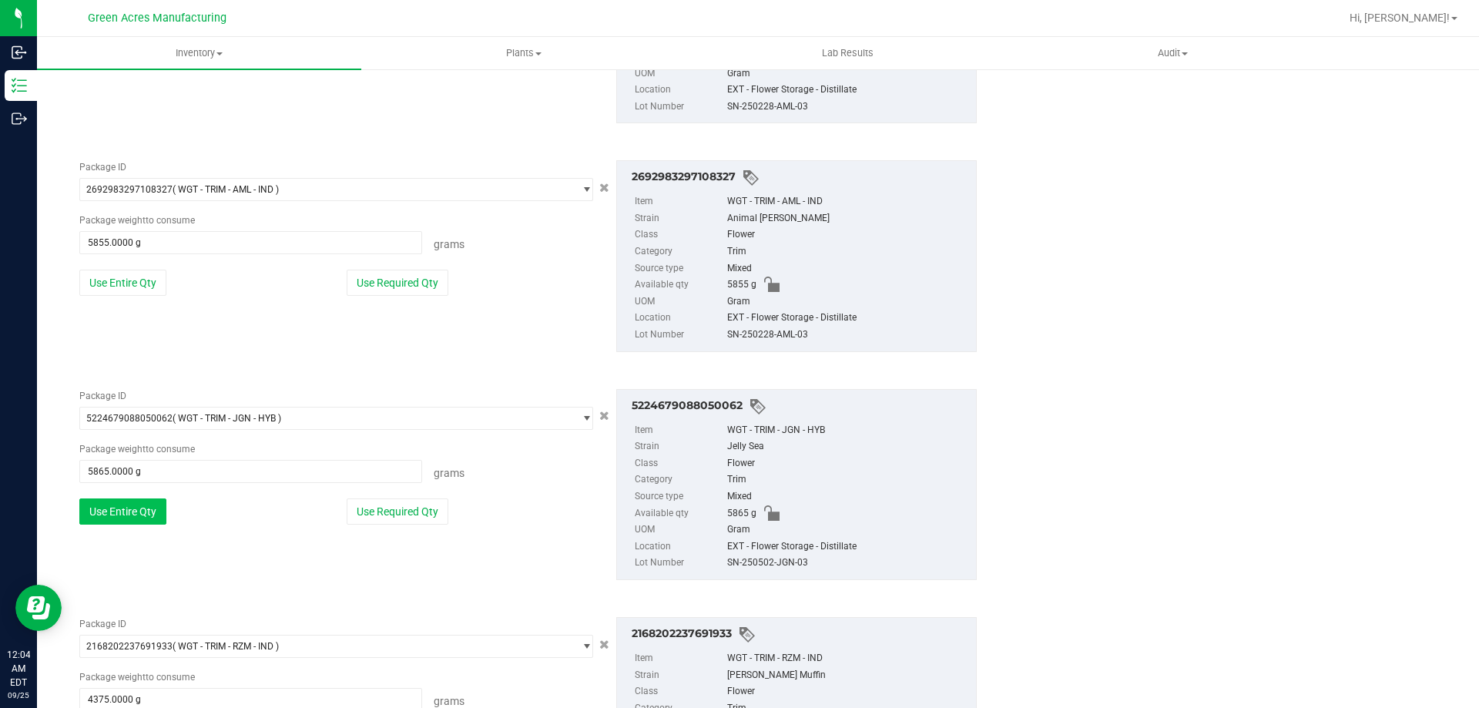
scroll to position [1356, 0]
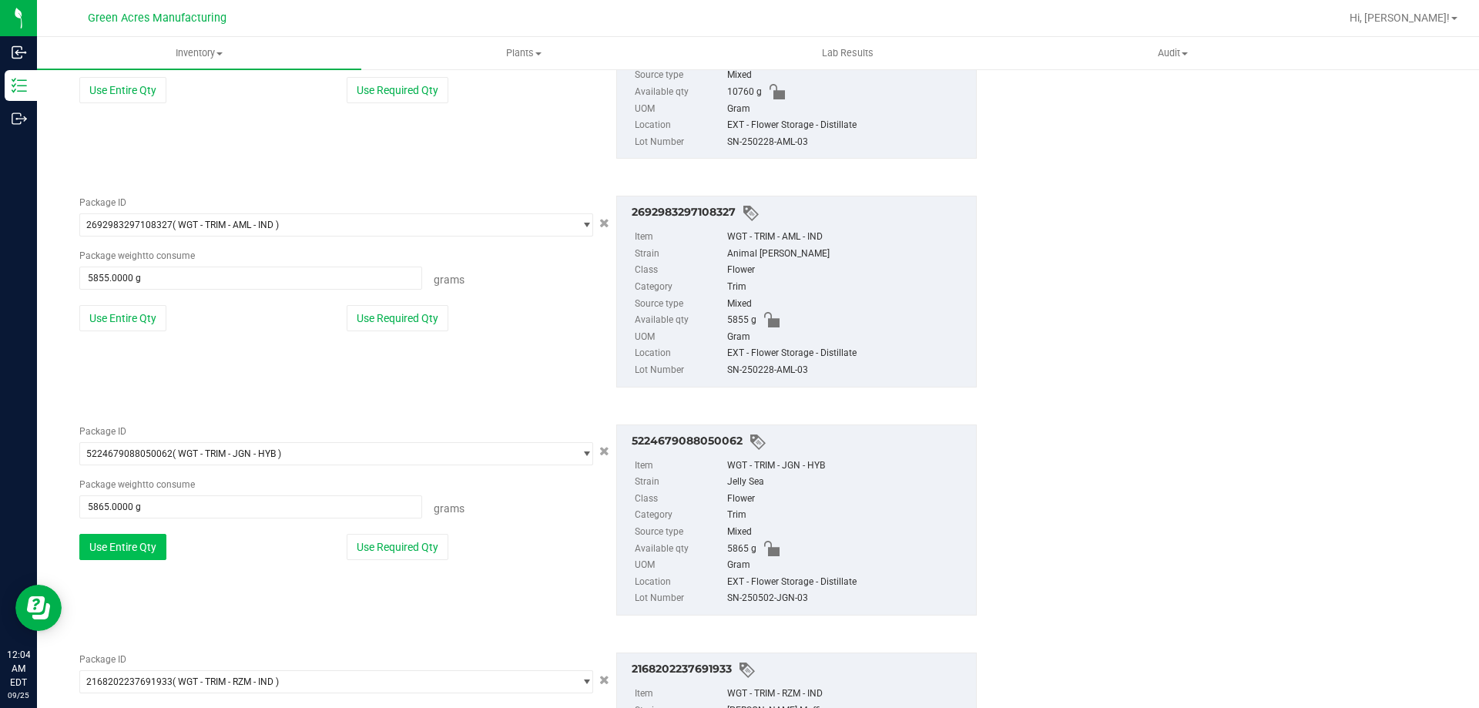
click at [134, 305] on button "Use Entire Qty" at bounding box center [122, 318] width 87 height 26
click at [134, 316] on button "Use Entire Qty" at bounding box center [122, 318] width 87 height 26
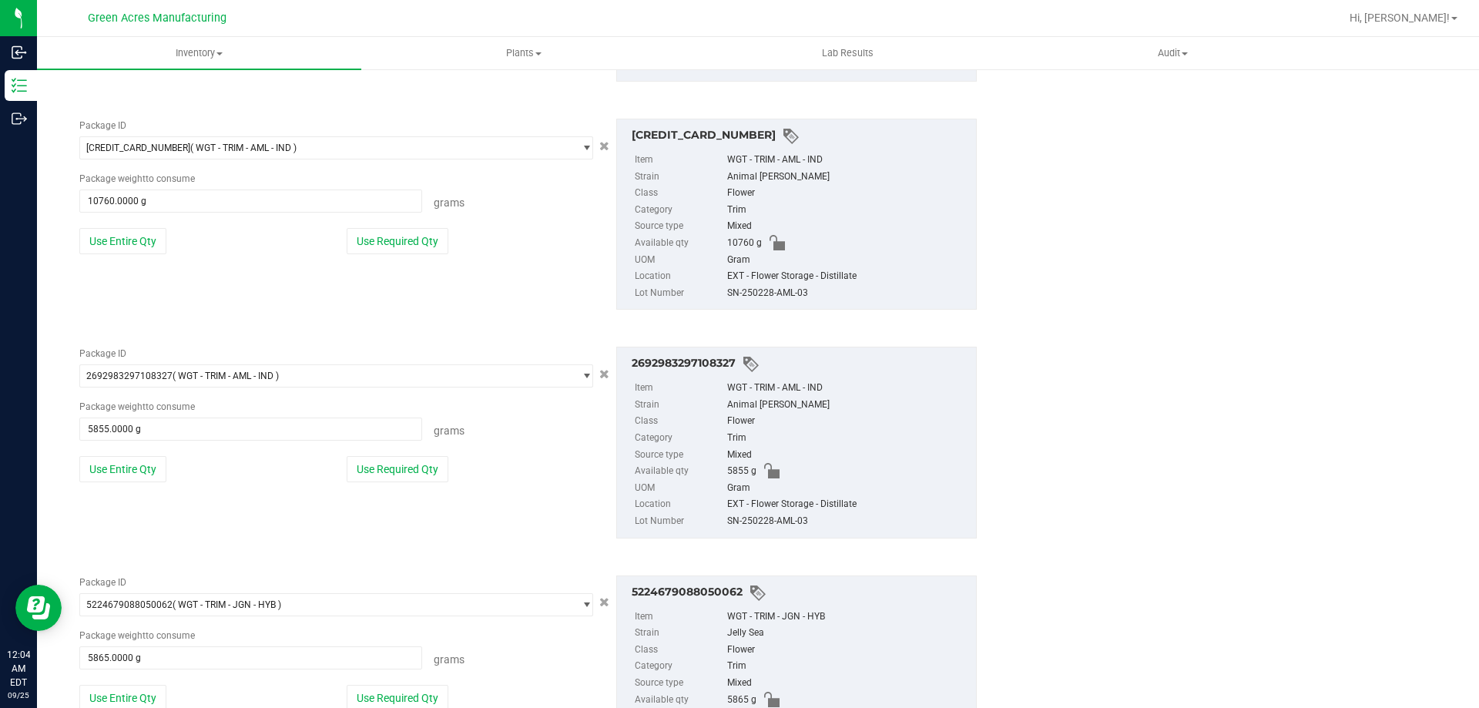
scroll to position [1202, 0]
click at [147, 245] on button "Use Entire Qty" at bounding box center [122, 244] width 87 height 26
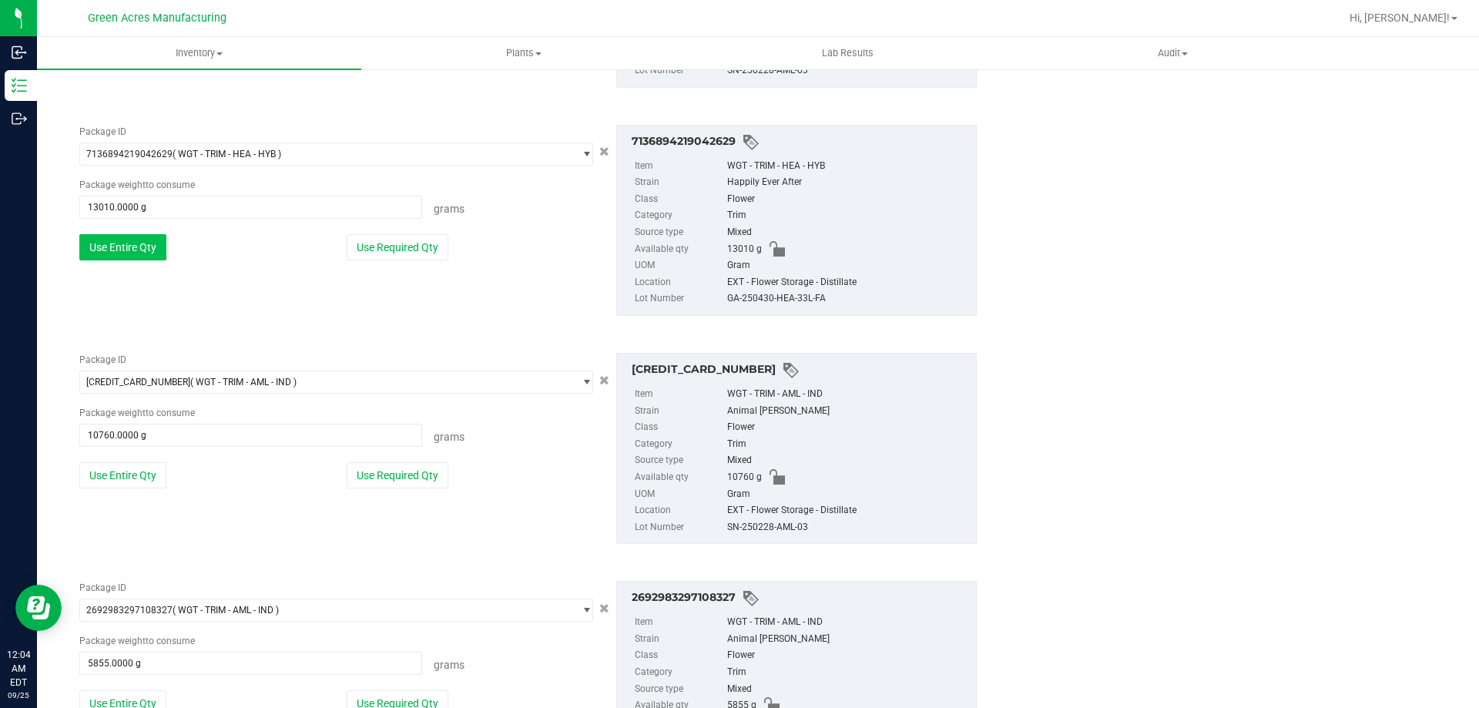
click at [147, 246] on button "Use Entire Qty" at bounding box center [122, 247] width 87 height 26
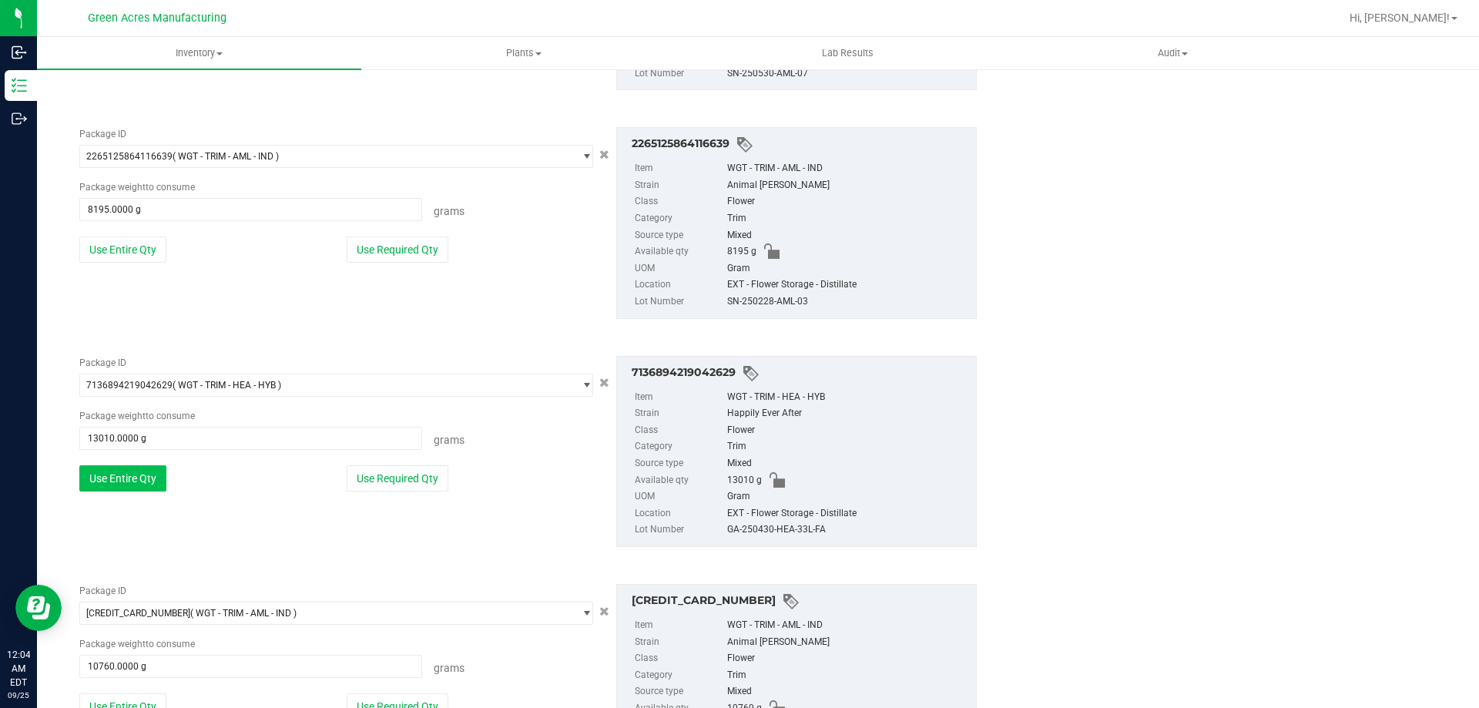
click at [147, 249] on button "Use Entire Qty" at bounding box center [122, 249] width 87 height 26
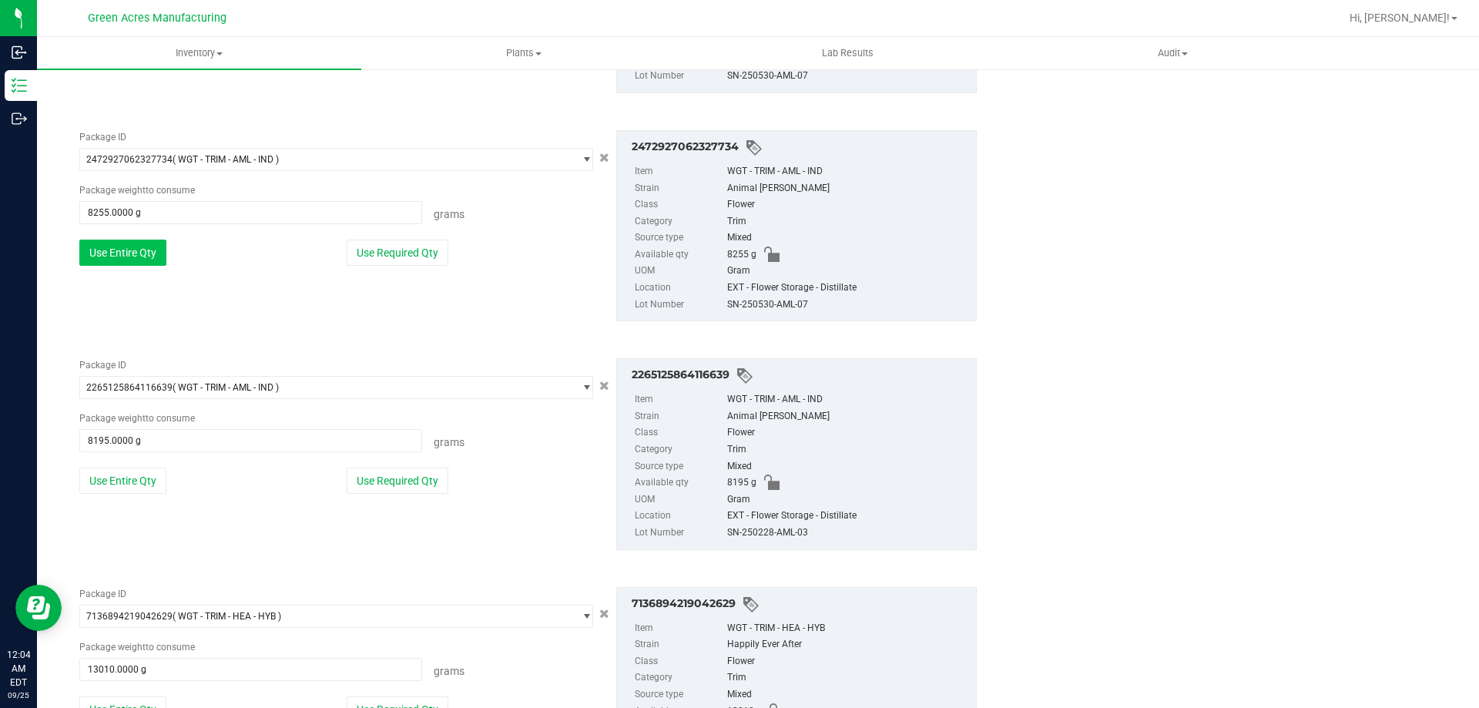
click at [147, 250] on button "Use Entire Qty" at bounding box center [122, 253] width 87 height 26
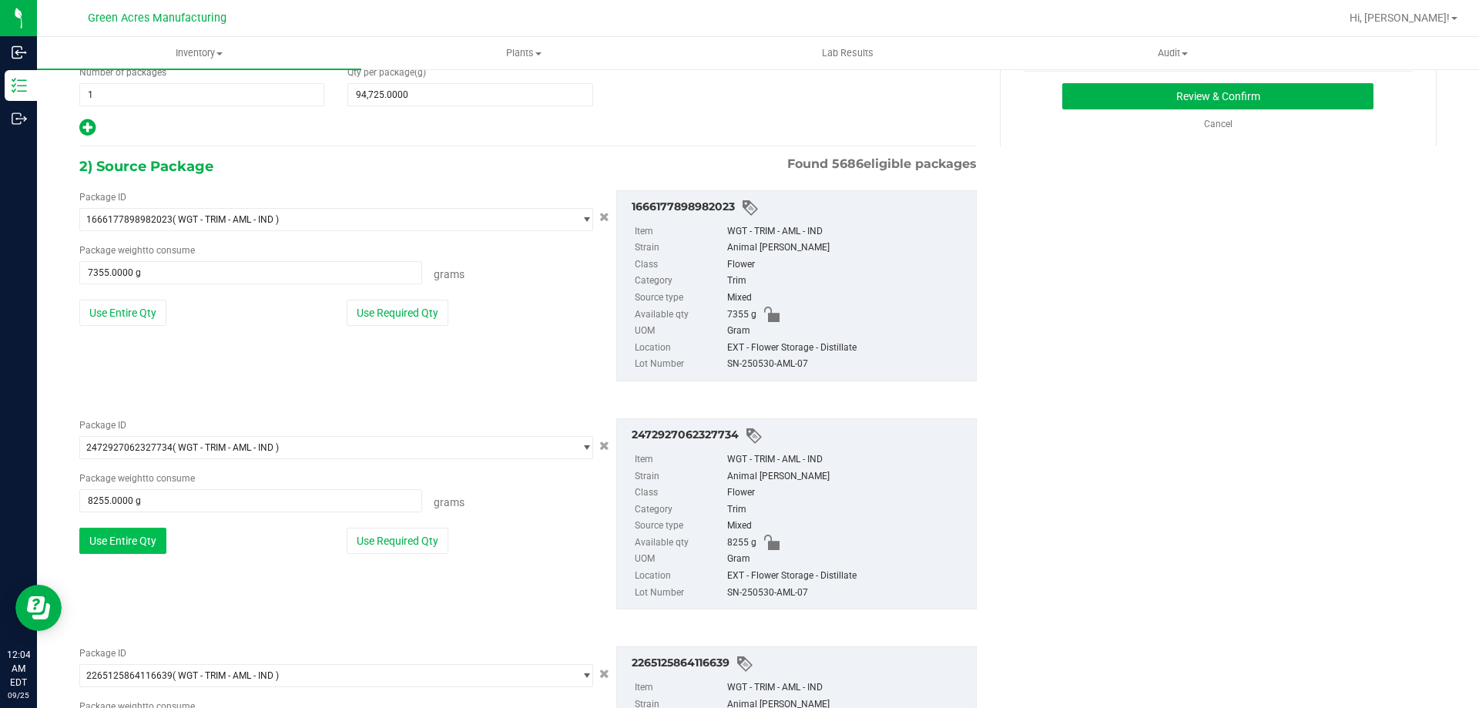
scroll to position [200, 0]
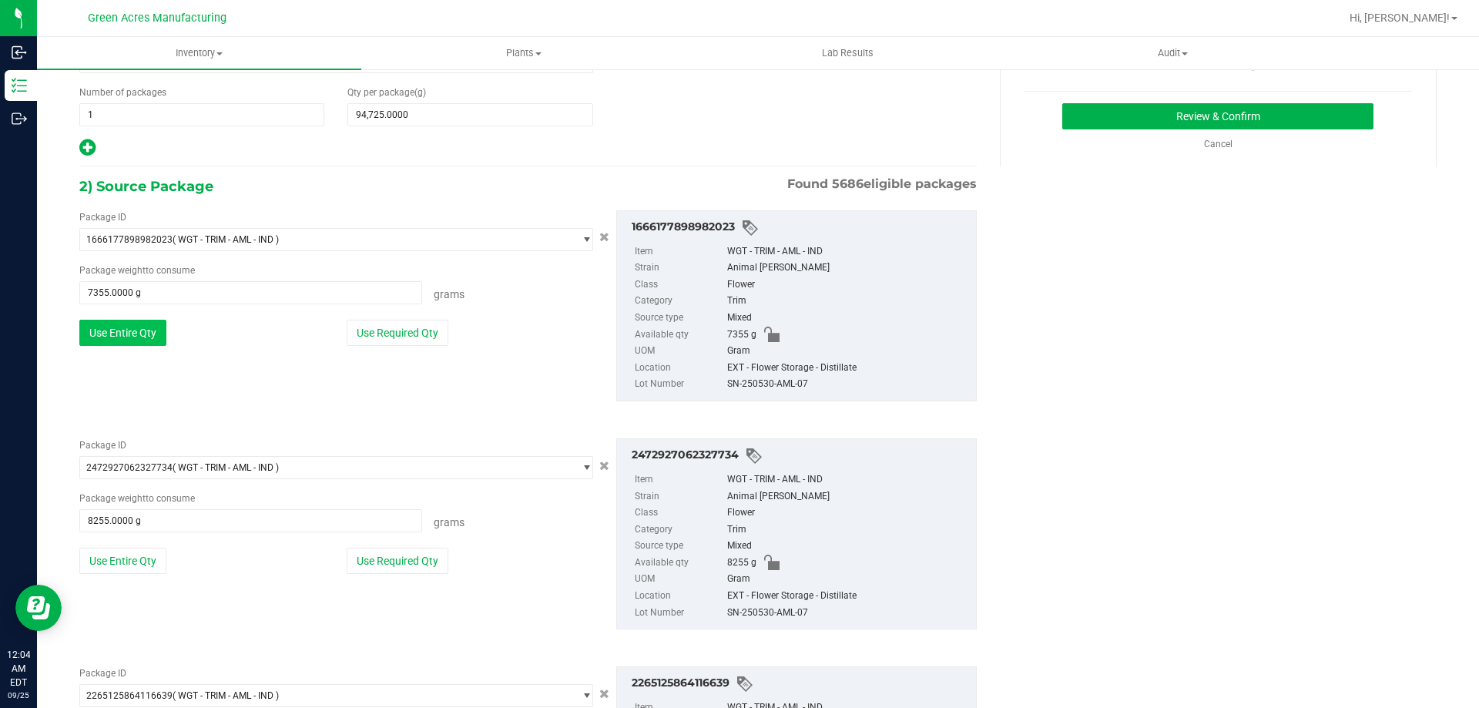
click at [143, 330] on button "Use Entire Qty" at bounding box center [122, 333] width 87 height 26
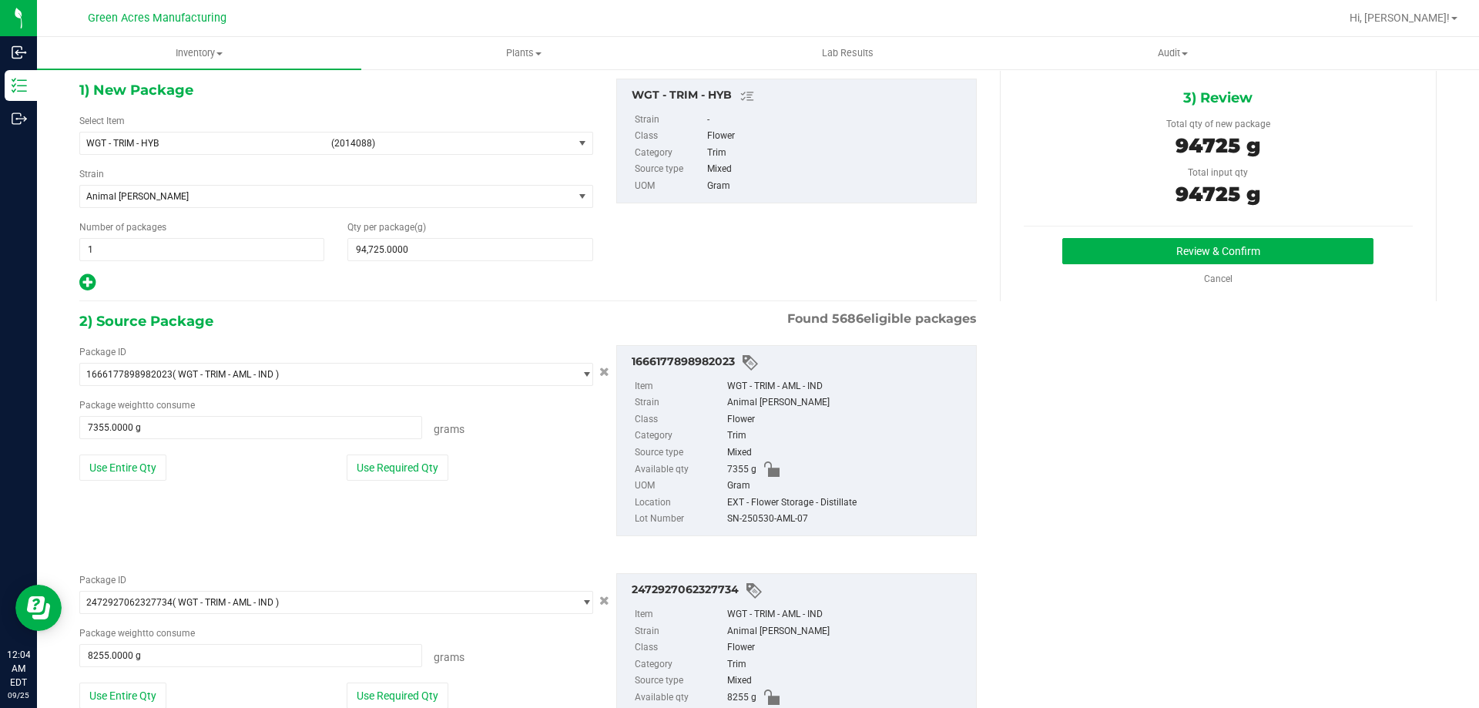
scroll to position [0, 0]
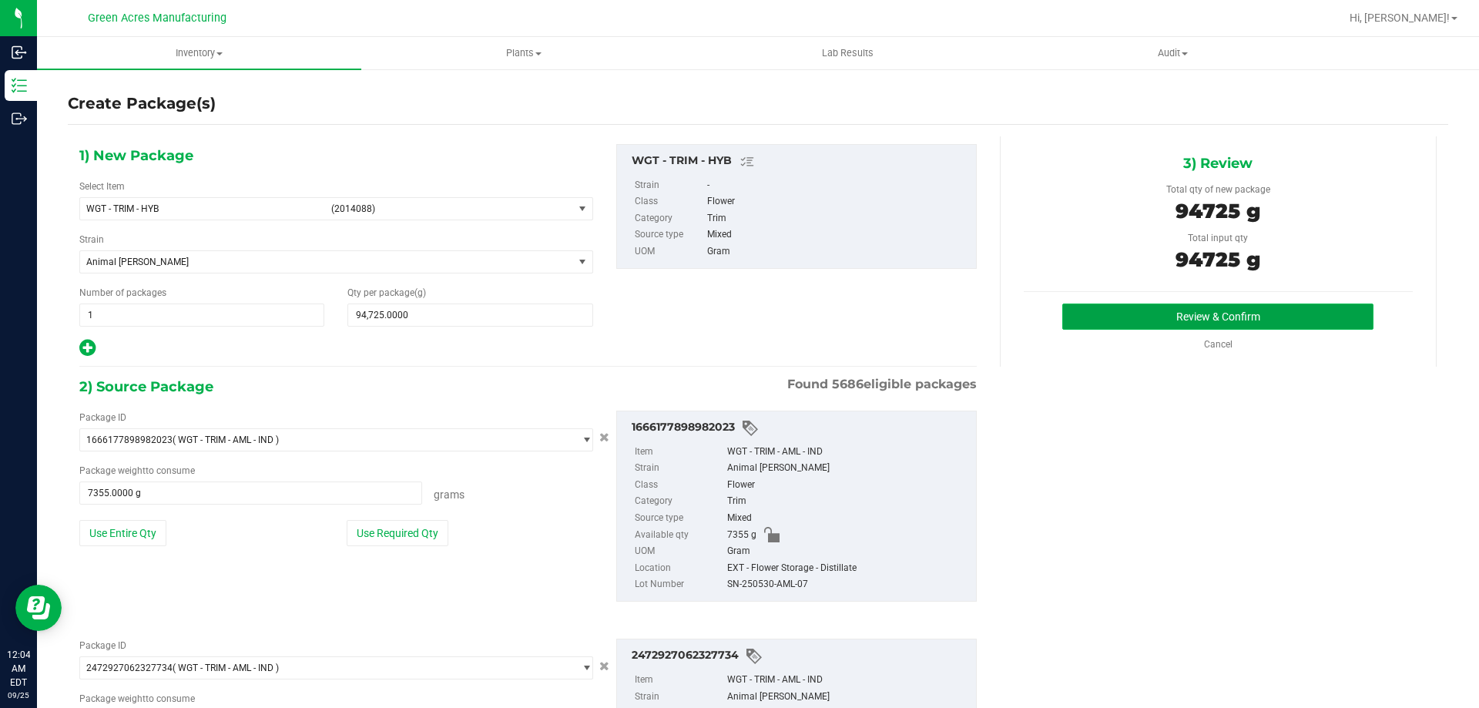
click at [1236, 312] on button "Review & Confirm" at bounding box center [1217, 316] width 311 height 26
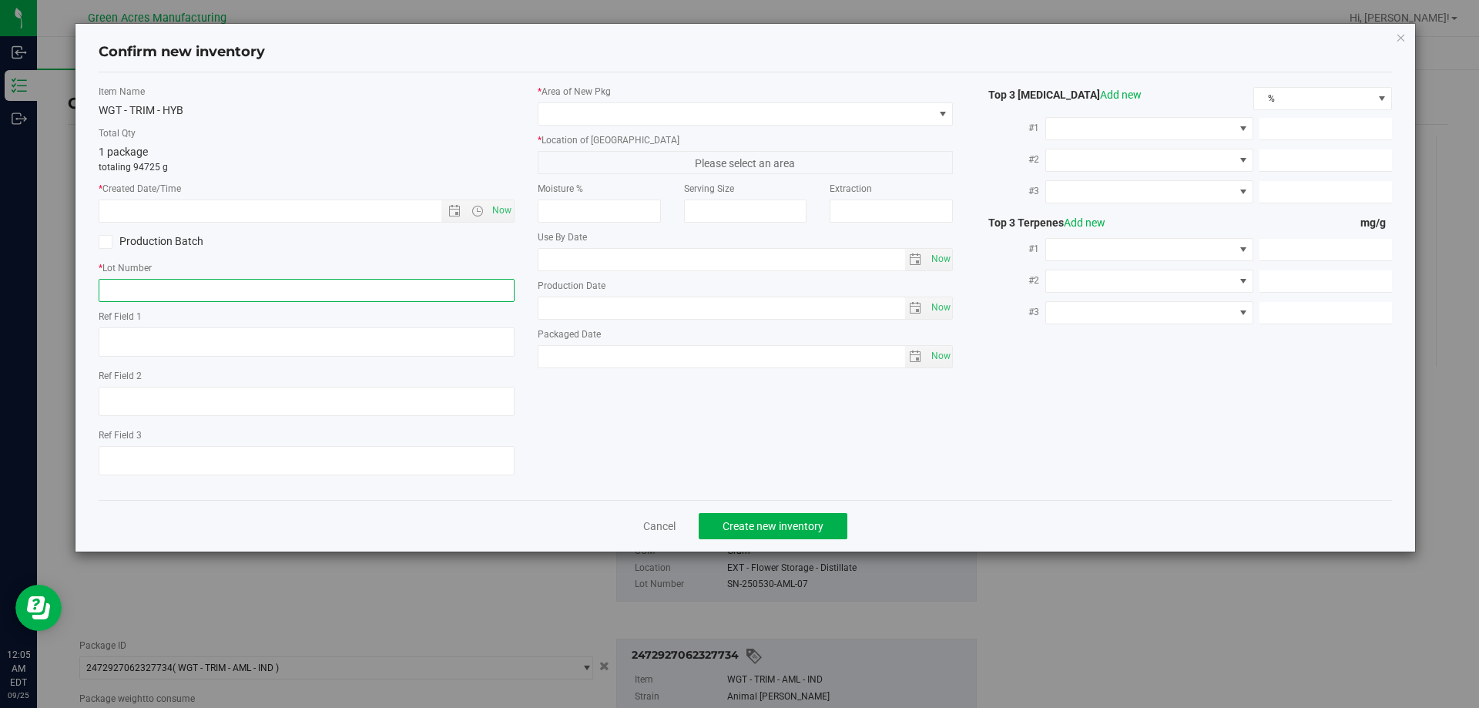
click at [200, 291] on input "text" at bounding box center [307, 290] width 416 height 23
paste input "GA-250925-ETH-HYB-D-THCA12"
type input "GA-250925-ETH-HYB-D-THCA12"
click at [508, 204] on span "Now" at bounding box center [501, 211] width 26 height 22
type input "9/25/2025 12:05 AM"
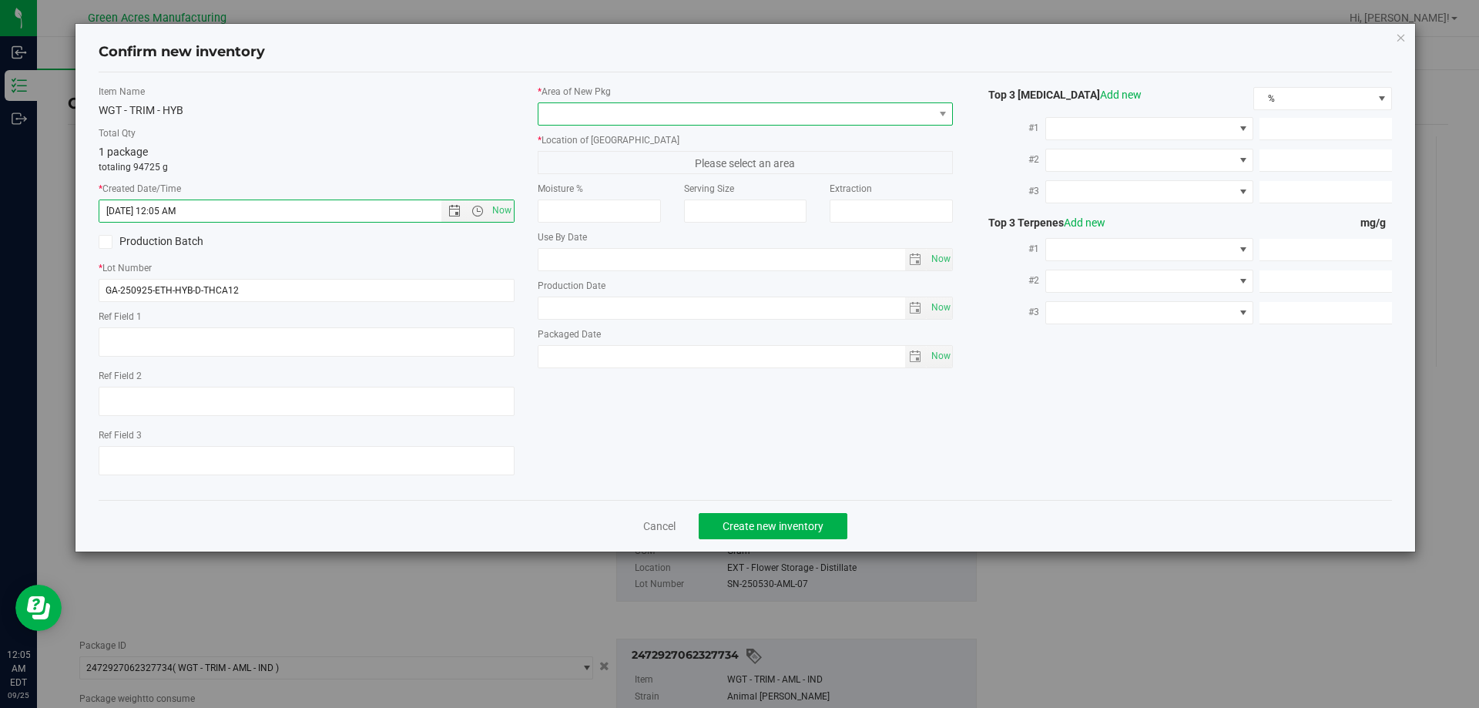
click at [668, 119] on span at bounding box center [735, 114] width 395 height 22
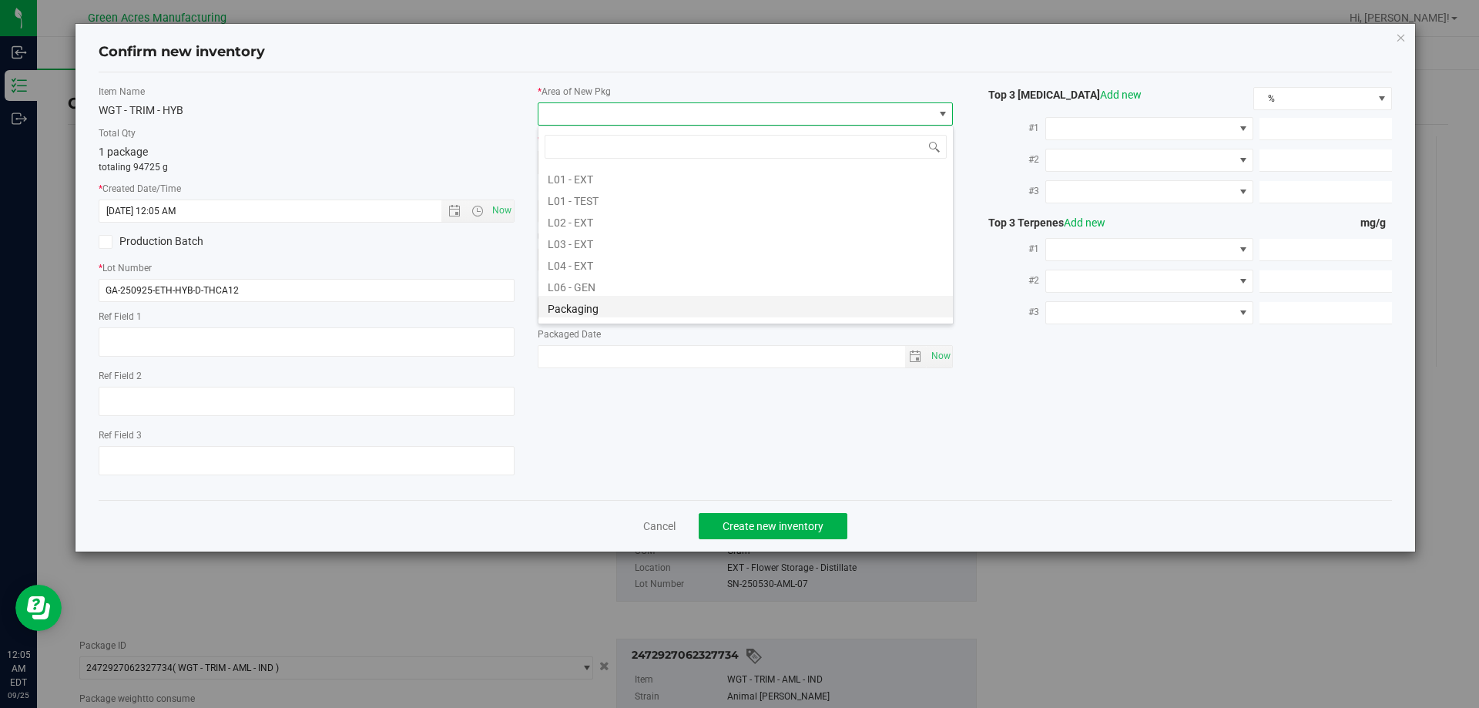
scroll to position [308, 0]
click at [622, 240] on li "L04 - EXT" at bounding box center [745, 236] width 414 height 22
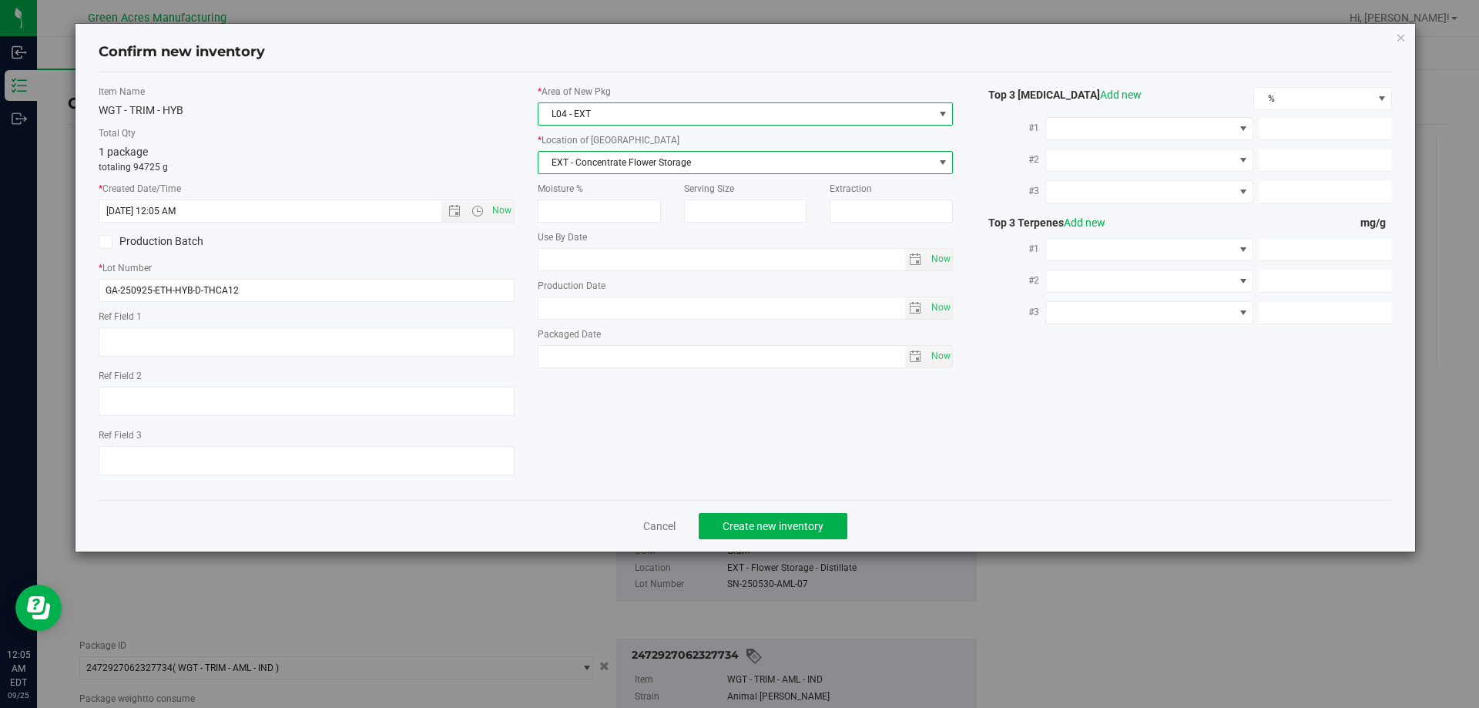
click at [693, 162] on span "EXT - Concentrate Flower Storage" at bounding box center [735, 163] width 395 height 22
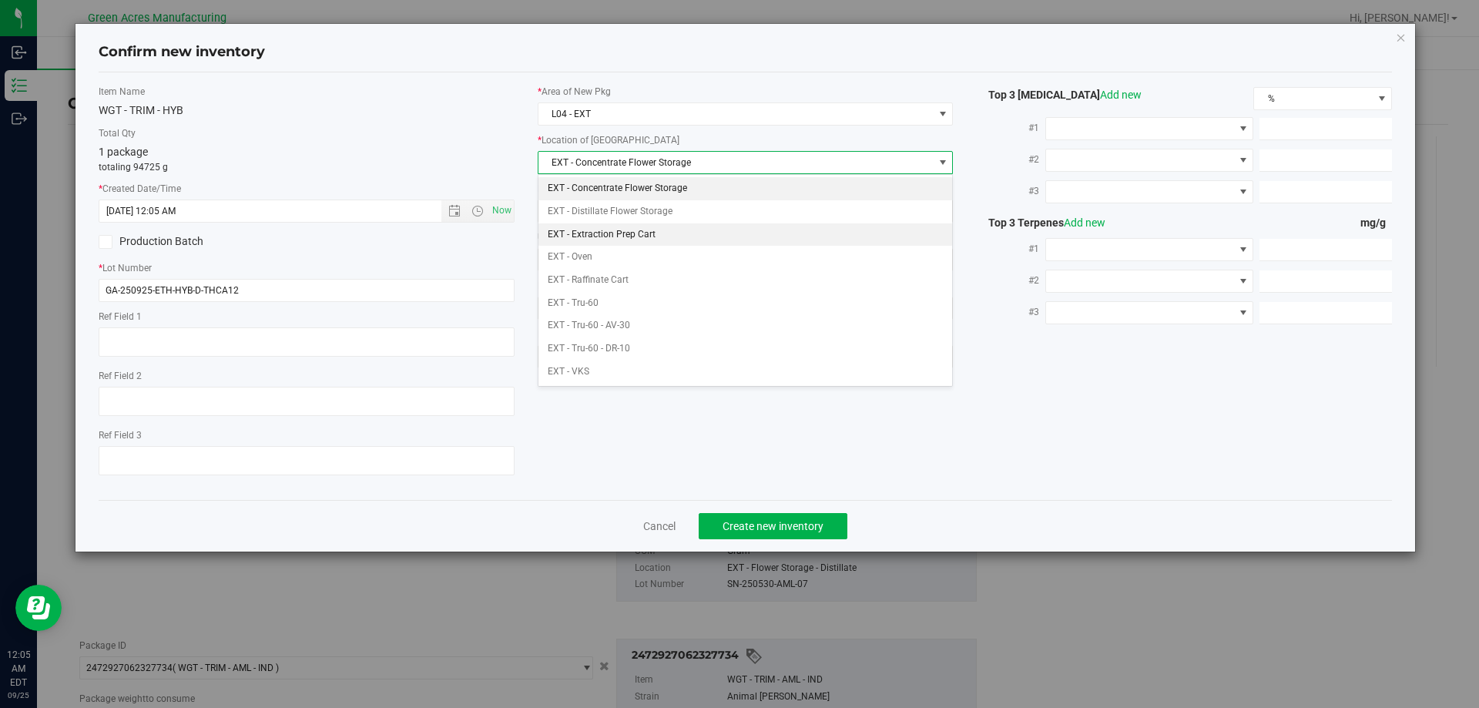
click at [667, 231] on li "EXT - Extraction Prep Cart" at bounding box center [745, 234] width 414 height 23
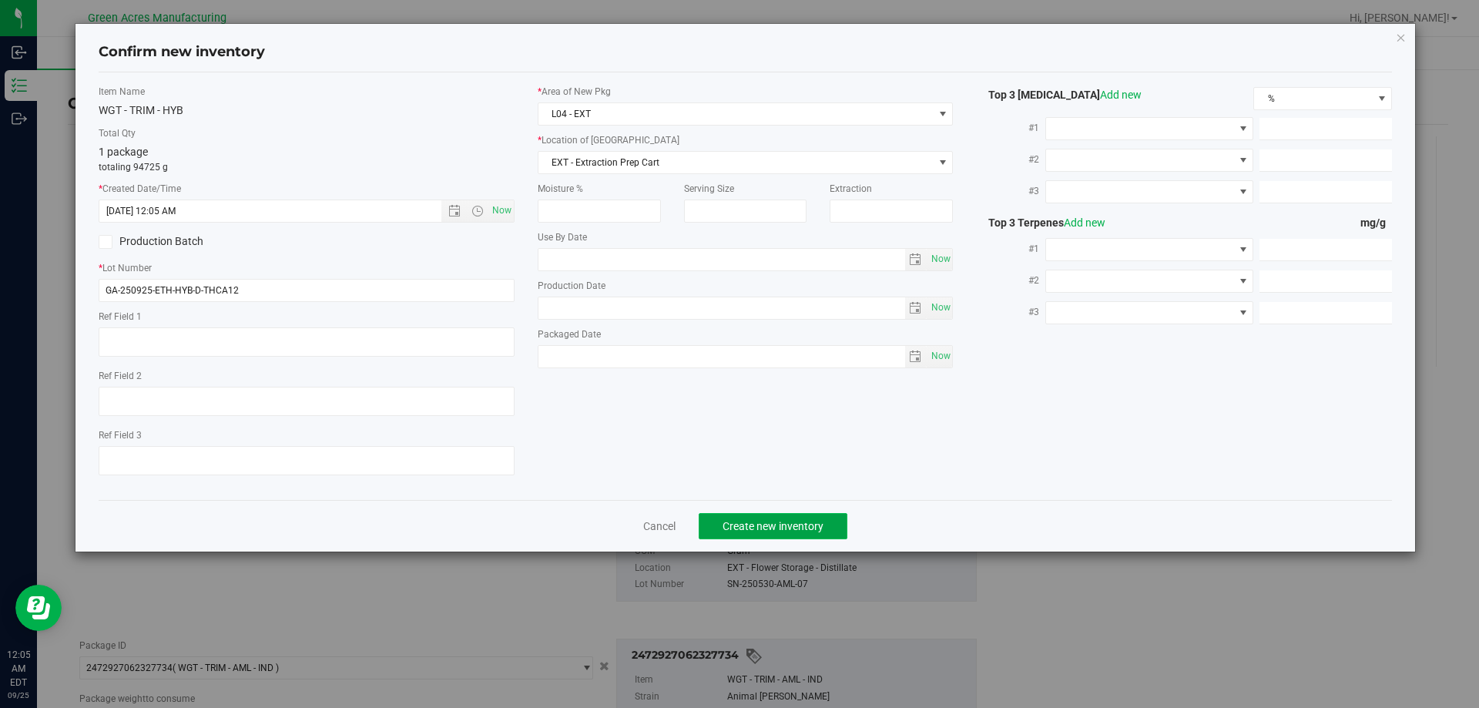
click at [797, 528] on span "Create new inventory" at bounding box center [773, 526] width 101 height 12
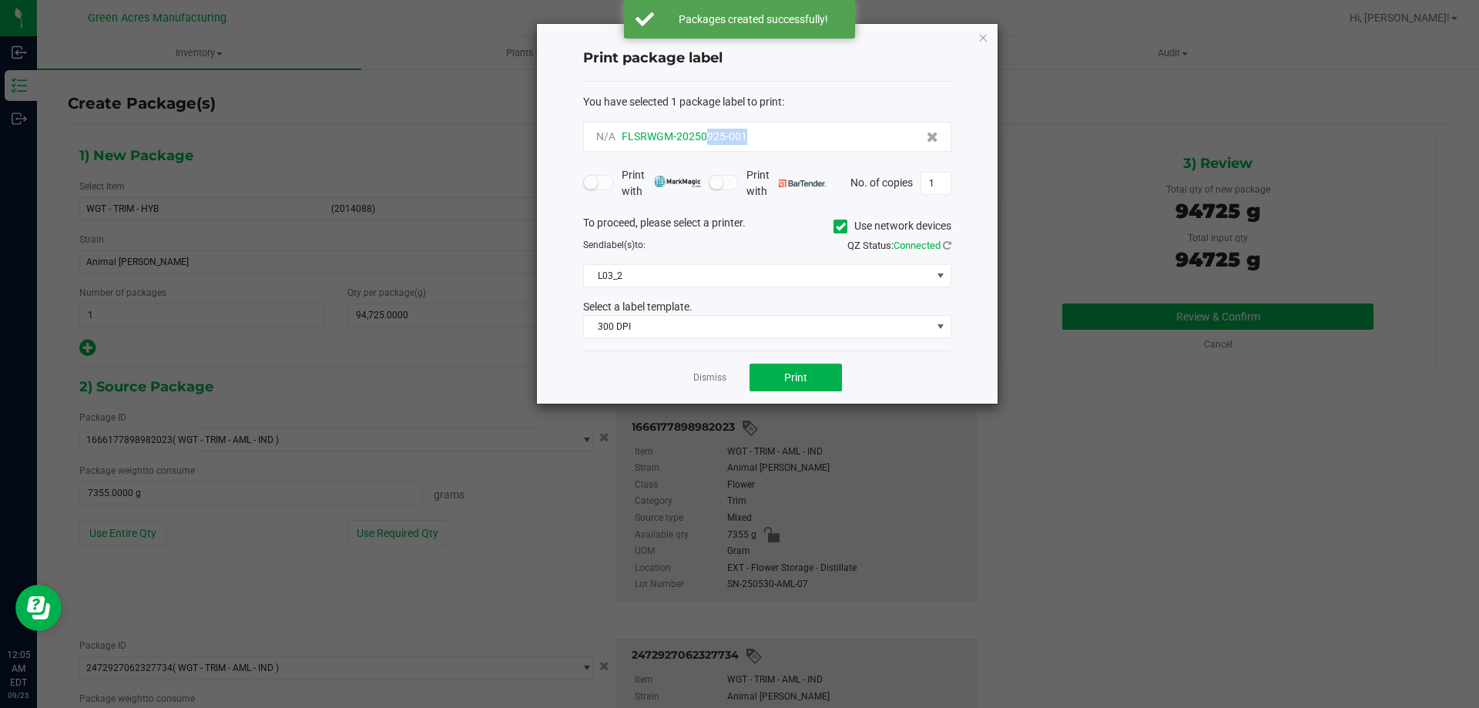
drag, startPoint x: 748, startPoint y: 136, endPoint x: 708, endPoint y: 143, distance: 40.7
click at [708, 143] on div "N/A FLSRWGM-20250925-001" at bounding box center [767, 137] width 342 height 16
copy span "925-001"
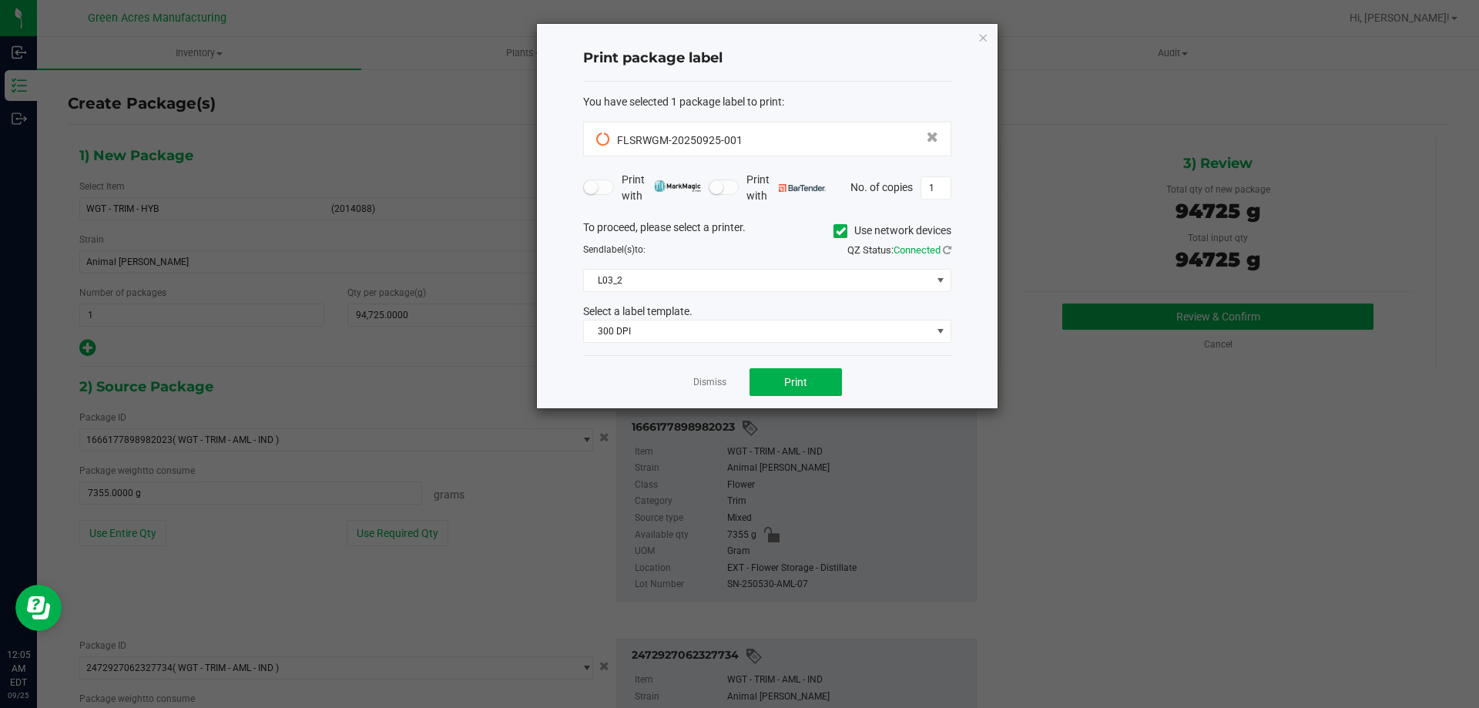
click at [816, 77] on div "Print package label" at bounding box center [767, 58] width 368 height 45
click at [790, 381] on span "Print" at bounding box center [795, 382] width 23 height 12
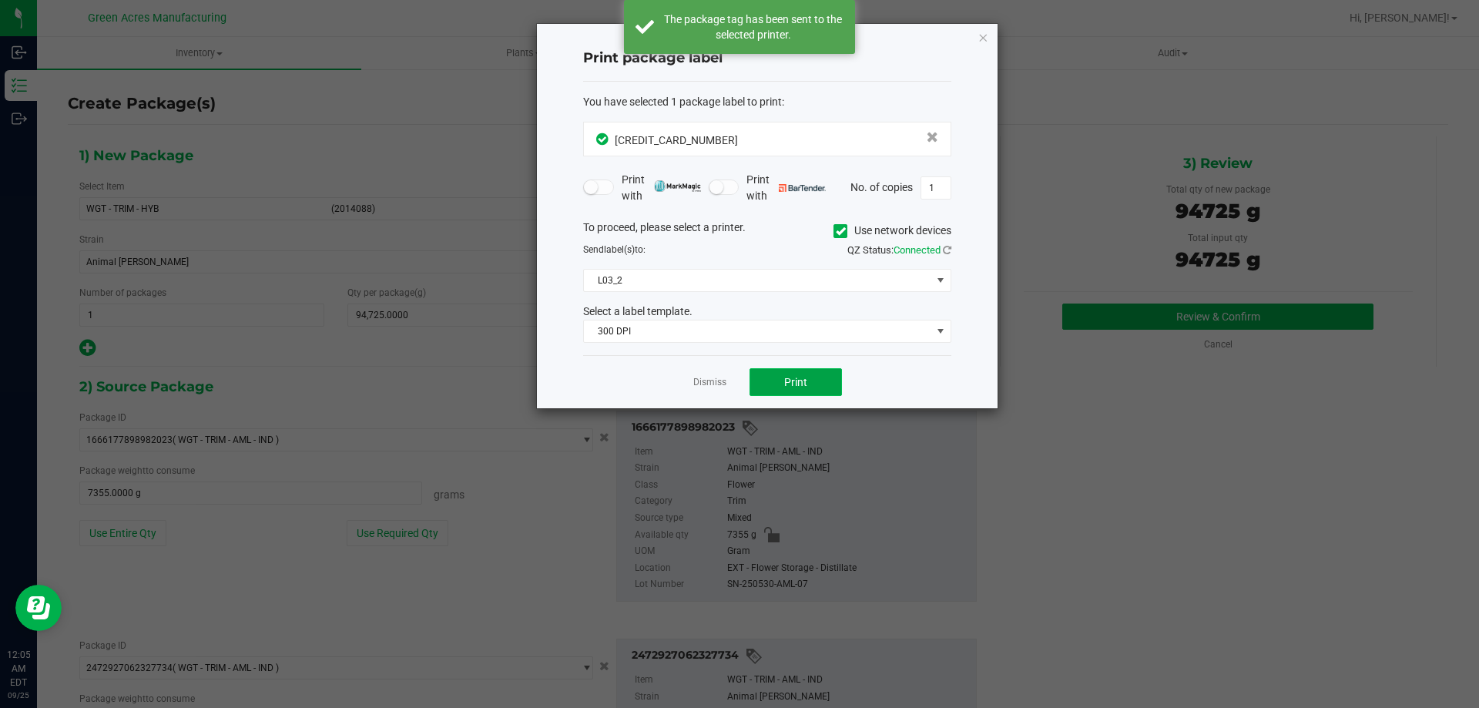
click at [790, 381] on span "Print" at bounding box center [795, 382] width 23 height 12
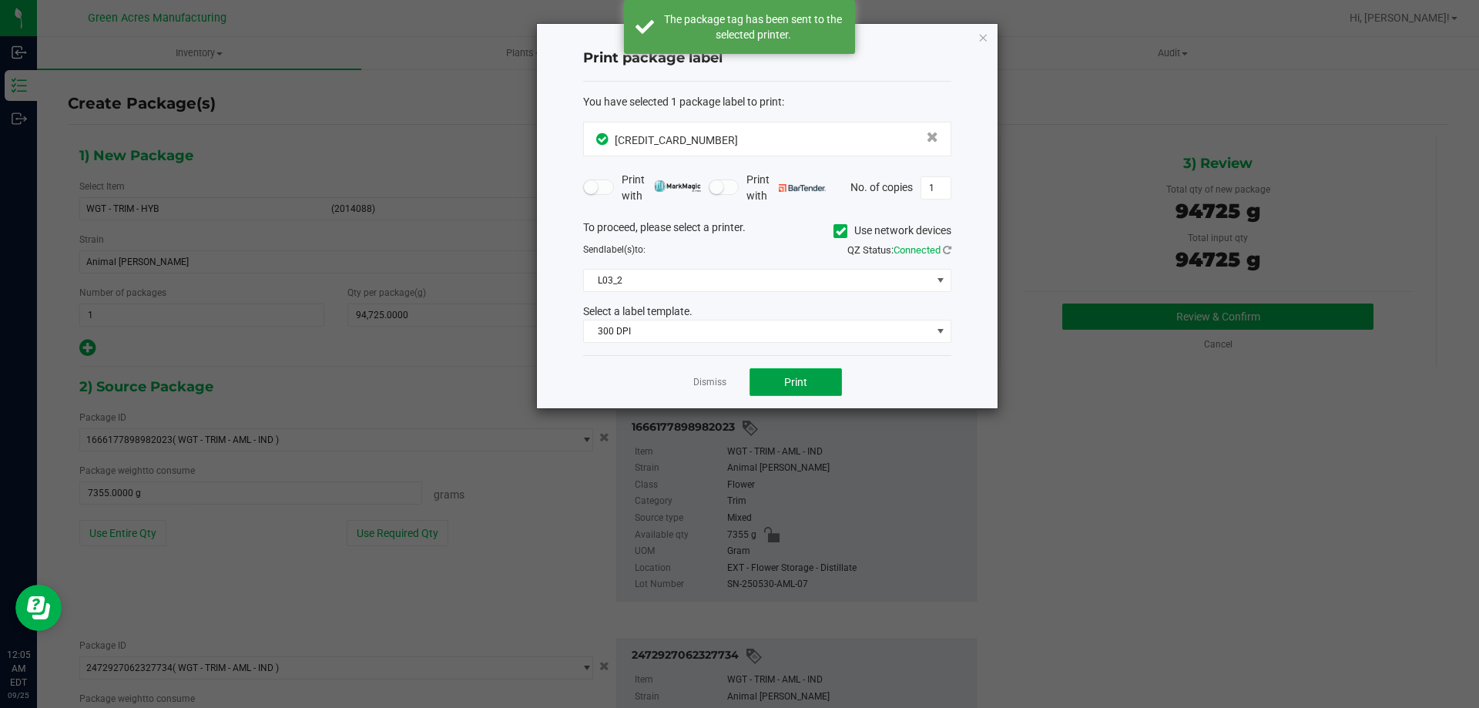
click at [790, 381] on span "Print" at bounding box center [795, 382] width 23 height 12
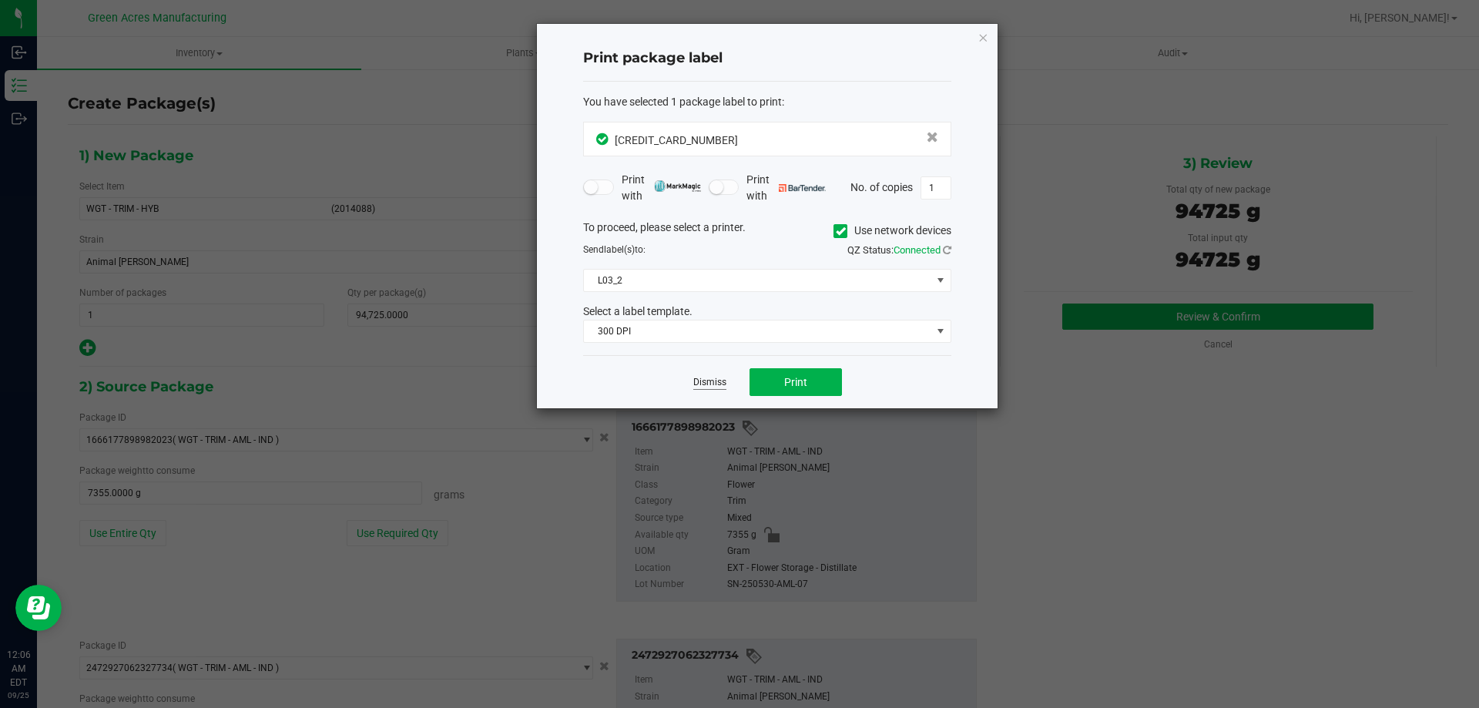
click at [712, 378] on link "Dismiss" at bounding box center [709, 382] width 33 height 13
